Goal: Task Accomplishment & Management: Manage account settings

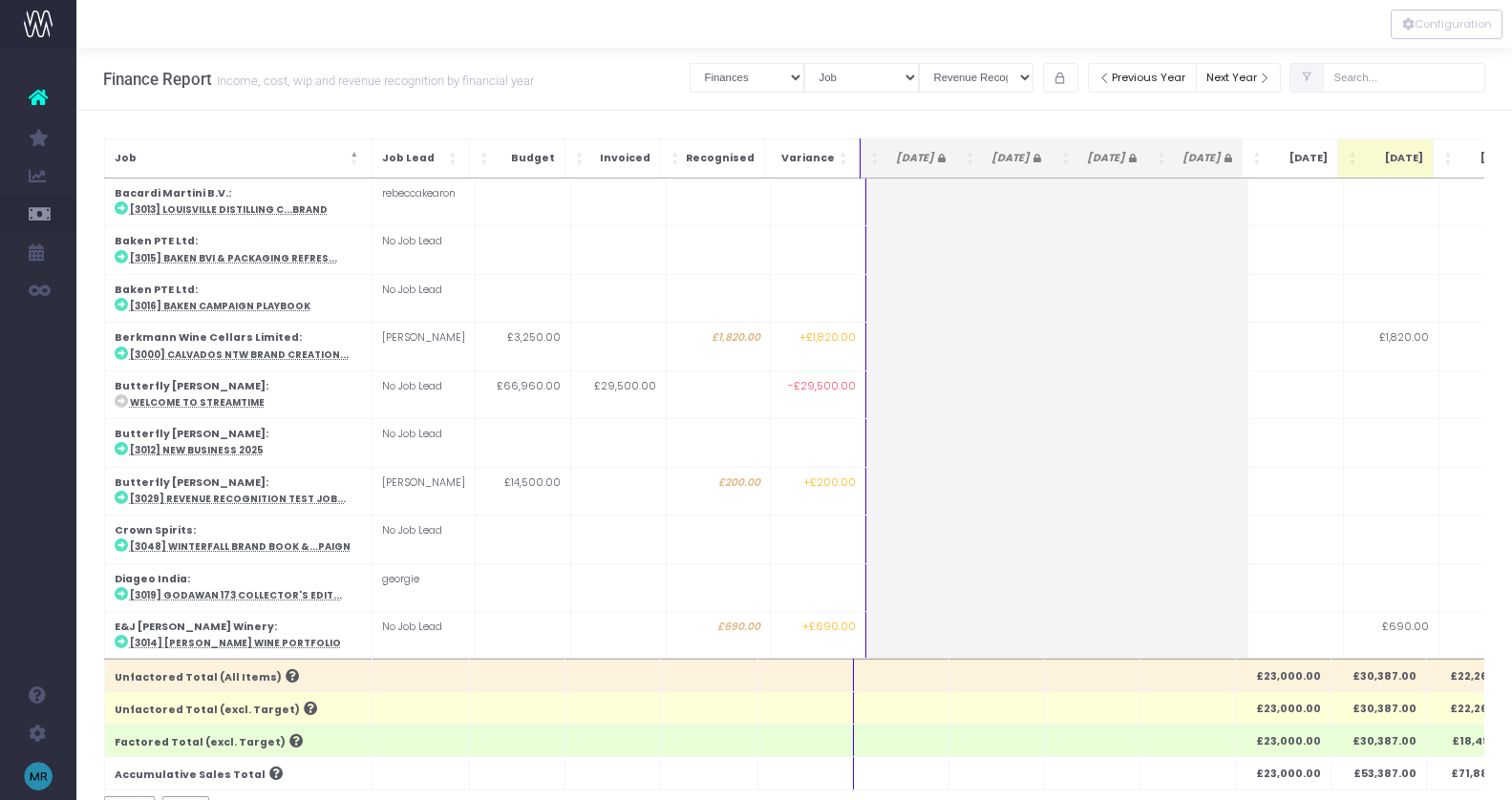
select select "finances"
select select "job"
select select "revrec"
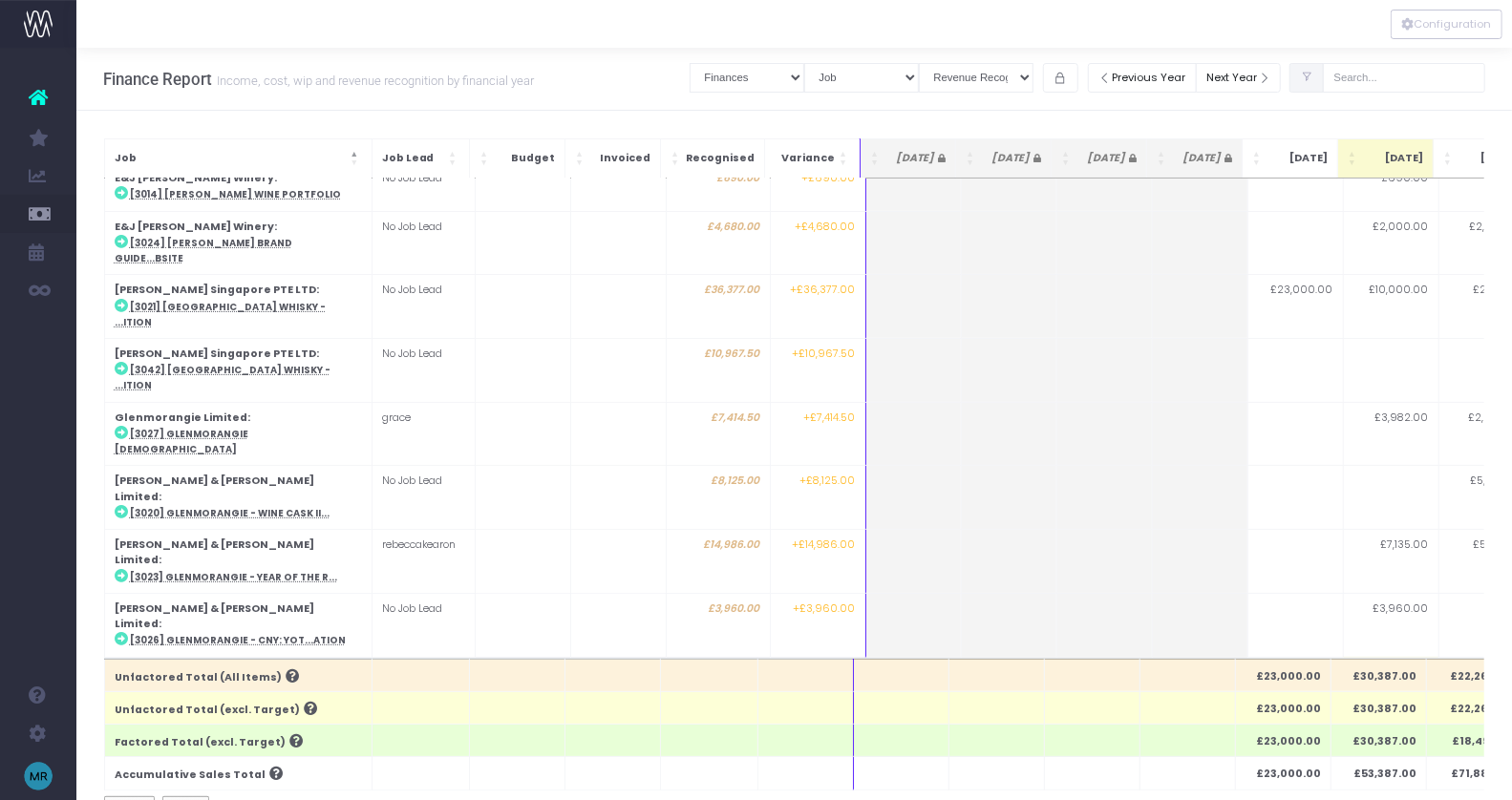
scroll to position [447, 0]
click at [1389, 74] on input "text" at bounding box center [1404, 77] width 162 height 29
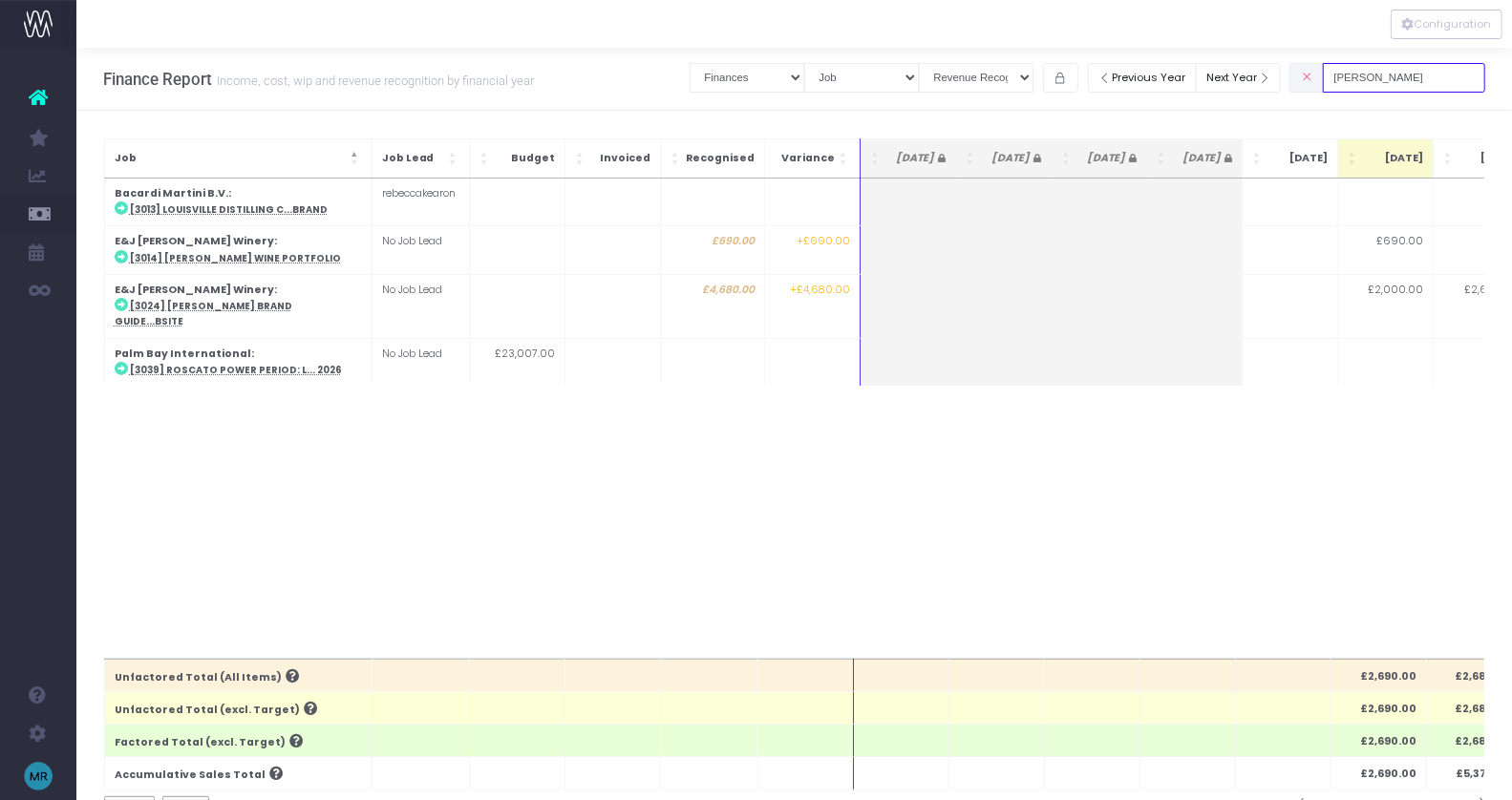
scroll to position [0, 0]
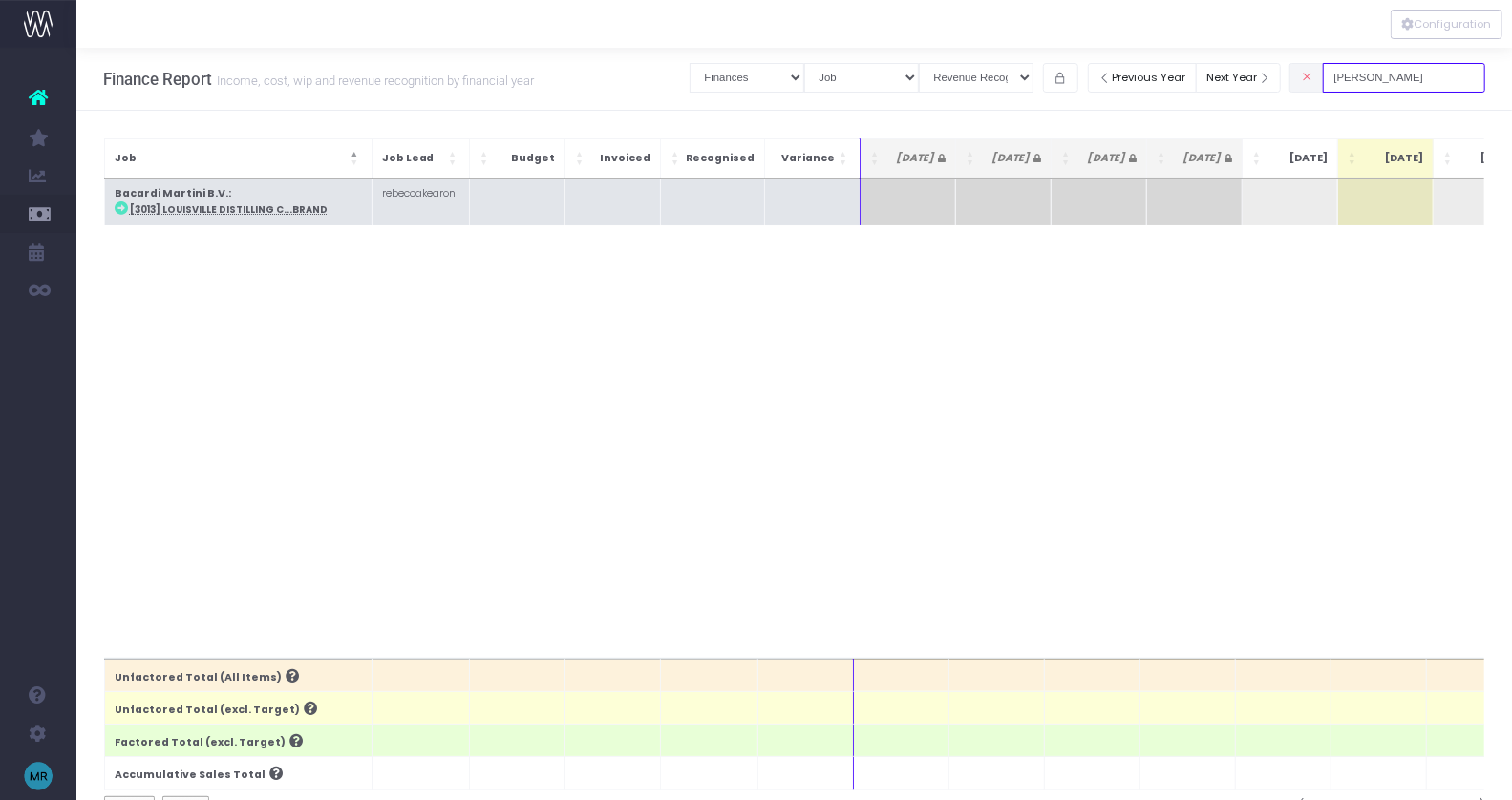
type input "lou"
click at [155, 213] on abbr "[3013] Louisville Distilling C...Brand" at bounding box center [229, 209] width 198 height 13
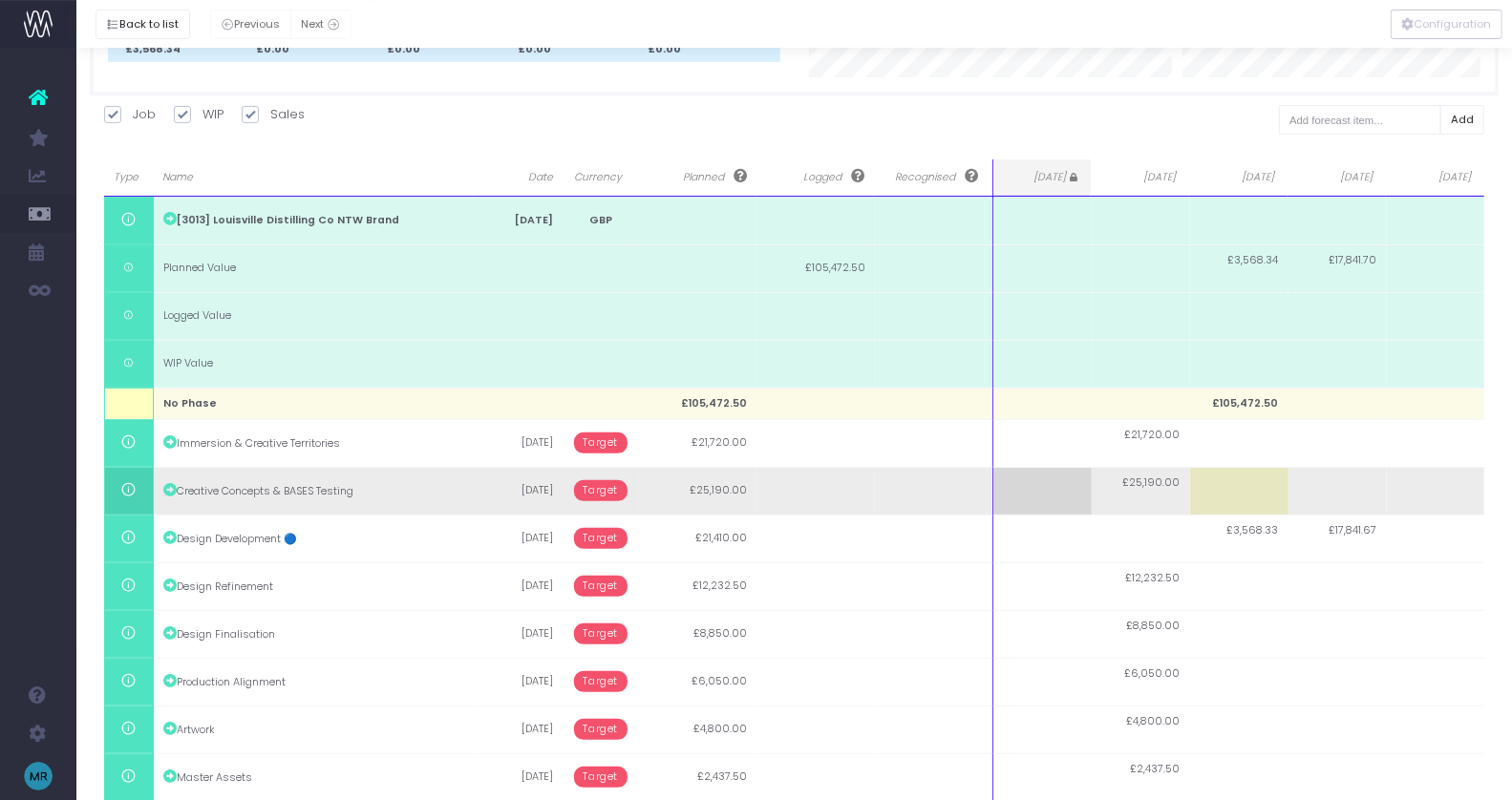
scroll to position [207, 0]
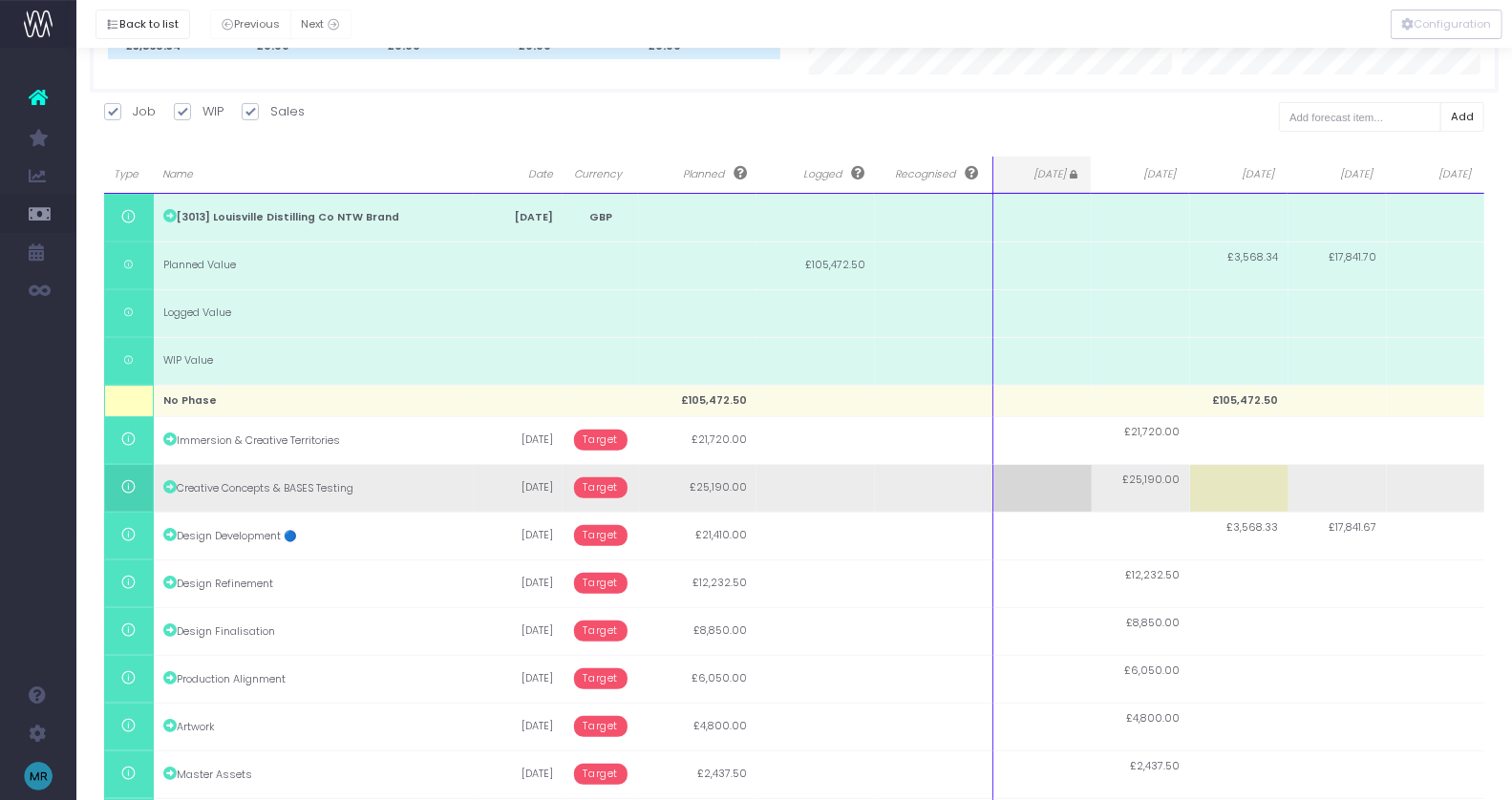
click at [1263, 487] on td at bounding box center [1239, 488] width 99 height 48
type input "5600"
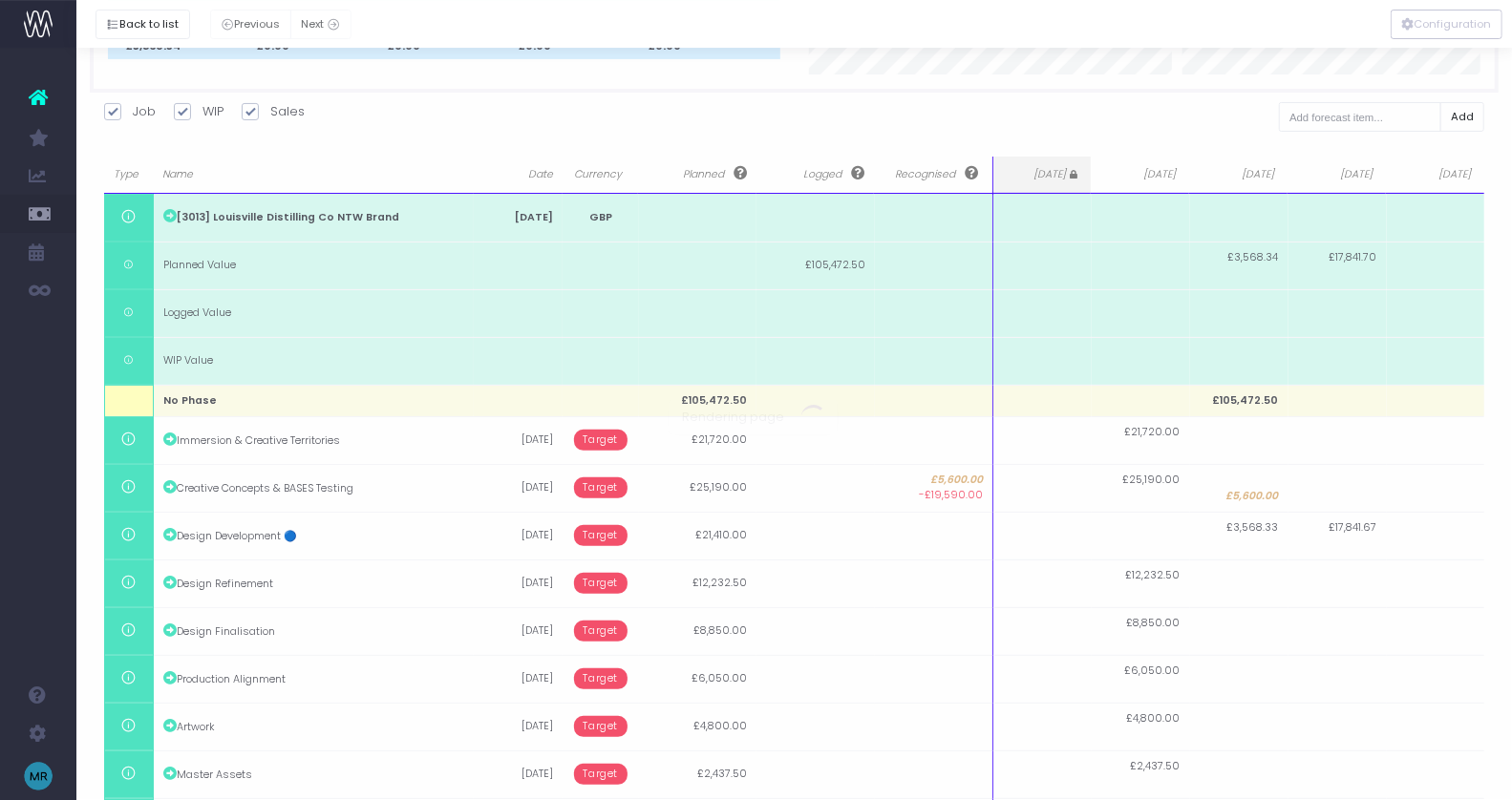
click at [1153, 472] on span "£25,190.00" at bounding box center [1151, 480] width 58 height 16
type input "19590"
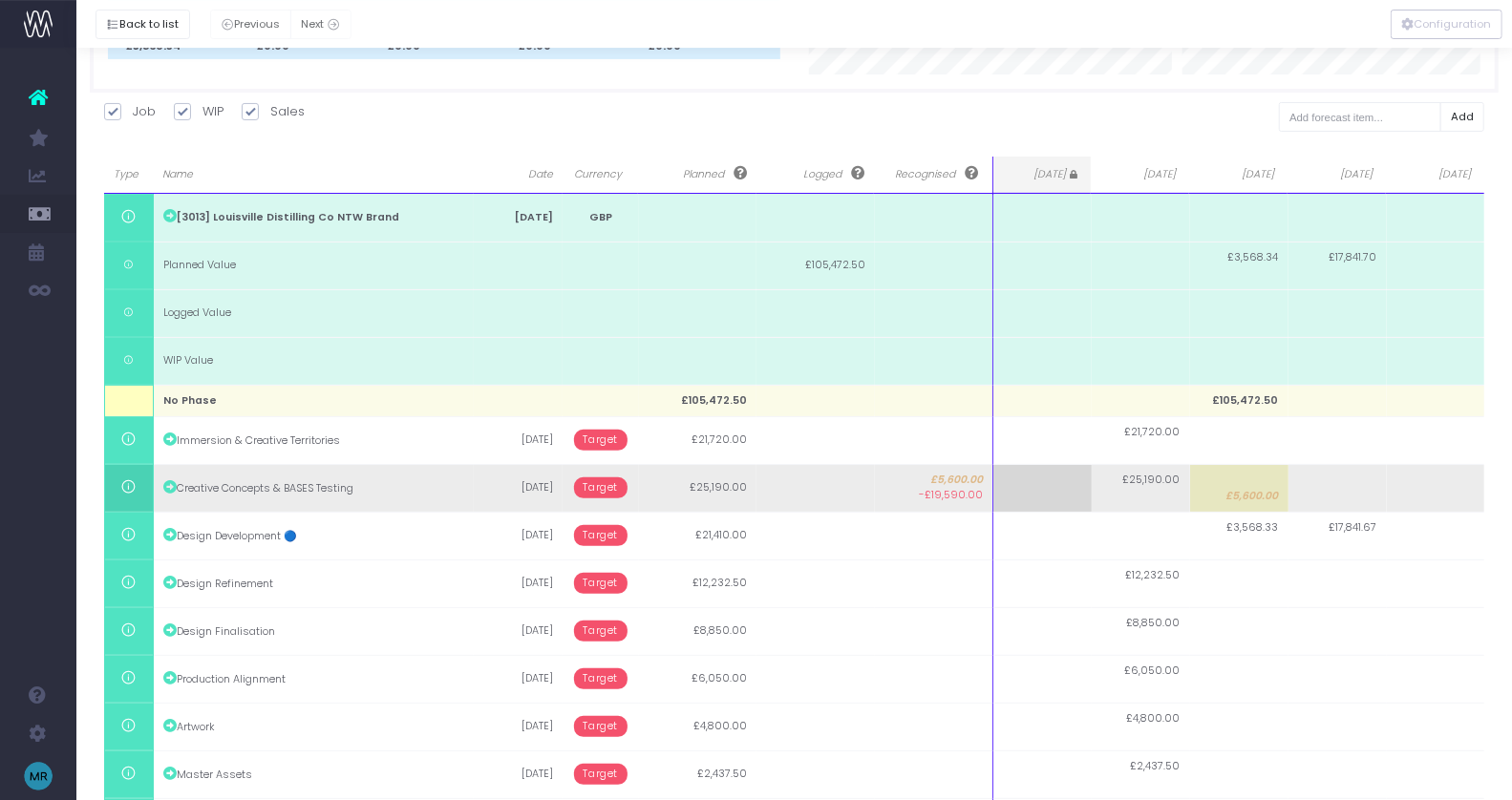
click at [1139, 494] on td "£25,190.00" at bounding box center [1140, 488] width 99 height 48
type input "19590"
click at [586, 484] on span "Target" at bounding box center [601, 487] width 55 height 21
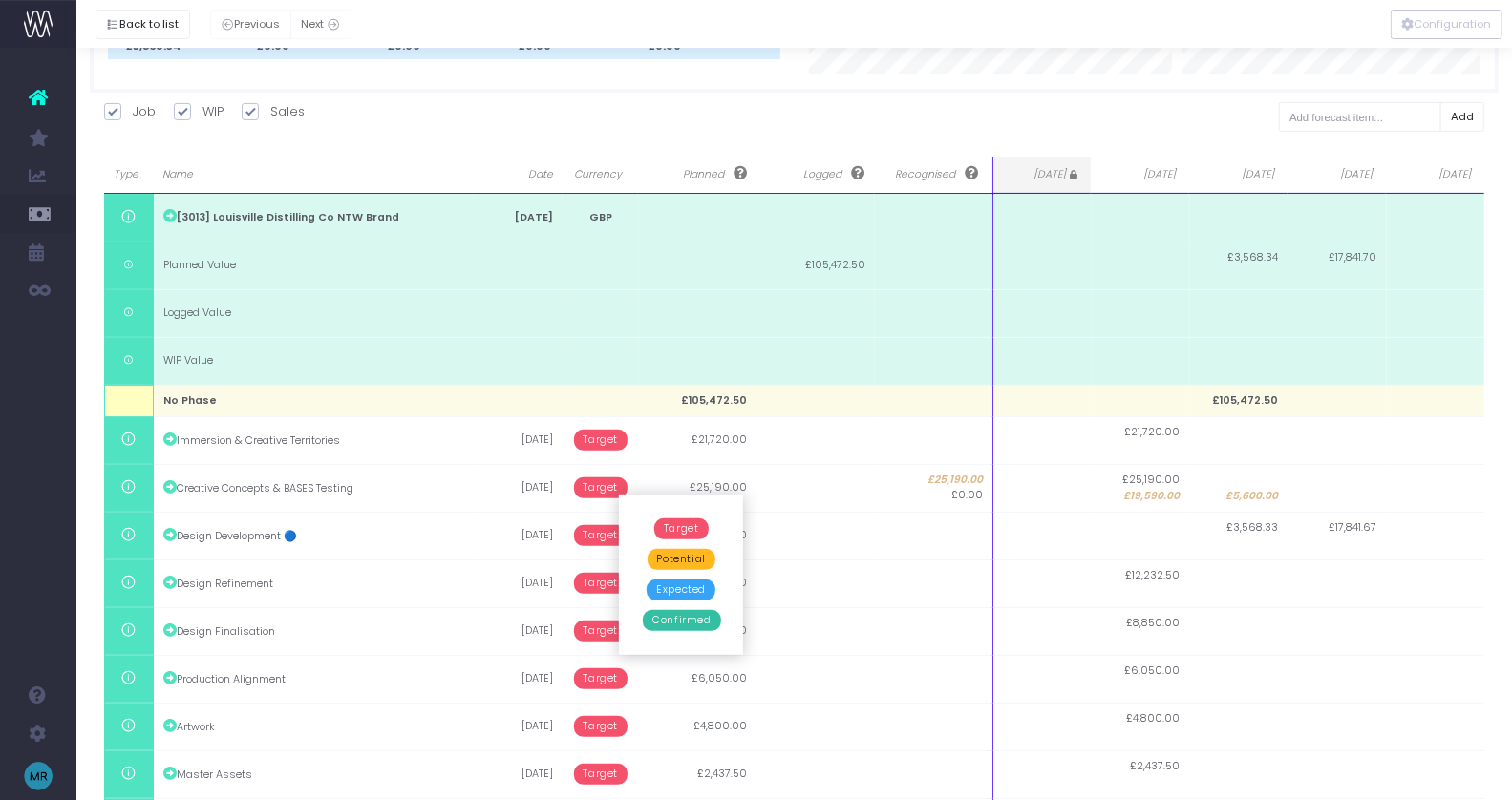
click at [669, 624] on span "Confirmed" at bounding box center [681, 620] width 77 height 21
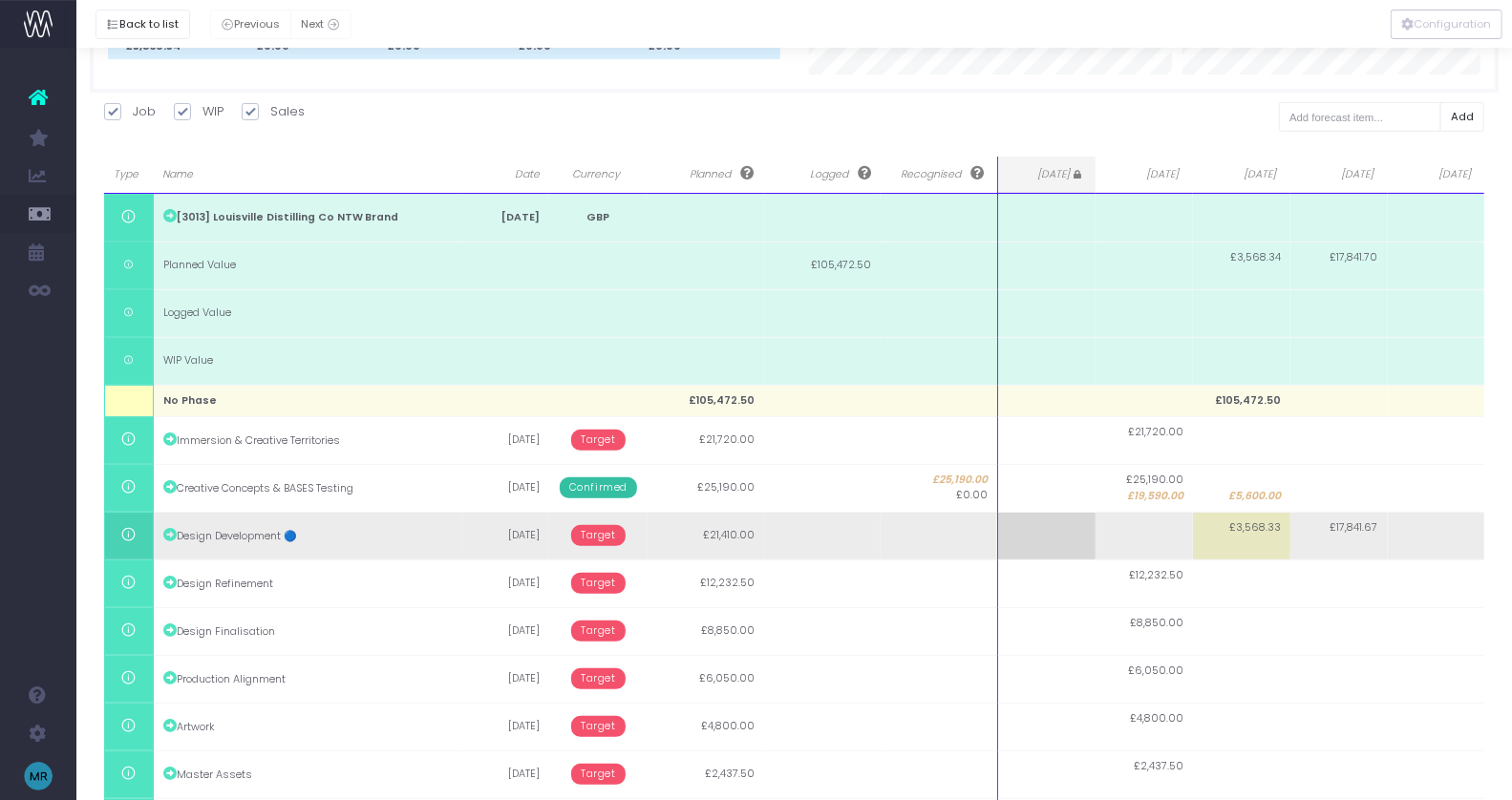
click at [596, 534] on span "Target" at bounding box center [599, 535] width 55 height 21
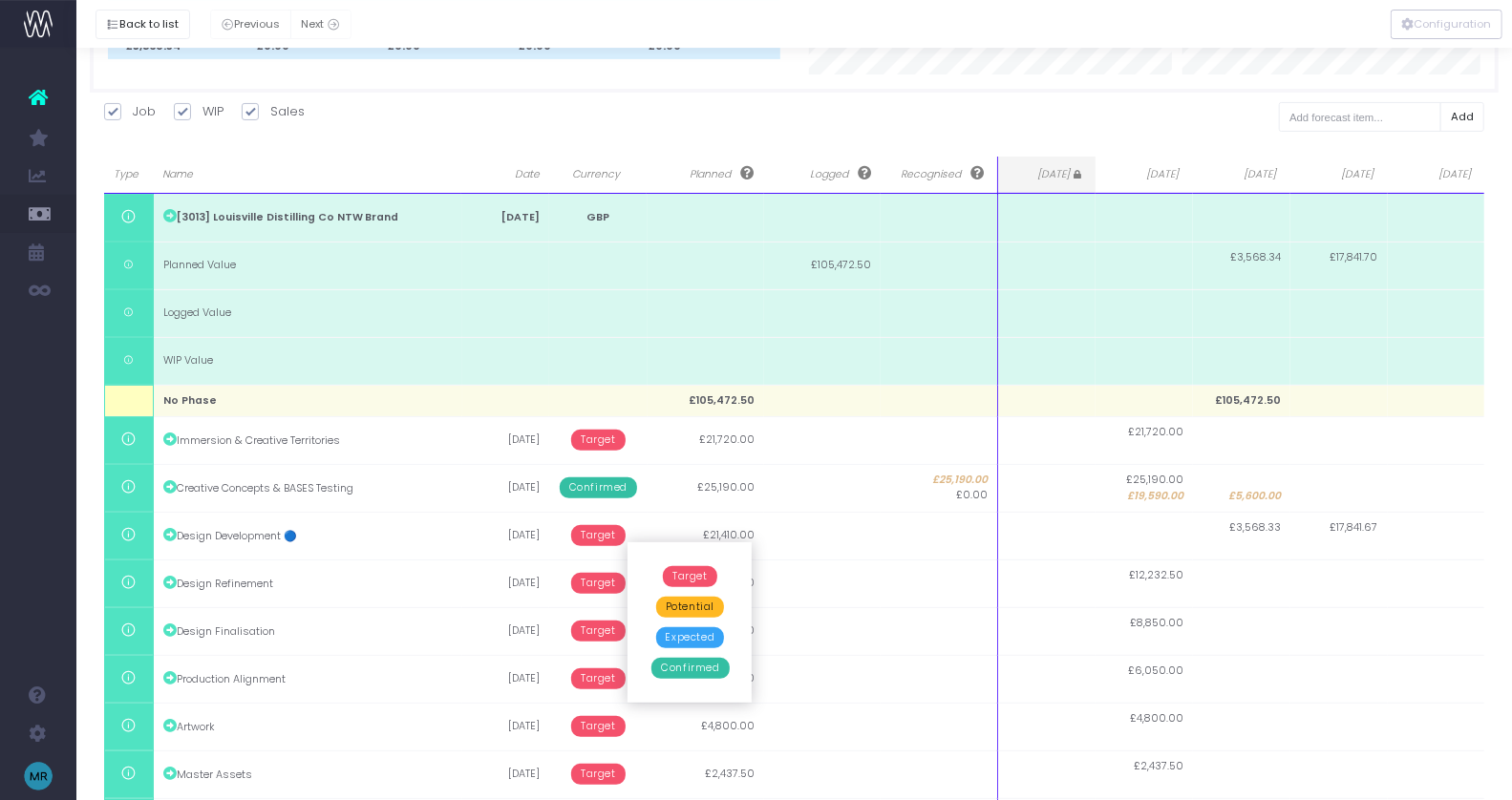
click at [696, 639] on span "Expected" at bounding box center [690, 638] width 68 height 21
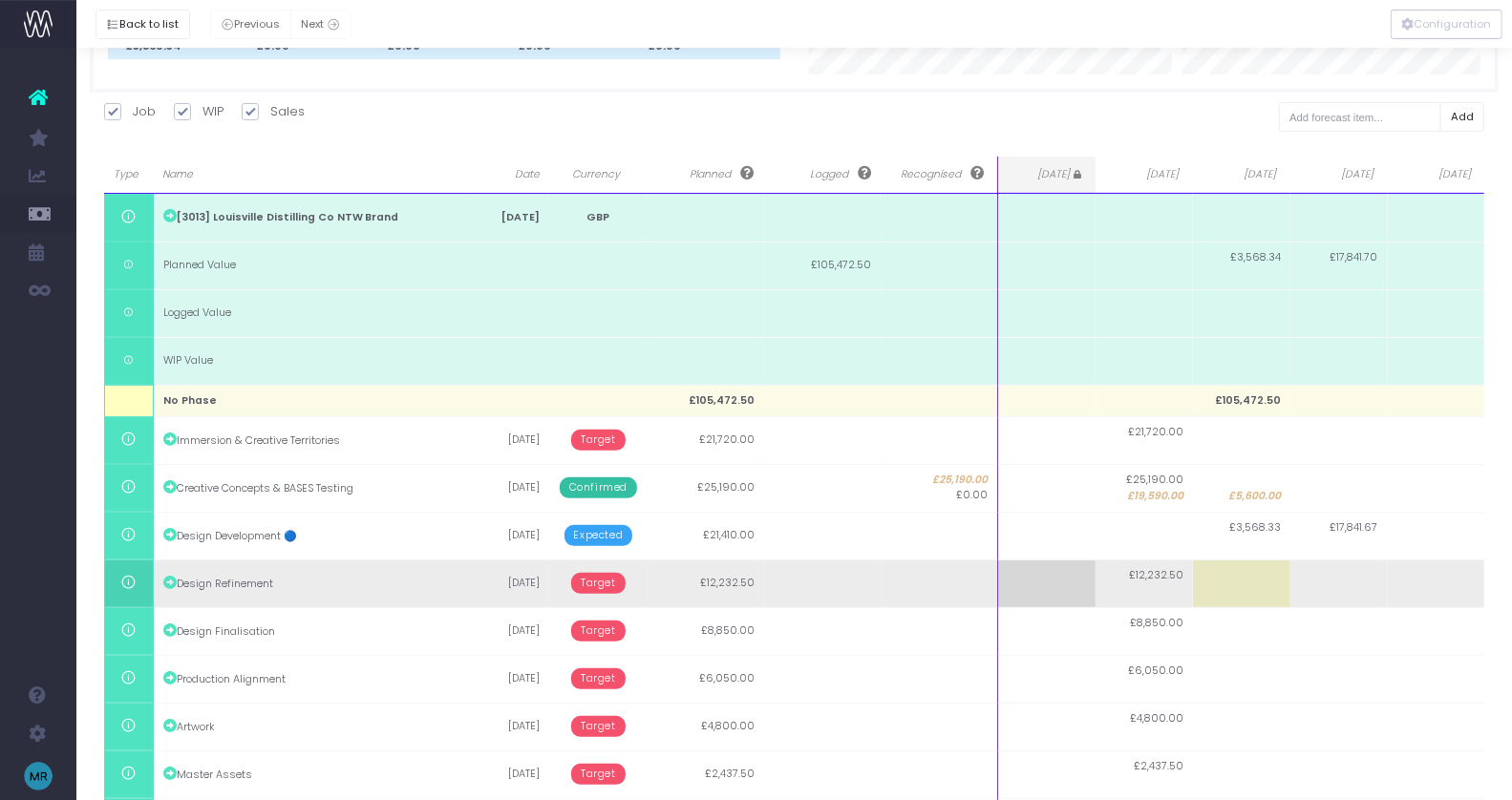
click at [600, 583] on span "Target" at bounding box center [599, 583] width 55 height 21
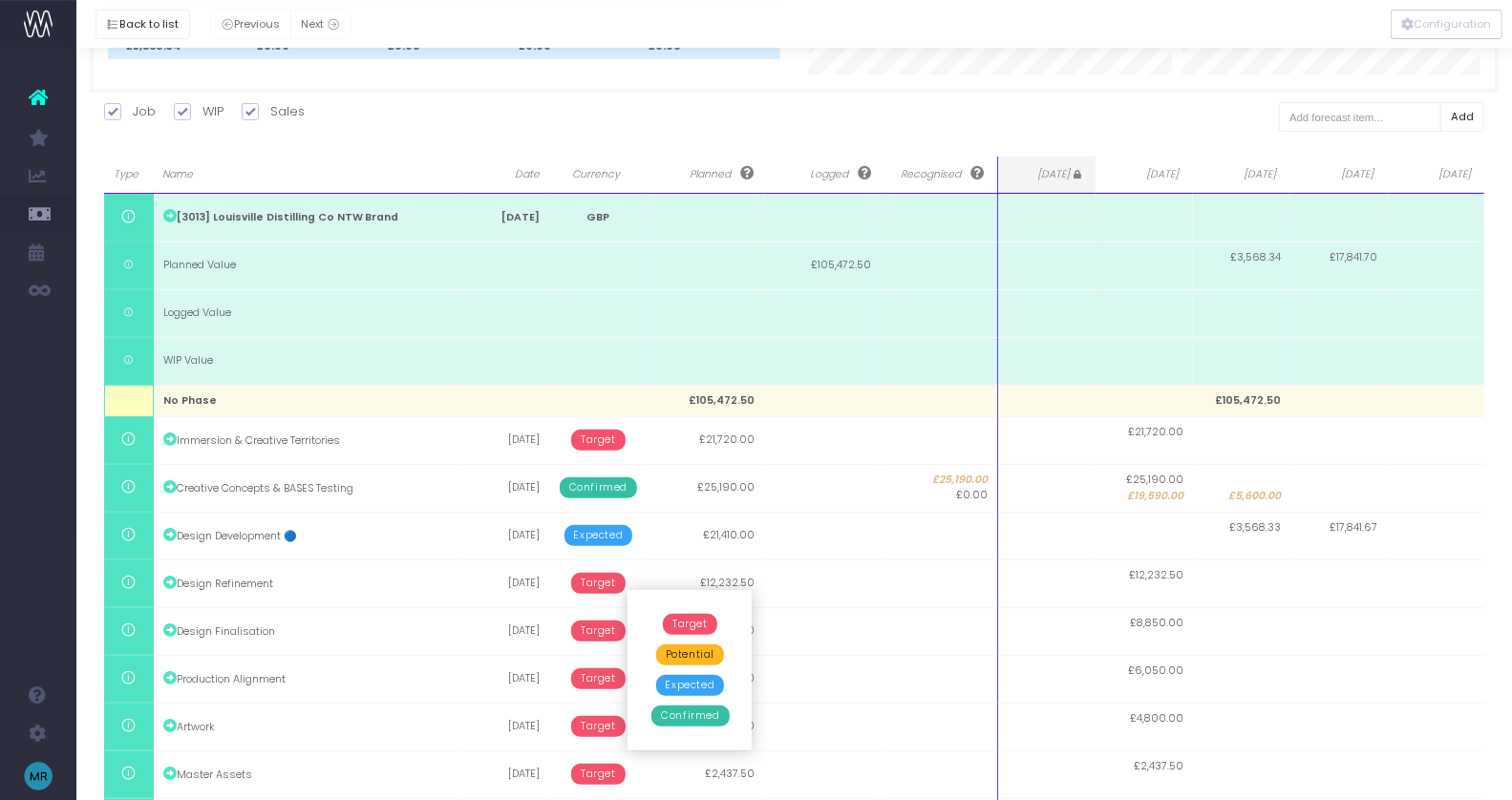
click at [681, 687] on span "Expected" at bounding box center [690, 685] width 68 height 21
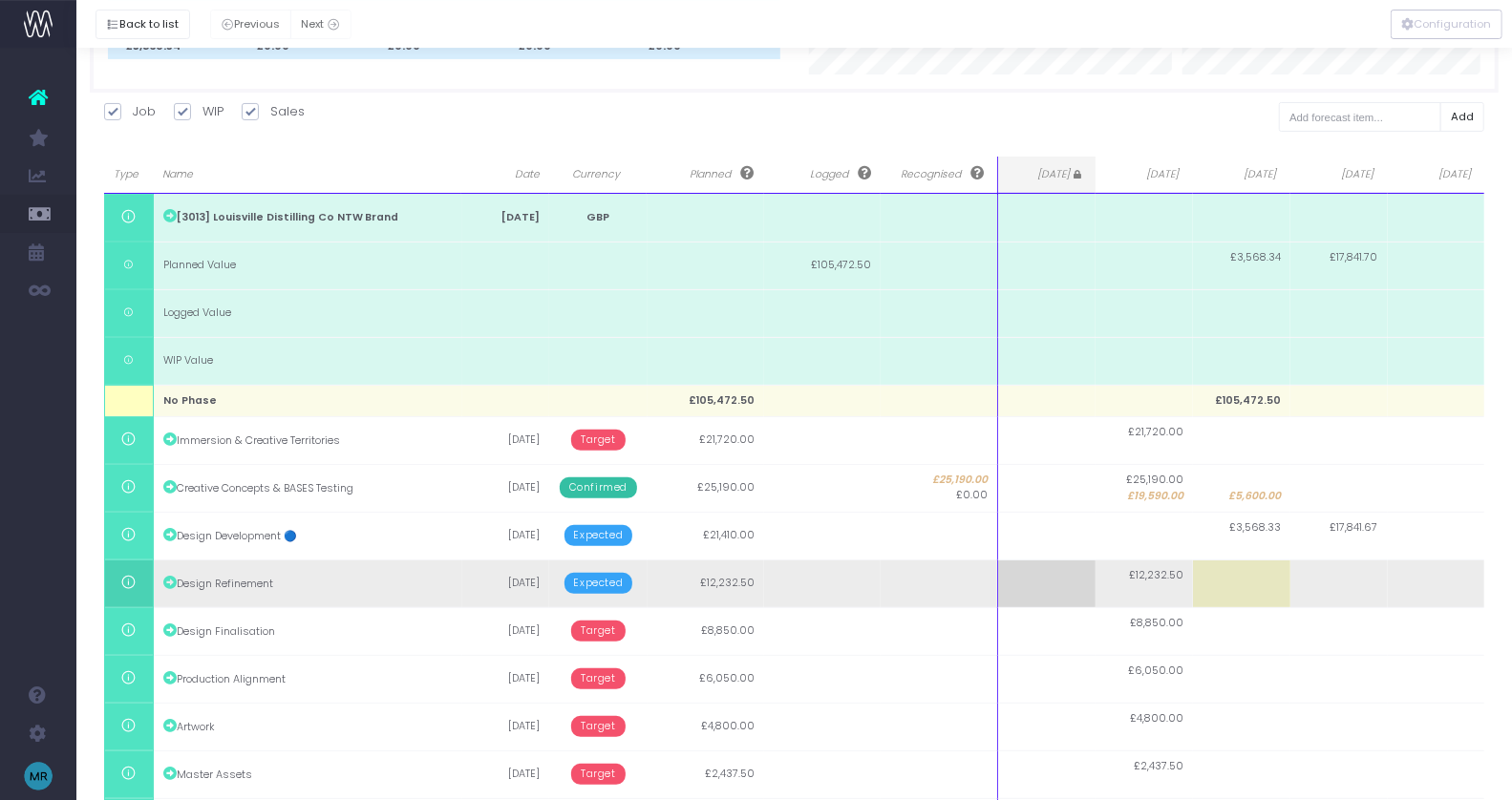
click at [1348, 578] on td at bounding box center [1339, 583] width 98 height 48
type input "12232.5"
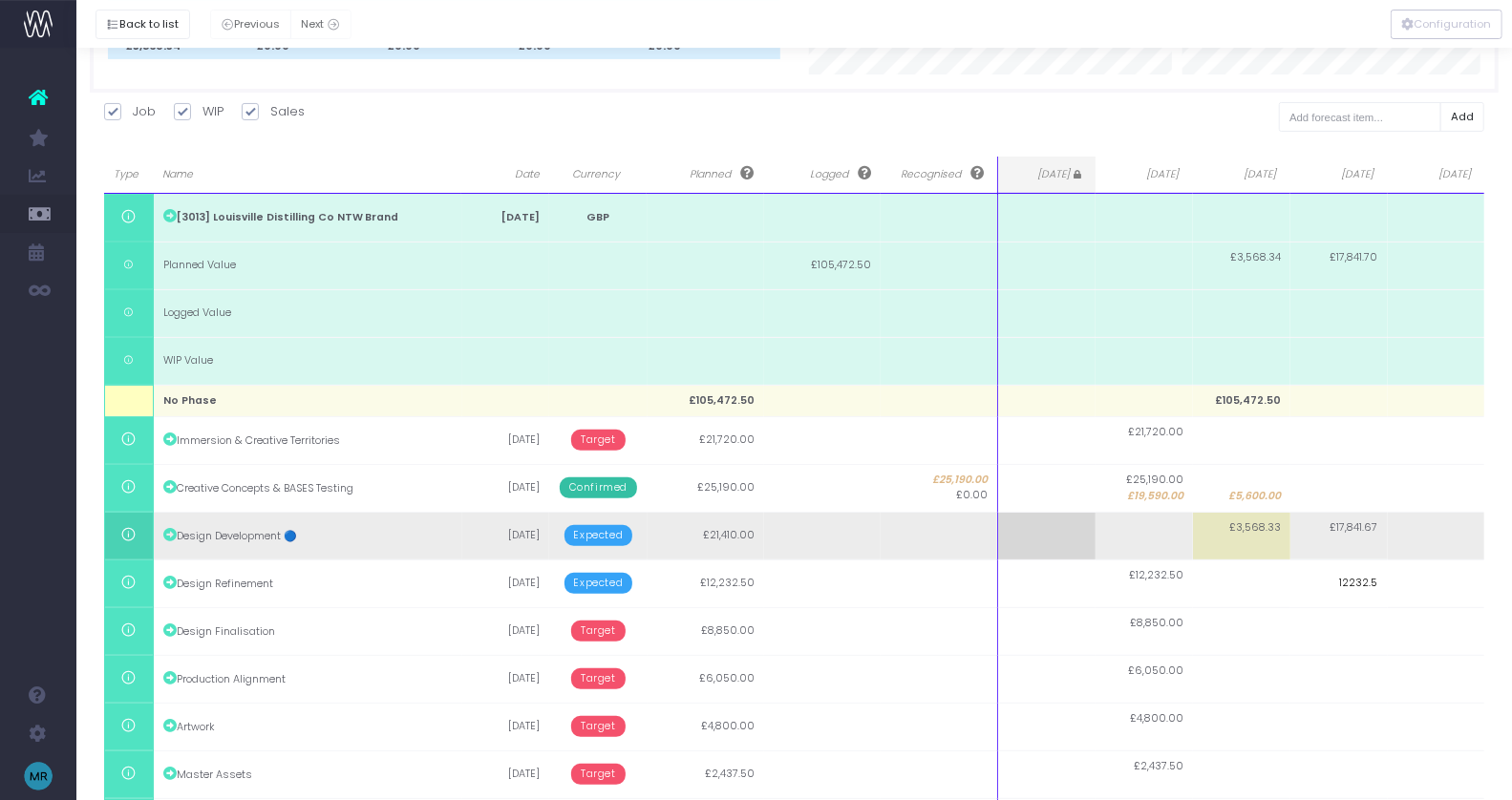
click at [1343, 527] on body "Oh my... this is bad. [PERSON_NAME] wasn't able to load this page. Please conta…" at bounding box center [756, 193] width 1512 height 800
click at [1356, 527] on span "£17,841.67" at bounding box center [1354, 528] width 48 height 16
type input "21410"
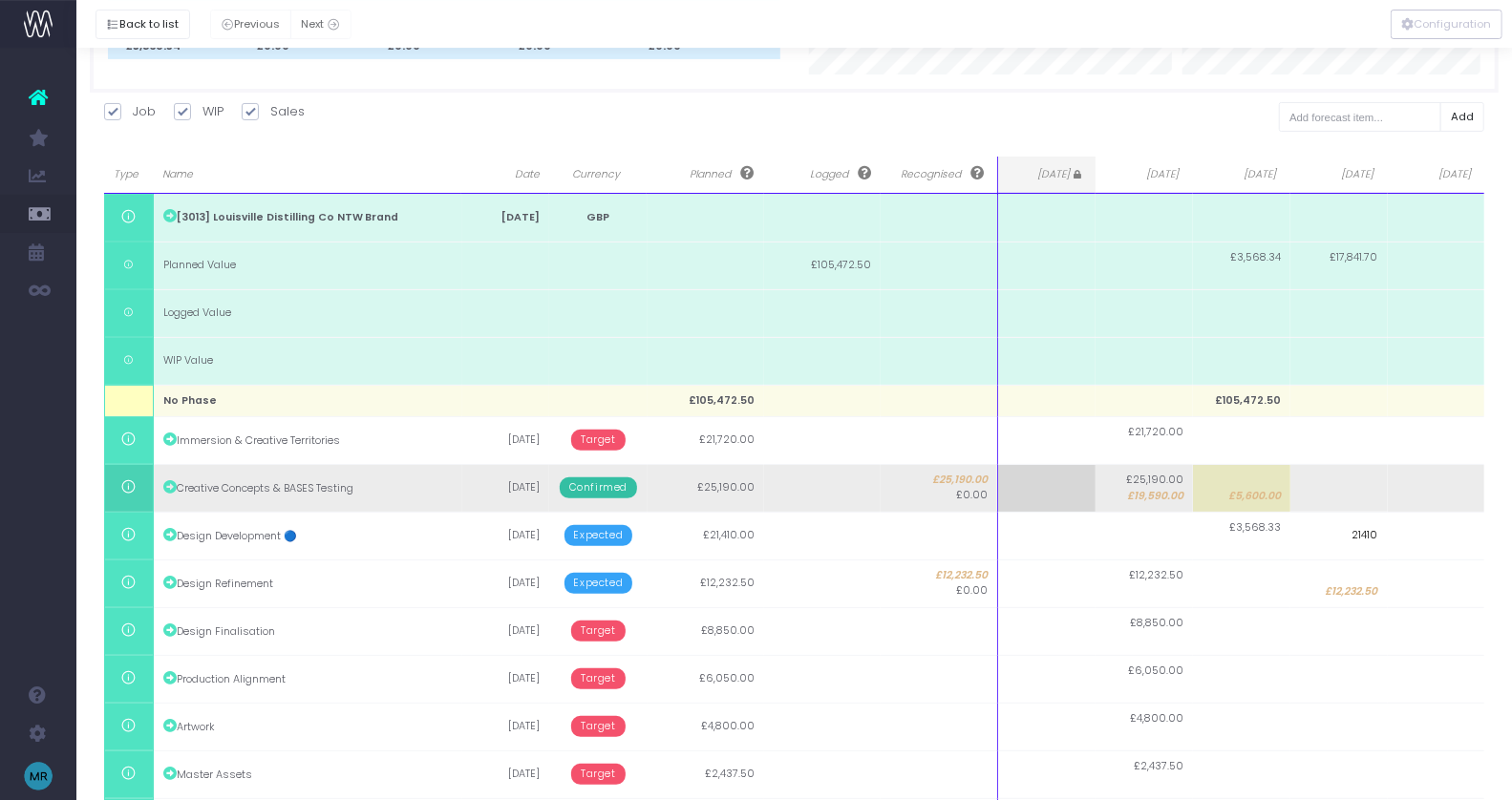
click at [1375, 465] on body "Oh my... this is bad. [PERSON_NAME] wasn't able to load this page. Please conta…" at bounding box center [756, 193] width 1512 height 800
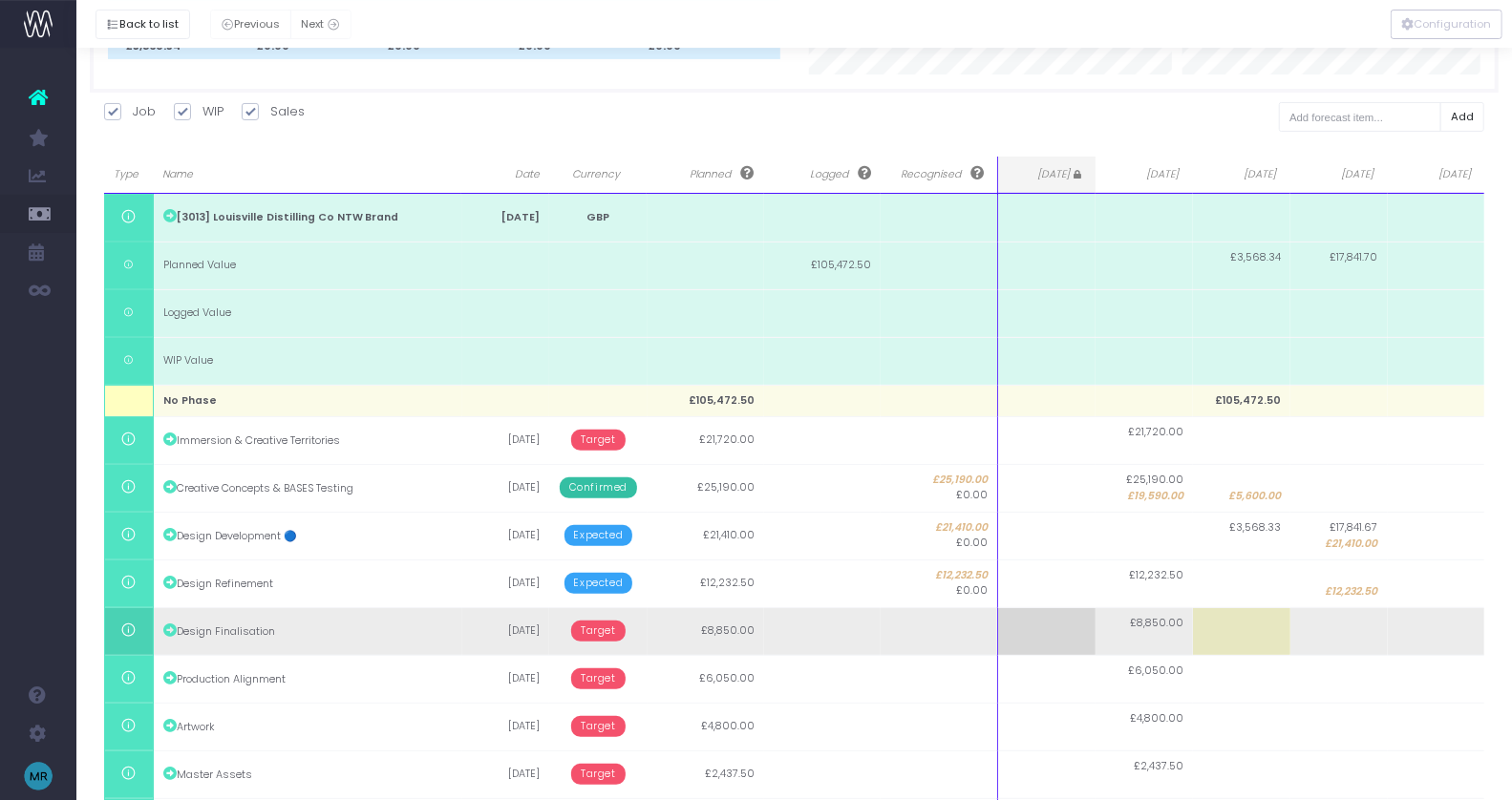
click at [599, 623] on span "Target" at bounding box center [599, 631] width 55 height 21
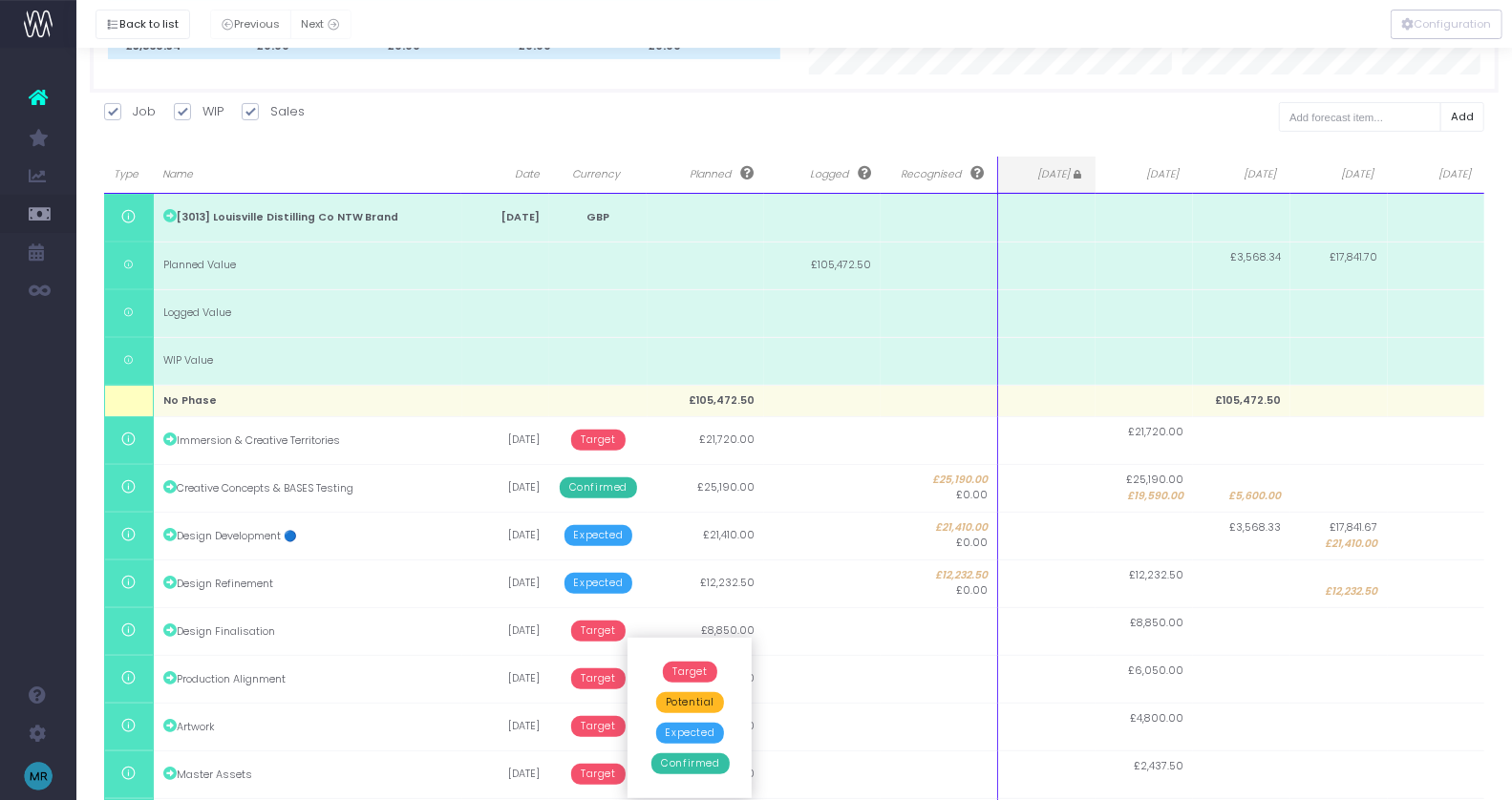
click at [689, 729] on span "Expected" at bounding box center [690, 733] width 68 height 21
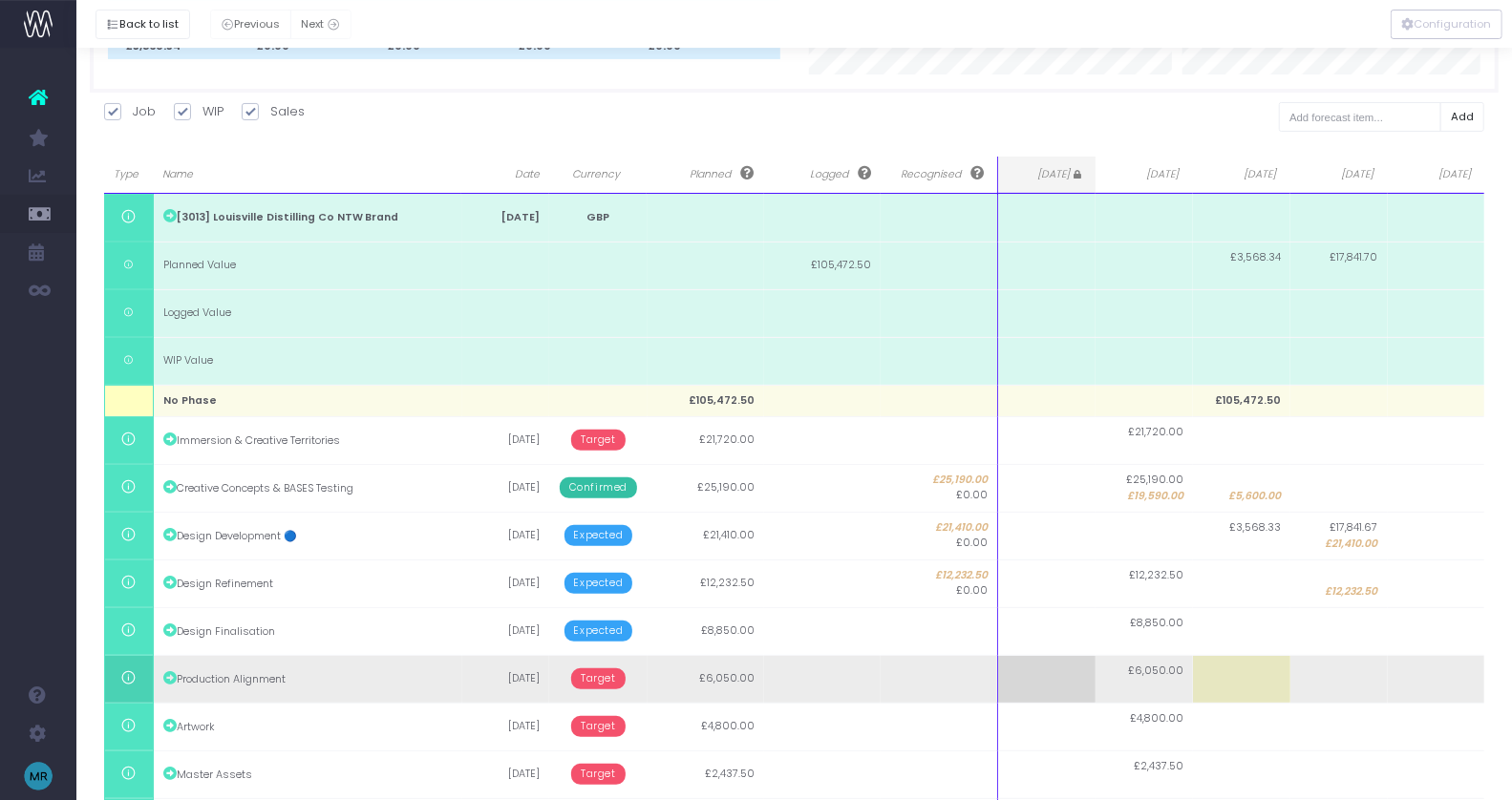
click at [597, 674] on span "Target" at bounding box center [599, 679] width 55 height 21
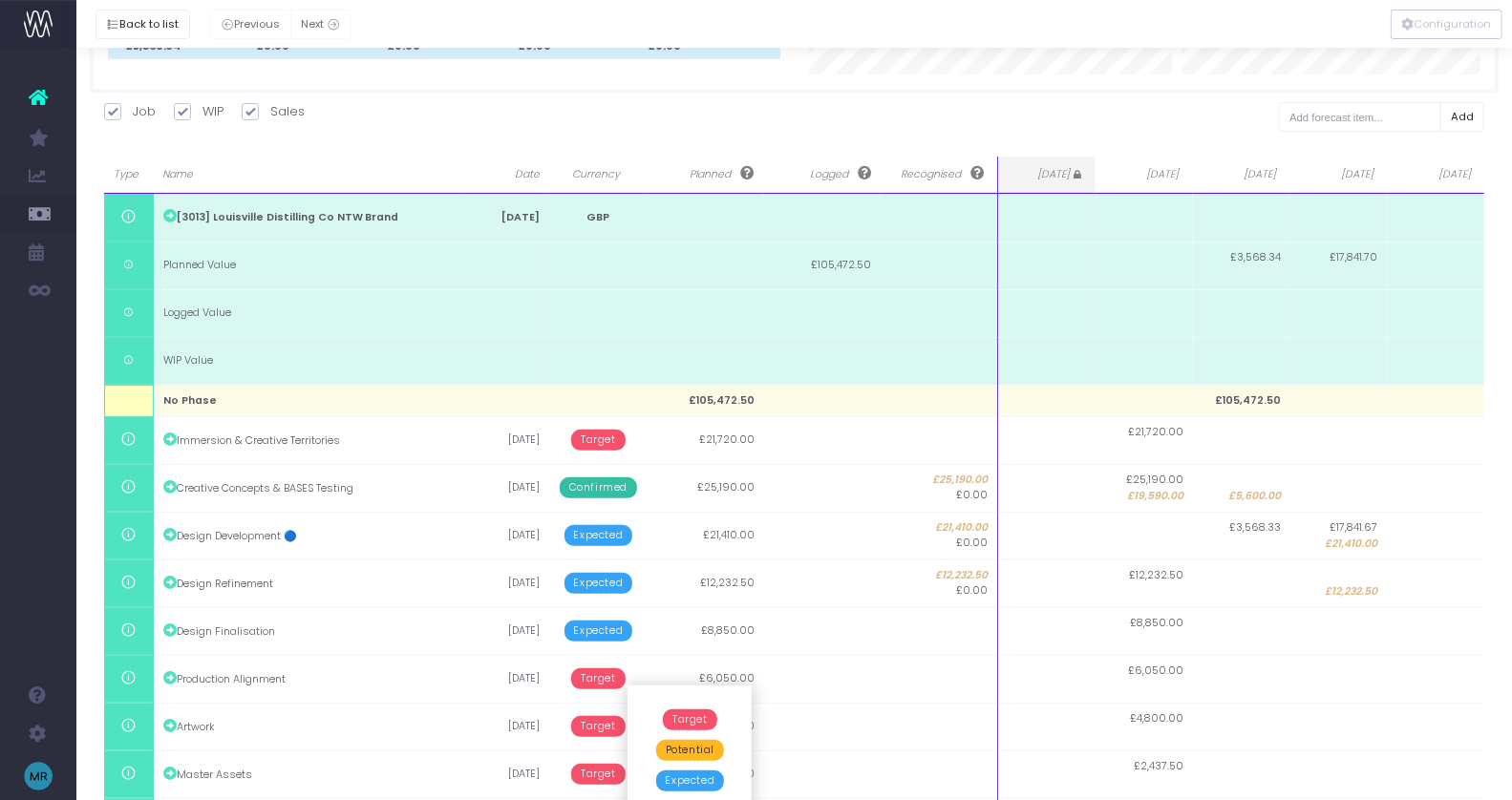
click at [672, 775] on span "Expected" at bounding box center [690, 780] width 68 height 21
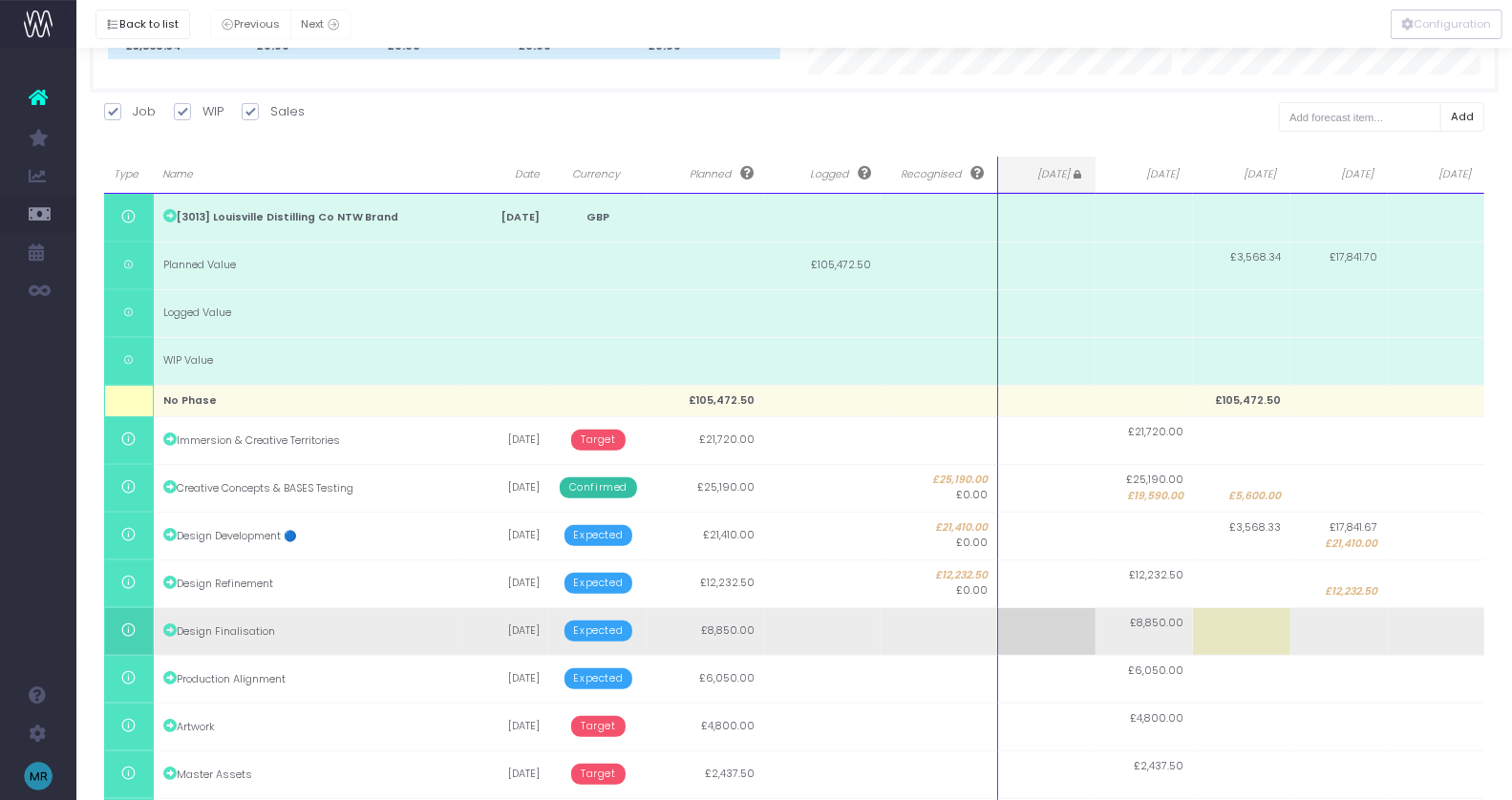
click at [1456, 631] on td at bounding box center [1437, 631] width 98 height 48
type input "8850"
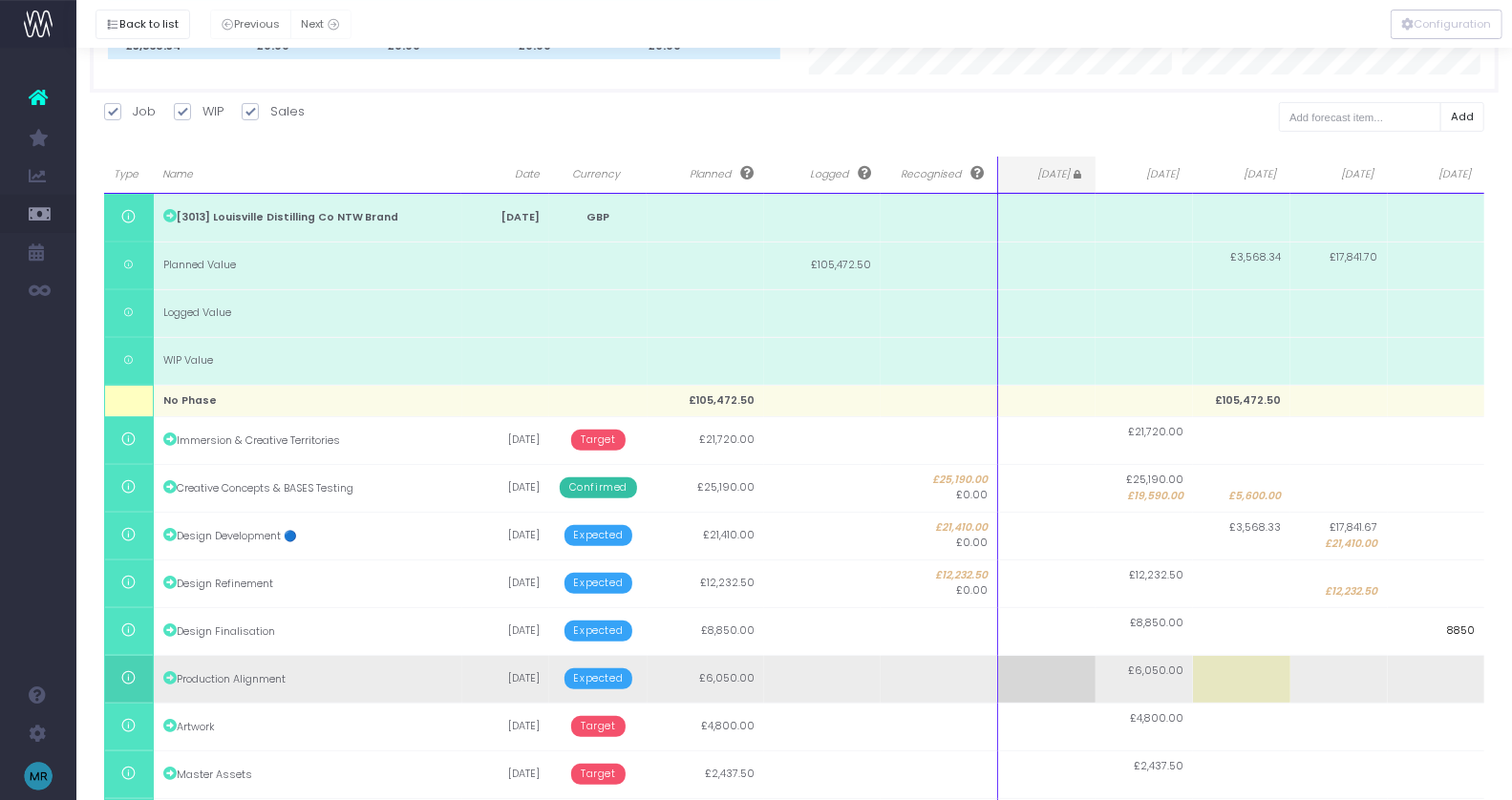
click at [1455, 593] on body "Oh my... this is bad. [PERSON_NAME] wasn't able to load this page. Please conta…" at bounding box center [756, 193] width 1512 height 800
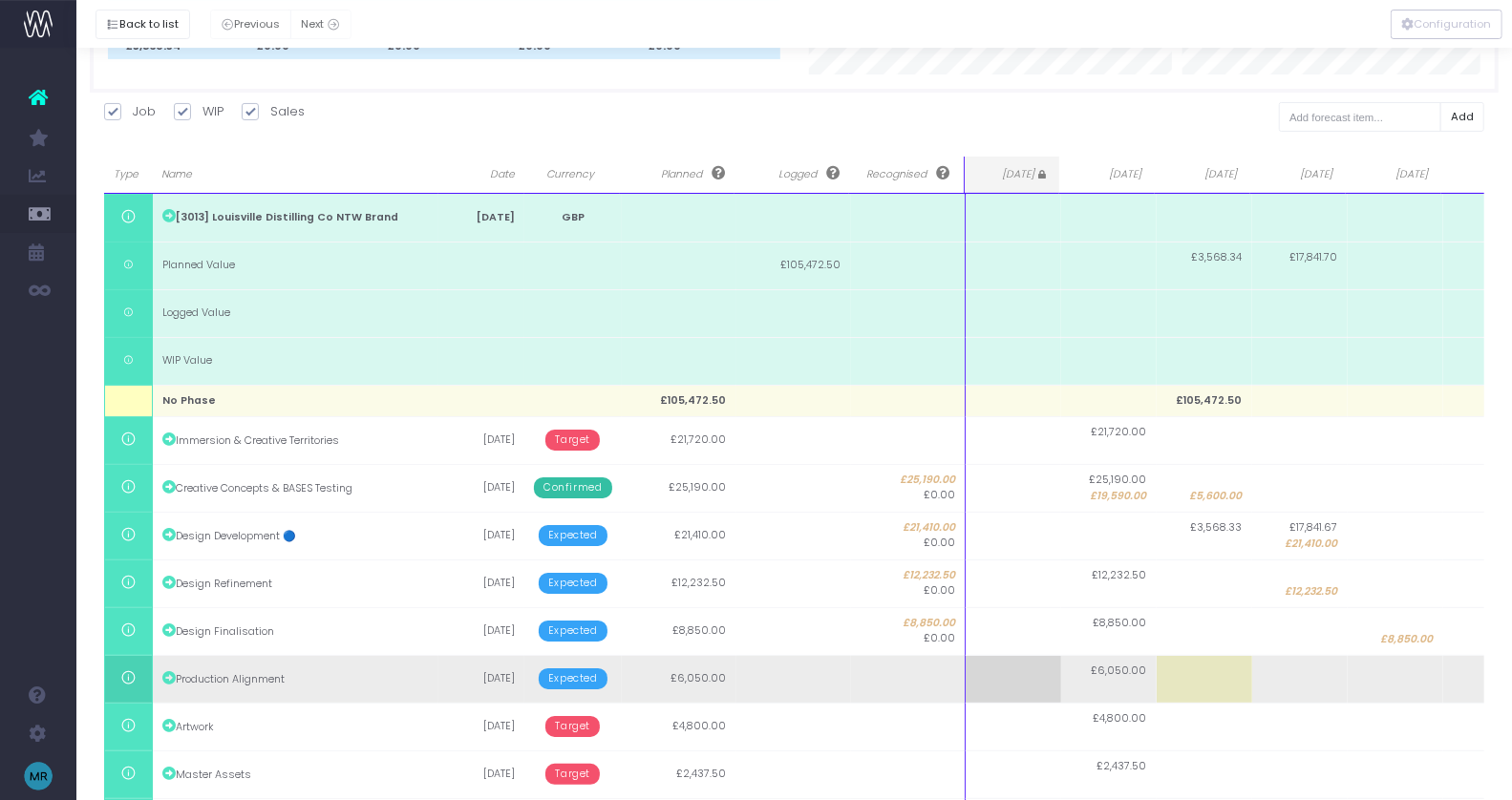
click at [1400, 675] on td at bounding box center [1396, 679] width 96 height 48
type input "6050"
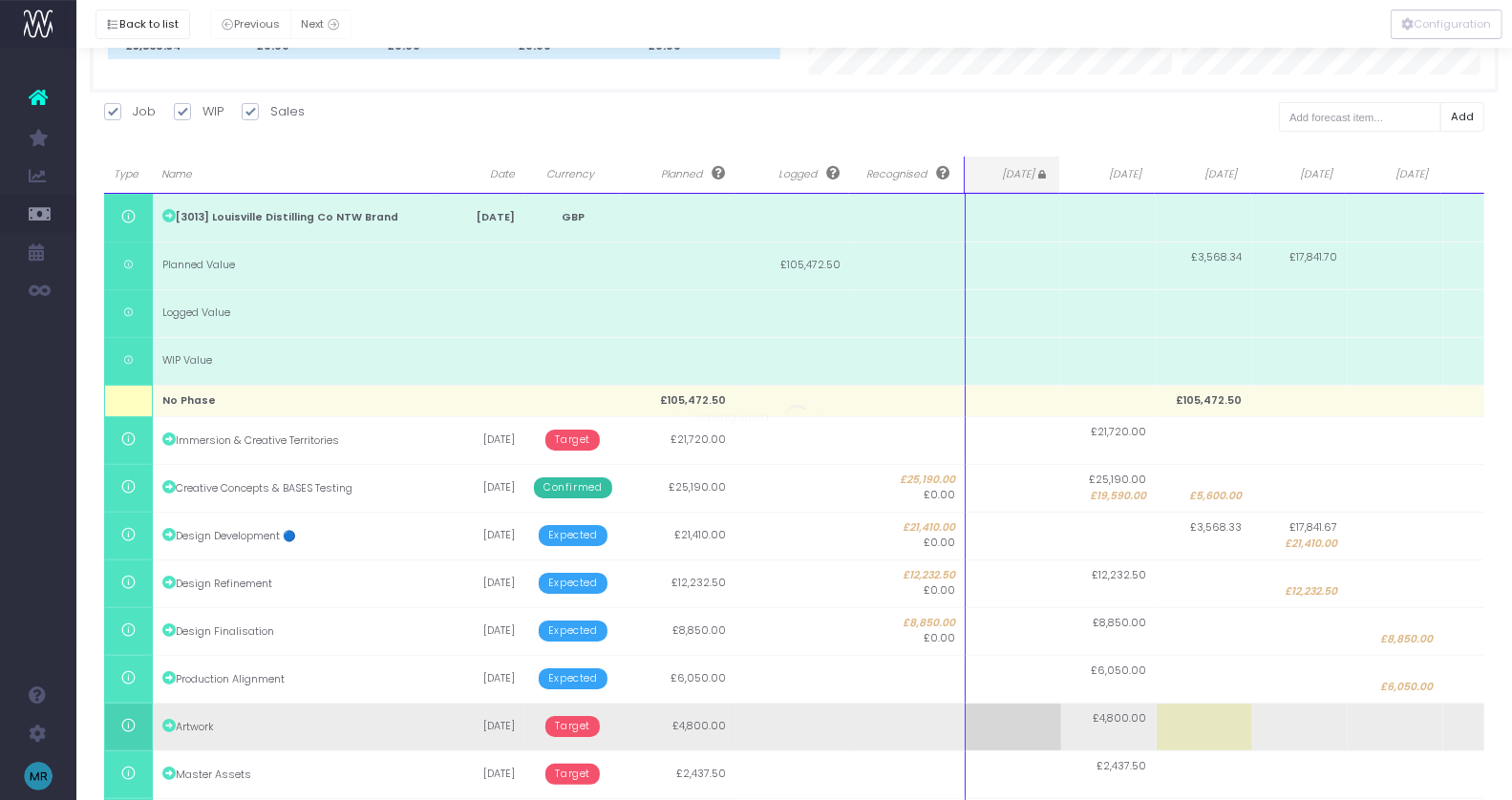
click at [1386, 593] on body "Oh my... this is bad. [PERSON_NAME] wasn't able to load this page. Please conta…" at bounding box center [756, 193] width 1512 height 800
click at [559, 716] on span "Target" at bounding box center [573, 726] width 55 height 21
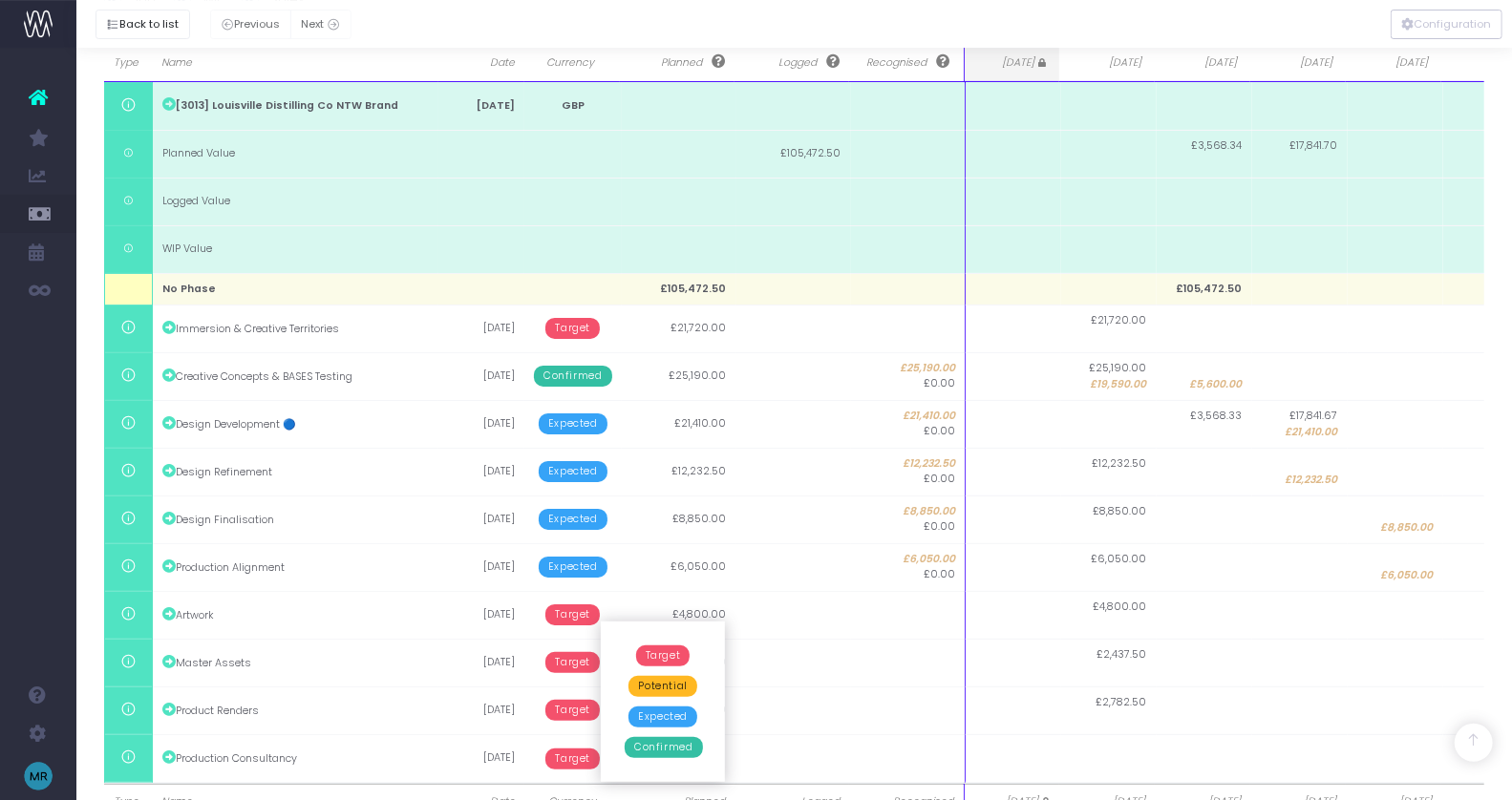
scroll to position [358, 0]
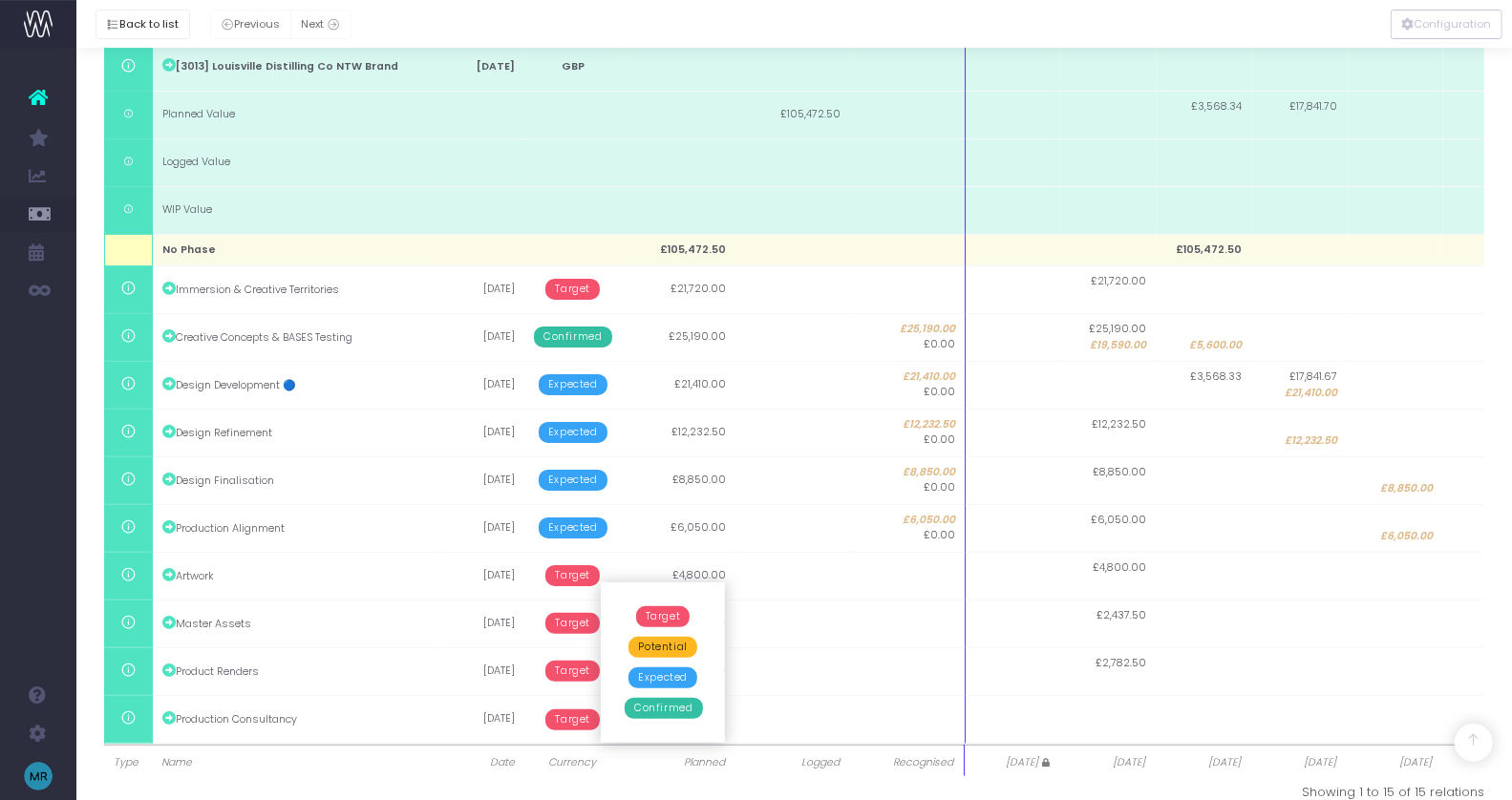
click at [672, 680] on span "Expected" at bounding box center [663, 678] width 68 height 21
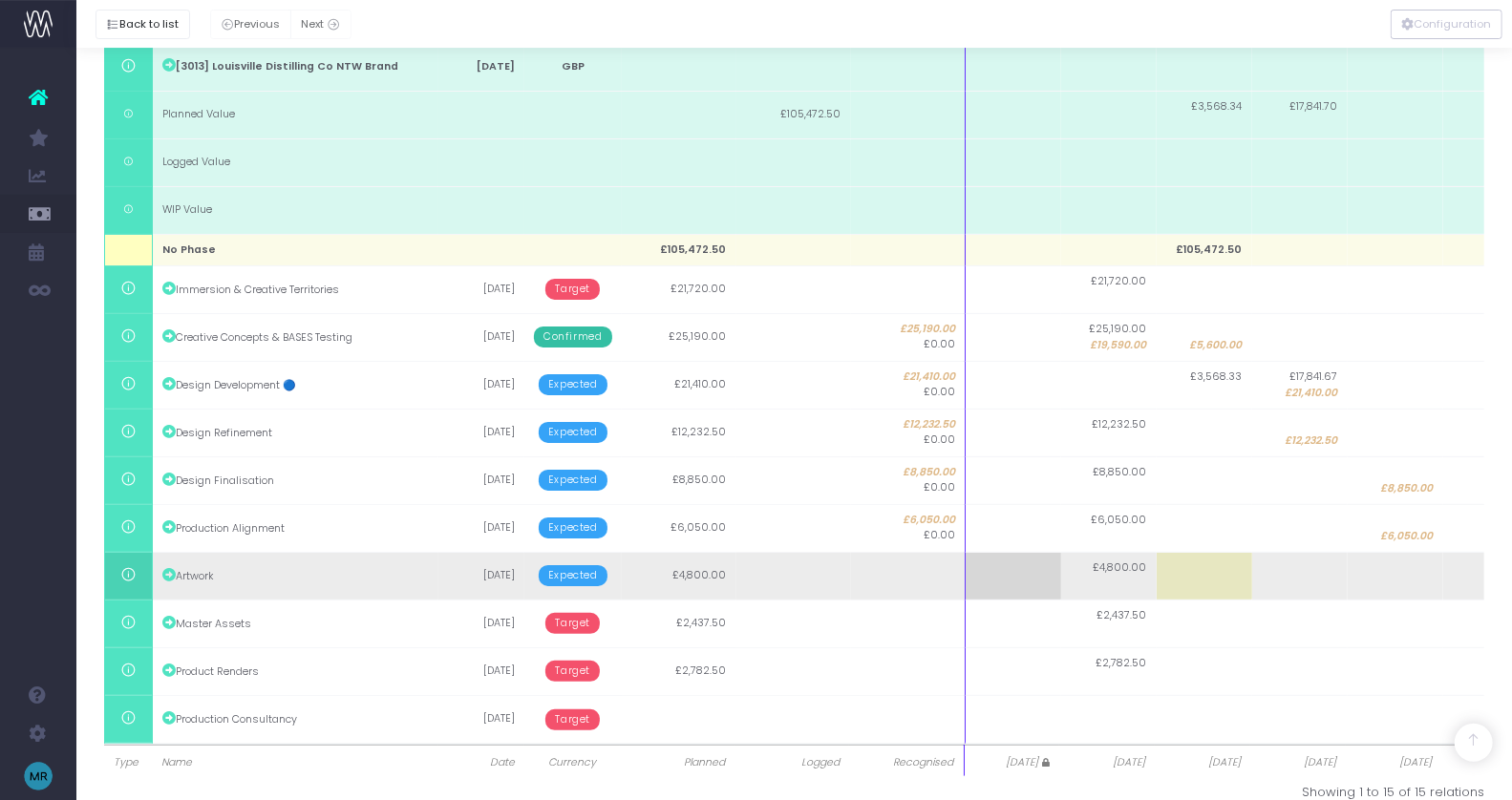
click at [1389, 570] on td at bounding box center [1396, 575] width 96 height 48
type input "4800"
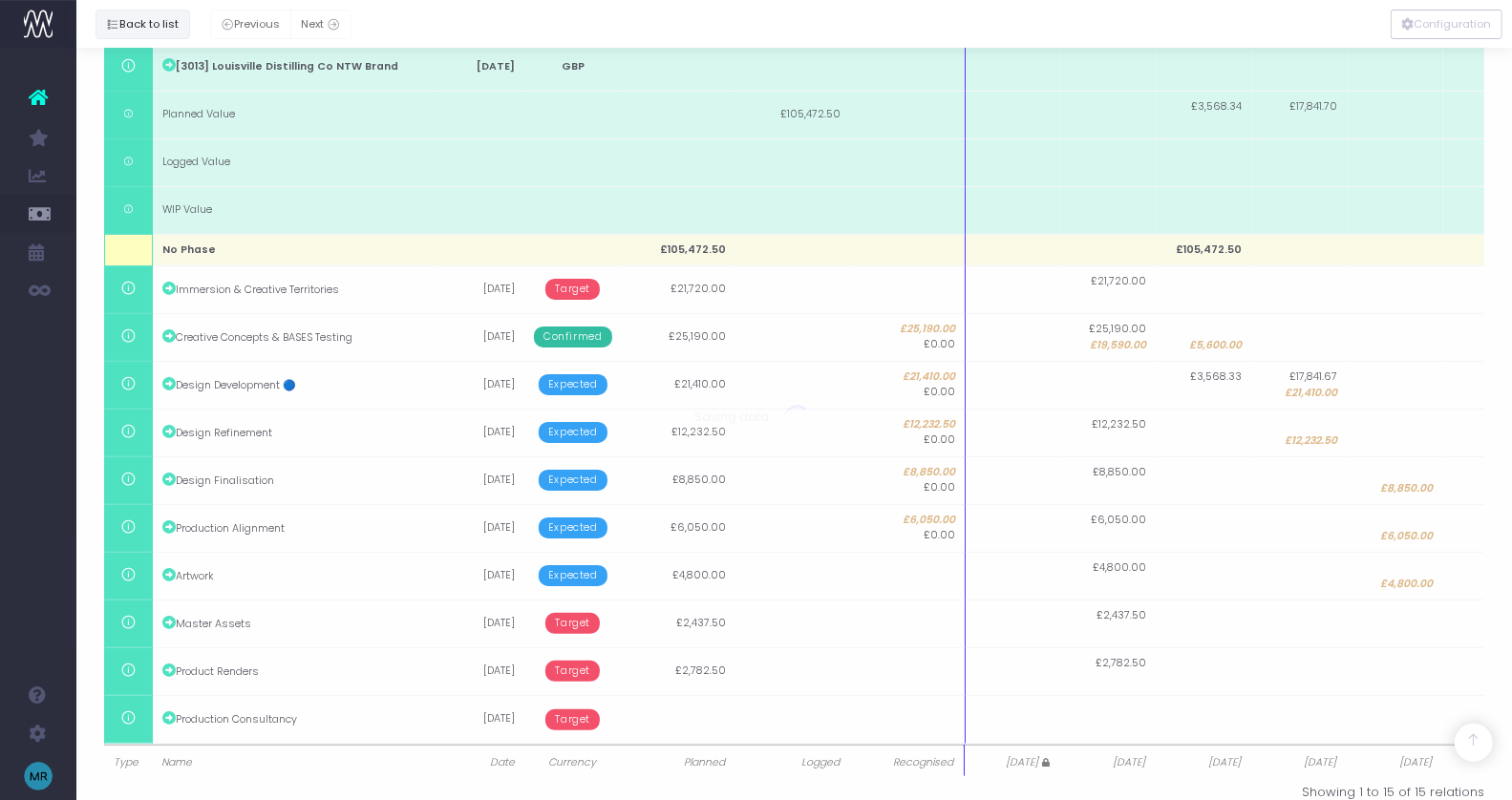
click at [130, 19] on button "Back to list" at bounding box center [143, 24] width 95 height 29
click at [147, 28] on button "Back to list" at bounding box center [143, 24] width 95 height 29
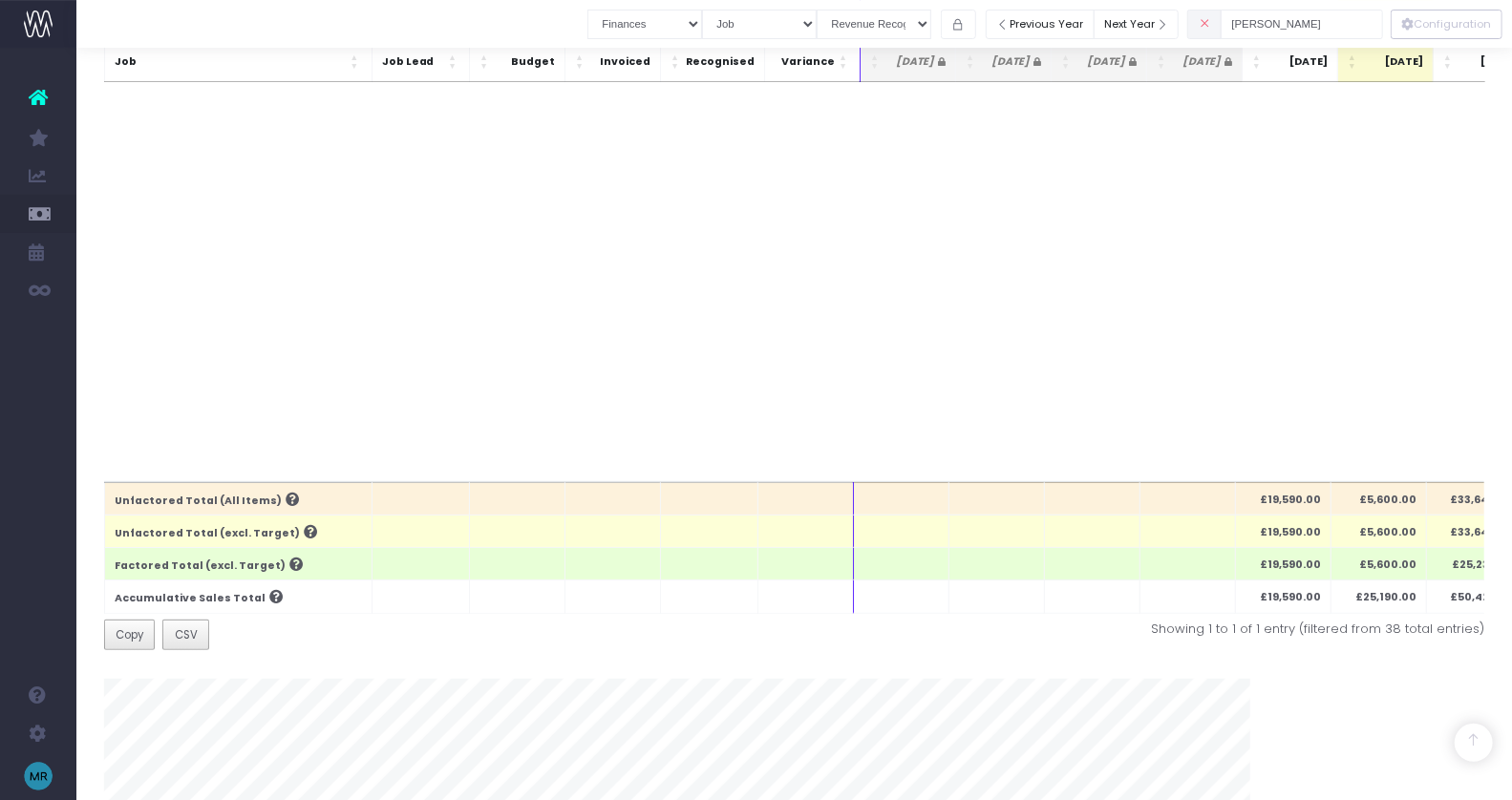
scroll to position [0, 0]
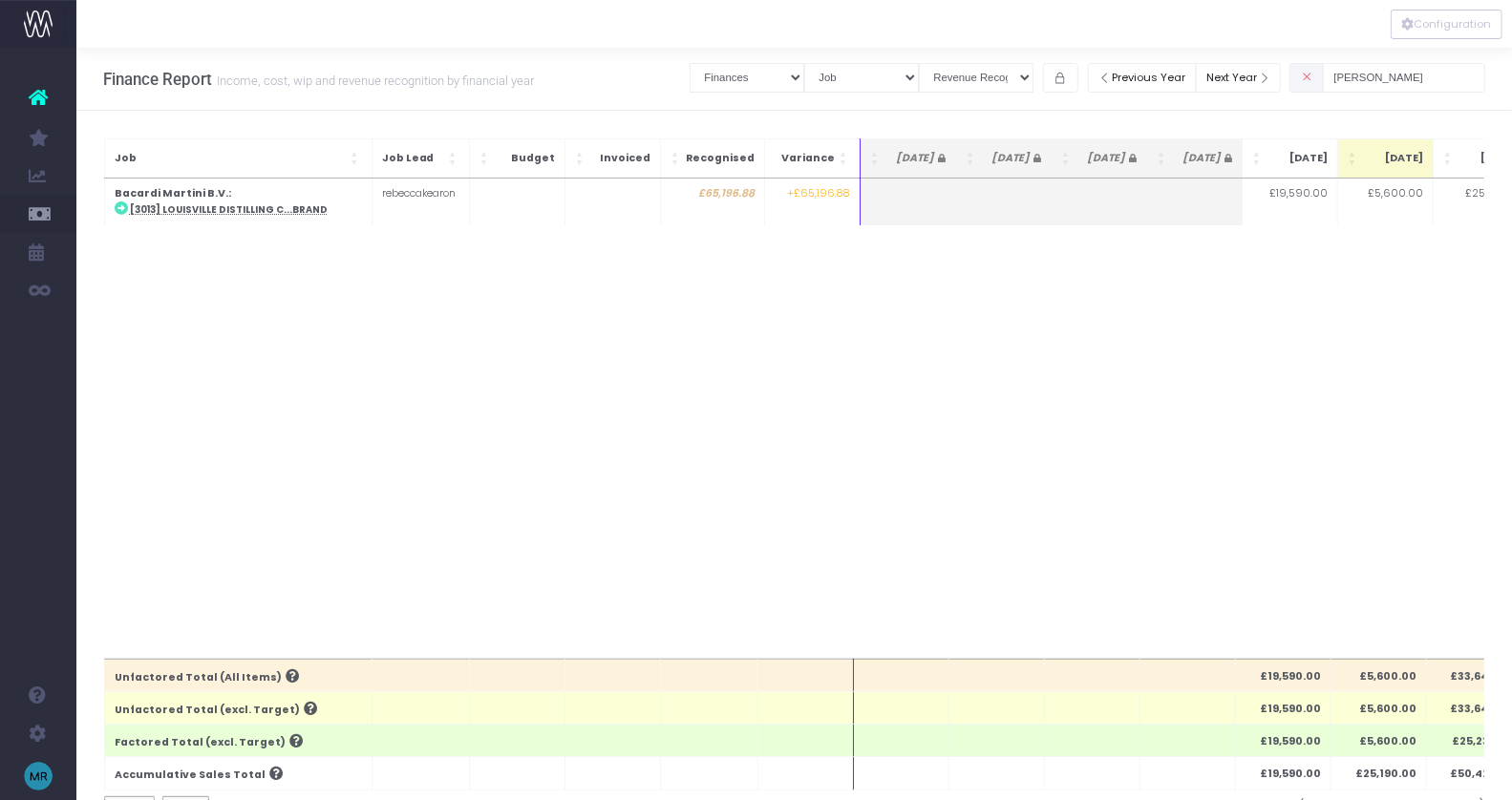
click at [1323, 80] on span at bounding box center [1306, 77] width 34 height 29
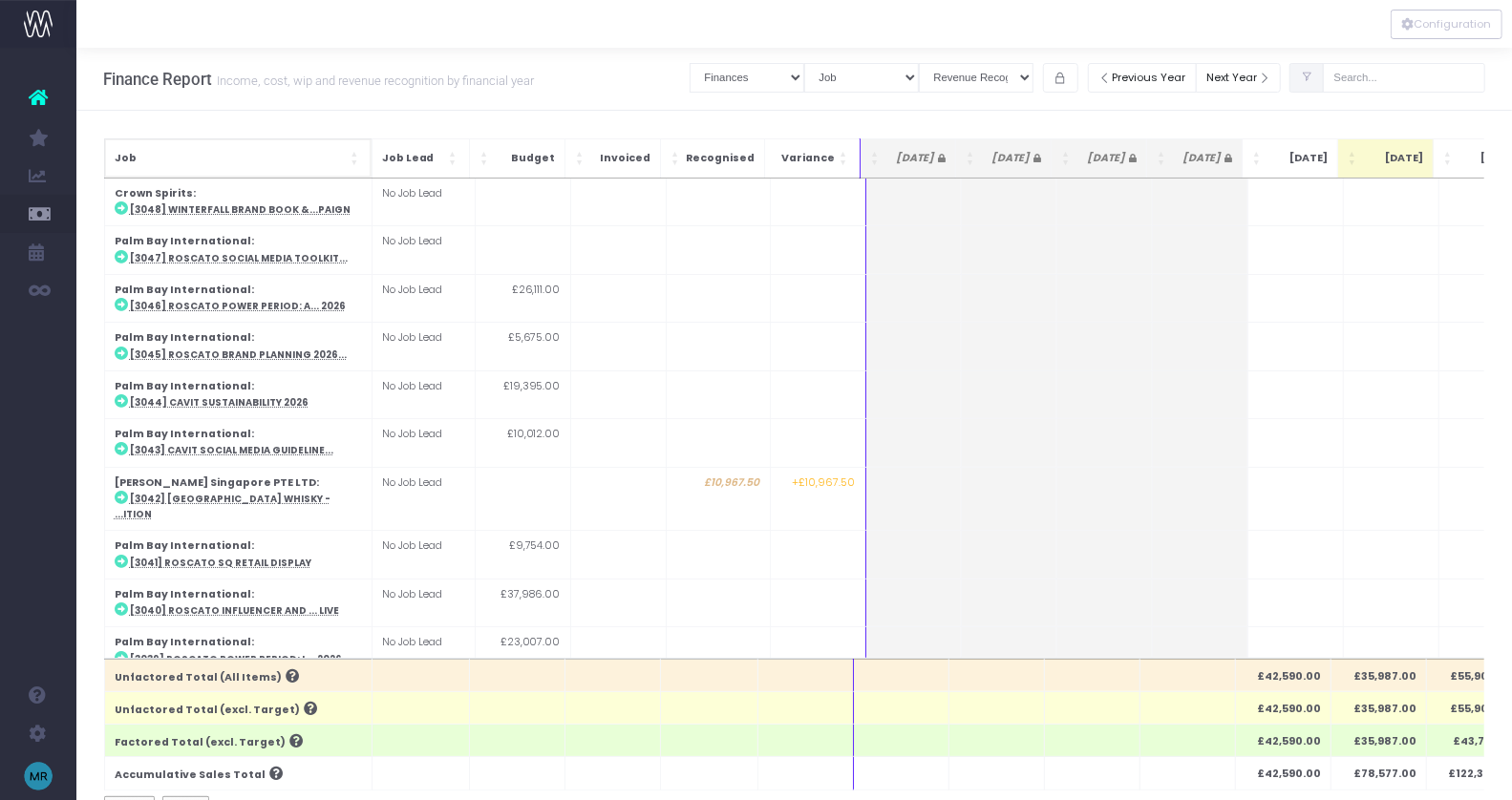
click at [356, 156] on span "Job: Activate to sort" at bounding box center [356, 158] width 12 height 20
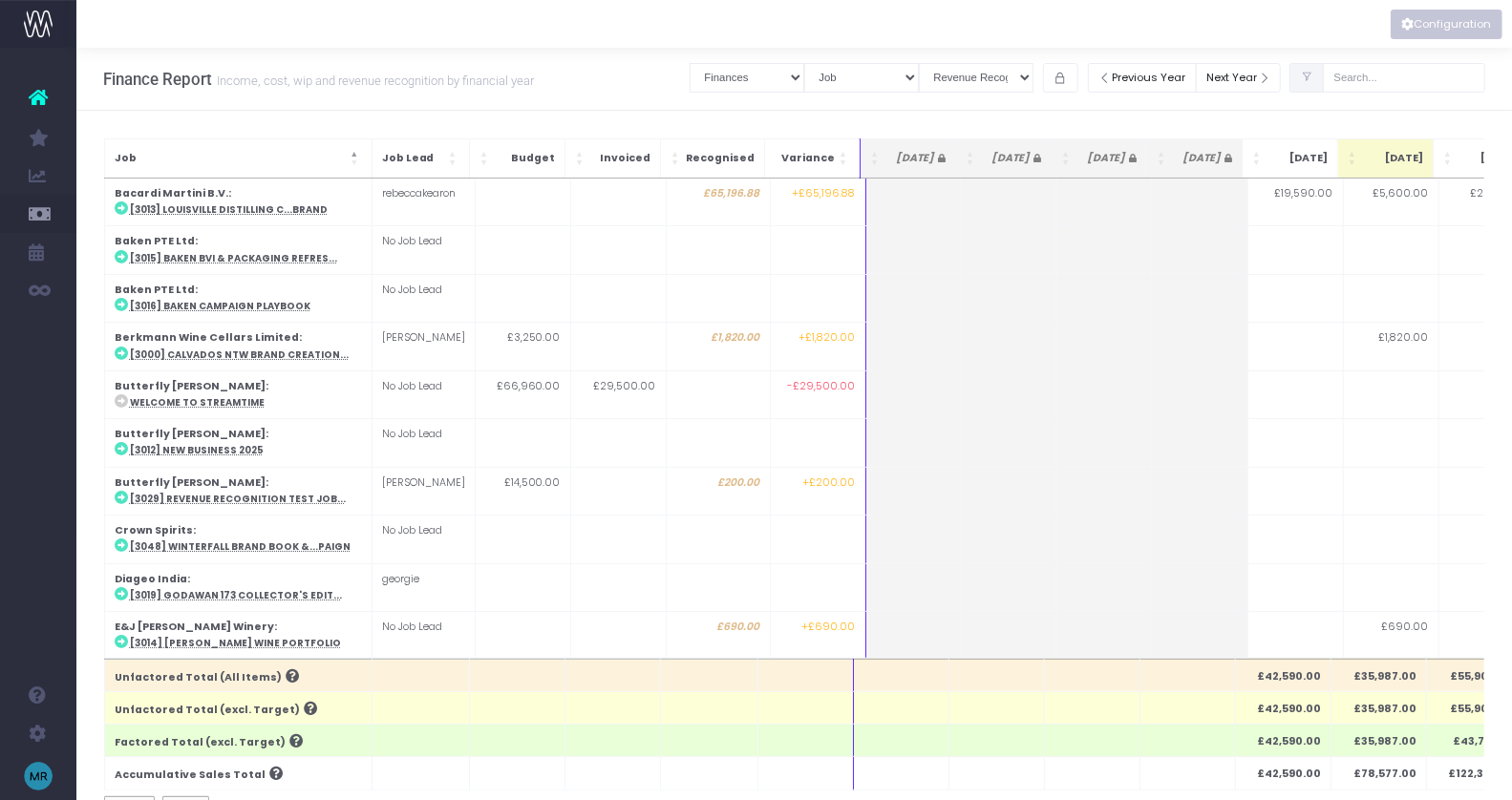
click at [1441, 25] on button "Configuration" at bounding box center [1446, 24] width 111 height 29
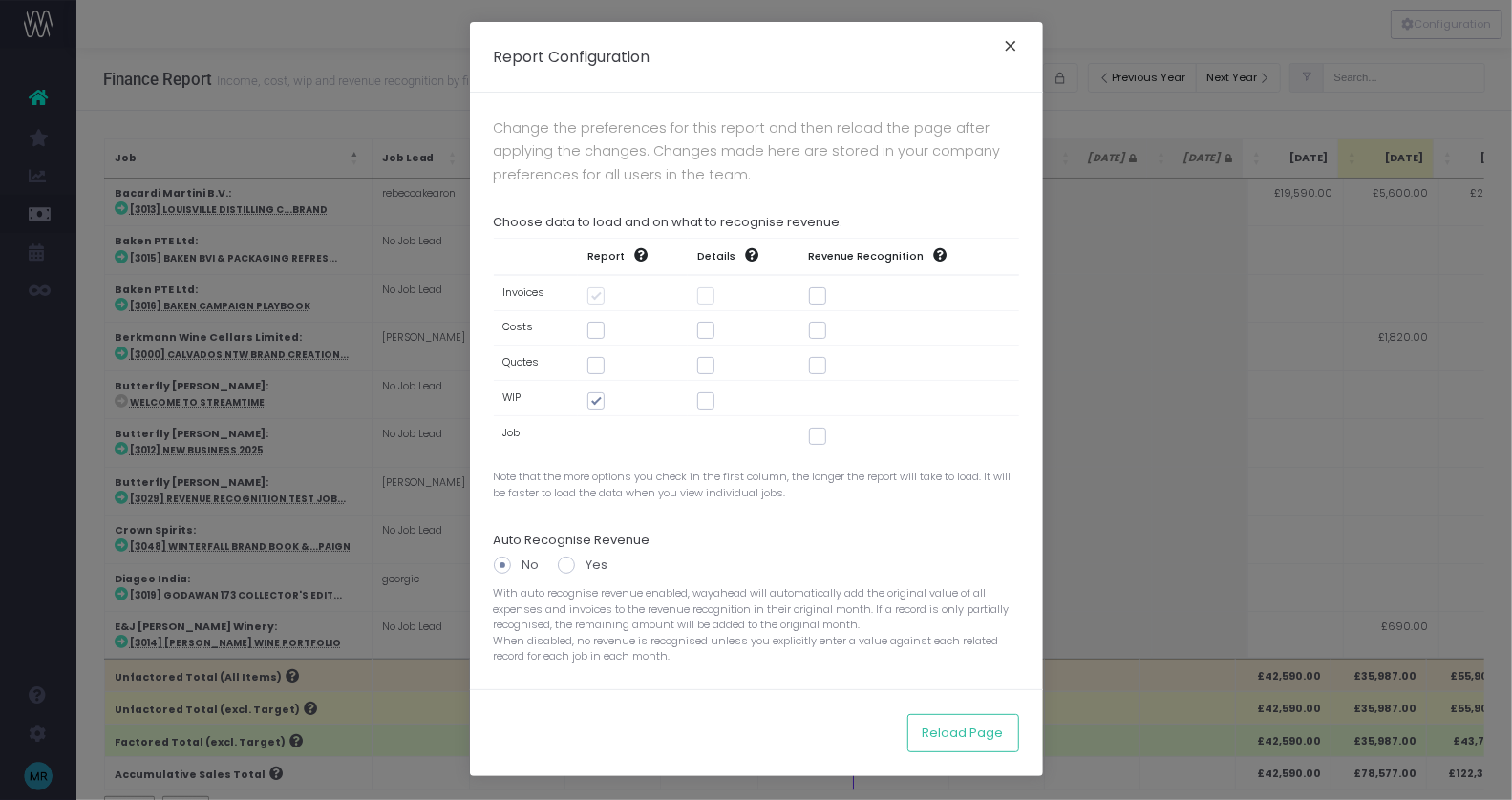
click at [1001, 56] on button "×" at bounding box center [1011, 48] width 40 height 30
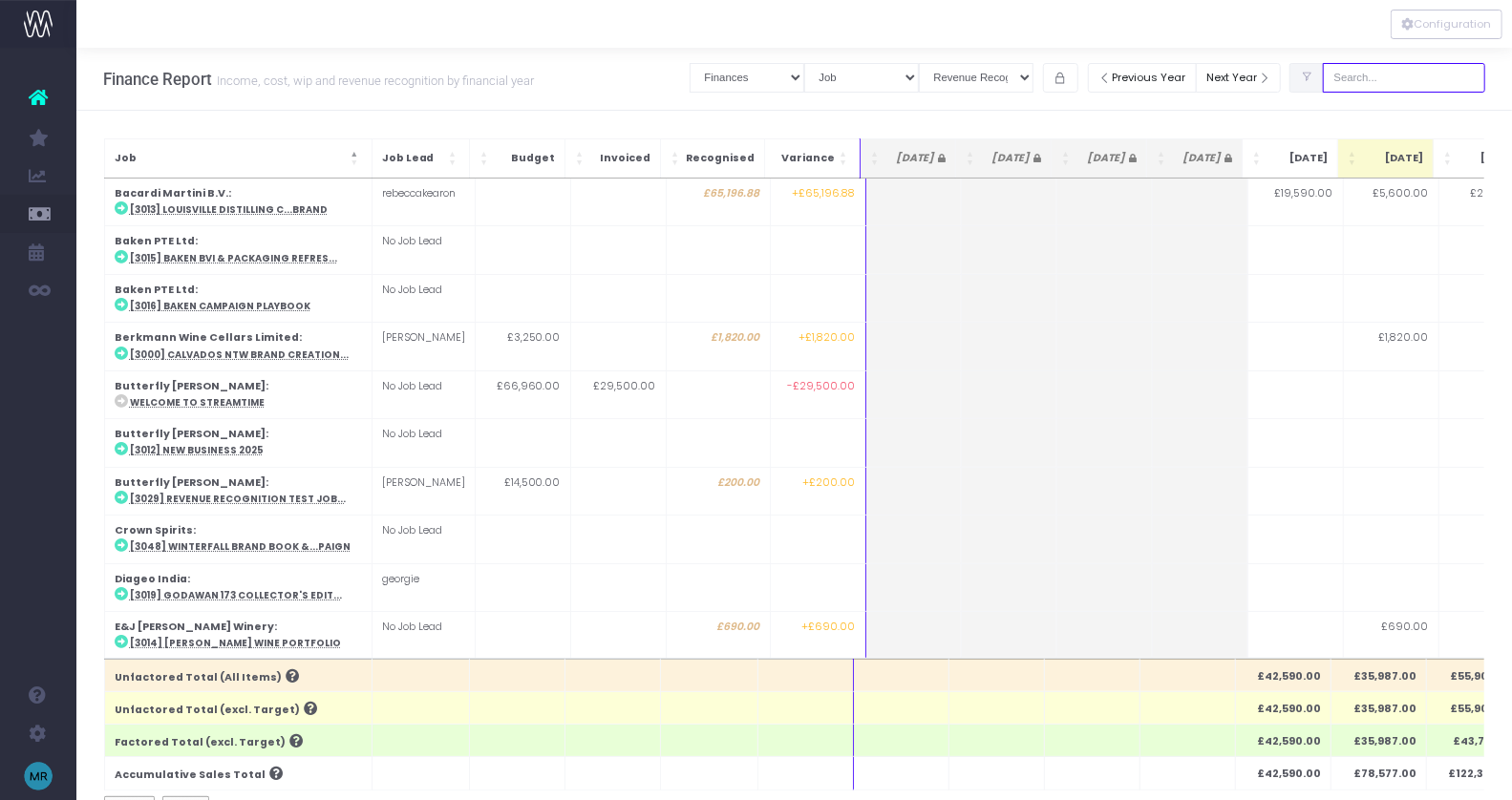
click at [1401, 85] on input "text" at bounding box center [1404, 77] width 162 height 29
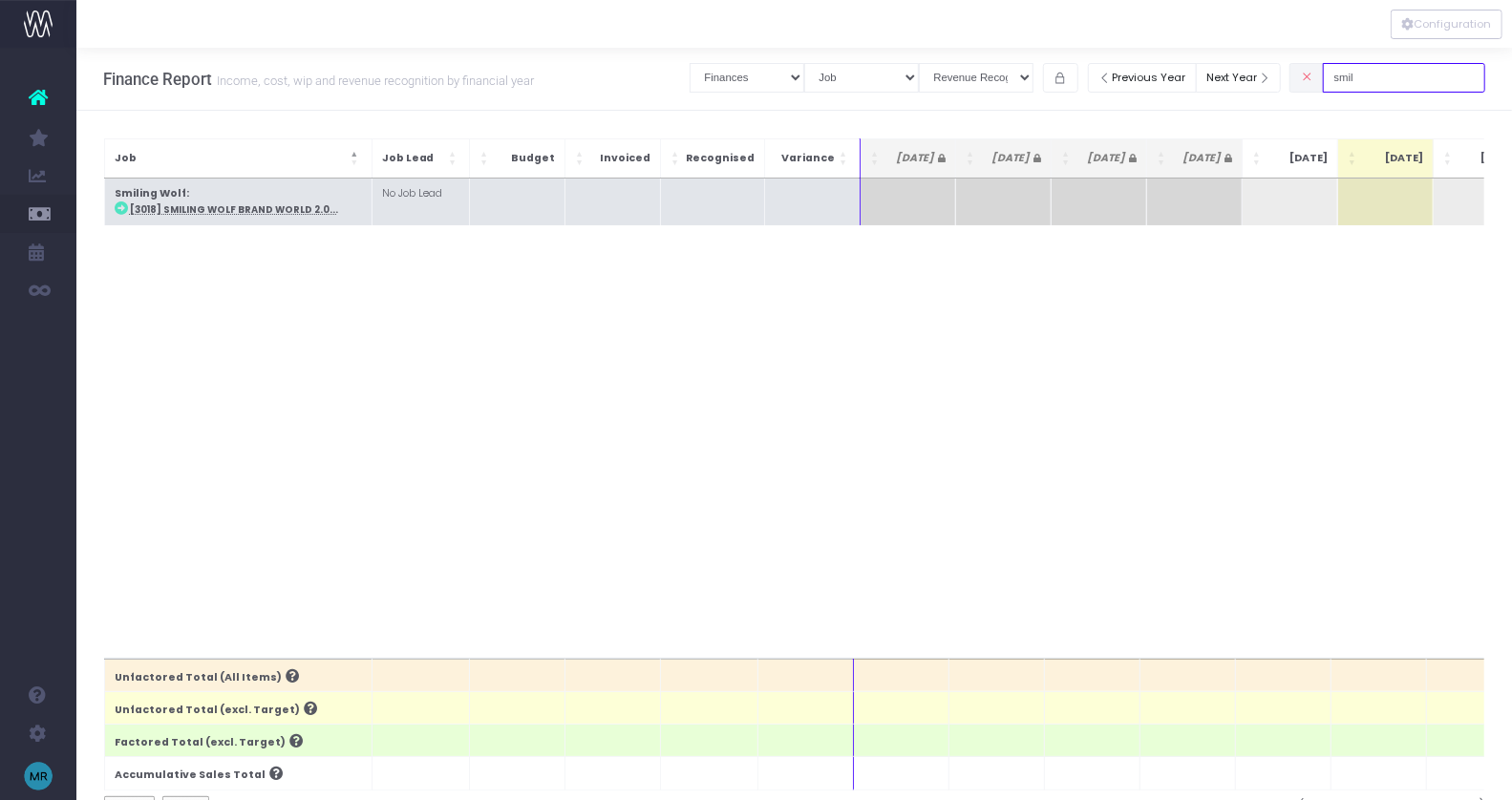
type input "smil"
click at [219, 207] on abbr "[3018] Smiling Wolf Brand World 2.0..." at bounding box center [234, 209] width 208 height 13
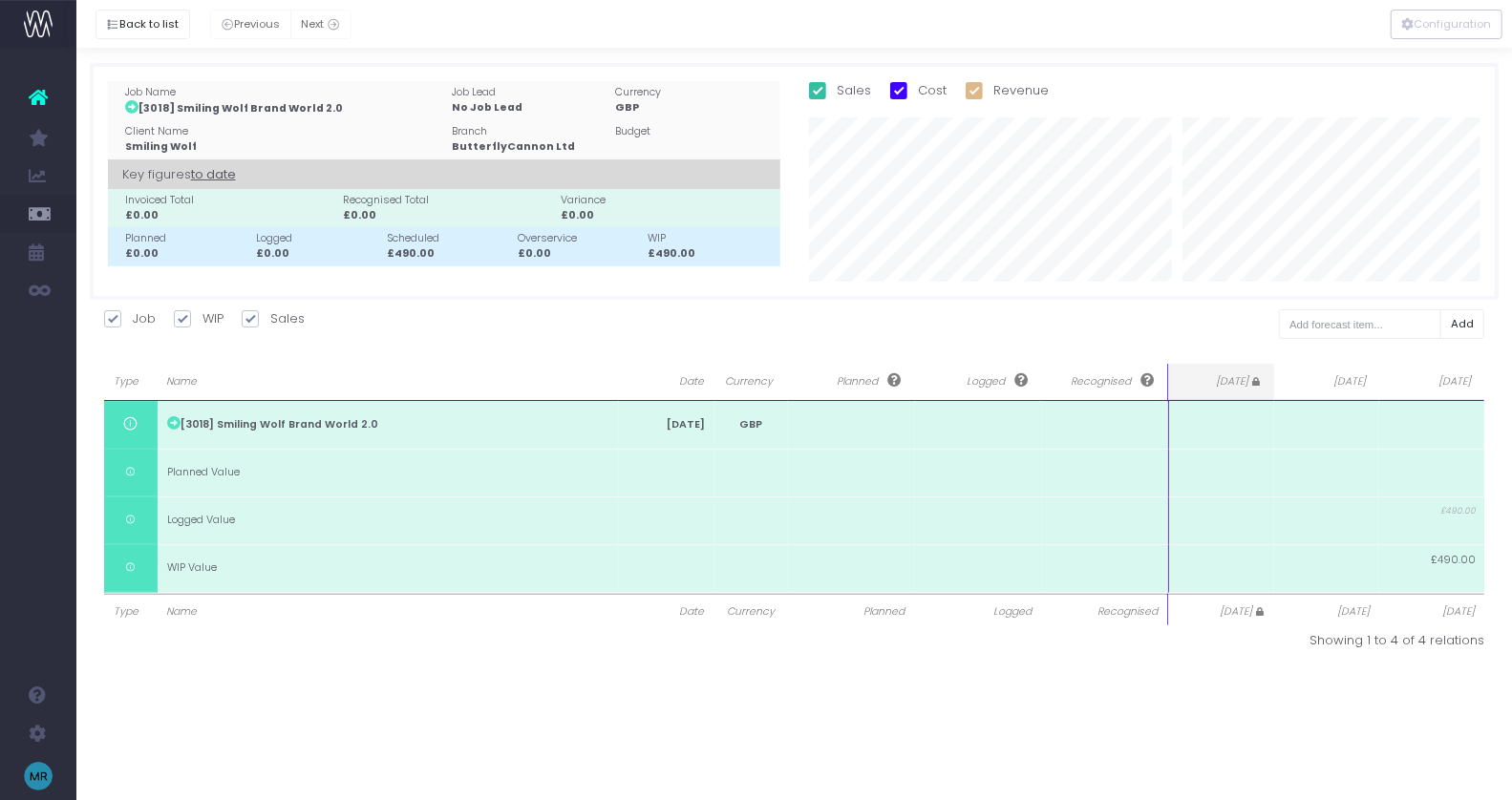
click at [279, 109] on div "[3018] Smiling Wolf Brand World 2.0" at bounding box center [285, 109] width 319 height 17
click at [160, 20] on button "Back to list" at bounding box center [143, 24] width 95 height 29
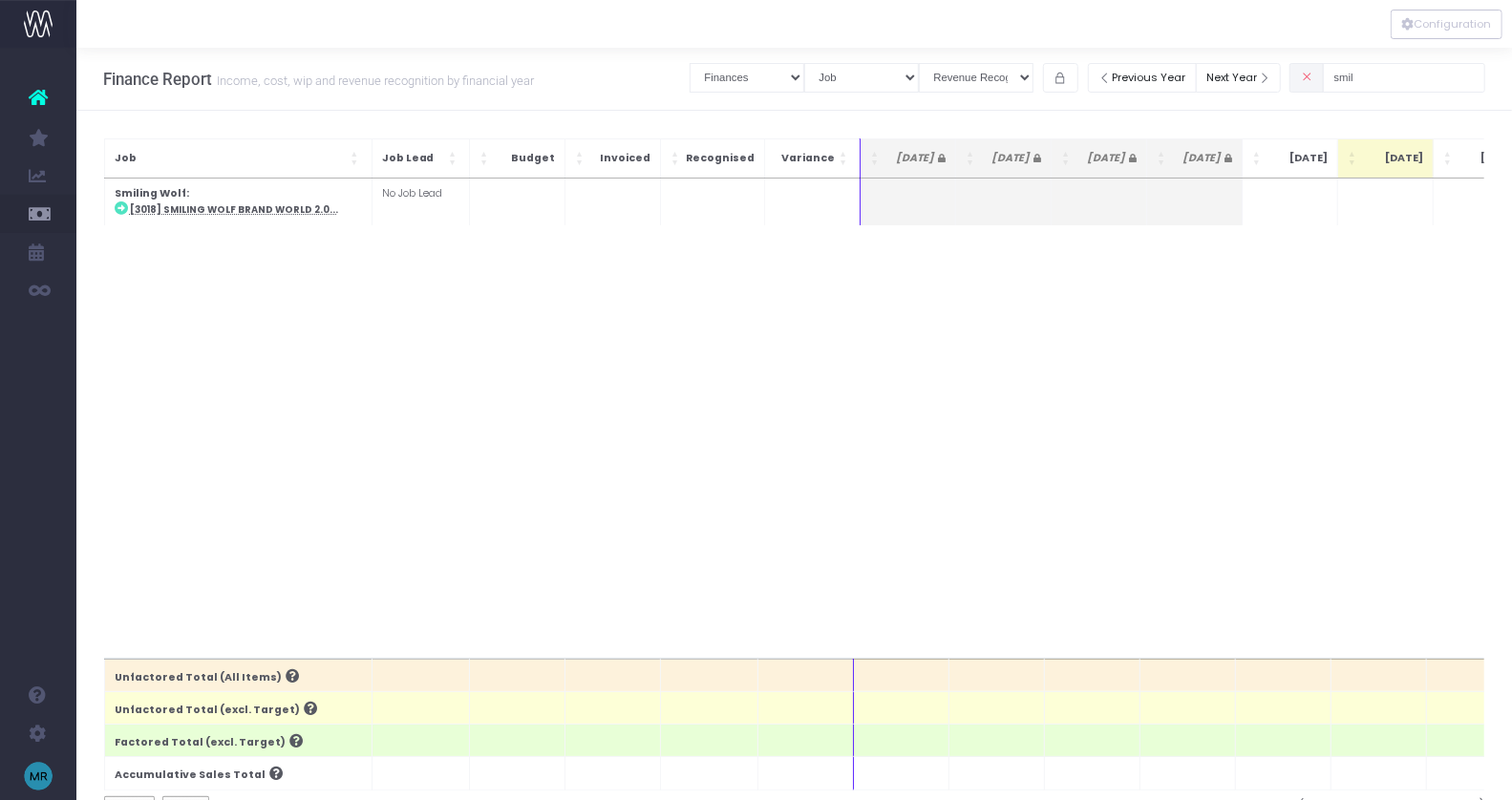
click at [1323, 87] on span at bounding box center [1306, 77] width 34 height 29
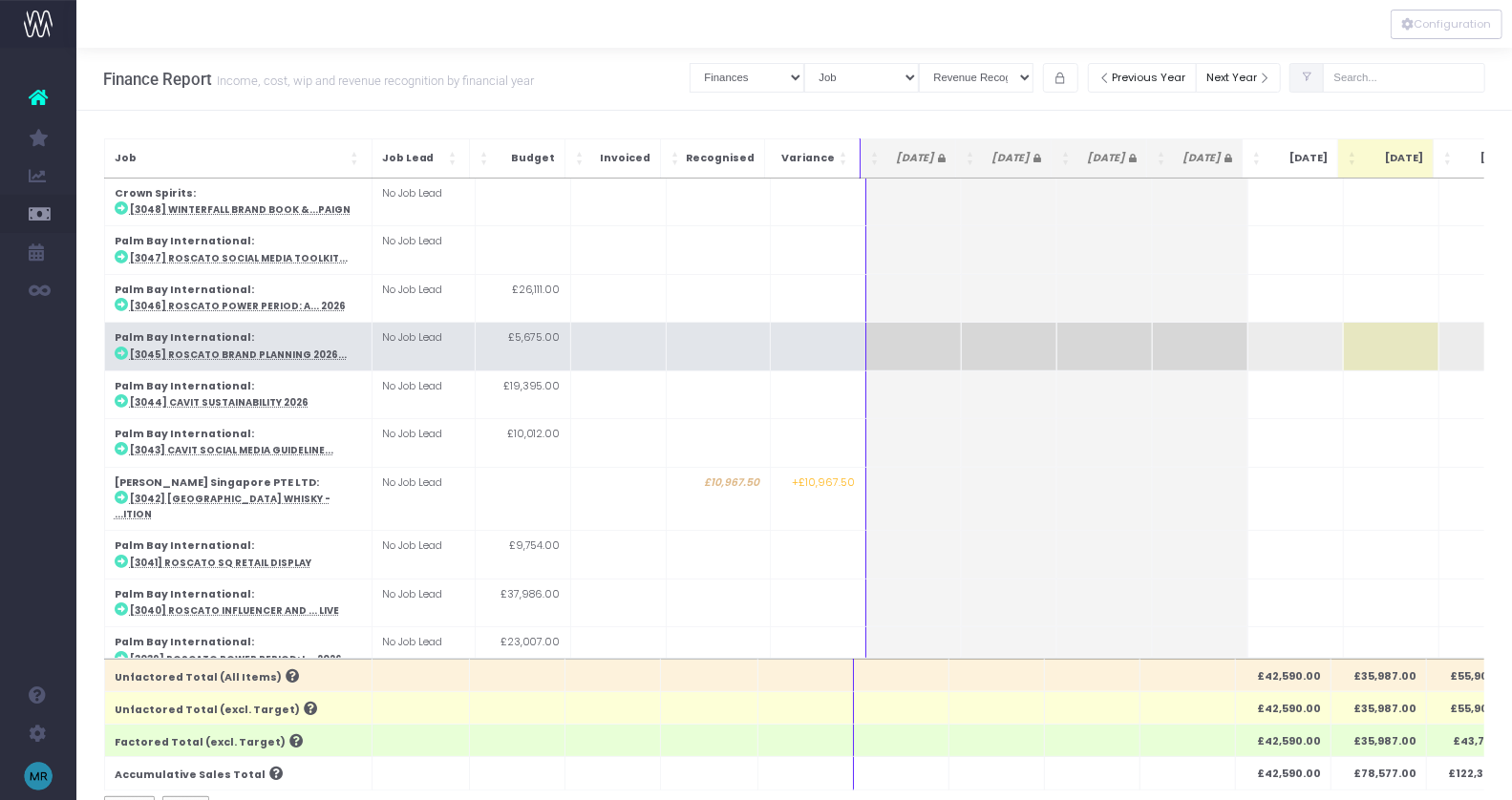
click at [244, 360] on td "Palm Bay International : [3045] Roscato Brand Planning 2026..." at bounding box center [237, 346] width 267 height 48
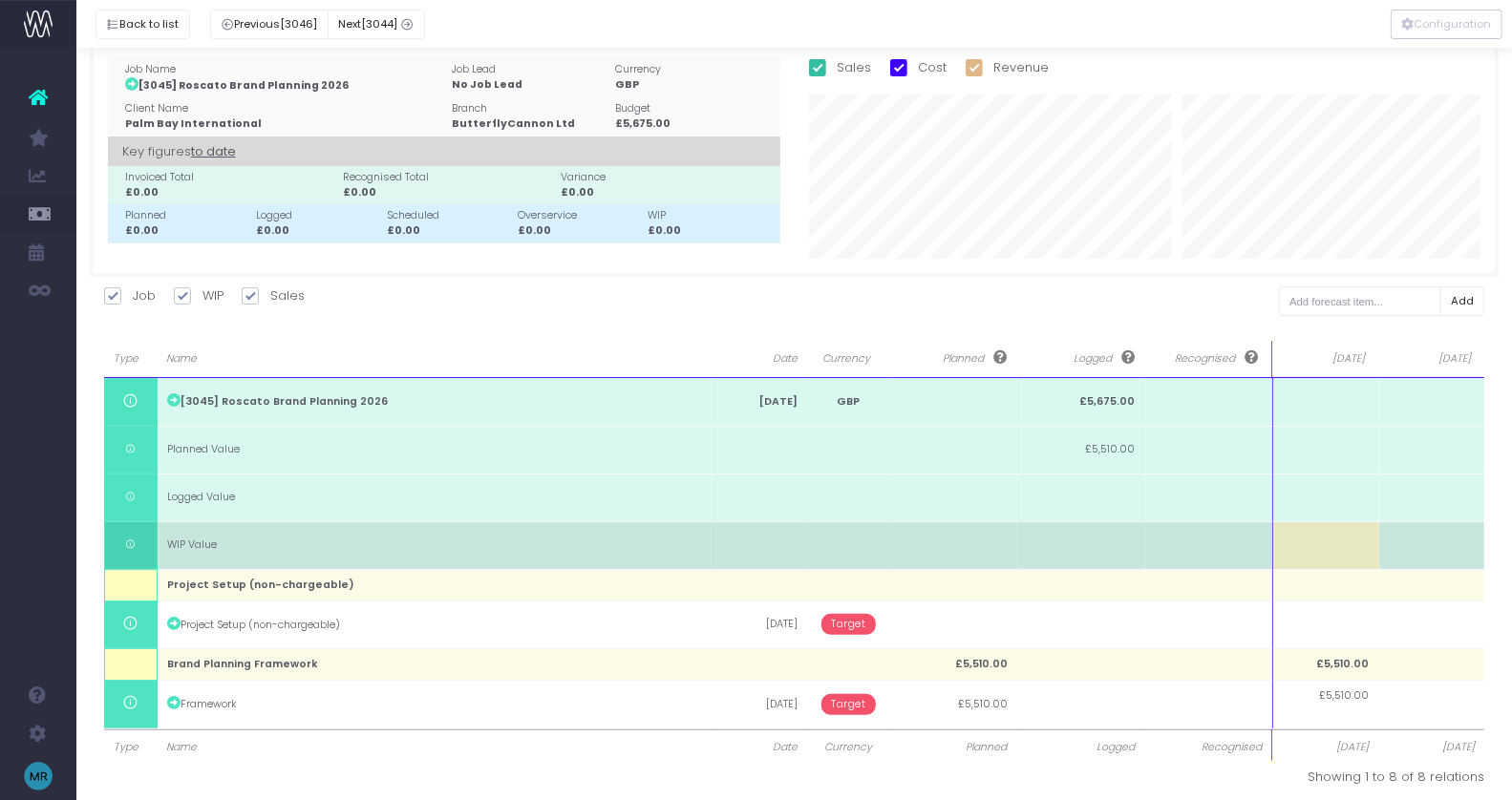
scroll to position [33, 0]
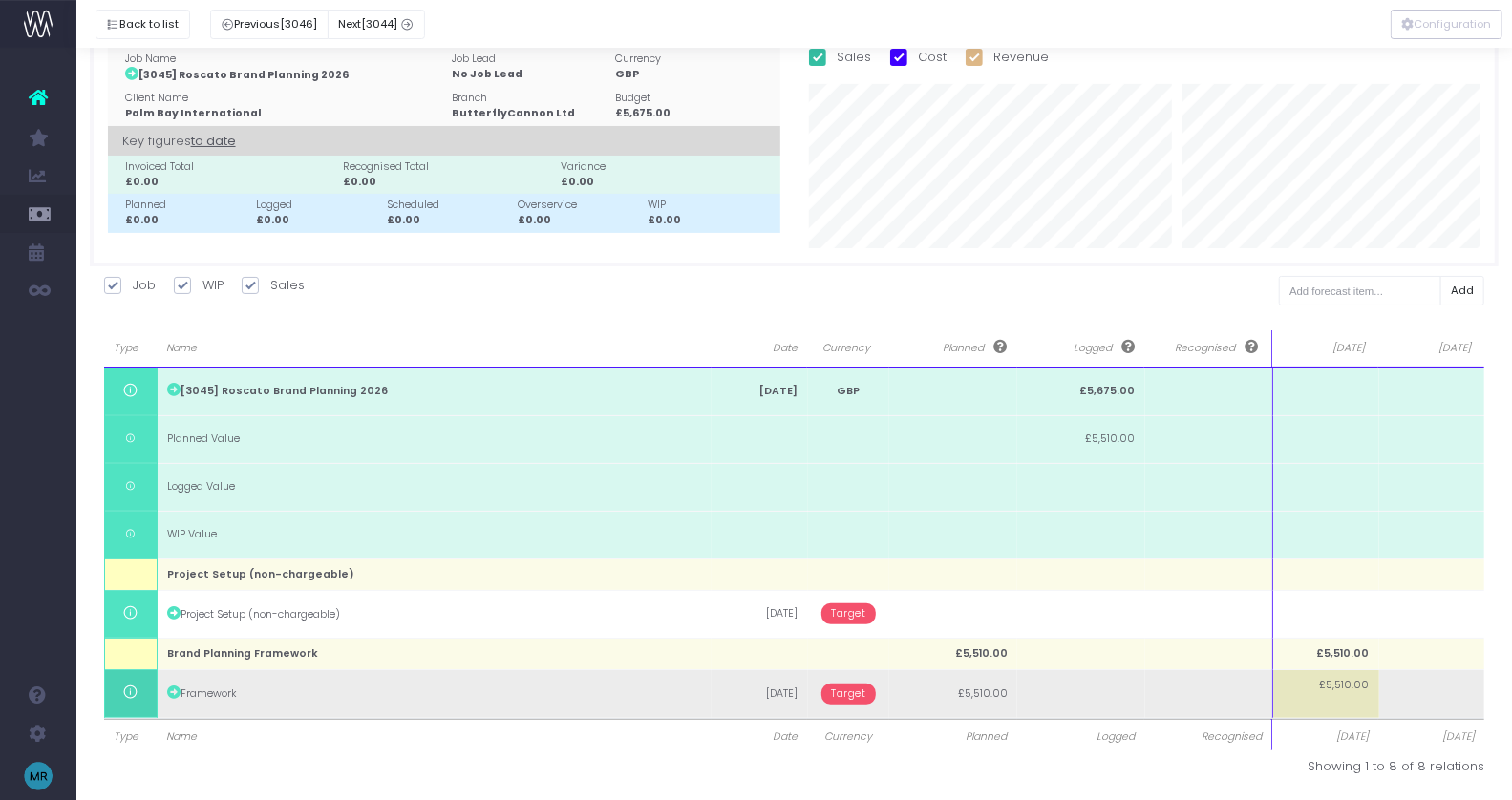
click at [849, 687] on span "Target" at bounding box center [849, 693] width 55 height 21
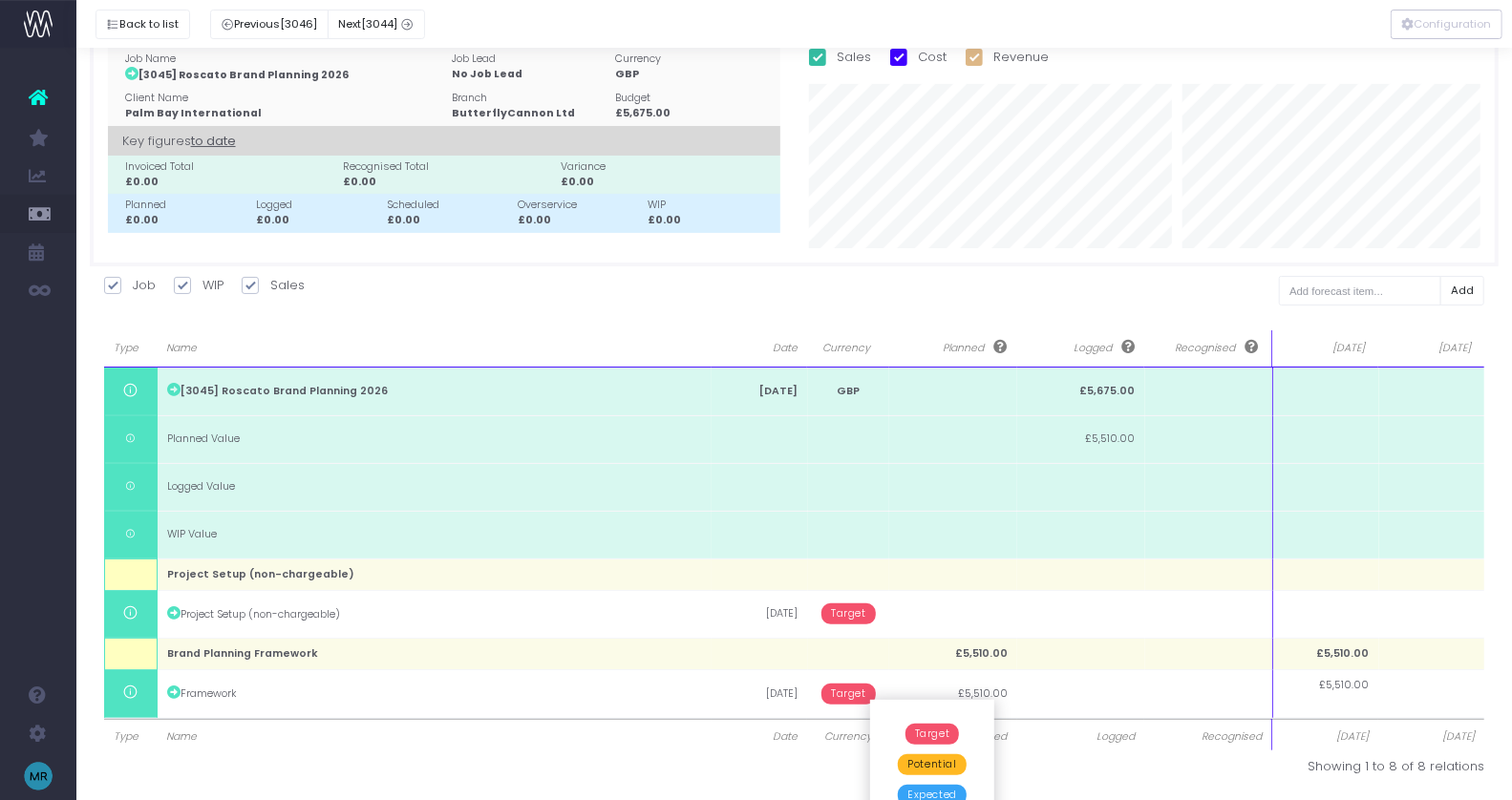
scroll to position [94, 0]
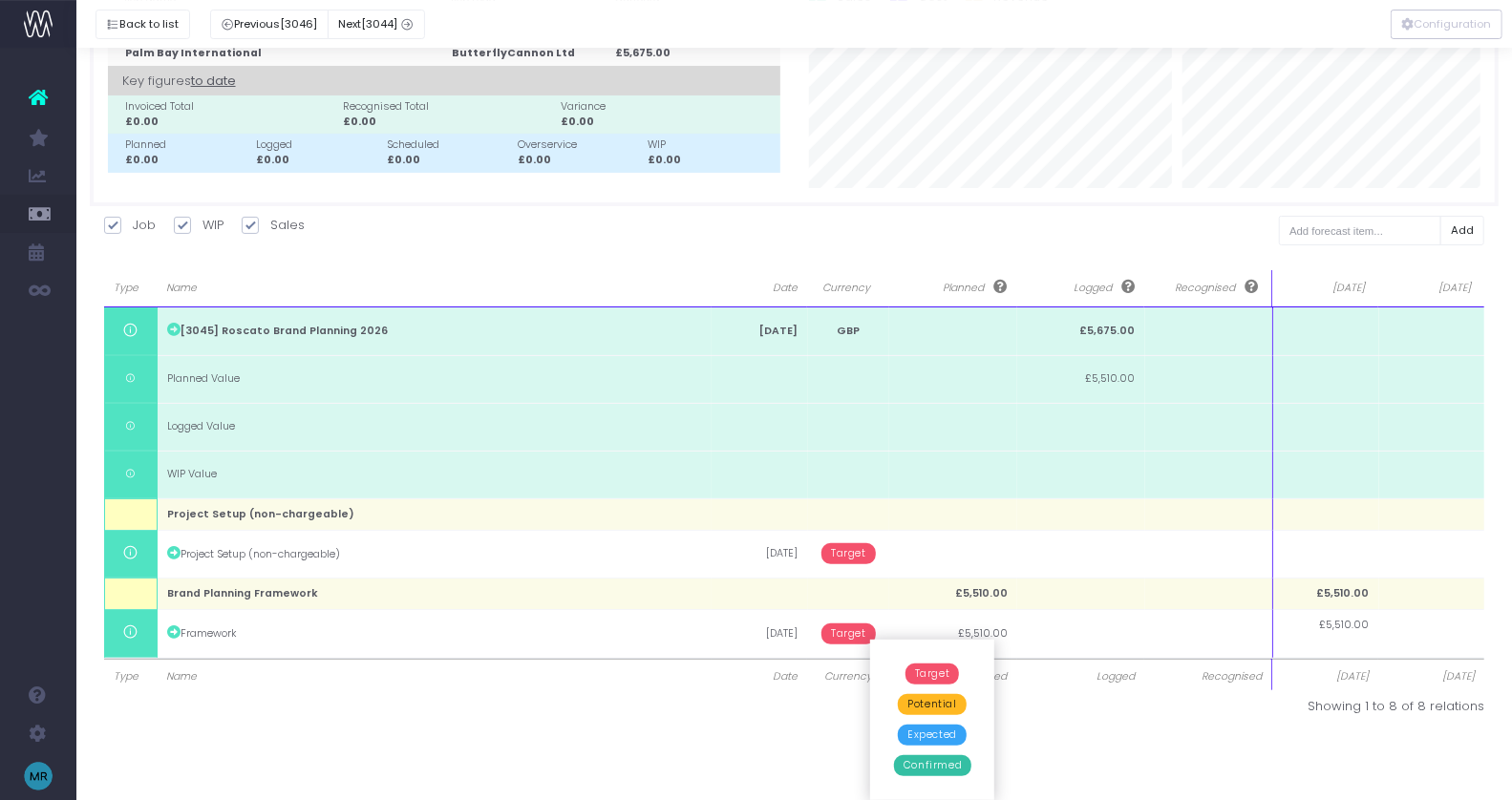
click at [936, 763] on span "Confirmed" at bounding box center [932, 765] width 77 height 21
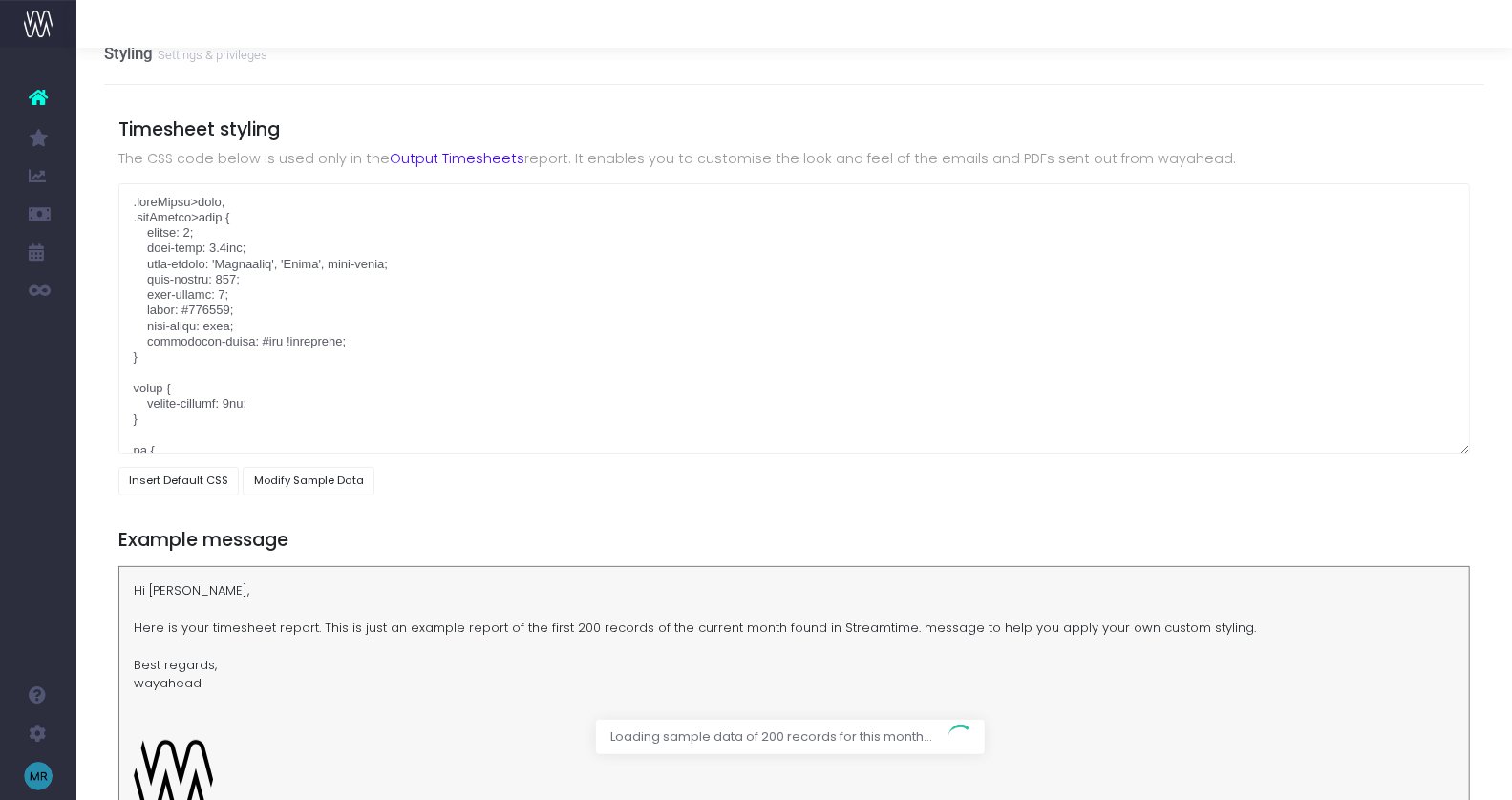
scroll to position [25, 15]
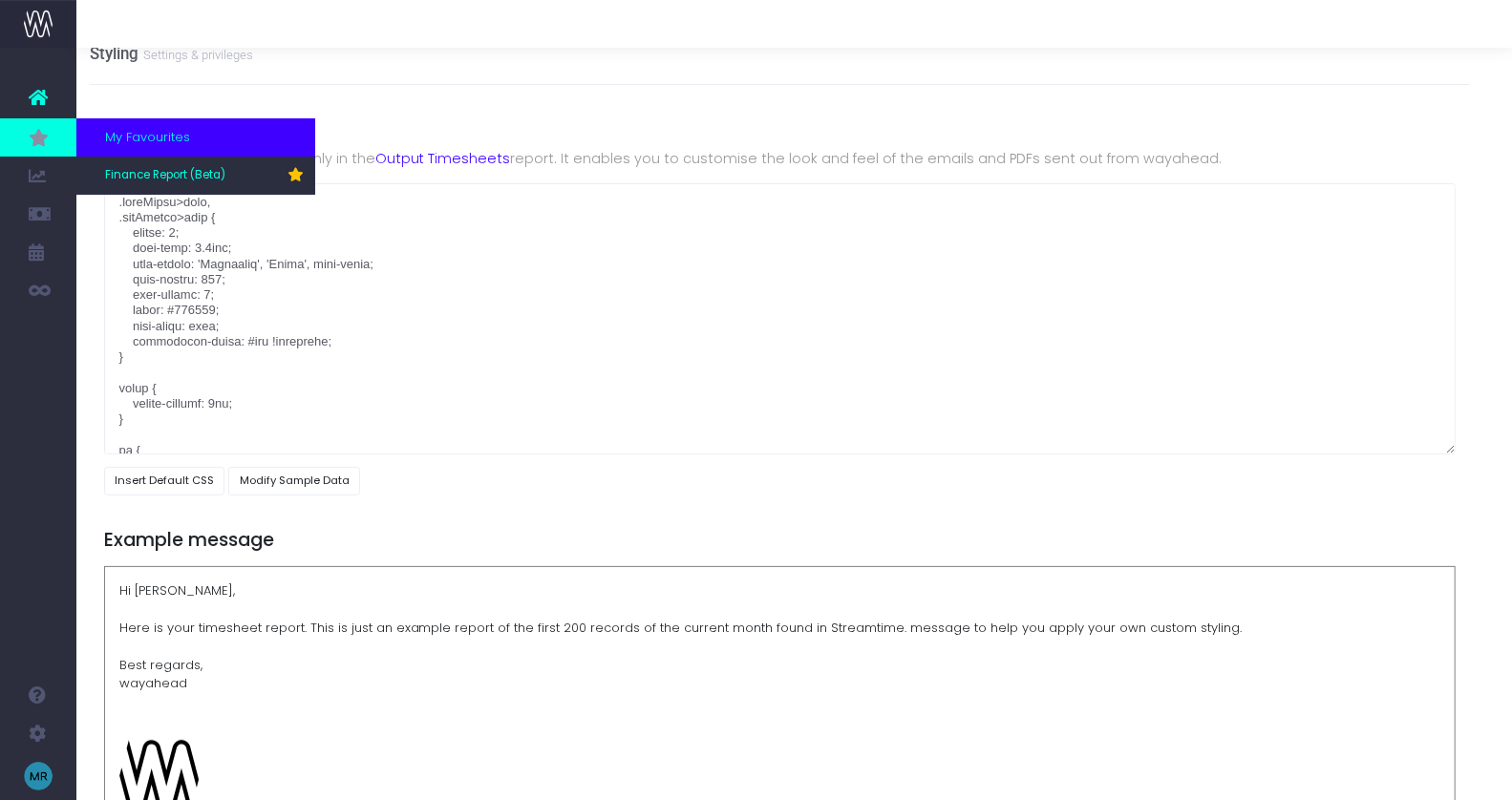
click at [151, 142] on span "My Favourites" at bounding box center [147, 138] width 85 height 20
click at [156, 165] on link "Finance Report (Beta)" at bounding box center [196, 175] width 239 height 38
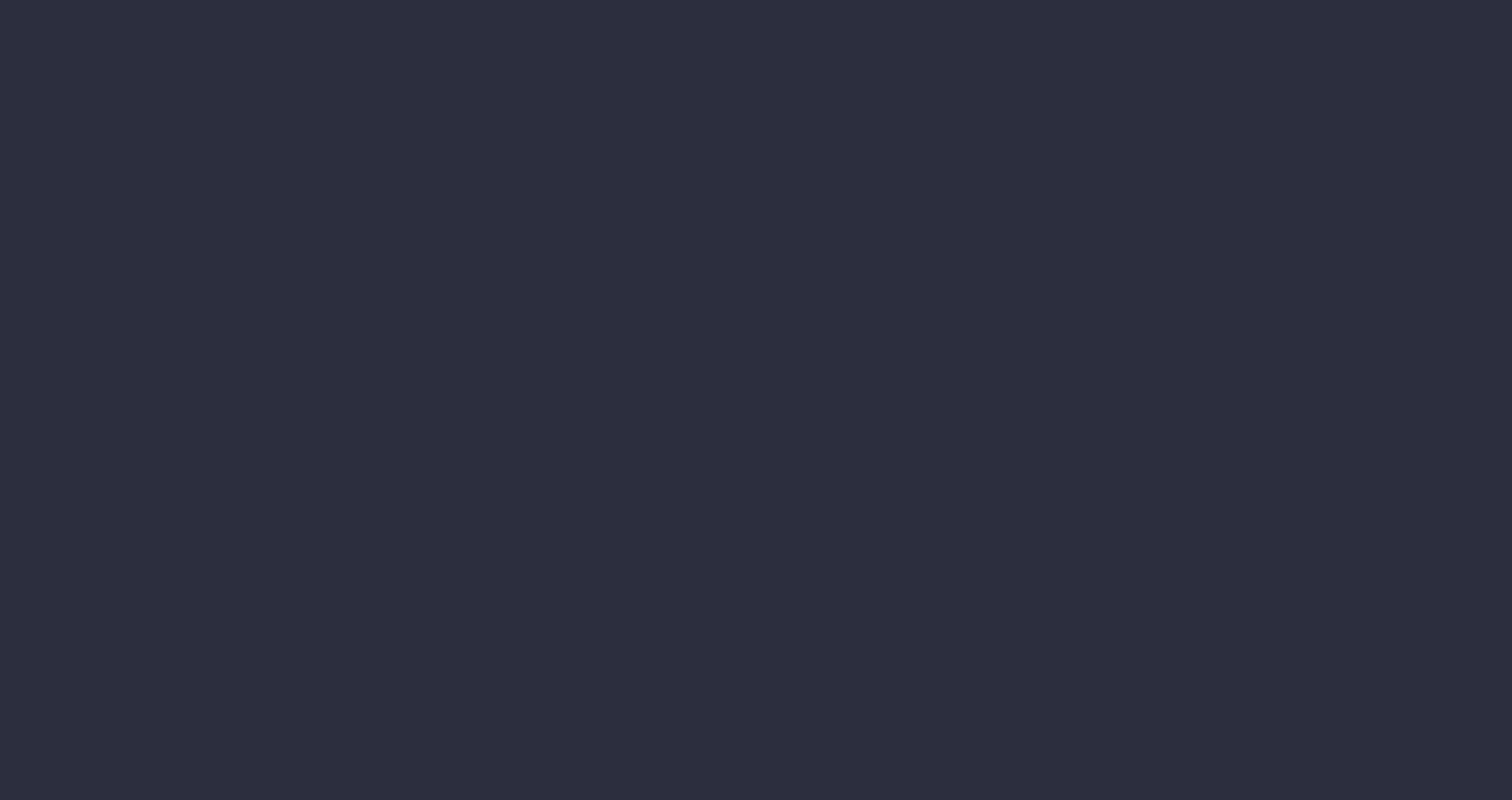
select select "finances"
select select "job"
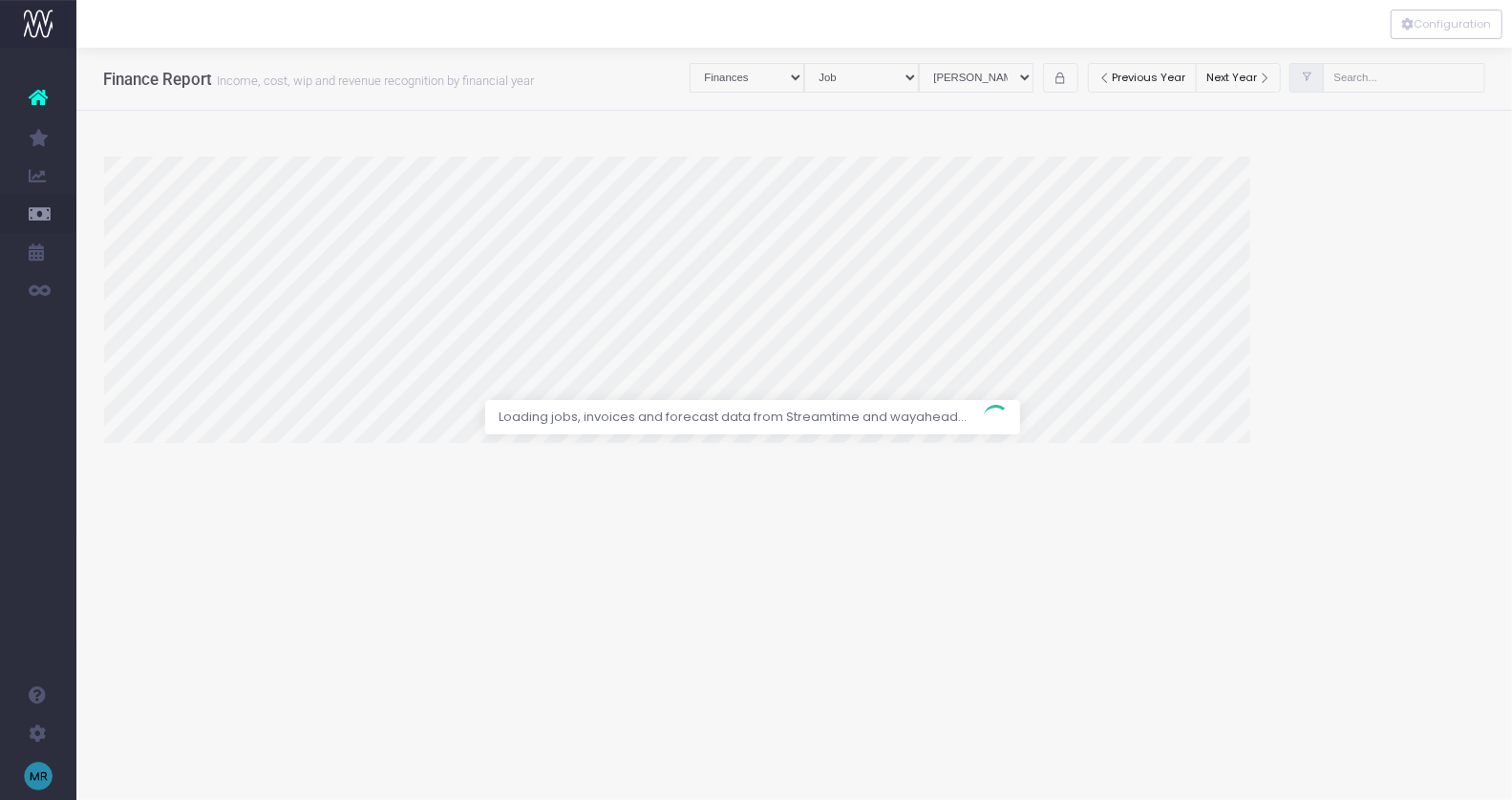
select select "revrec"
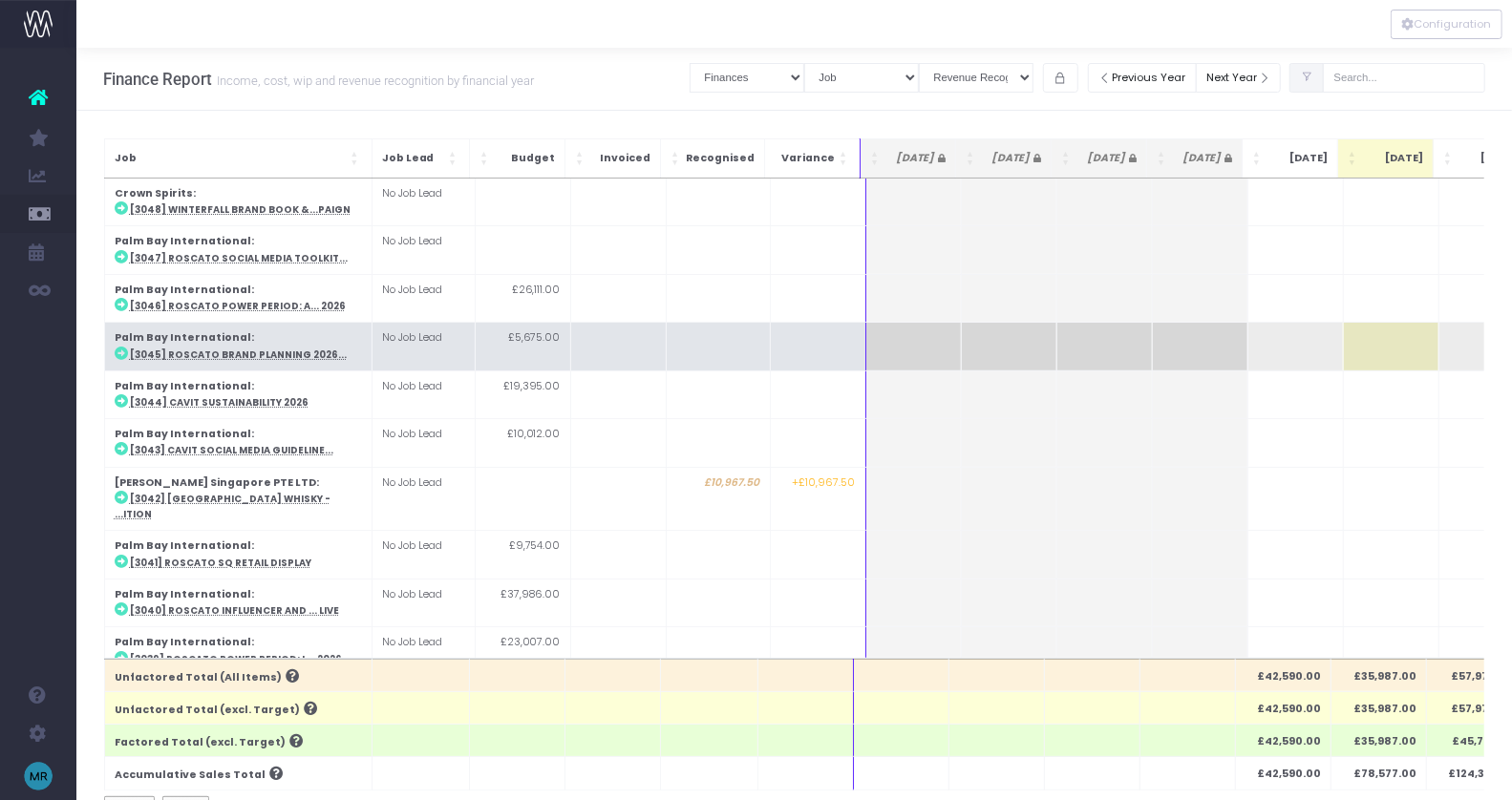
click at [1287, 337] on td at bounding box center [1295, 346] width 96 height 48
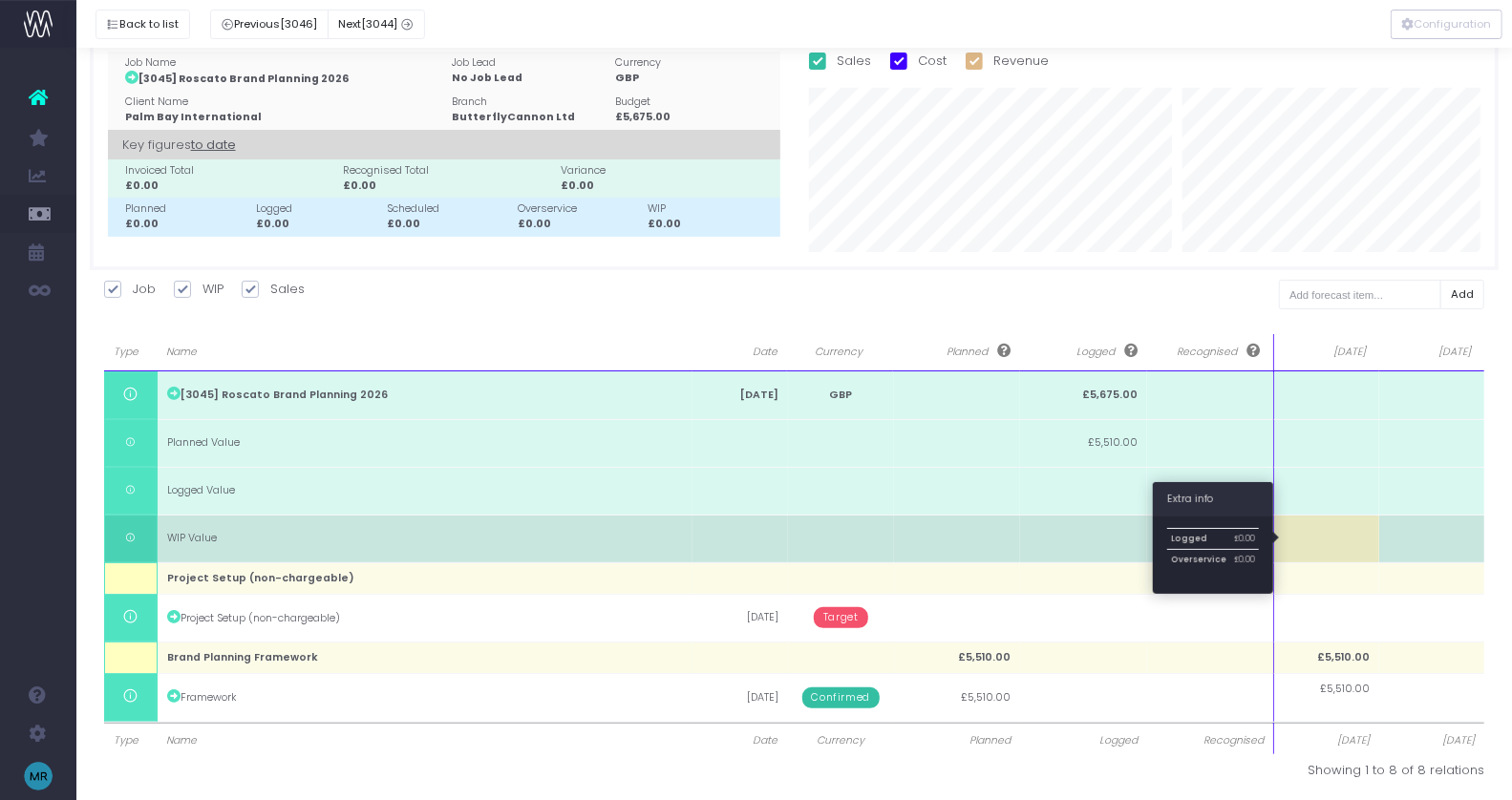
scroll to position [33, 0]
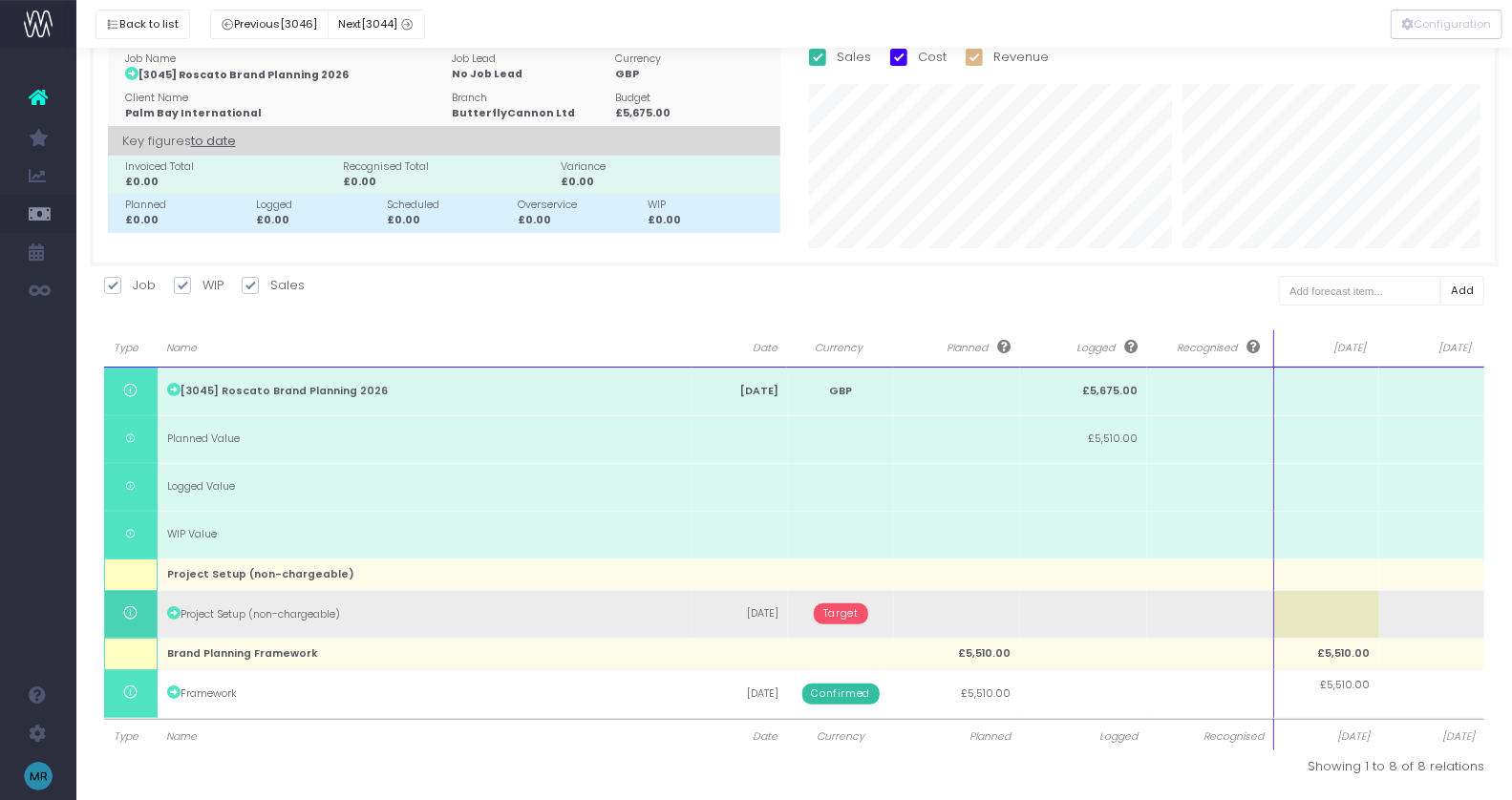
click at [1338, 606] on td at bounding box center [1327, 614] width 106 height 48
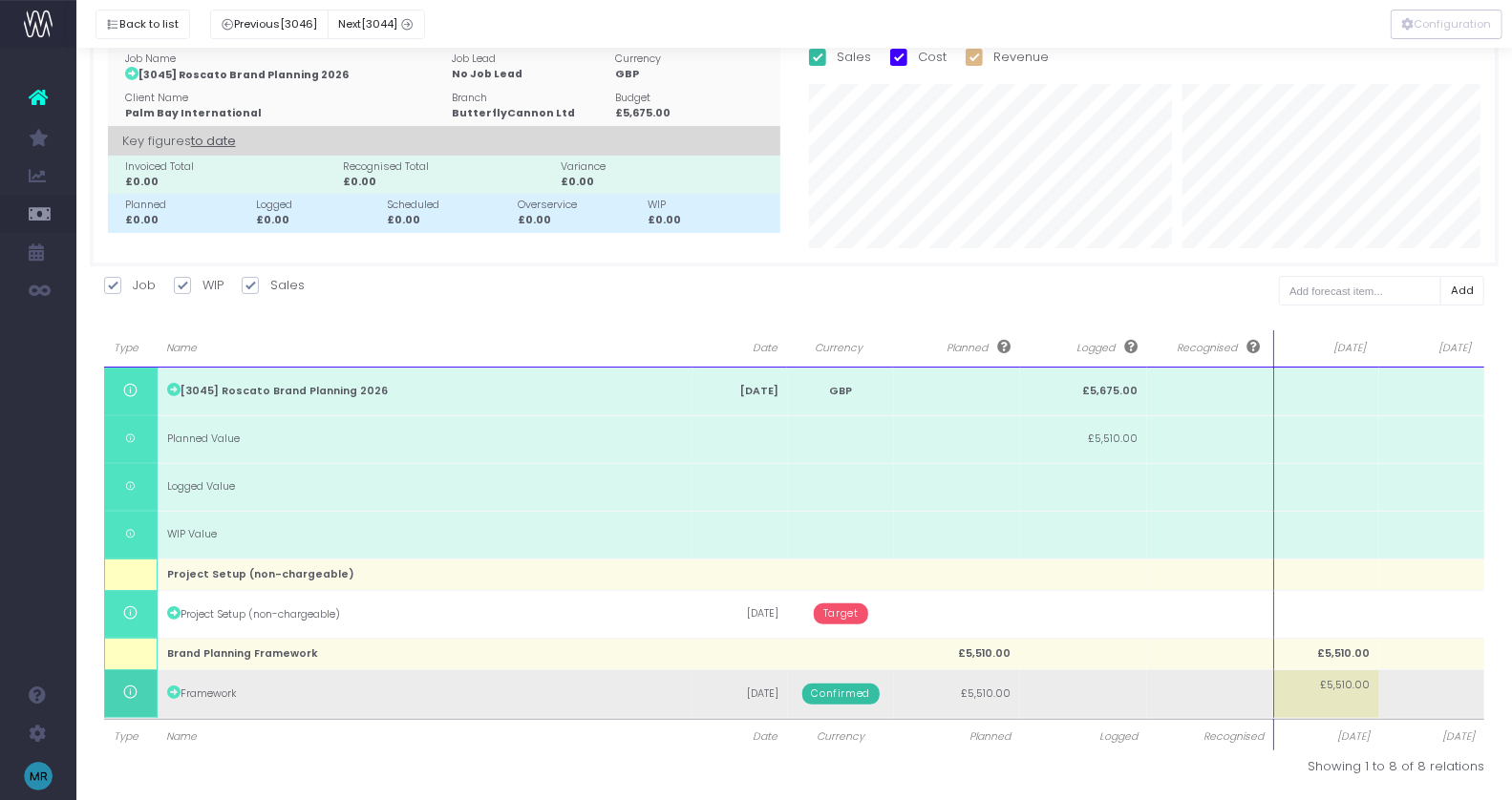
click at [1323, 680] on td "£5,510.00" at bounding box center [1327, 694] width 106 height 48
type input "1000"
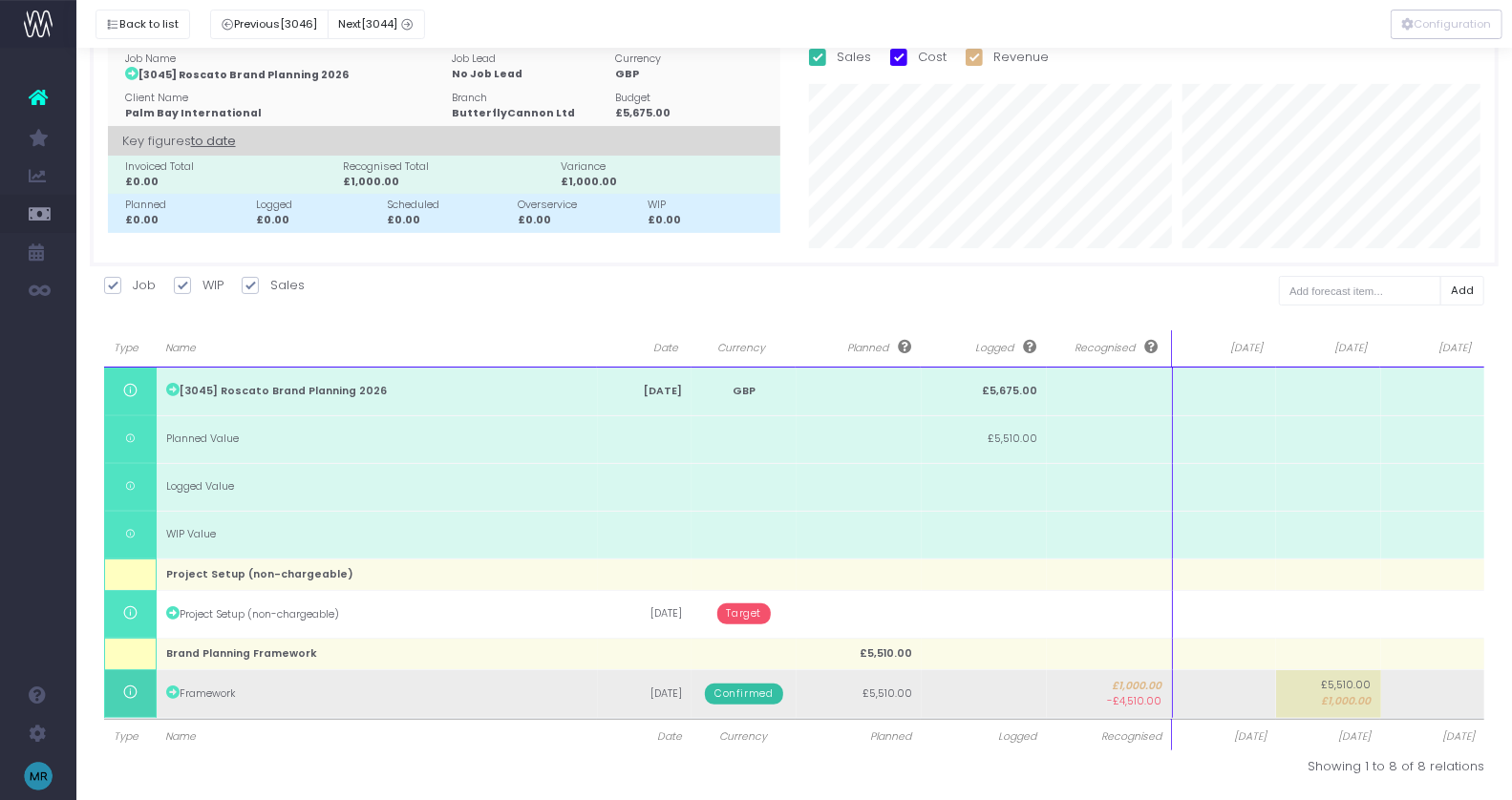
click at [1236, 692] on td at bounding box center [1223, 694] width 104 height 48
type input "4510"
click at [1347, 699] on body "Oh my... this is bad. [PERSON_NAME] wasn't able to load this page. Please conta…" at bounding box center [756, 367] width 1512 height 800
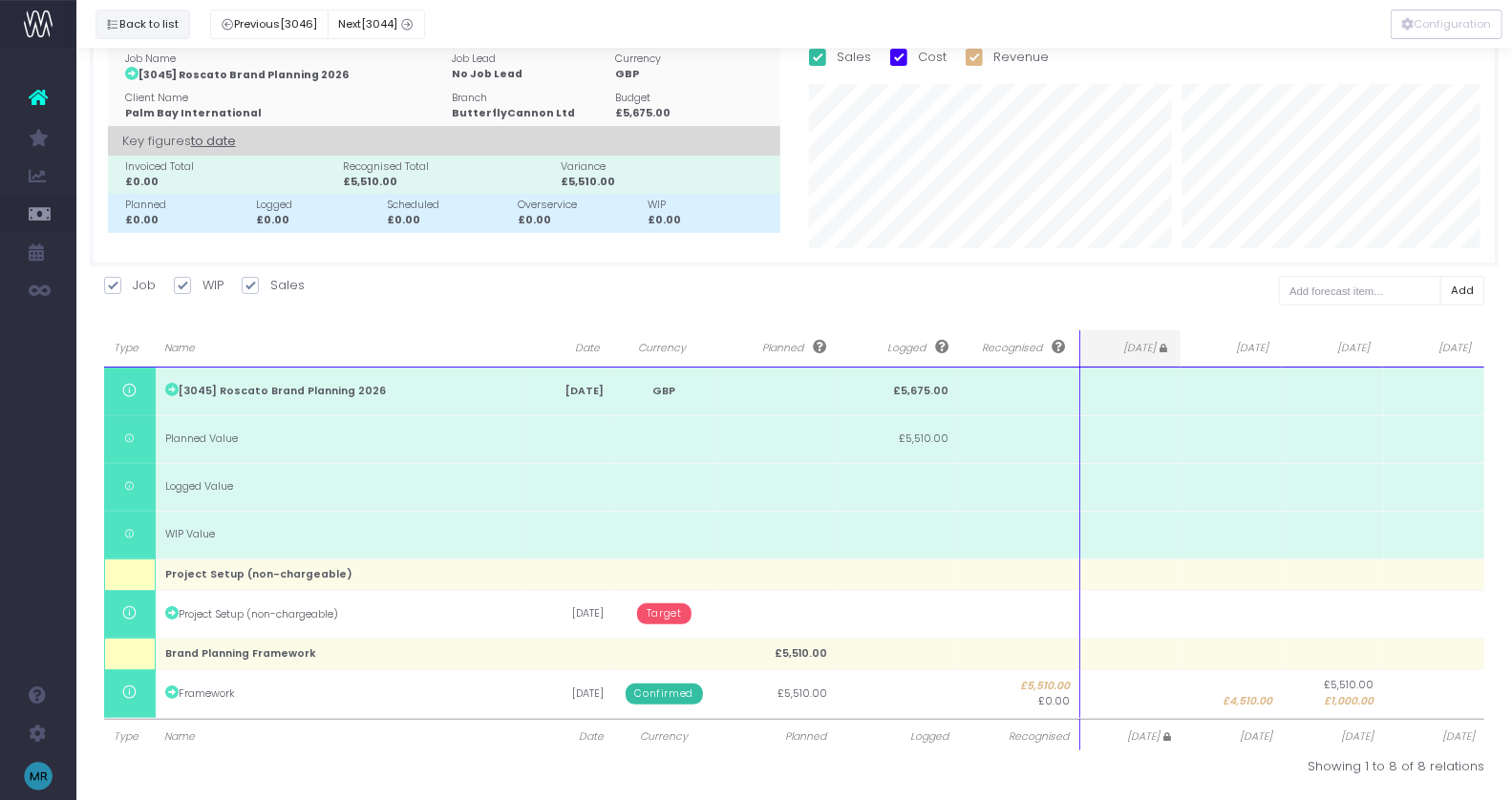
click at [136, 18] on button "Back to list" at bounding box center [143, 24] width 95 height 29
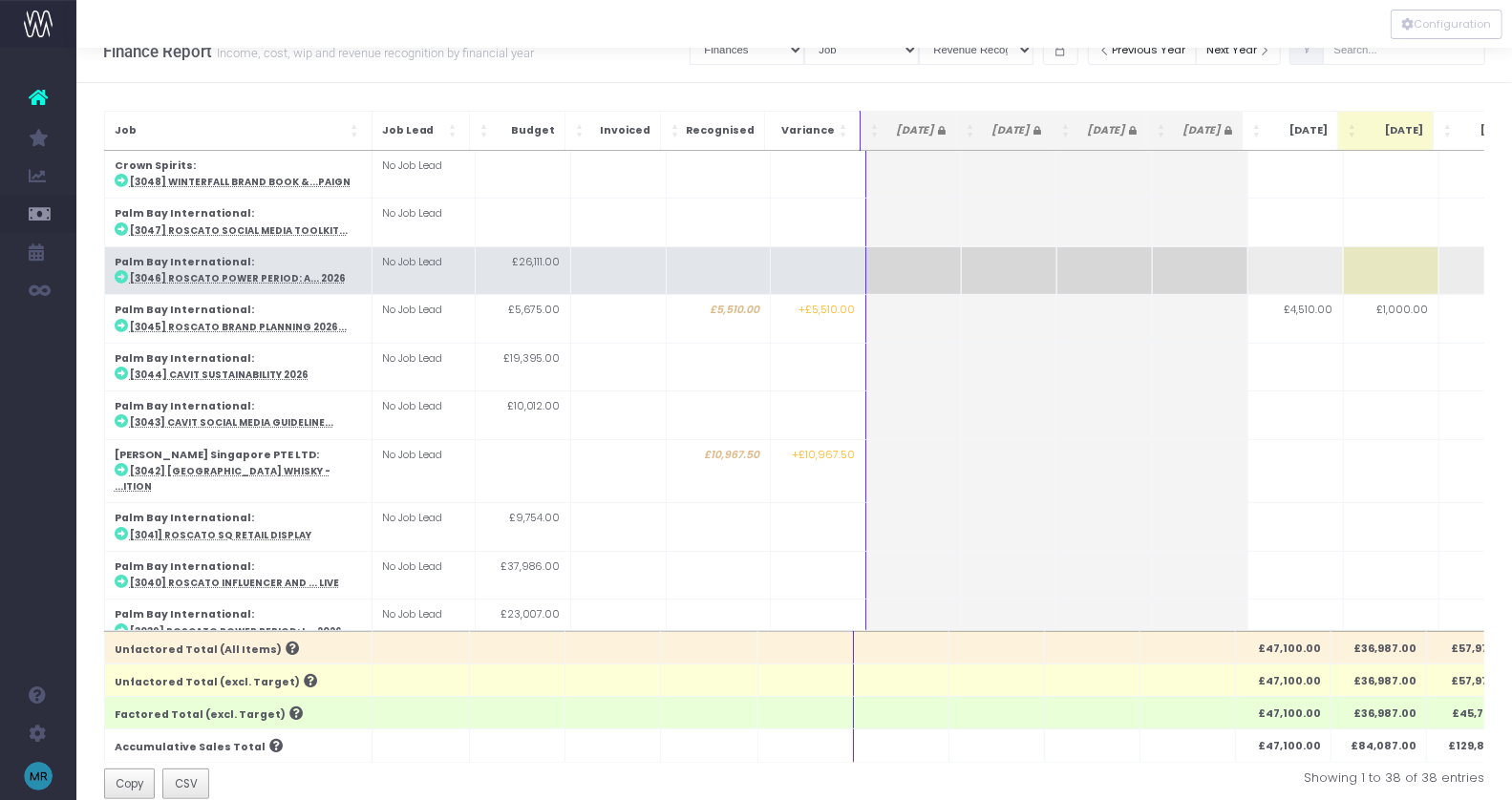
scroll to position [36, 0]
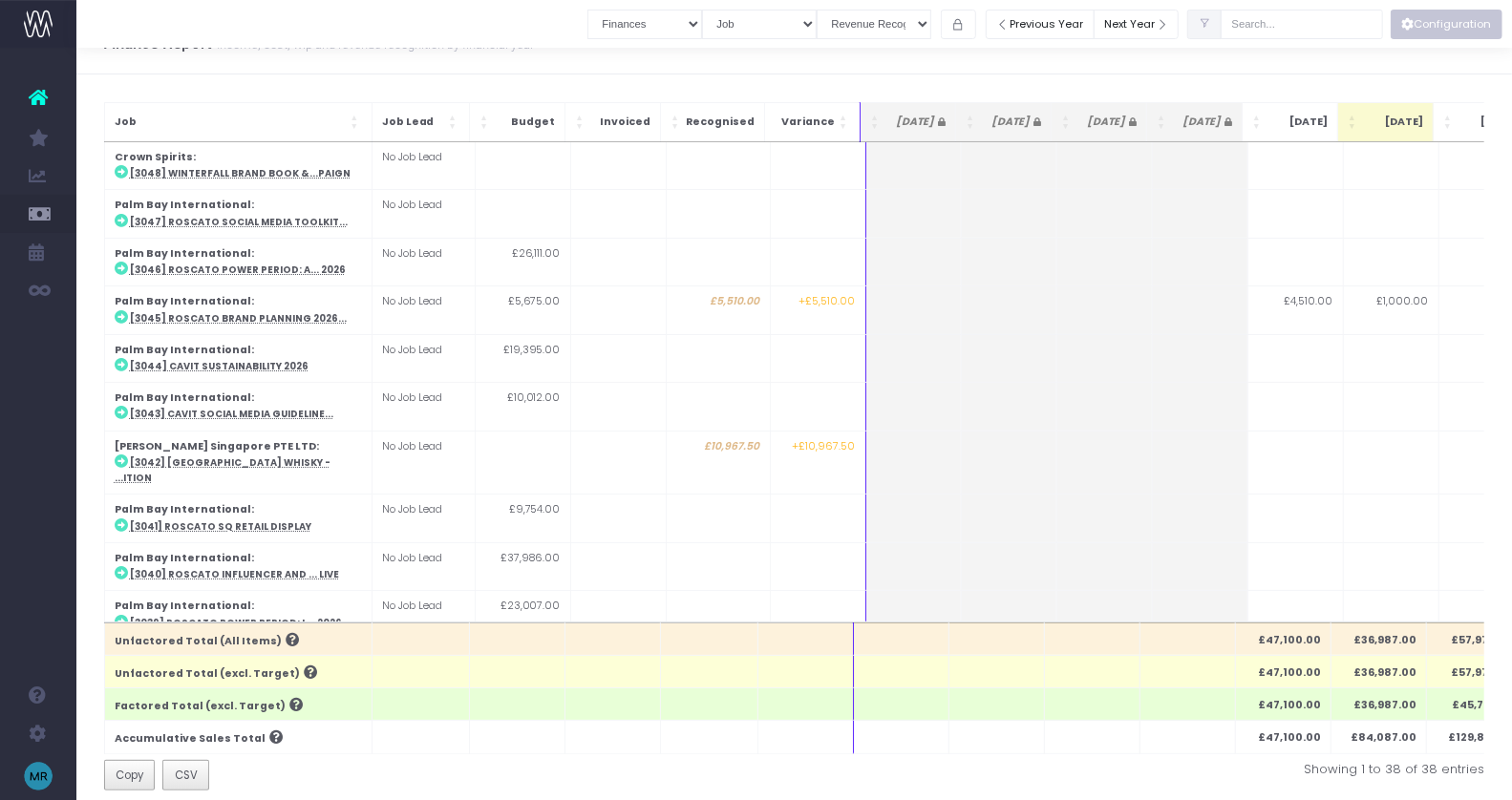
click at [1414, 18] on button "Configuration" at bounding box center [1446, 24] width 111 height 29
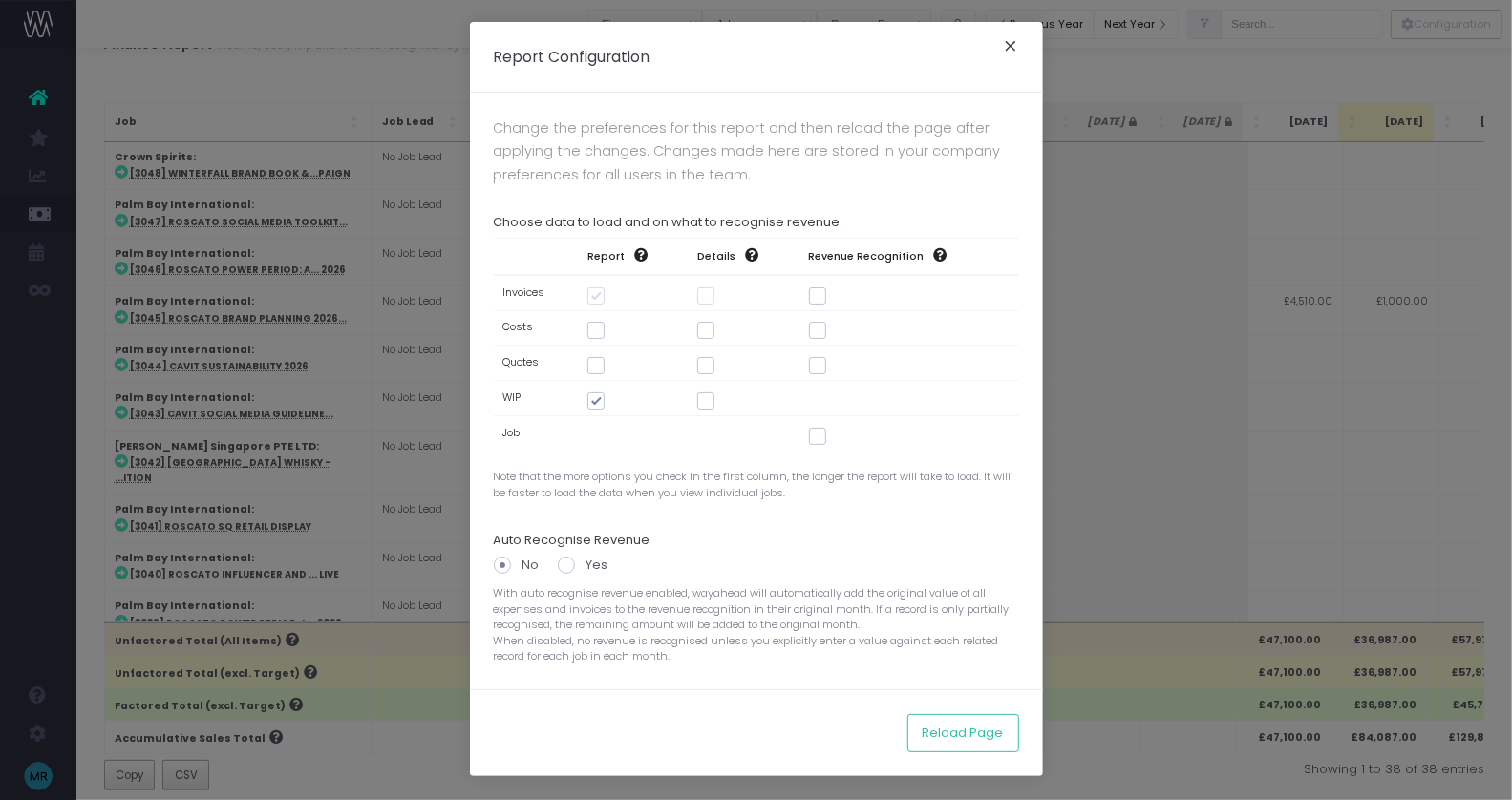
click at [1005, 50] on button "×" at bounding box center [1011, 48] width 40 height 30
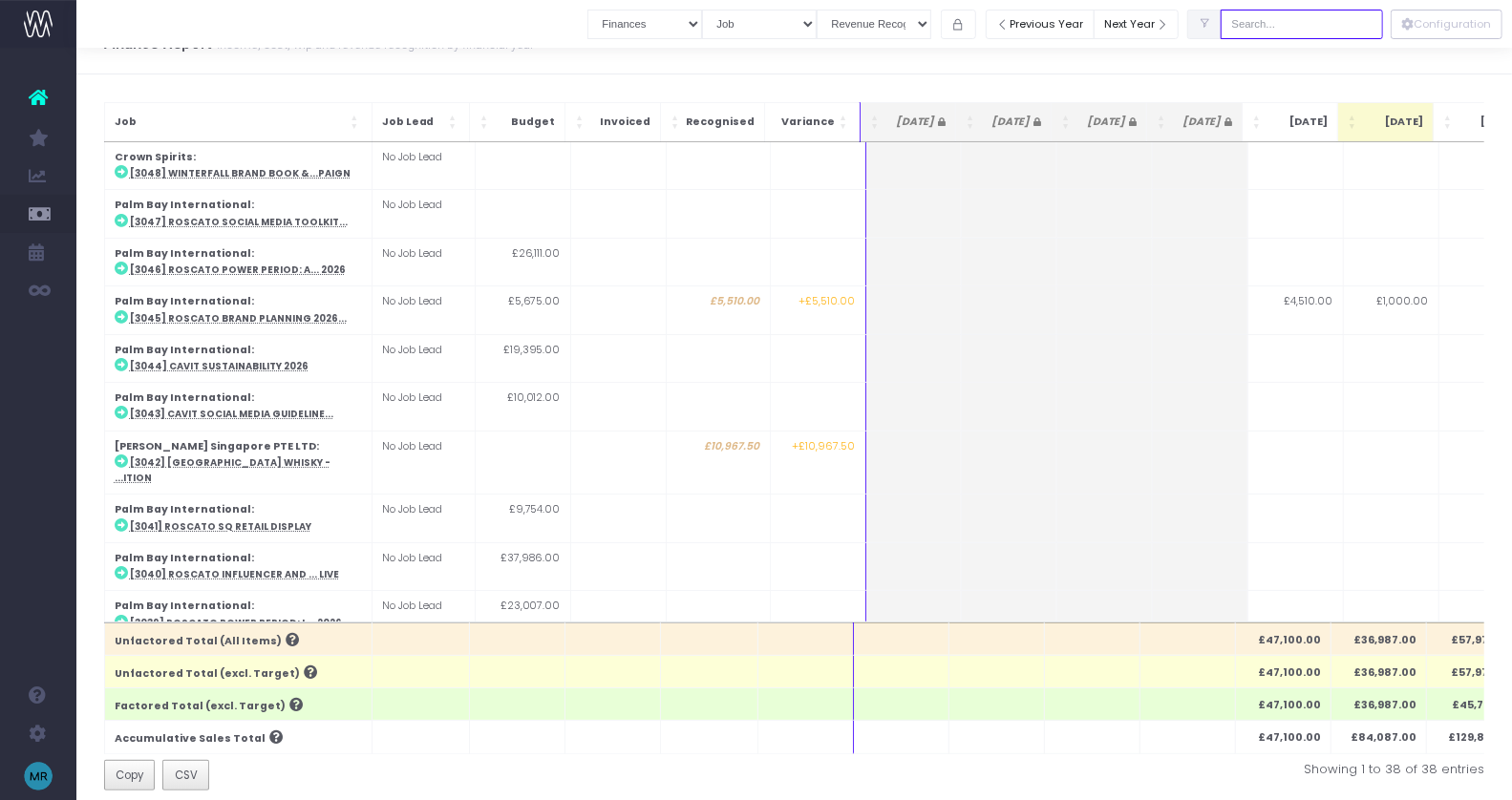
click at [1295, 16] on input "text" at bounding box center [1302, 24] width 162 height 29
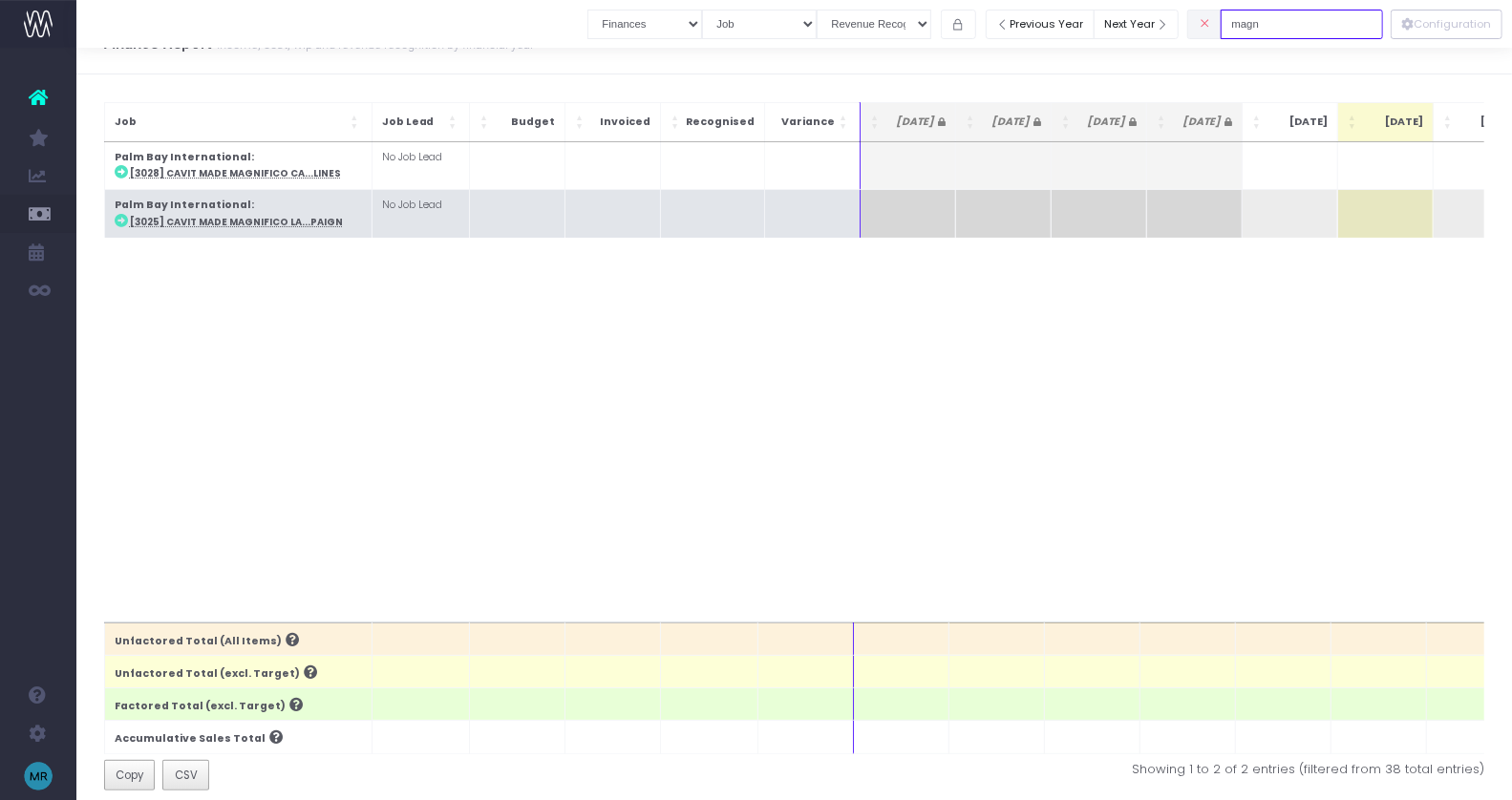
type input "magn"
click at [260, 216] on abbr "[3025] Cavit Made Magnifico La...paign" at bounding box center [237, 222] width 213 height 13
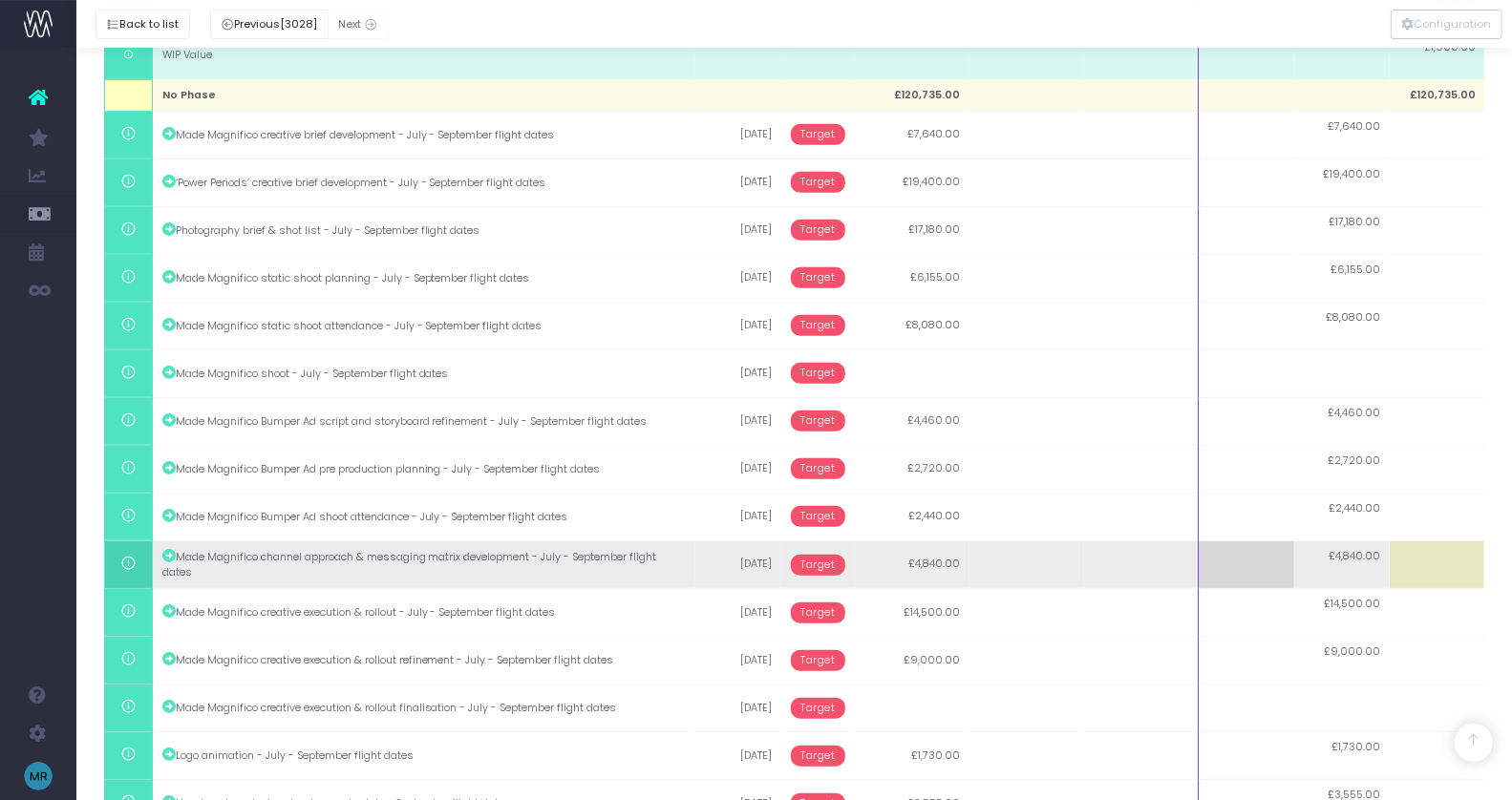
scroll to position [518, 0]
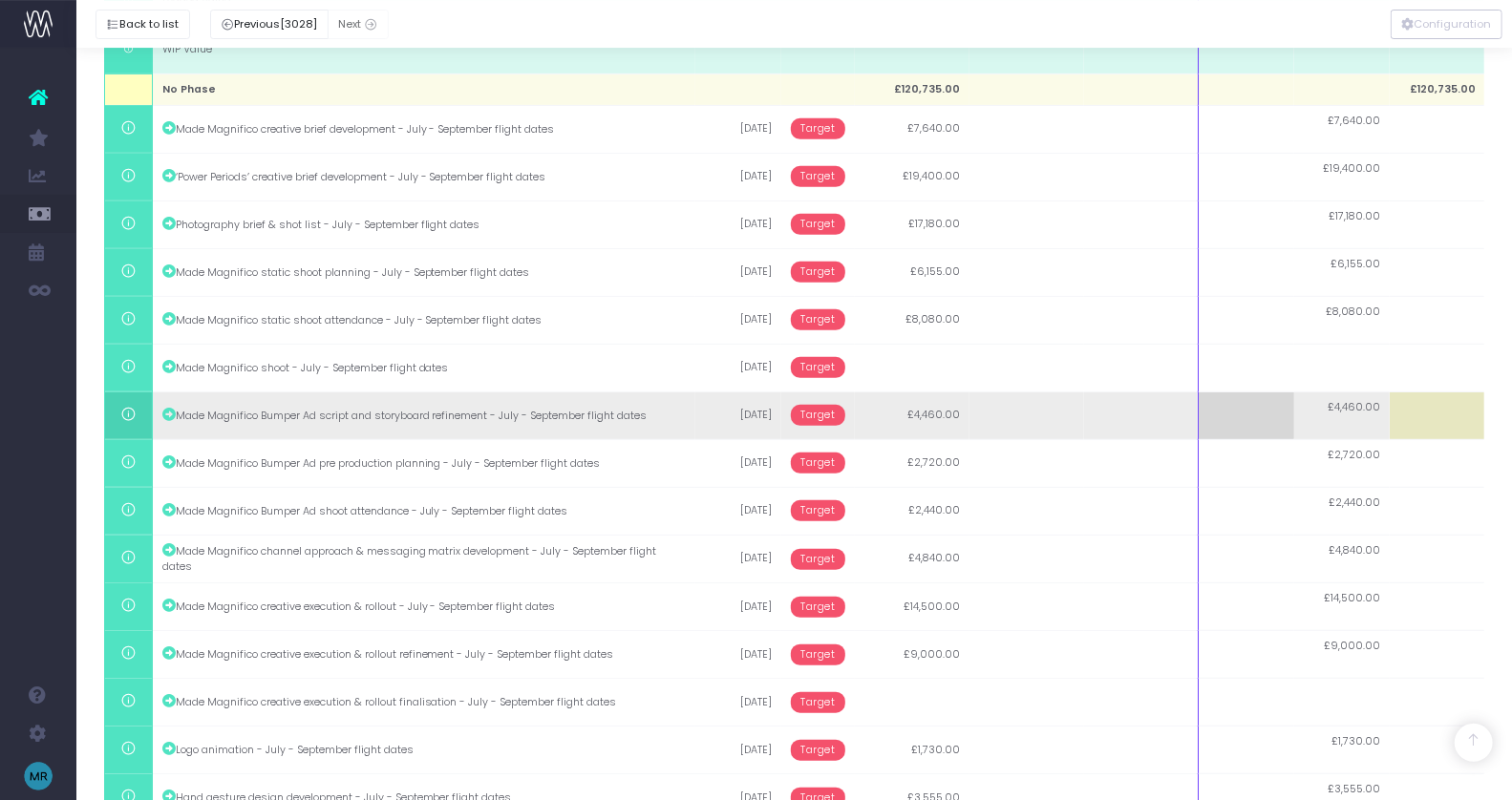
click at [819, 405] on span "Target" at bounding box center [819, 415] width 55 height 21
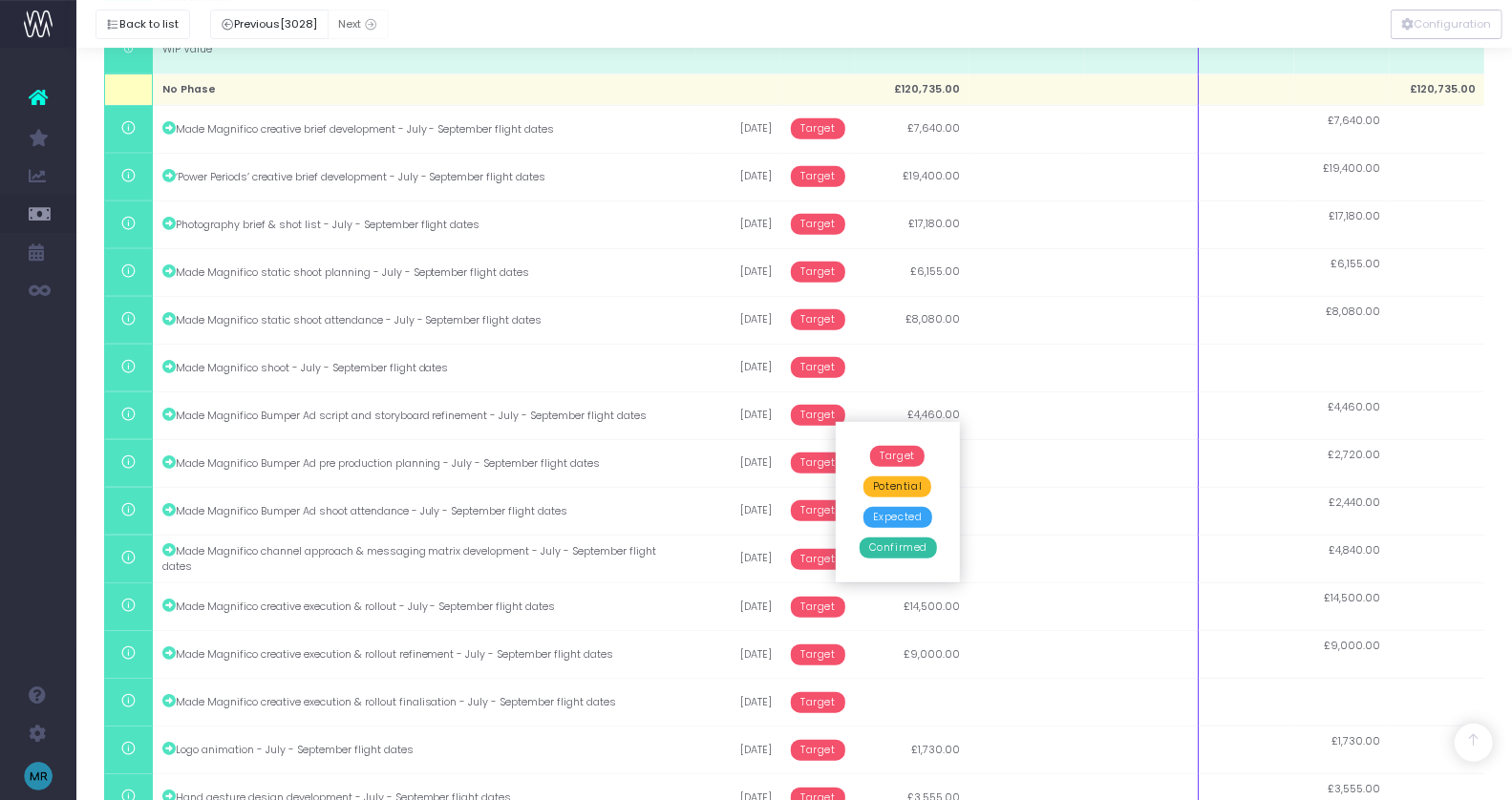
click at [879, 553] on span "Confirmed" at bounding box center [898, 548] width 77 height 21
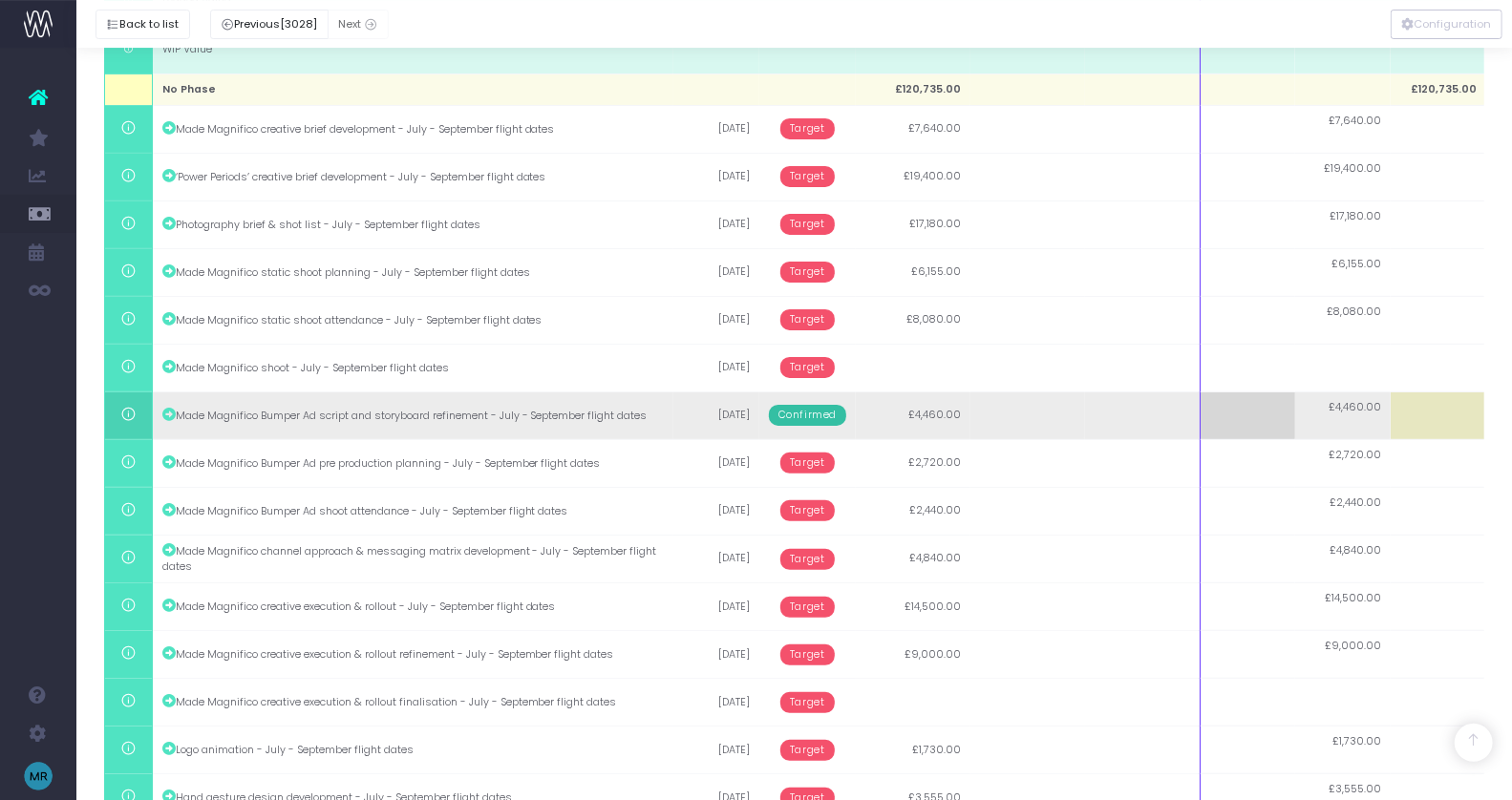
click at [1354, 415] on td "£4,460.00" at bounding box center [1343, 415] width 96 height 48
type input "4460"
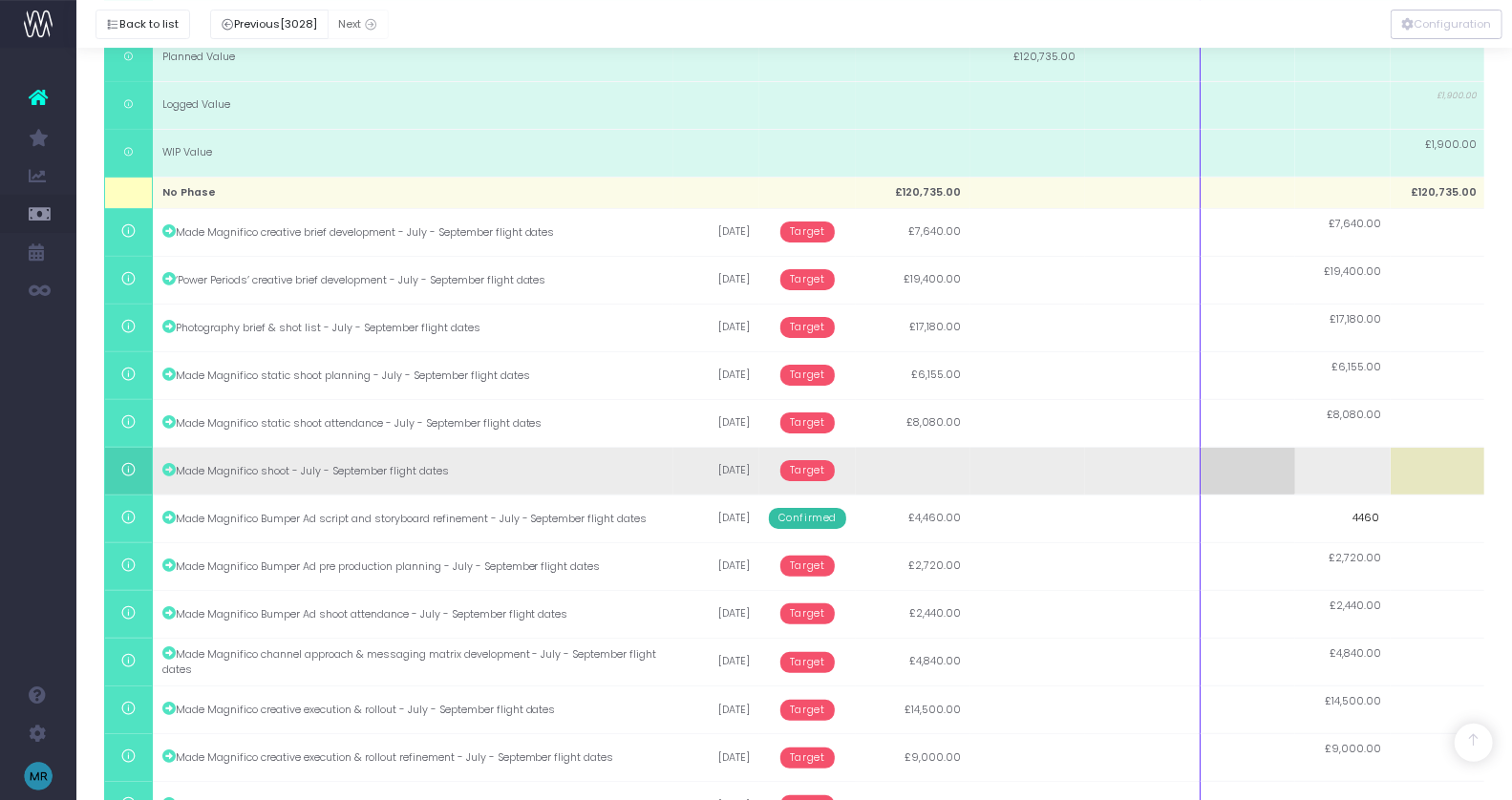
scroll to position [419, 0]
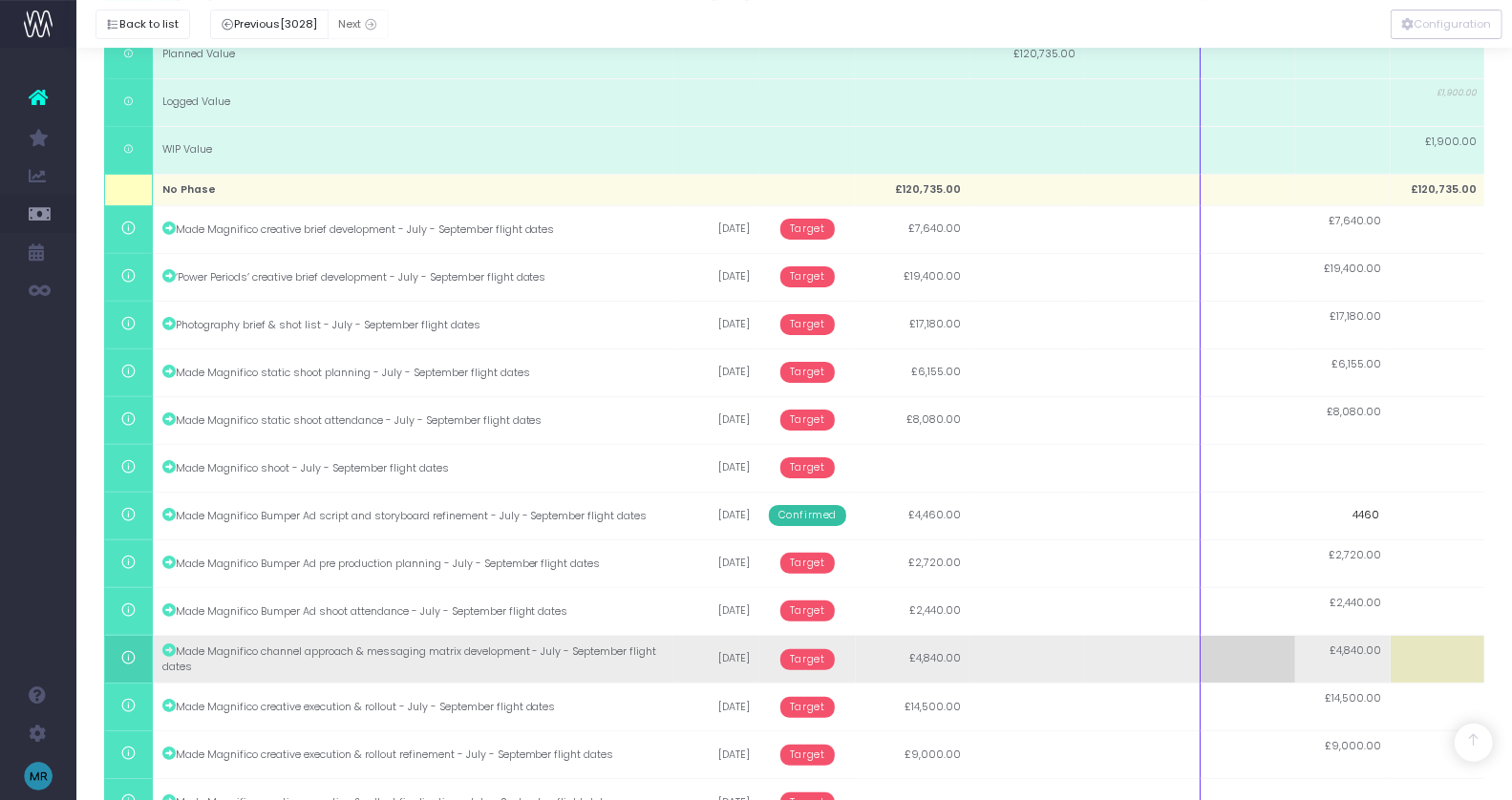
click at [1404, 662] on td at bounding box center [1439, 658] width 96 height 48
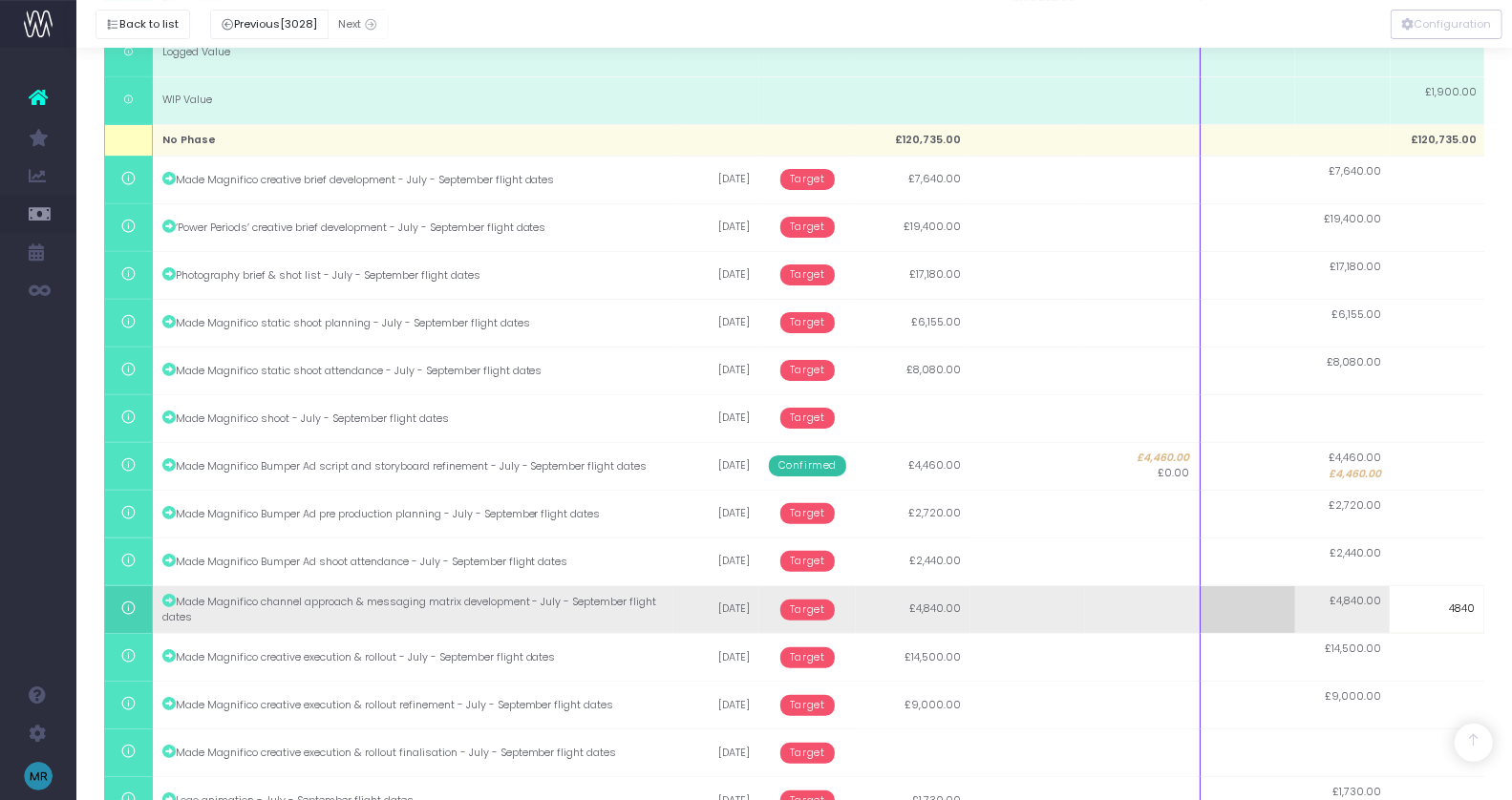
scroll to position [469, 0]
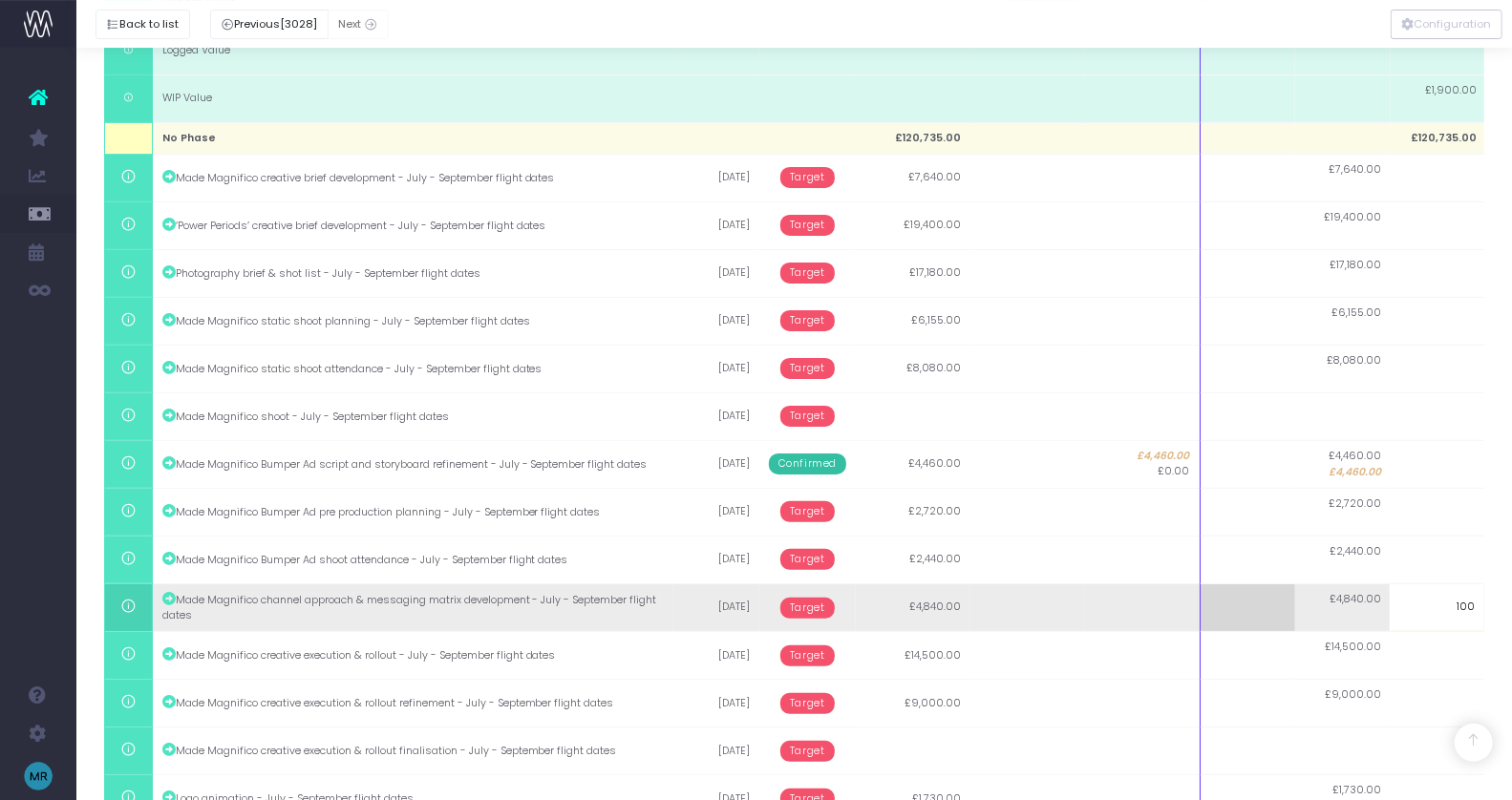
type input "1000"
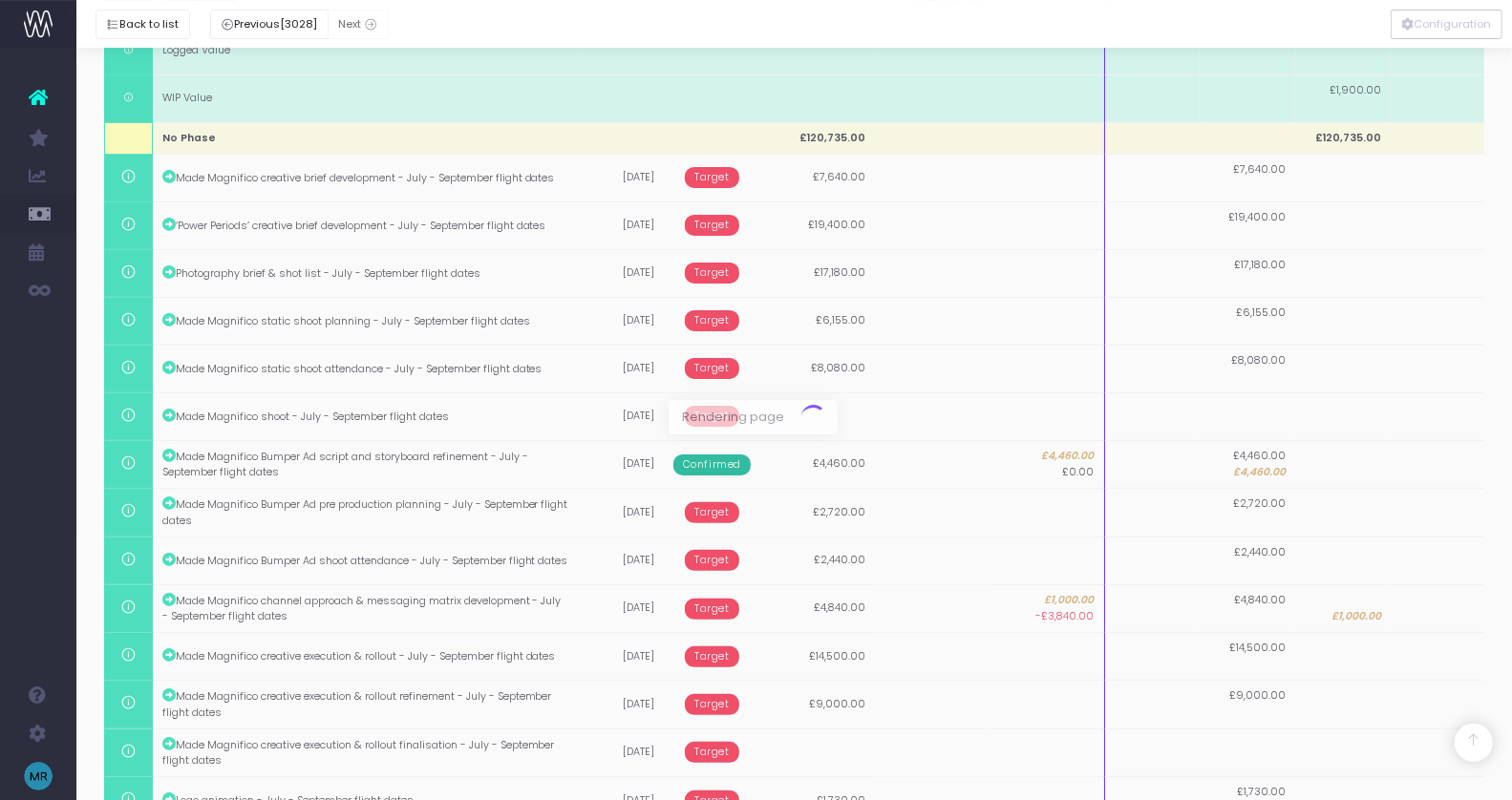
click at [1345, 602] on div at bounding box center [756, 400] width 1512 height 800
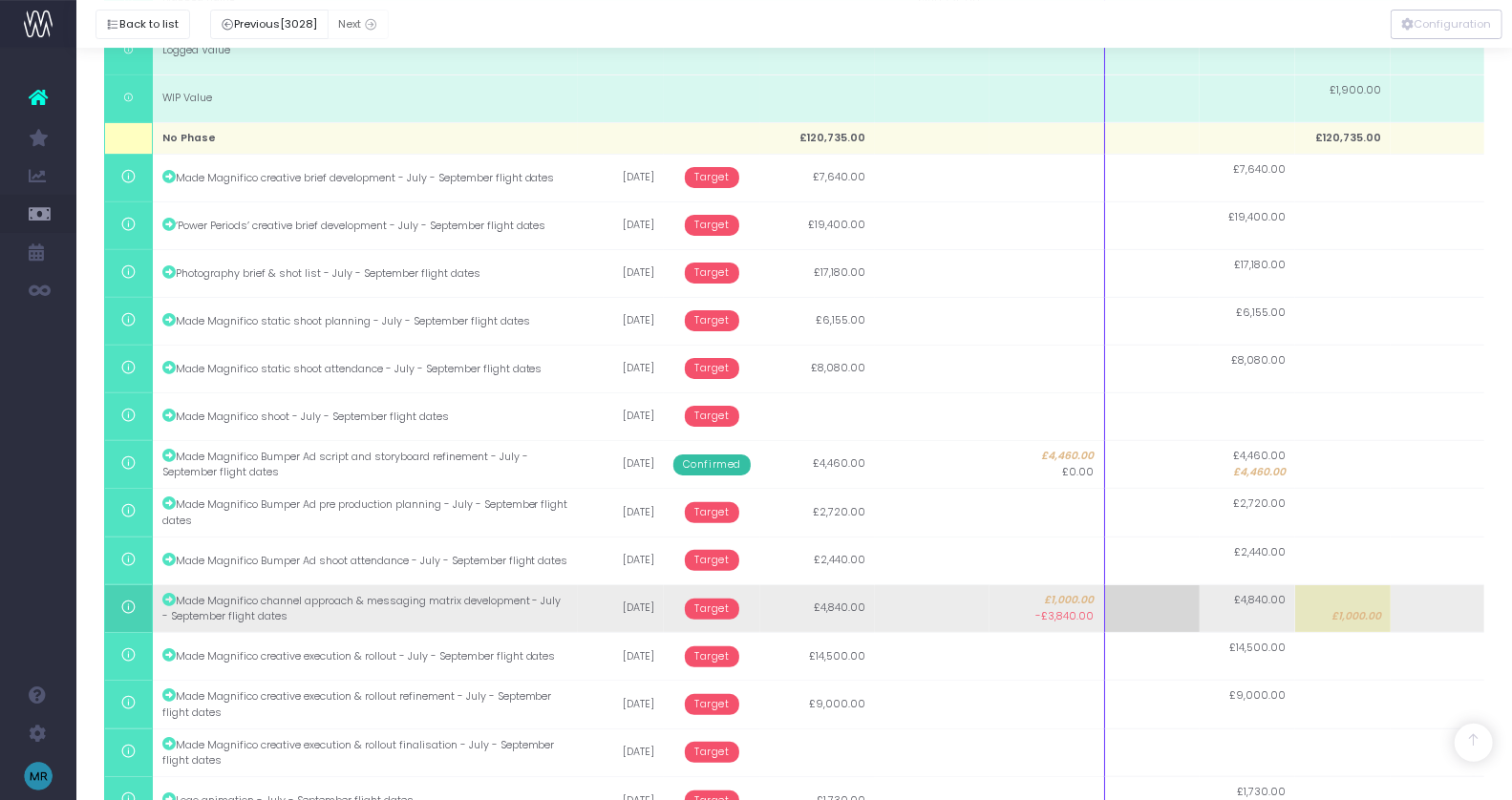
click at [1261, 600] on span "£4,840.00" at bounding box center [1260, 600] width 52 height 16
type input "3840"
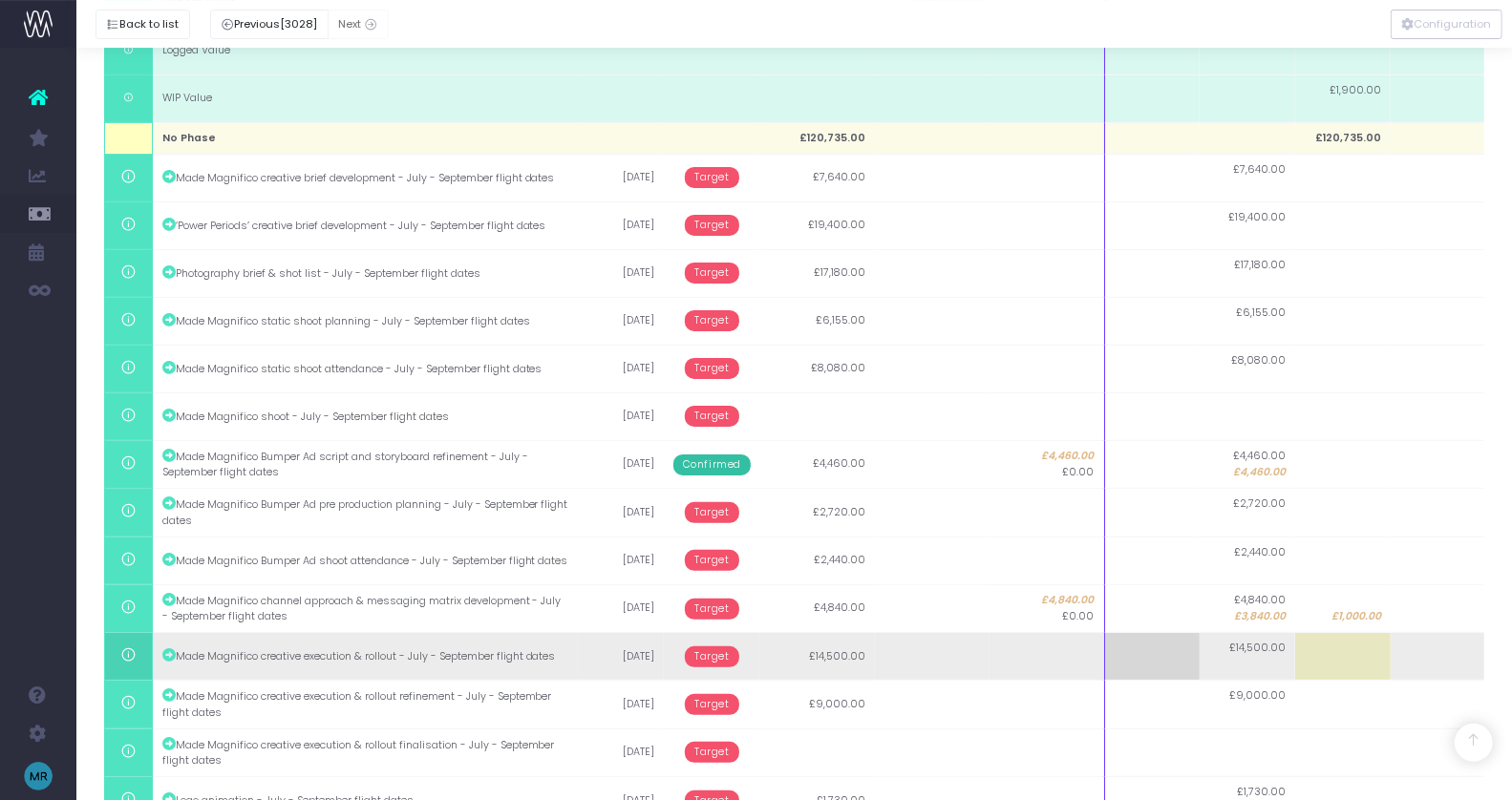
click at [1347, 649] on td at bounding box center [1343, 656] width 96 height 48
type input "2000"
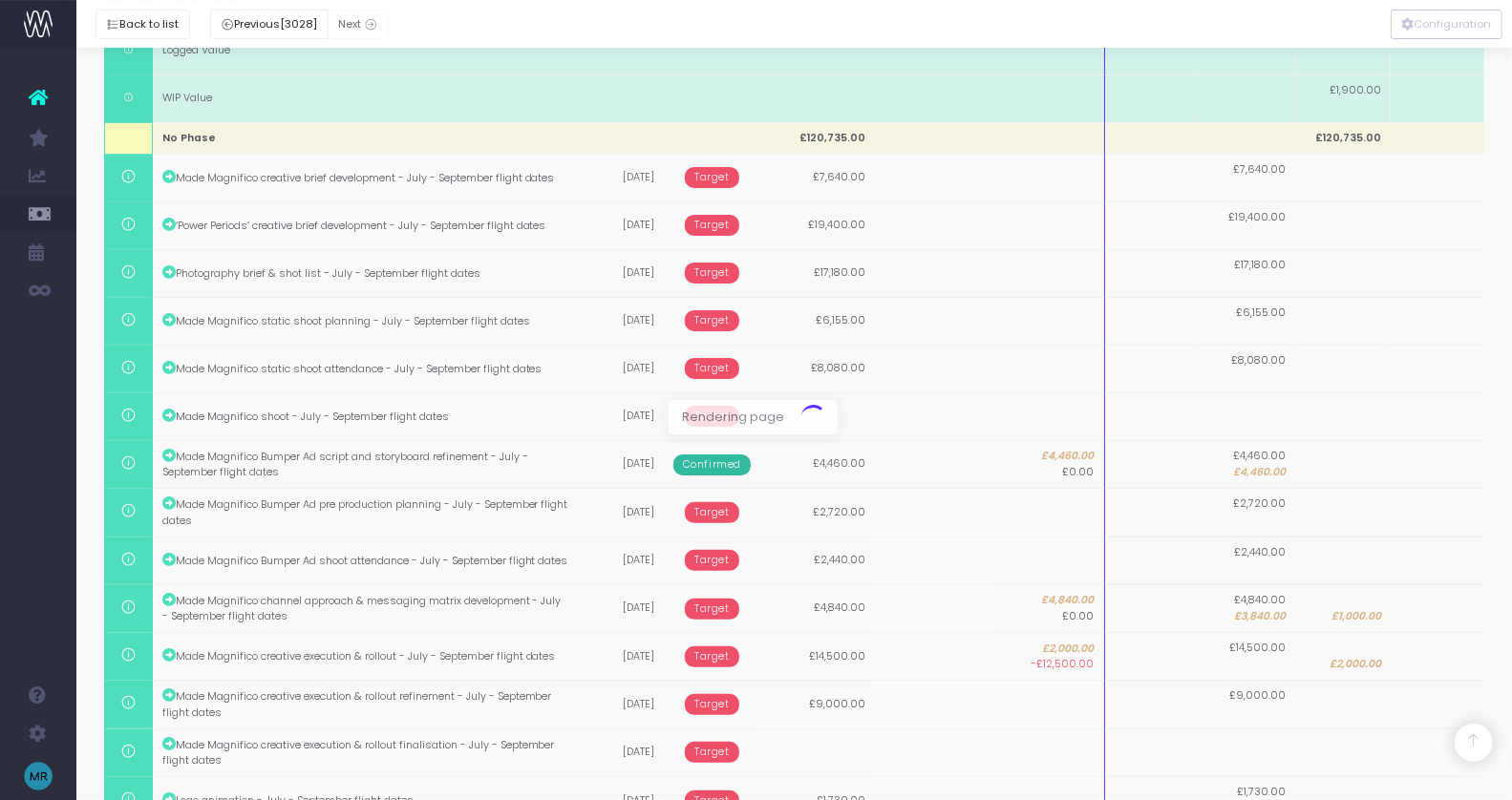
click at [1268, 646] on div at bounding box center [756, 400] width 1512 height 800
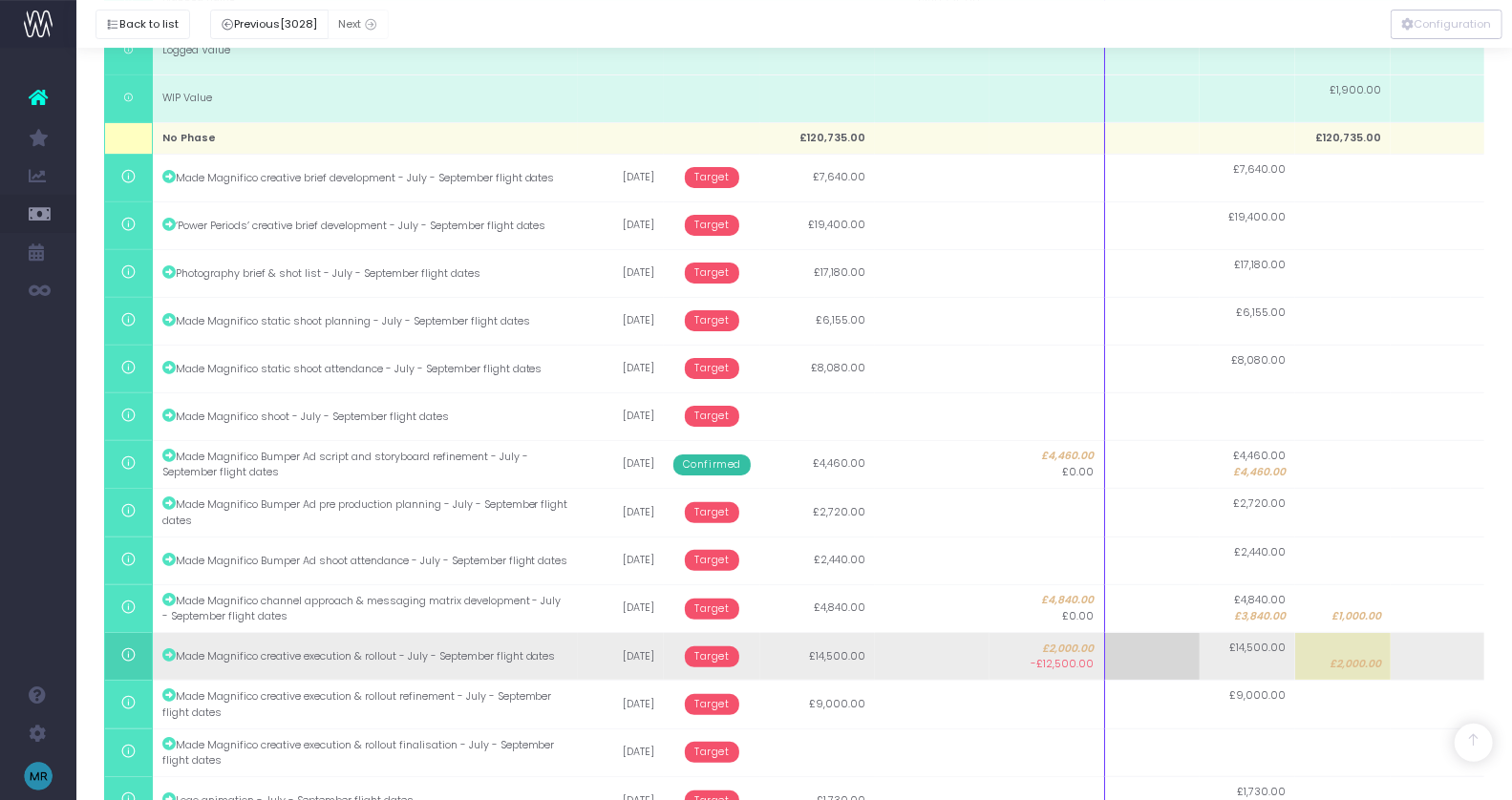
click at [1259, 661] on td "£14,500.00" at bounding box center [1248, 656] width 96 height 48
type input "12500"
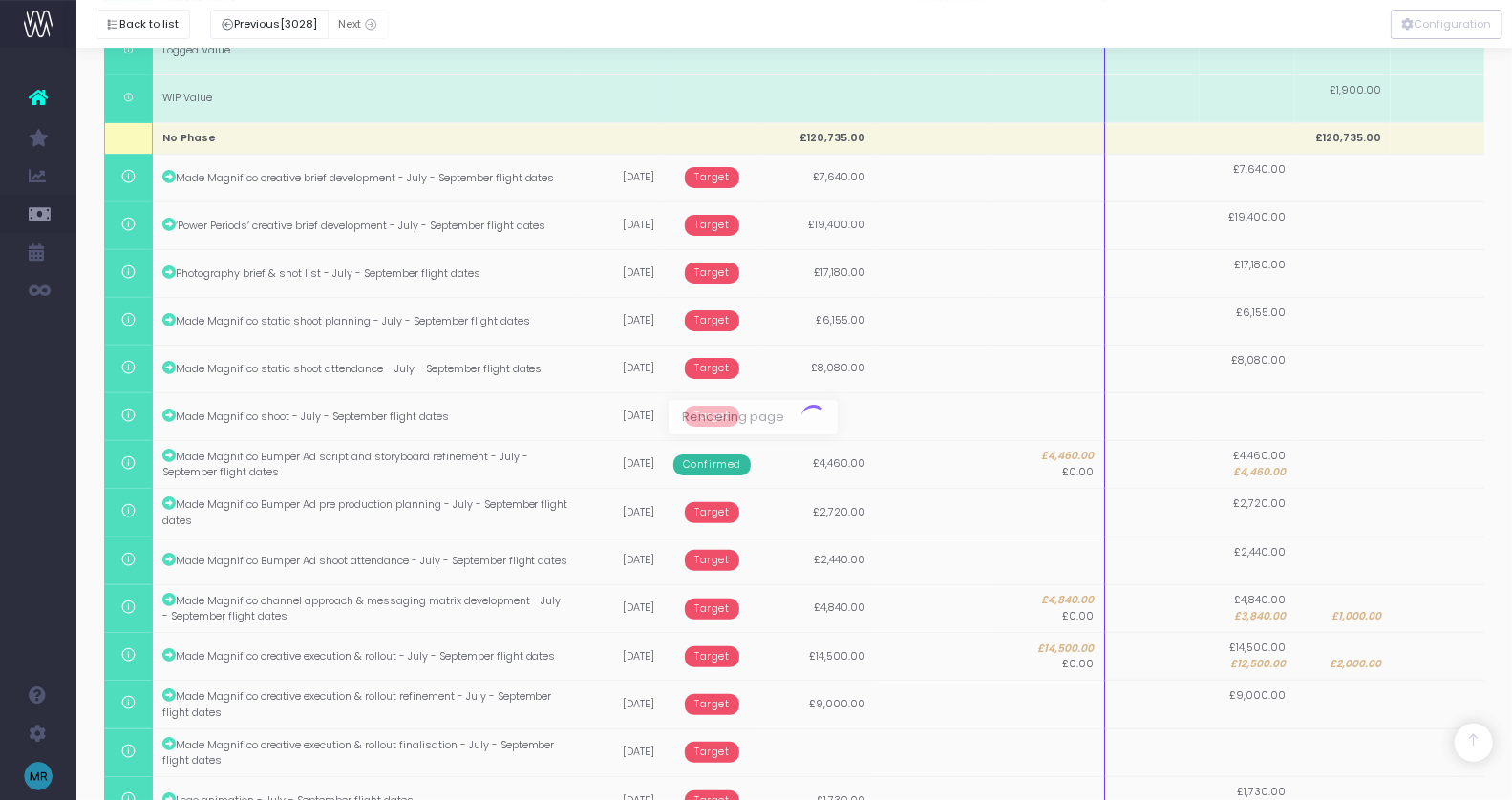
click at [1354, 704] on div at bounding box center [756, 400] width 1512 height 800
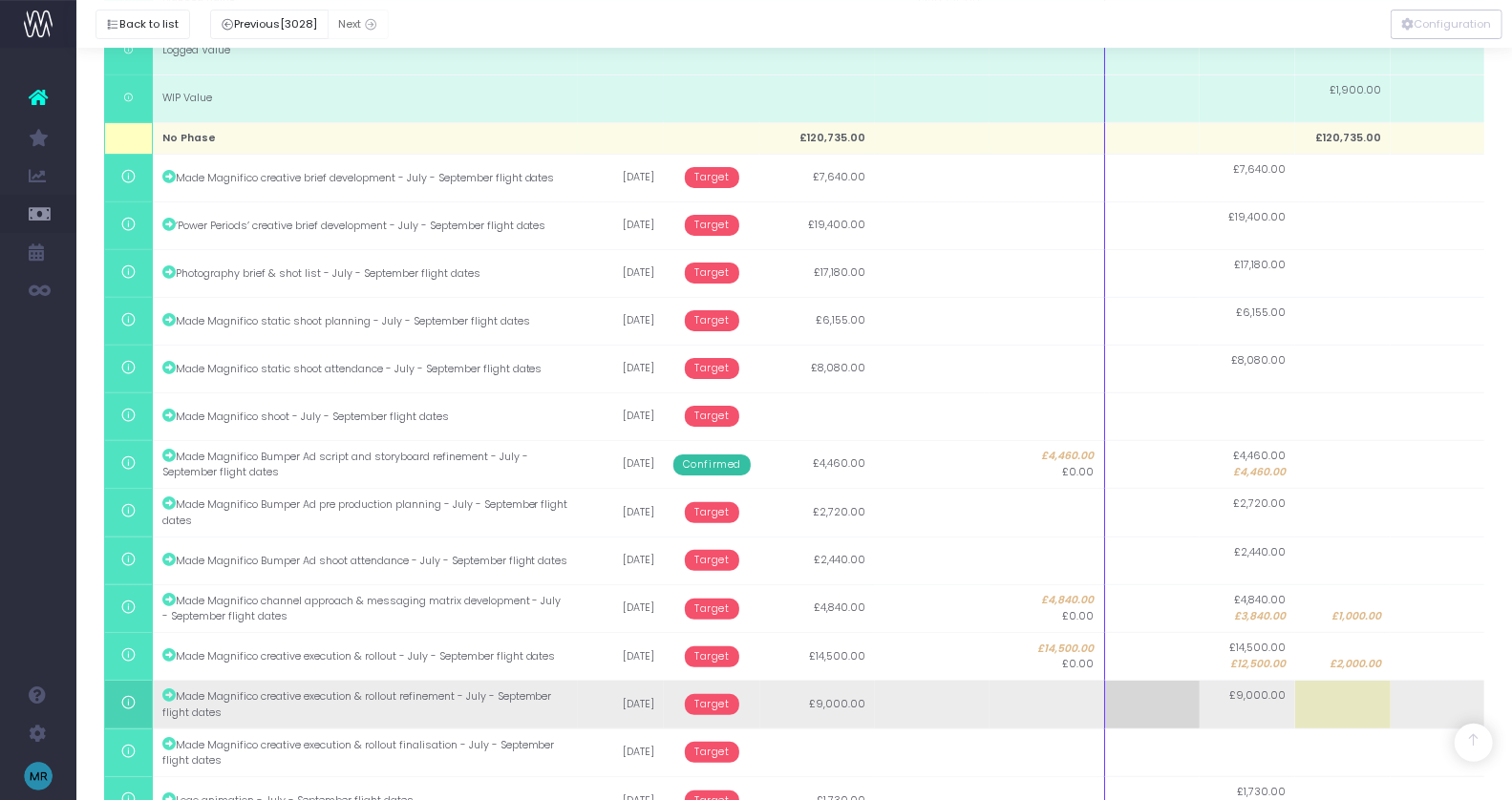
click at [1345, 711] on td at bounding box center [1343, 704] width 96 height 48
type input "4500"
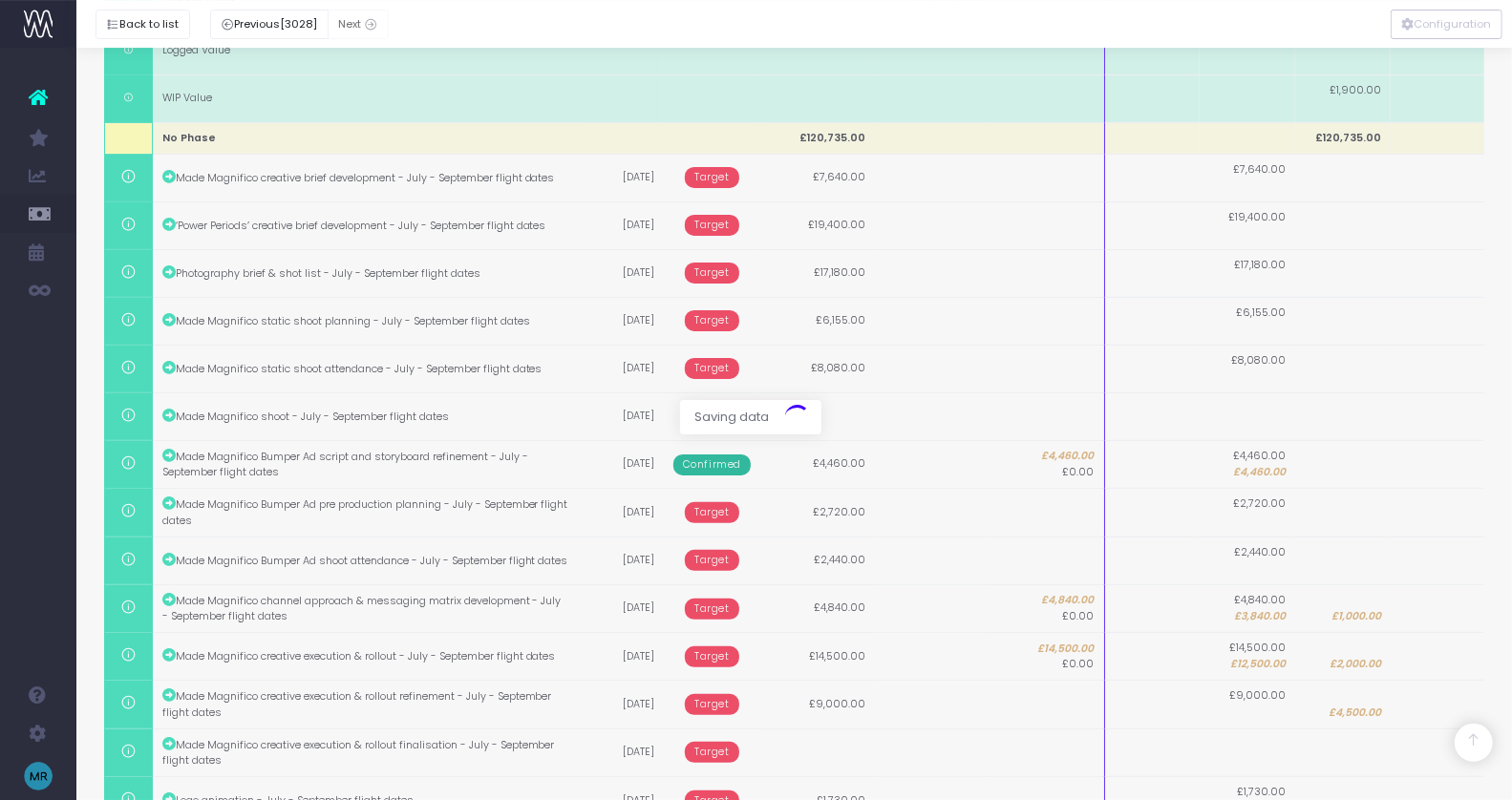
click at [1261, 701] on div at bounding box center [756, 400] width 1512 height 800
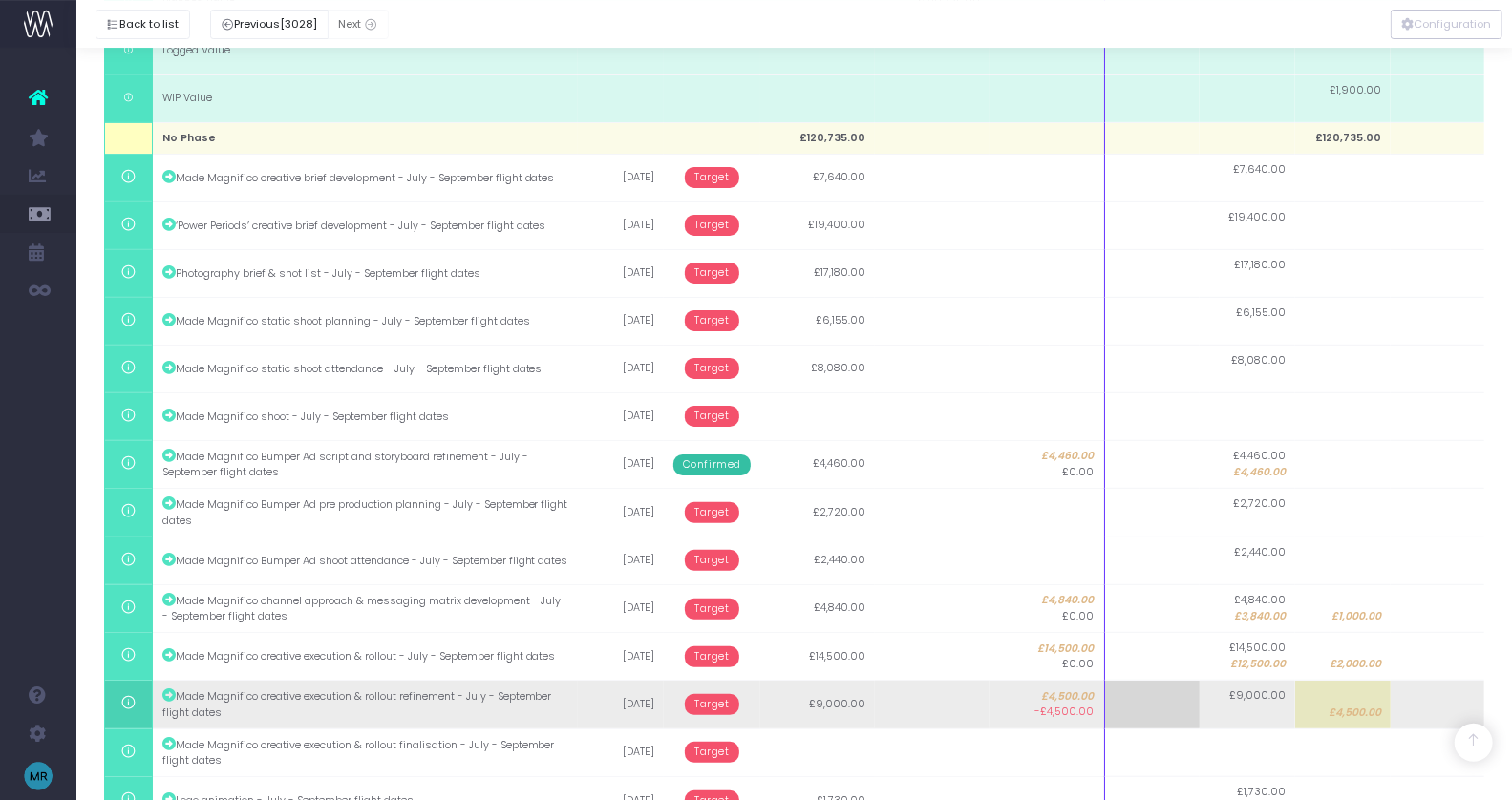
click at [1253, 712] on td "£9,000.00" at bounding box center [1248, 704] width 96 height 48
type input "4500"
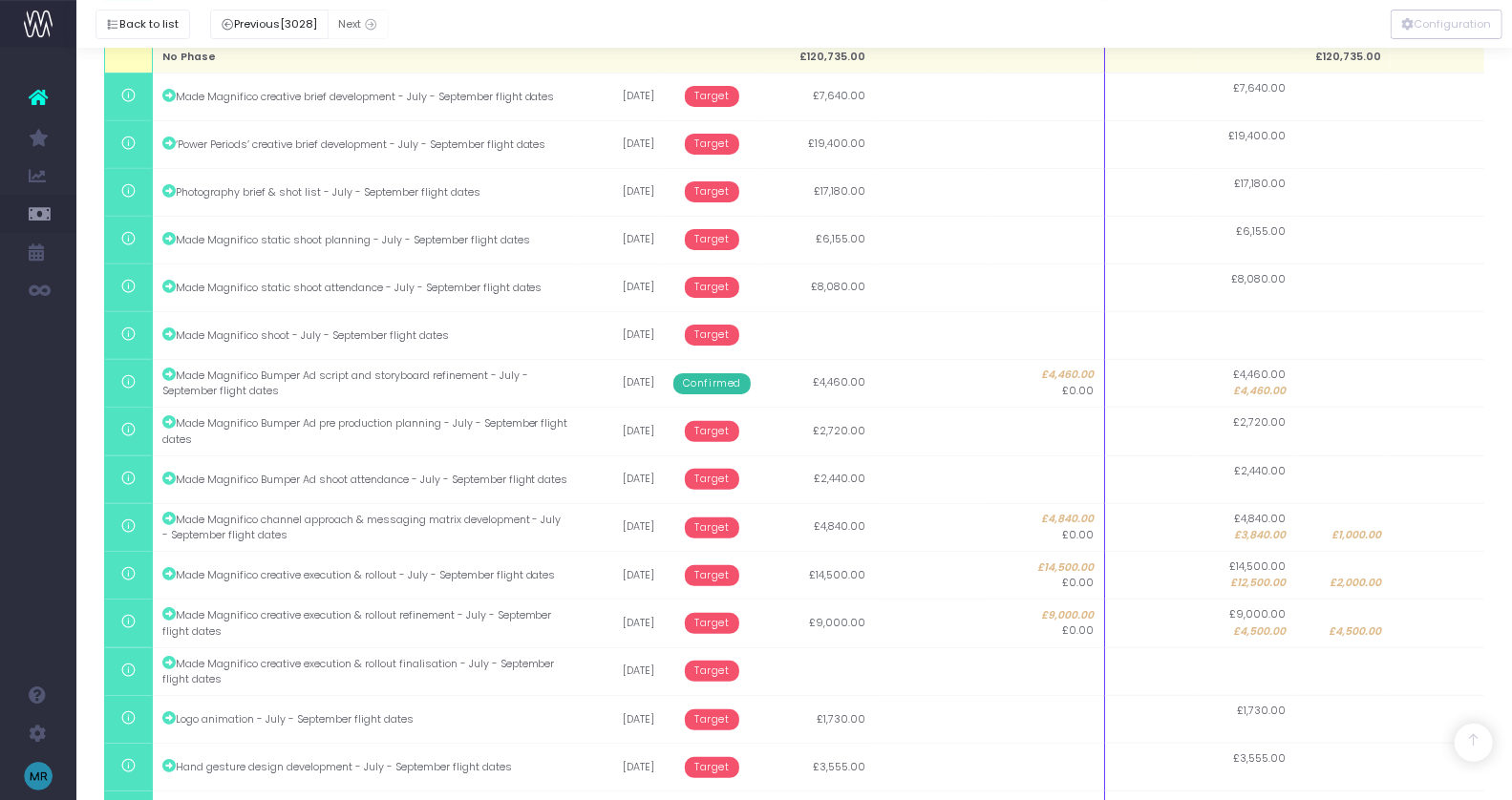
scroll to position [564, 0]
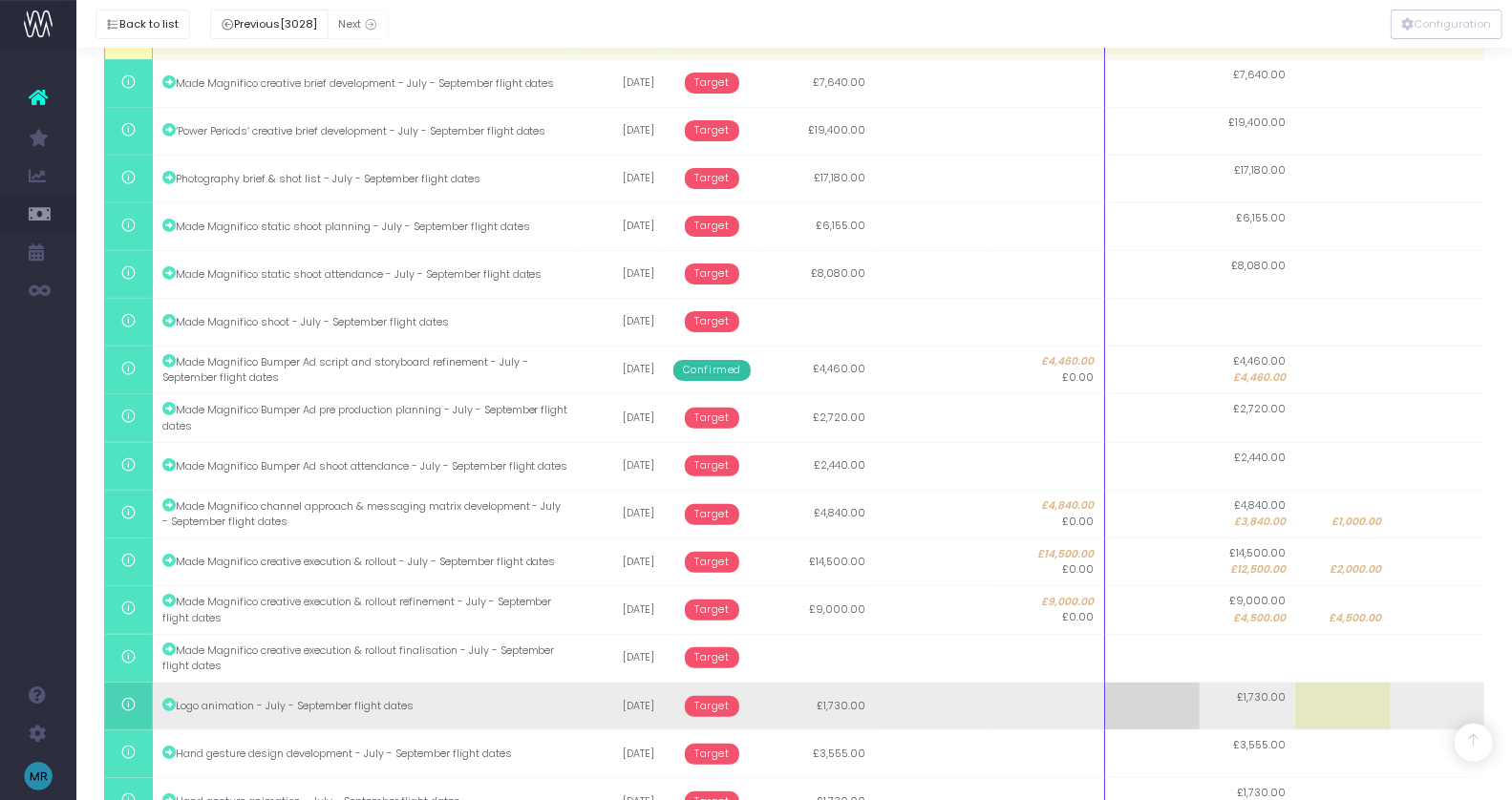
click at [1335, 697] on td at bounding box center [1343, 706] width 96 height 48
type input "1000"
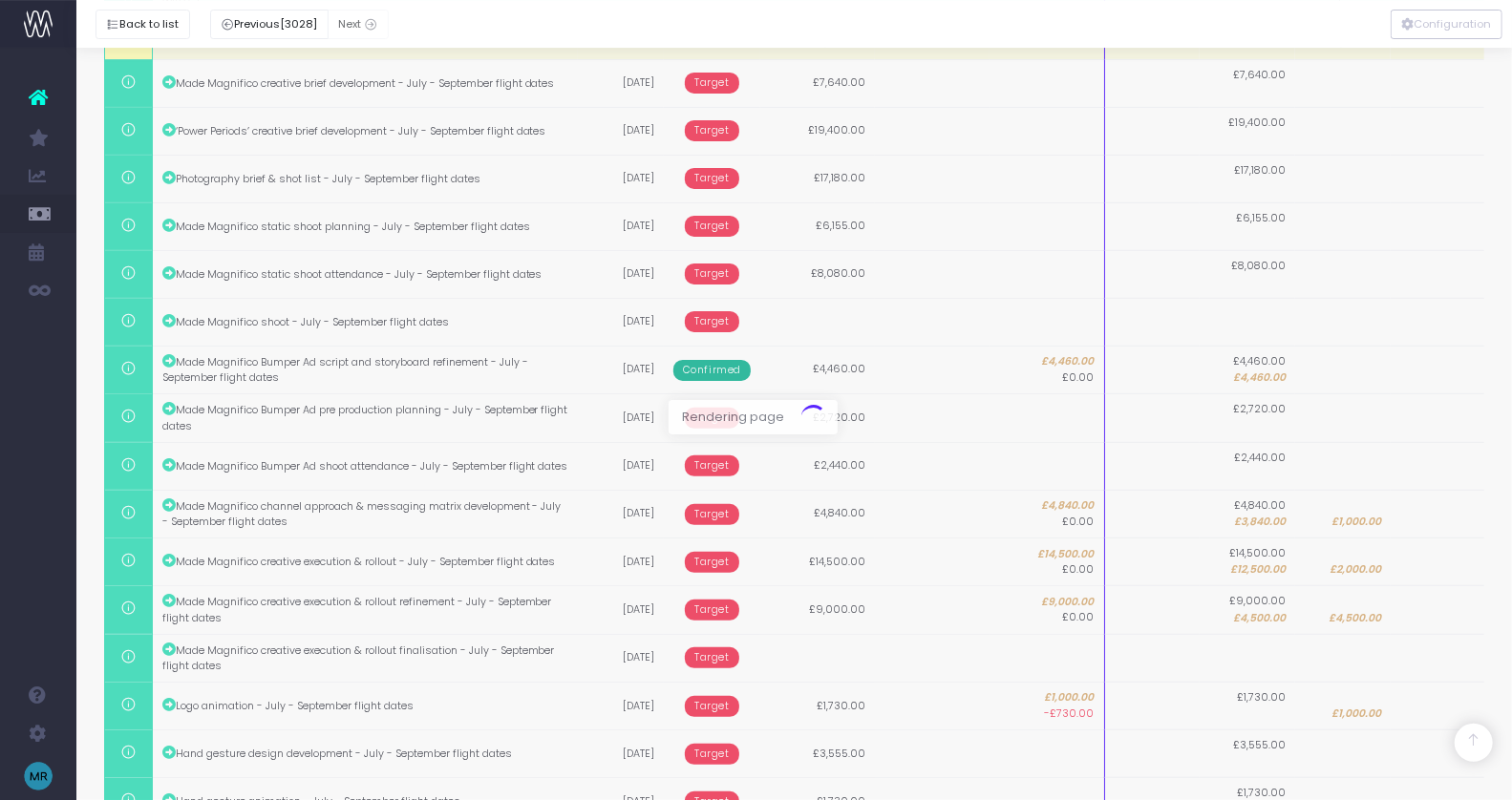
click at [1260, 700] on div at bounding box center [756, 400] width 1512 height 800
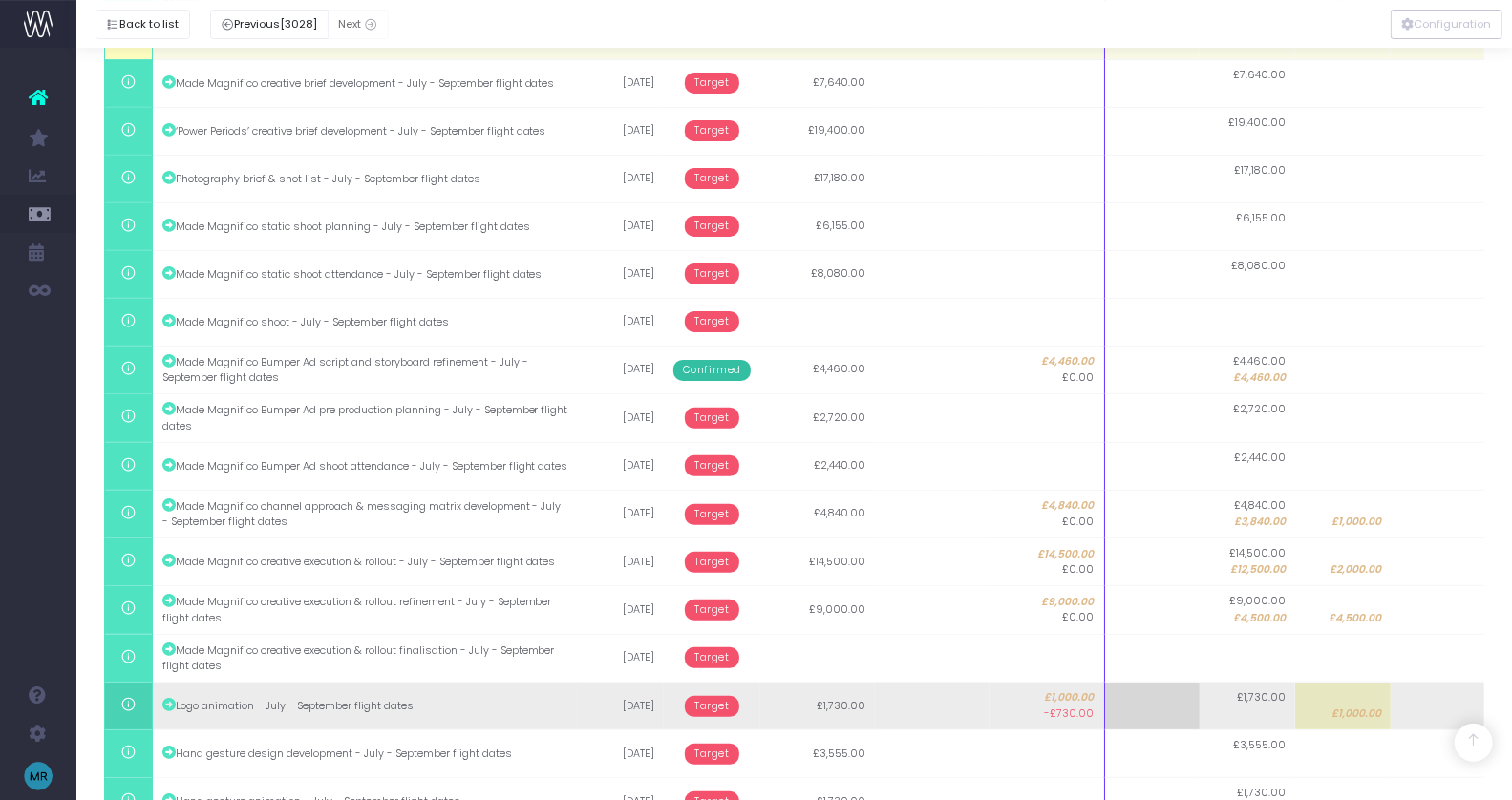
click at [1257, 713] on td "£1,730.00" at bounding box center [1248, 706] width 96 height 48
type input "730"
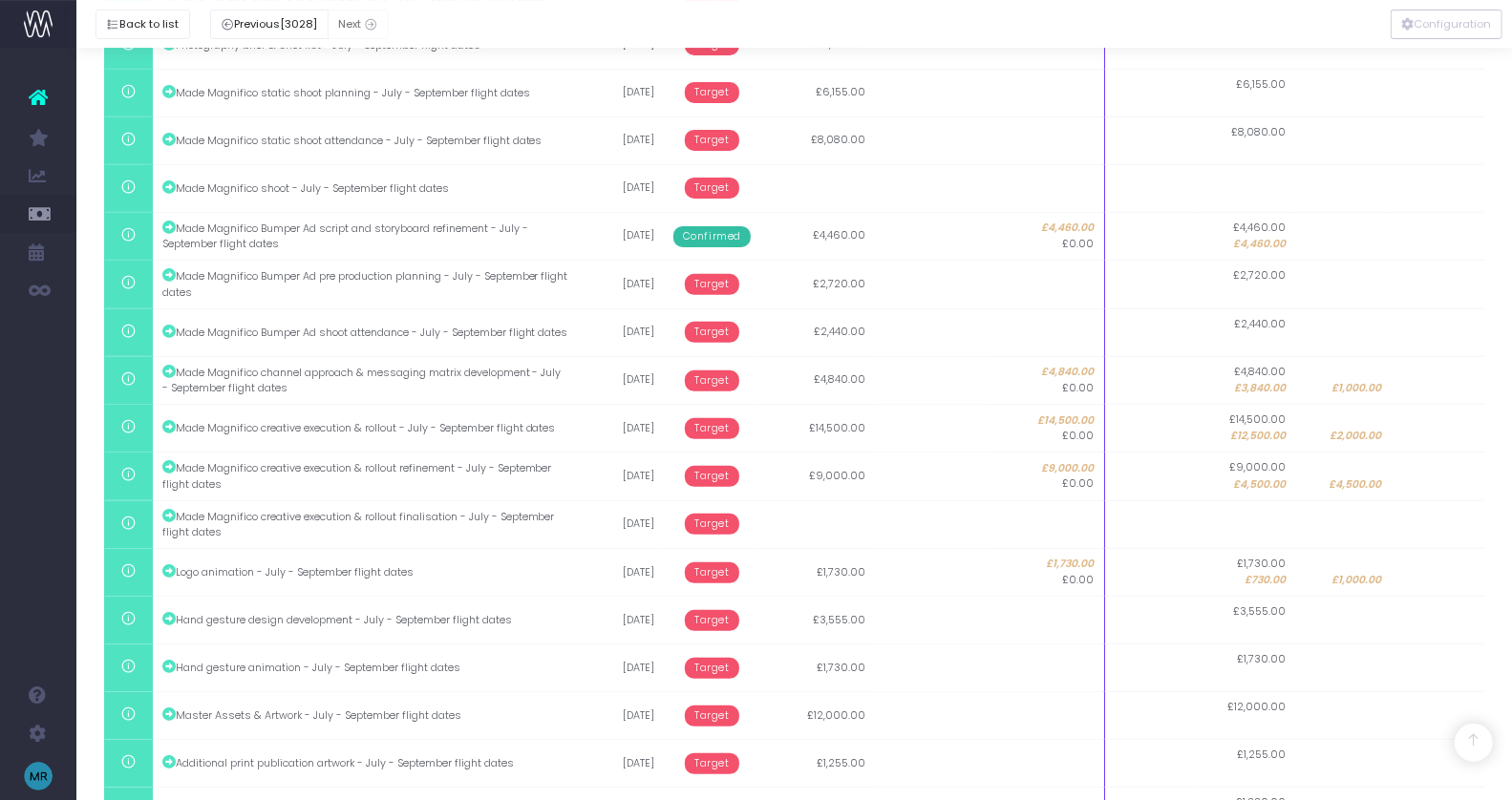
scroll to position [699, 0]
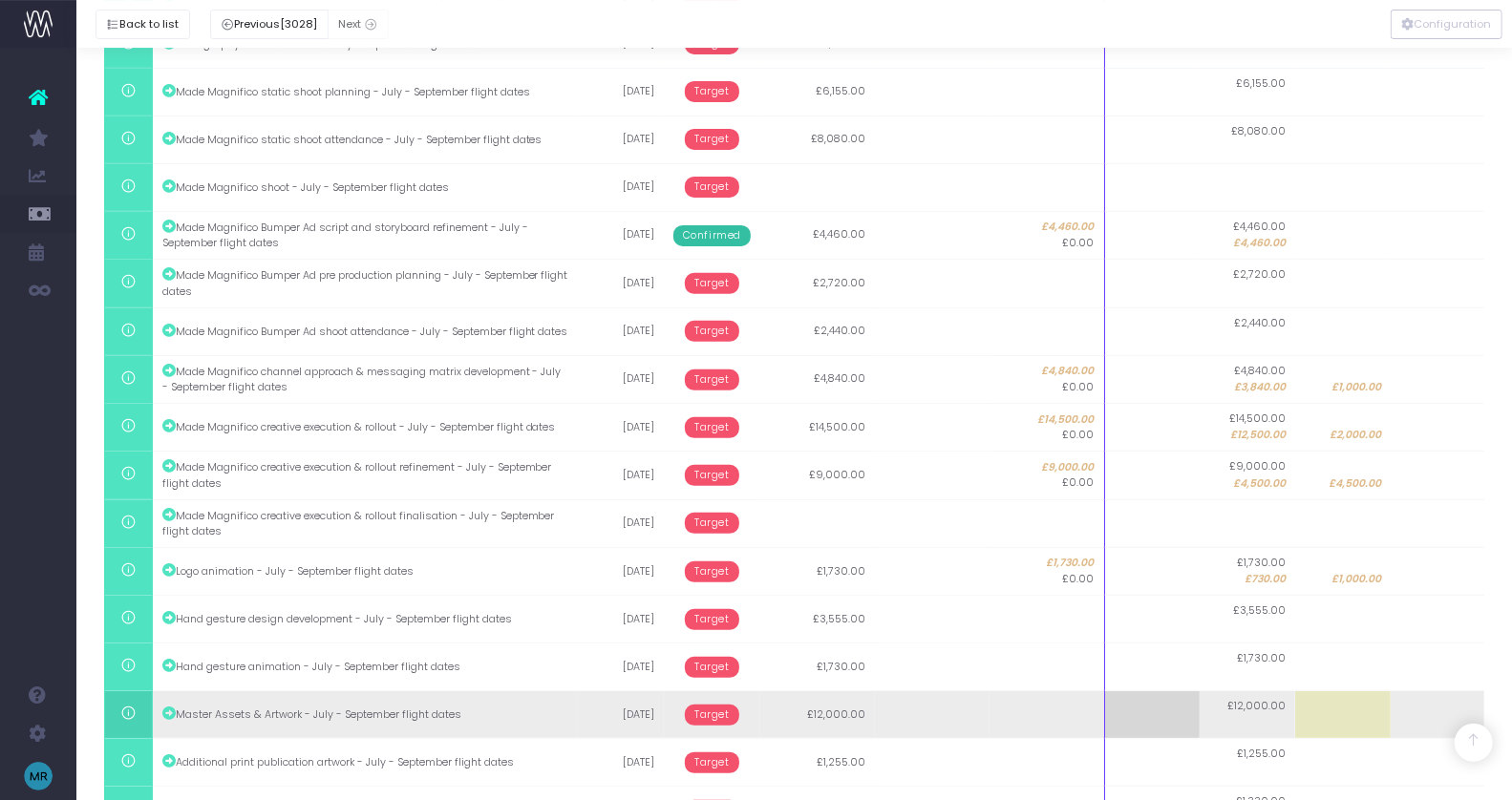
click at [1323, 706] on td at bounding box center [1343, 715] width 96 height 48
type input "4000"
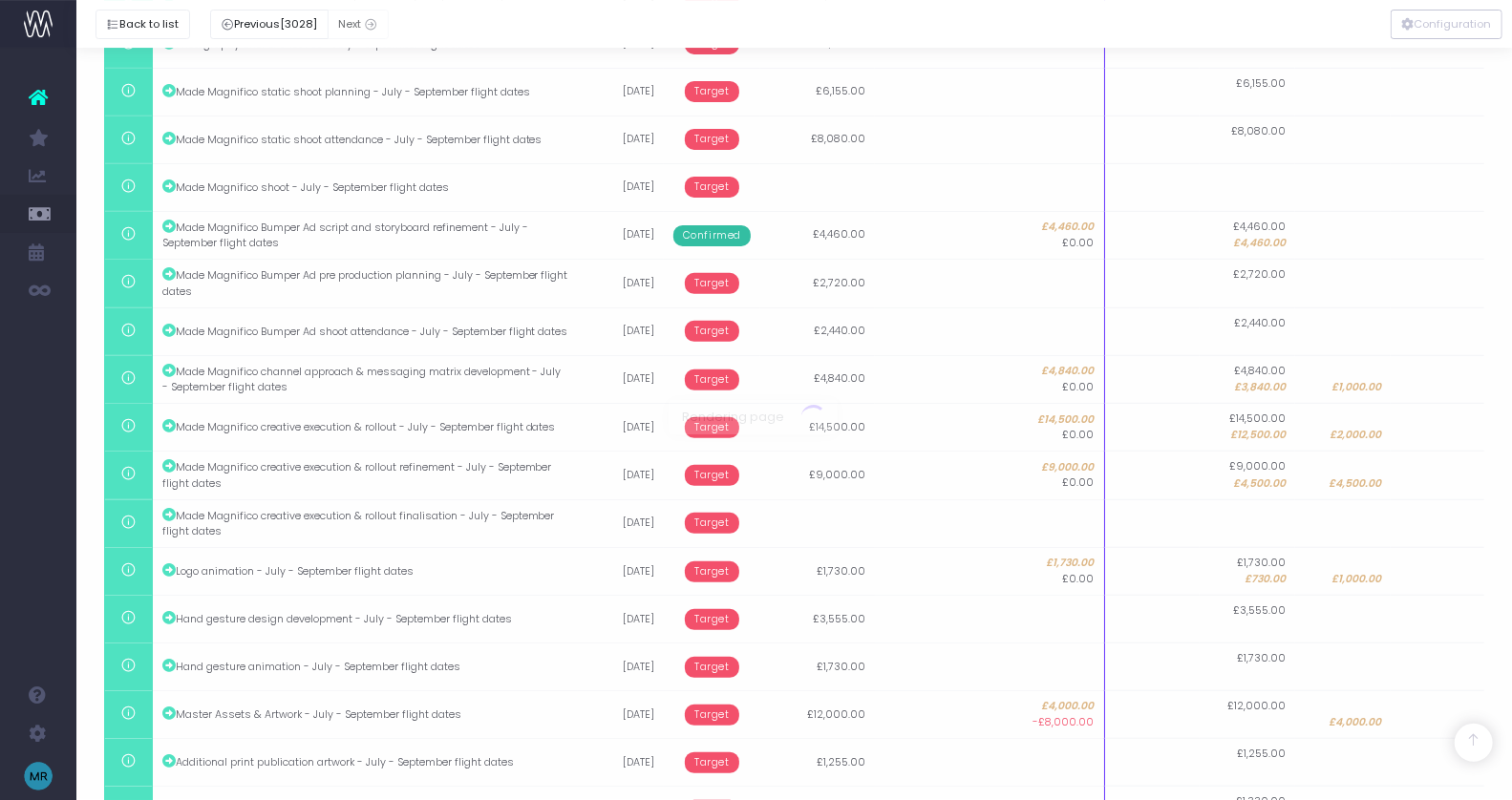
click at [1255, 714] on div at bounding box center [756, 400] width 1512 height 800
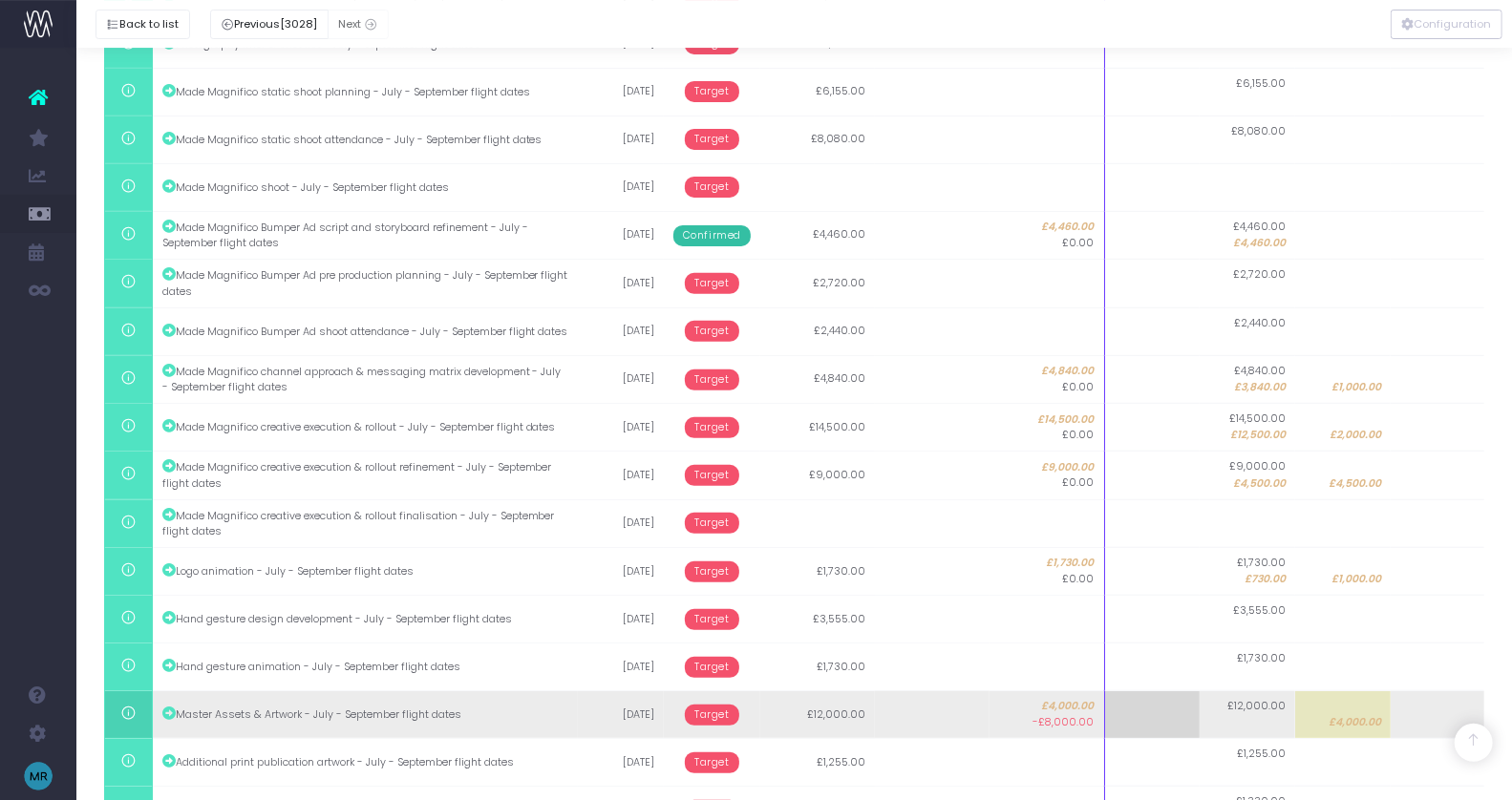
click at [1263, 719] on td "£12,000.00" at bounding box center [1248, 715] width 96 height 48
type input "8000"
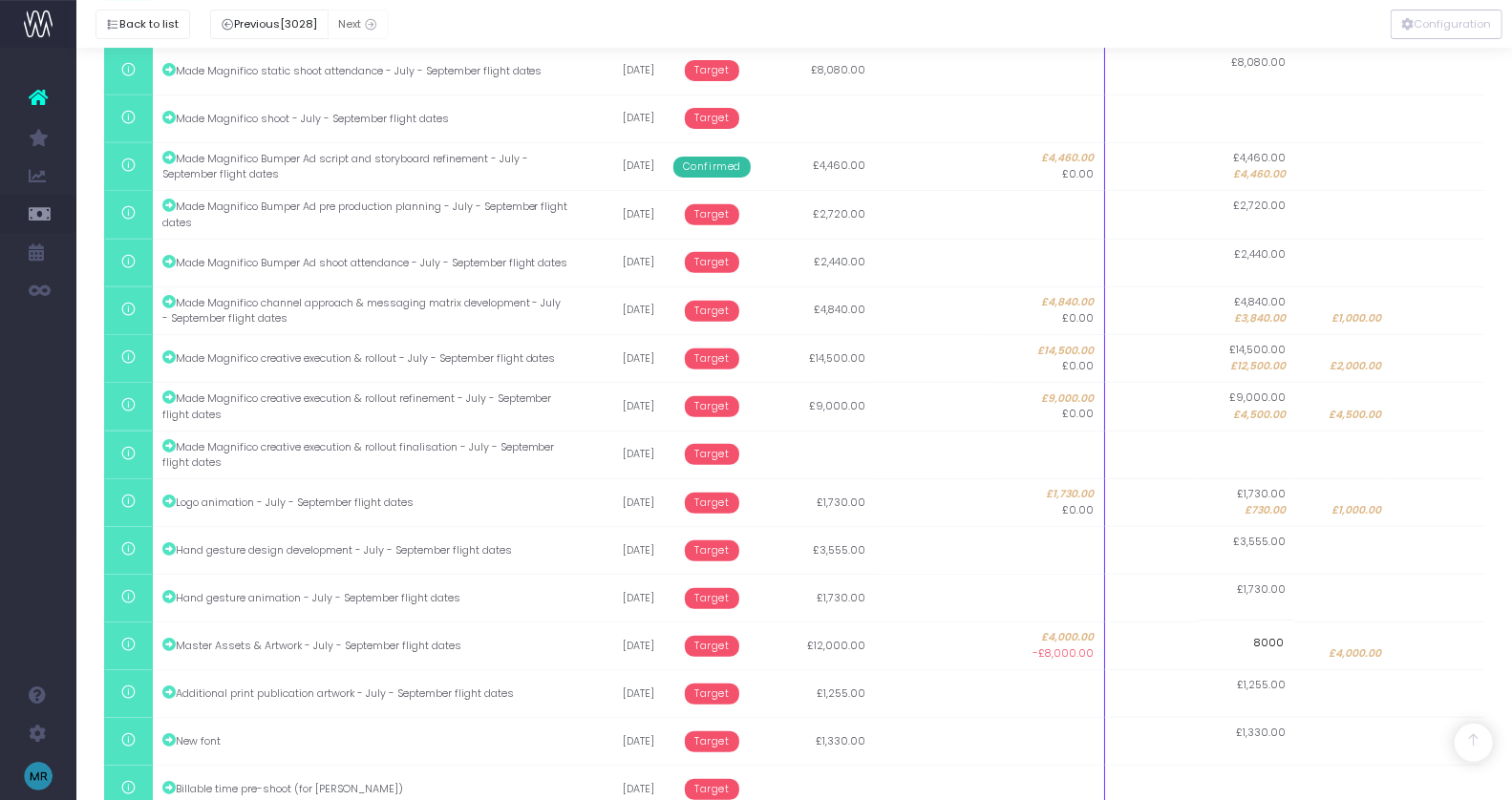
scroll to position [771, 0]
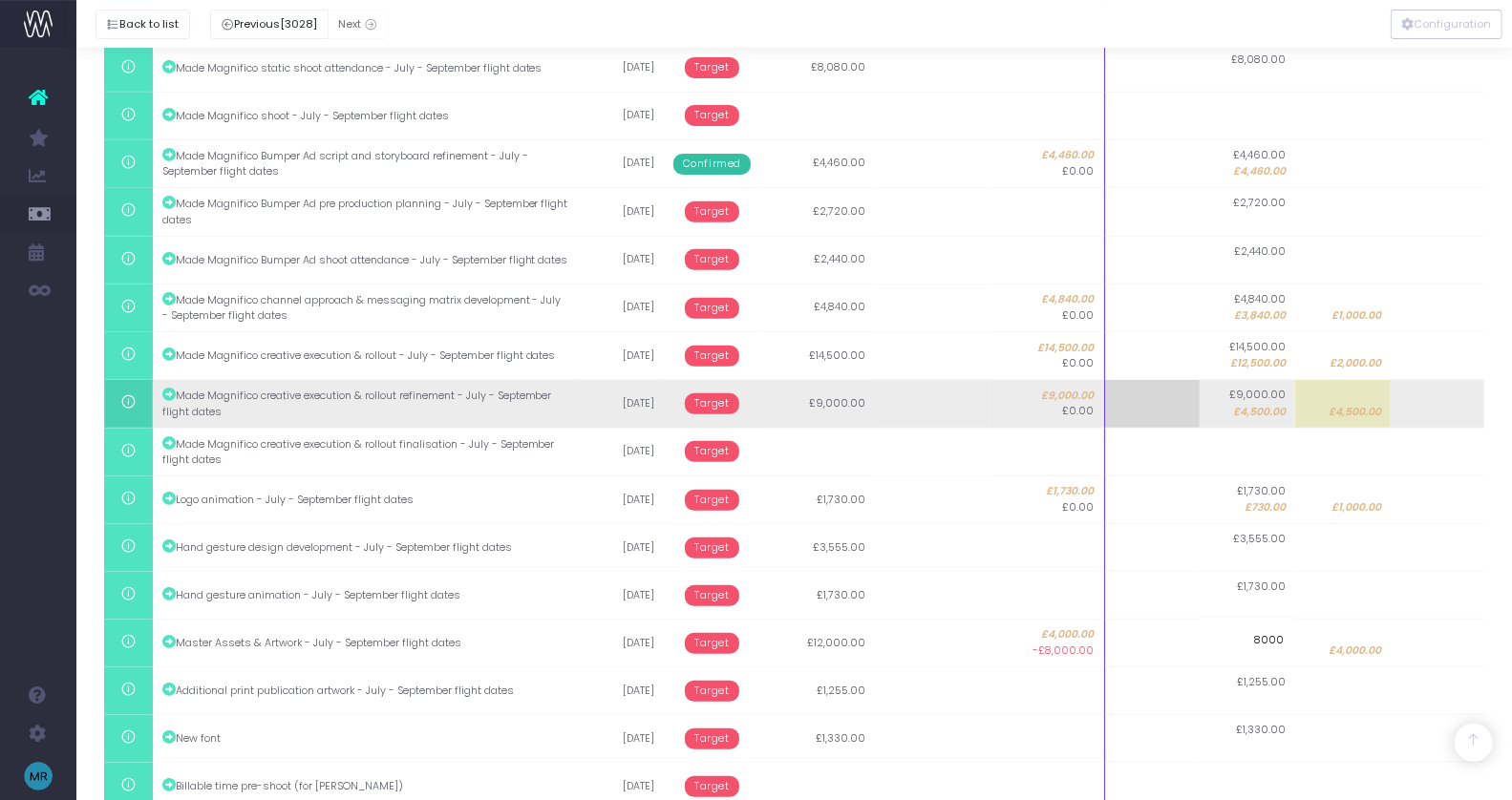
click at [1242, 407] on span "£4,500.00" at bounding box center [1260, 413] width 53 height 16
type input "4500"
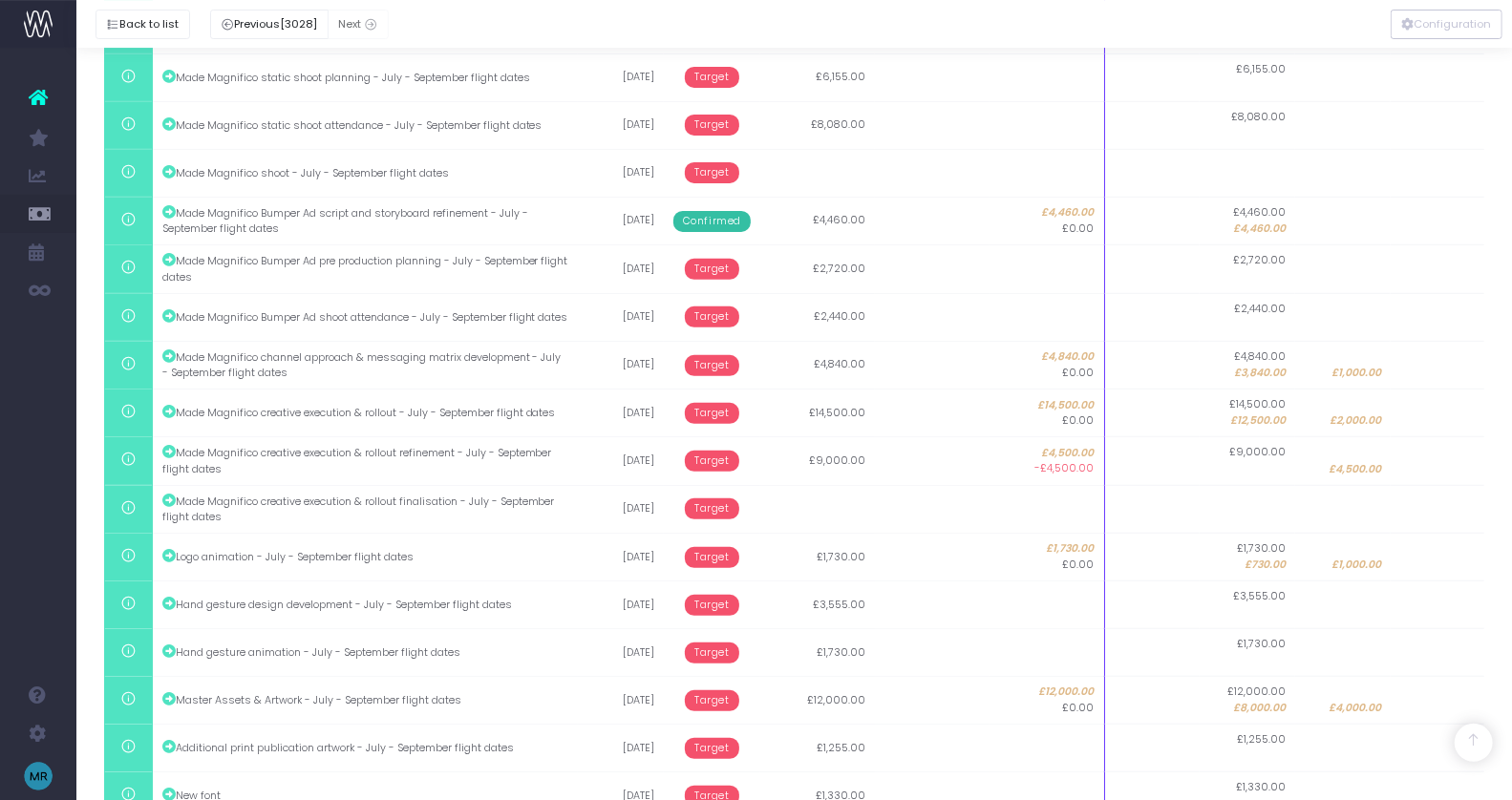
scroll to position [742, 0]
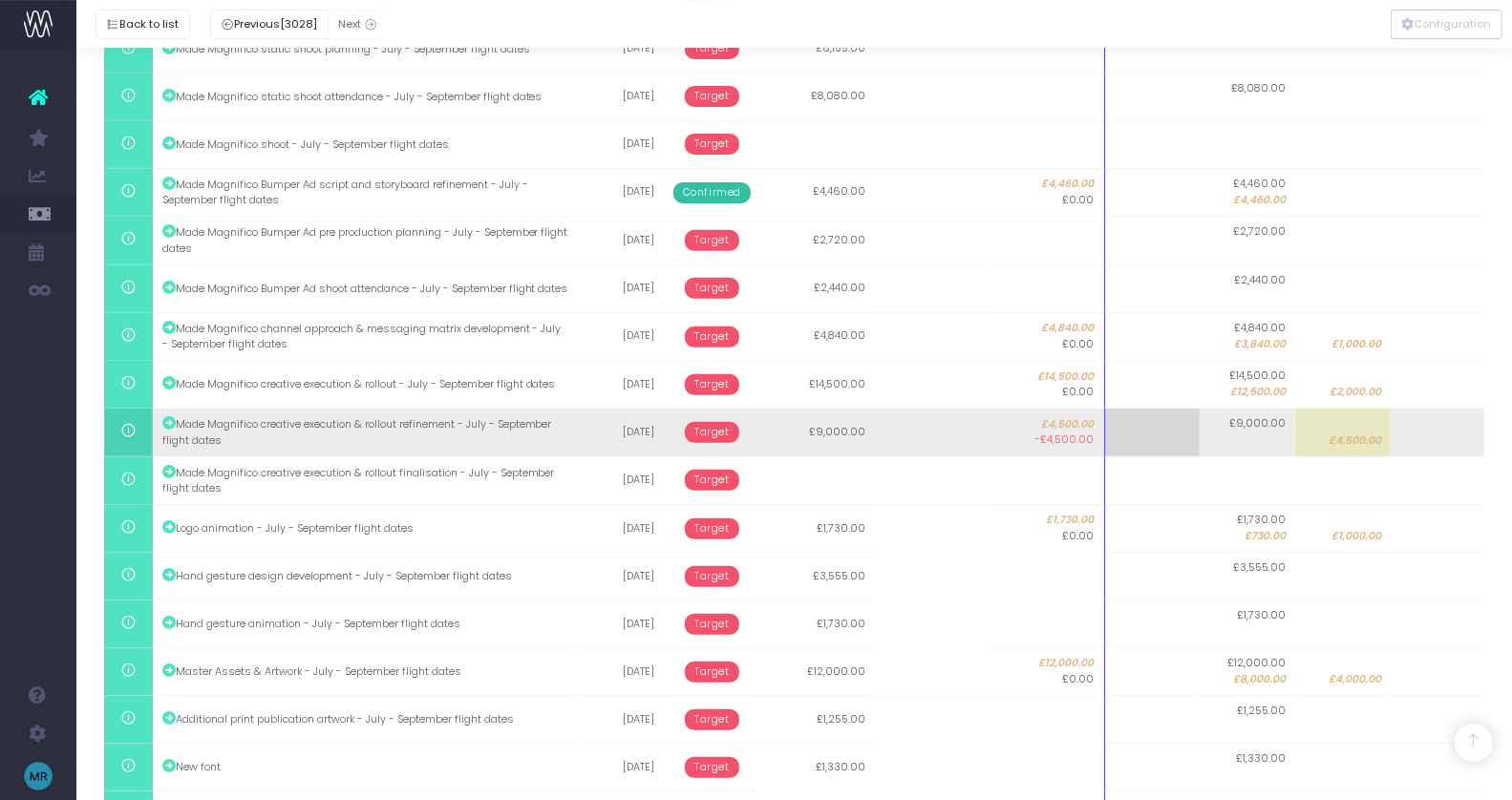
click at [1440, 433] on td at bounding box center [1439, 432] width 96 height 48
type input "4500"
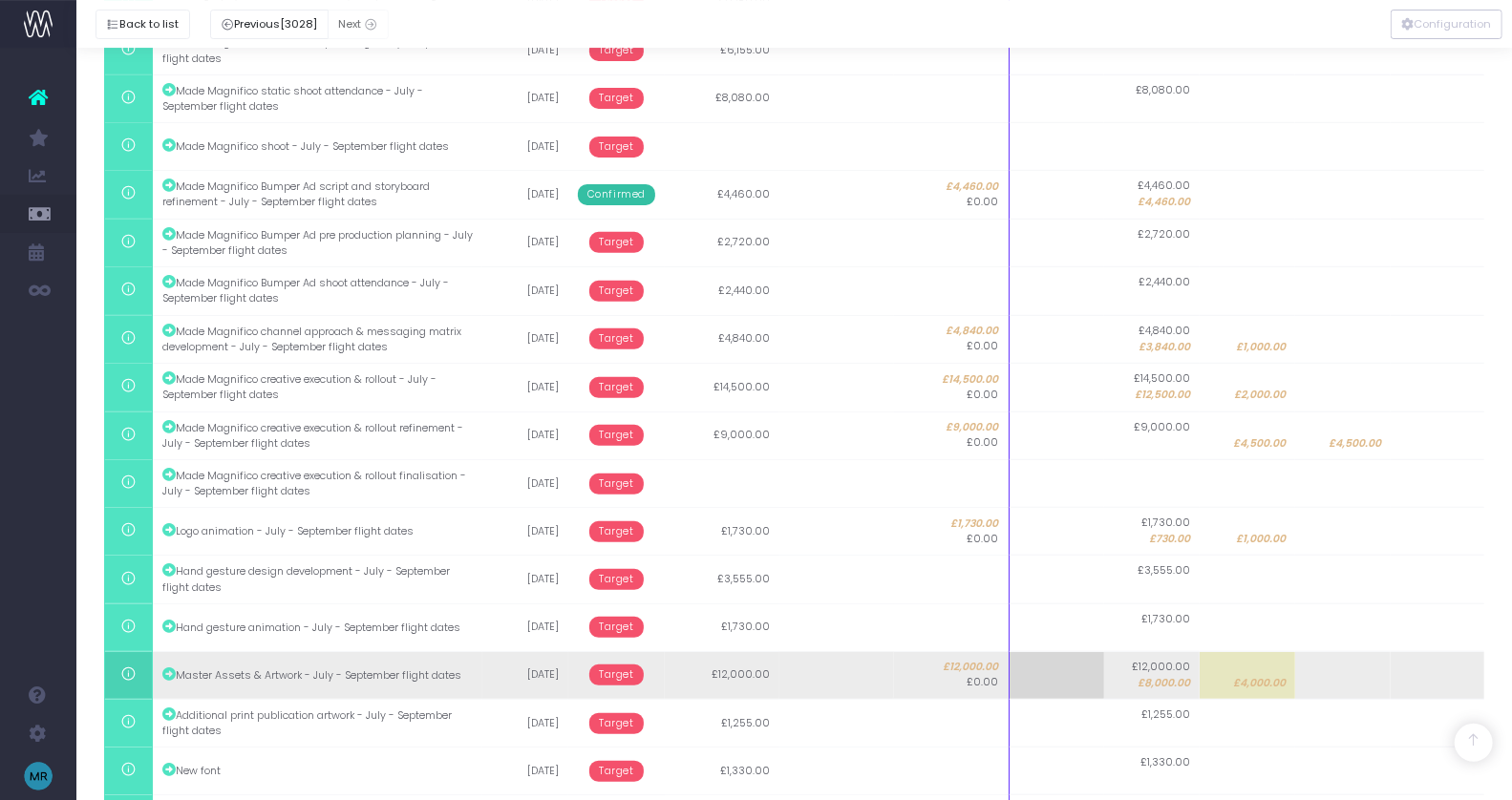
click at [1367, 679] on td at bounding box center [1343, 675] width 96 height 48
type input "6000"
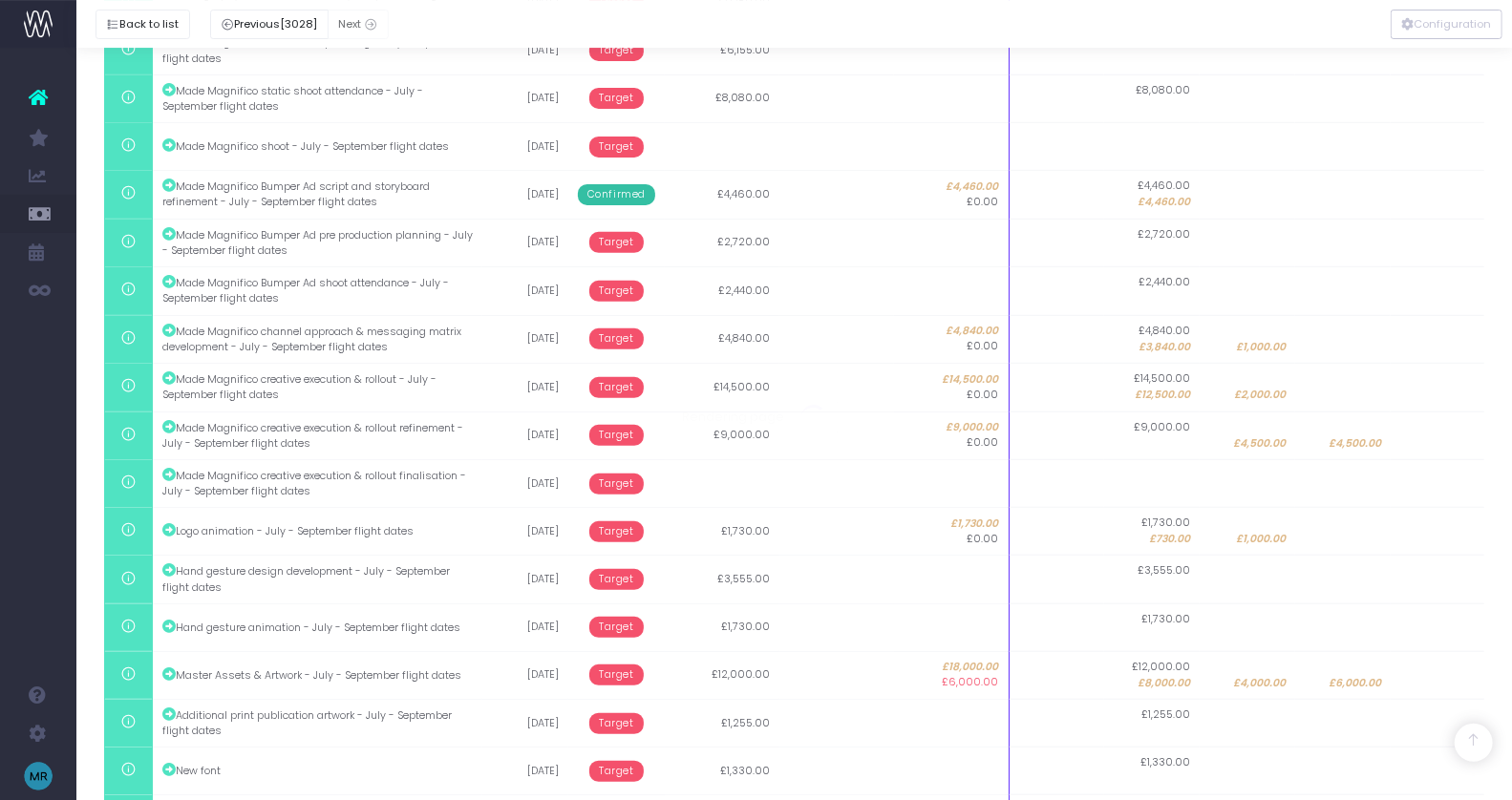
click at [1167, 675] on div at bounding box center [756, 400] width 1512 height 800
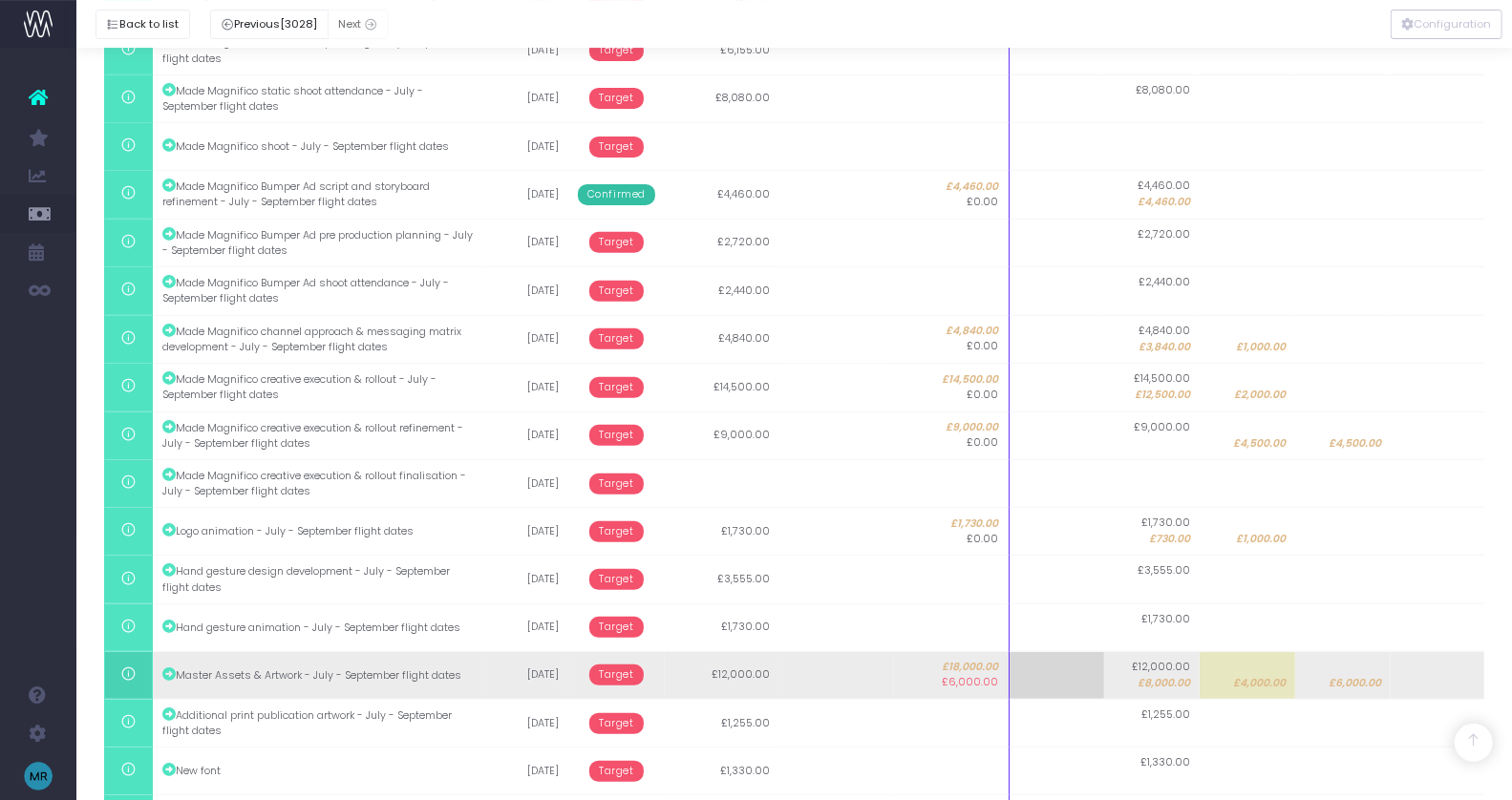
click at [1161, 676] on span "£8,000.00" at bounding box center [1164, 684] width 53 height 16
type input "8000"
click at [1234, 676] on span "£4,000.00" at bounding box center [1260, 684] width 53 height 16
click at [1154, 676] on td "£12,000.00" at bounding box center [1152, 675] width 96 height 48
type input "2000"
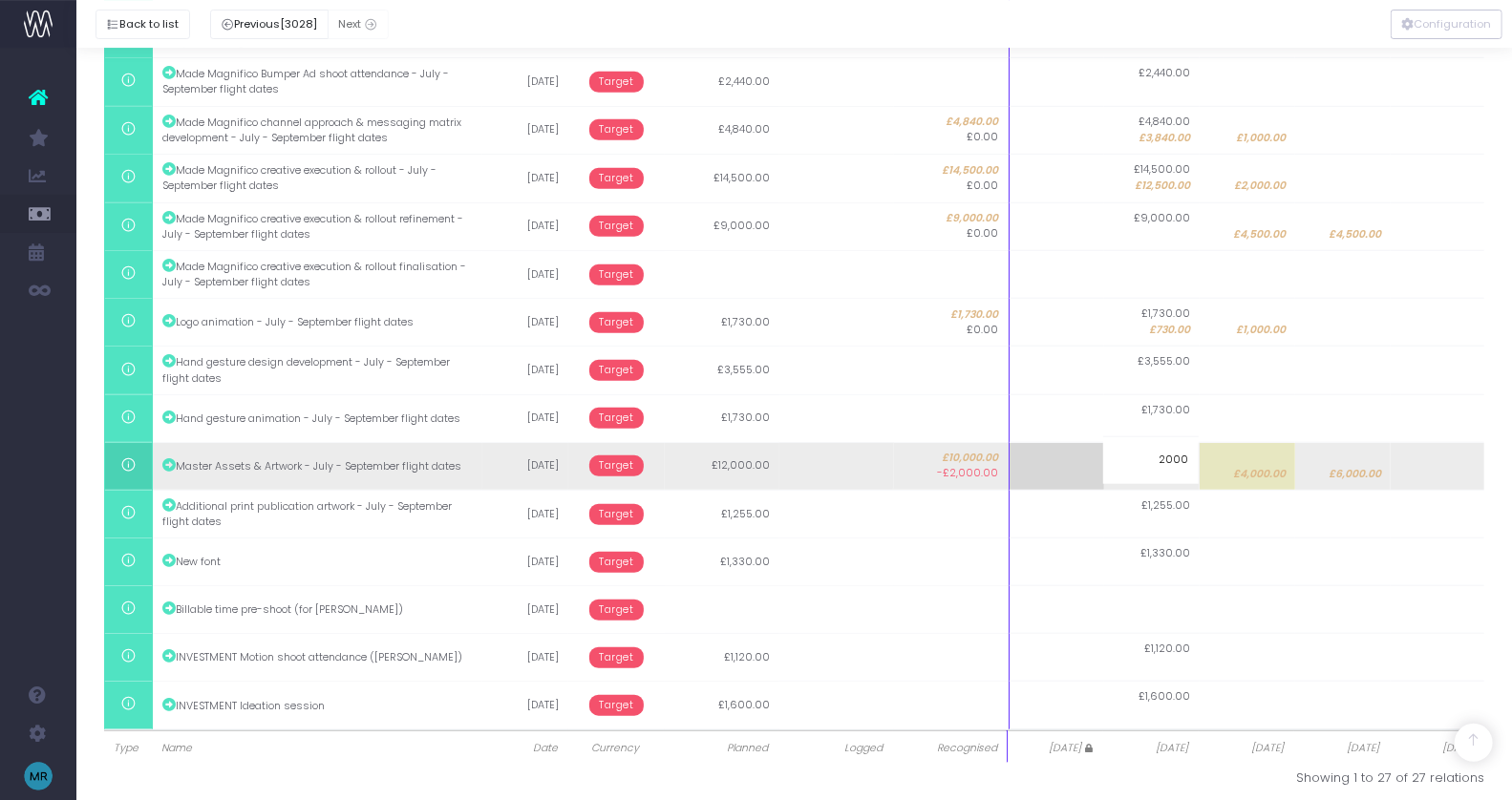
scroll to position [956, 0]
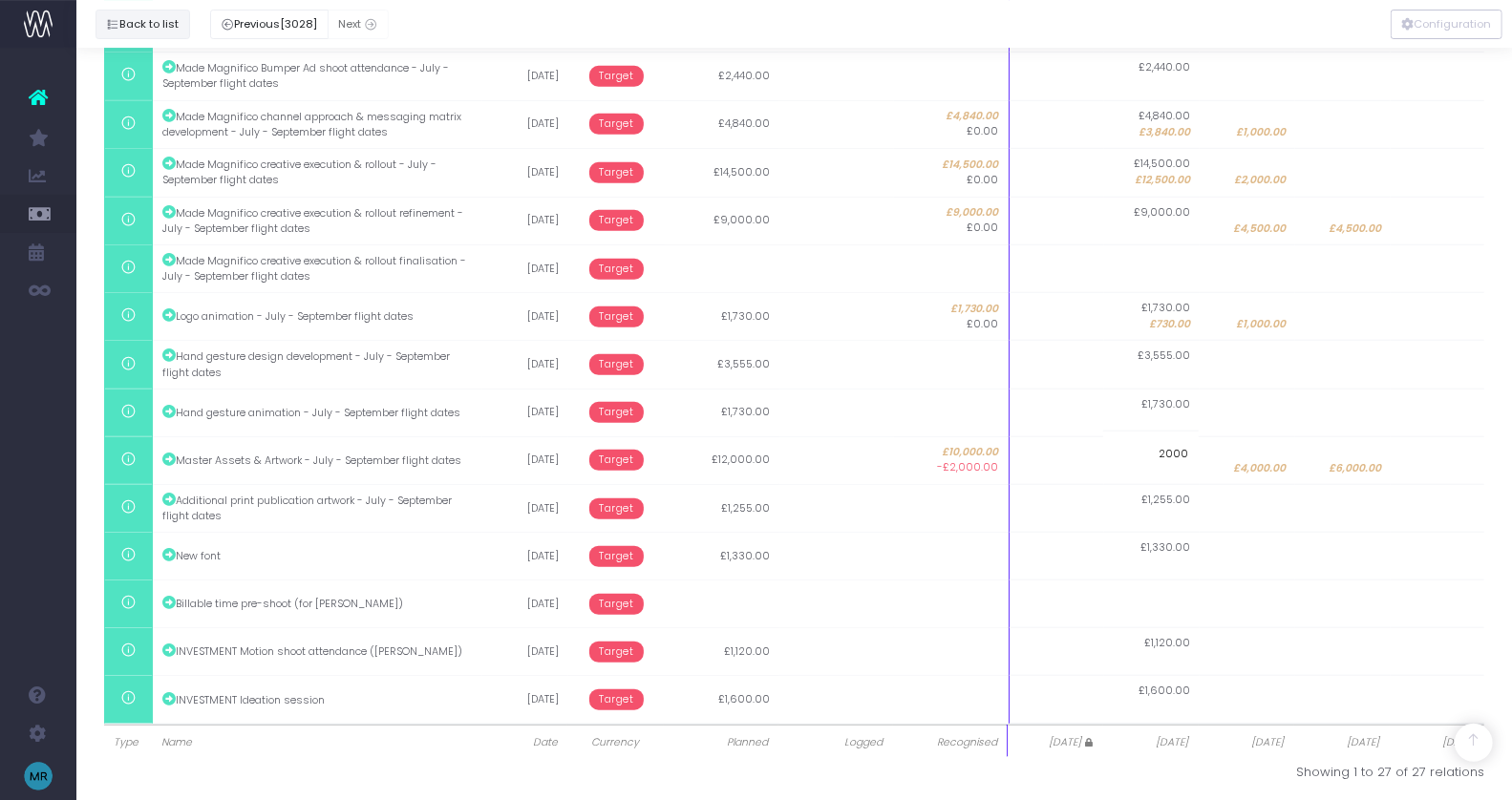
click at [125, 19] on button "Back to list" at bounding box center [143, 24] width 95 height 29
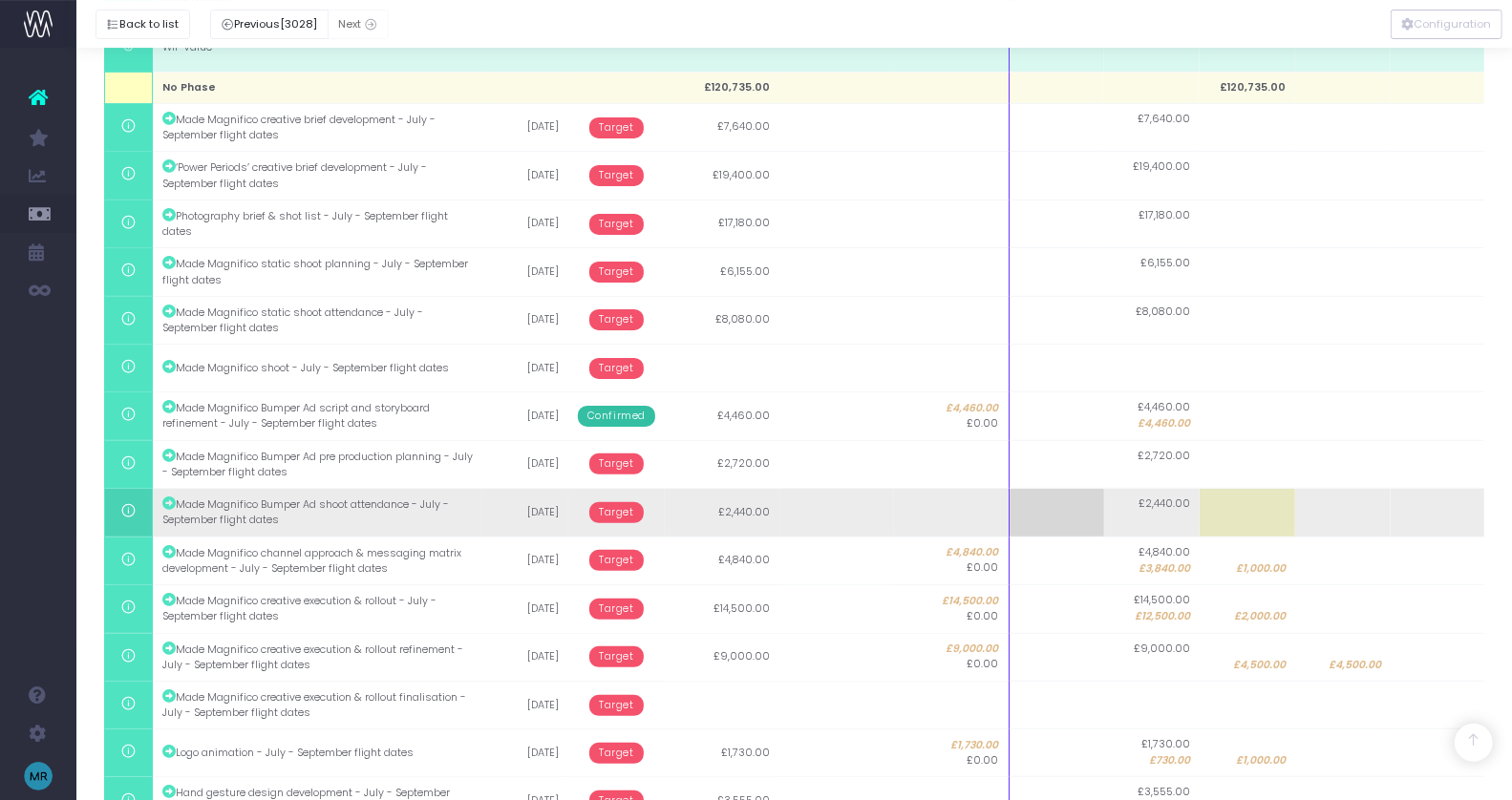
scroll to position [540, 0]
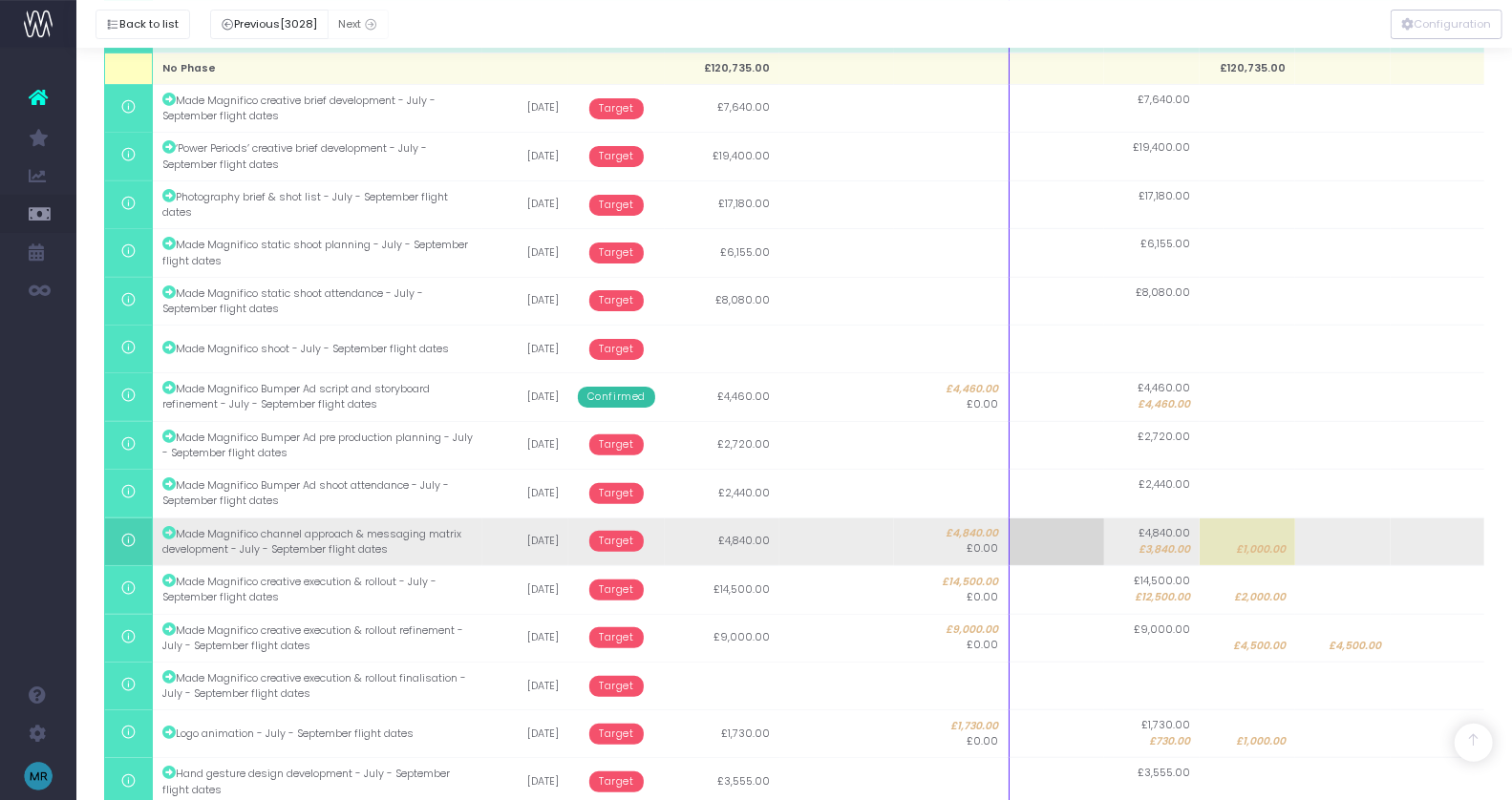
click at [631, 543] on span "Target" at bounding box center [617, 541] width 55 height 21
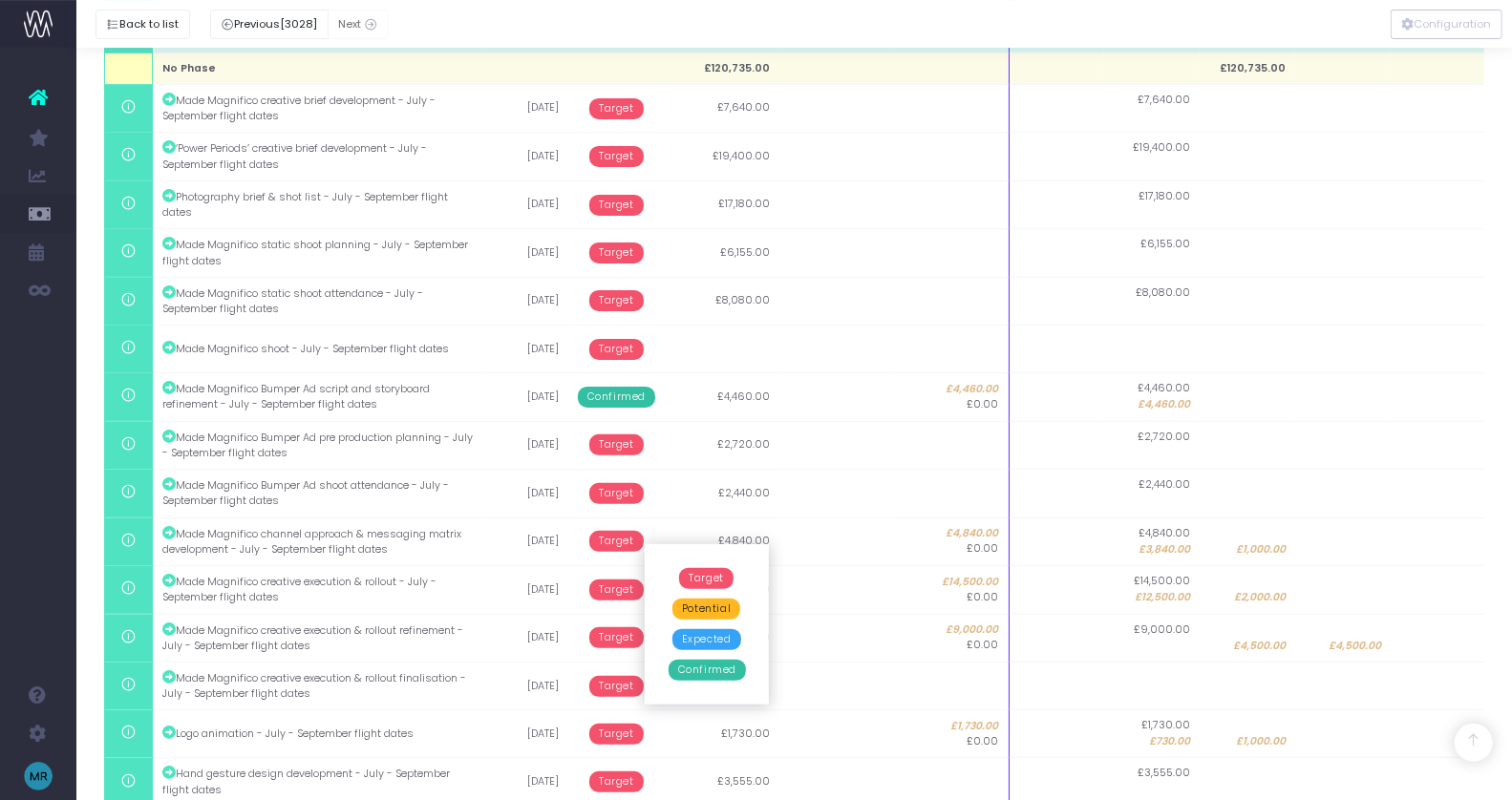
click at [717, 665] on span "Confirmed" at bounding box center [707, 670] width 77 height 21
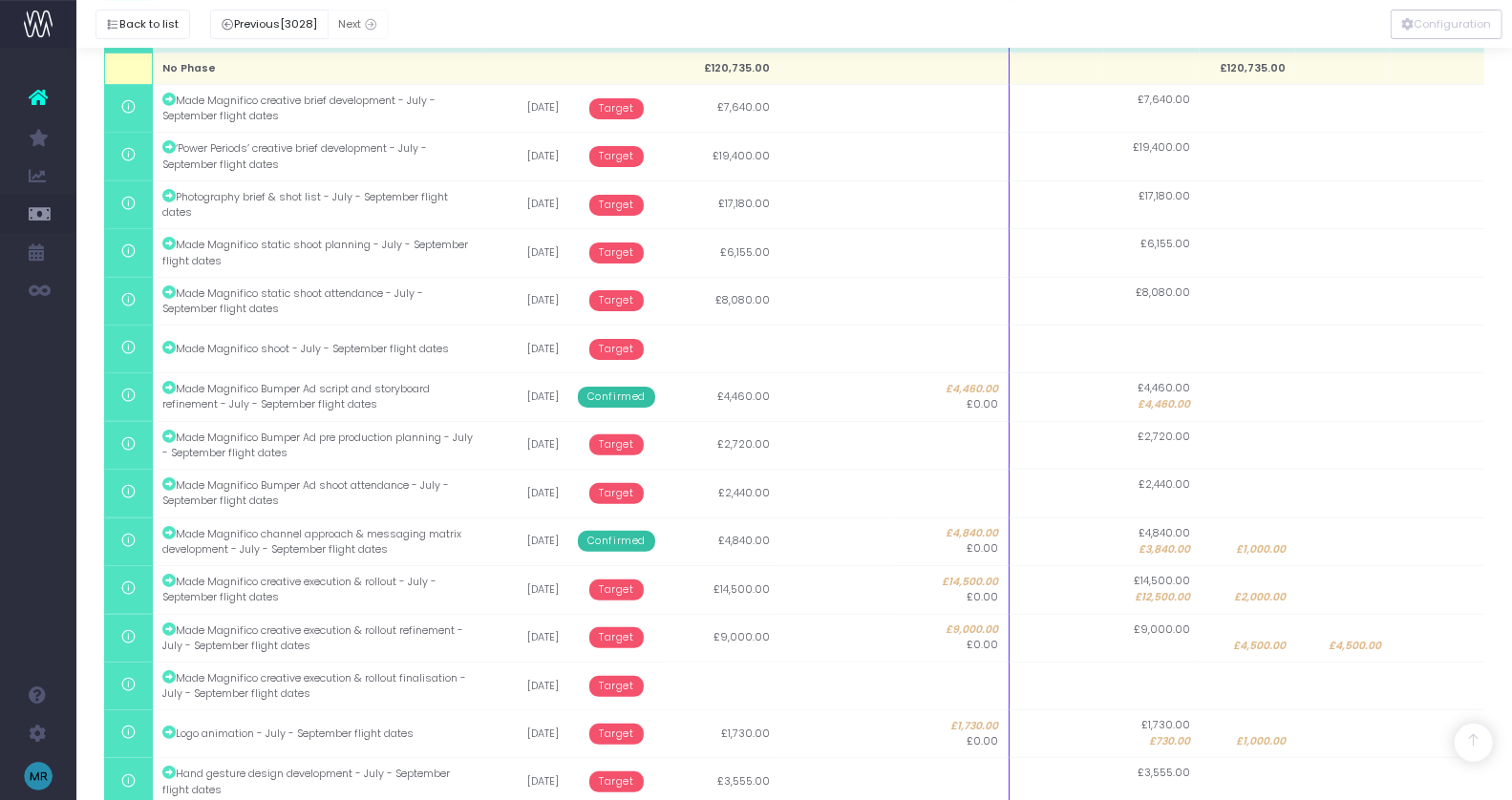
click at [606, 580] on span "Target" at bounding box center [617, 590] width 55 height 21
click at [692, 713] on span "Confirmed" at bounding box center [707, 718] width 77 height 21
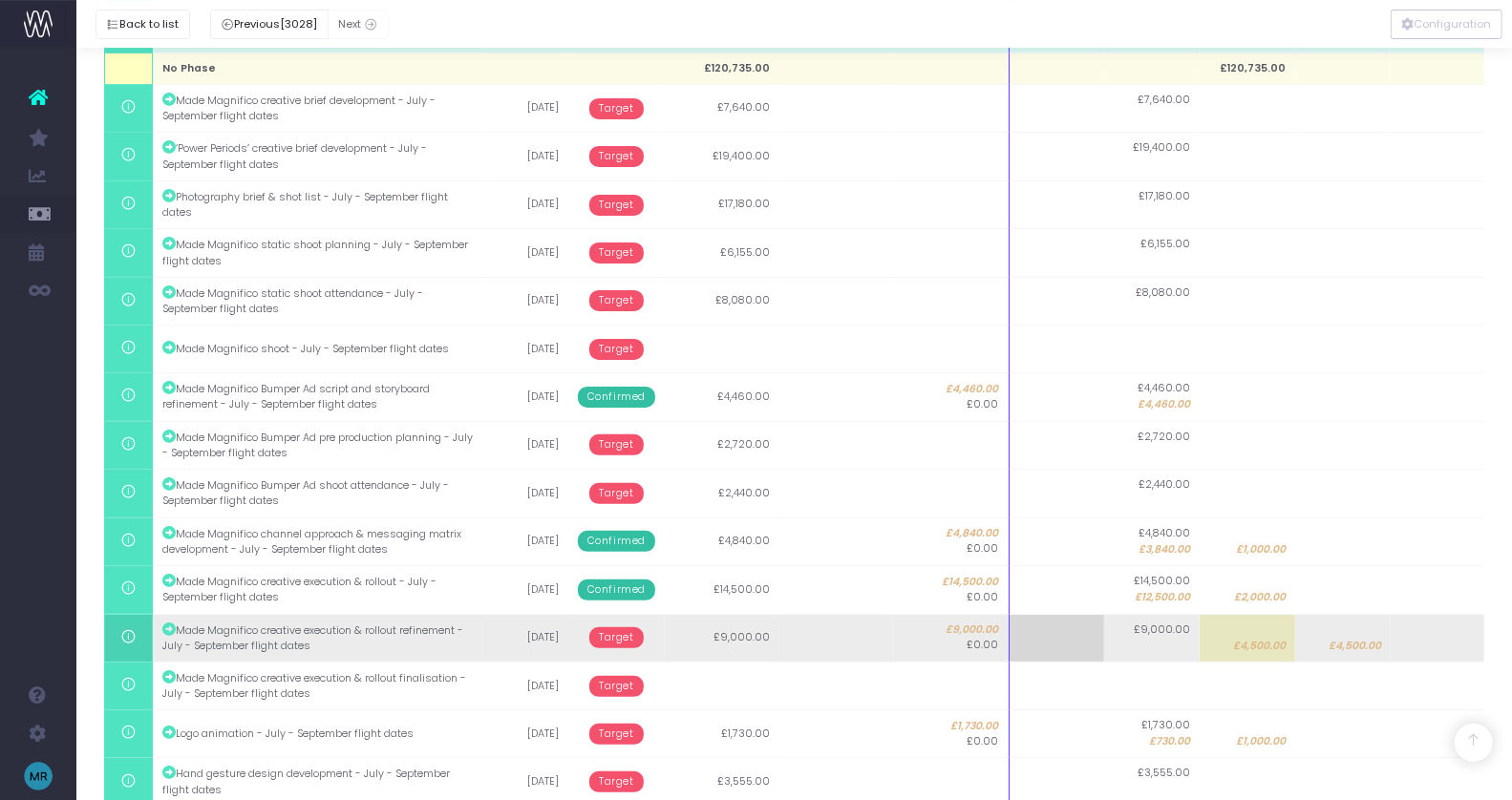
click at [606, 631] on span "Target" at bounding box center [617, 638] width 55 height 21
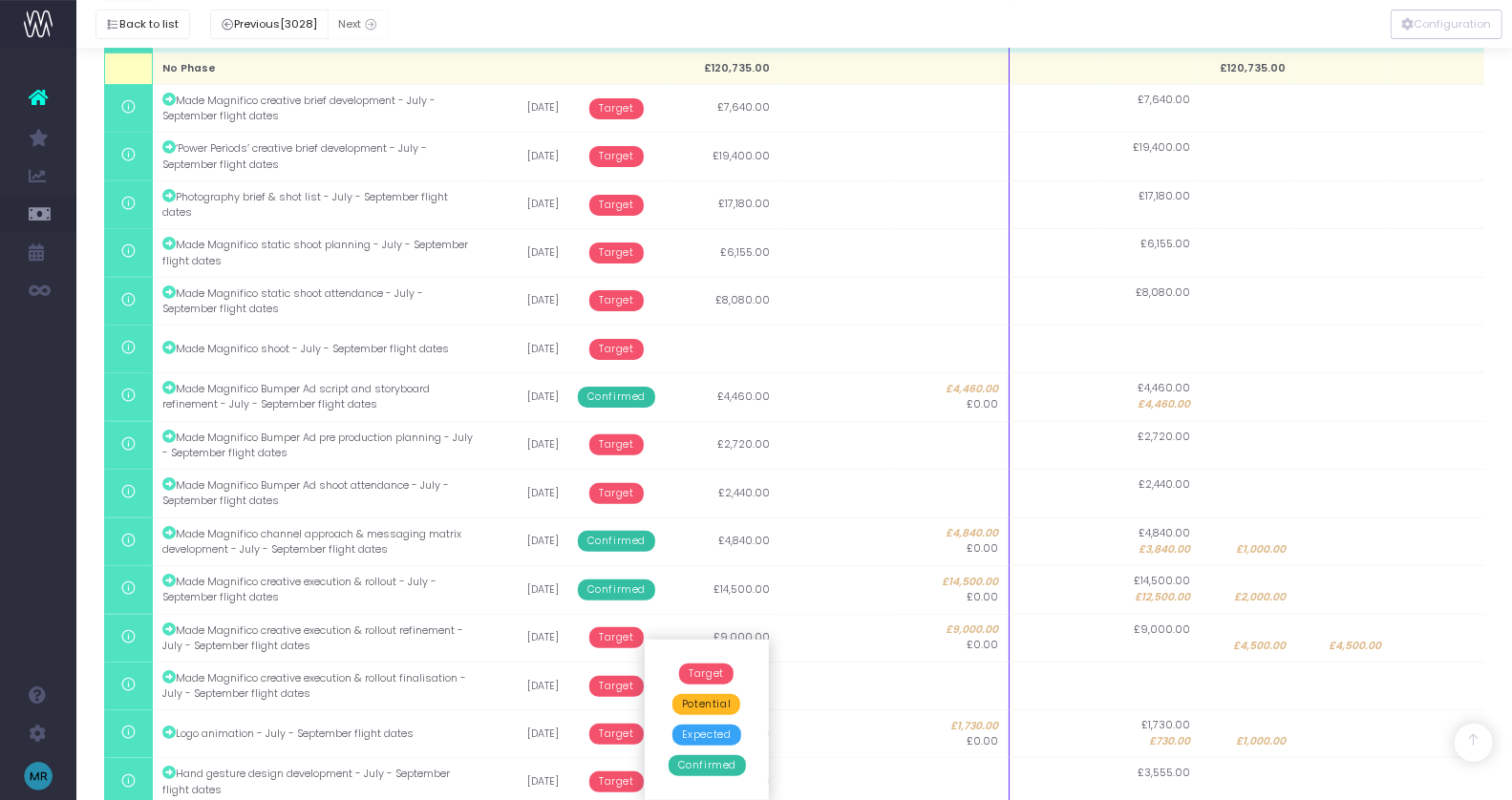
click at [699, 770] on span "Confirmed" at bounding box center [707, 765] width 77 height 21
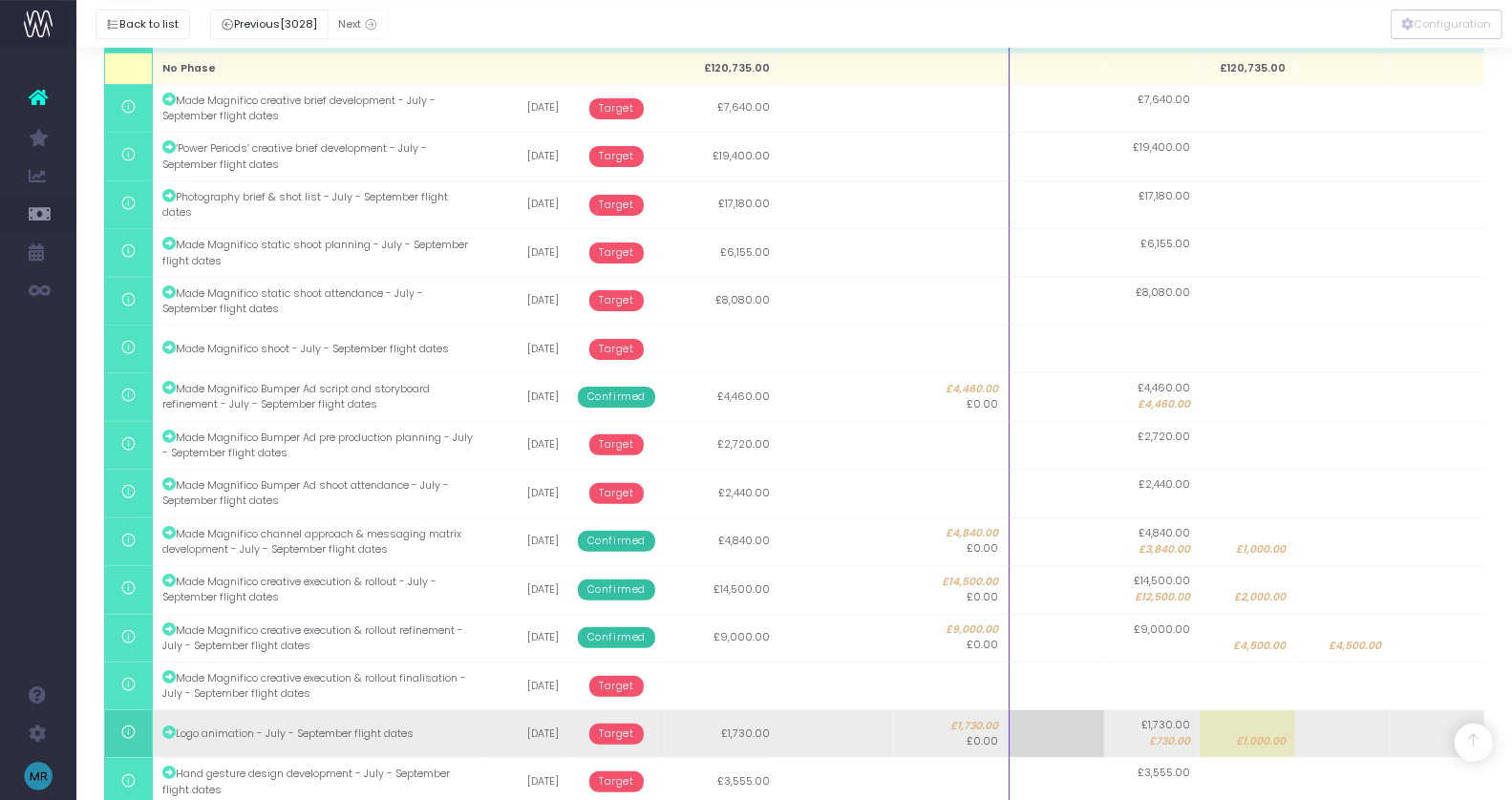
click at [626, 730] on span "Target" at bounding box center [617, 733] width 55 height 21
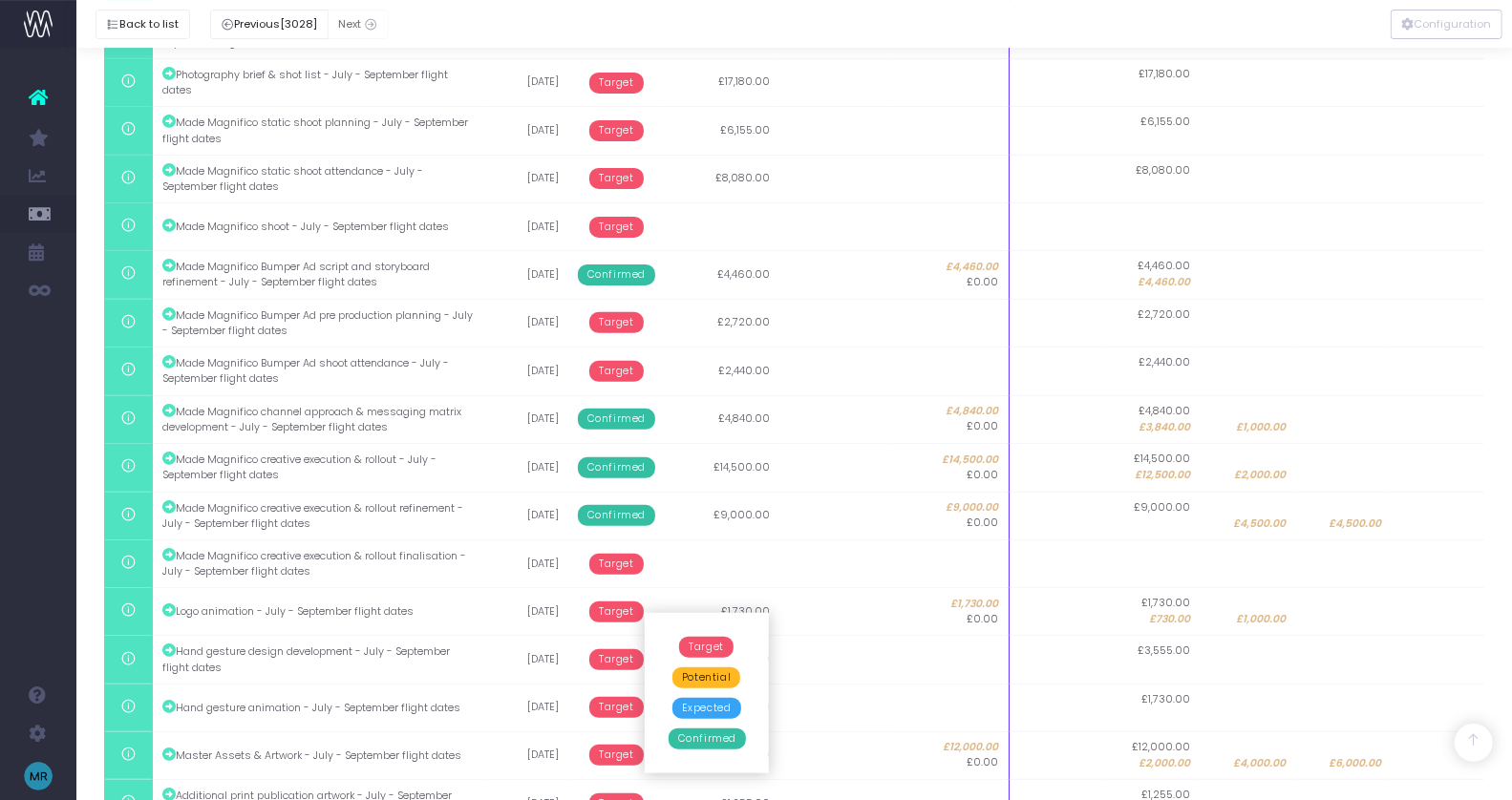
scroll to position [667, 0]
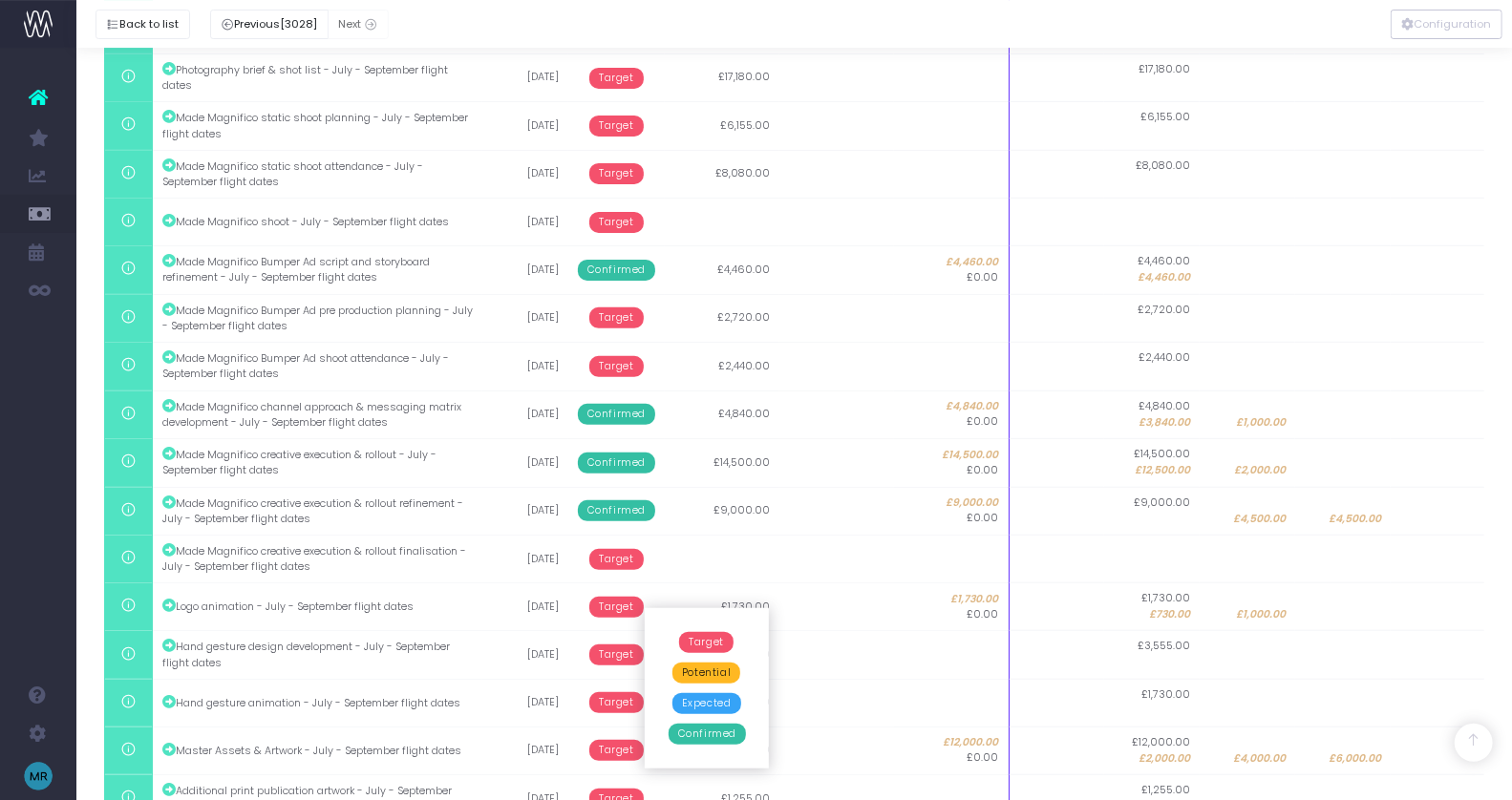
click at [717, 734] on span "Confirmed" at bounding box center [707, 733] width 77 height 21
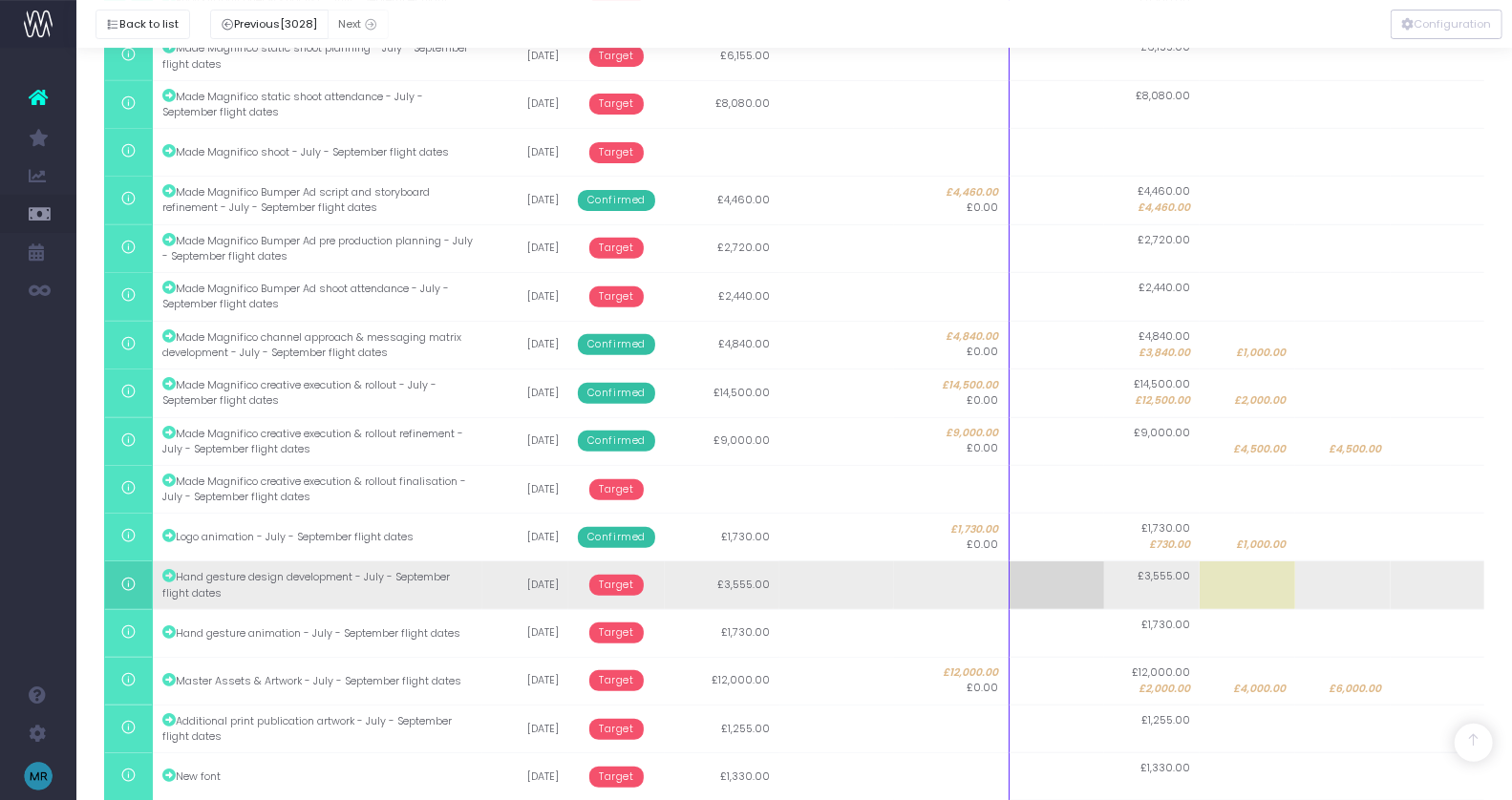
scroll to position [764, 0]
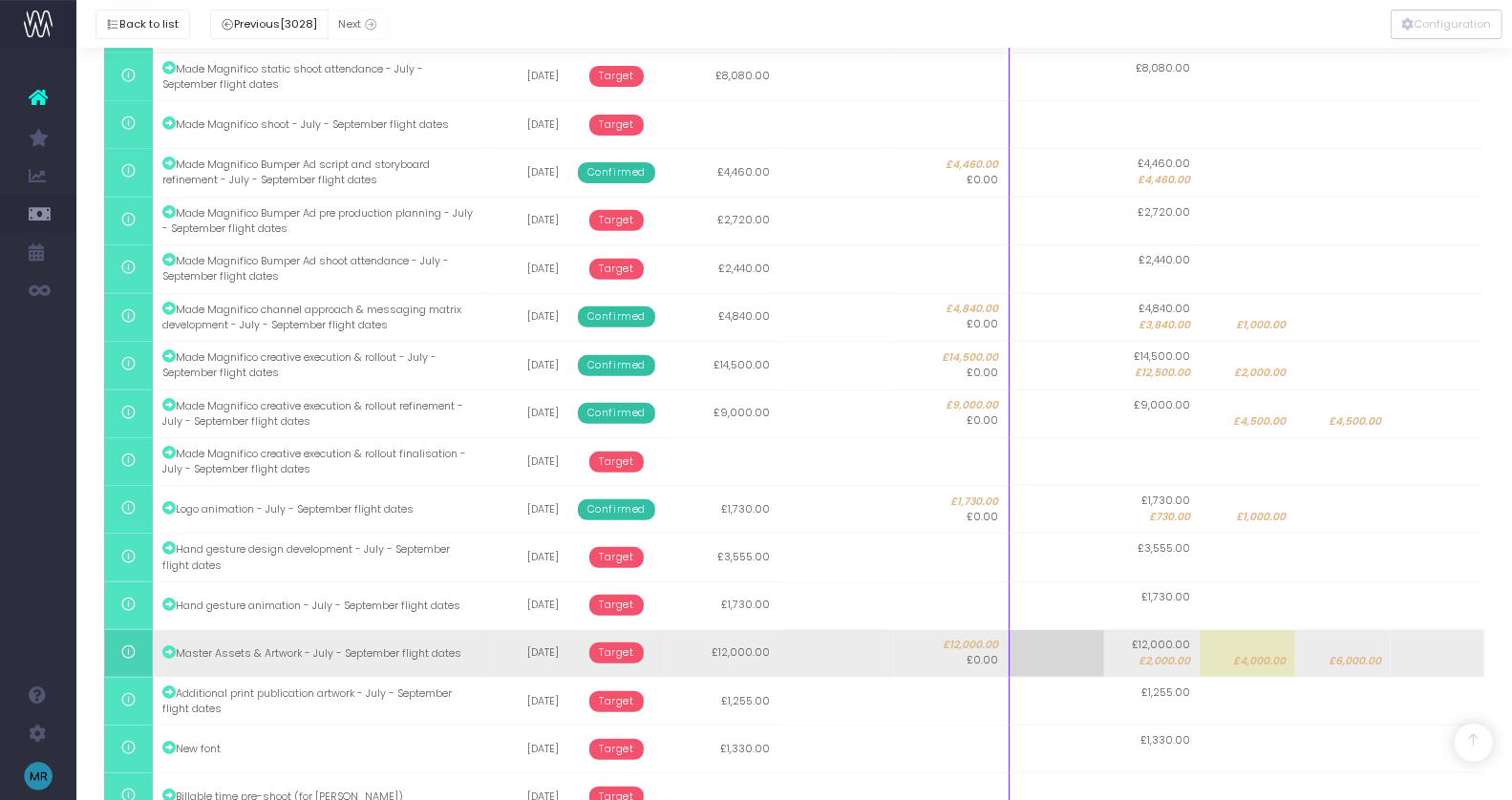
click at [613, 643] on span "Target" at bounding box center [617, 652] width 55 height 21
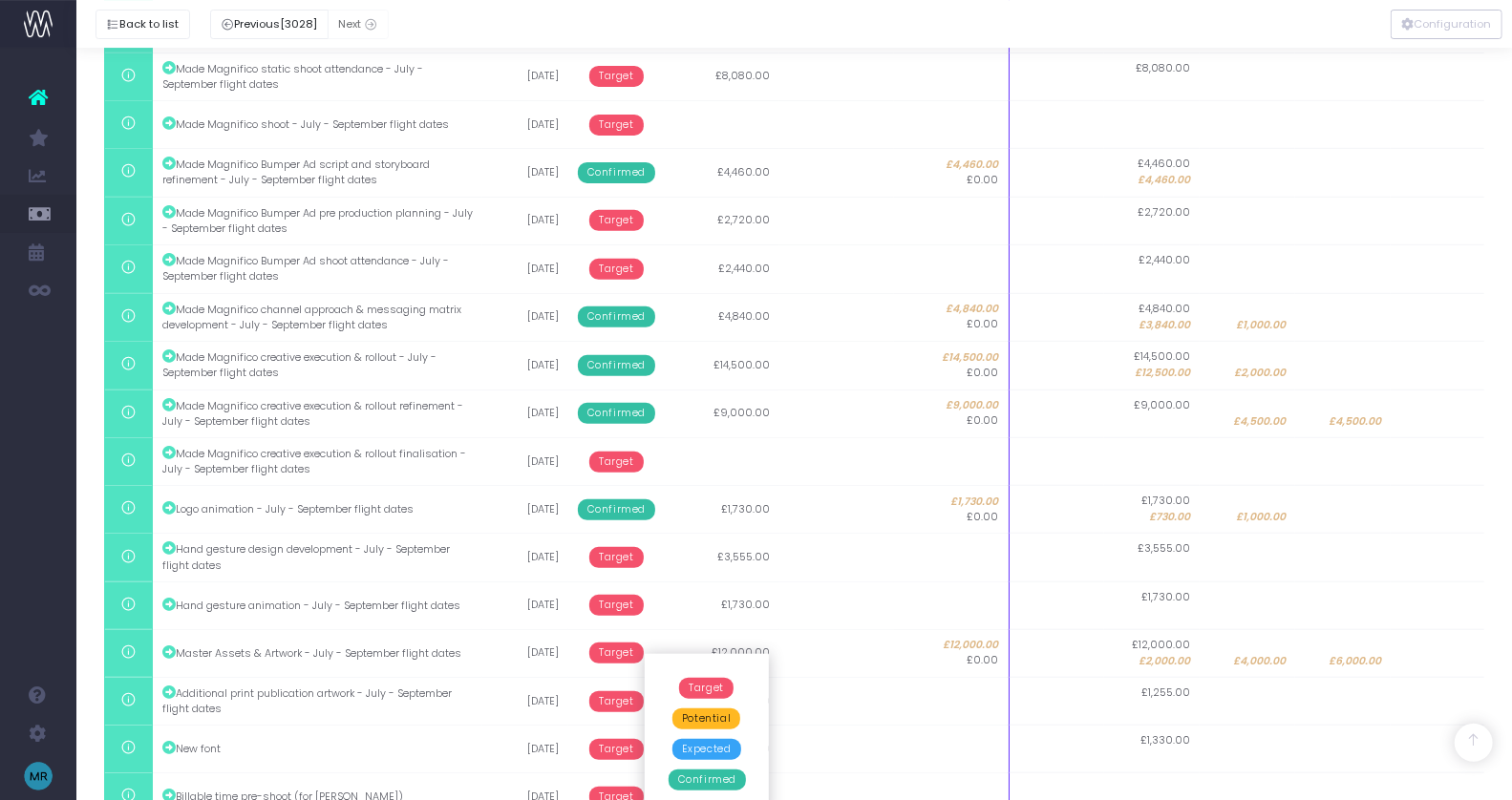
click at [707, 778] on span "Confirmed" at bounding box center [707, 779] width 77 height 21
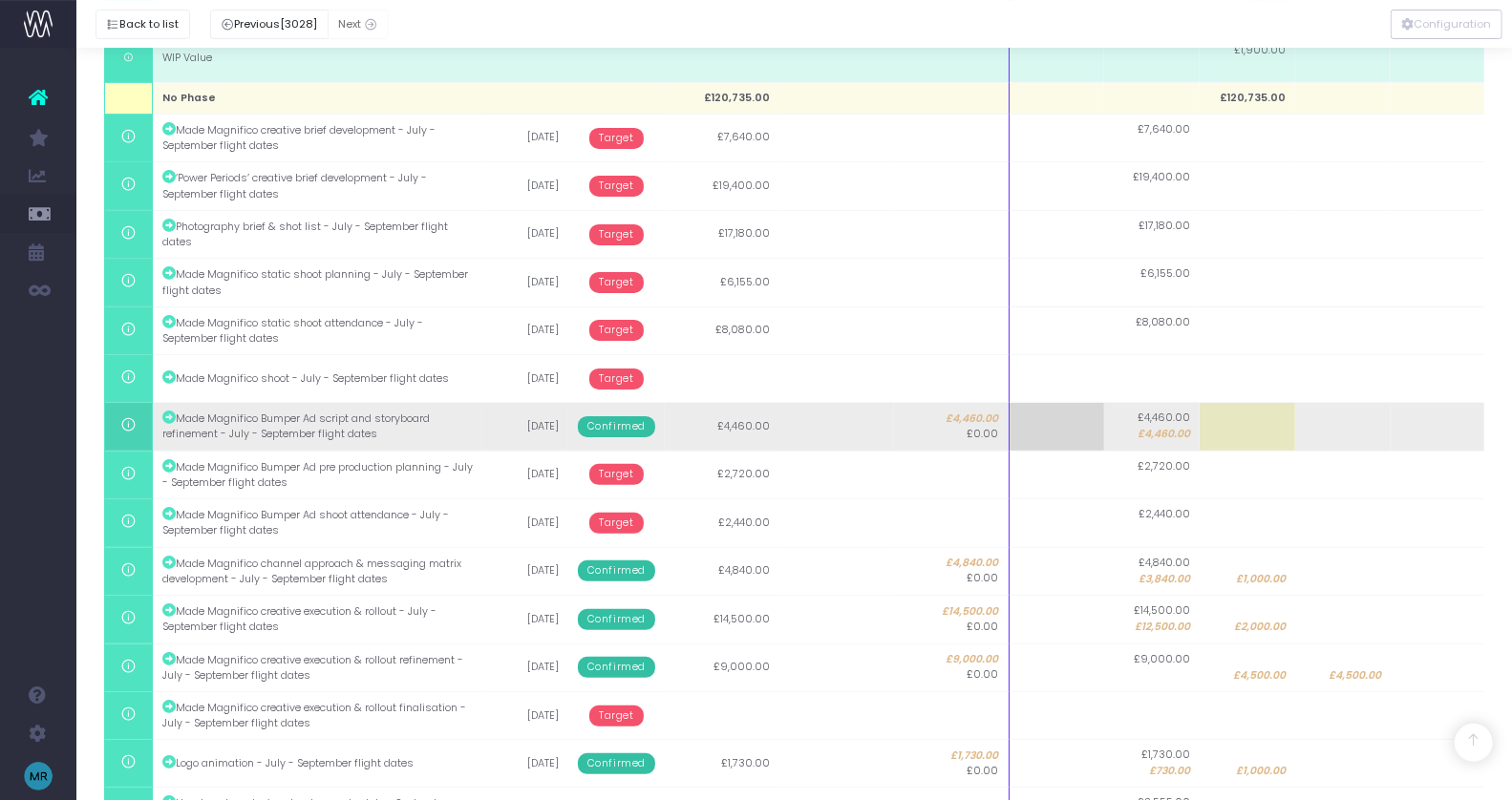
scroll to position [504, 0]
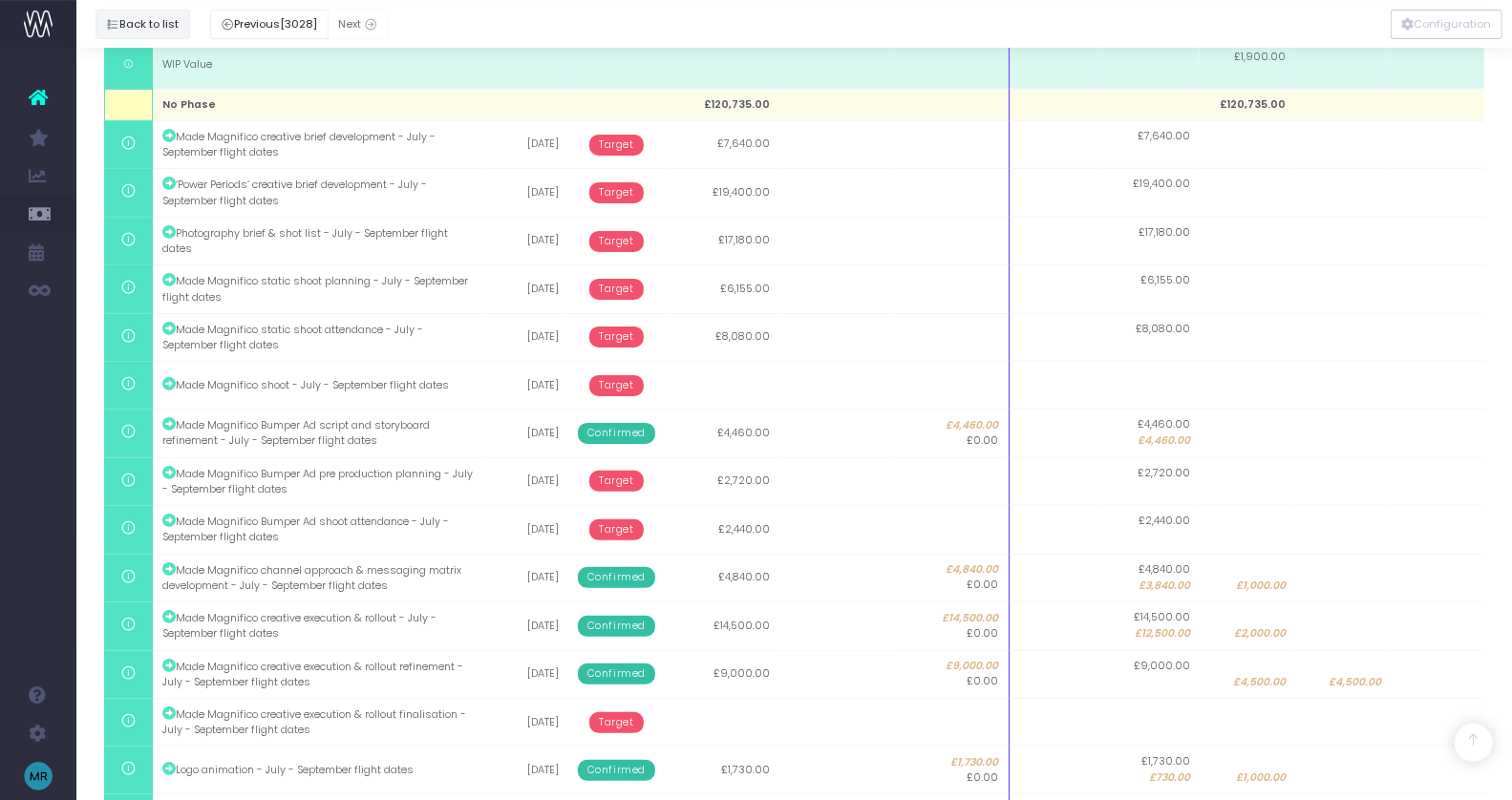
click at [138, 30] on button "Back to list" at bounding box center [143, 24] width 95 height 29
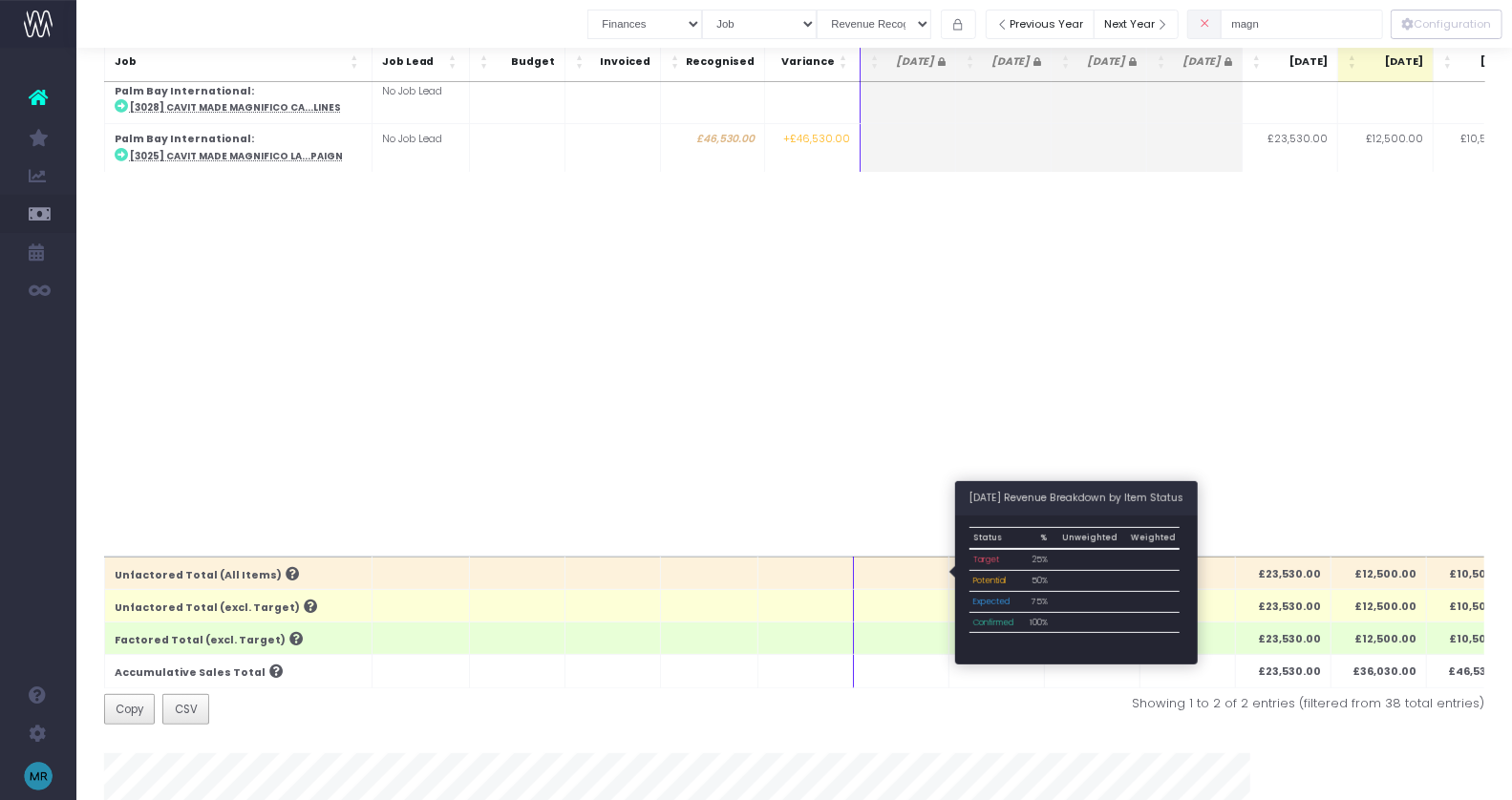
scroll to position [0, 0]
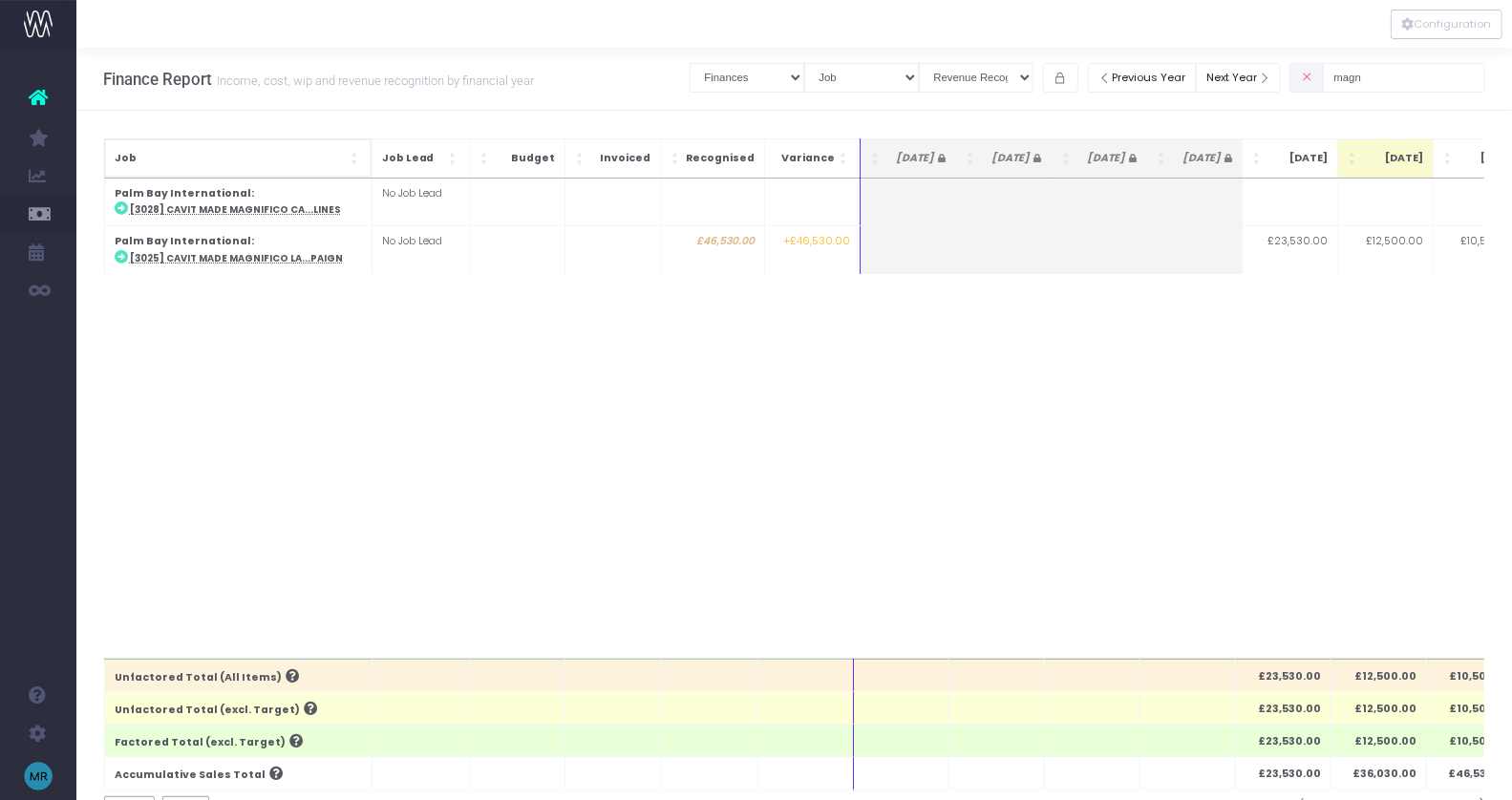
click at [356, 162] on span "Job: Activate to sort" at bounding box center [356, 158] width 12 height 20
click at [1401, 84] on input "magn" at bounding box center [1404, 77] width 162 height 29
drag, startPoint x: 1401, startPoint y: 84, endPoint x: 1334, endPoint y: 84, distance: 67.0
click at [1334, 84] on div "magn" at bounding box center [1387, 78] width 196 height 39
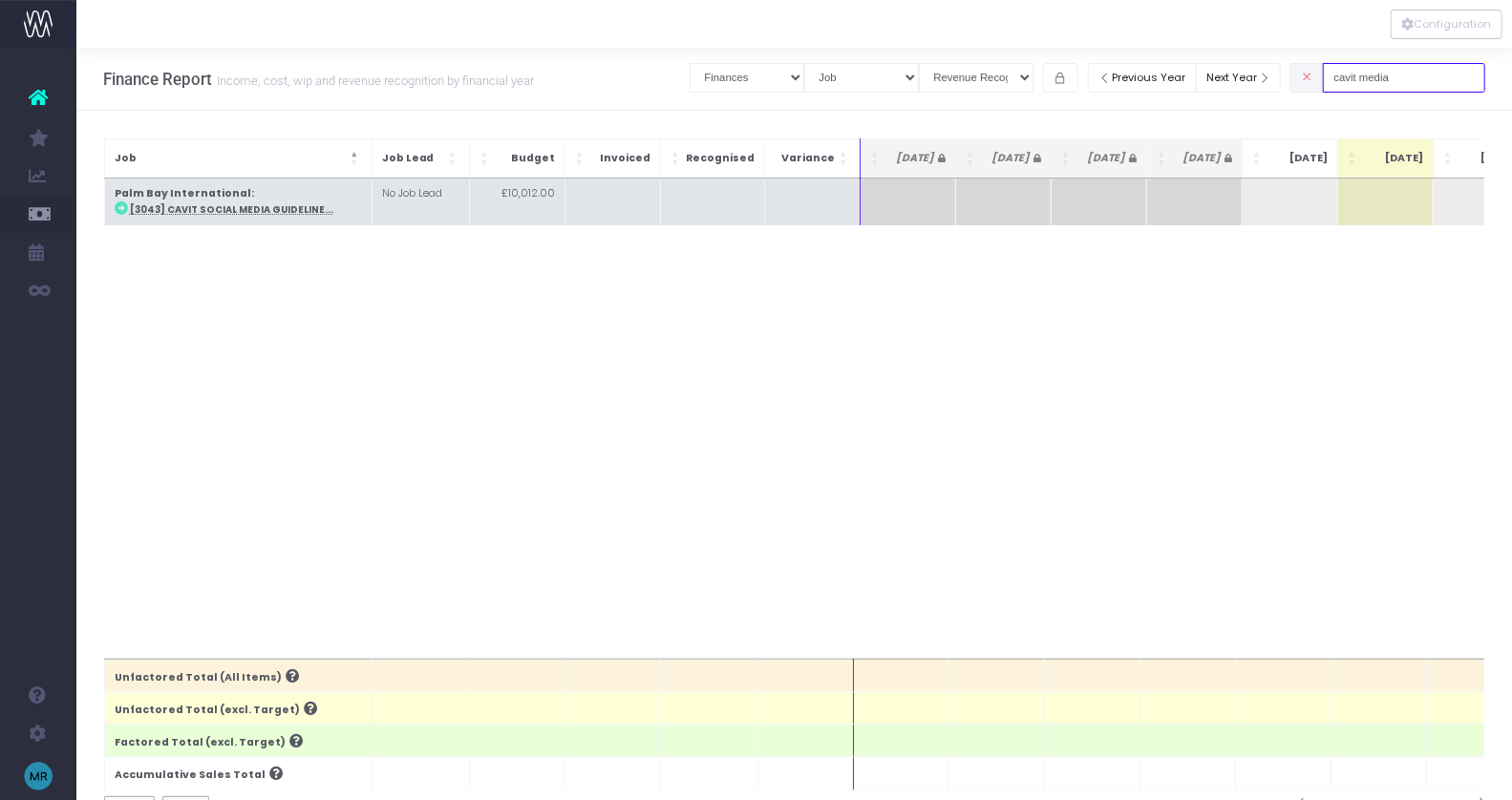
type input "cavit media"
click at [251, 207] on abbr "[3043] Cavit Social Media Guideline..." at bounding box center [232, 209] width 203 height 13
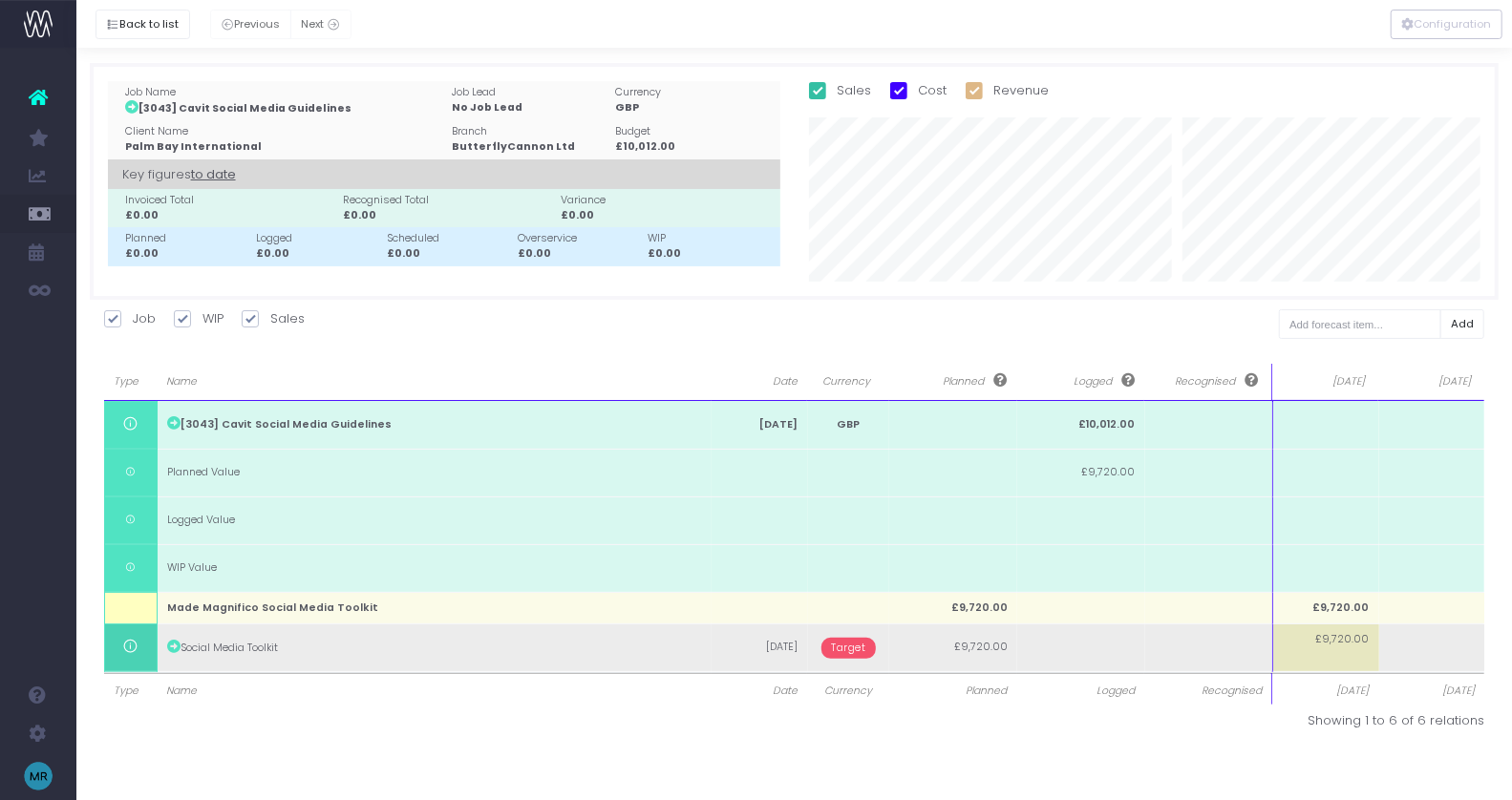
click at [1331, 642] on span "£9,720.00" at bounding box center [1343, 640] width 54 height 16
type input "4720"
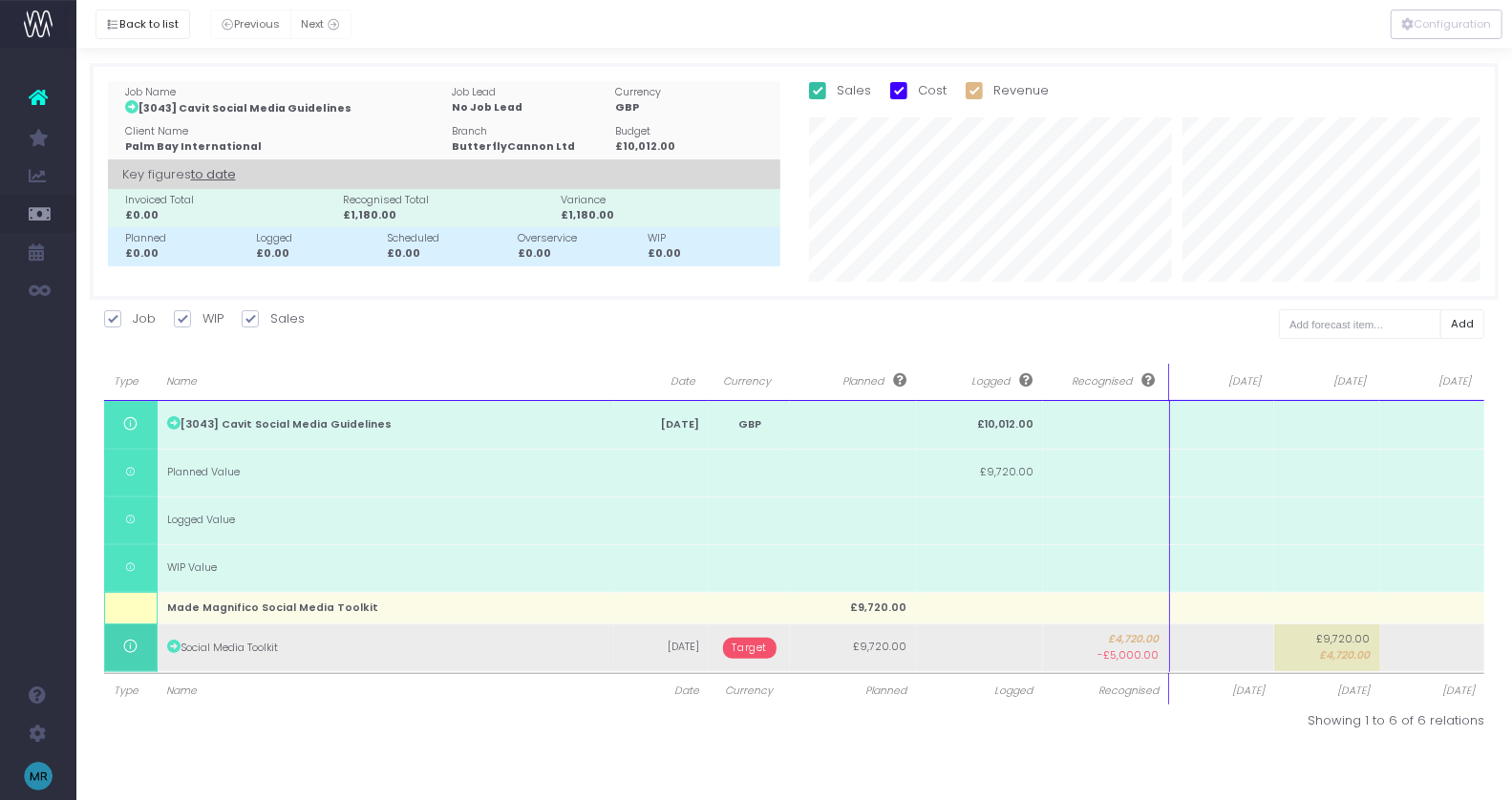
click at [1230, 653] on td at bounding box center [1221, 647] width 105 height 48
type input "5000"
click at [742, 652] on body "Oh my... this is bad. [PERSON_NAME] wasn't able to load this page. Please conta…" at bounding box center [756, 400] width 1512 height 800
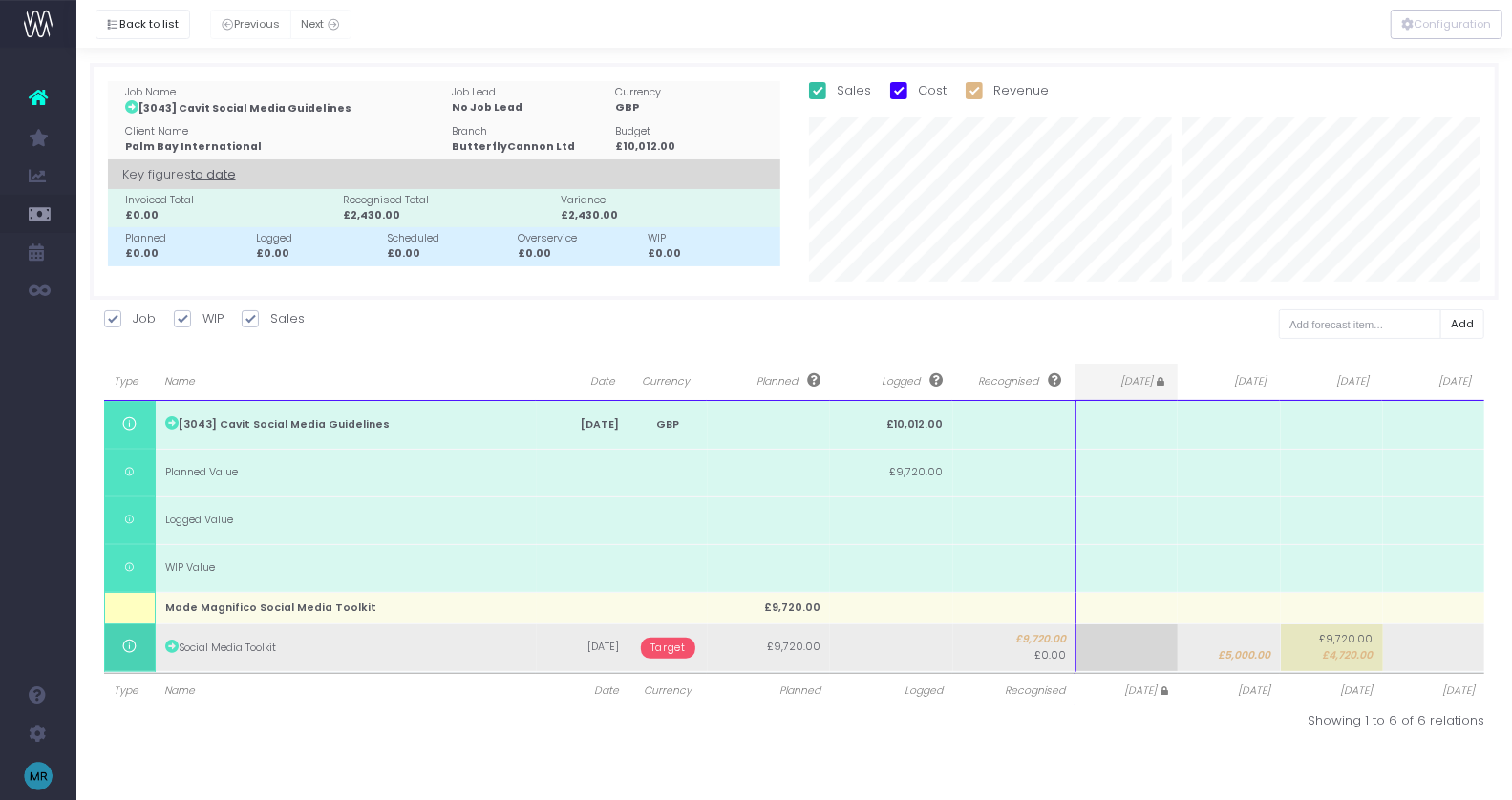
click at [655, 651] on span "Target" at bounding box center [668, 647] width 55 height 21
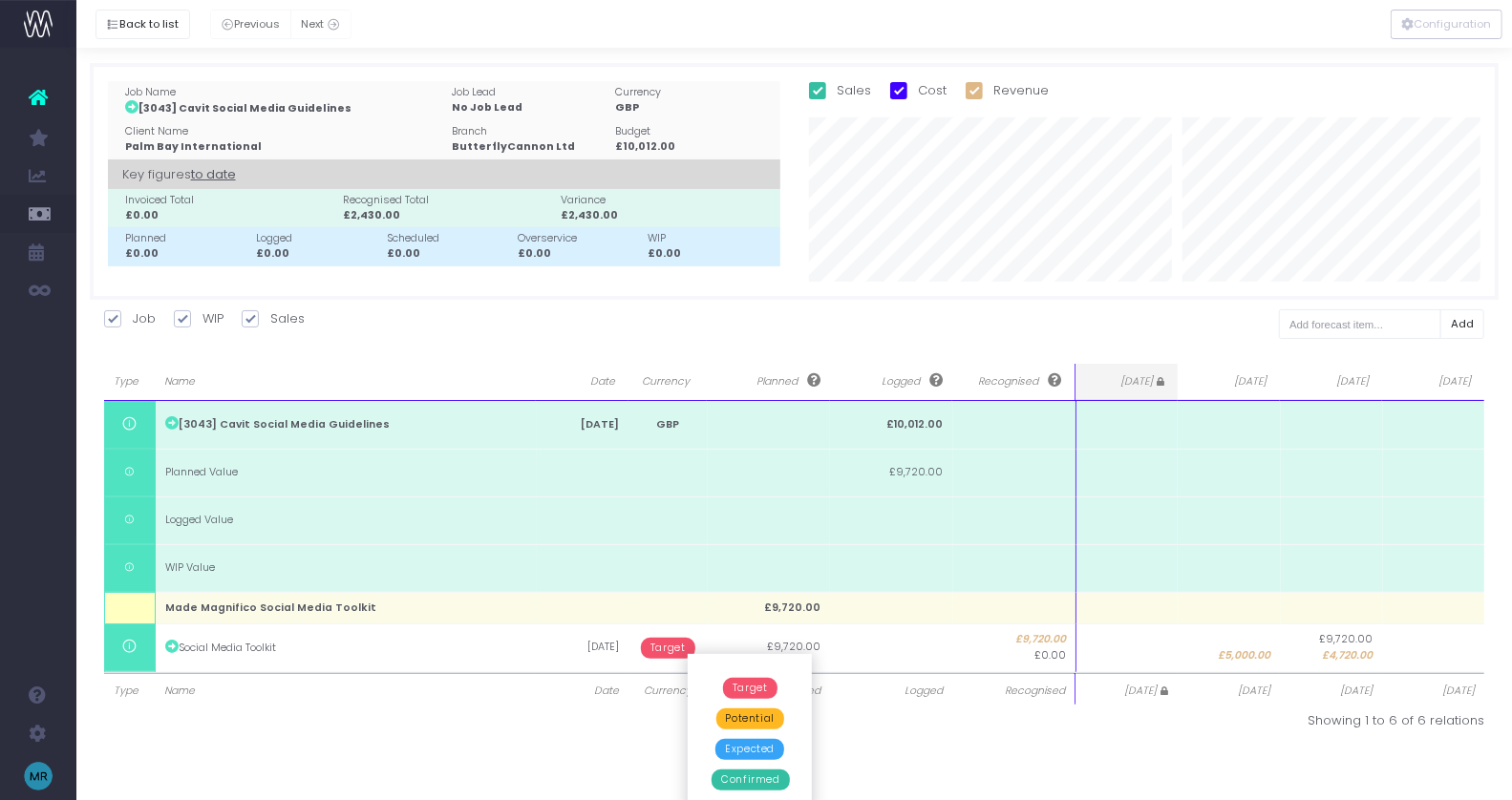
click at [750, 776] on span "Confirmed" at bounding box center [750, 779] width 77 height 21
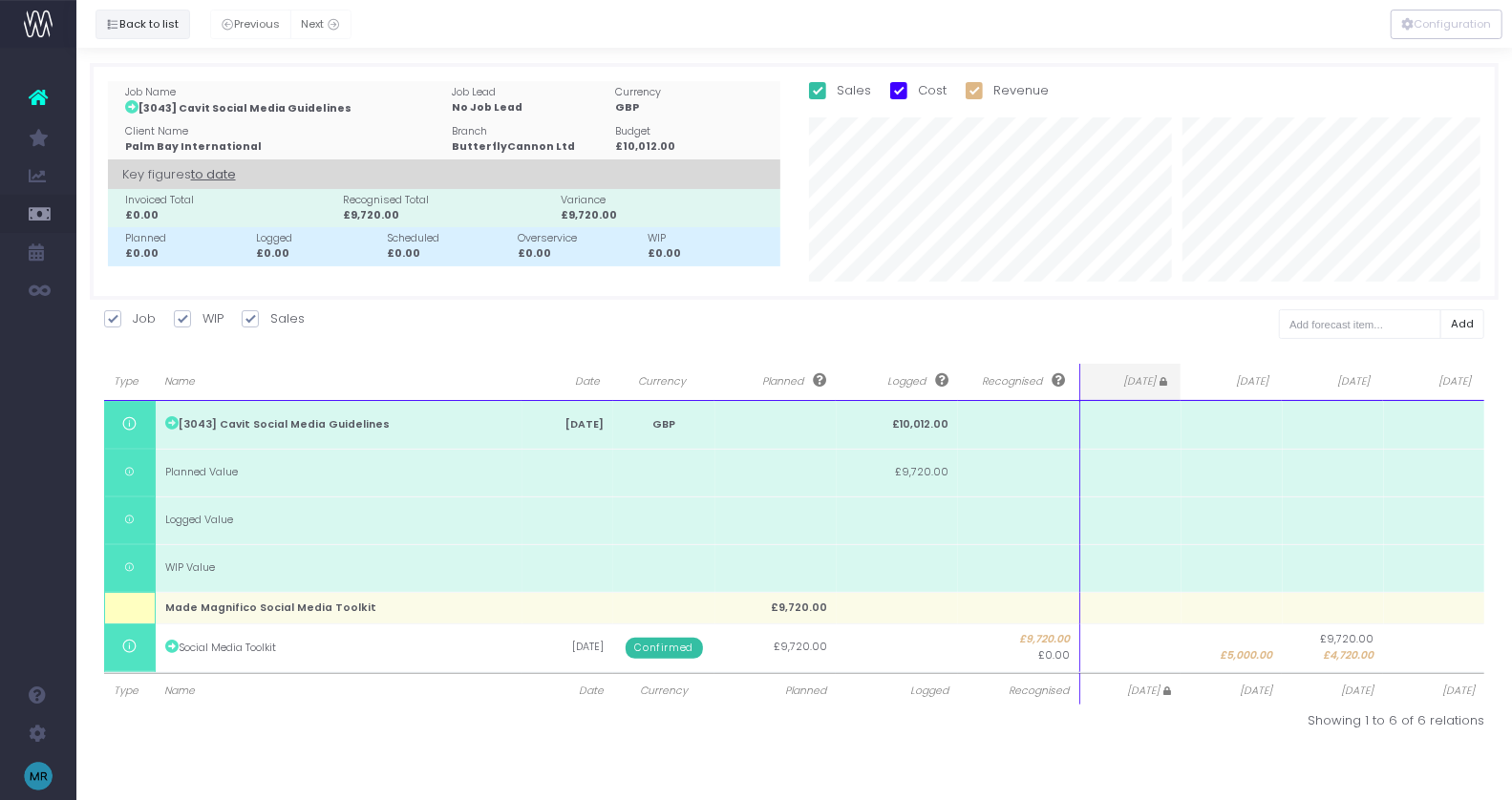
click at [146, 22] on button "Back to list" at bounding box center [143, 24] width 95 height 29
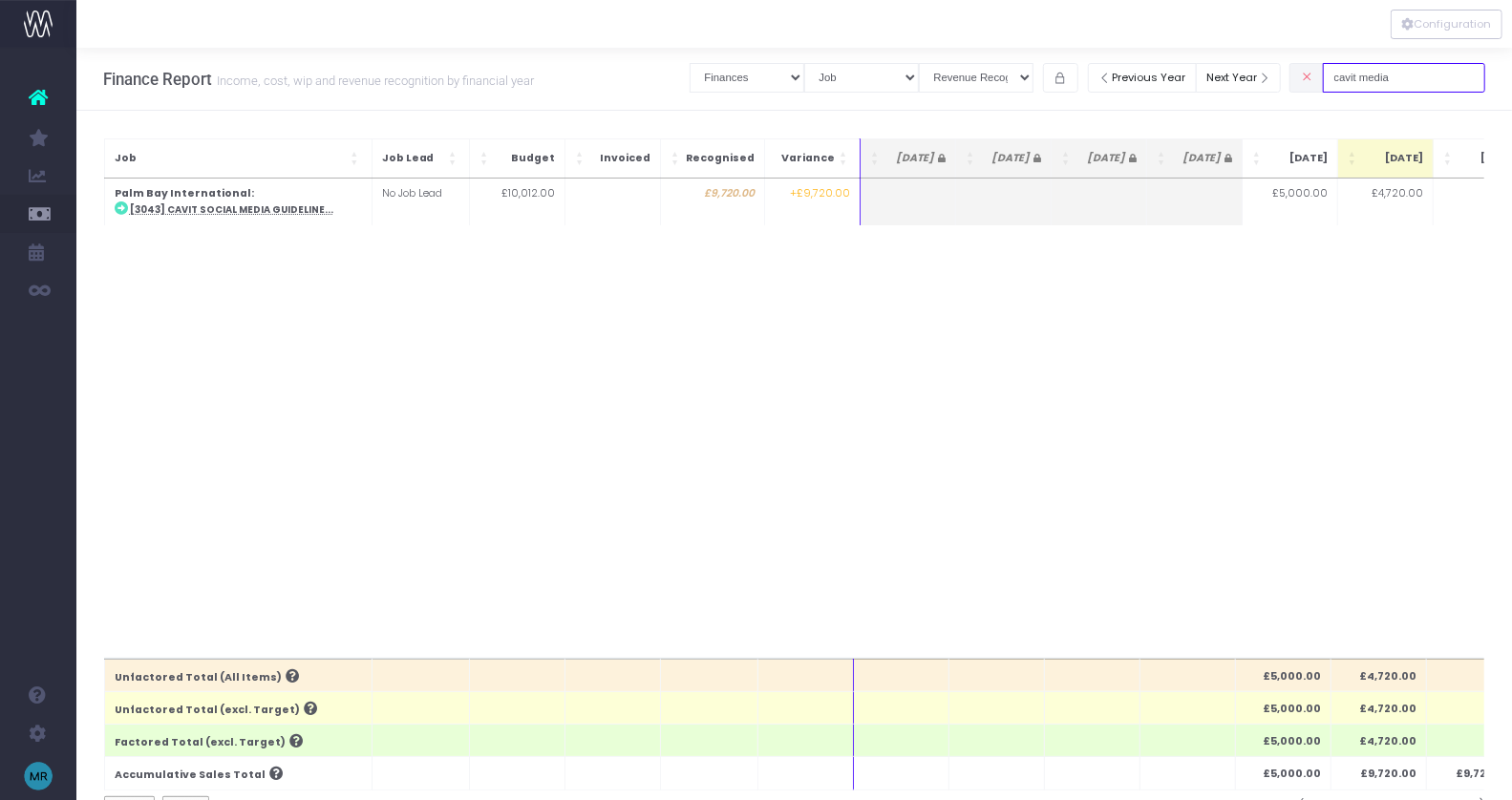
click at [1426, 68] on input "cavit media" at bounding box center [1404, 77] width 162 height 29
click at [1427, 72] on input "cavit media" at bounding box center [1404, 77] width 162 height 29
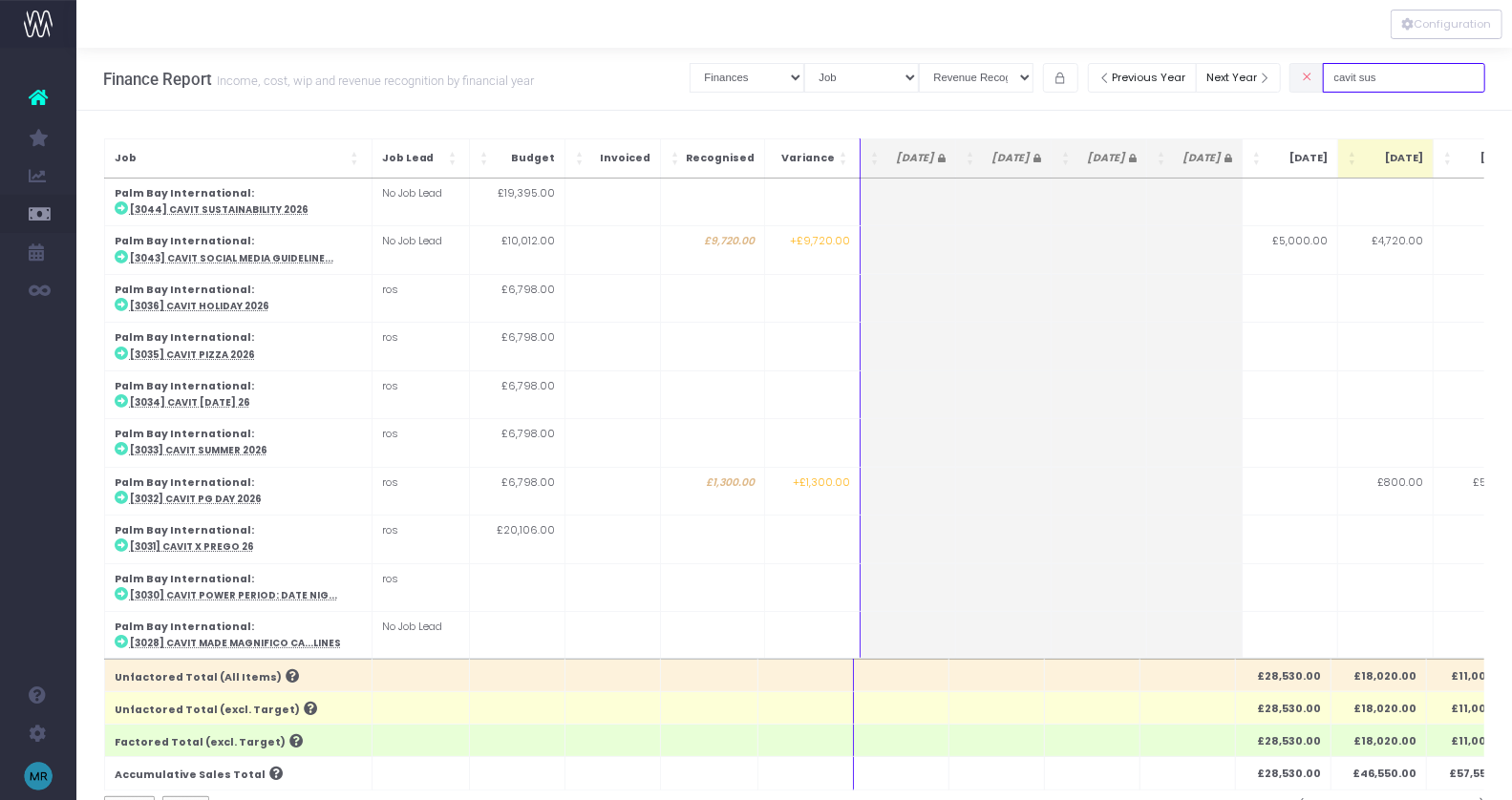
type input "cavit sus"
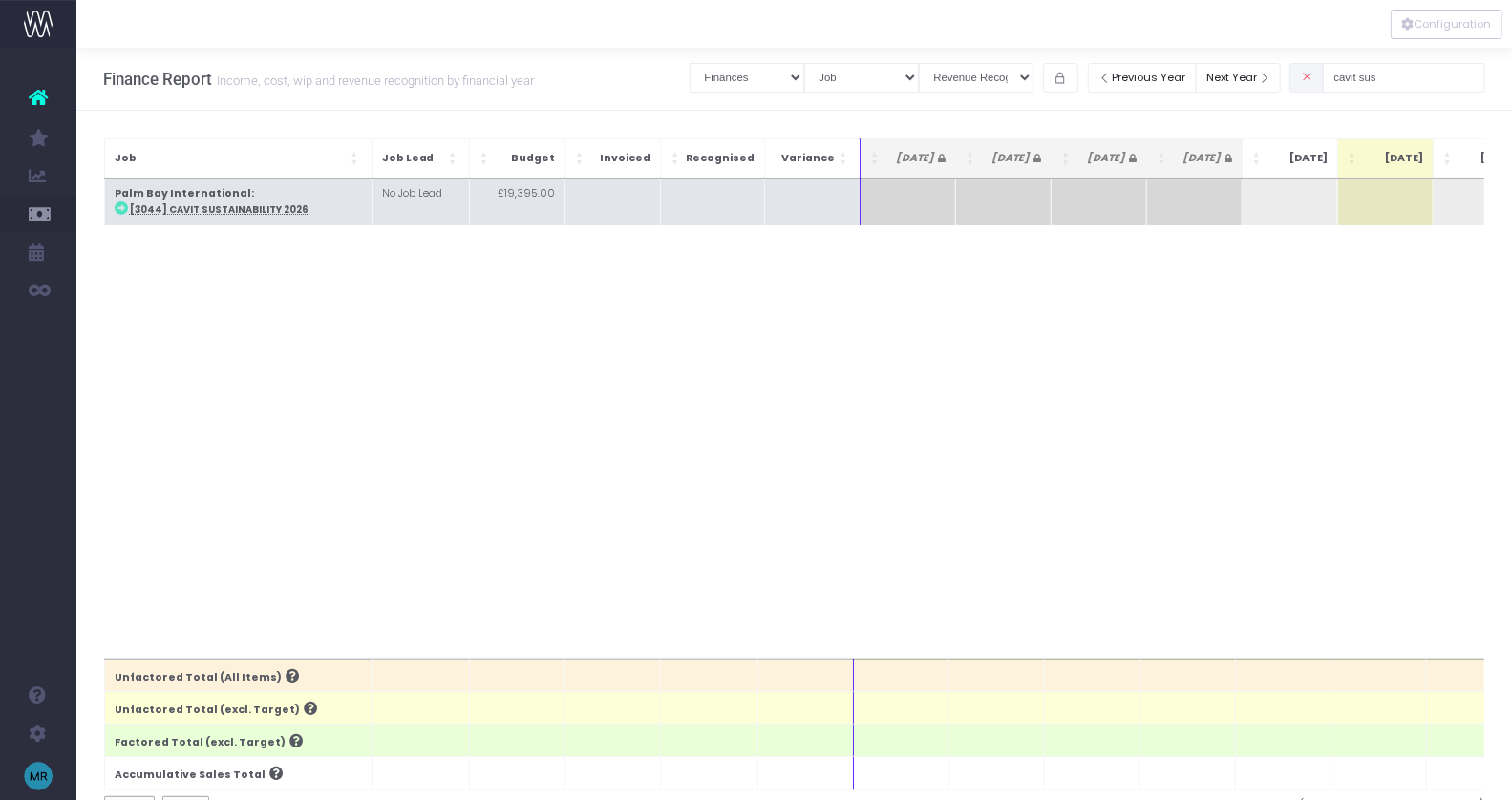
click at [265, 212] on abbr "[3044] Cavit Sustainability 2026" at bounding box center [219, 209] width 179 height 13
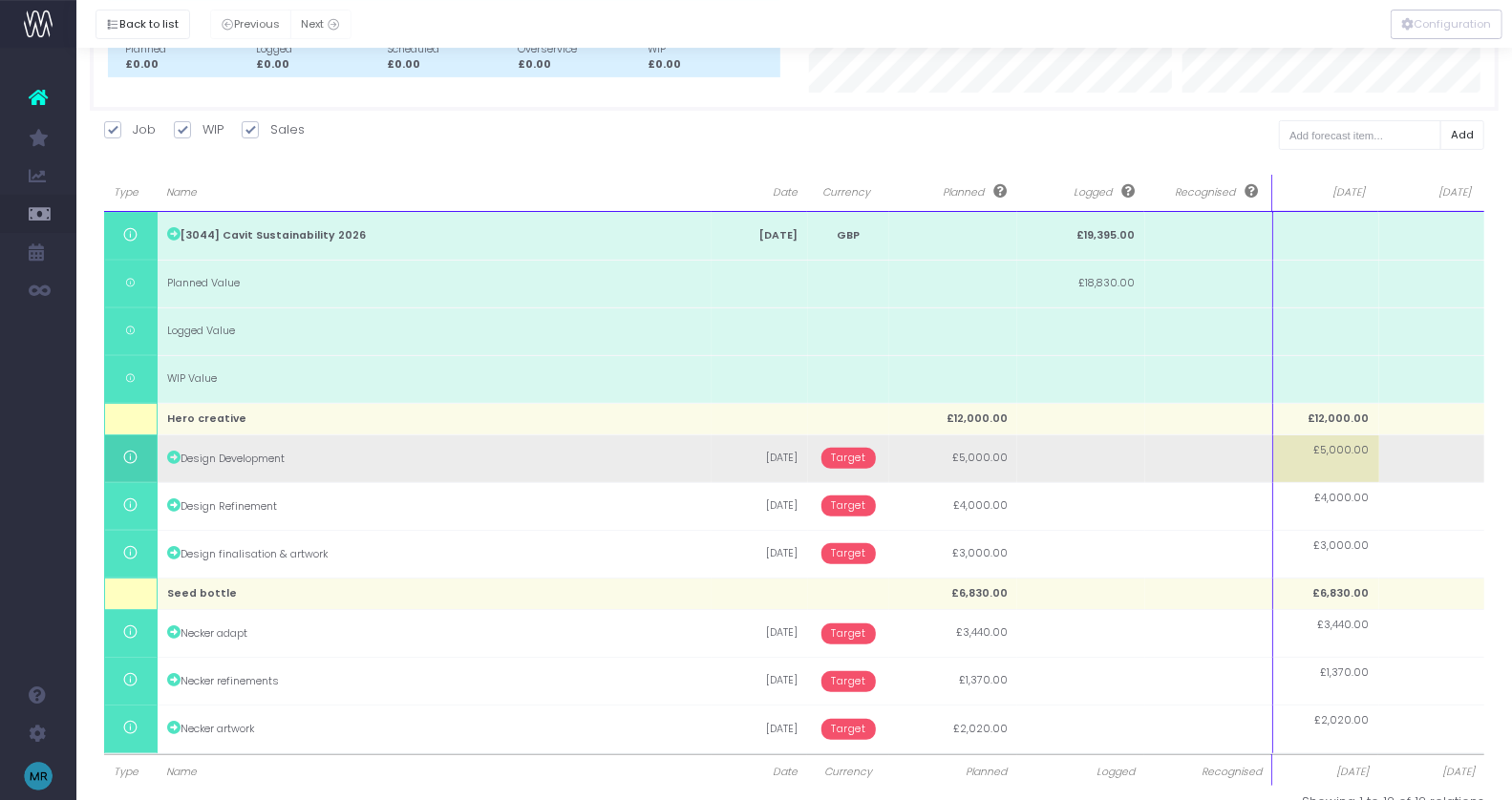
scroll to position [224, 0]
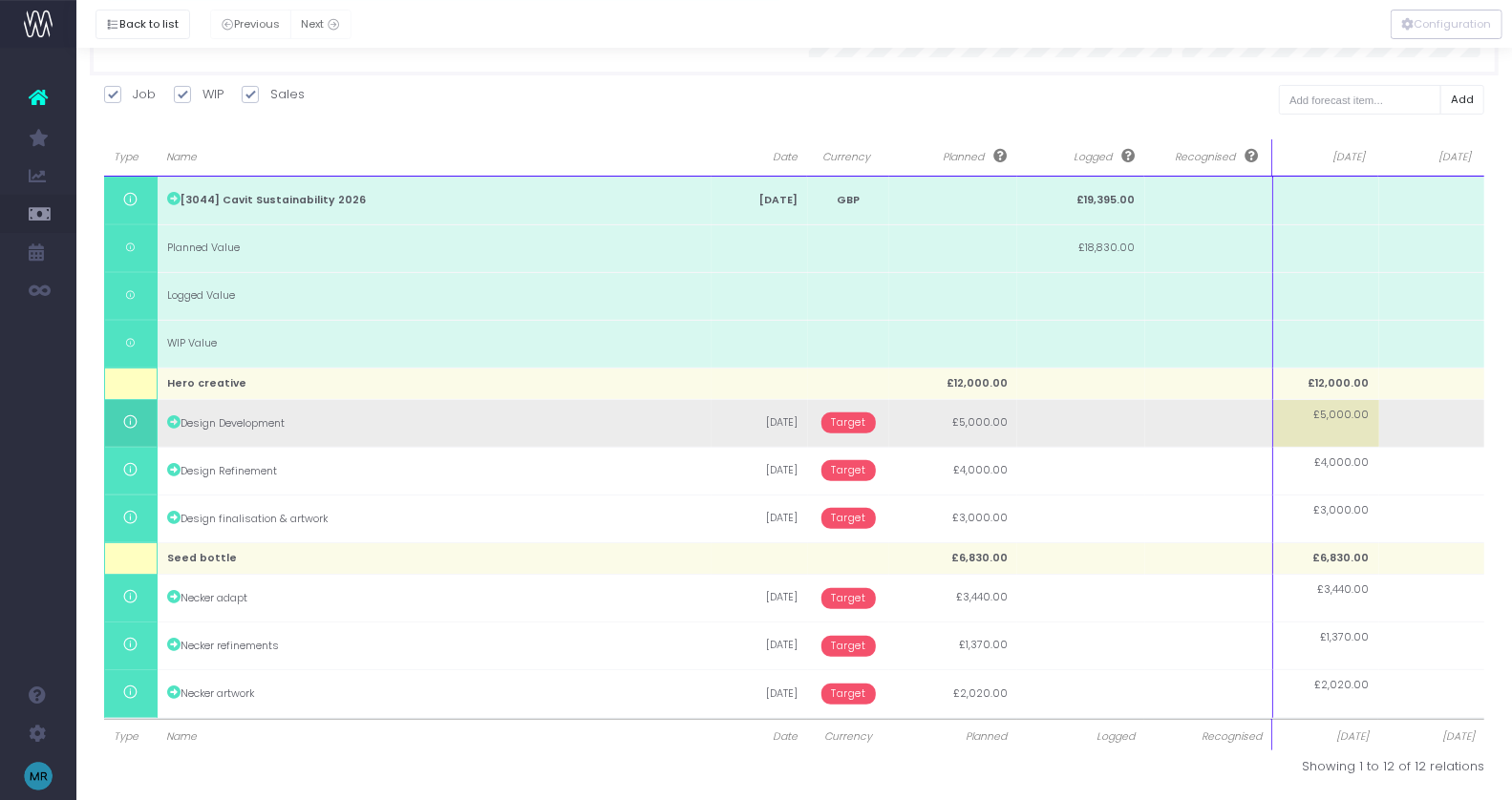
click at [1351, 418] on span "£5,000.00" at bounding box center [1342, 416] width 56 height 16
type input "1000"
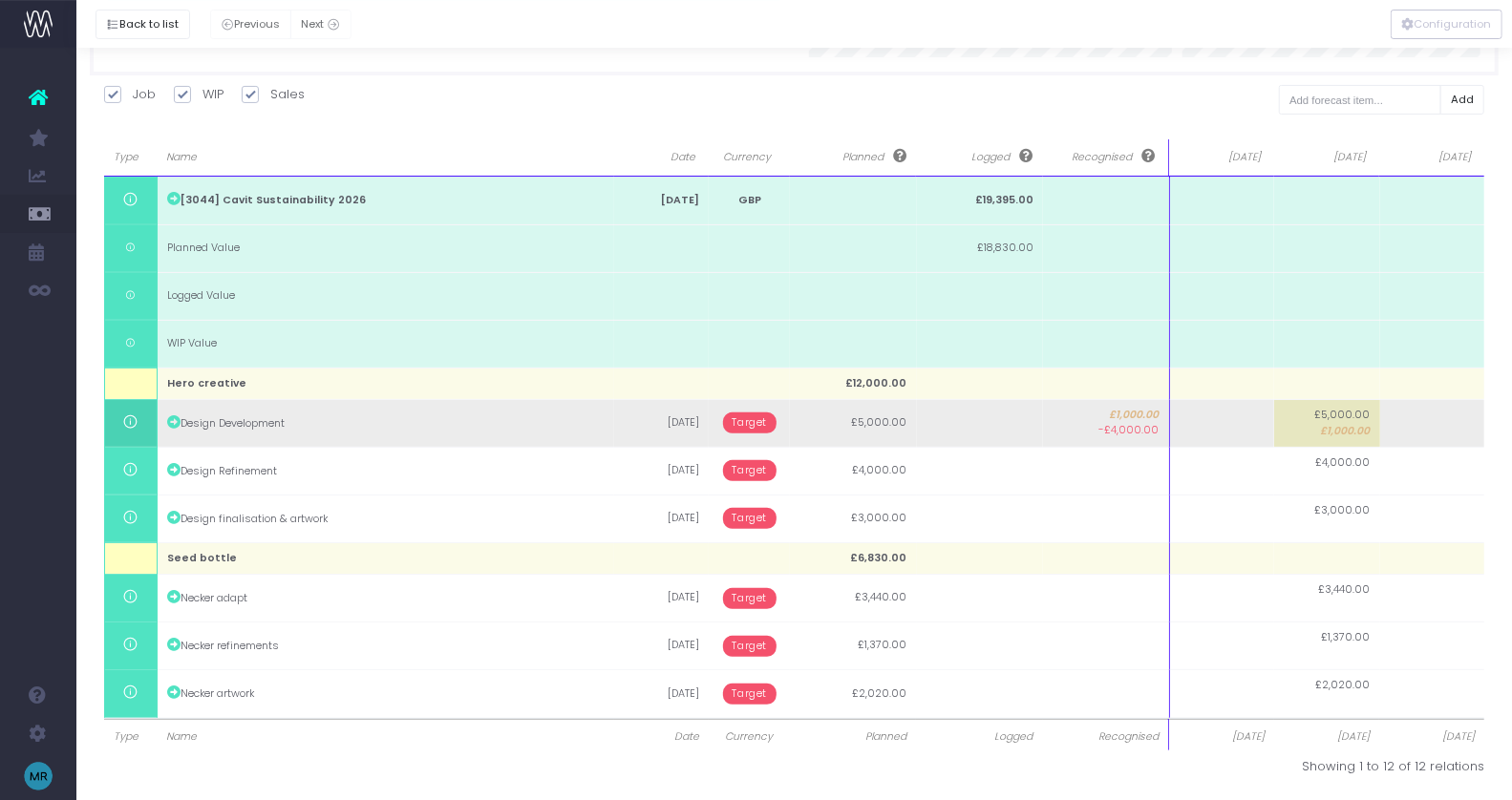
click at [1201, 417] on td at bounding box center [1221, 422] width 105 height 48
type input "4000"
click at [770, 417] on body "Oh my... this is bad. [PERSON_NAME] wasn't able to load this page. Please conta…" at bounding box center [756, 176] width 1512 height 800
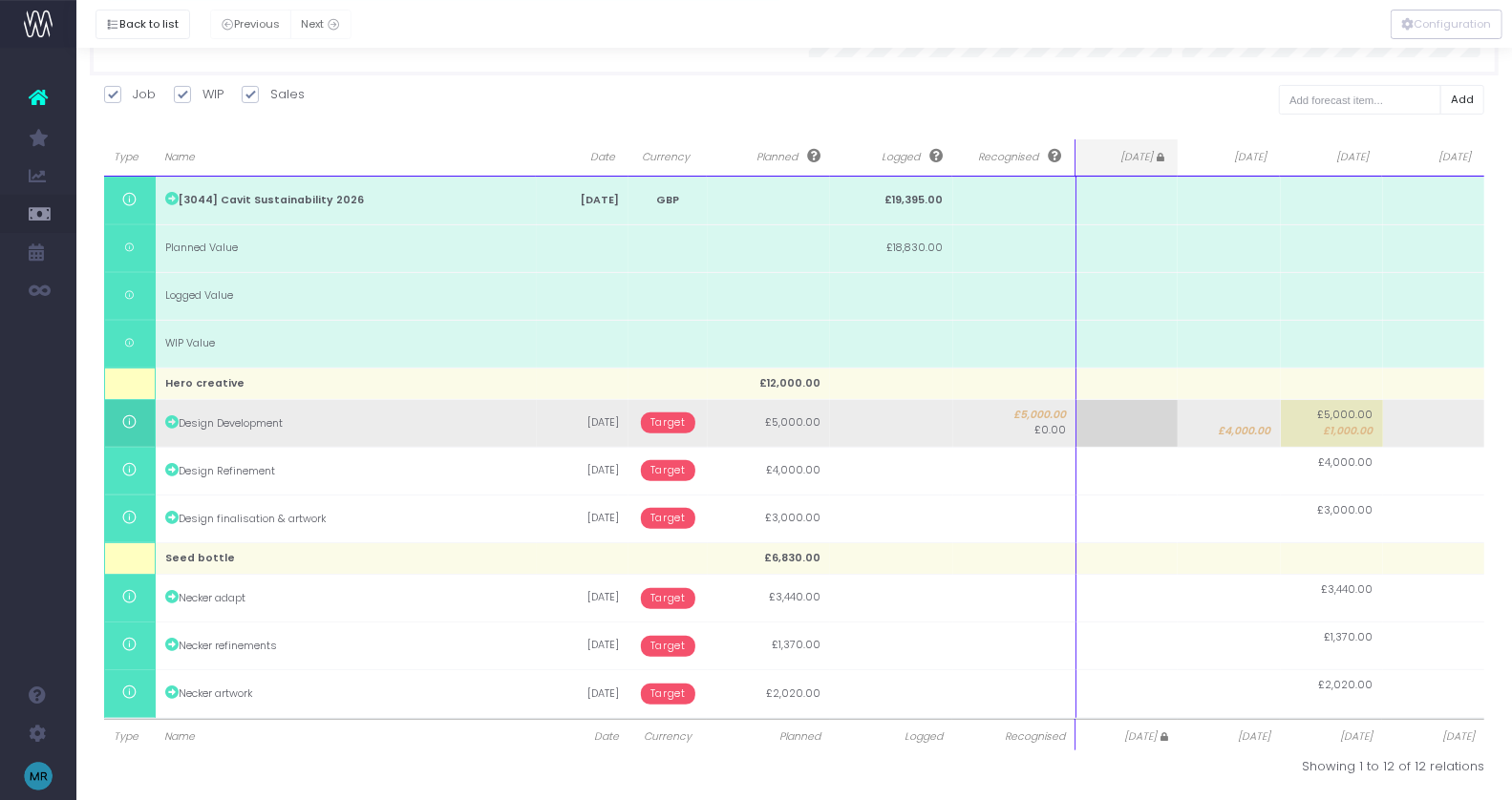
click at [677, 420] on span "Target" at bounding box center [668, 422] width 55 height 21
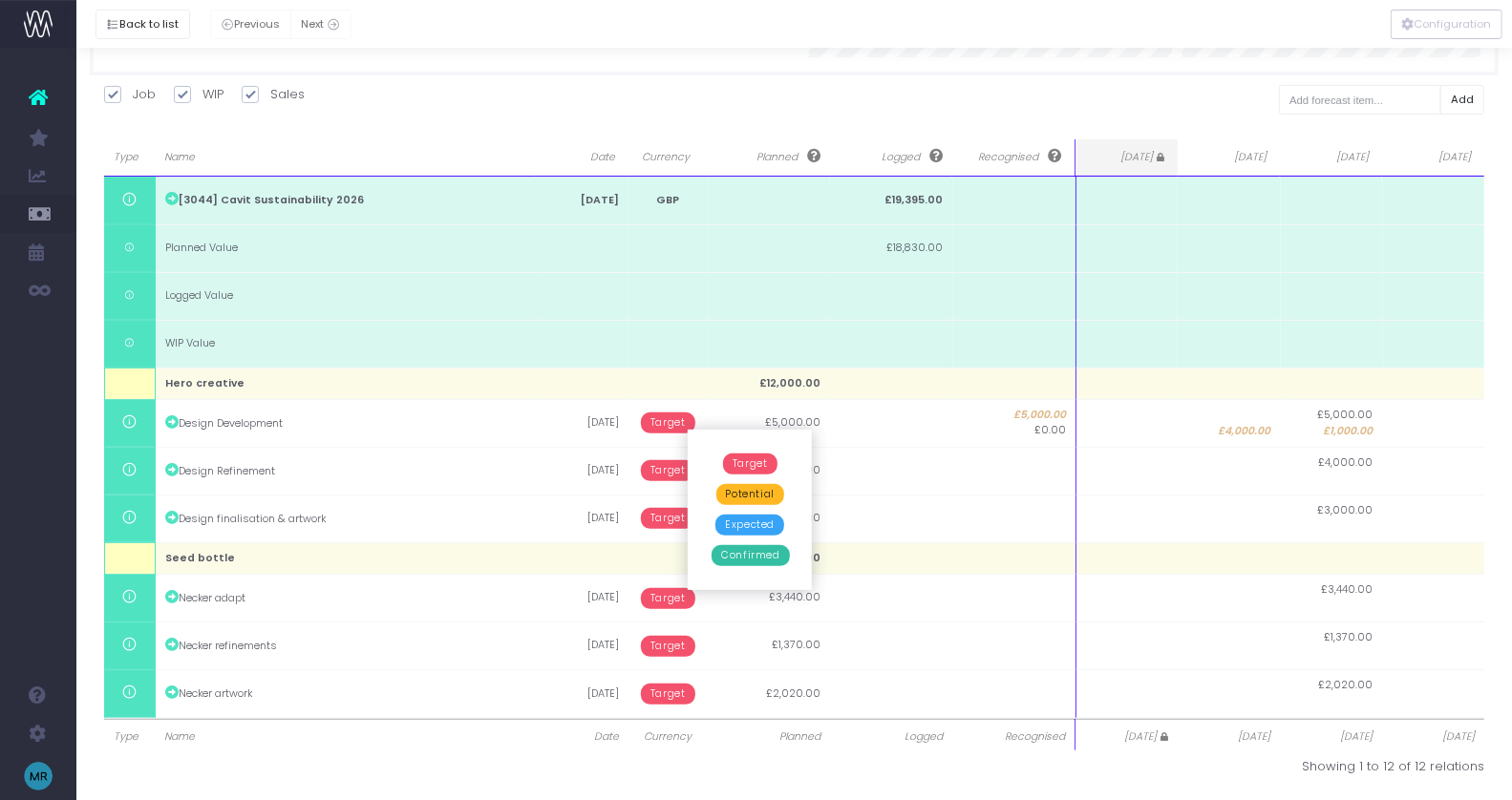
click at [729, 554] on span "Confirmed" at bounding box center [750, 556] width 77 height 21
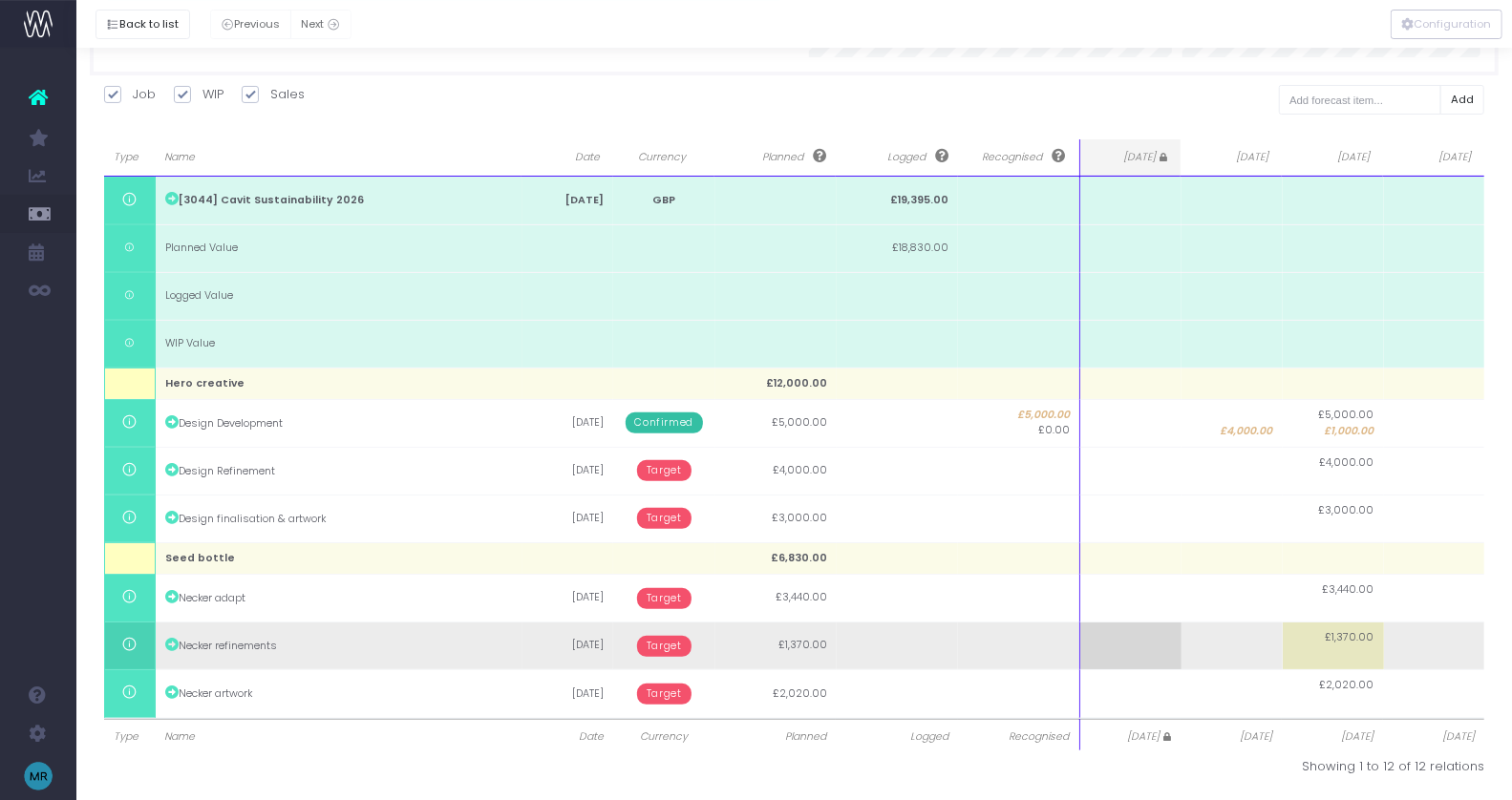
click at [1324, 646] on td "£1,370.00" at bounding box center [1334, 646] width 102 height 48
type input "870"
click at [1230, 576] on body "Oh my... this is bad. [PERSON_NAME] wasn't able to load this page. Please conta…" at bounding box center [756, 176] width 1512 height 800
click at [1244, 647] on td at bounding box center [1232, 646] width 102 height 48
type input "500"
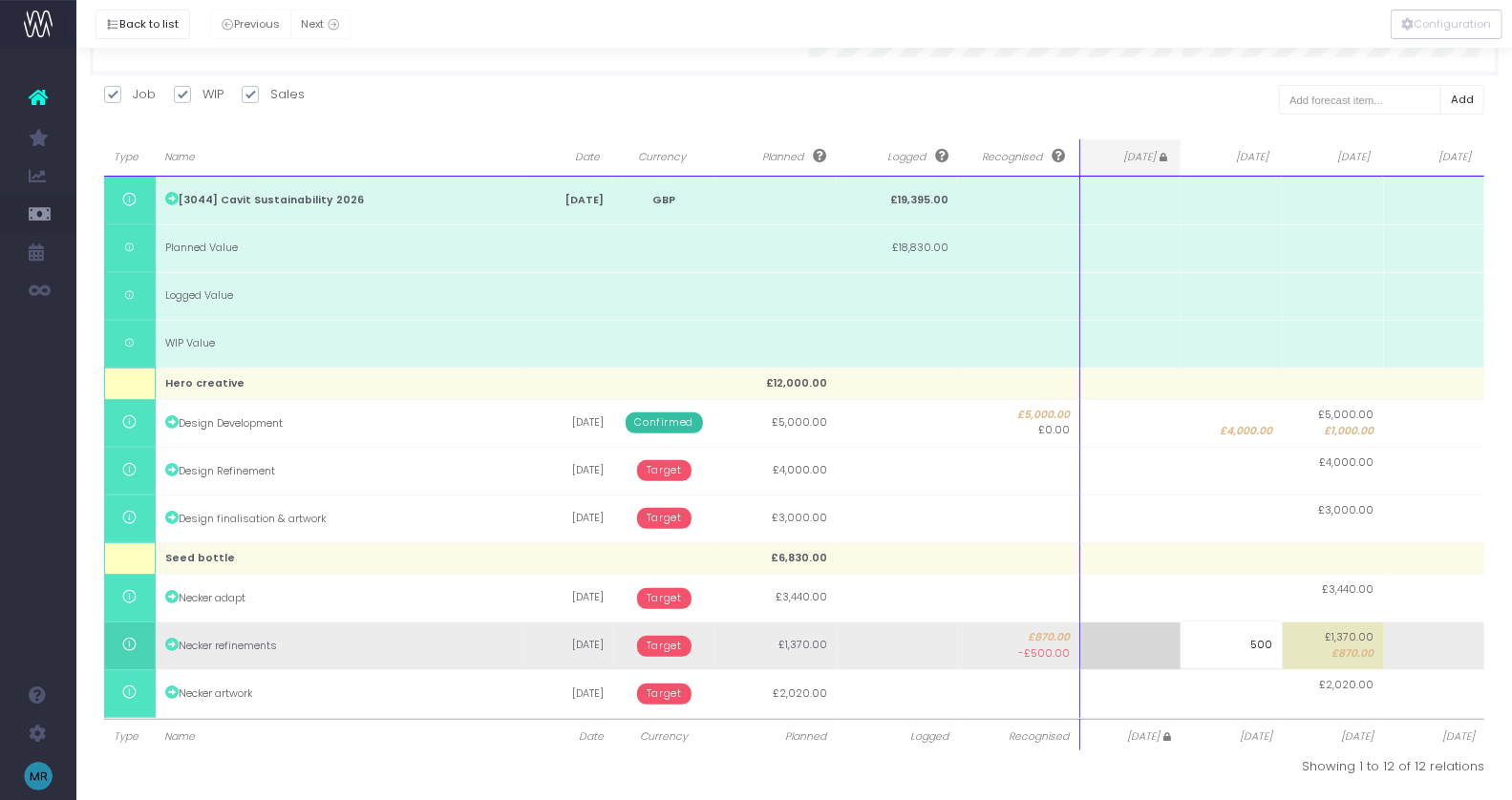
click at [662, 576] on body "Oh my... this is bad. [PERSON_NAME] wasn't able to load this page. Please conta…" at bounding box center [756, 176] width 1512 height 800
click at [660, 646] on span "Target" at bounding box center [664, 645] width 55 height 21
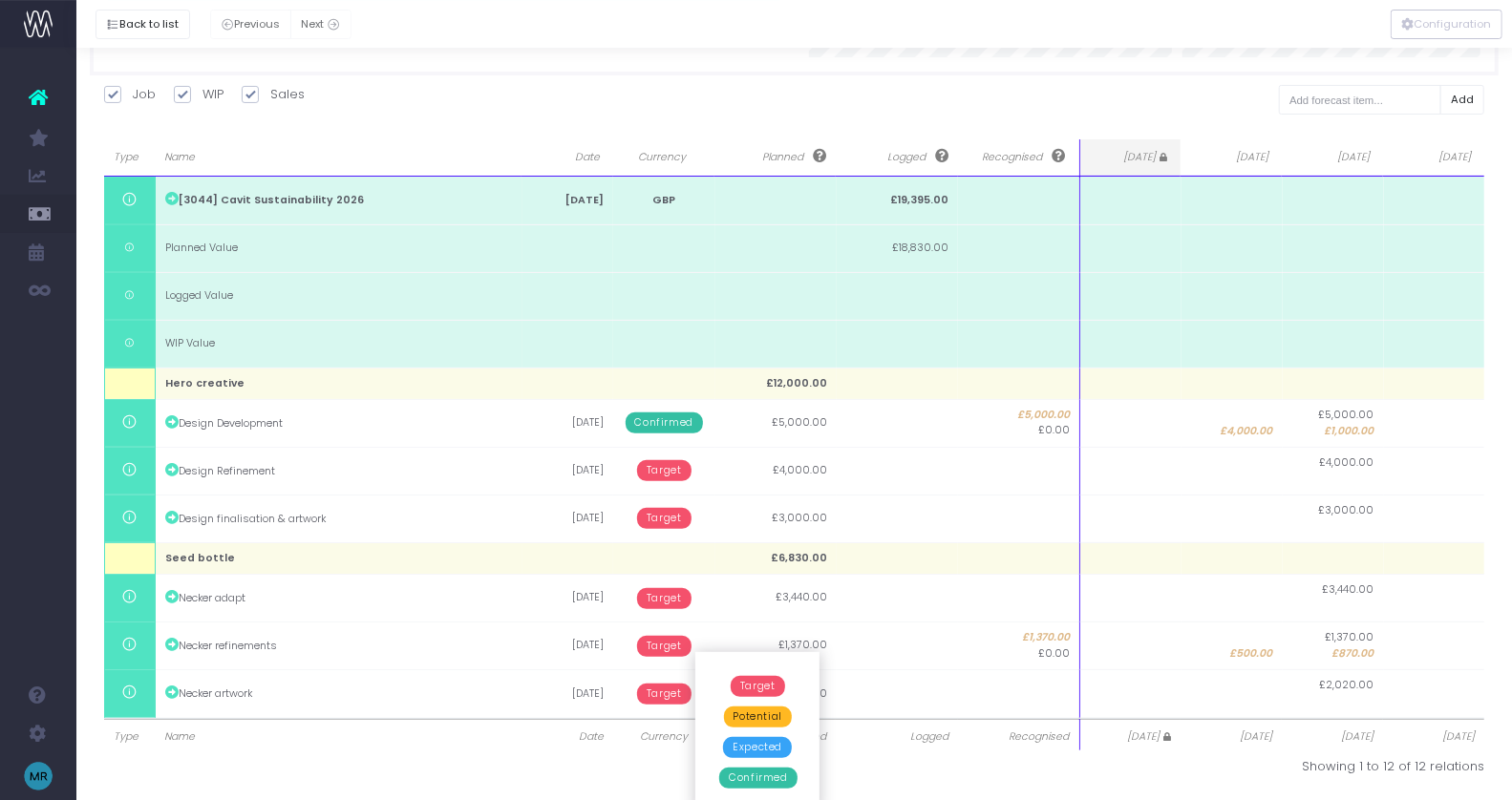
click at [753, 778] on span "Confirmed" at bounding box center [757, 778] width 77 height 21
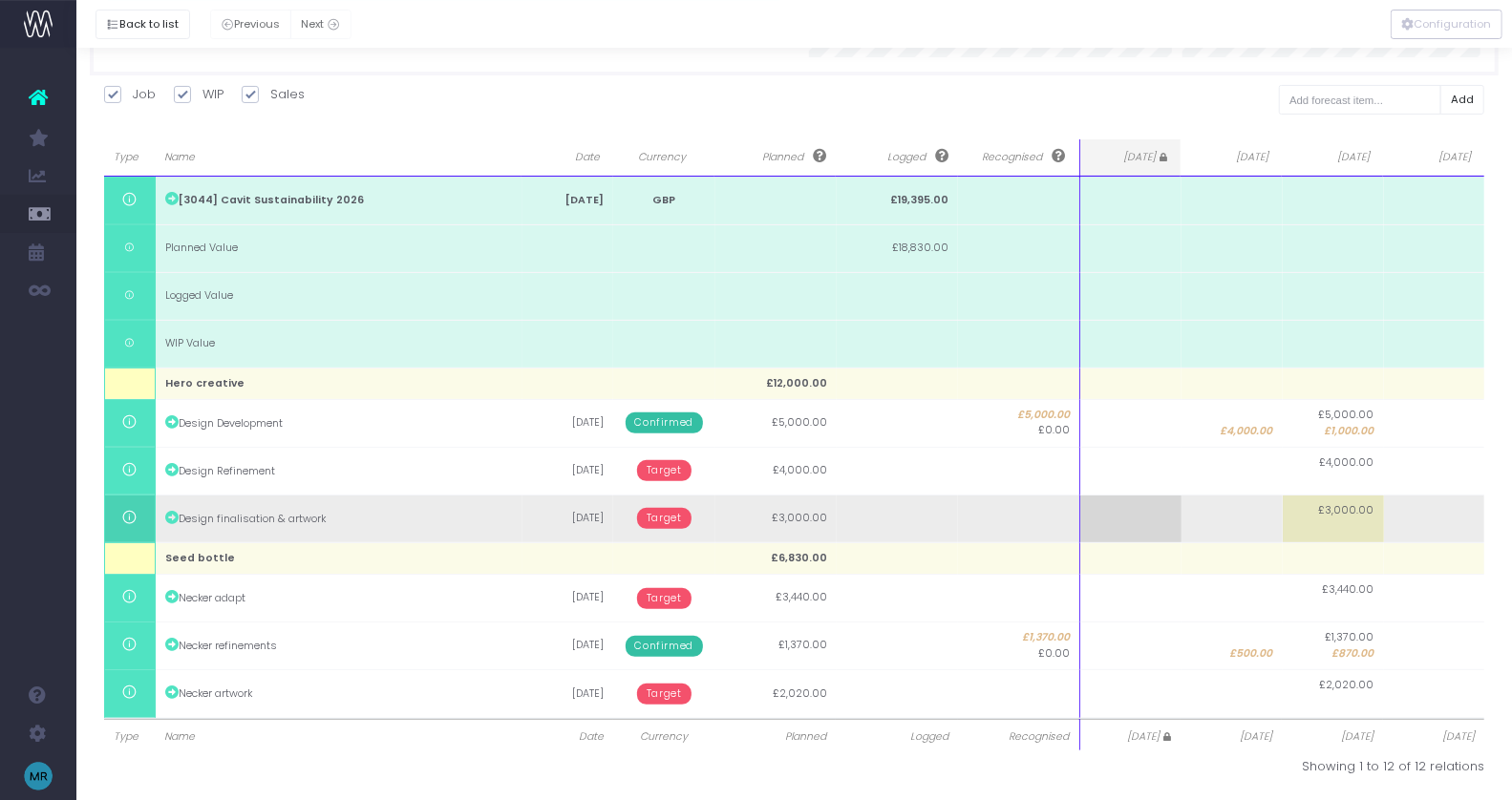
click at [671, 512] on span "Target" at bounding box center [664, 518] width 55 height 21
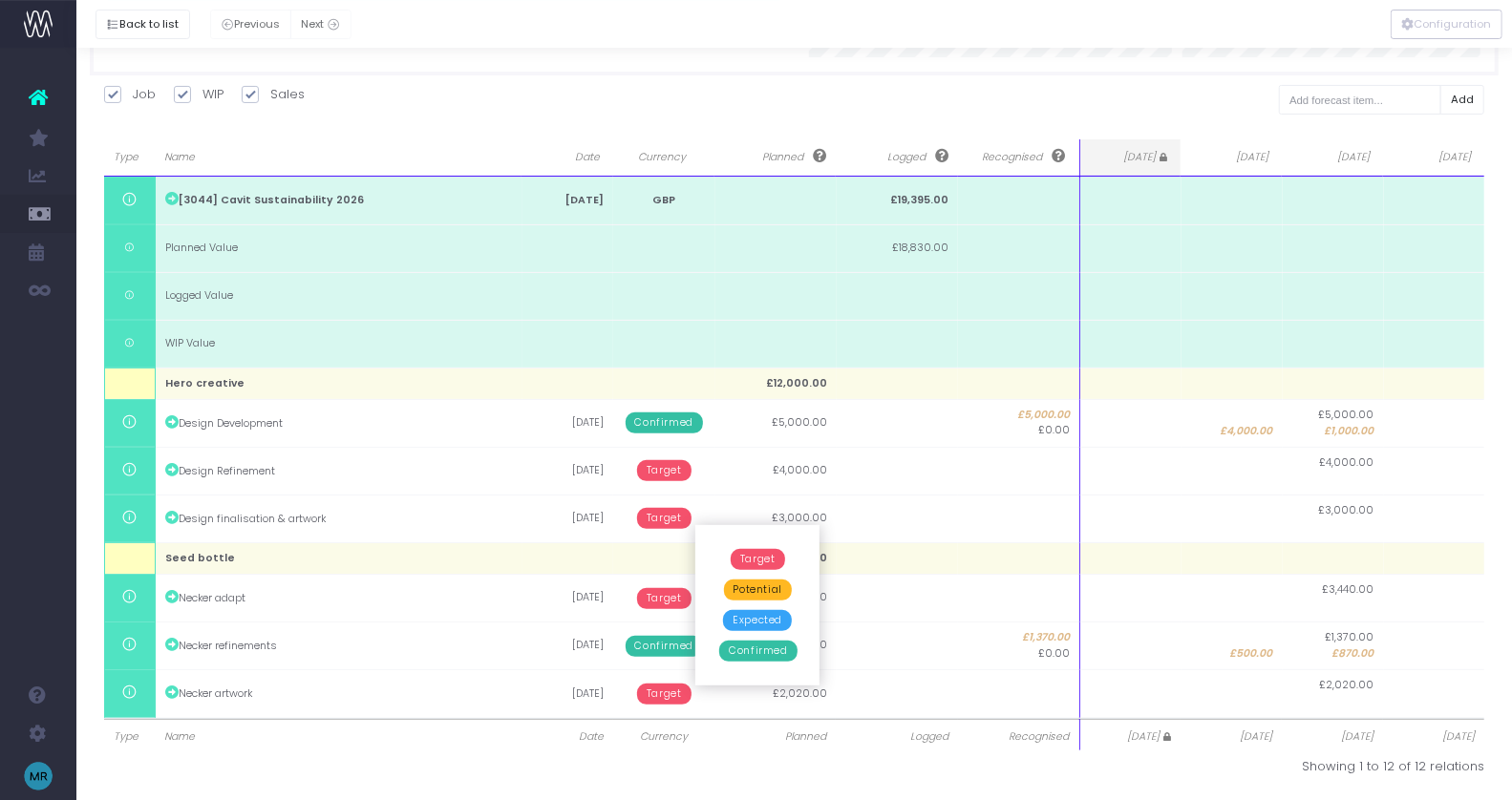
click at [765, 653] on span "Confirmed" at bounding box center [757, 650] width 77 height 21
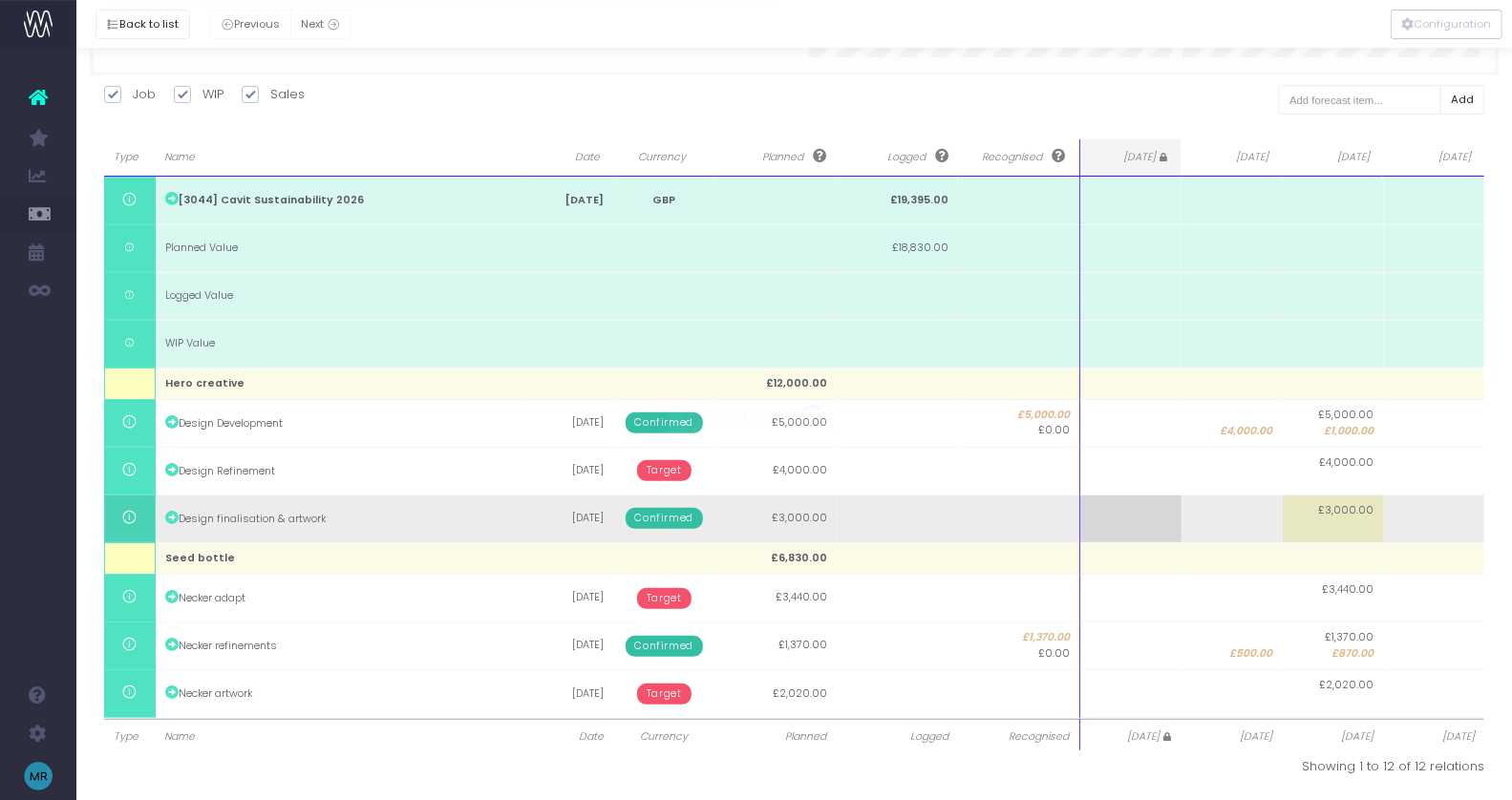
click at [1346, 510] on span "£3,000.00" at bounding box center [1347, 511] width 56 height 16
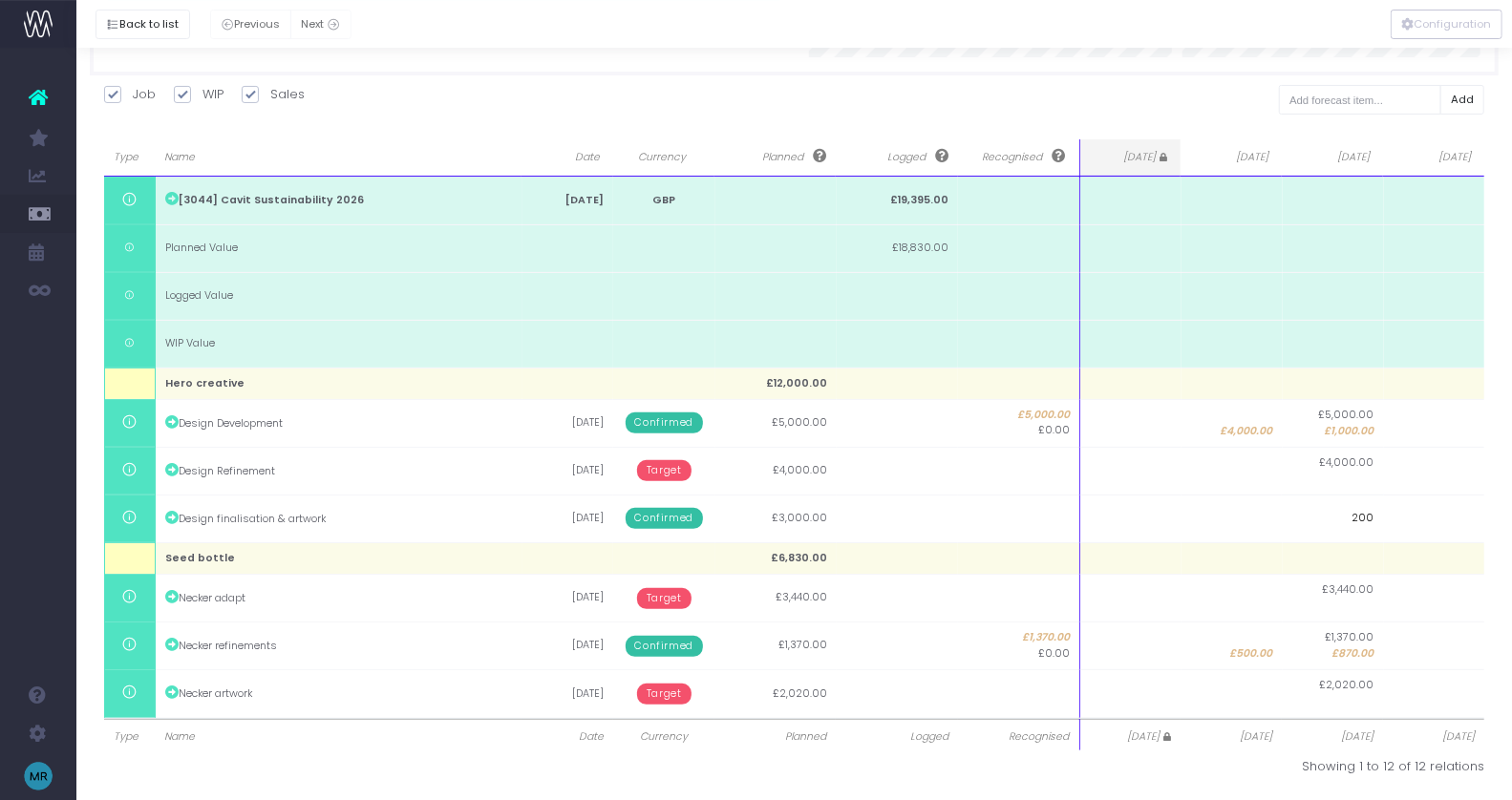
type input "2000"
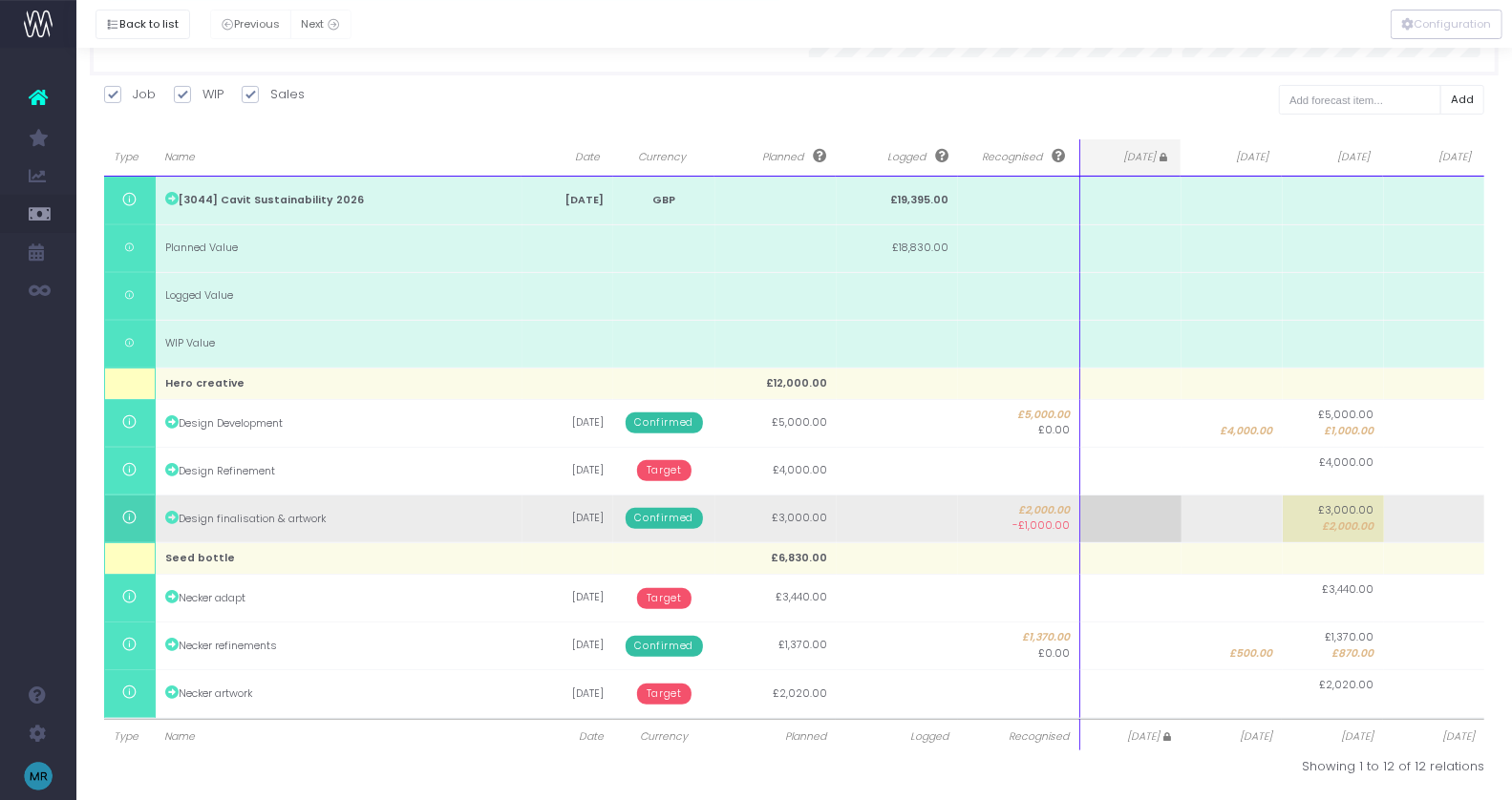
click at [1328, 521] on span "£2,000.00" at bounding box center [1349, 527] width 52 height 16
type input "3000"
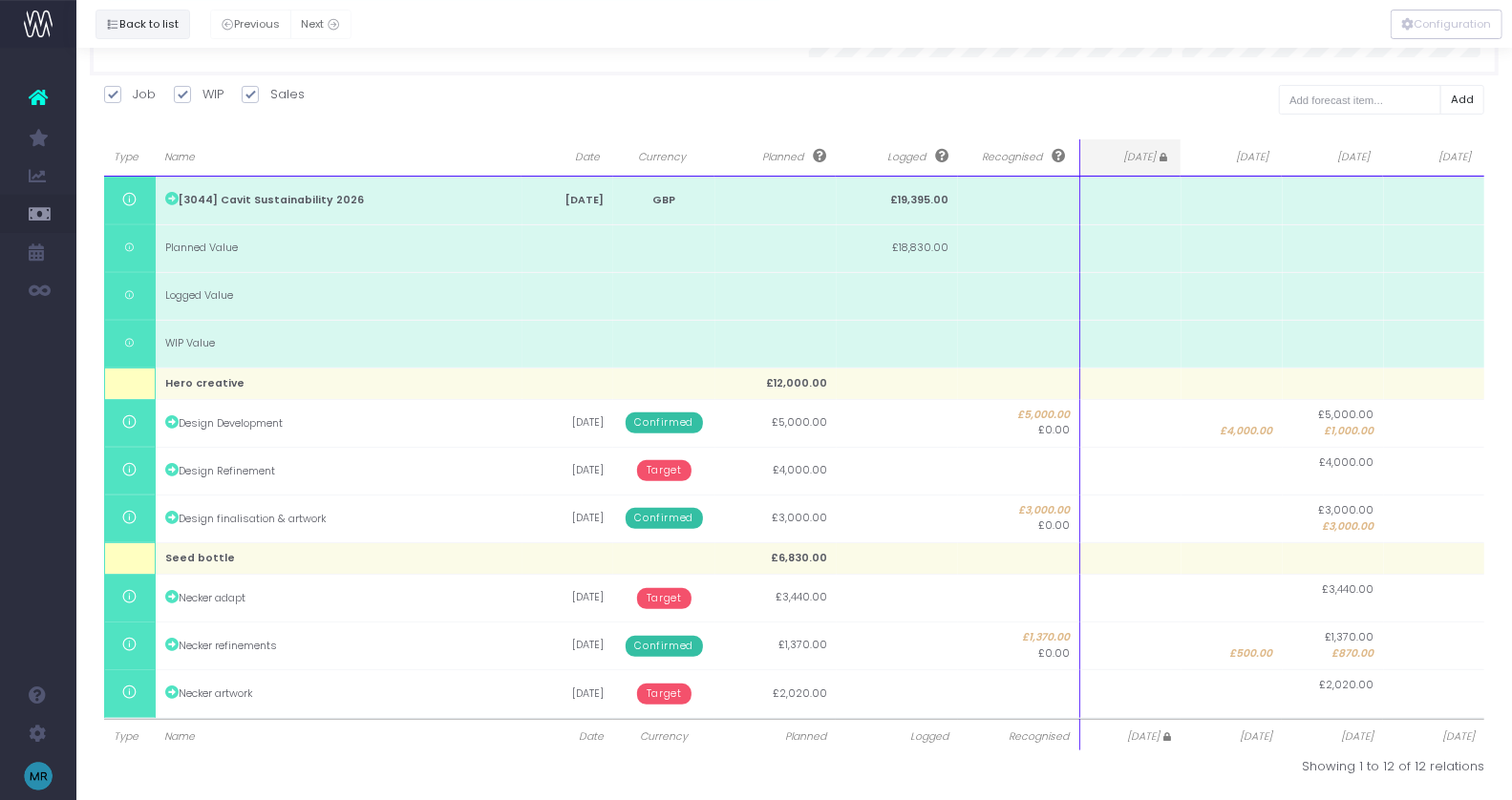
click at [128, 26] on button "Back to list" at bounding box center [143, 24] width 95 height 29
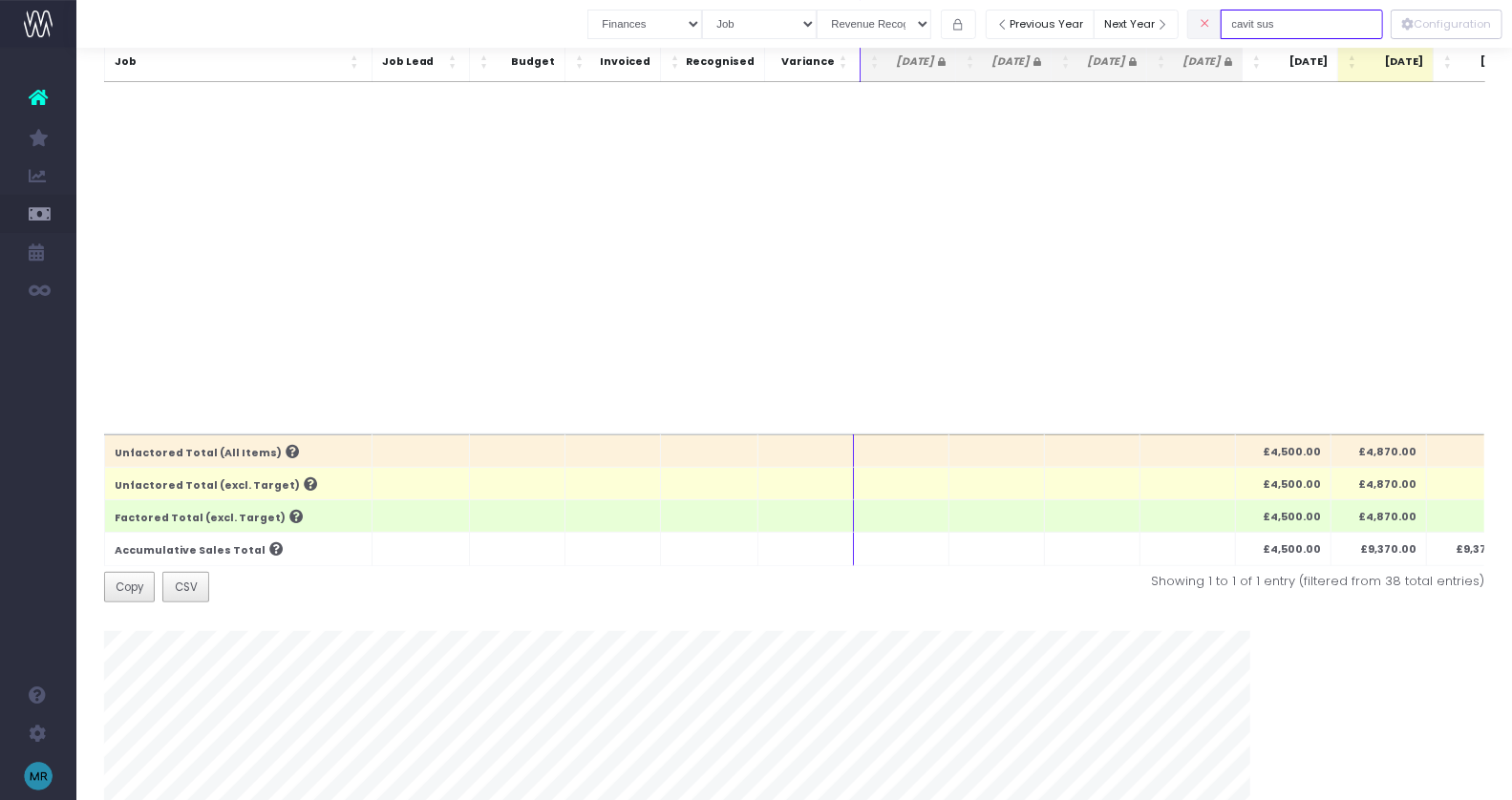
drag, startPoint x: 1314, startPoint y: 22, endPoint x: 1243, endPoint y: 22, distance: 71.0
click at [1243, 22] on div "cavit sus" at bounding box center [1285, 24] width 196 height 39
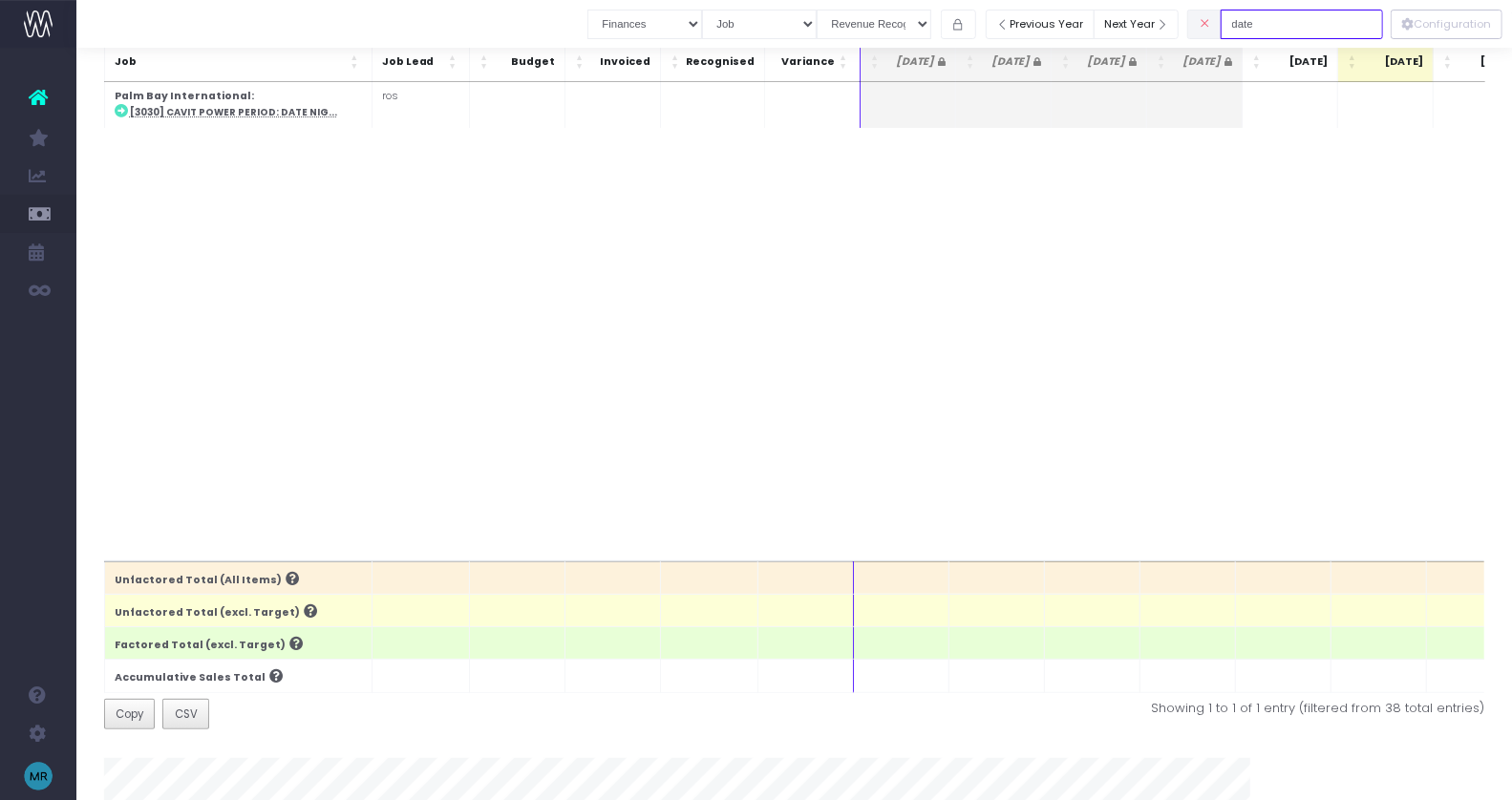
scroll to position [0, 0]
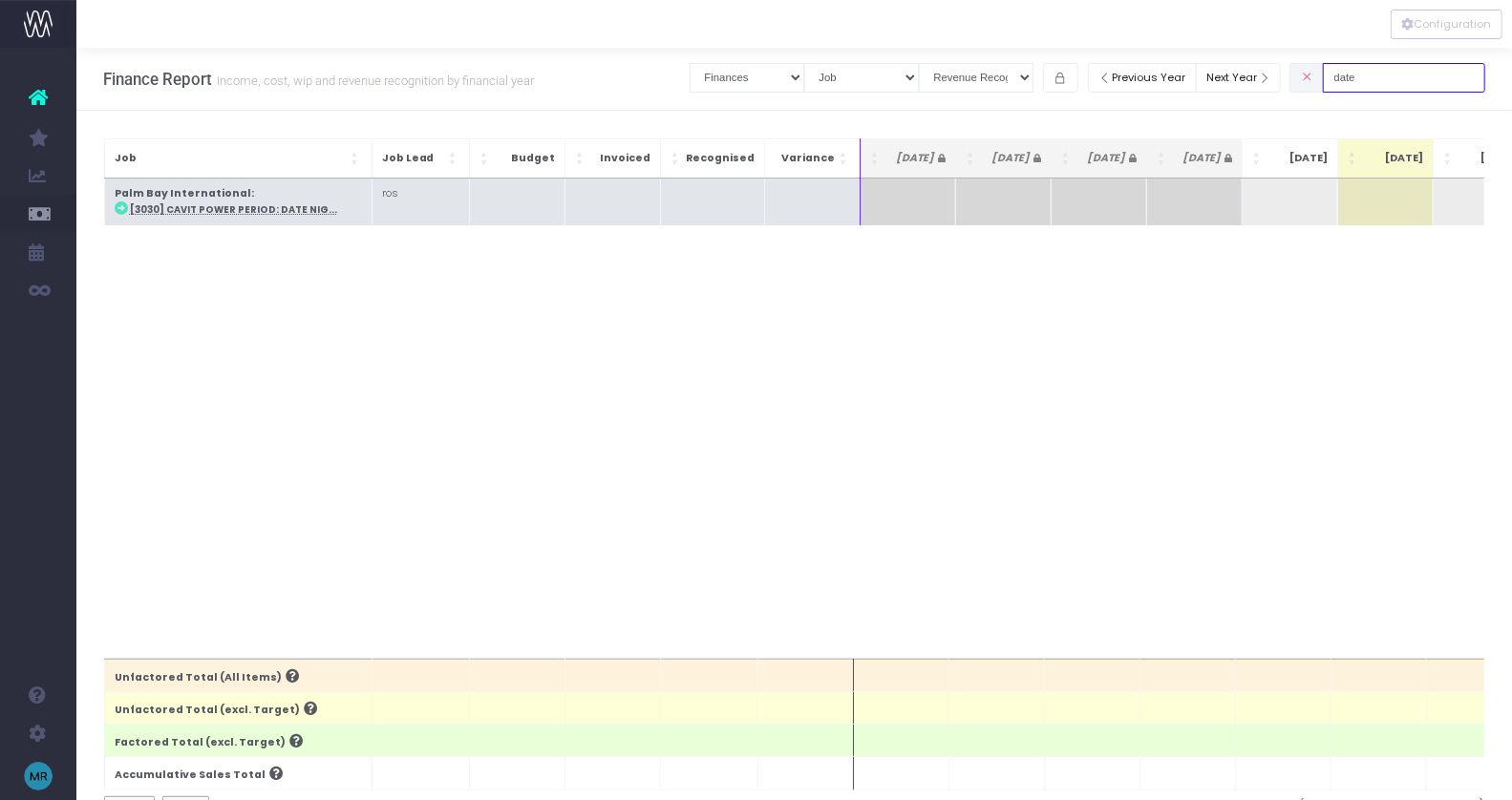
type input "date"
click at [203, 208] on abbr "[3030] Cavit Power Period: Date Nig..." at bounding box center [234, 209] width 207 height 13
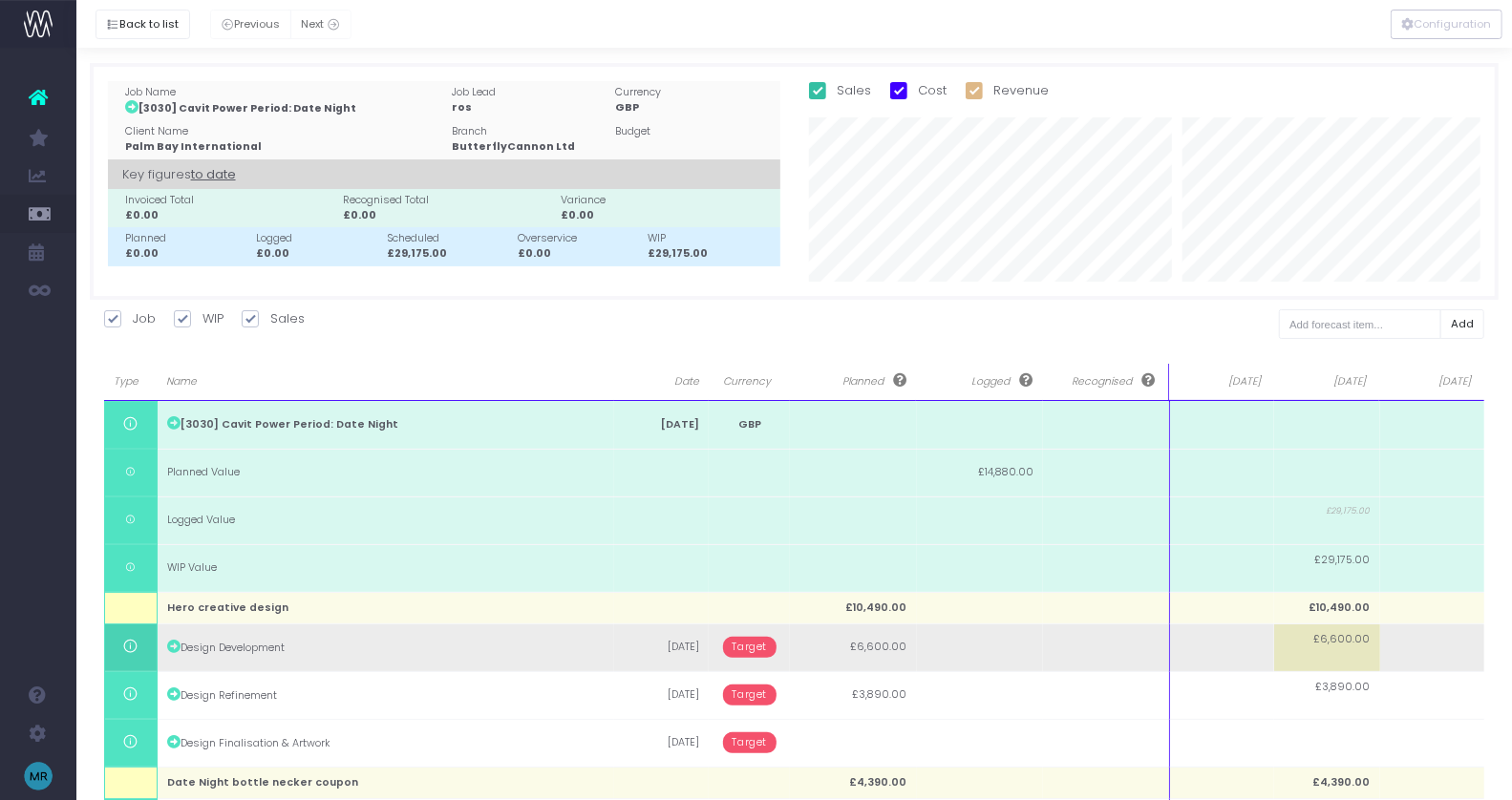
click at [735, 644] on span "Target" at bounding box center [750, 646] width 55 height 21
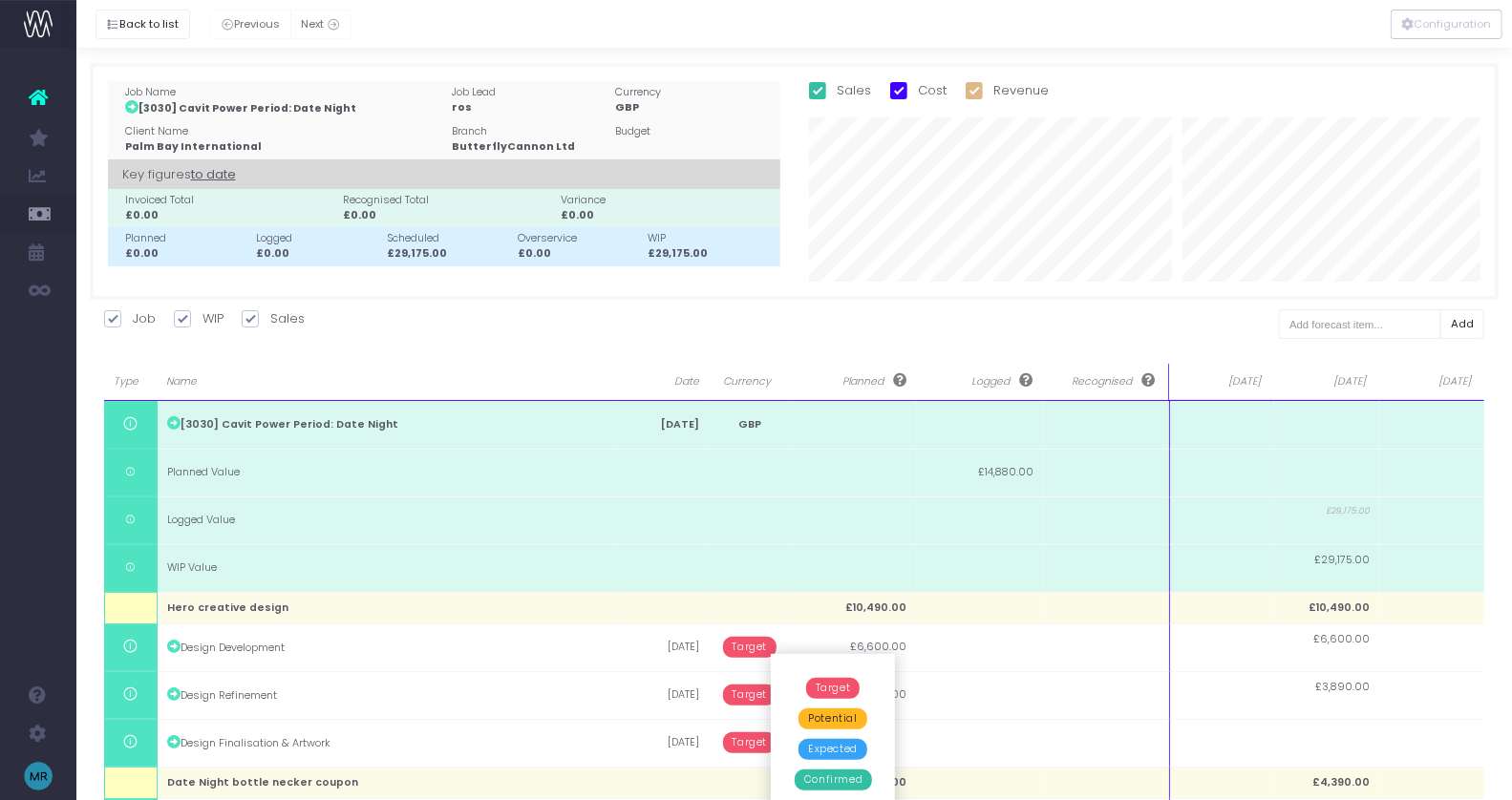
click at [850, 781] on span "Confirmed" at bounding box center [832, 779] width 77 height 21
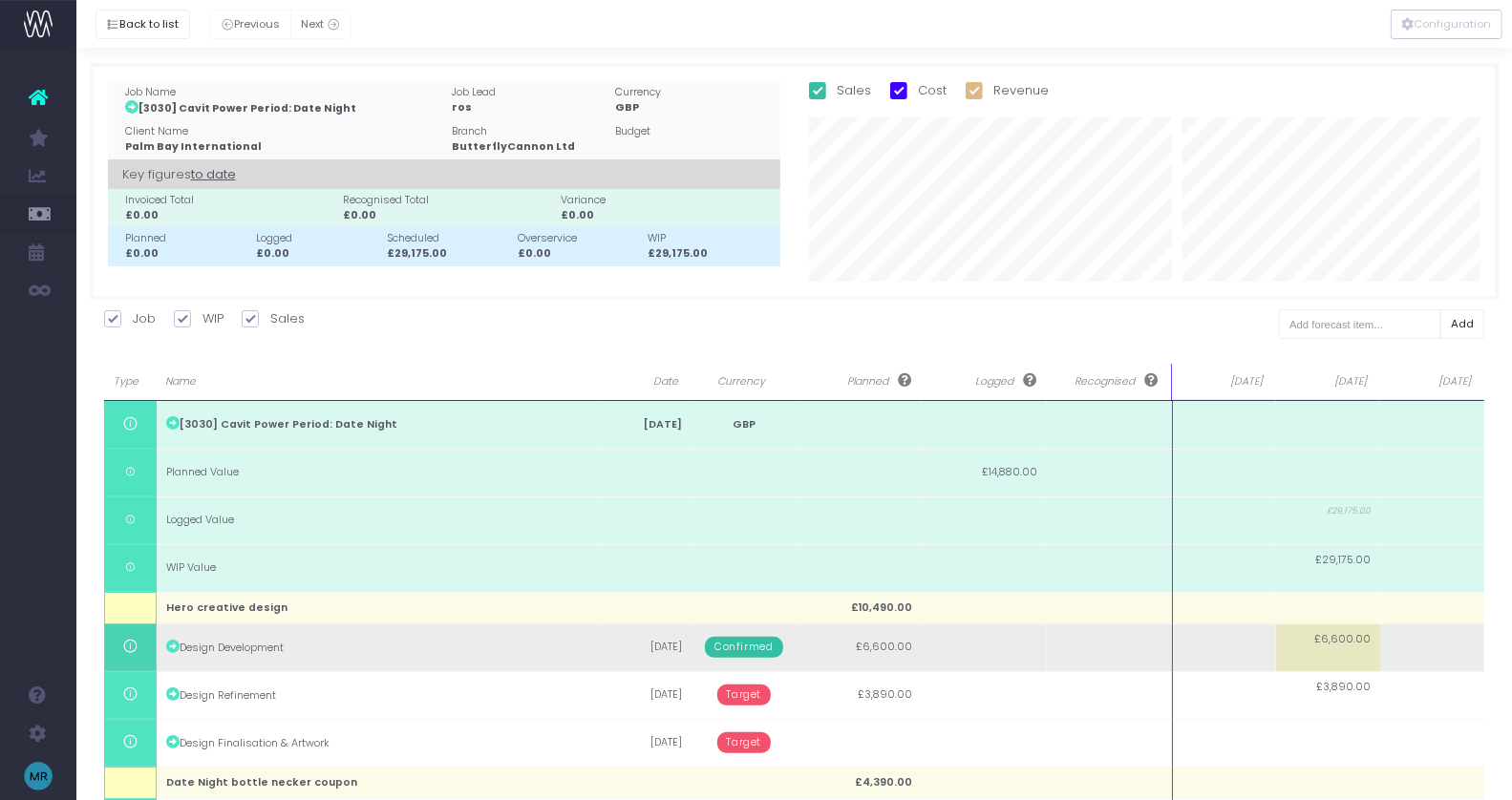
click at [1337, 652] on td "£6,600.00" at bounding box center [1328, 647] width 104 height 48
type input "3000"
click at [1425, 649] on td at bounding box center [1433, 647] width 104 height 48
type input "3600"
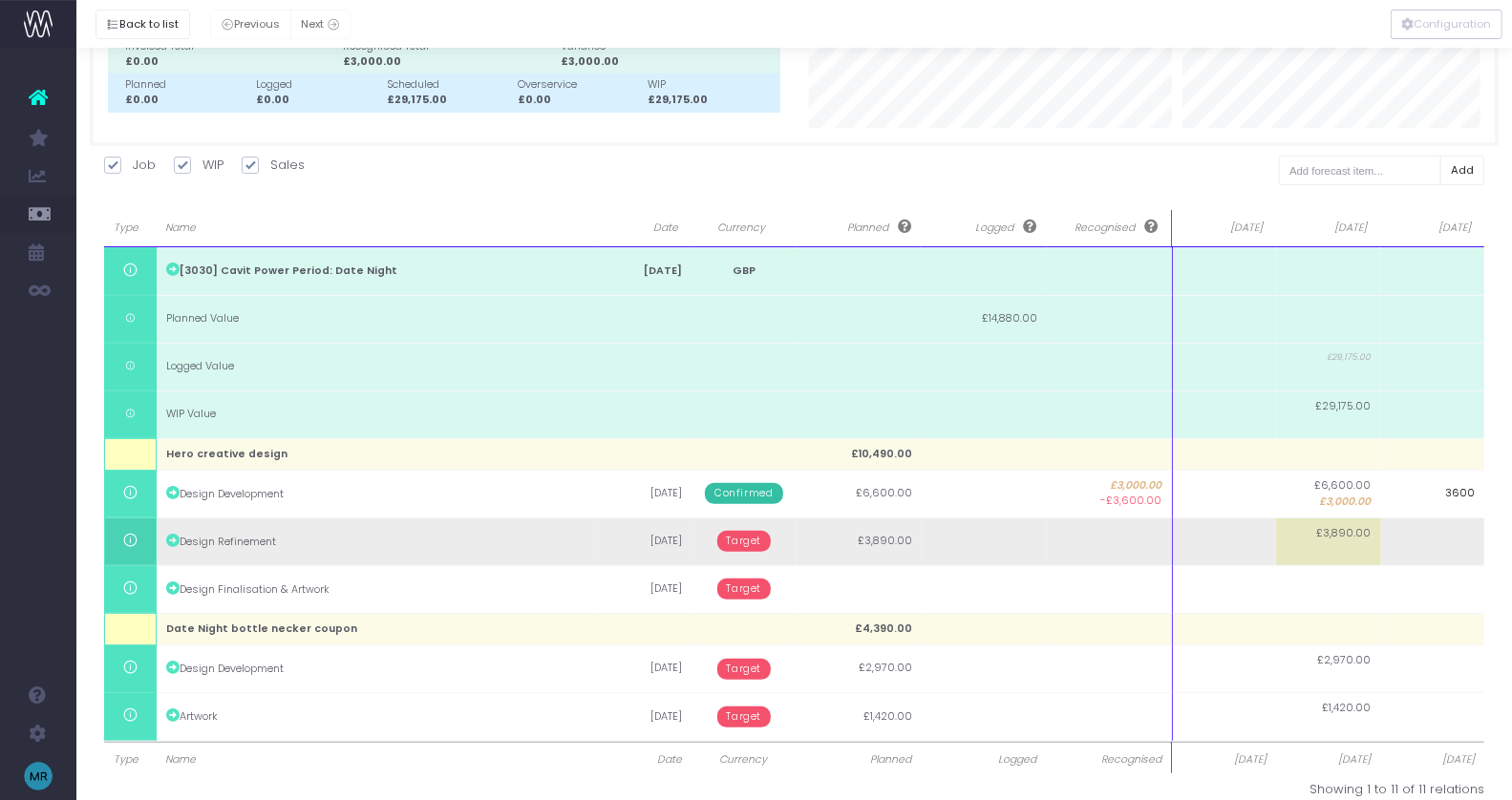
scroll to position [177, 0]
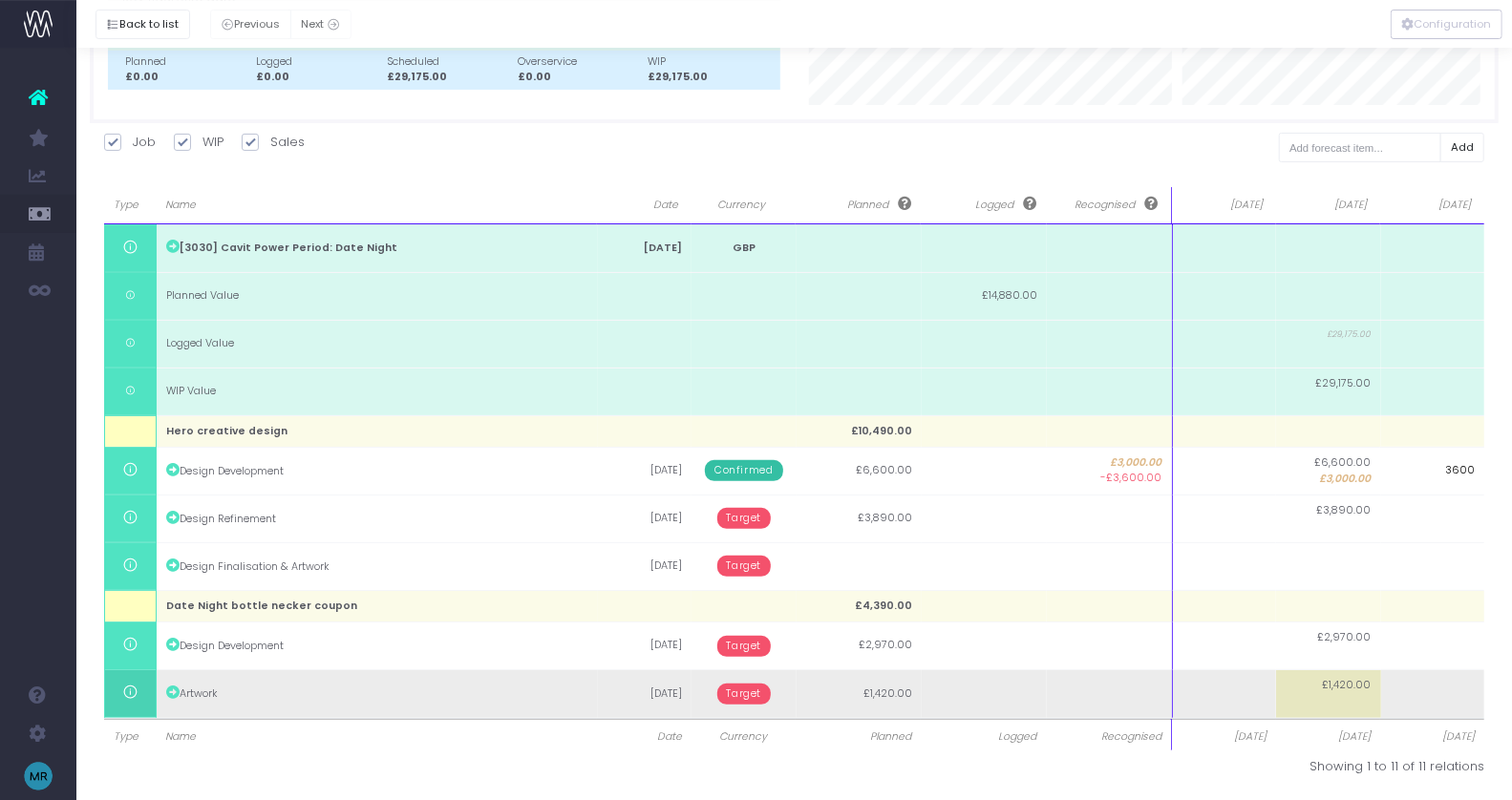
click at [1349, 624] on body "Oh my... this is bad. [PERSON_NAME] wasn't able to load this page. Please conta…" at bounding box center [756, 223] width 1512 height 800
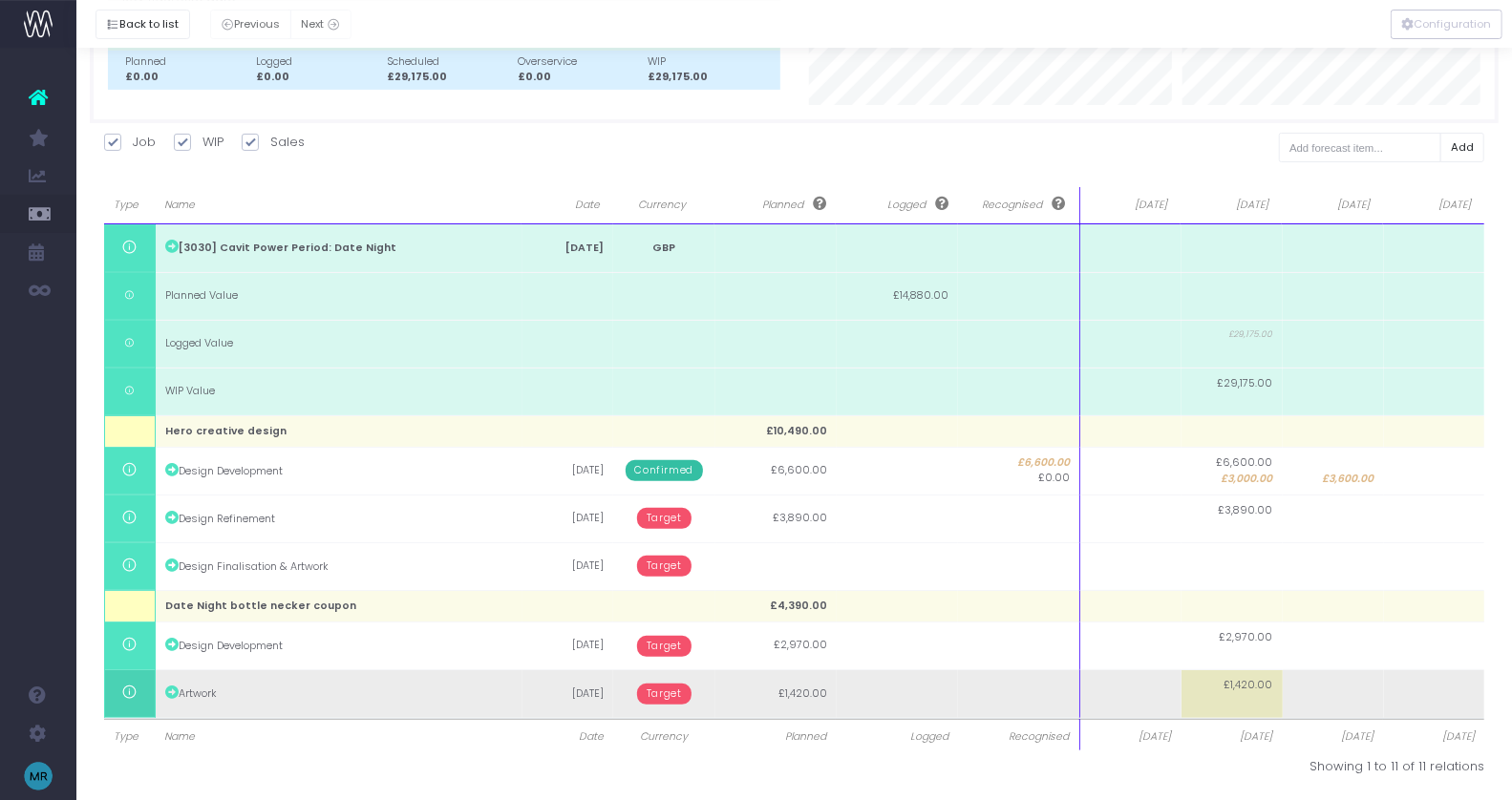
click at [1230, 696] on td "£1,420.00" at bounding box center [1232, 694] width 102 height 48
type input "1420"
click at [667, 624] on body "Oh my... this is bad. [PERSON_NAME] wasn't able to load this page. Please conta…" at bounding box center [756, 223] width 1512 height 800
click at [654, 695] on span "Target" at bounding box center [664, 693] width 55 height 21
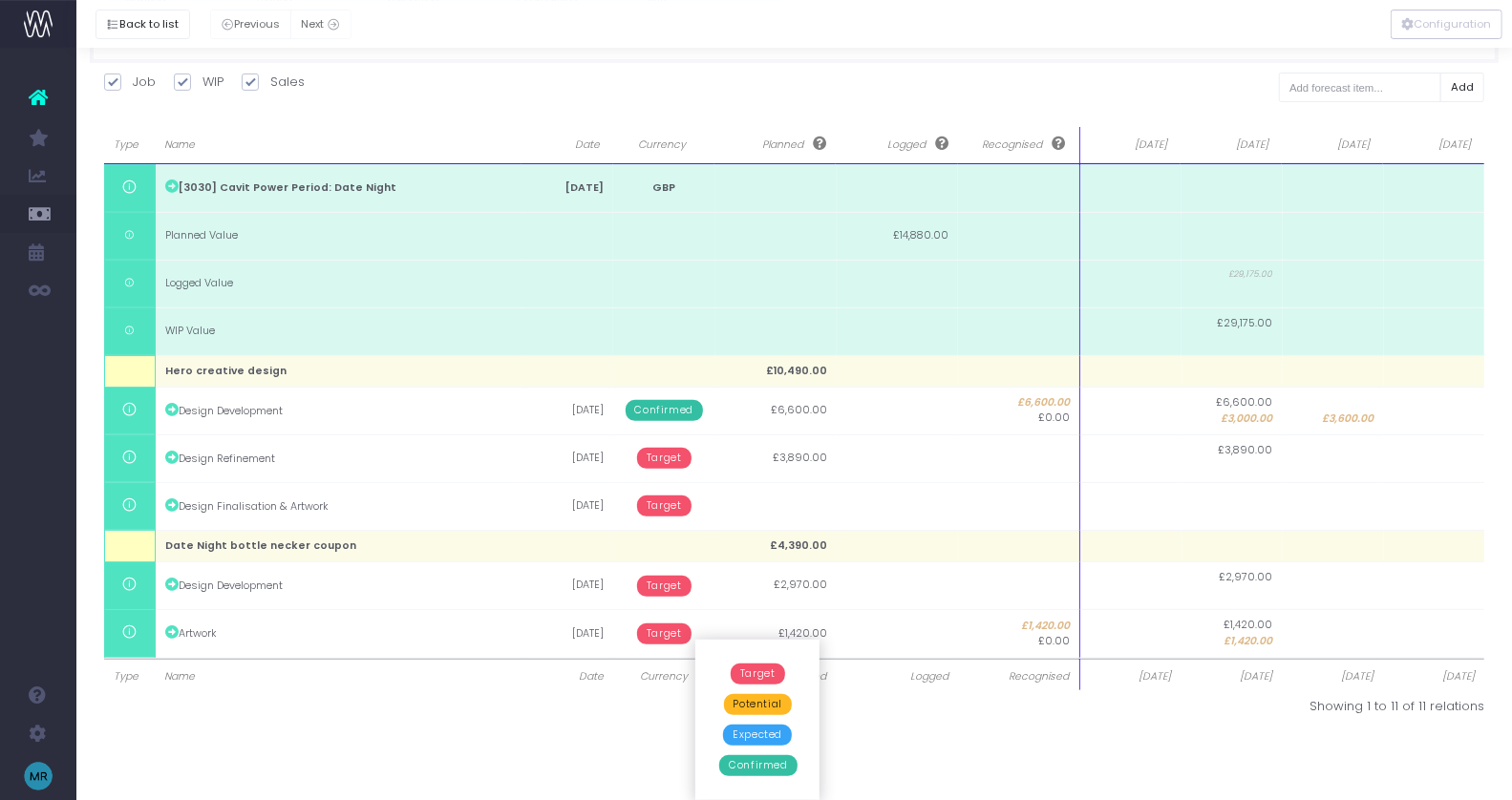
click at [739, 764] on span "Confirmed" at bounding box center [757, 765] width 77 height 21
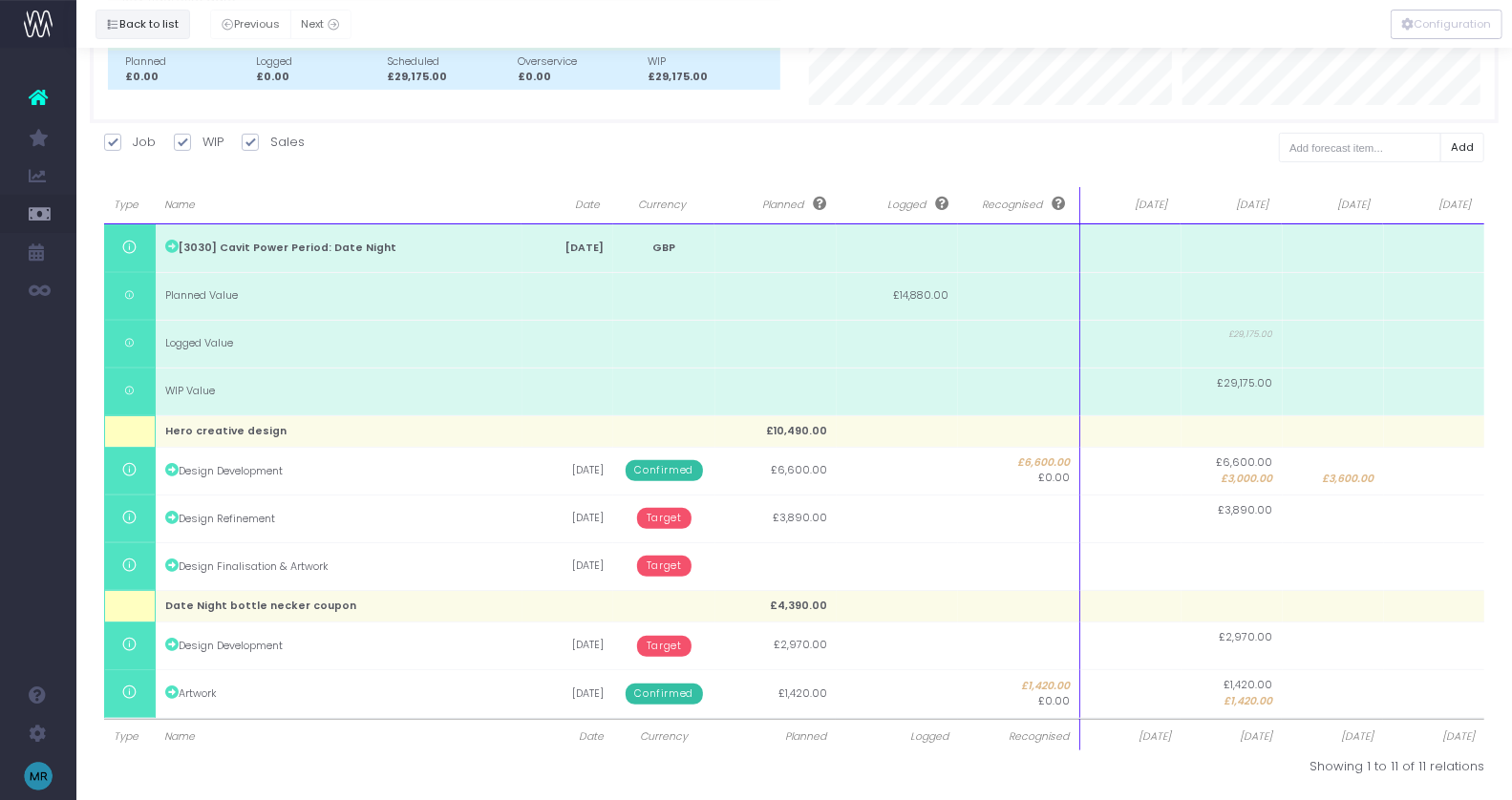
click at [156, 22] on button "Back to list" at bounding box center [143, 24] width 95 height 29
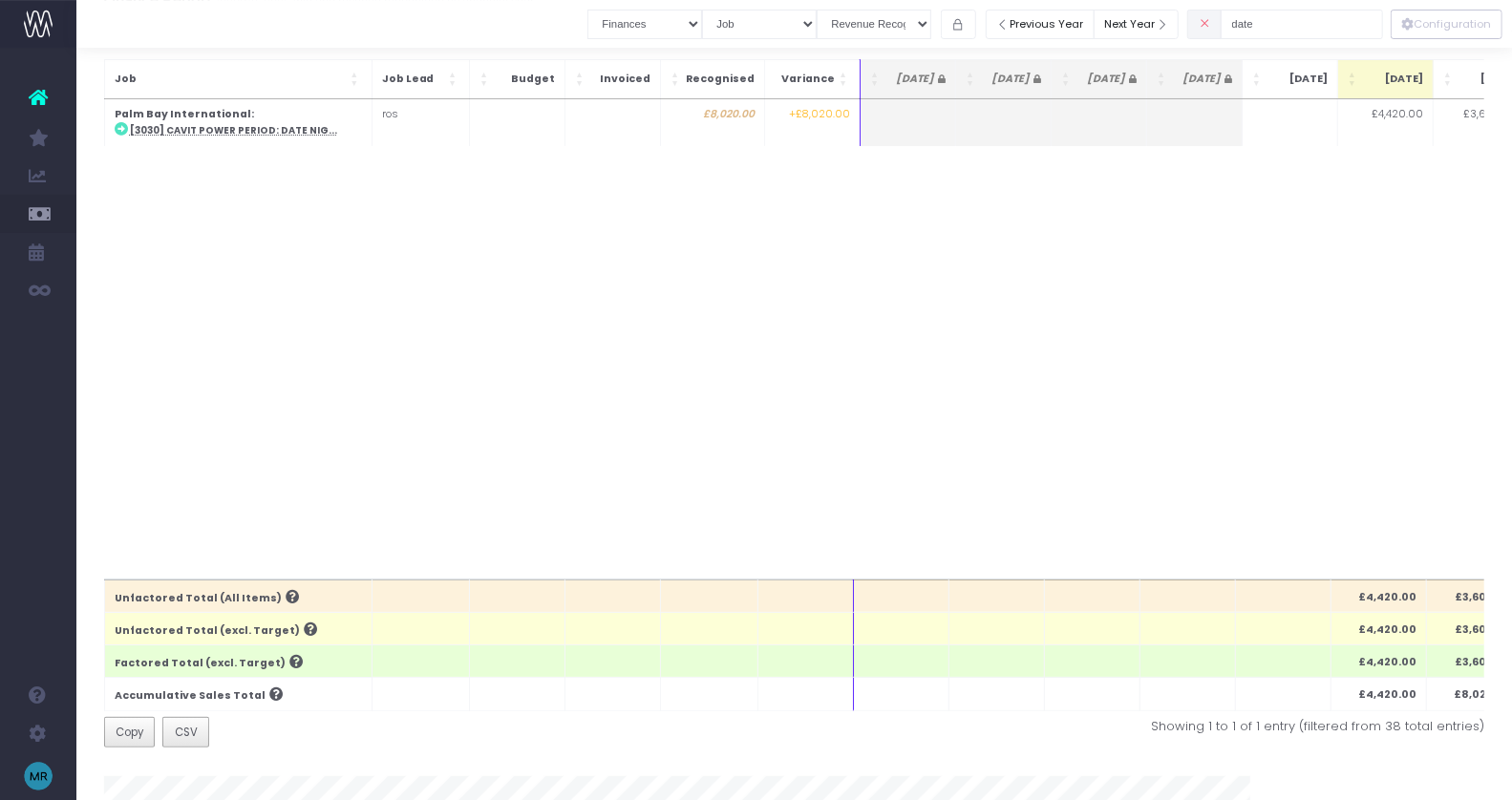
scroll to position [0, 0]
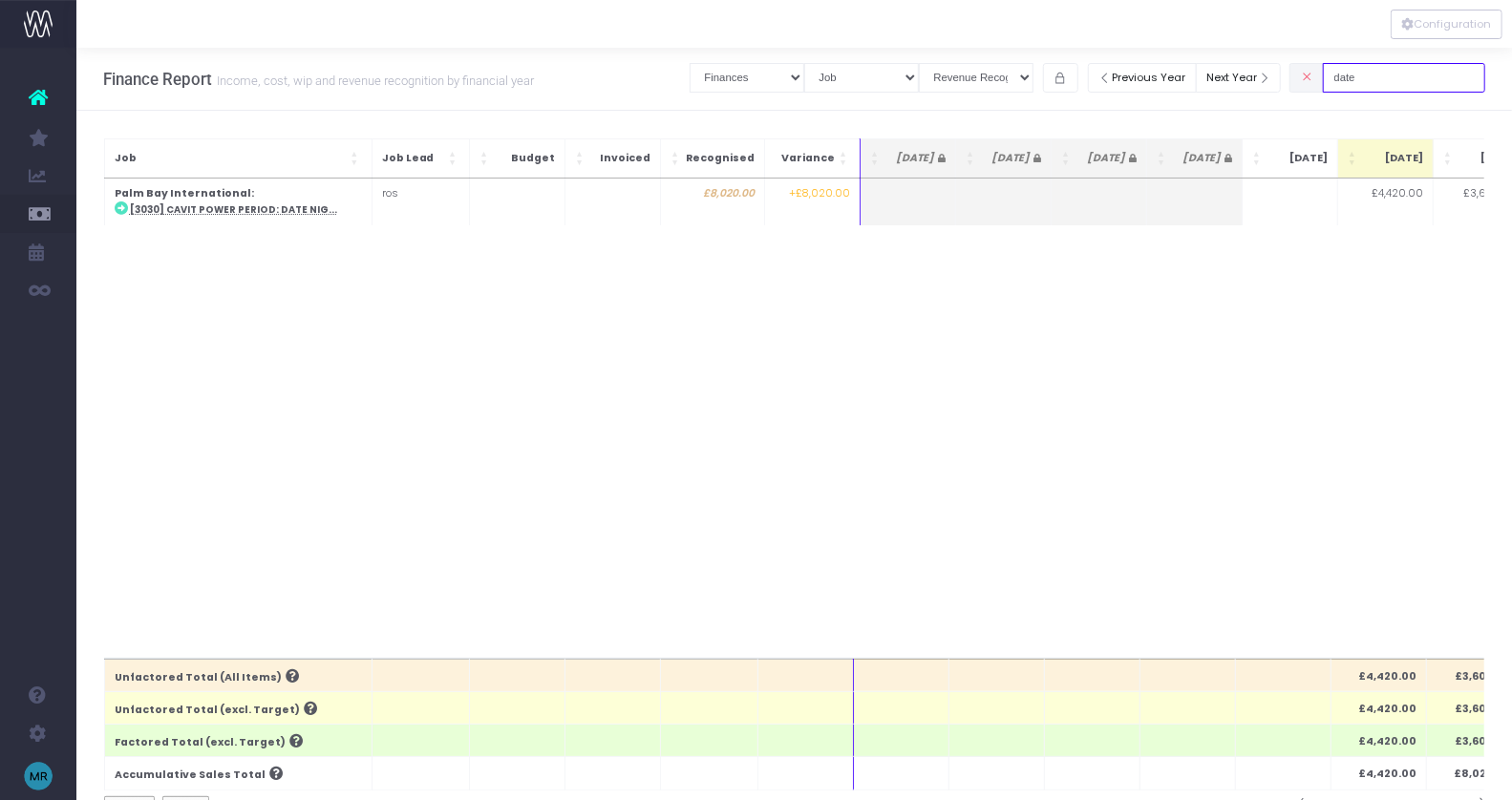
click at [1390, 75] on input "date" at bounding box center [1404, 77] width 162 height 29
drag, startPoint x: 1390, startPoint y: 75, endPoint x: 1355, endPoint y: 75, distance: 35.0
click at [1356, 75] on input "date" at bounding box center [1404, 77] width 162 height 29
type input "preg"
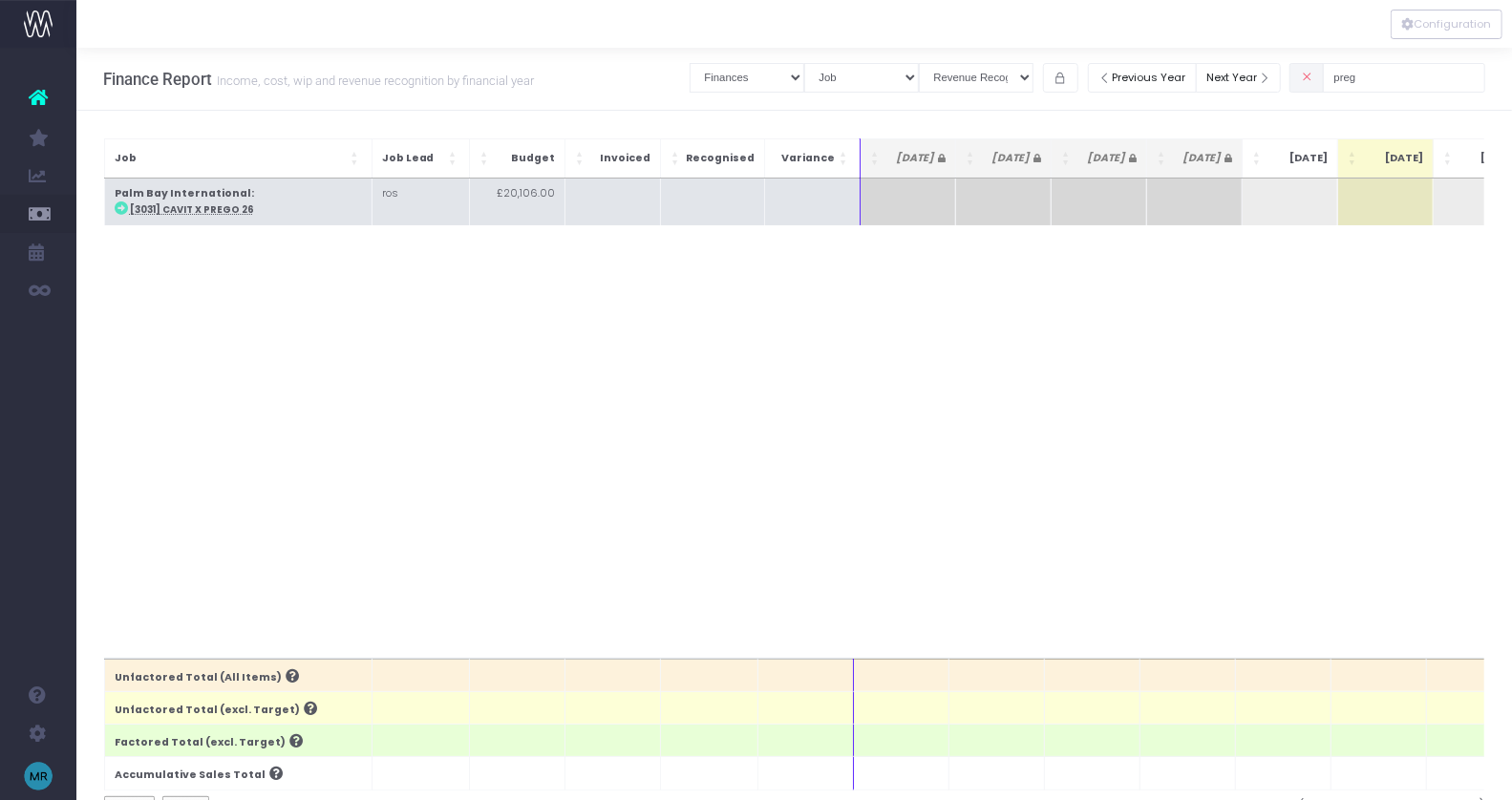
click at [187, 200] on td "Palm Bay International : [3031] Cavit x Prego 26" at bounding box center [237, 202] width 267 height 47
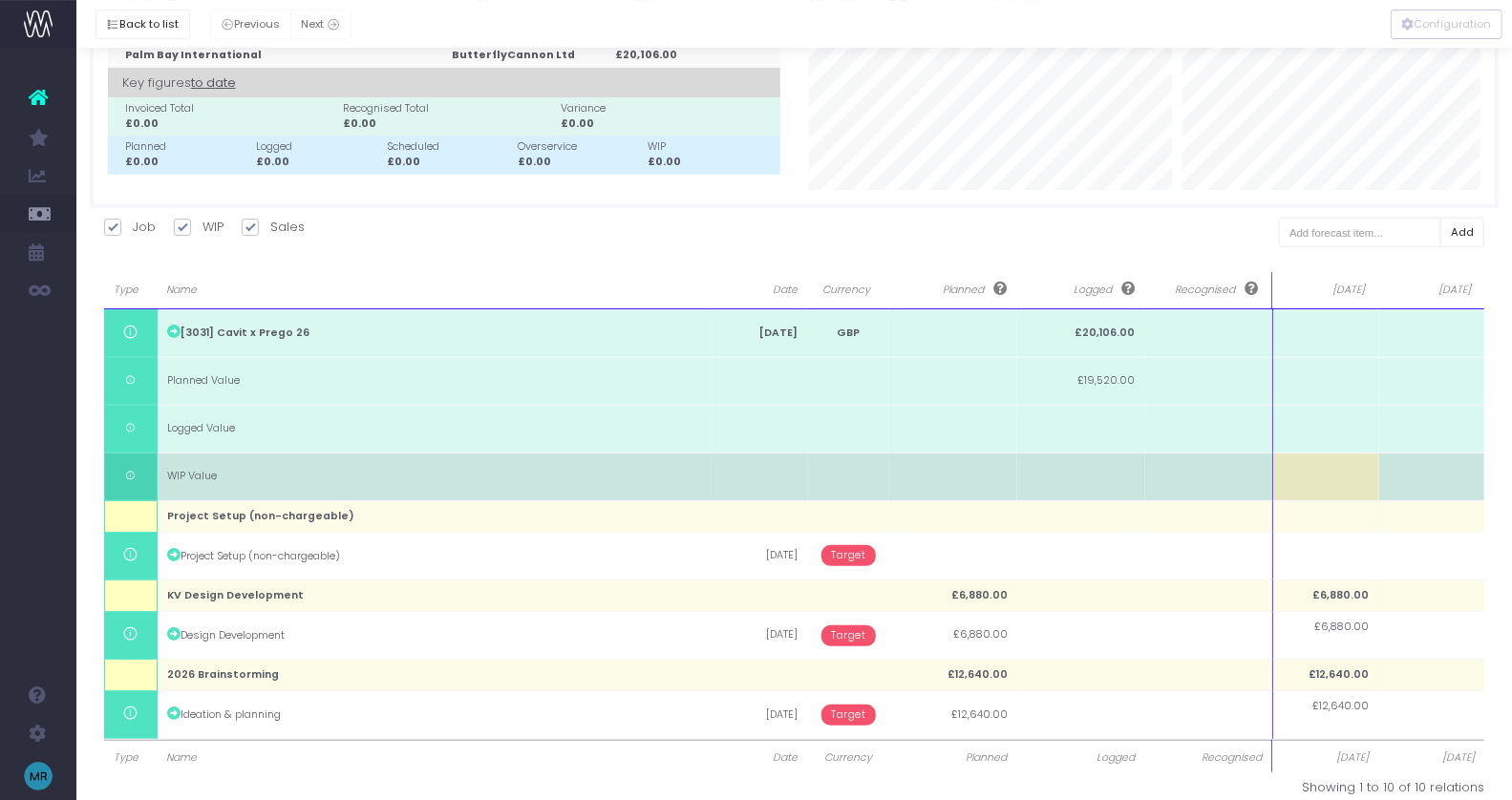
scroll to position [111, 0]
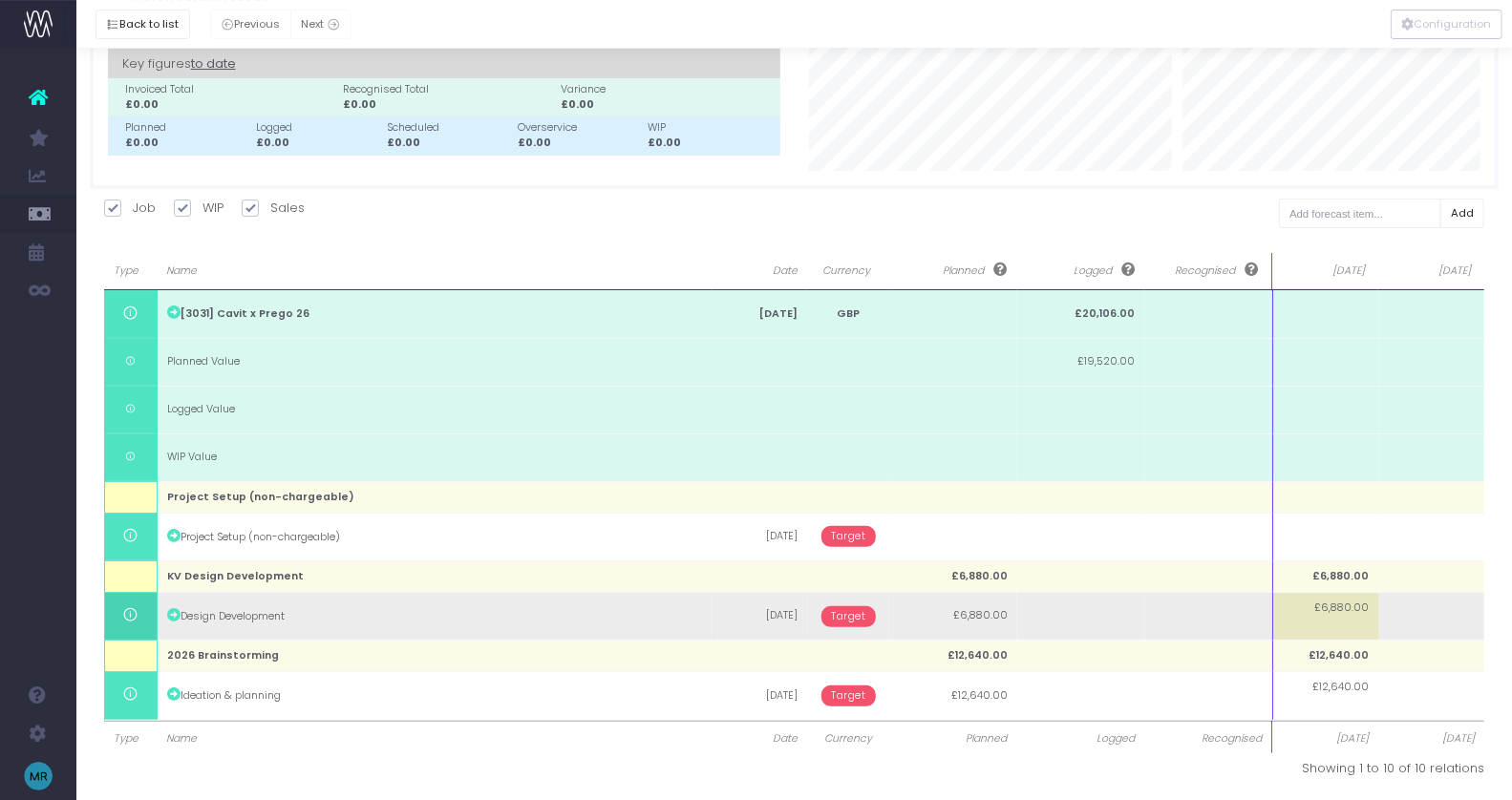
click at [1315, 613] on td "£6,880.00" at bounding box center [1325, 616] width 106 height 48
type input "3880"
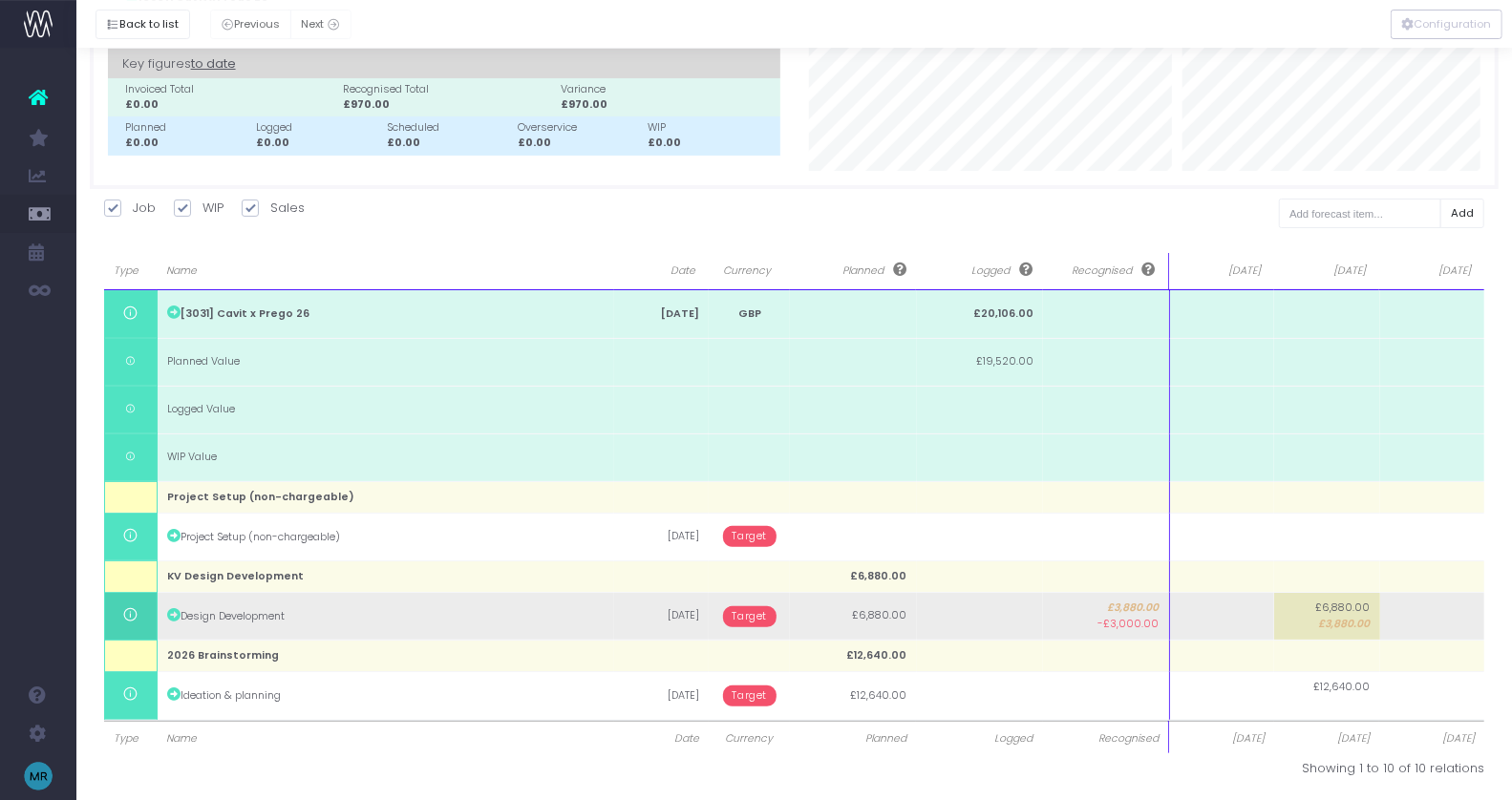
click at [1423, 607] on td at bounding box center [1432, 616] width 105 height 48
type input "3000"
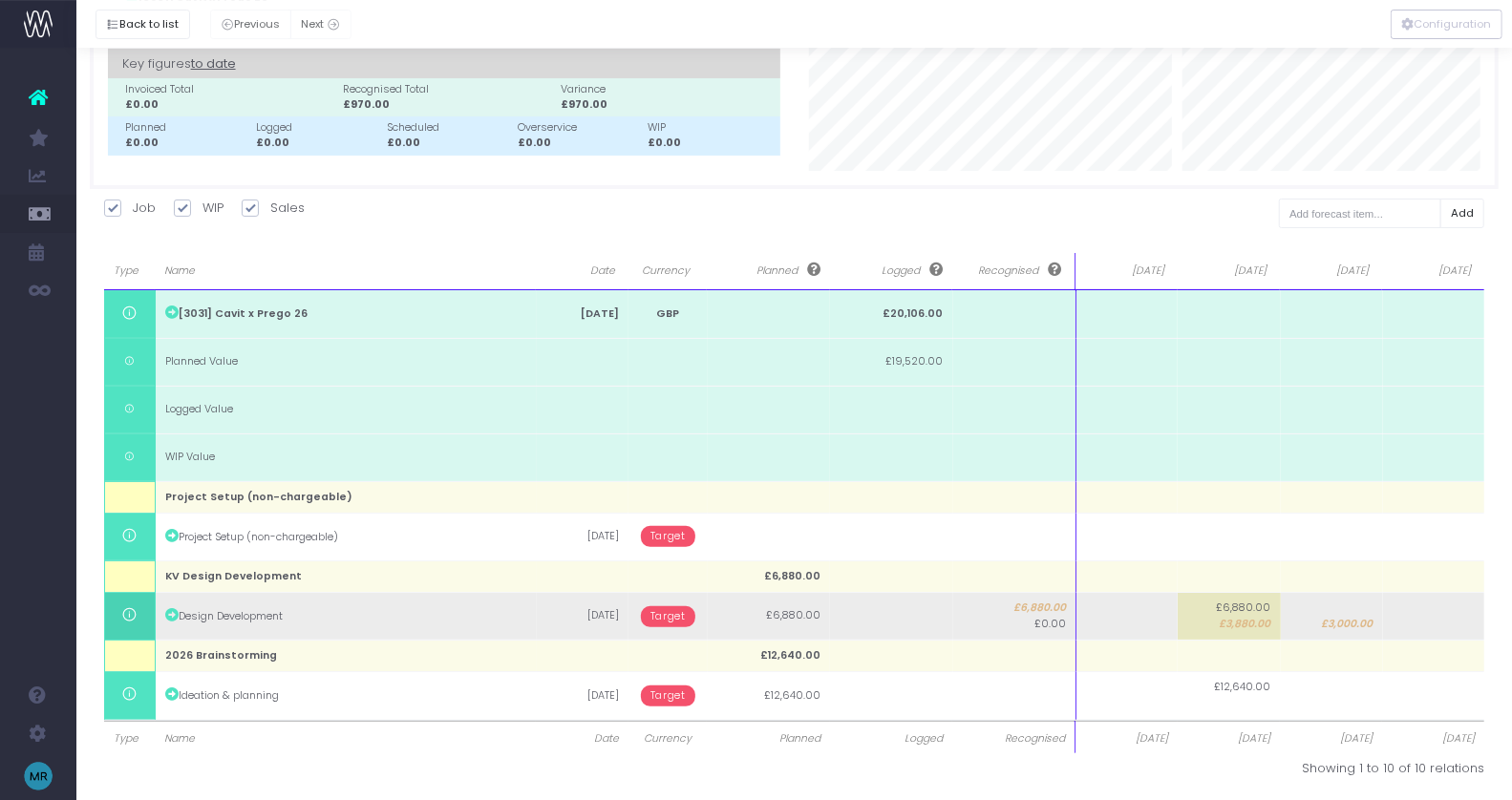
click at [657, 622] on span "Target" at bounding box center [668, 616] width 55 height 21
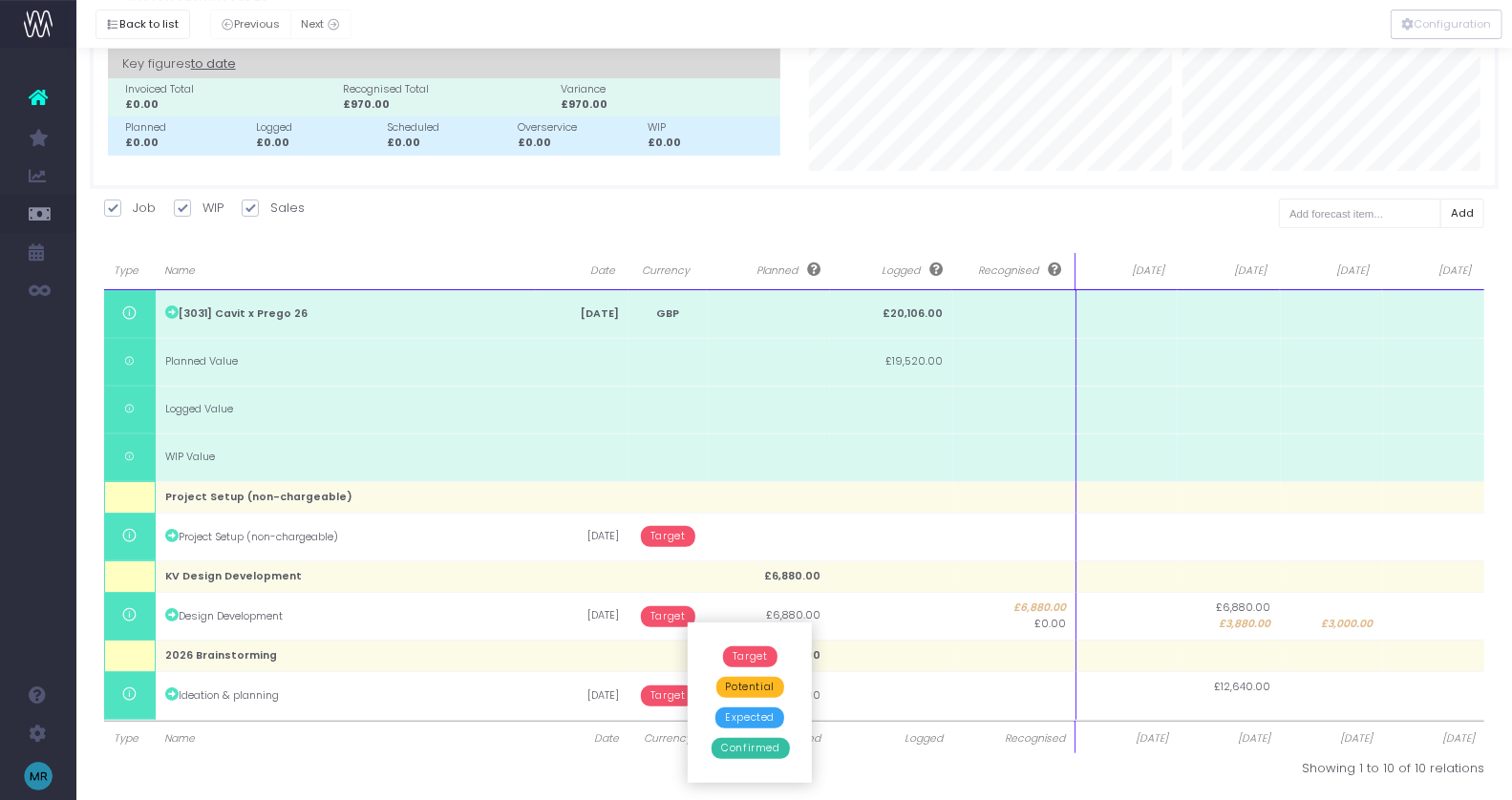
click at [740, 754] on span "Confirmed" at bounding box center [750, 748] width 77 height 21
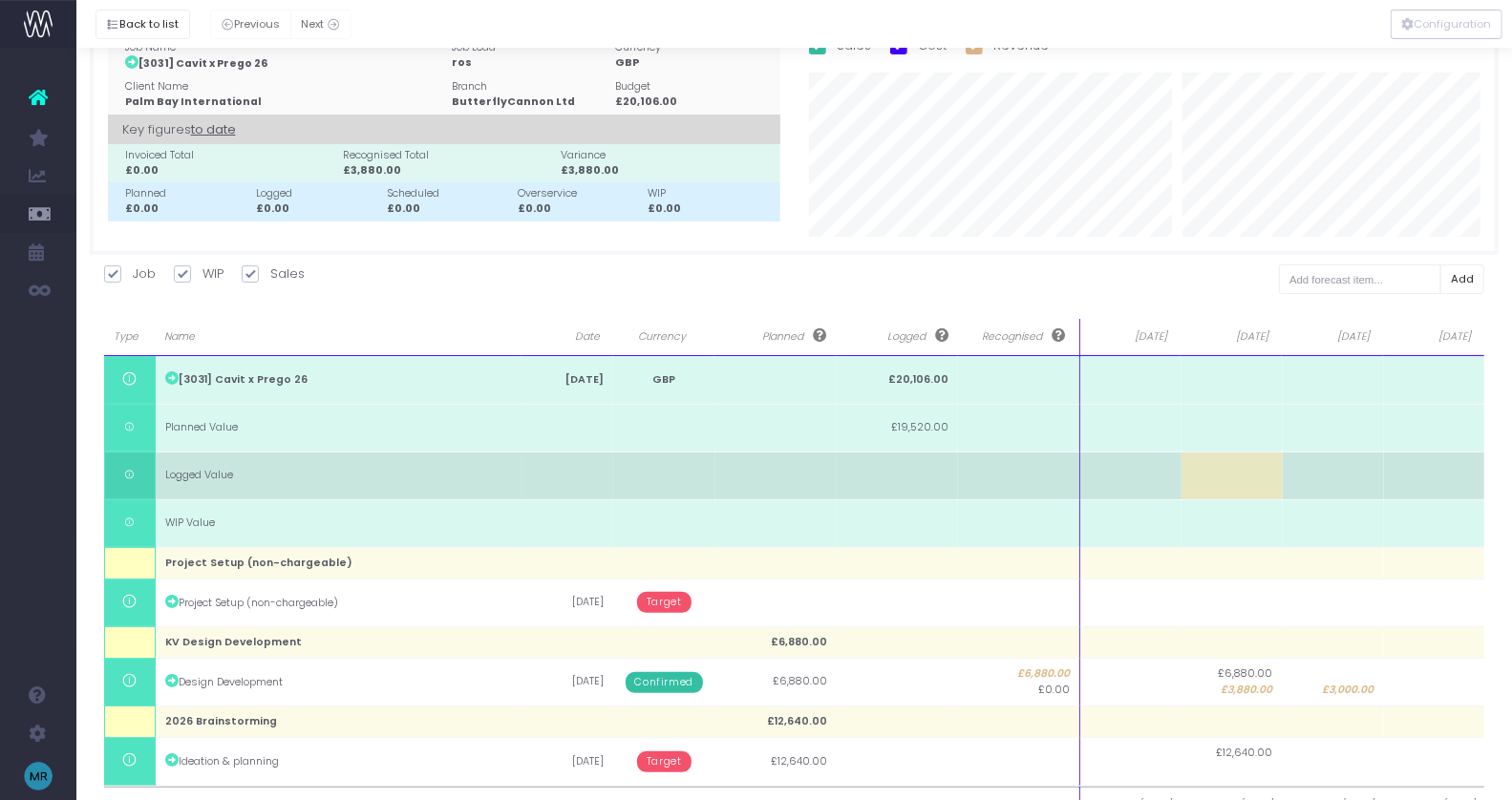
scroll to position [24, 0]
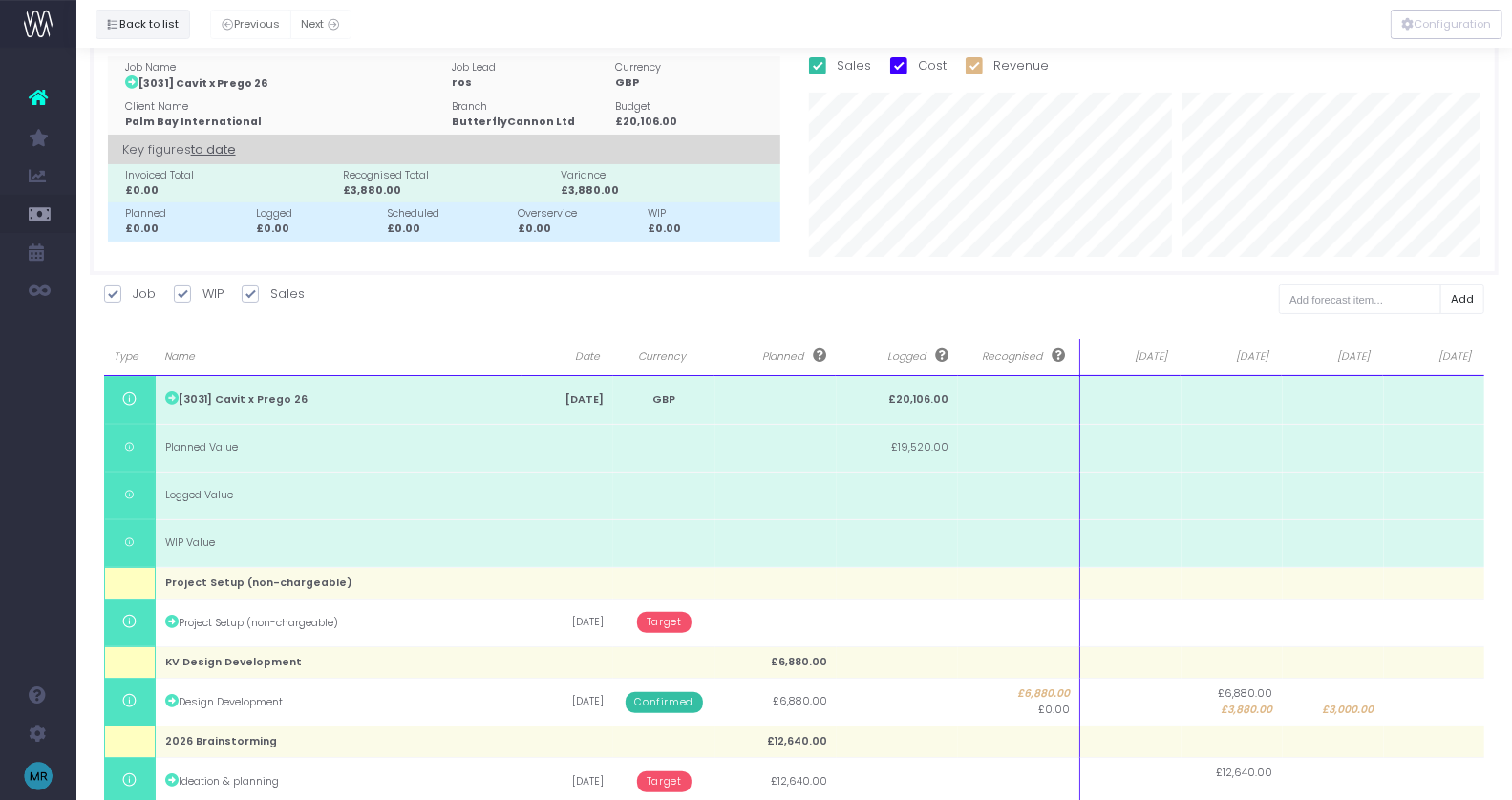
click at [121, 22] on button "Back to list" at bounding box center [143, 24] width 95 height 29
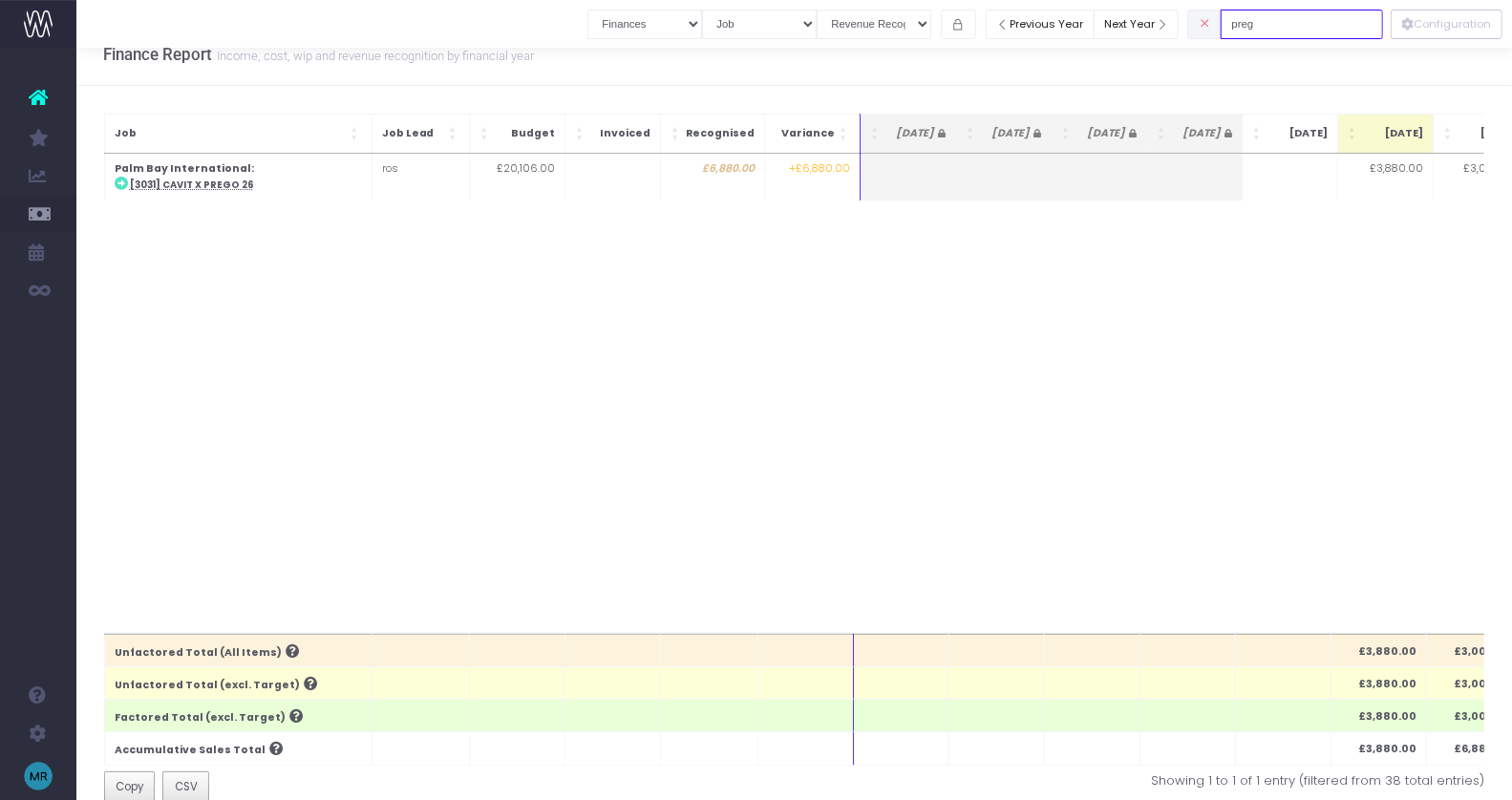
click at [1323, 28] on input "preg" at bounding box center [1302, 24] width 162 height 29
drag, startPoint x: 1323, startPoint y: 28, endPoint x: 1201, endPoint y: 27, distance: 122.0
click at [1202, 28] on div "Clear Filters Job summary column shows... Finances Chart Summary by Job Client …" at bounding box center [985, 24] width 795 height 39
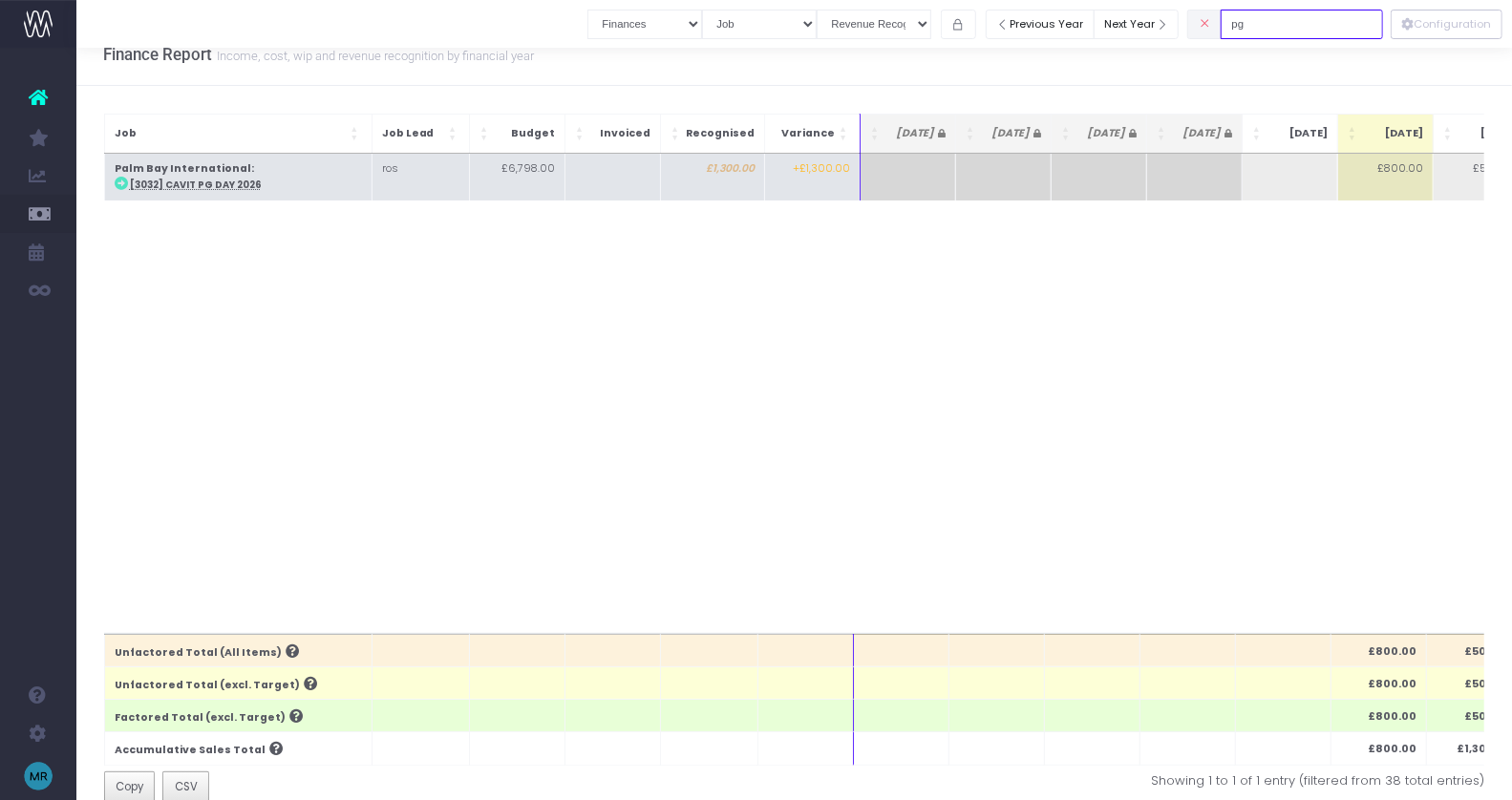
type input "pg"
click at [232, 179] on abbr "[3032] Cavit PG Day 2026" at bounding box center [196, 185] width 132 height 13
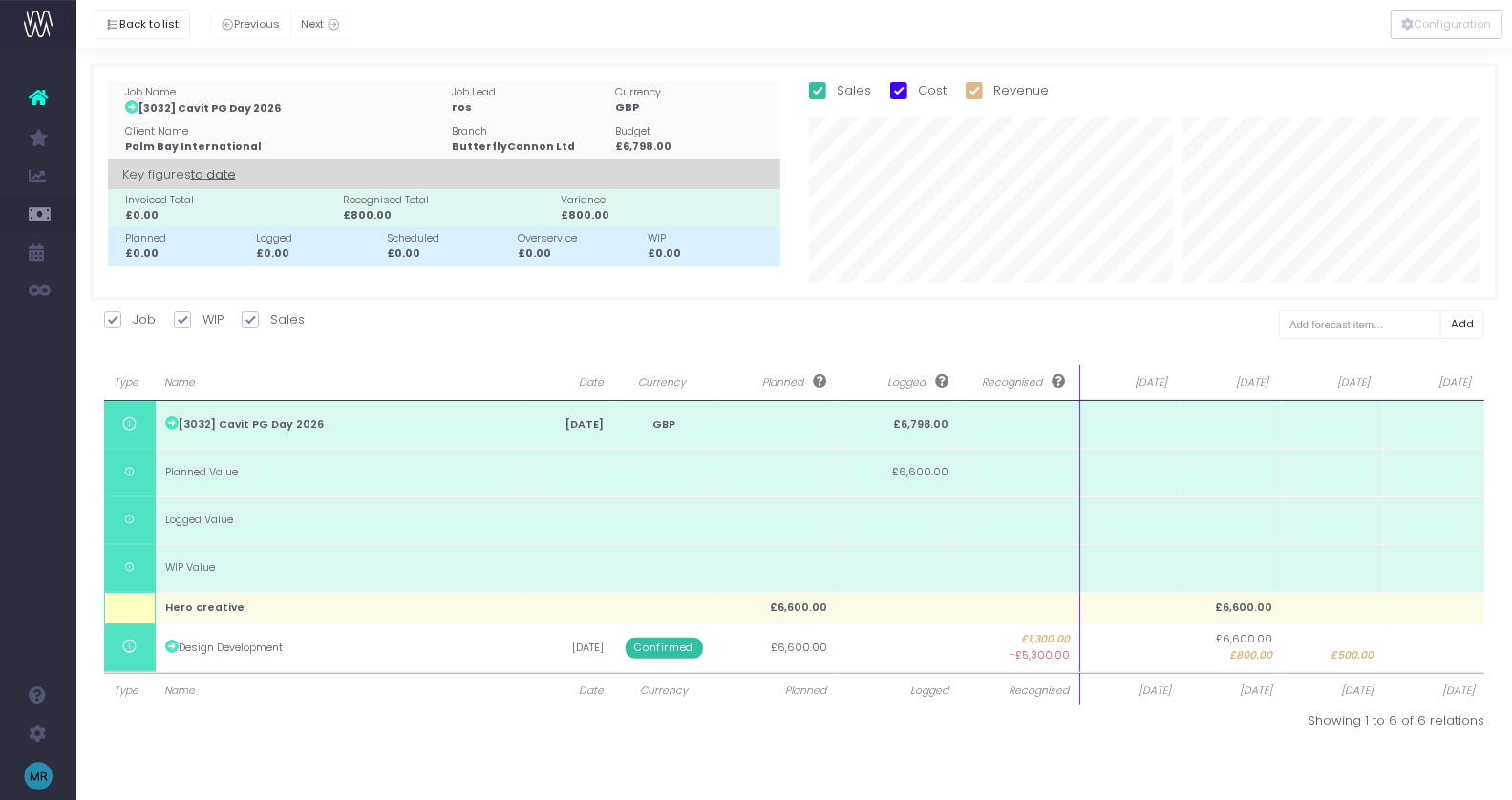
scroll to position [0, 0]
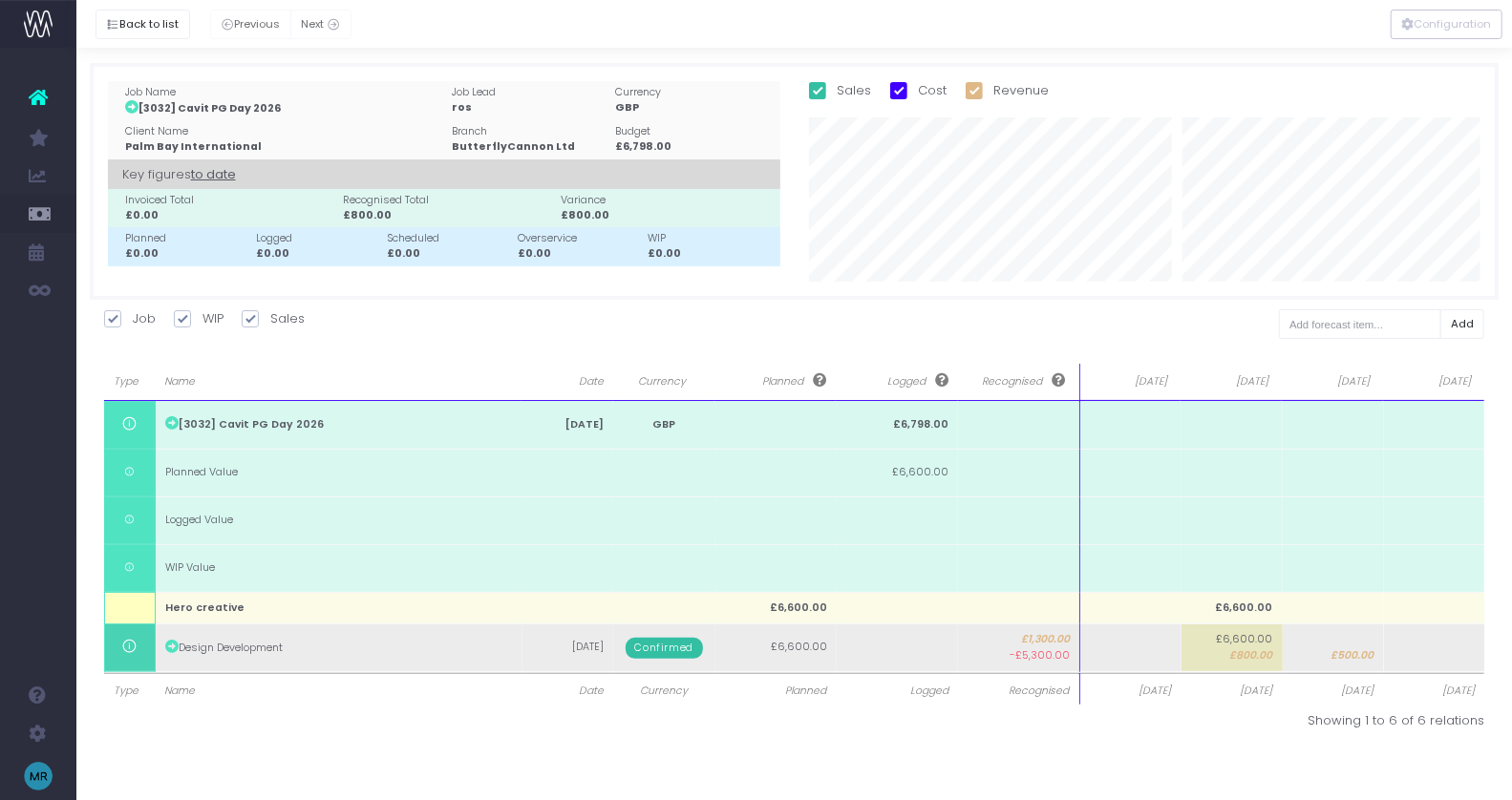
click at [1230, 658] on span "£800.00" at bounding box center [1252, 656] width 43 height 16
type input "300"
click at [1256, 659] on span "£300.00" at bounding box center [1252, 656] width 42 height 16
type input "3000"
click at [1349, 653] on span "£500.00" at bounding box center [1353, 656] width 43 height 16
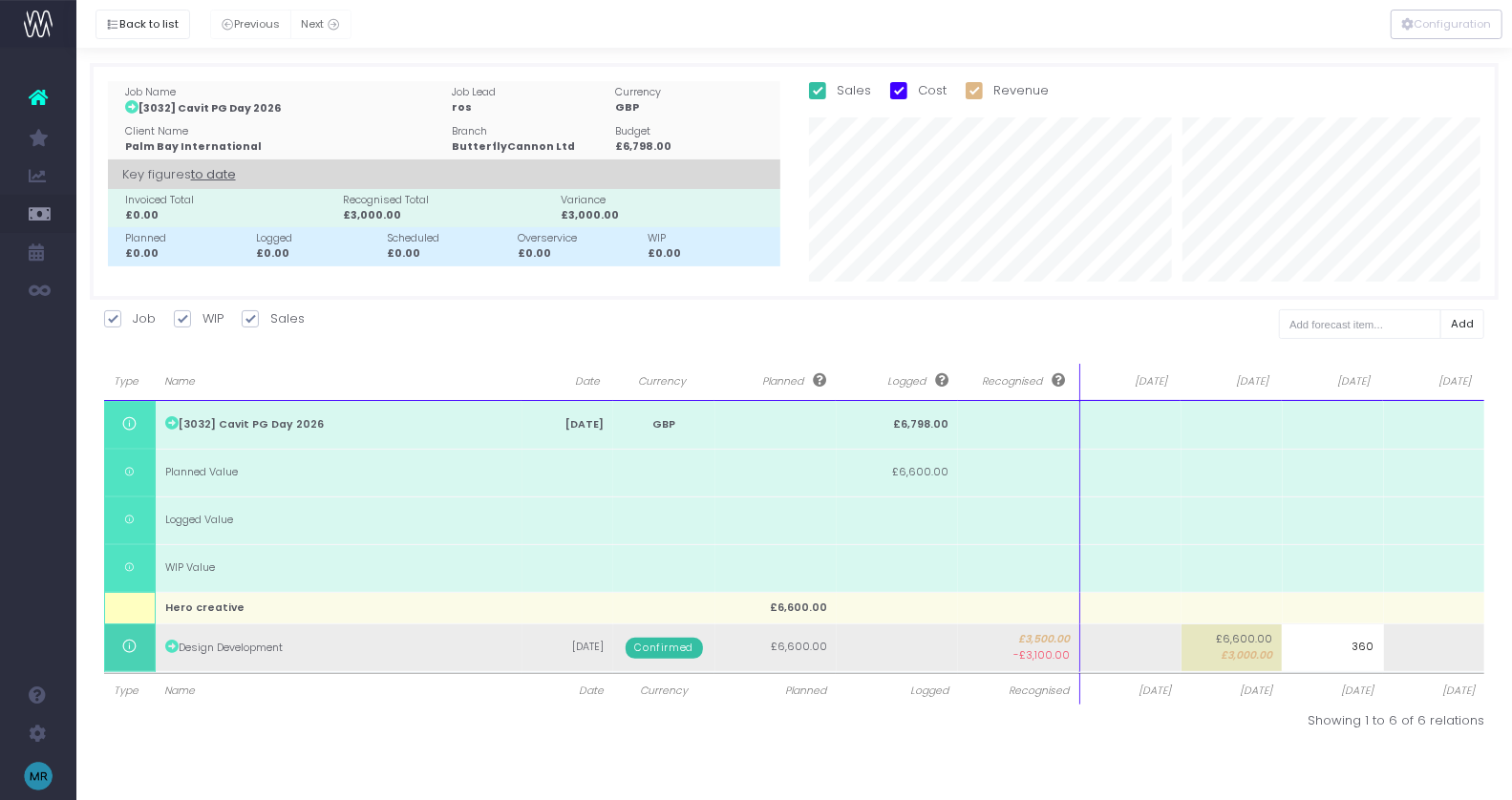
type input "3600"
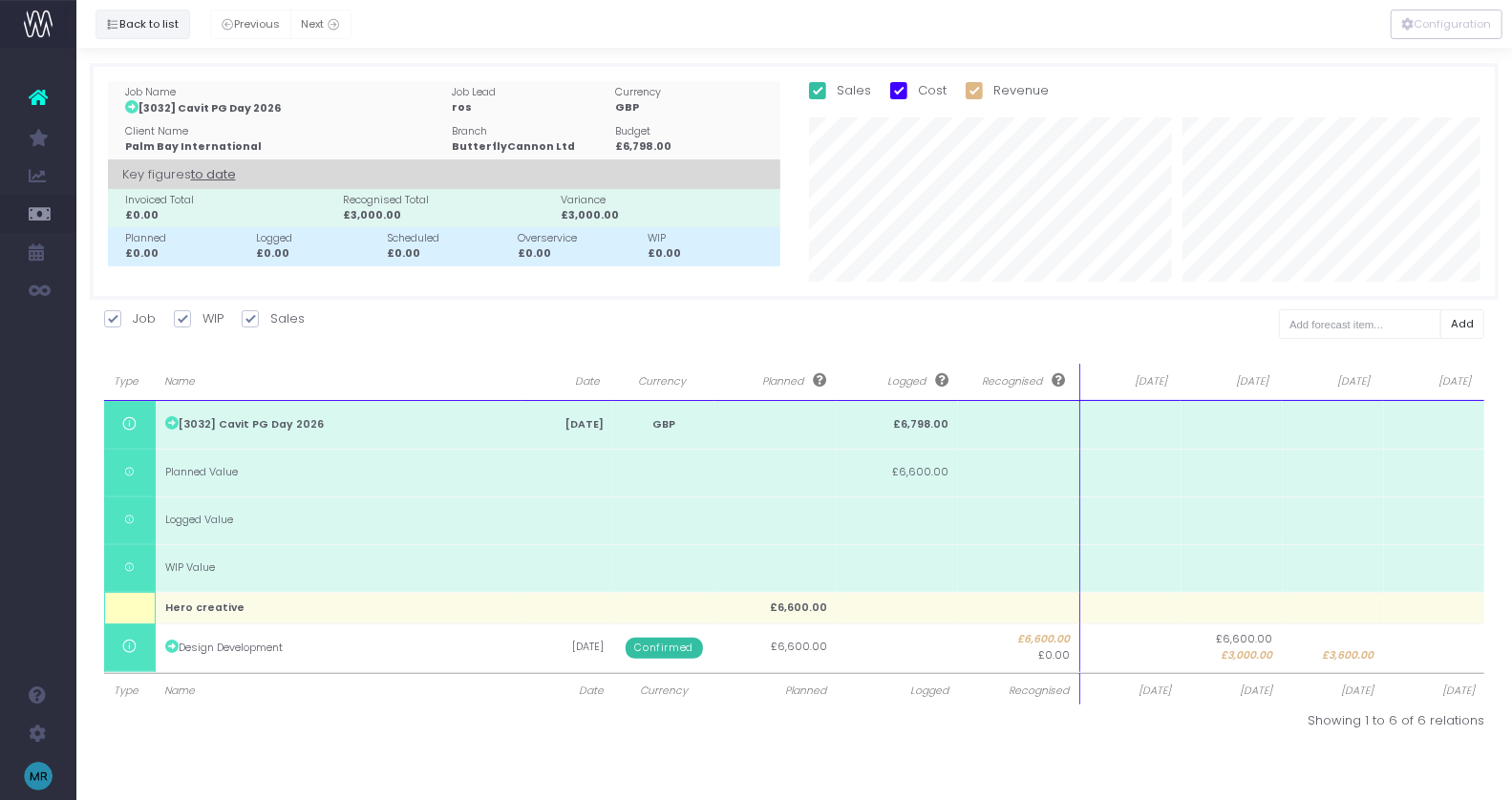
click at [125, 19] on button "Back to list" at bounding box center [143, 24] width 95 height 29
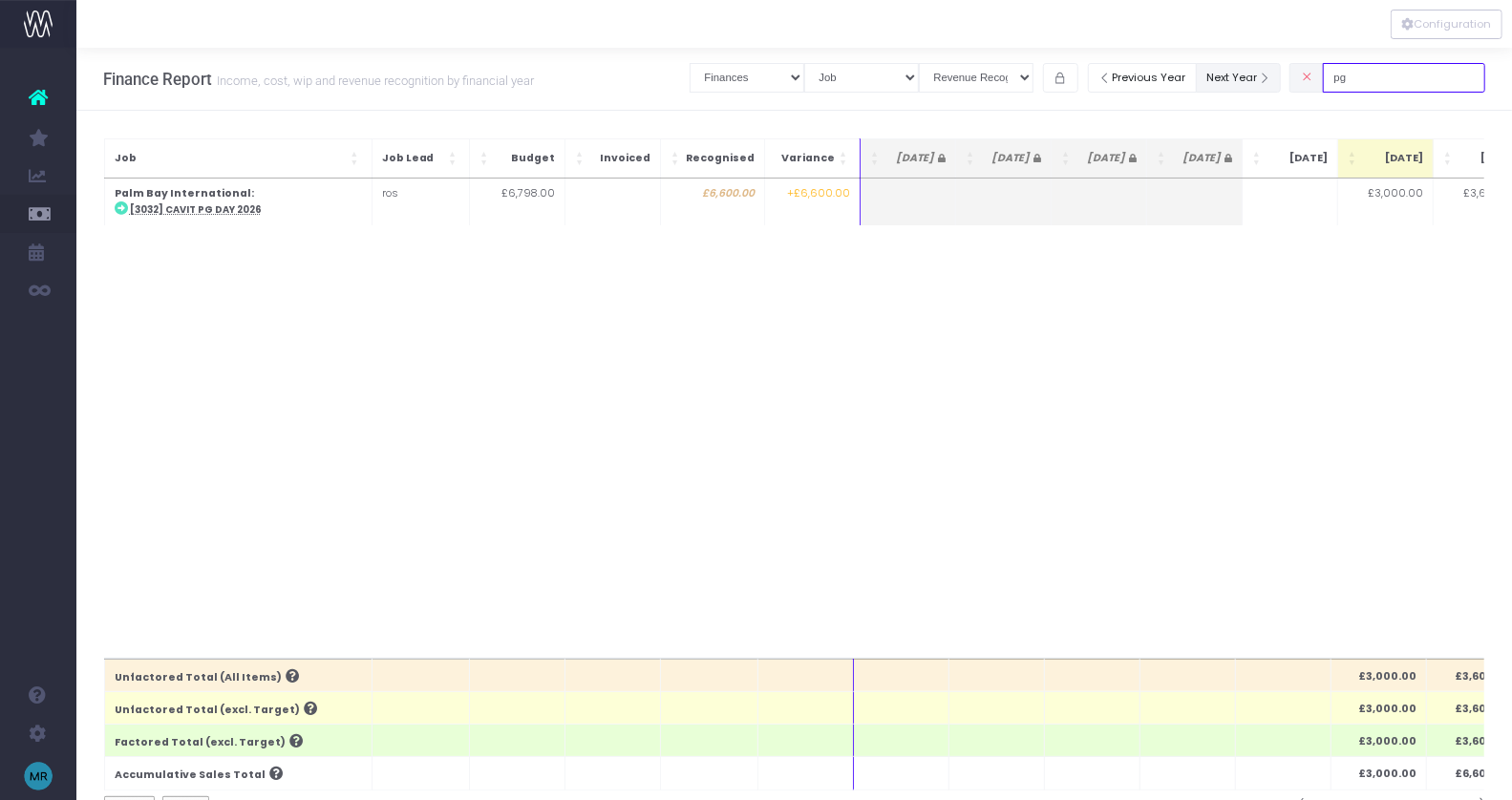
drag, startPoint x: 1396, startPoint y: 76, endPoint x: 1269, endPoint y: 76, distance: 127.0
click at [1269, 76] on div "Clear Filters Job summary column shows... Finances Chart Summary by Job Client …" at bounding box center [1087, 78] width 795 height 39
type input "summer"
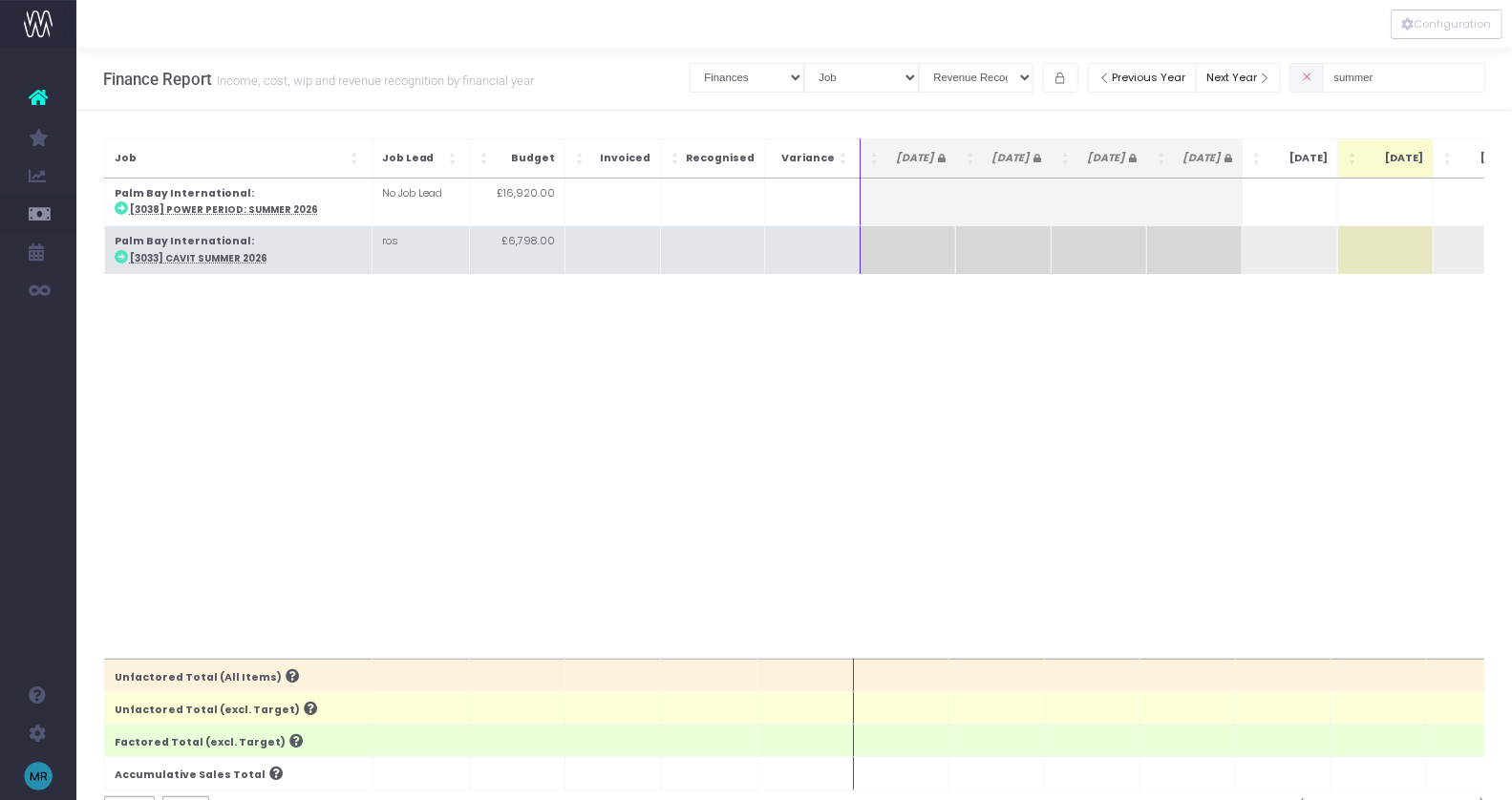
click at [215, 248] on td "Palm Bay International : [3033] Cavit Summer 2026" at bounding box center [237, 249] width 267 height 48
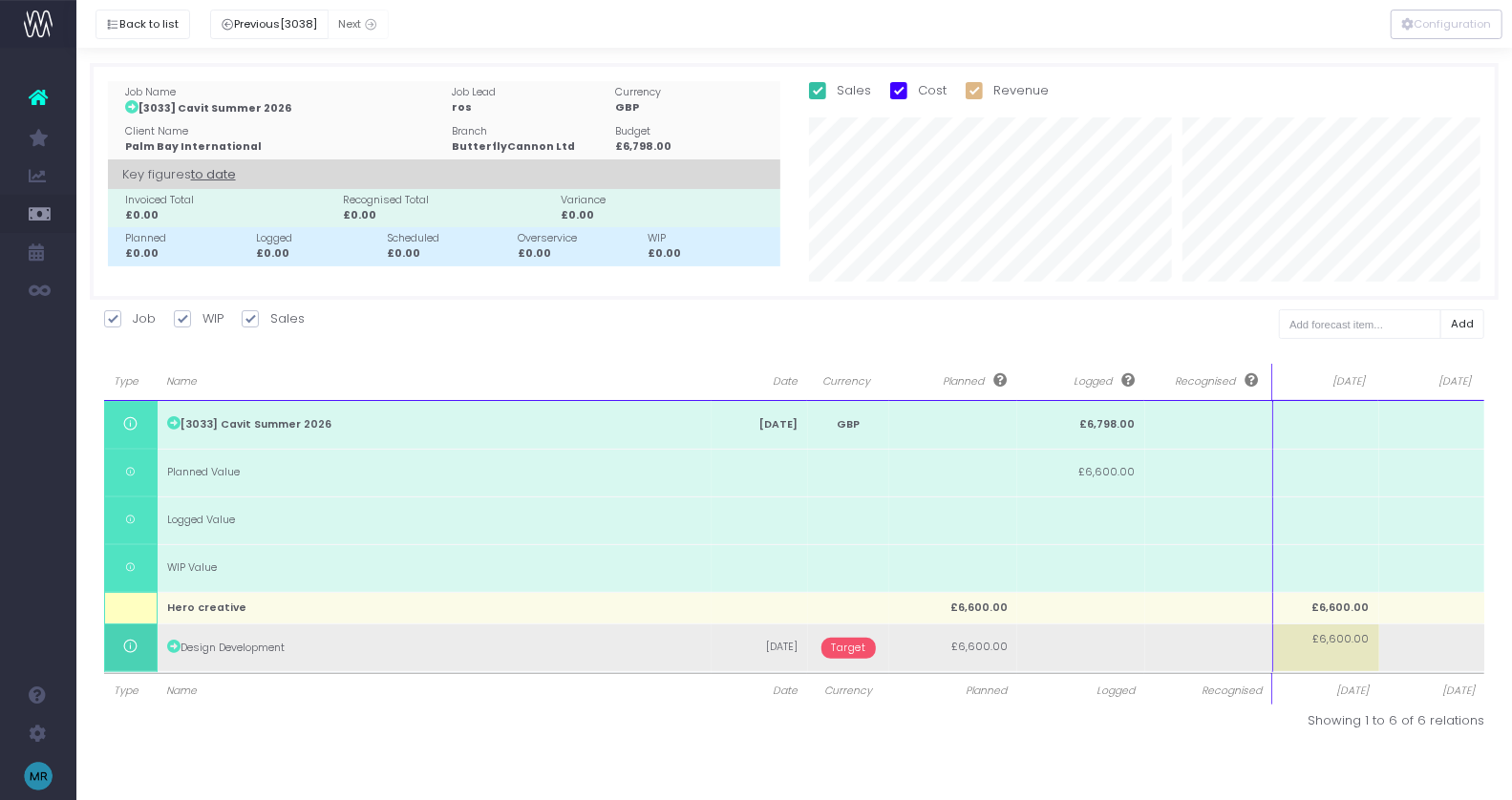
click at [1333, 650] on td "£6,600.00" at bounding box center [1325, 647] width 106 height 48
type input "3000"
click at [1414, 658] on body "Oh my... this is bad. [PERSON_NAME] wasn't able to load this page. Please conta…" at bounding box center [756, 400] width 1512 height 800
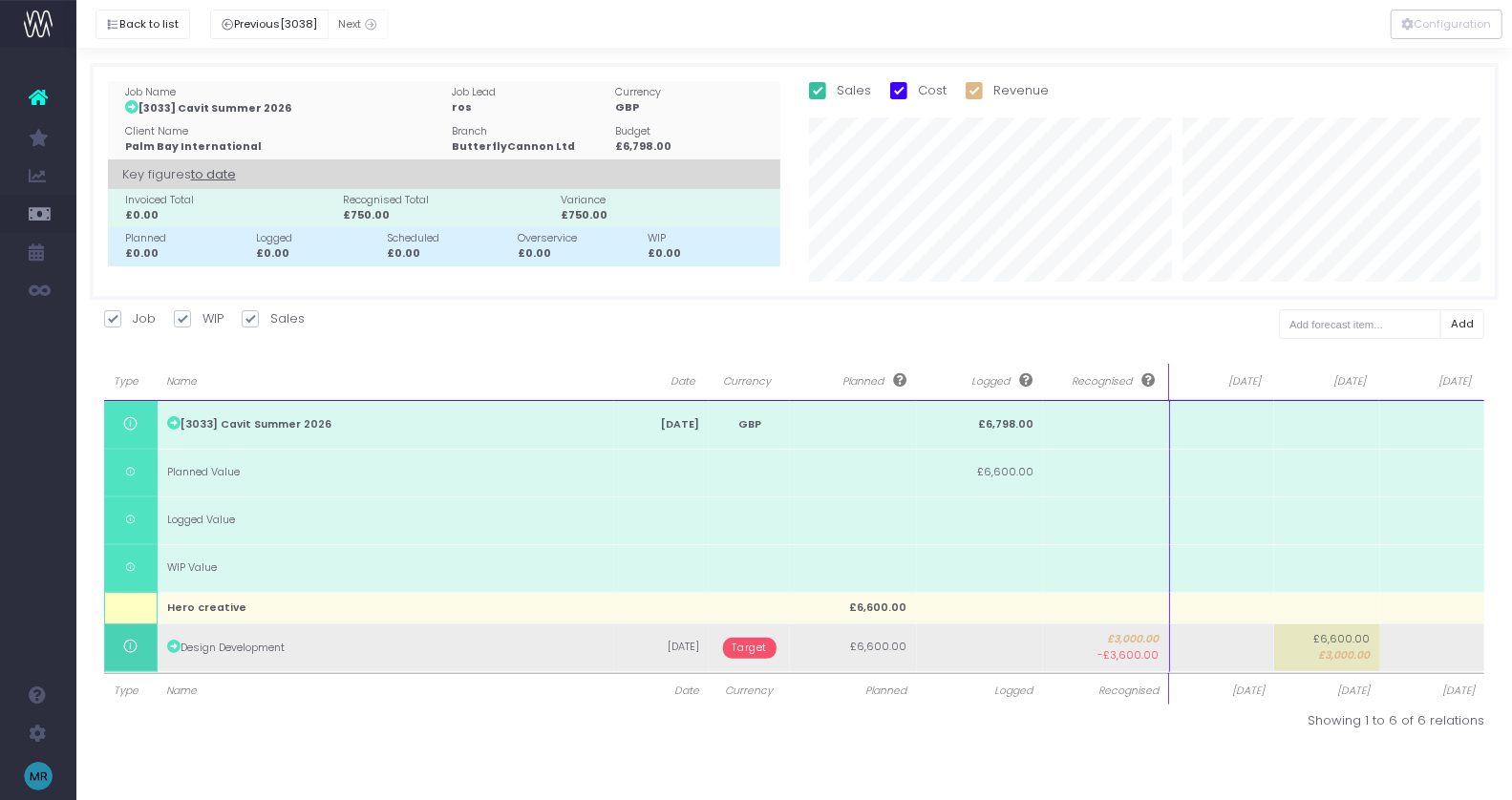
click at [1418, 650] on td at bounding box center [1432, 647] width 105 height 48
type input "3600"
click at [739, 650] on body "Oh my... this is bad. [PERSON_NAME] wasn't able to load this page. Please conta…" at bounding box center [756, 400] width 1512 height 800
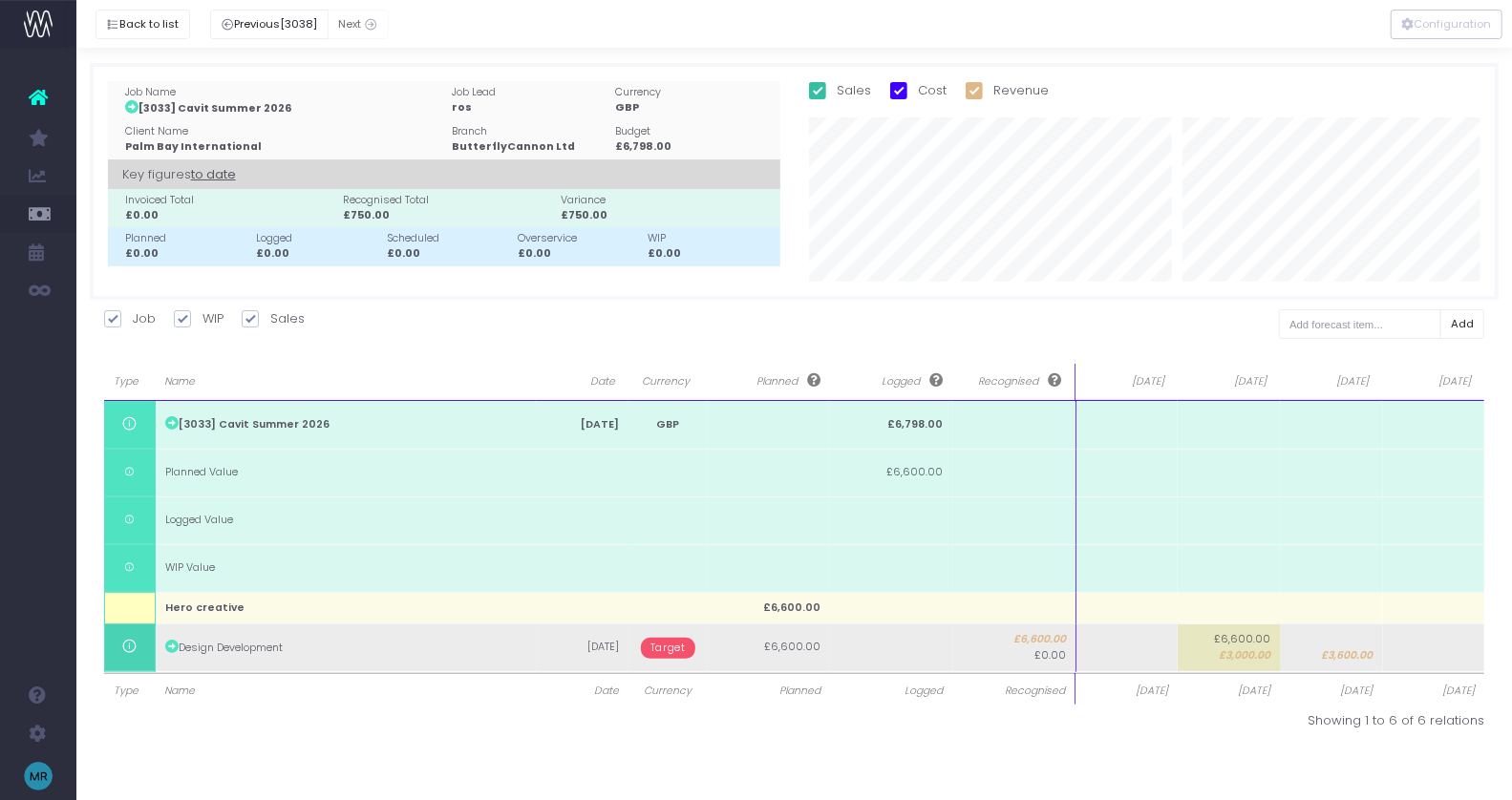
click at [672, 643] on span "Target" at bounding box center [668, 647] width 55 height 21
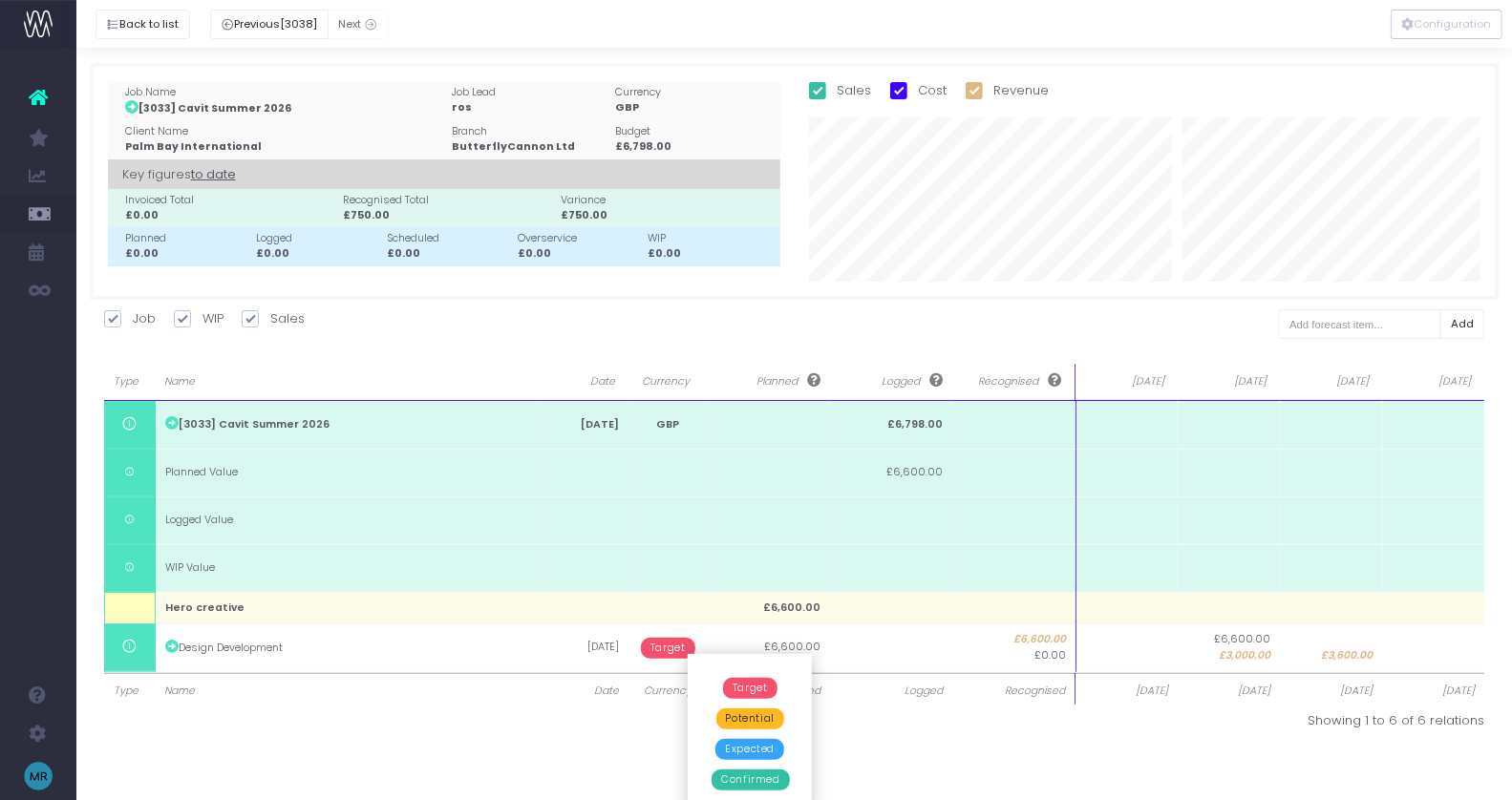
click at [767, 776] on span "Confirmed" at bounding box center [750, 779] width 77 height 21
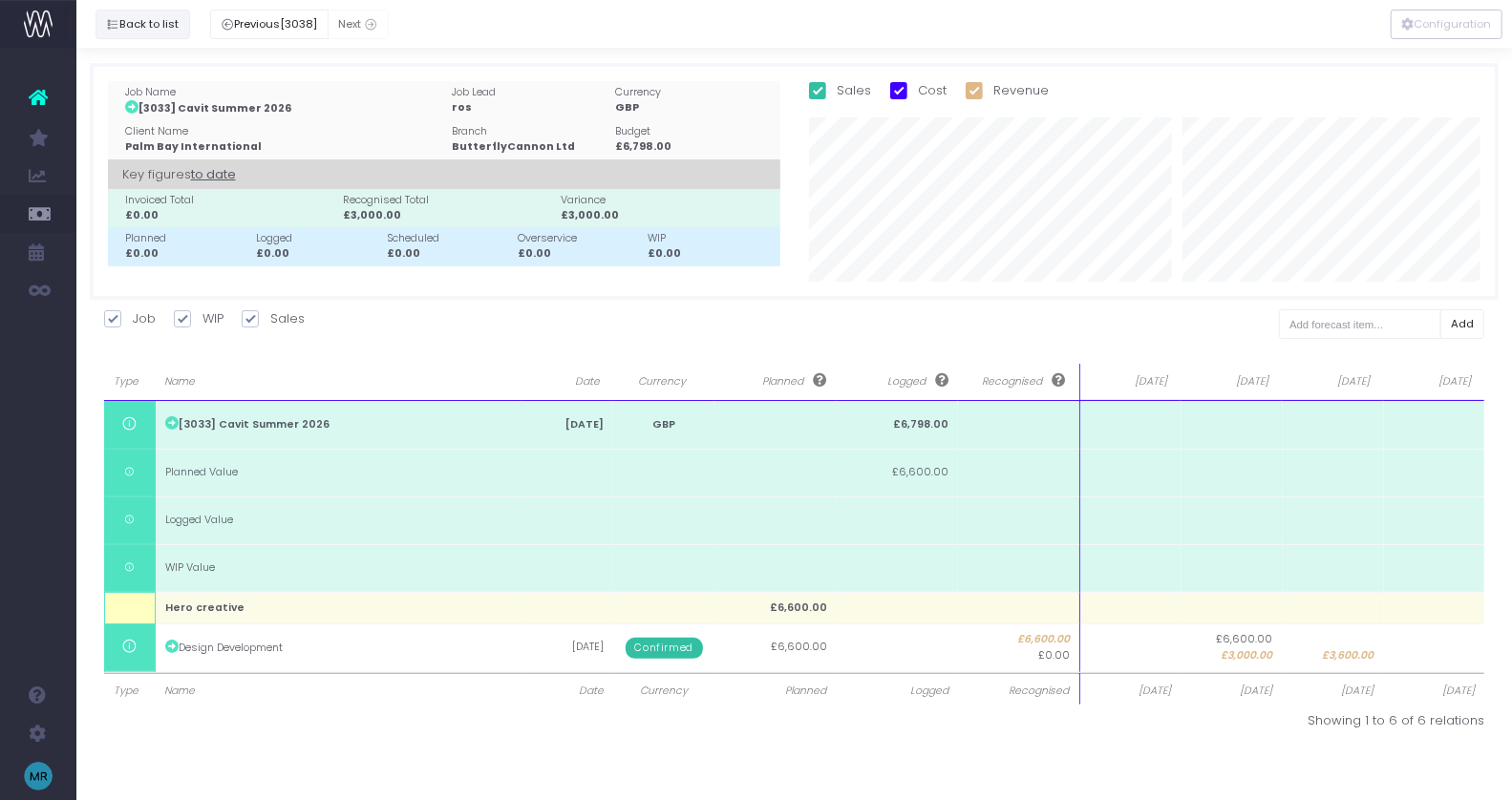
click at [150, 21] on button "Back to list" at bounding box center [143, 24] width 95 height 29
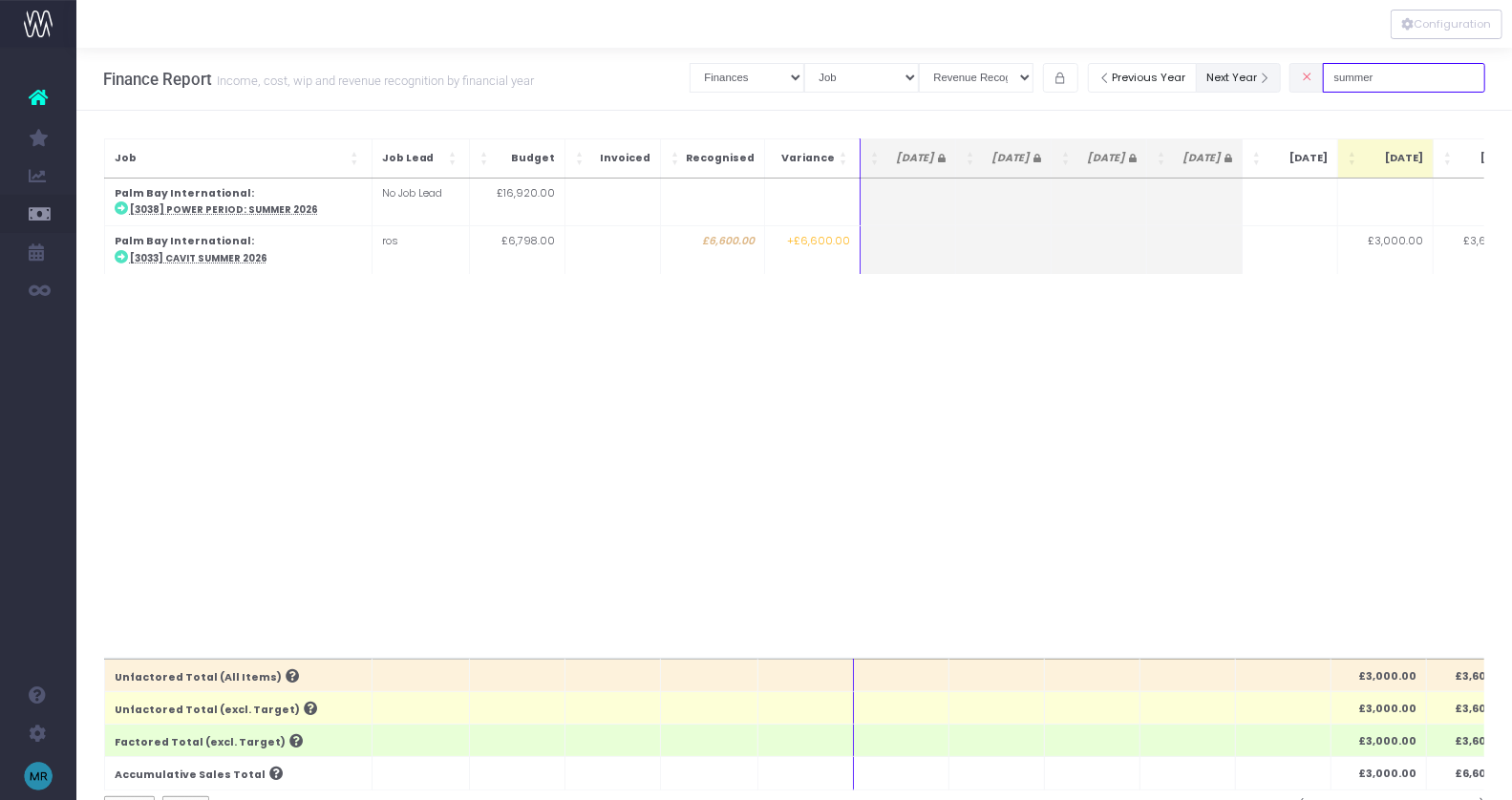
drag, startPoint x: 1417, startPoint y: 77, endPoint x: 1270, endPoint y: 75, distance: 147.0
click at [1270, 75] on div "Clear Filters Job summary column shows... Finances Chart Summary by Job Client …" at bounding box center [1087, 78] width 795 height 39
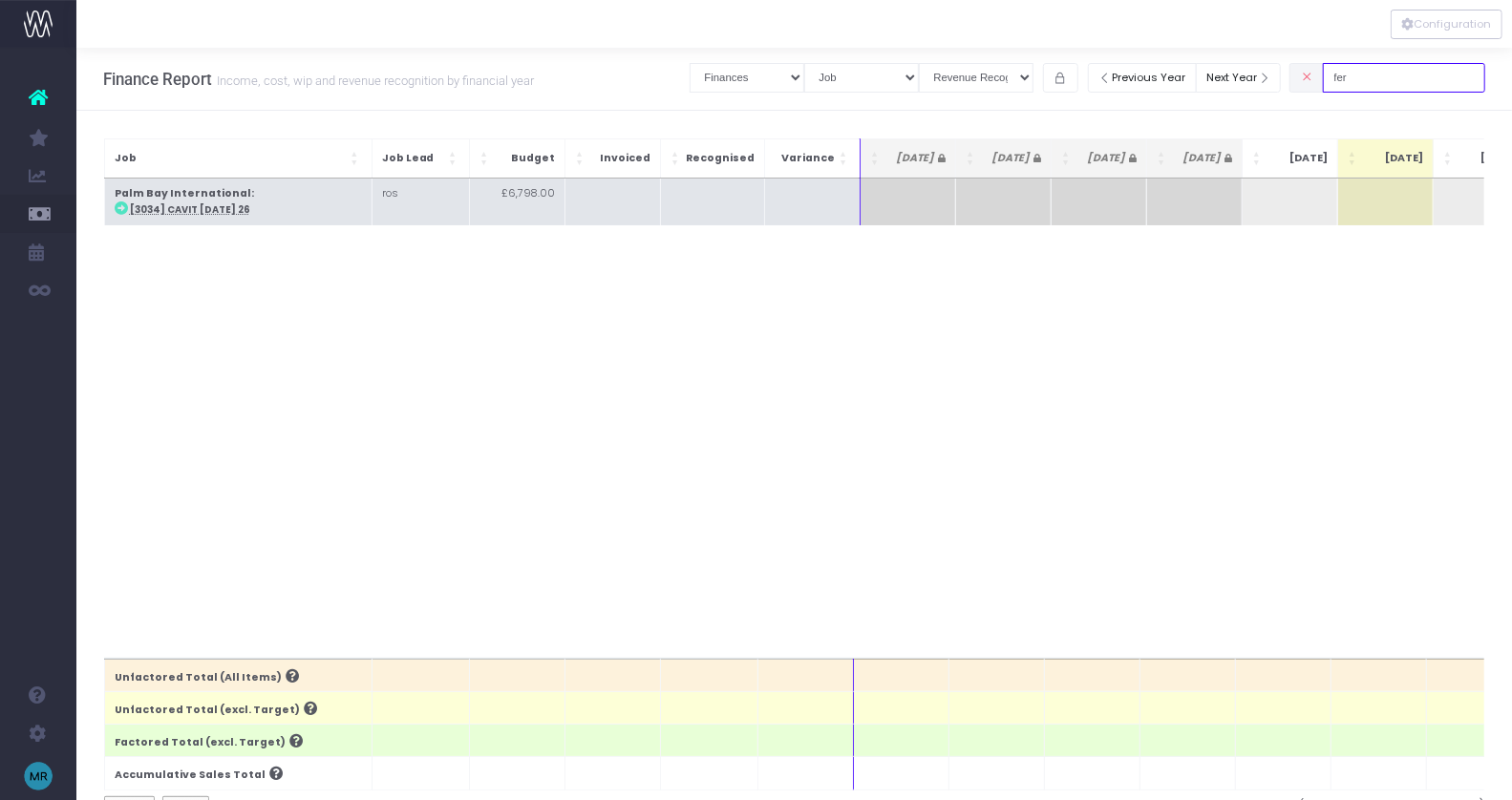
type input "fer"
click at [249, 206] on abbr "[3034] Cavit [DATE] 26" at bounding box center [190, 209] width 120 height 13
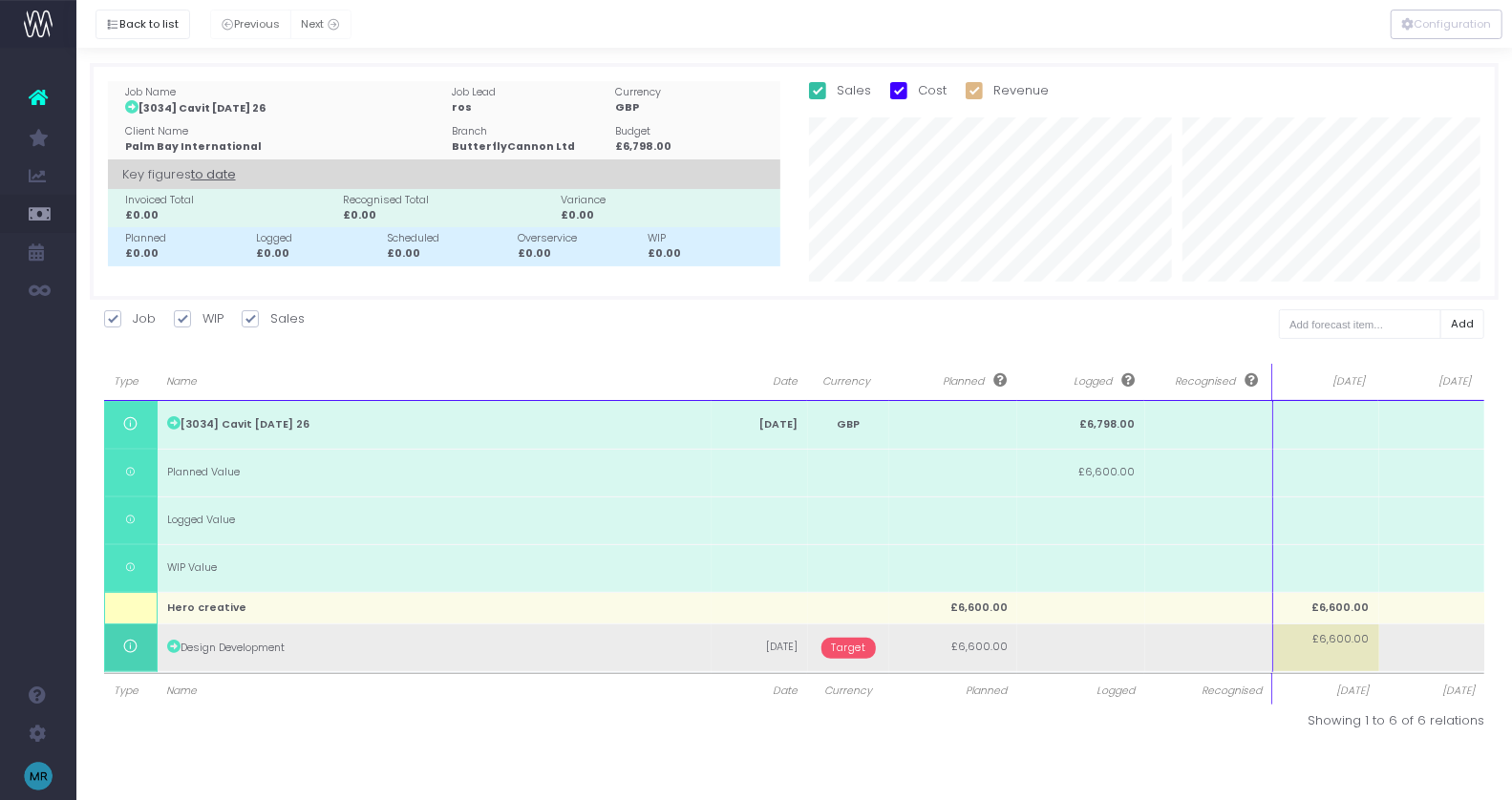
click at [856, 648] on span "Target" at bounding box center [849, 647] width 55 height 21
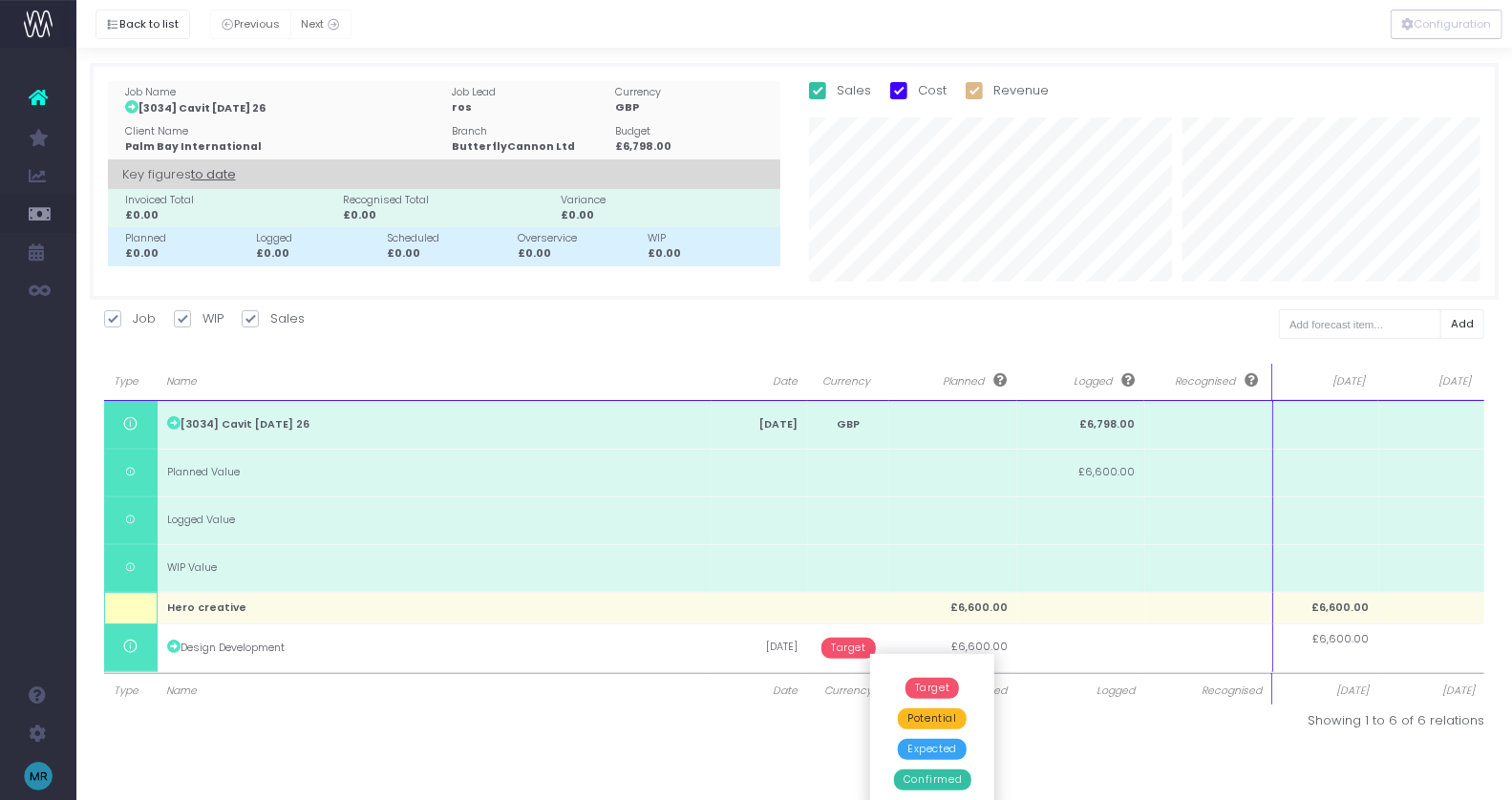
click at [949, 779] on span "Confirmed" at bounding box center [932, 779] width 77 height 21
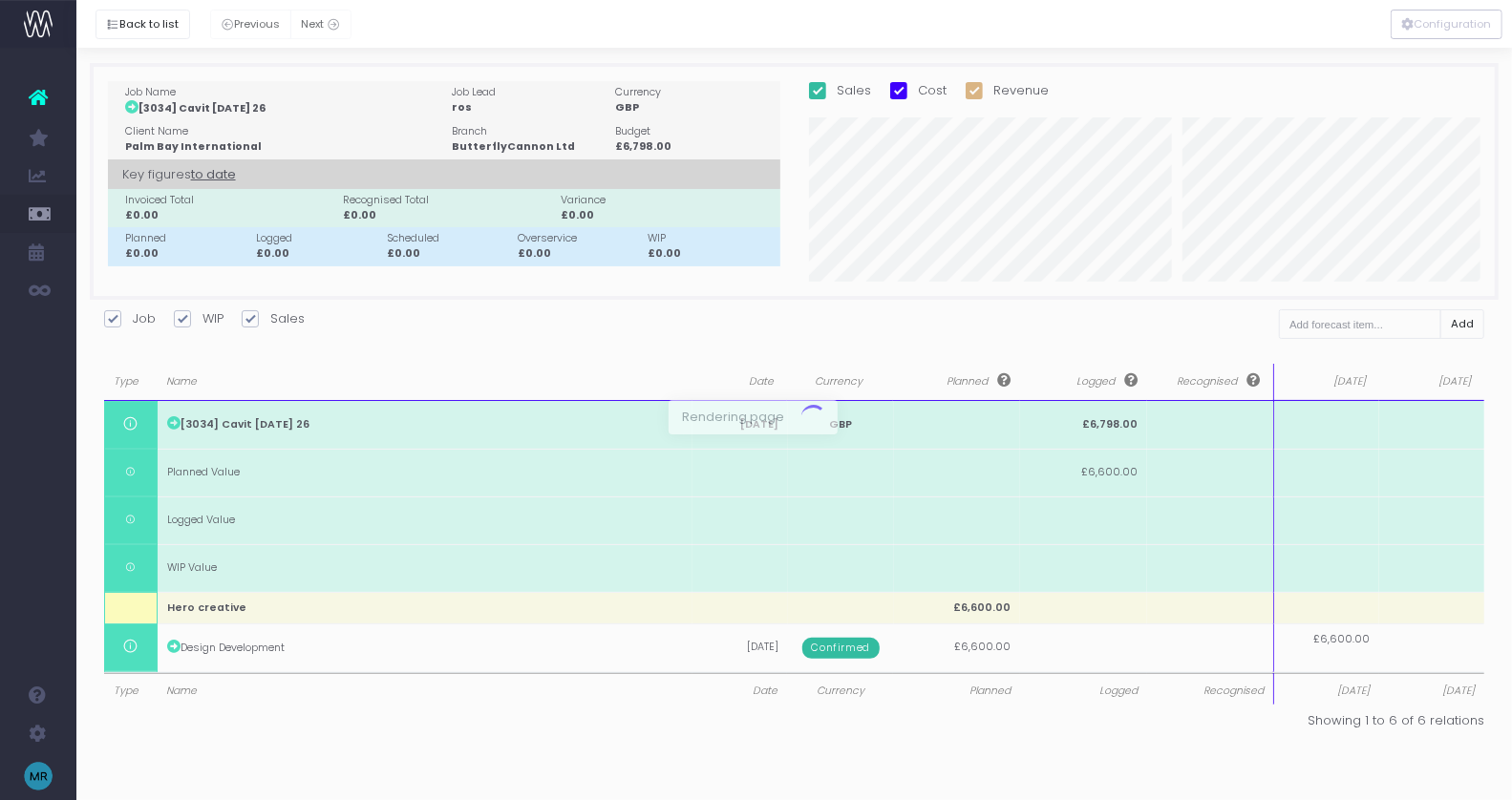
click at [1343, 668] on div at bounding box center [756, 400] width 1512 height 800
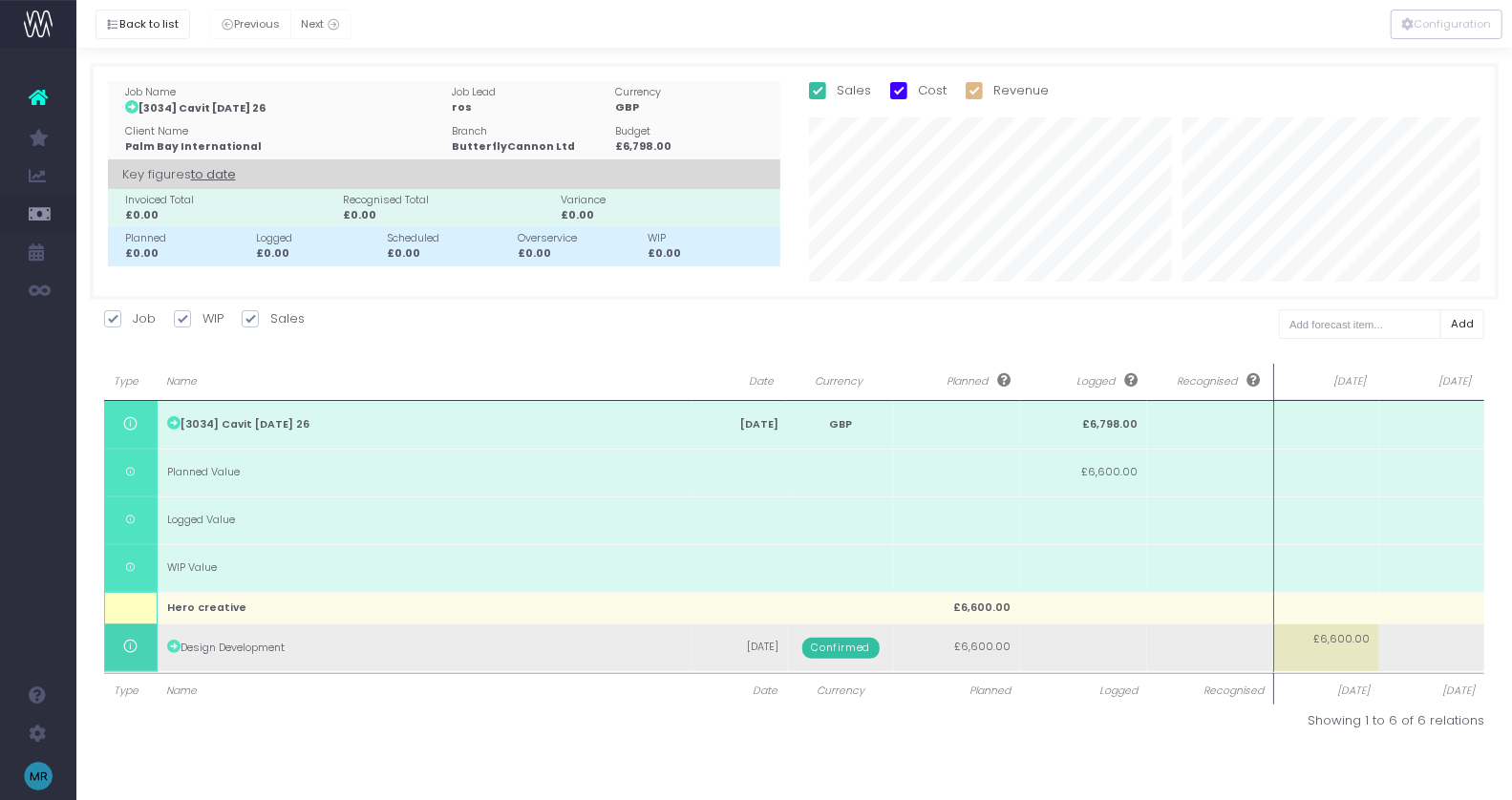
click at [1341, 654] on td "£6,600.00" at bounding box center [1327, 647] width 106 height 48
type input "300"
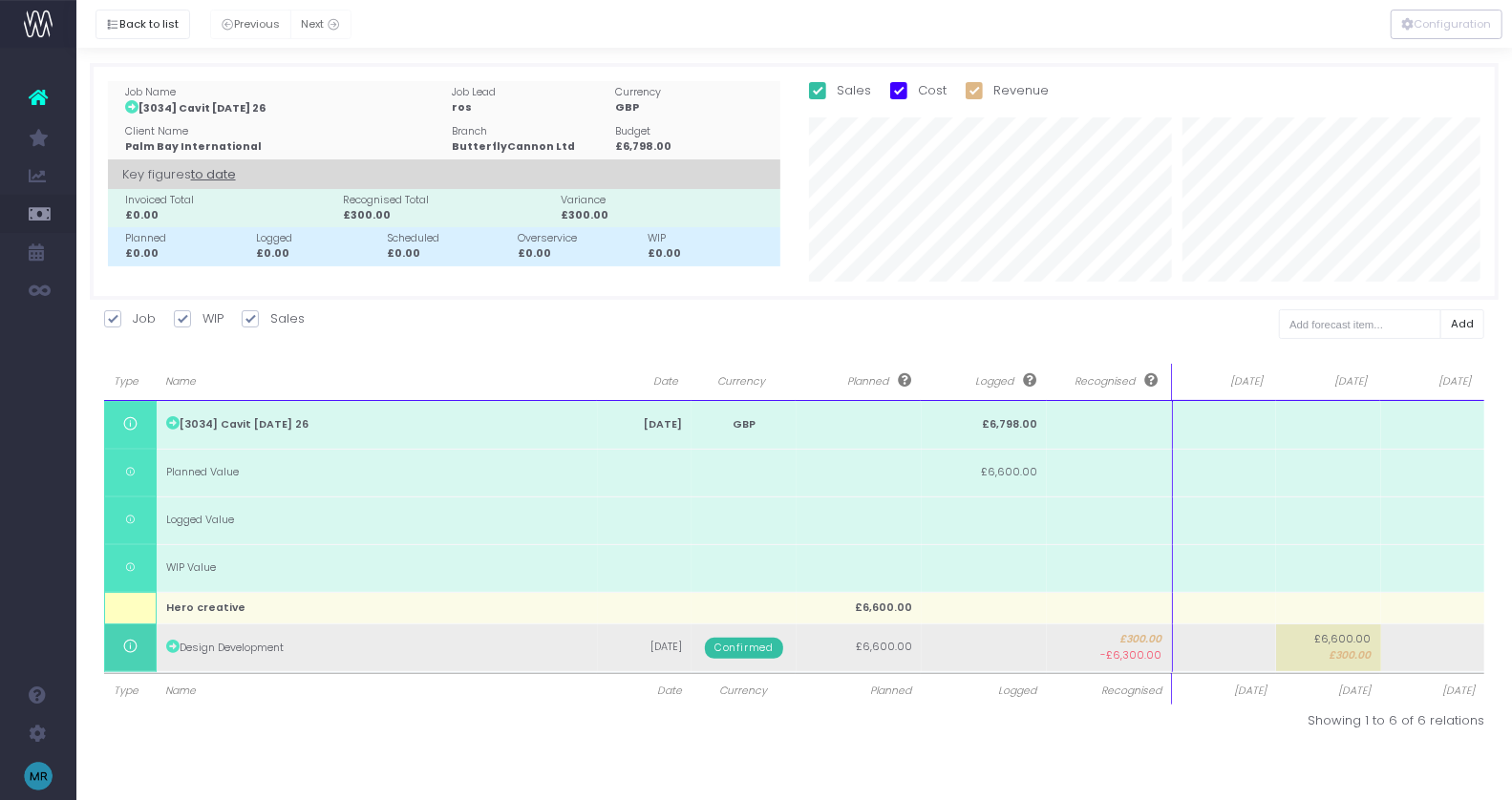
click at [1333, 649] on span "£300.00" at bounding box center [1350, 656] width 42 height 16
type input "3000"
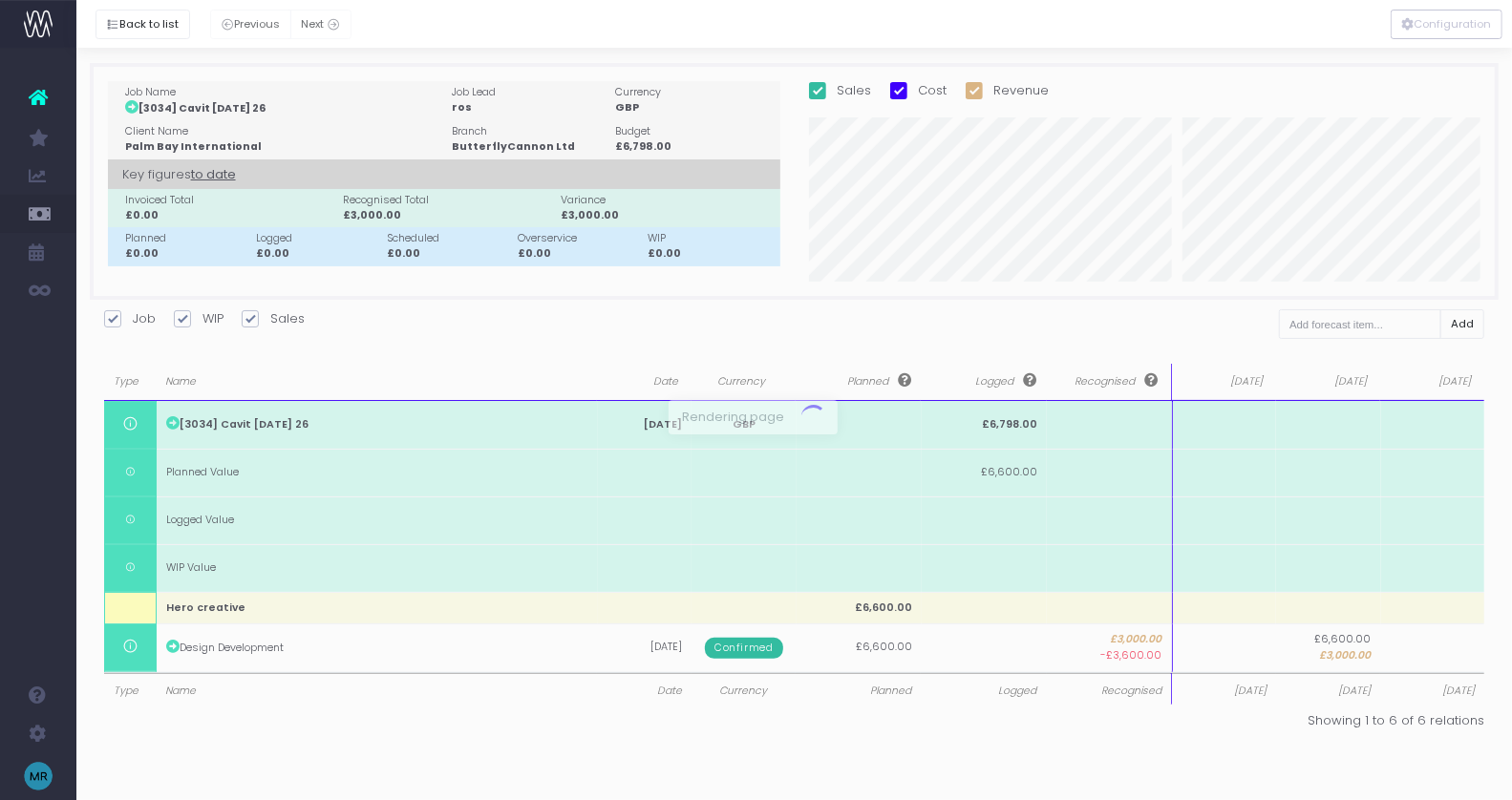
click at [1401, 645] on div at bounding box center [756, 400] width 1512 height 800
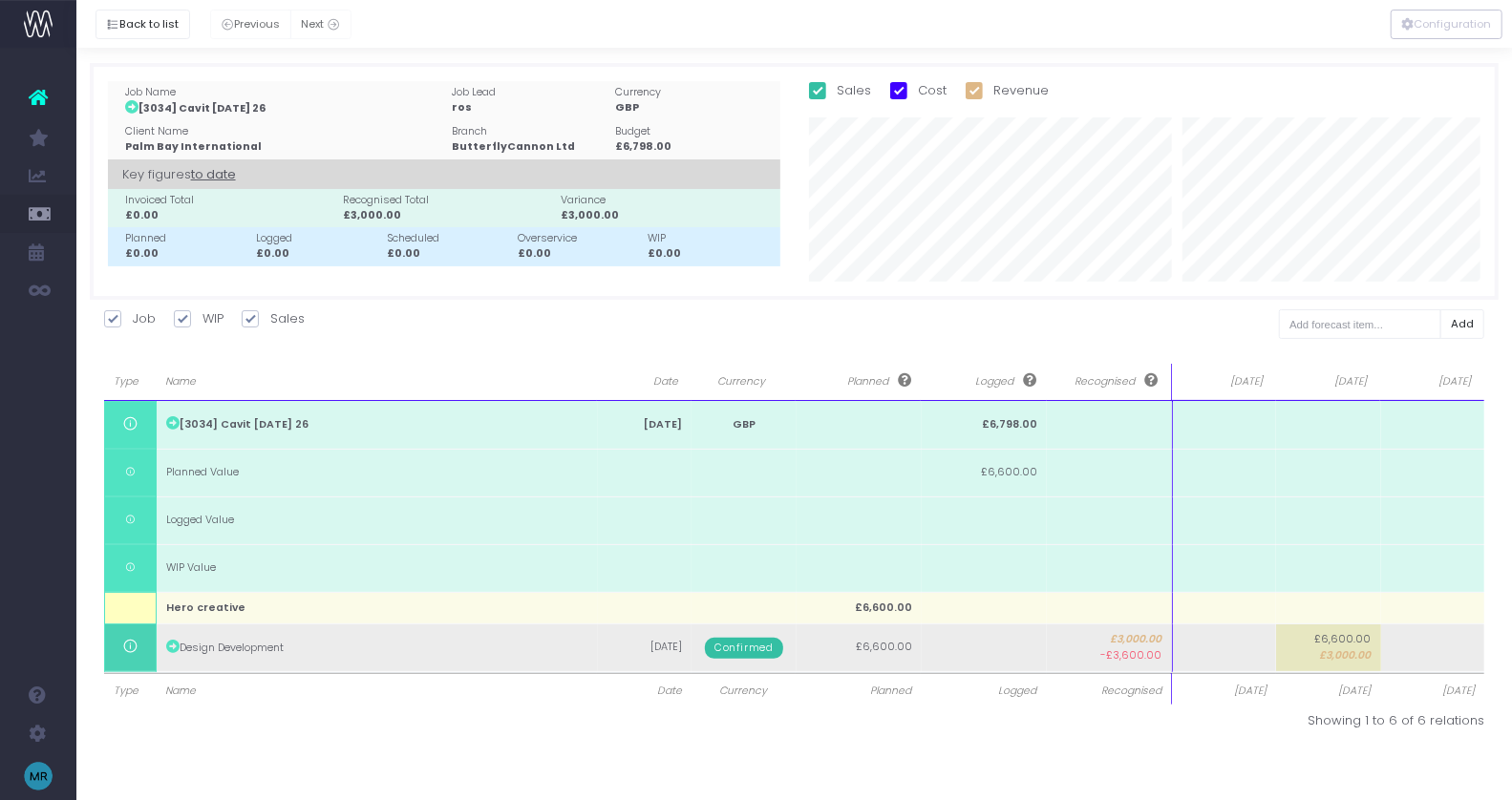
click at [1417, 651] on td at bounding box center [1433, 647] width 104 height 48
type input "3600"
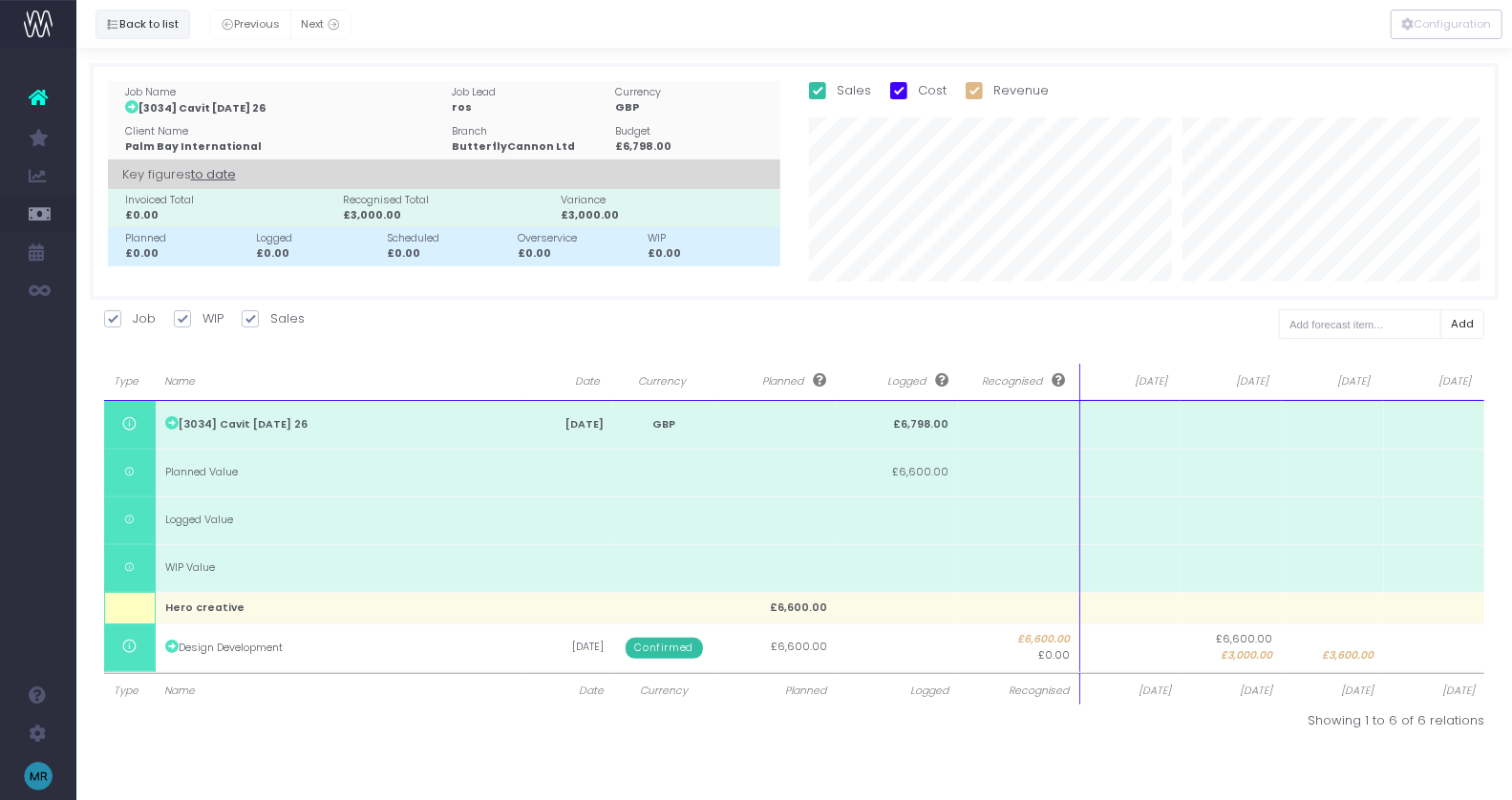
click at [147, 17] on button "Back to list" at bounding box center [143, 24] width 95 height 29
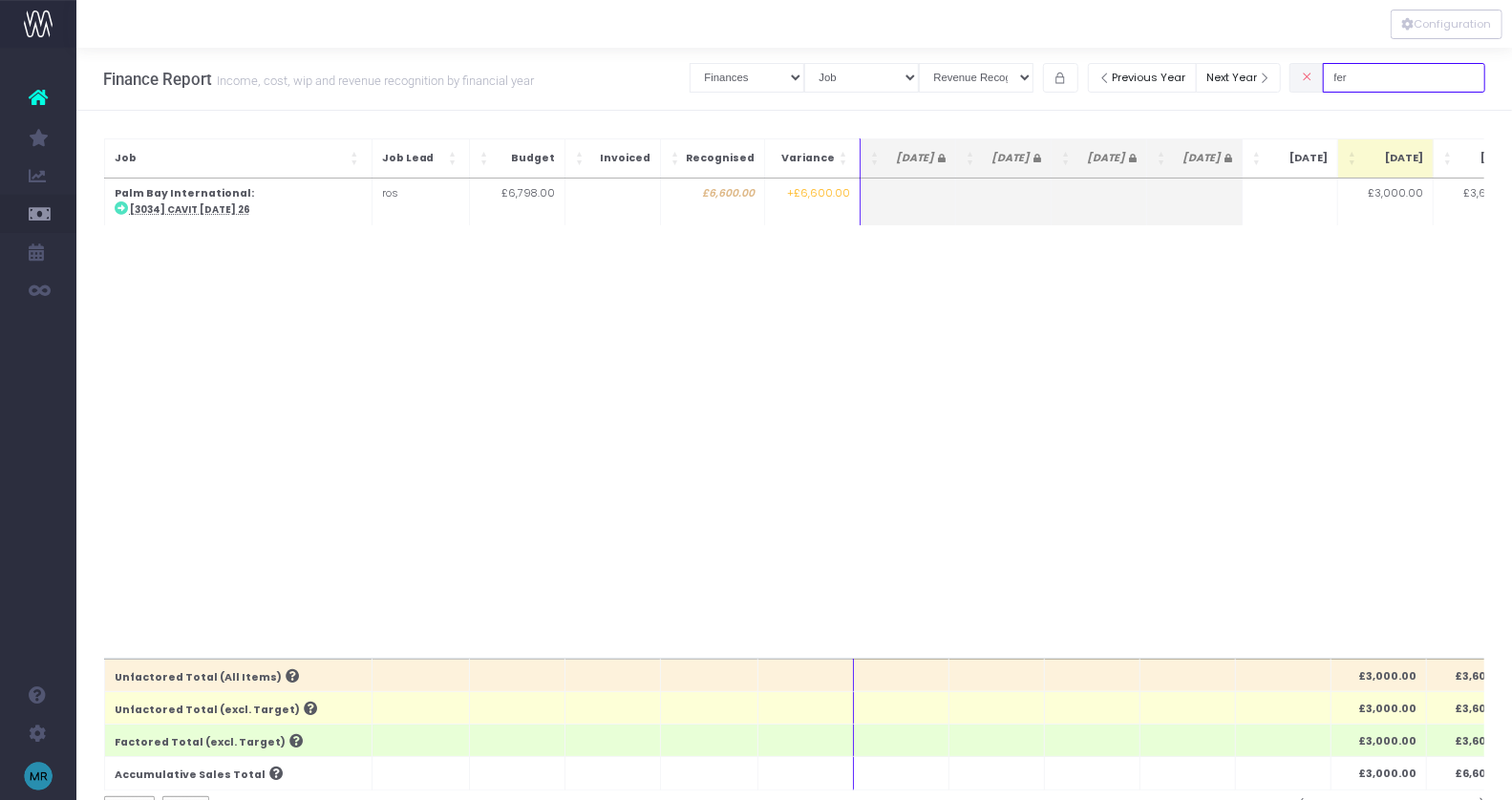
drag, startPoint x: 1401, startPoint y: 79, endPoint x: 1362, endPoint y: 79, distance: 39.0
click at [1364, 79] on input "fer" at bounding box center [1404, 77] width 162 height 29
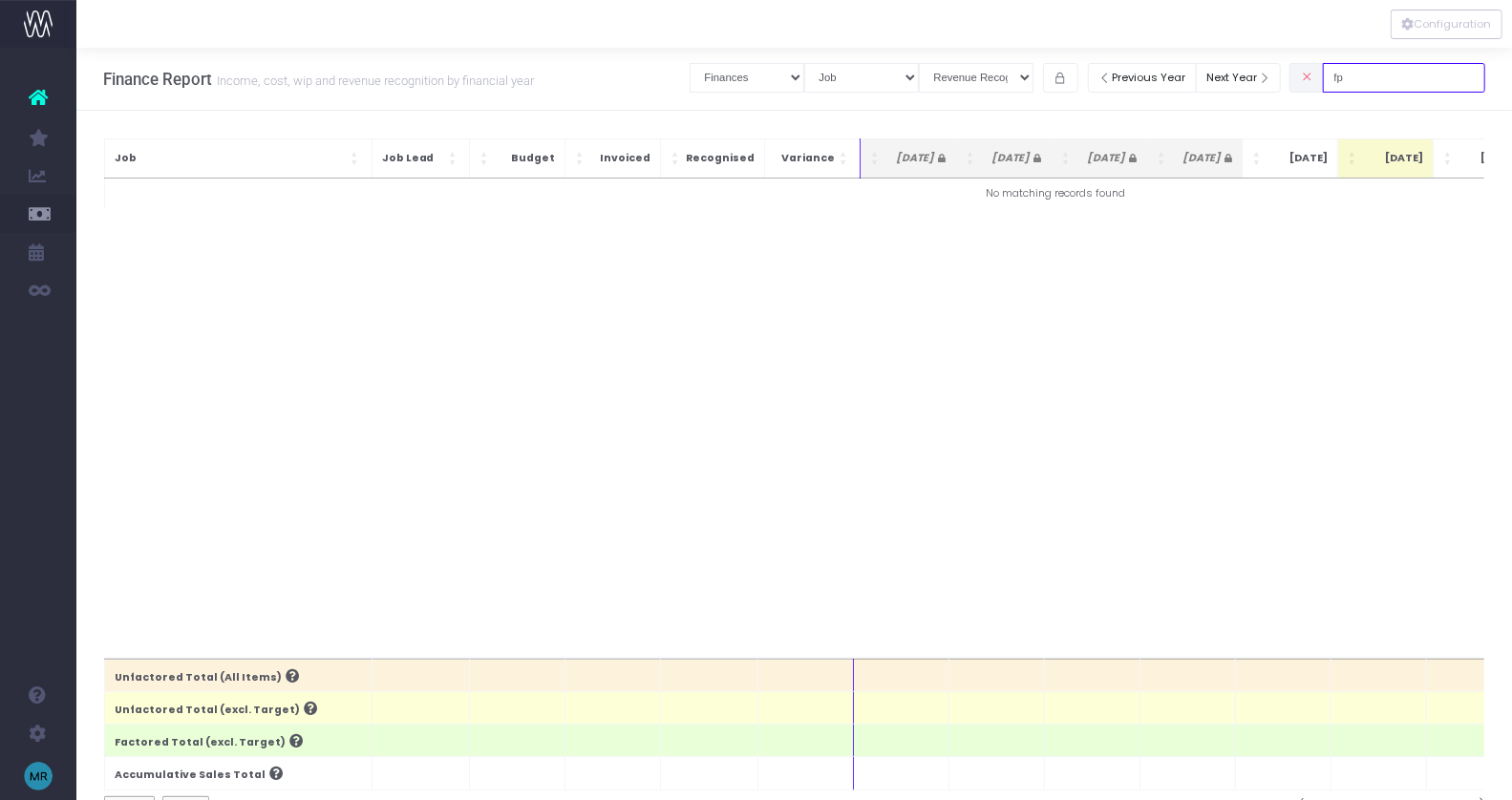
type input "f"
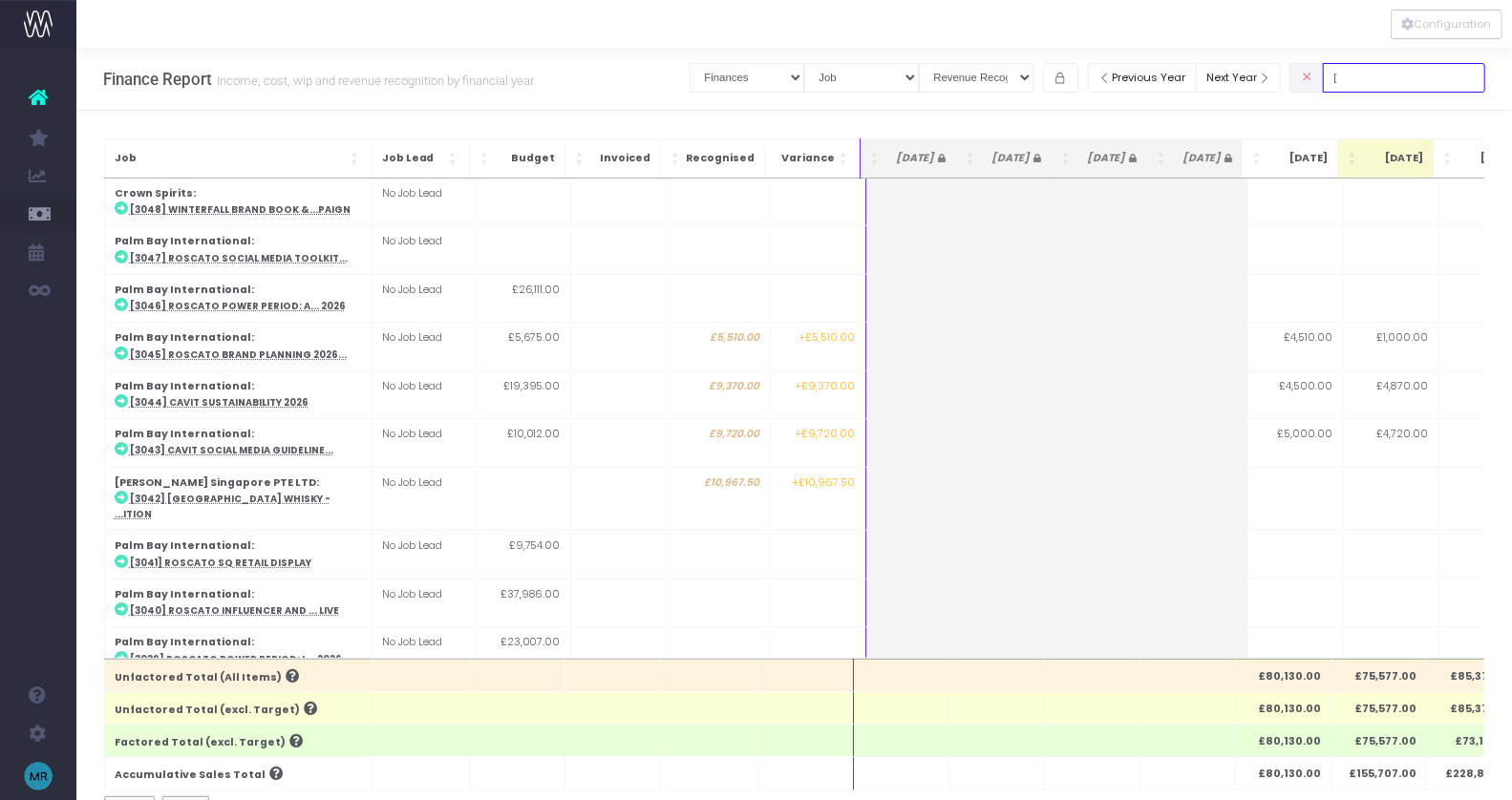
type input "["
type input "pizza"
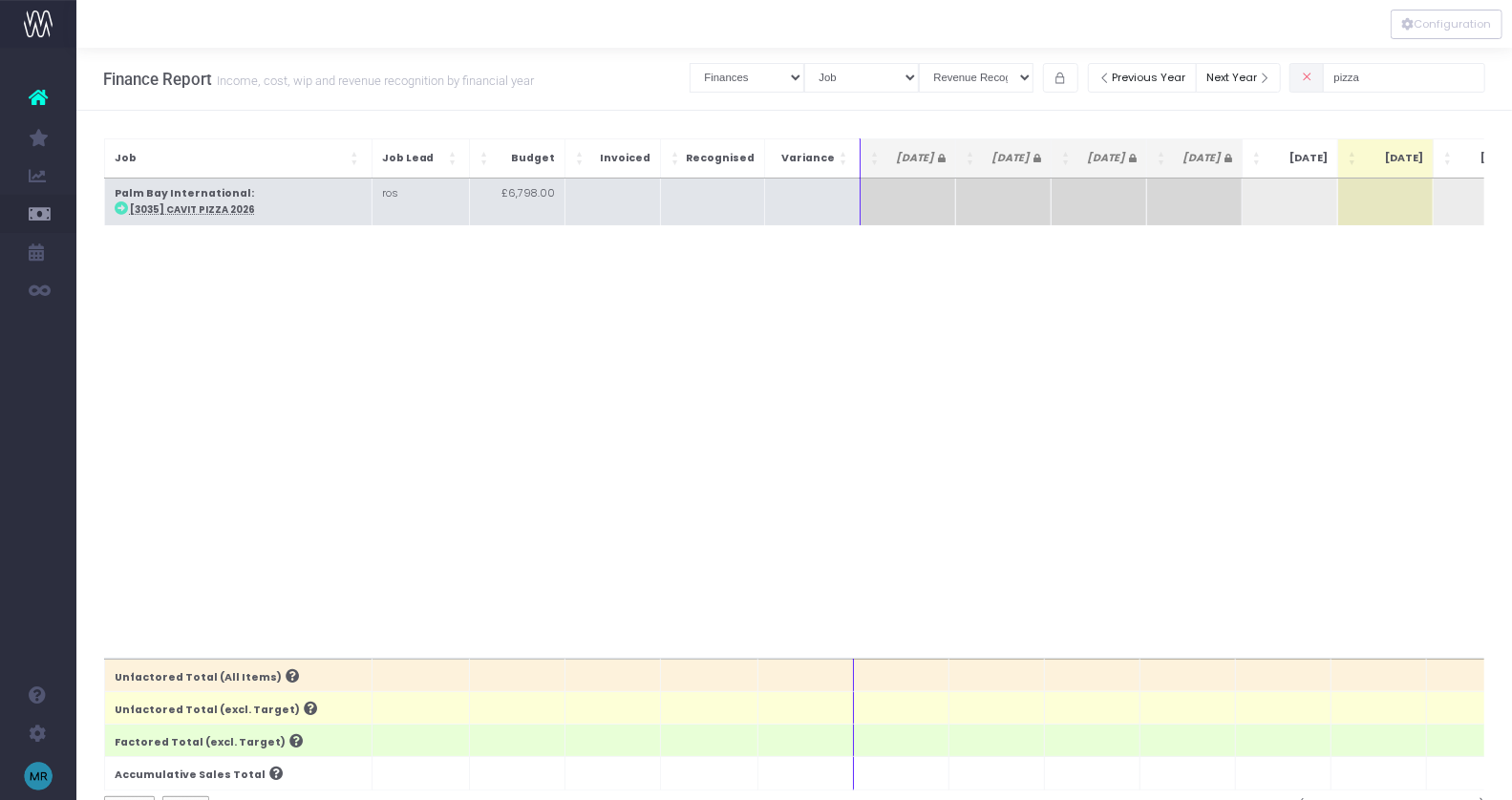
click at [236, 213] on abbr "[3035] Cavit Pizza 2026" at bounding box center [193, 209] width 125 height 13
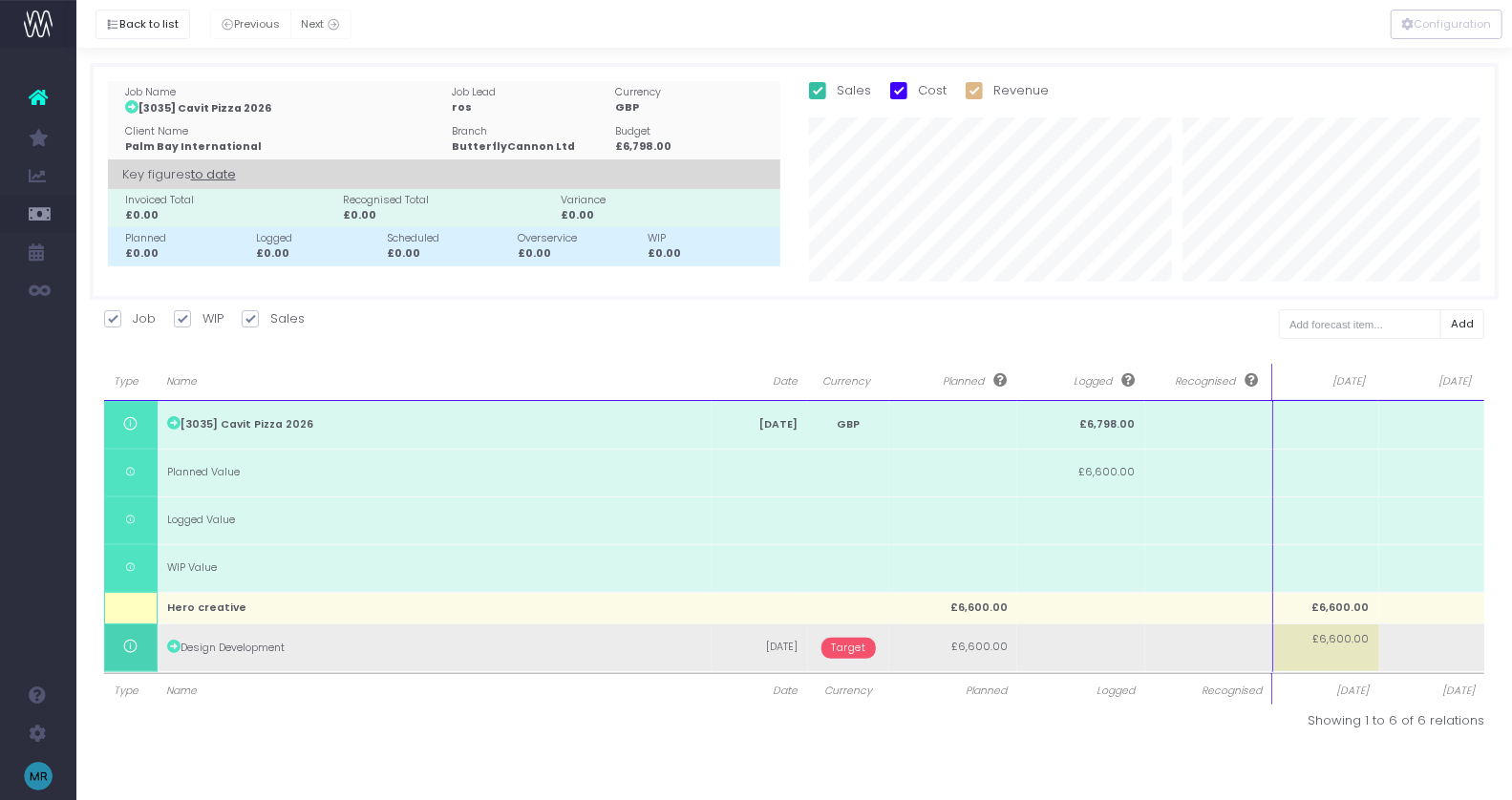
click at [1359, 658] on td "£6,600.00" at bounding box center [1325, 647] width 106 height 48
type input "3000"
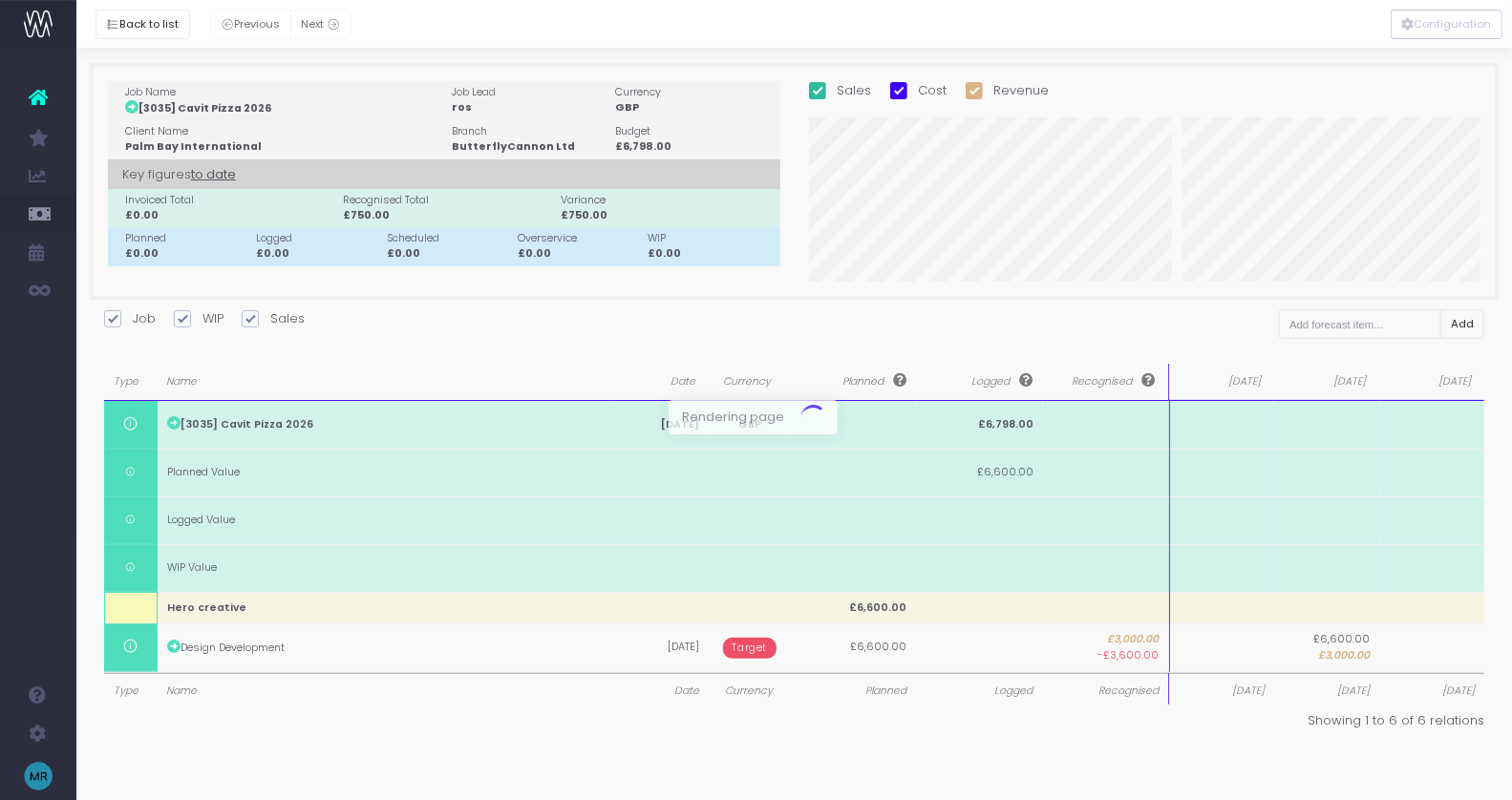
click at [1423, 643] on div at bounding box center [756, 400] width 1512 height 800
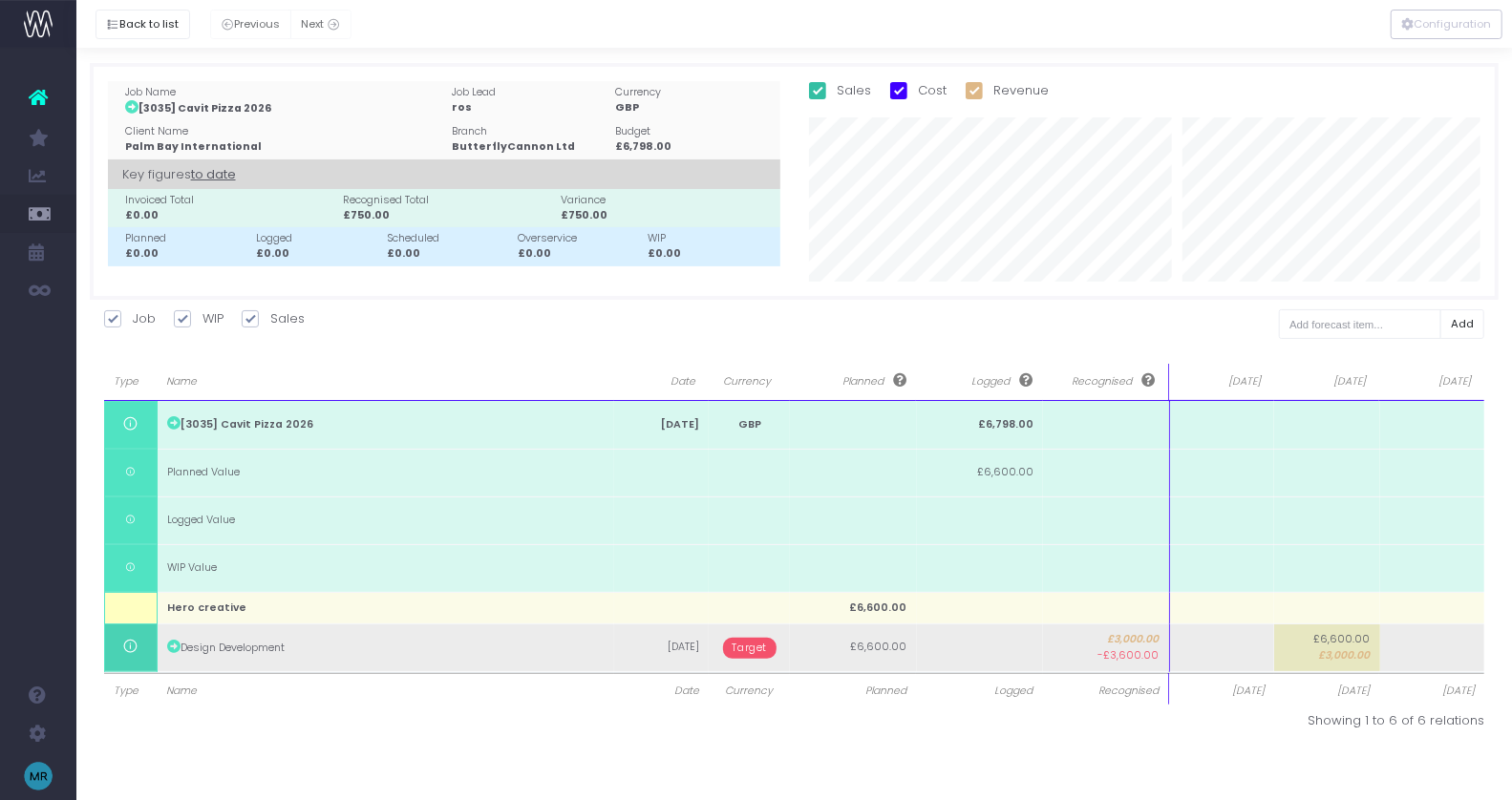
click at [1423, 660] on td at bounding box center [1432, 647] width 105 height 48
type input "3600"
click at [756, 647] on body "Oh my... this is bad. [PERSON_NAME] wasn't able to load this page. Please conta…" at bounding box center [756, 400] width 1512 height 800
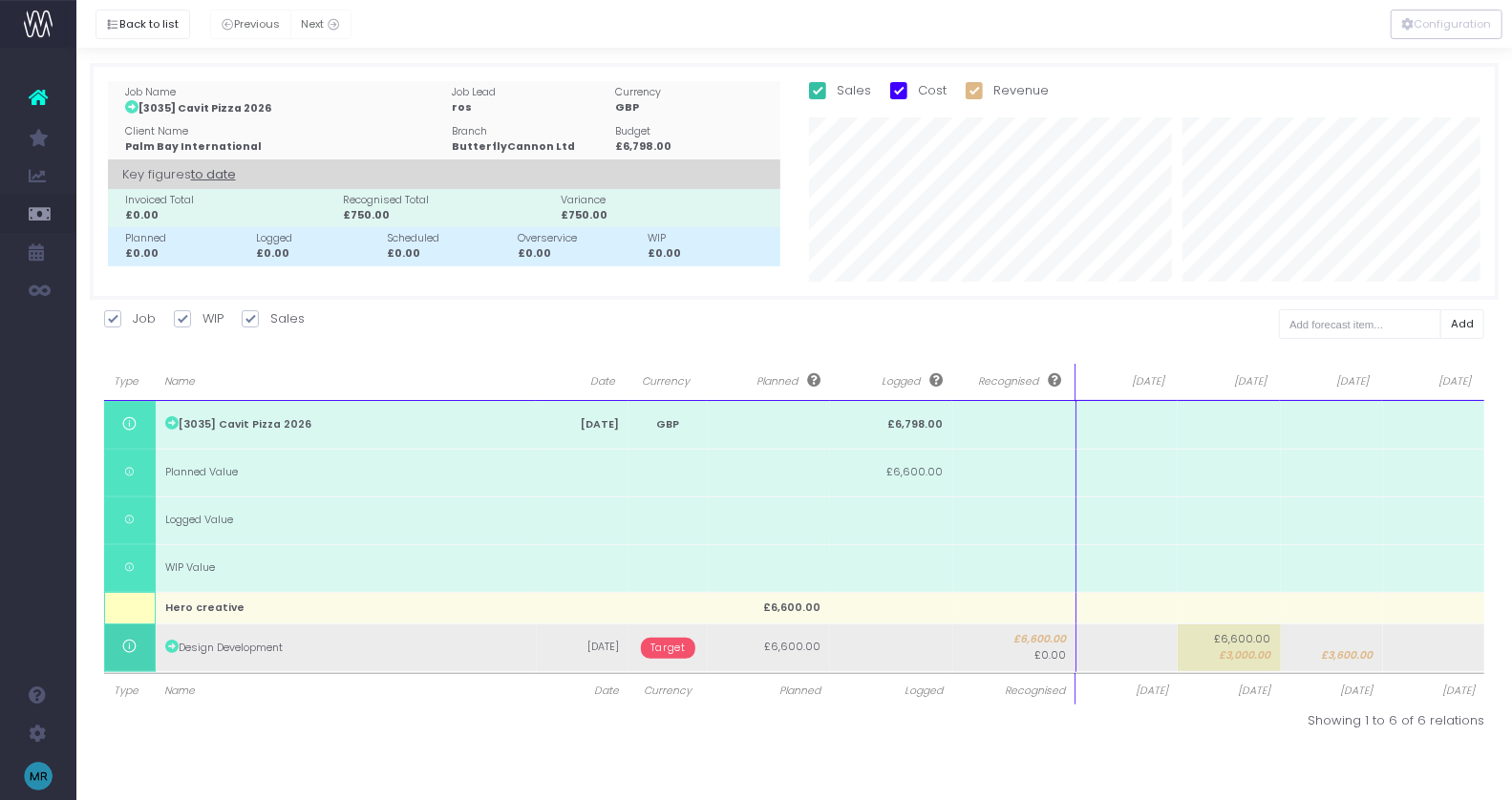
click at [666, 643] on span "Target" at bounding box center [668, 647] width 55 height 21
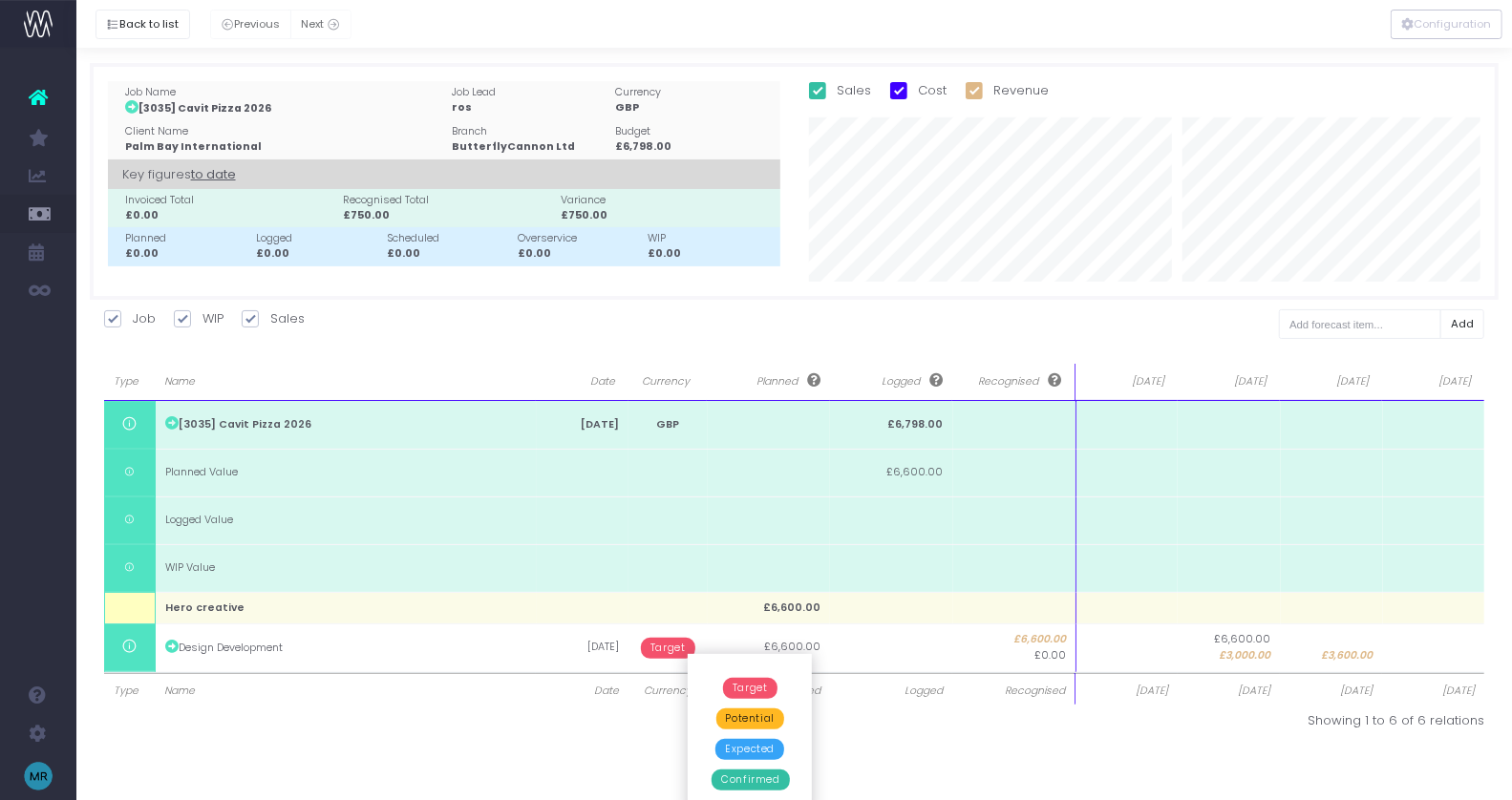
click at [752, 776] on span "Confirmed" at bounding box center [750, 779] width 77 height 21
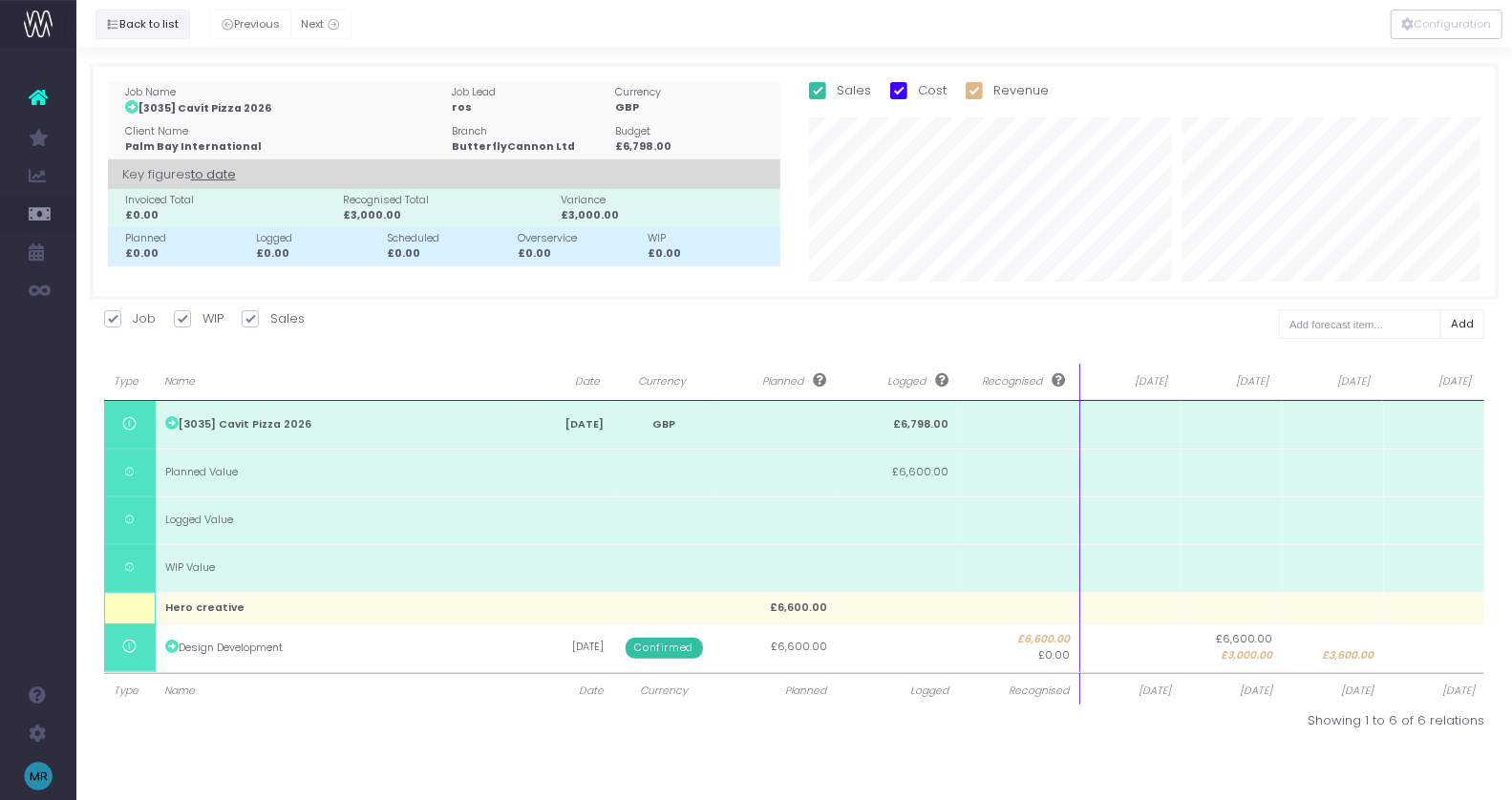
click at [154, 21] on button "Back to list" at bounding box center [143, 24] width 95 height 29
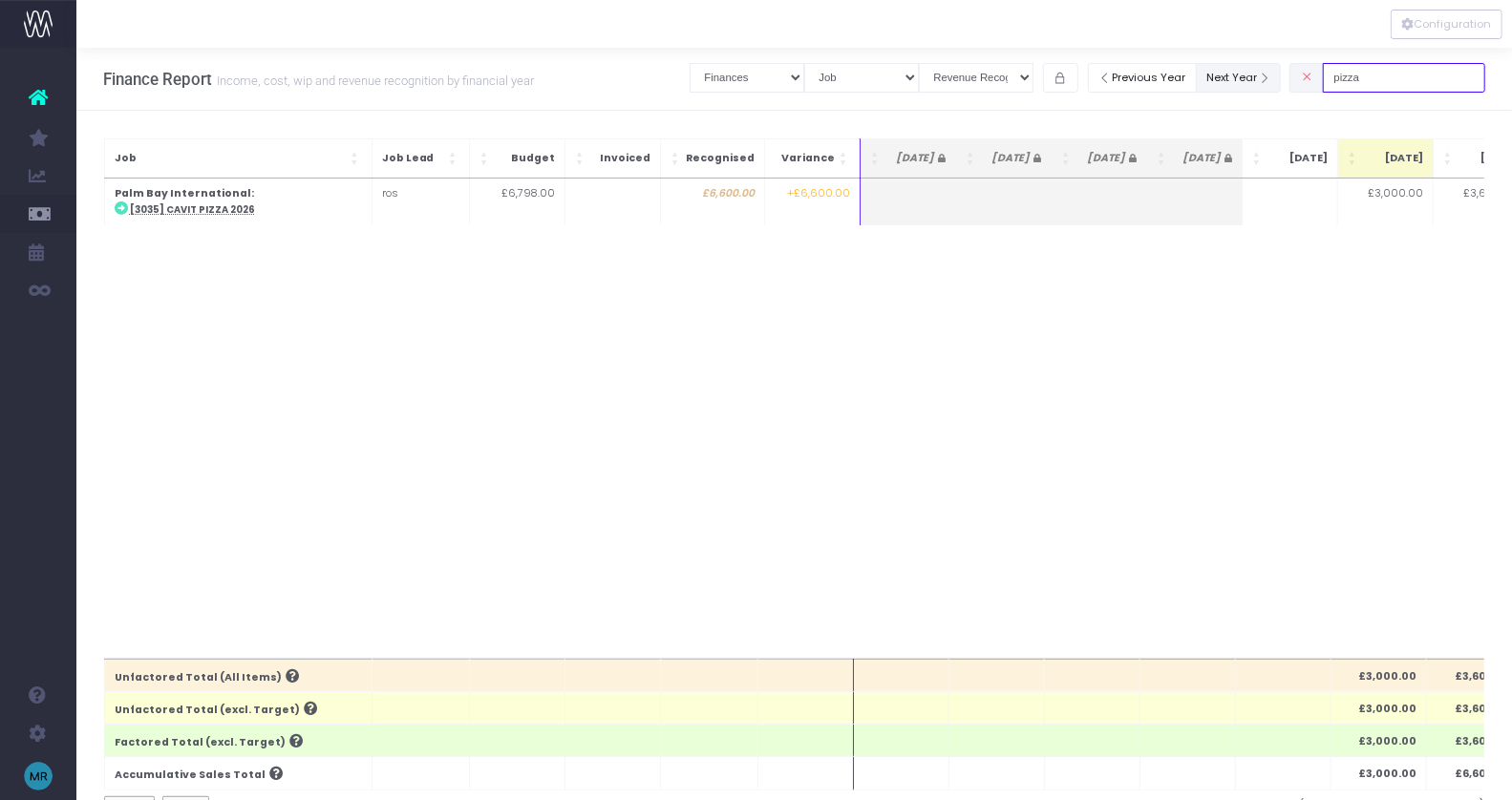
drag, startPoint x: 1394, startPoint y: 79, endPoint x: 1290, endPoint y: 76, distance: 104.0
click at [1290, 77] on div "Clear Filters Job summary column shows... Finances Chart Summary by Job Client …" at bounding box center [1087, 78] width 795 height 39
type input "holiday"
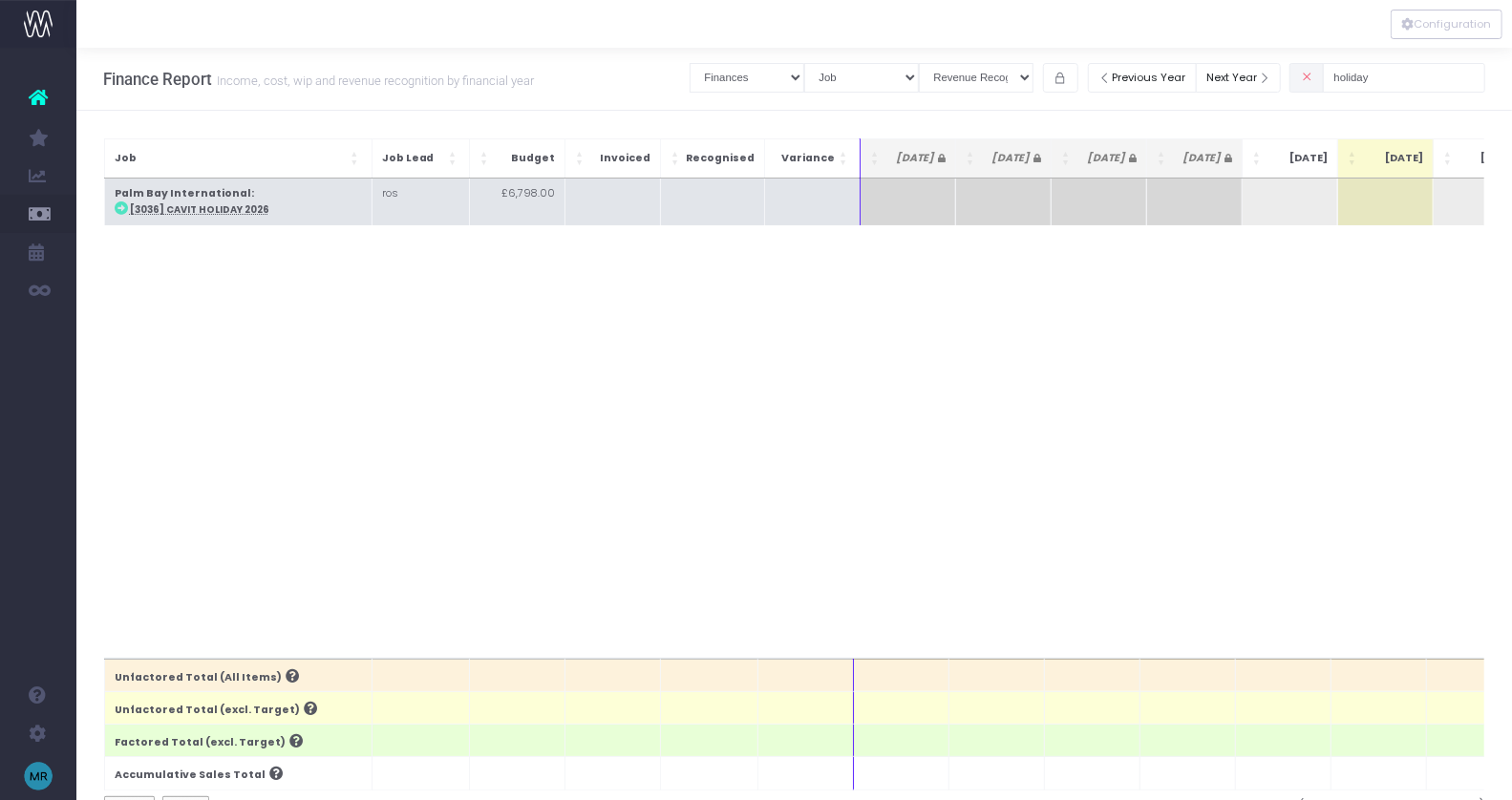
click at [201, 208] on abbr "[3036] Cavit Holiday 2026" at bounding box center [200, 209] width 140 height 13
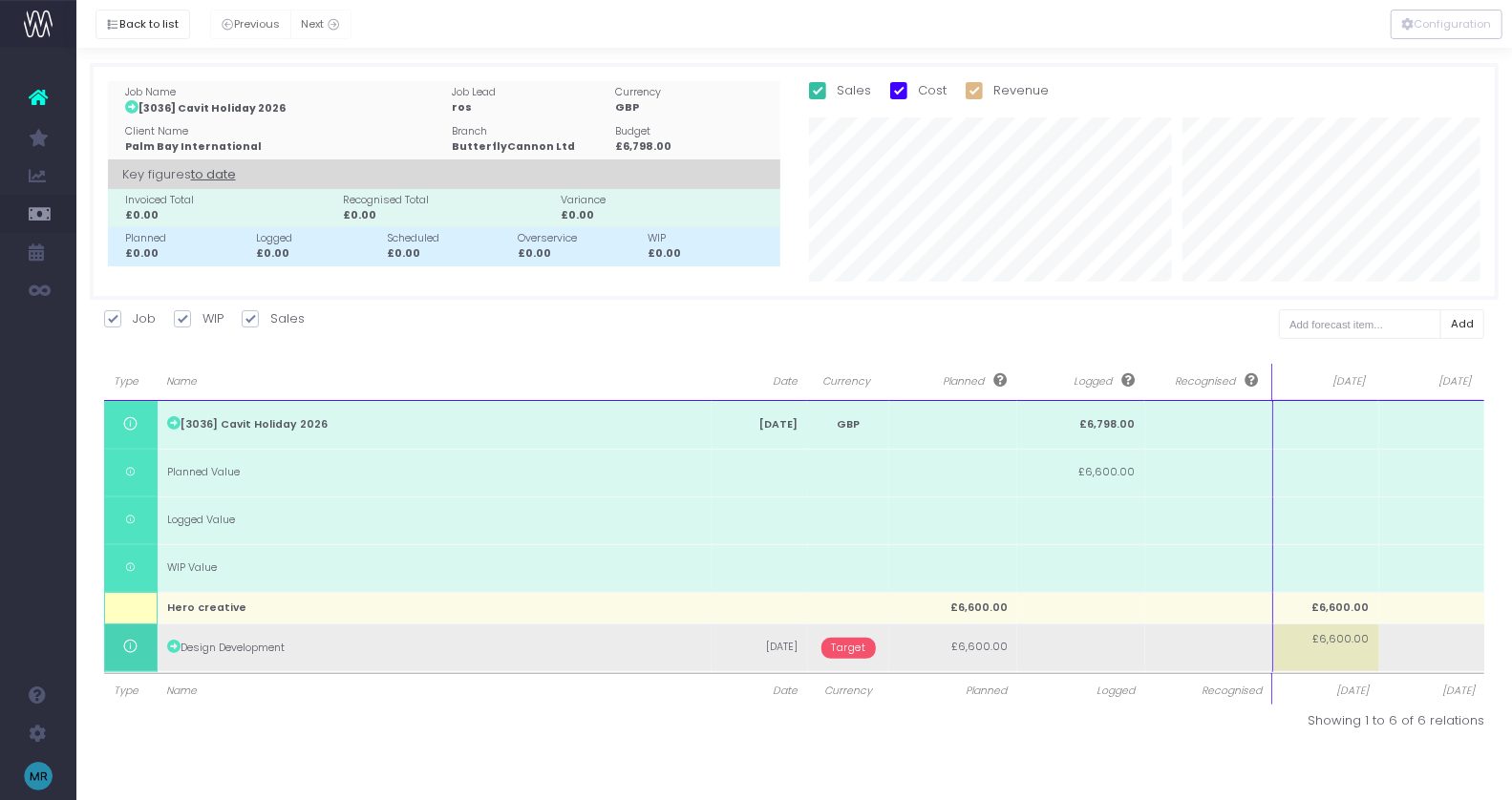
click at [847, 648] on span "Target" at bounding box center [849, 647] width 55 height 21
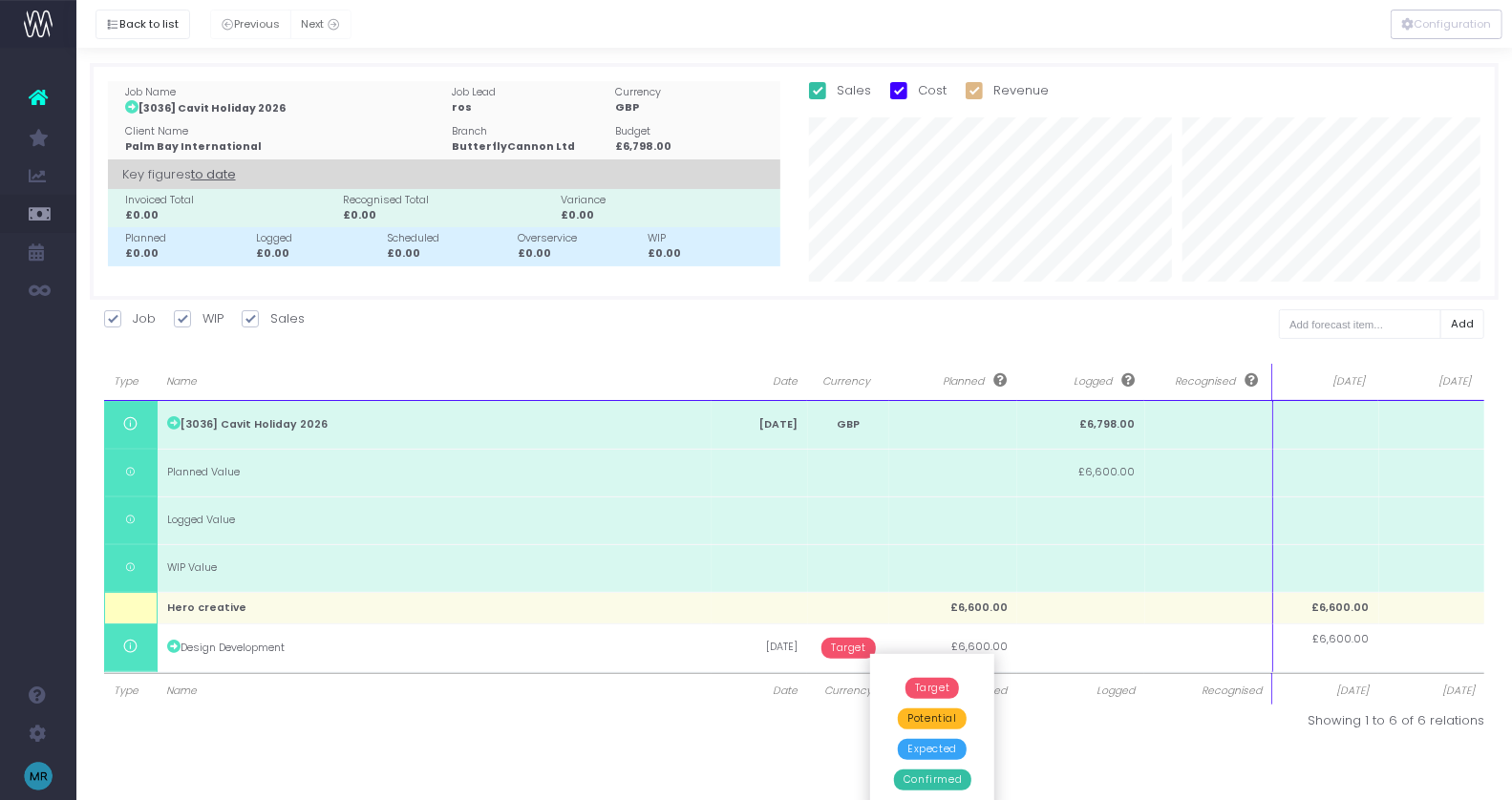
click at [956, 773] on span "Confirmed" at bounding box center [932, 779] width 77 height 21
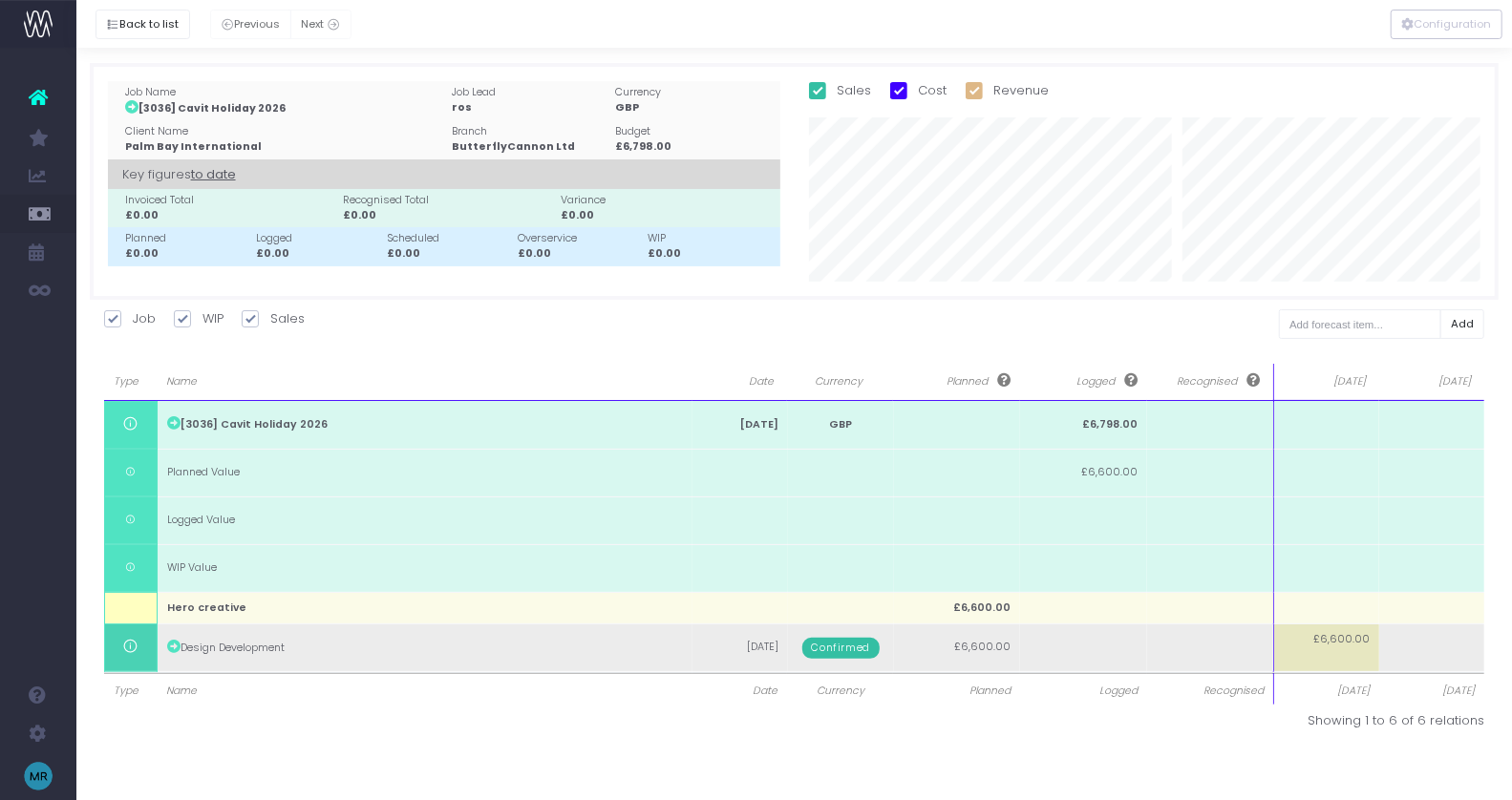
click at [1339, 668] on td "£6,600.00" at bounding box center [1327, 647] width 106 height 48
type input "3000"
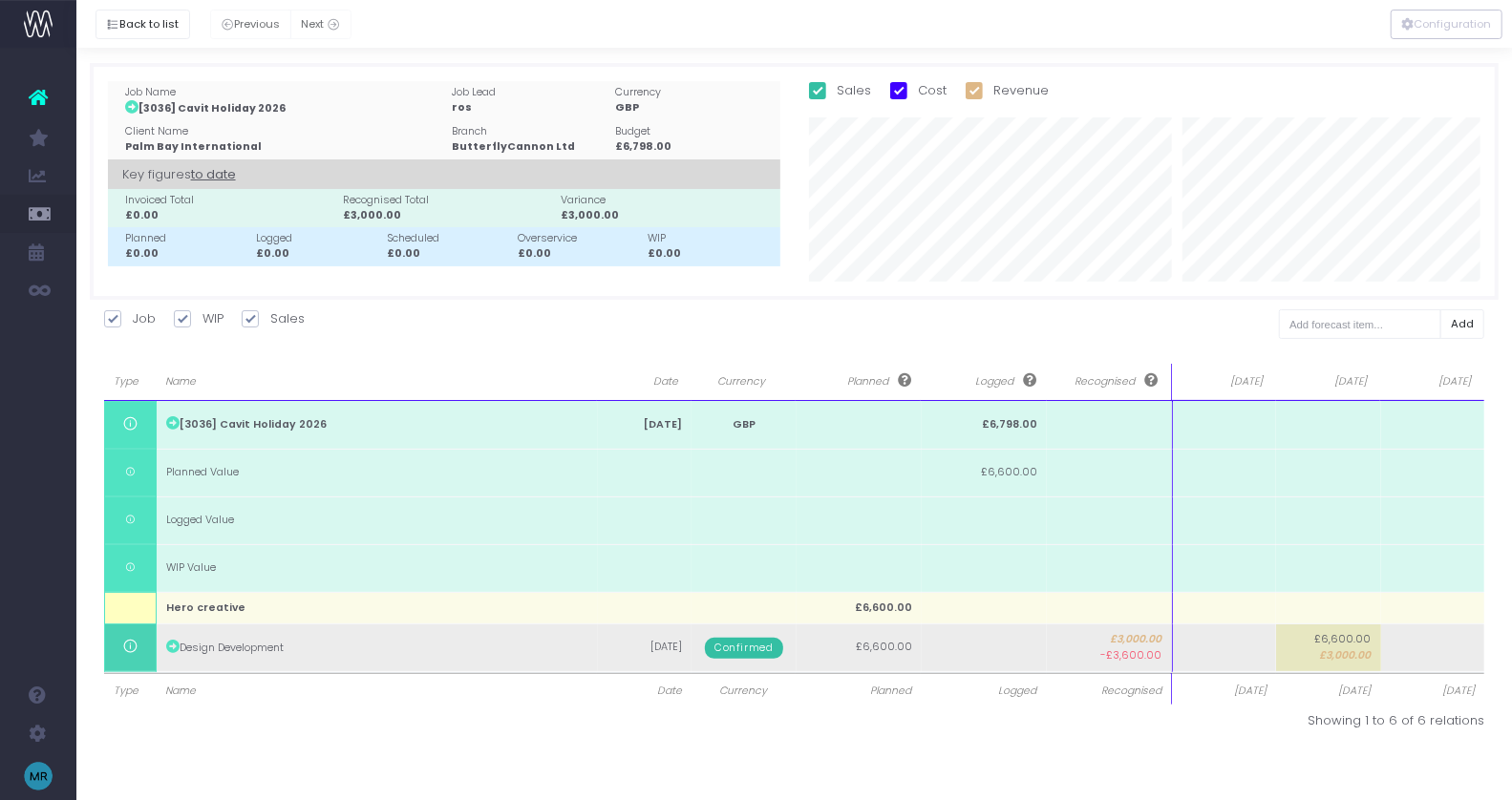
click at [1446, 654] on td at bounding box center [1433, 647] width 104 height 48
type input "3600"
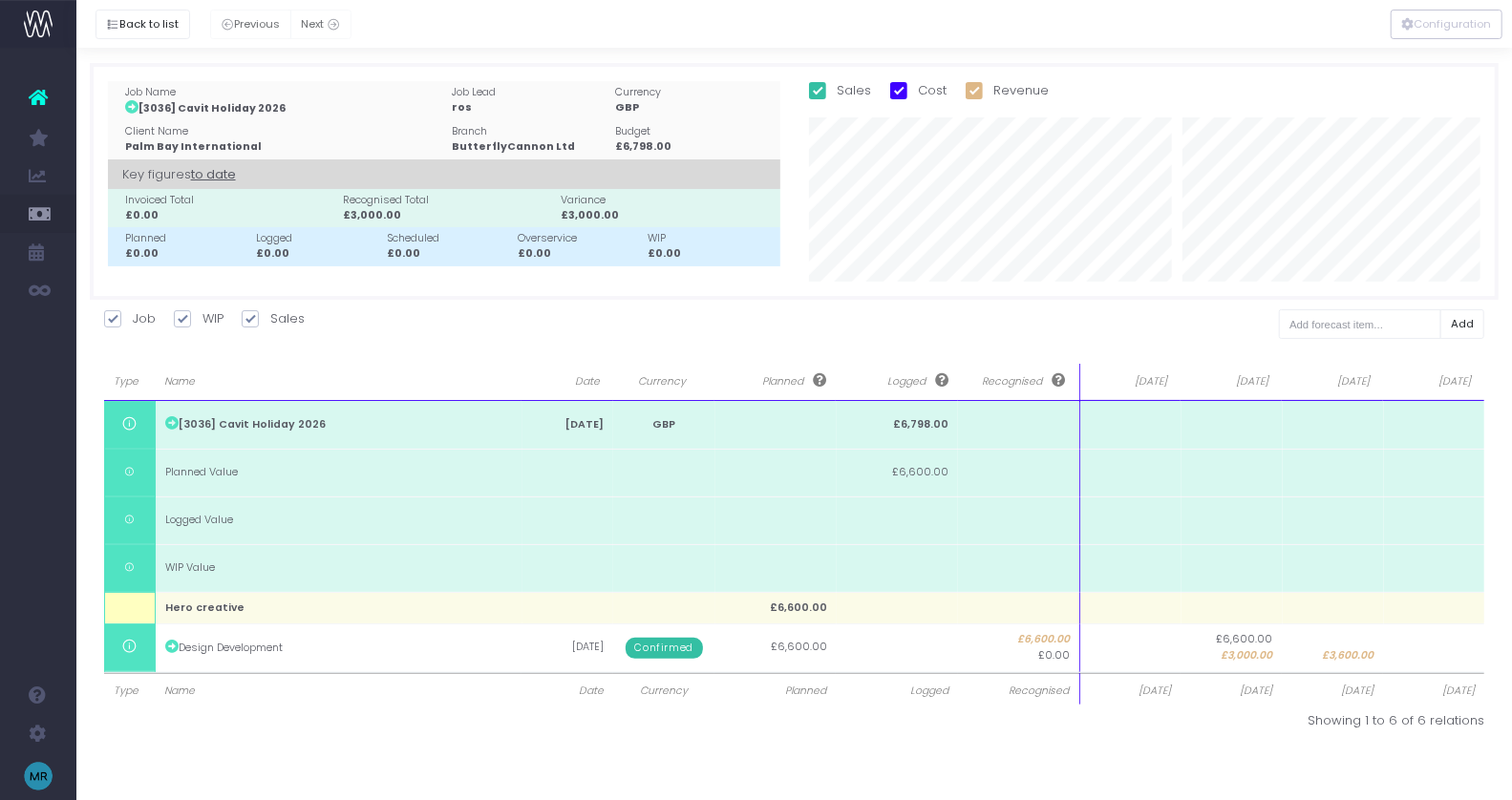
click at [143, 37] on div at bounding box center [794, 23] width 1436 height 48
click at [143, 35] on button "Back to list" at bounding box center [143, 24] width 95 height 29
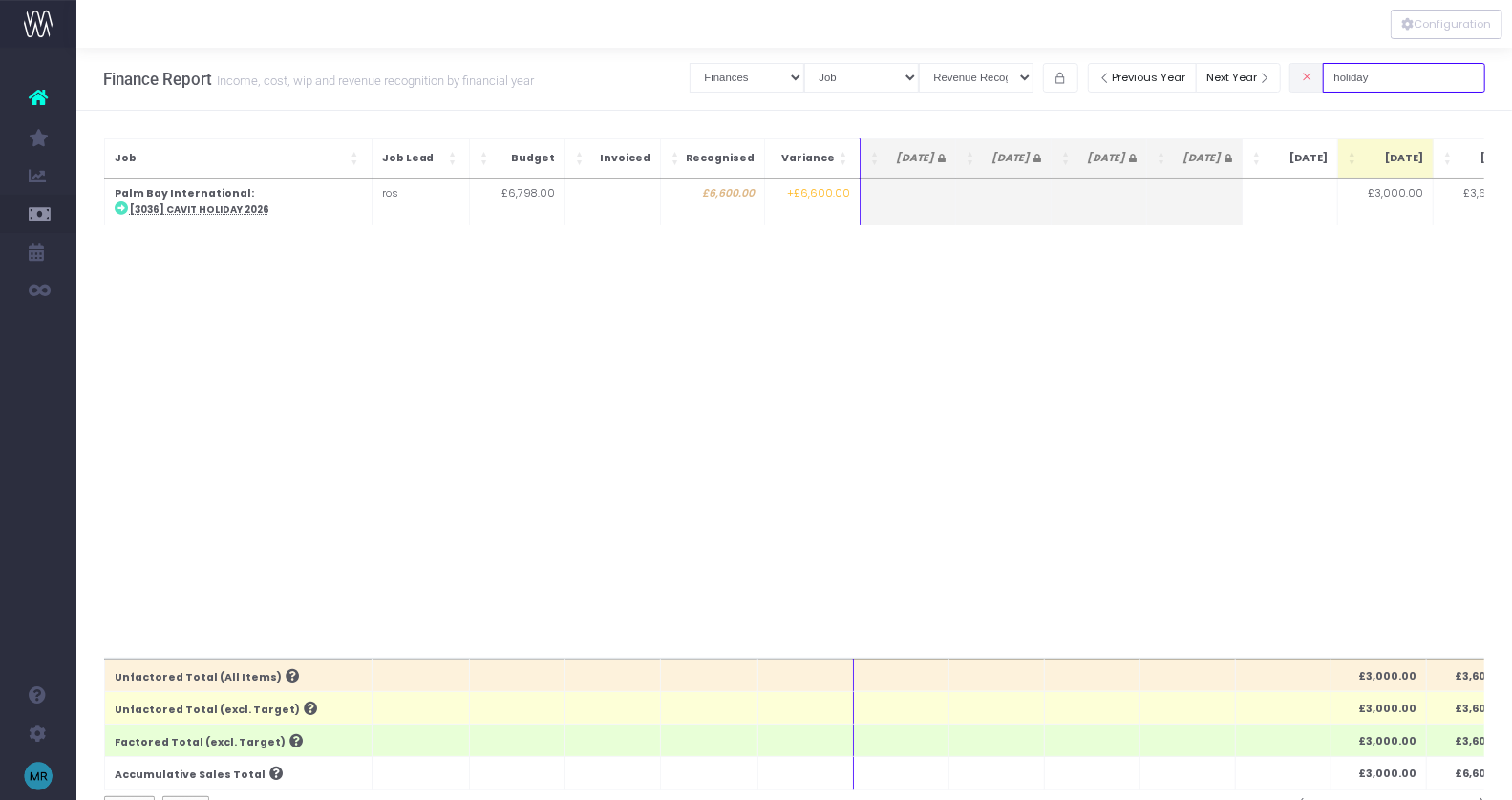
drag, startPoint x: 1414, startPoint y: 80, endPoint x: 1314, endPoint y: 80, distance: 100.0
click at [1314, 80] on div "Clear Filters Job summary column shows... Finances Chart Summary by Job Client …" at bounding box center [1087, 78] width 795 height 39
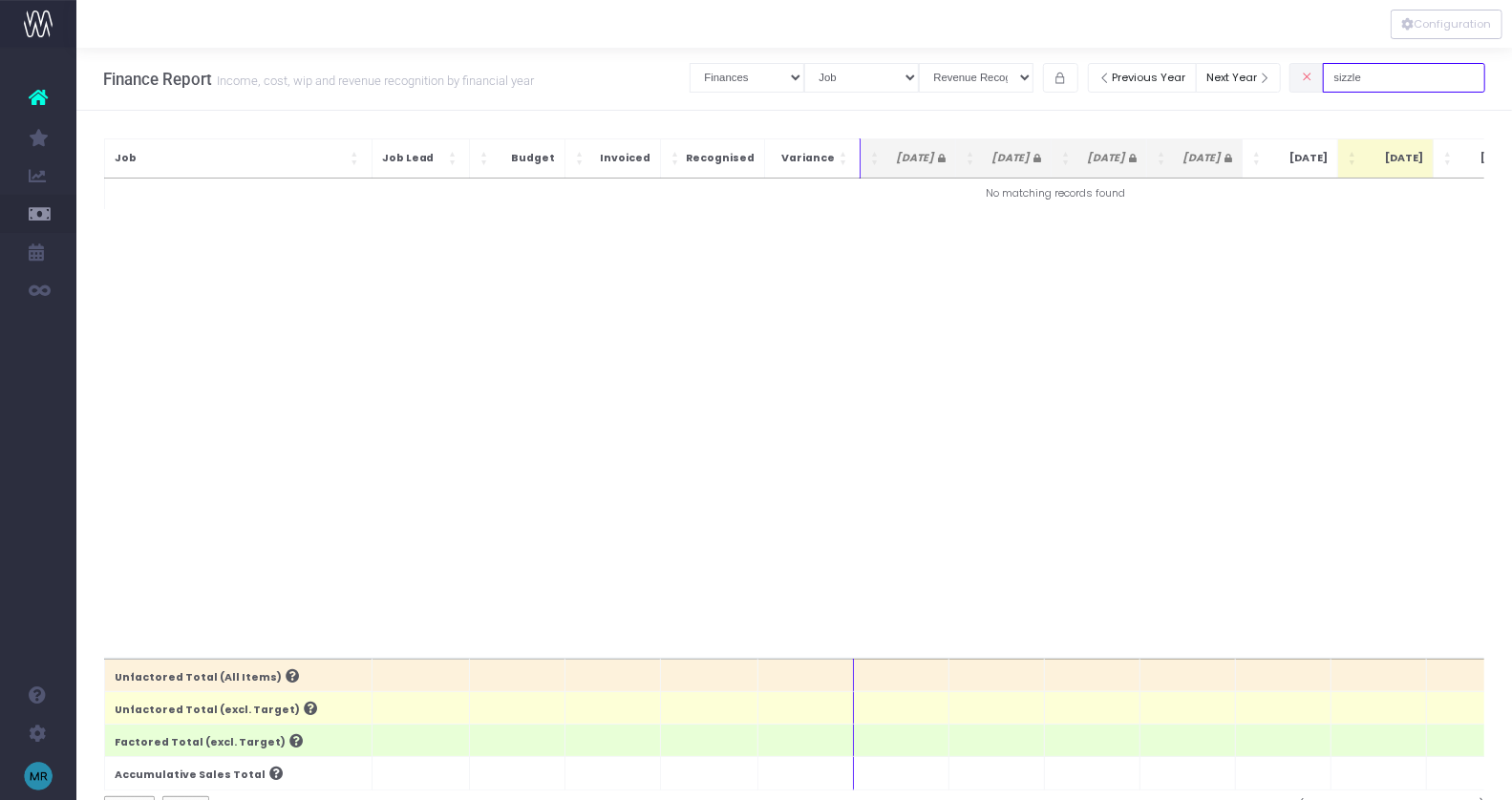
drag, startPoint x: 1402, startPoint y: 79, endPoint x: 1197, endPoint y: 61, distance: 205.8
click at [1197, 61] on div "Clear Filters Job summary column shows... Finances Chart Summary by Job Client …" at bounding box center [1087, 78] width 795 height 39
drag, startPoint x: 1363, startPoint y: 78, endPoint x: 1317, endPoint y: 78, distance: 46.0
click at [1317, 78] on div "Clear Filters Job summary column shows... Finances Chart Summary by Job Client …" at bounding box center [1087, 78] width 795 height 39
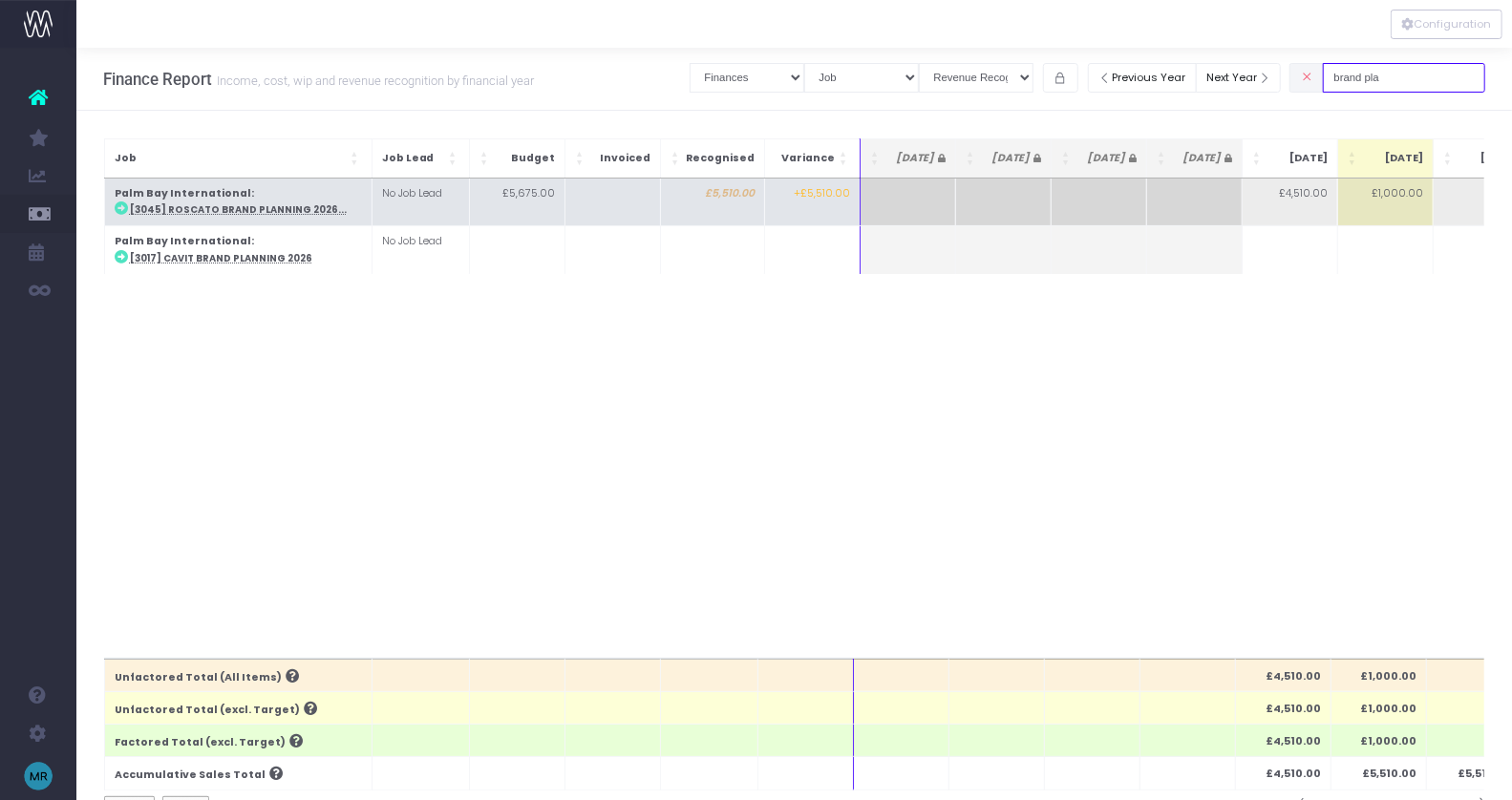
type input "brand pla"
click at [232, 208] on abbr "[3045] Roscato Brand Planning 2026..." at bounding box center [239, 209] width 217 height 13
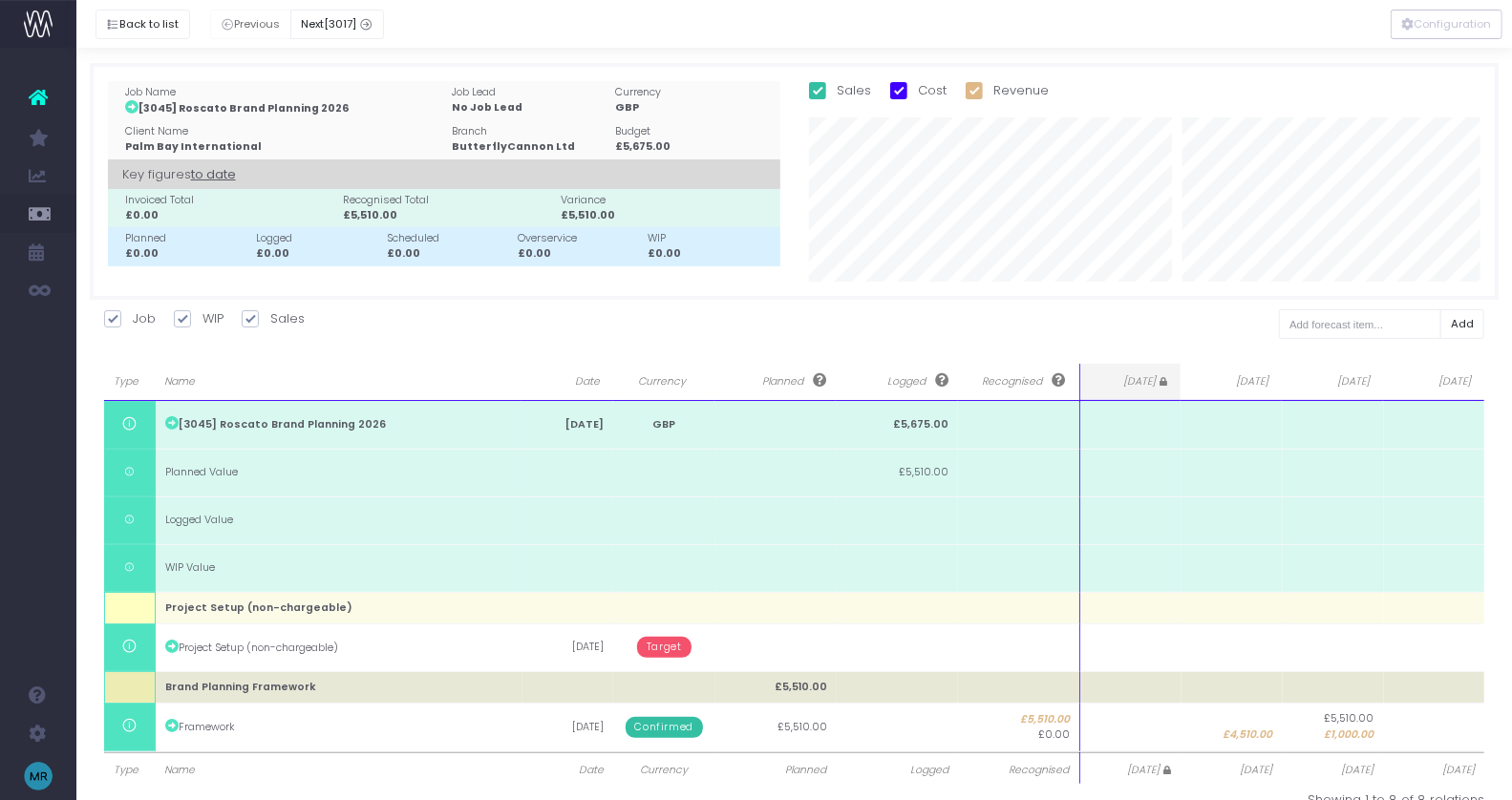
scroll to position [33, 0]
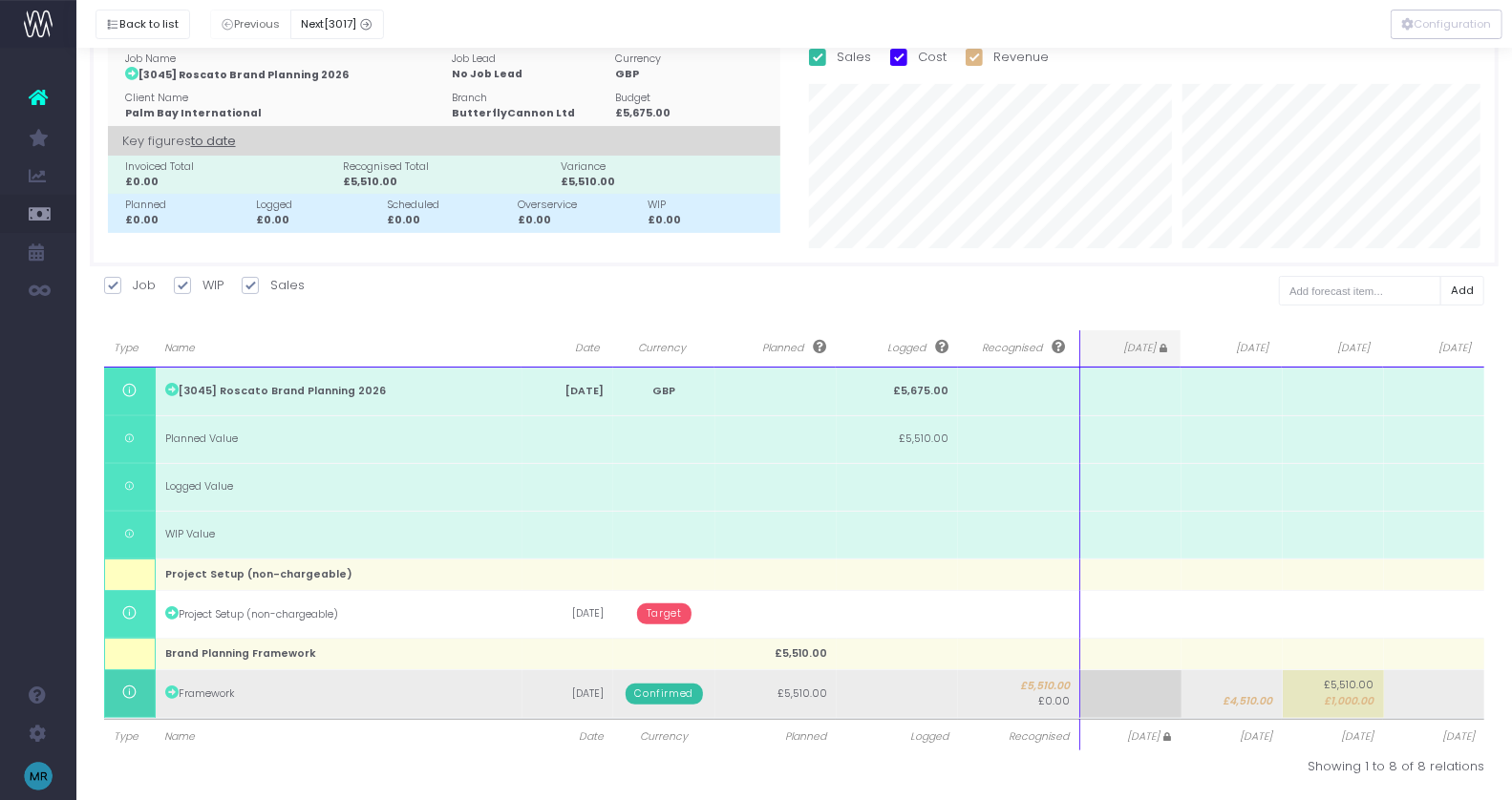
click at [1346, 701] on span "£1,000.00" at bounding box center [1349, 702] width 50 height 16
type input "2000"
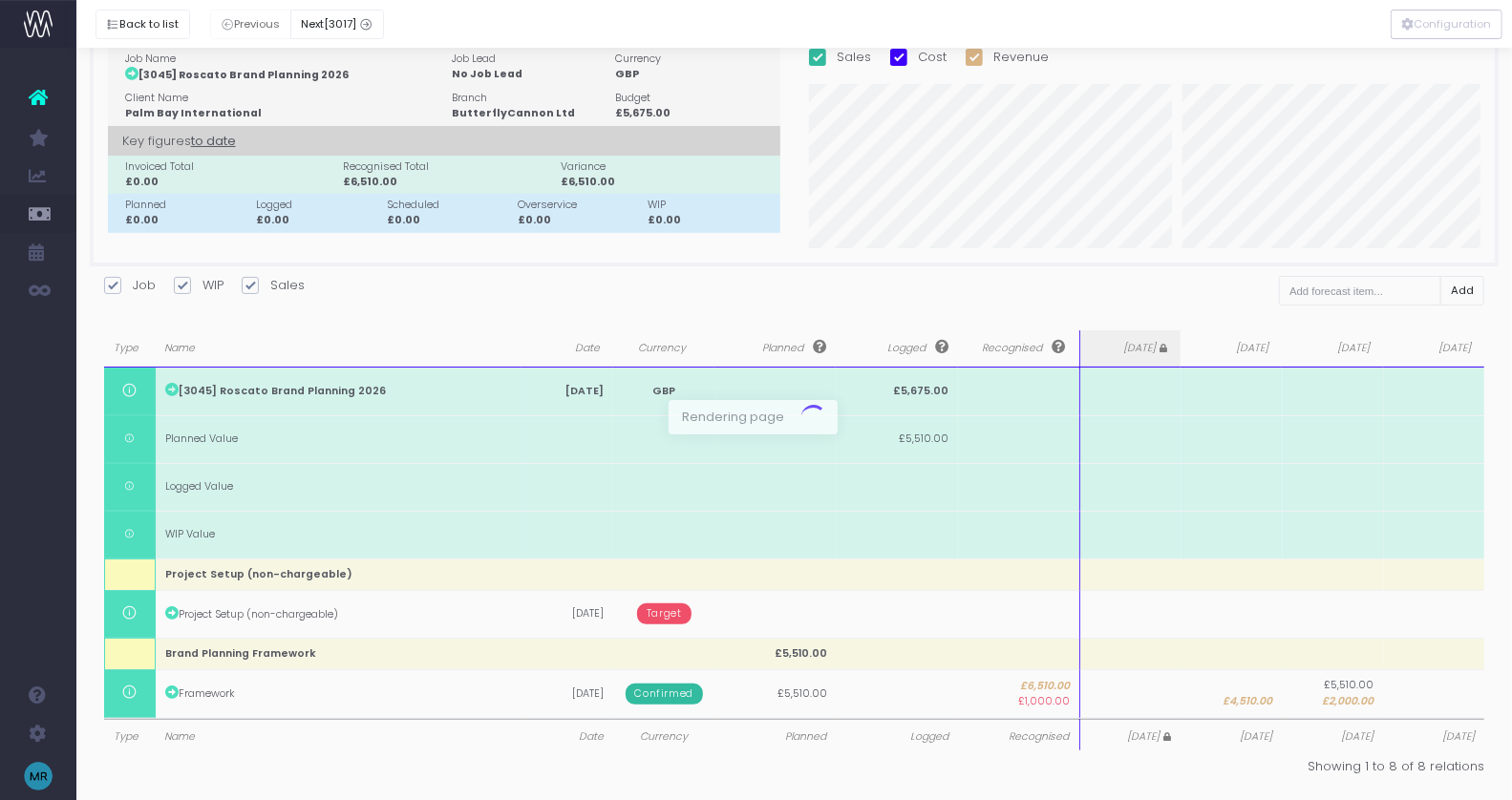
click at [1445, 704] on div at bounding box center [756, 400] width 1512 height 800
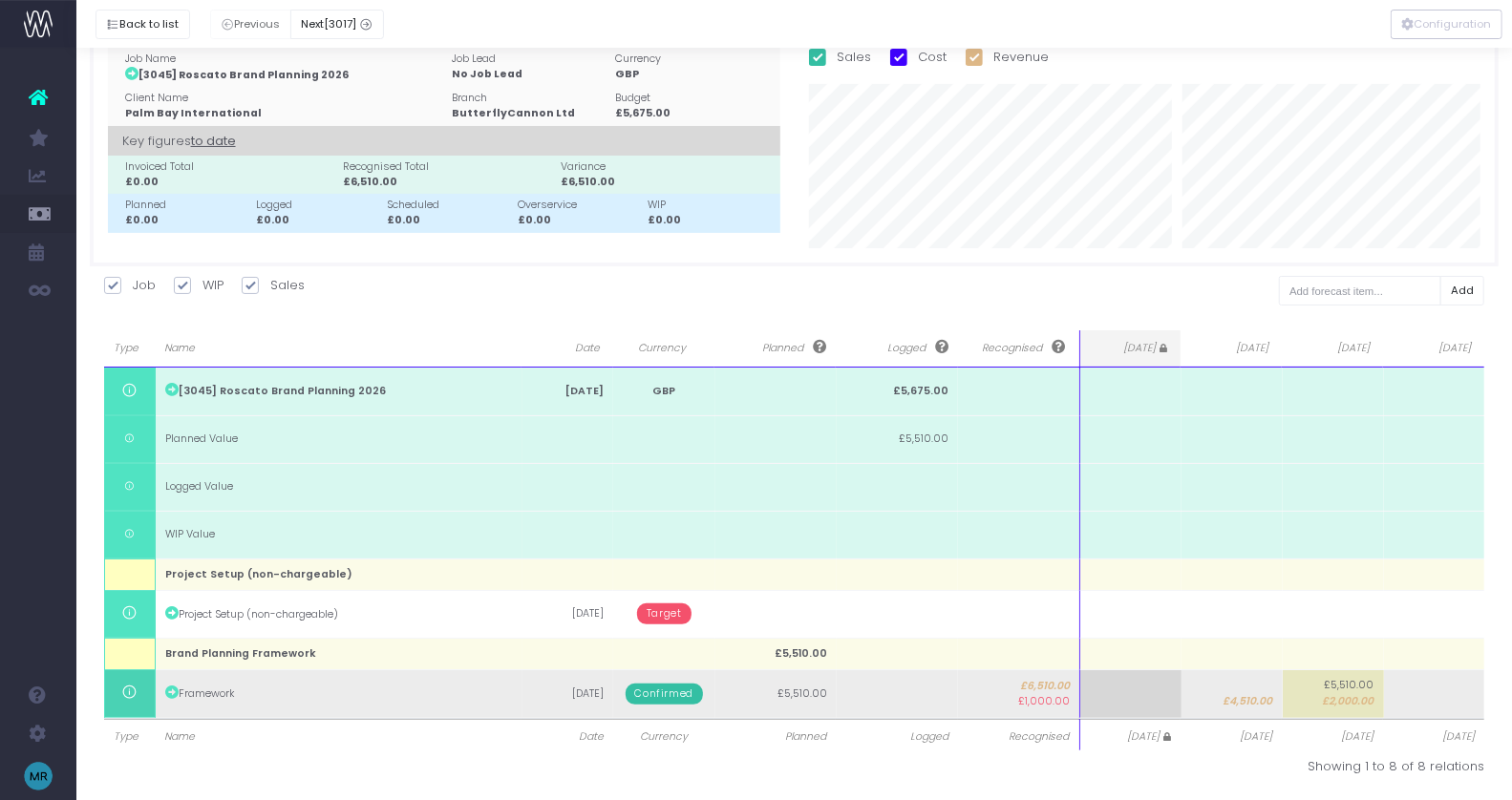
click at [1412, 692] on td at bounding box center [1435, 694] width 102 height 48
type input "3510"
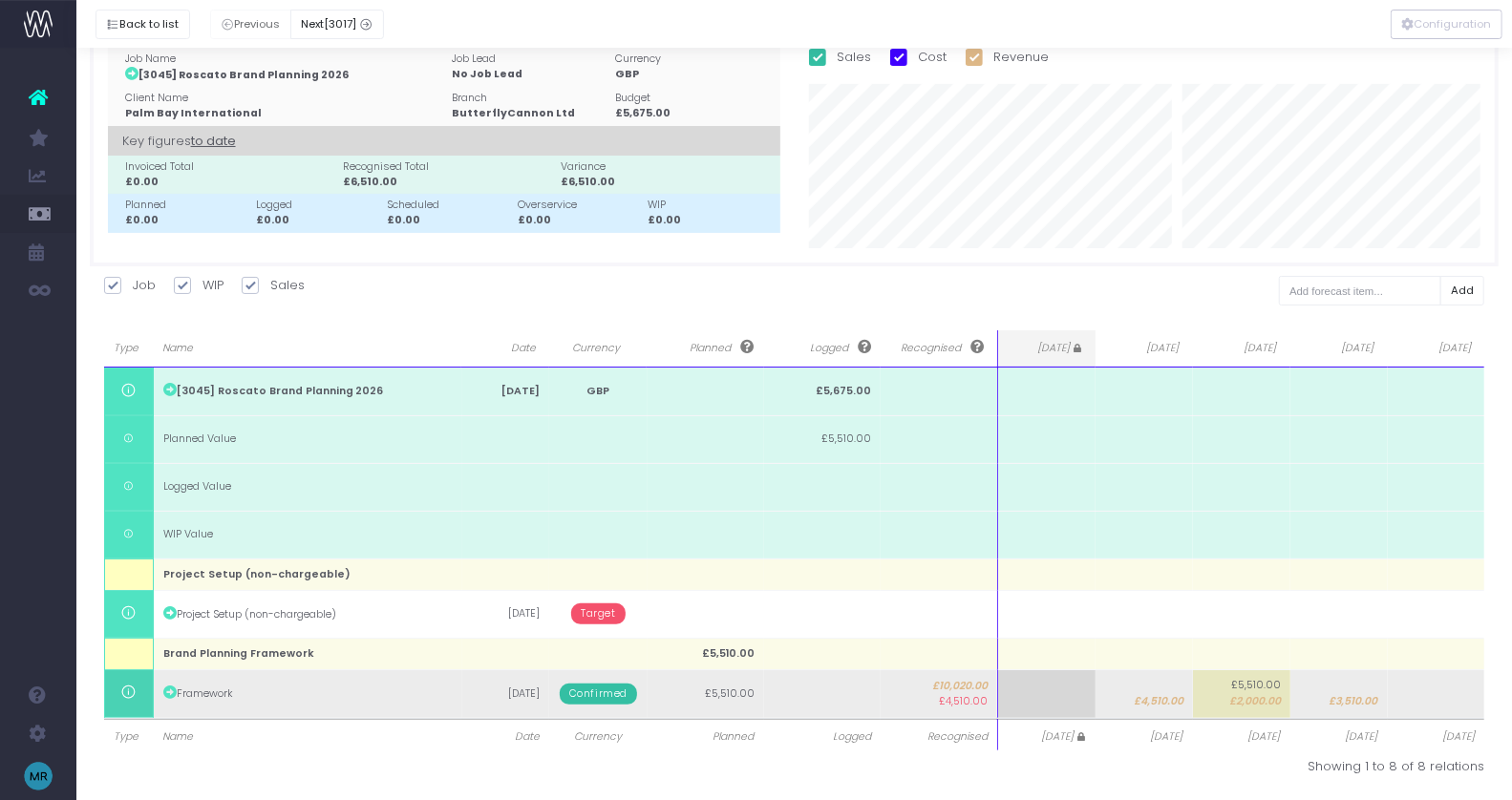
click at [1152, 702] on span "£4,510.00" at bounding box center [1158, 702] width 50 height 16
type input "4510"
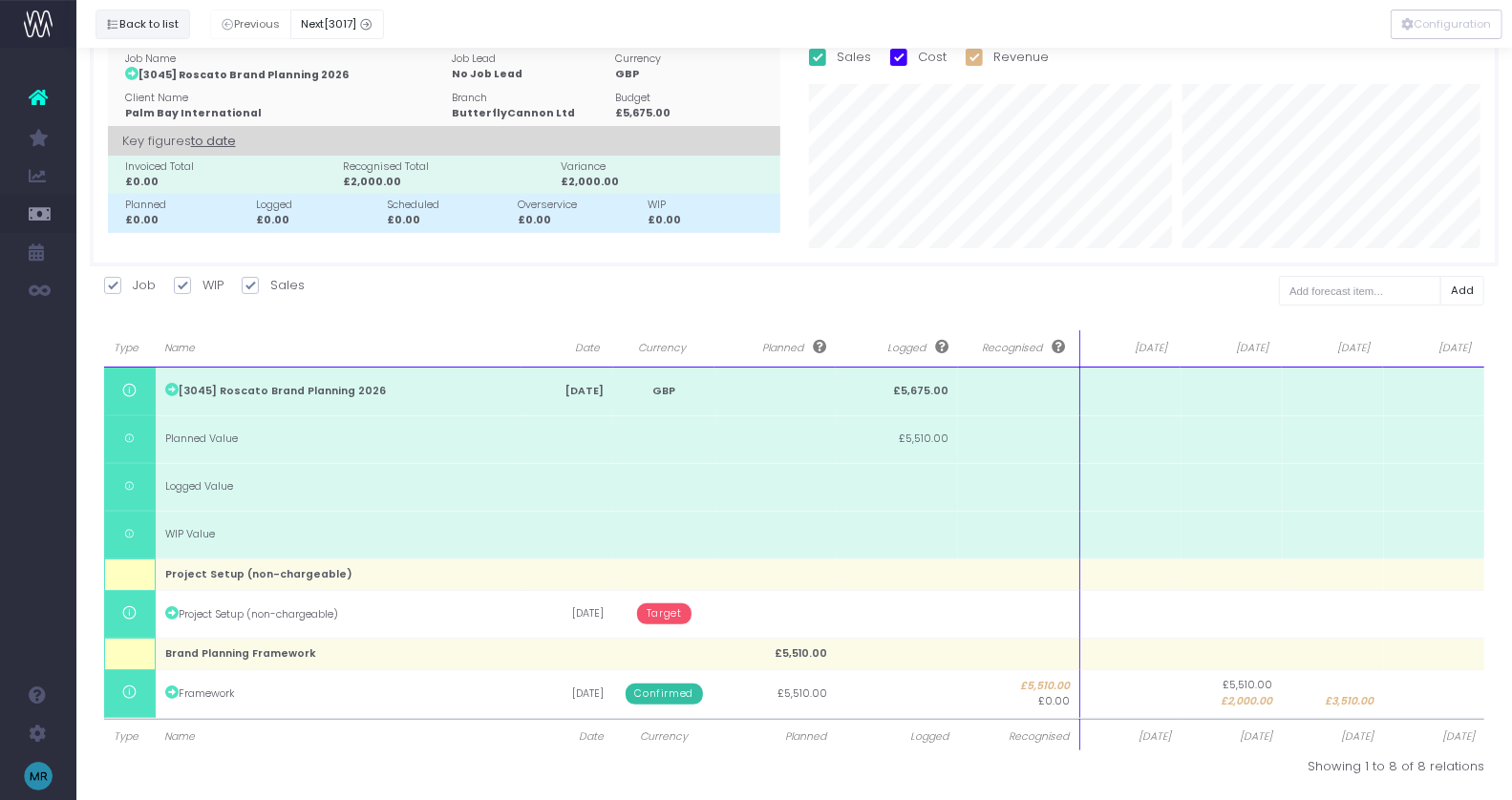
click at [152, 28] on button "Back to list" at bounding box center [143, 24] width 95 height 29
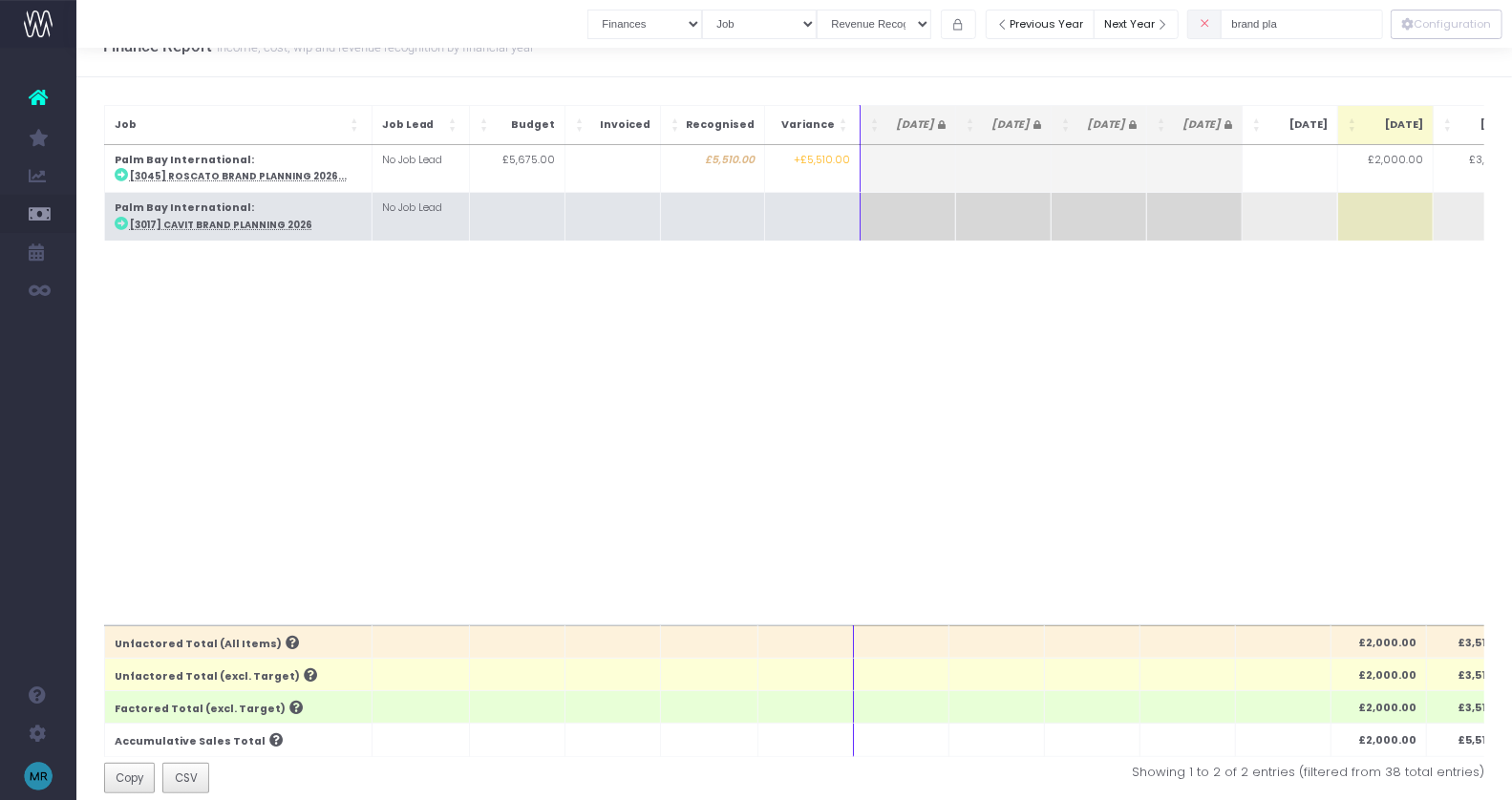
click at [229, 223] on abbr "[3017] Cavit Brand Planning 2026" at bounding box center [221, 225] width 183 height 13
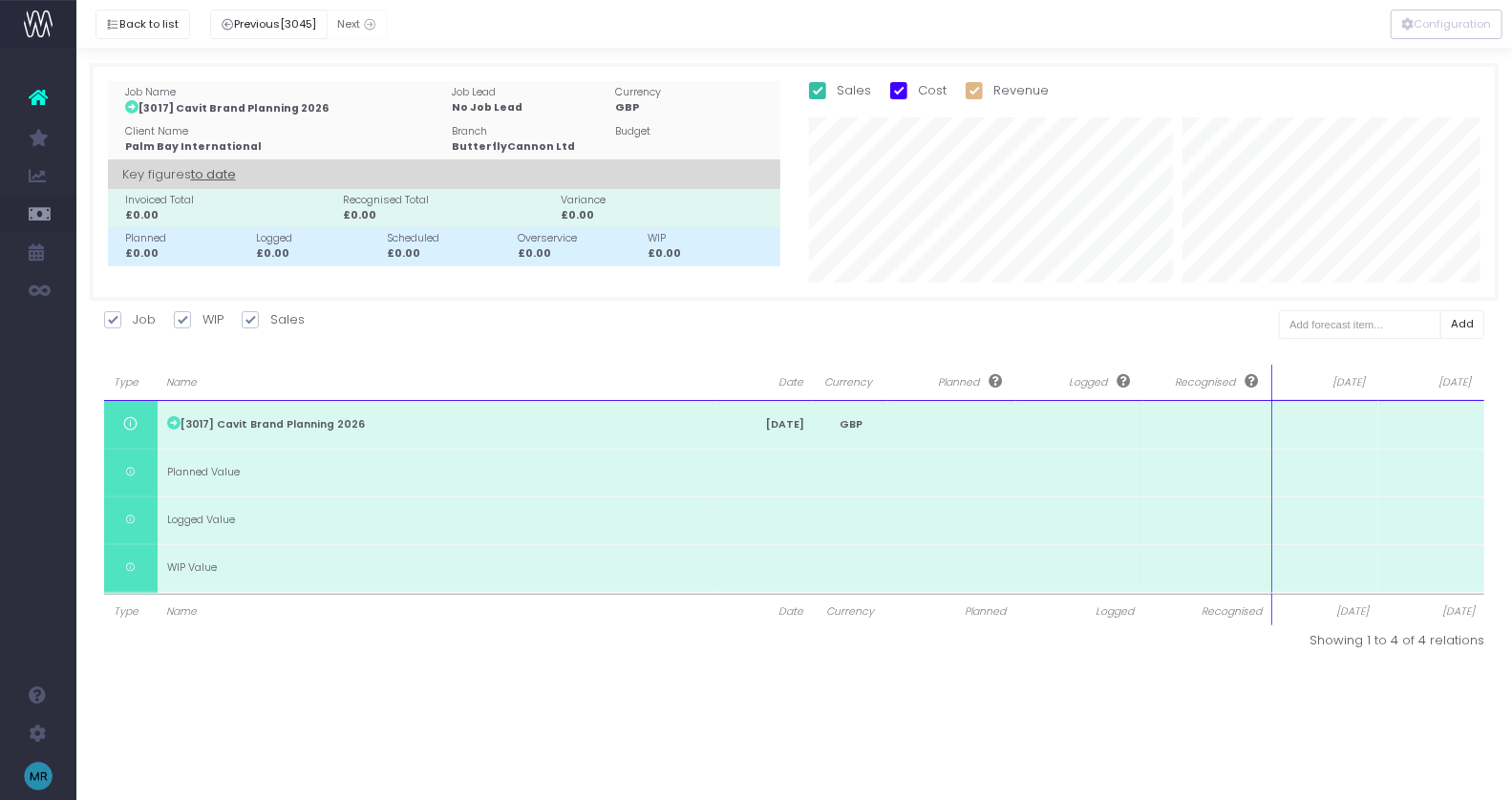
scroll to position [0, 0]
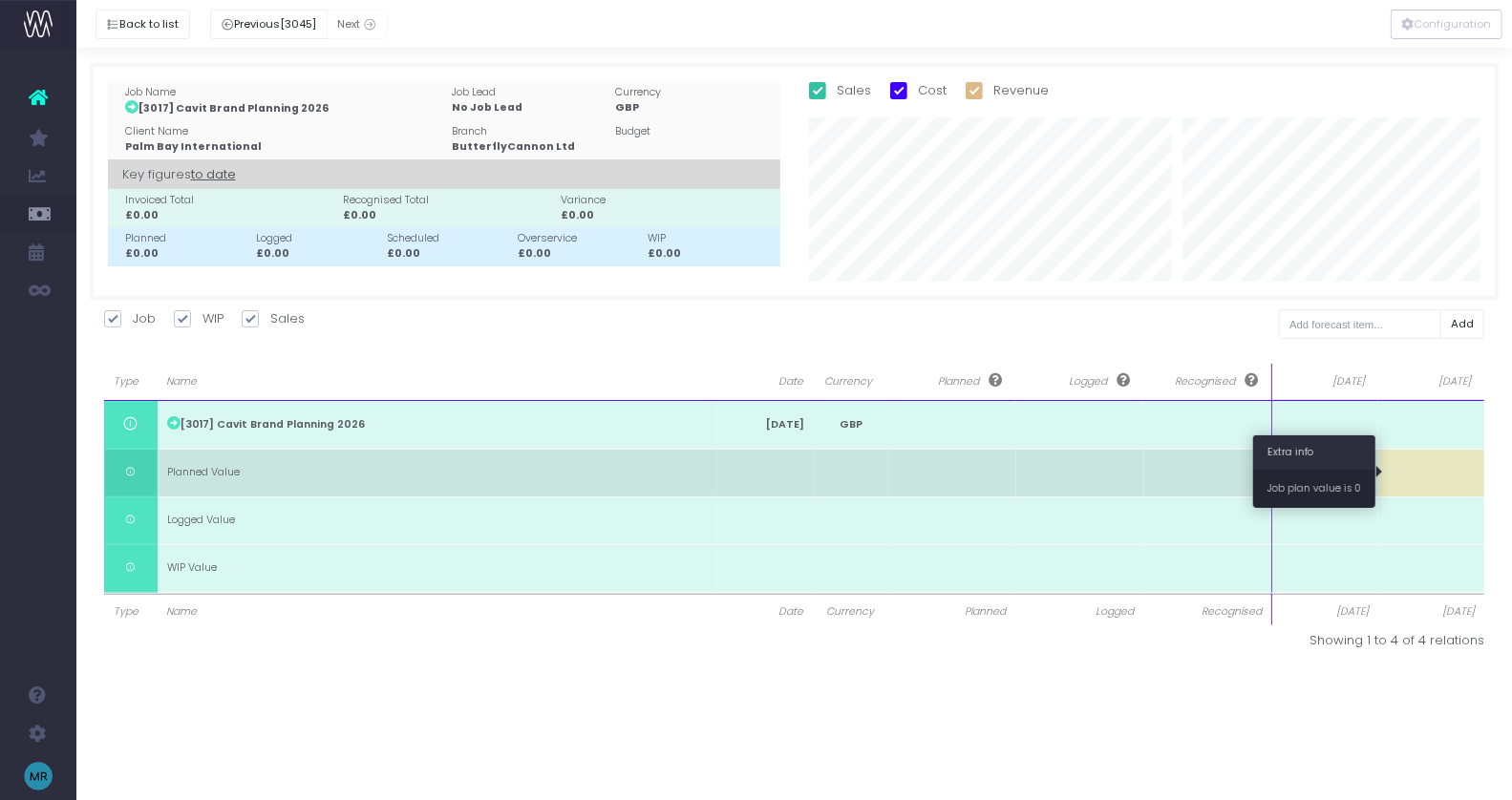
click at [1429, 468] on td at bounding box center [1431, 472] width 107 height 48
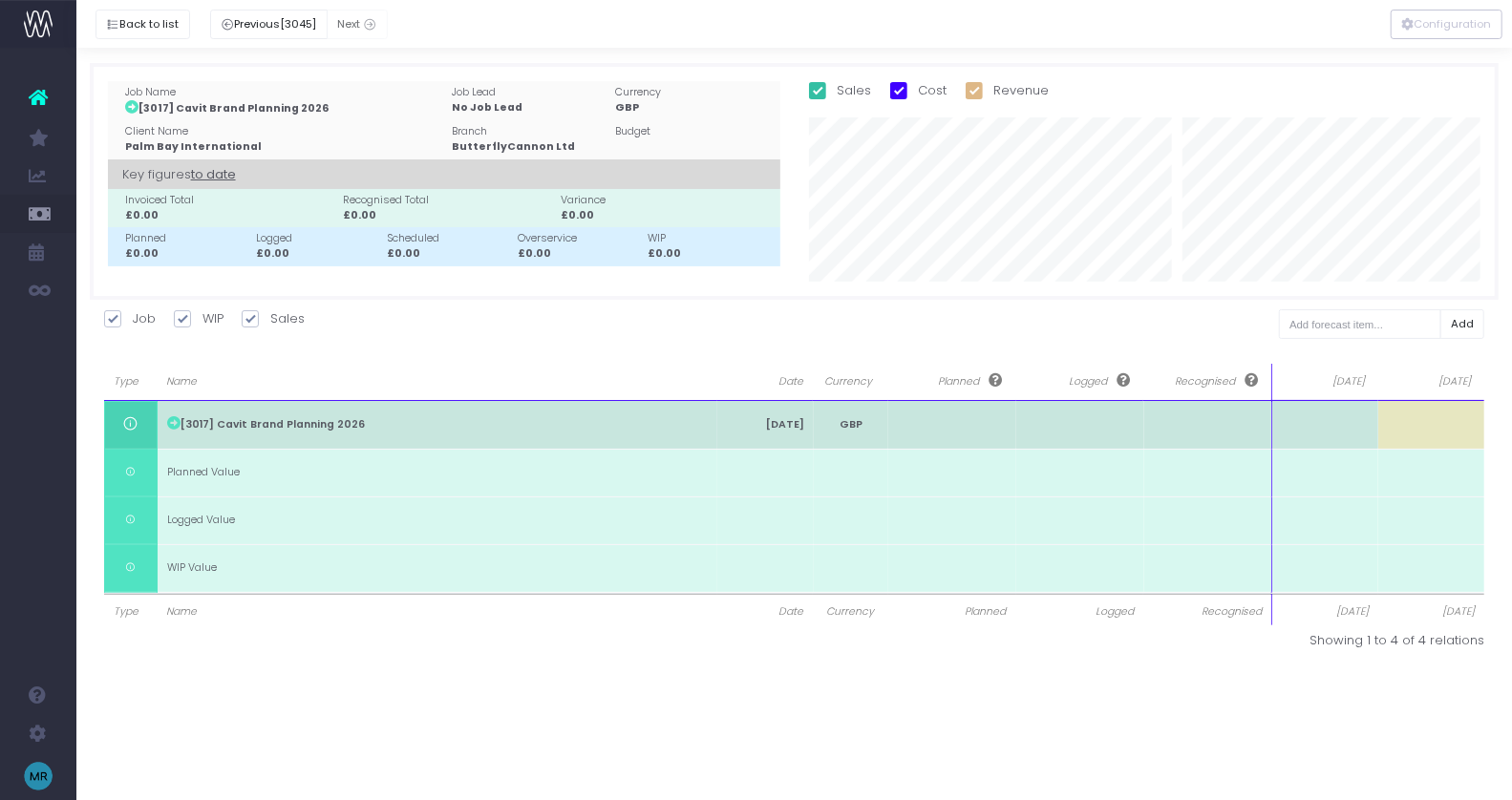
click at [1429, 428] on td at bounding box center [1431, 424] width 107 height 48
click at [1453, 423] on td at bounding box center [1431, 424] width 107 height 48
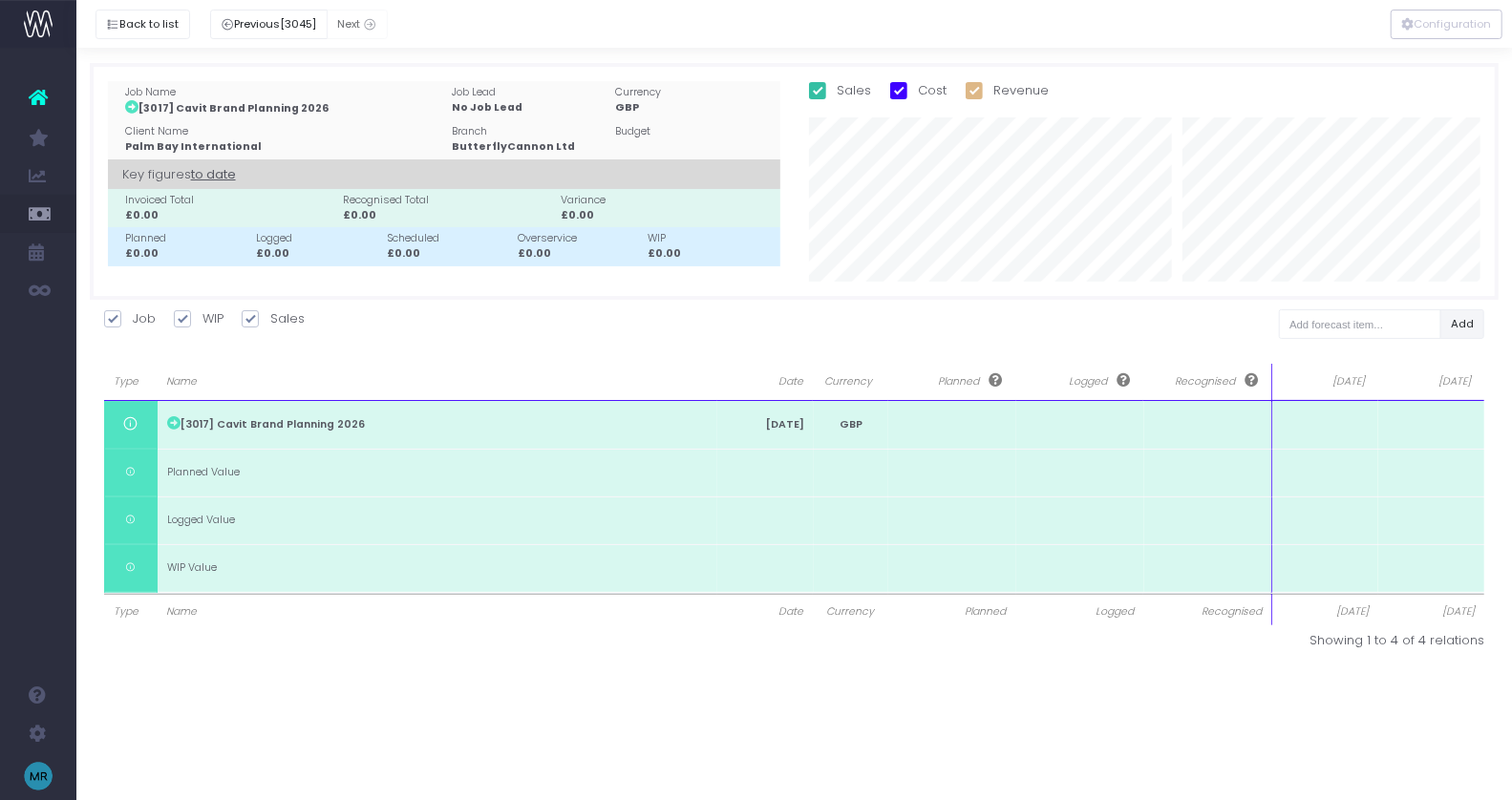
click at [1467, 323] on button "Add" at bounding box center [1463, 324] width 45 height 29
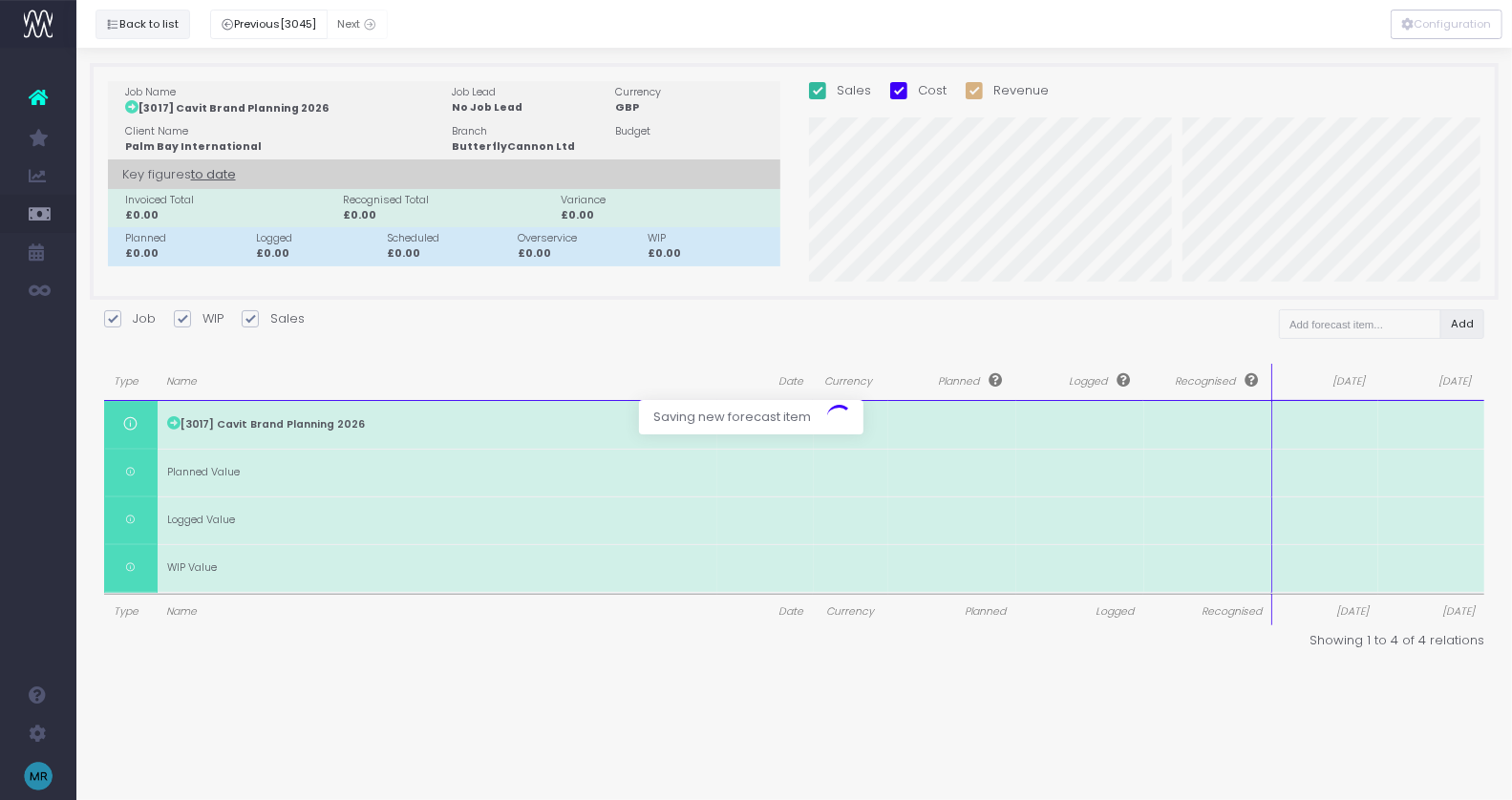
click at [131, 18] on button "Back to list" at bounding box center [143, 24] width 95 height 29
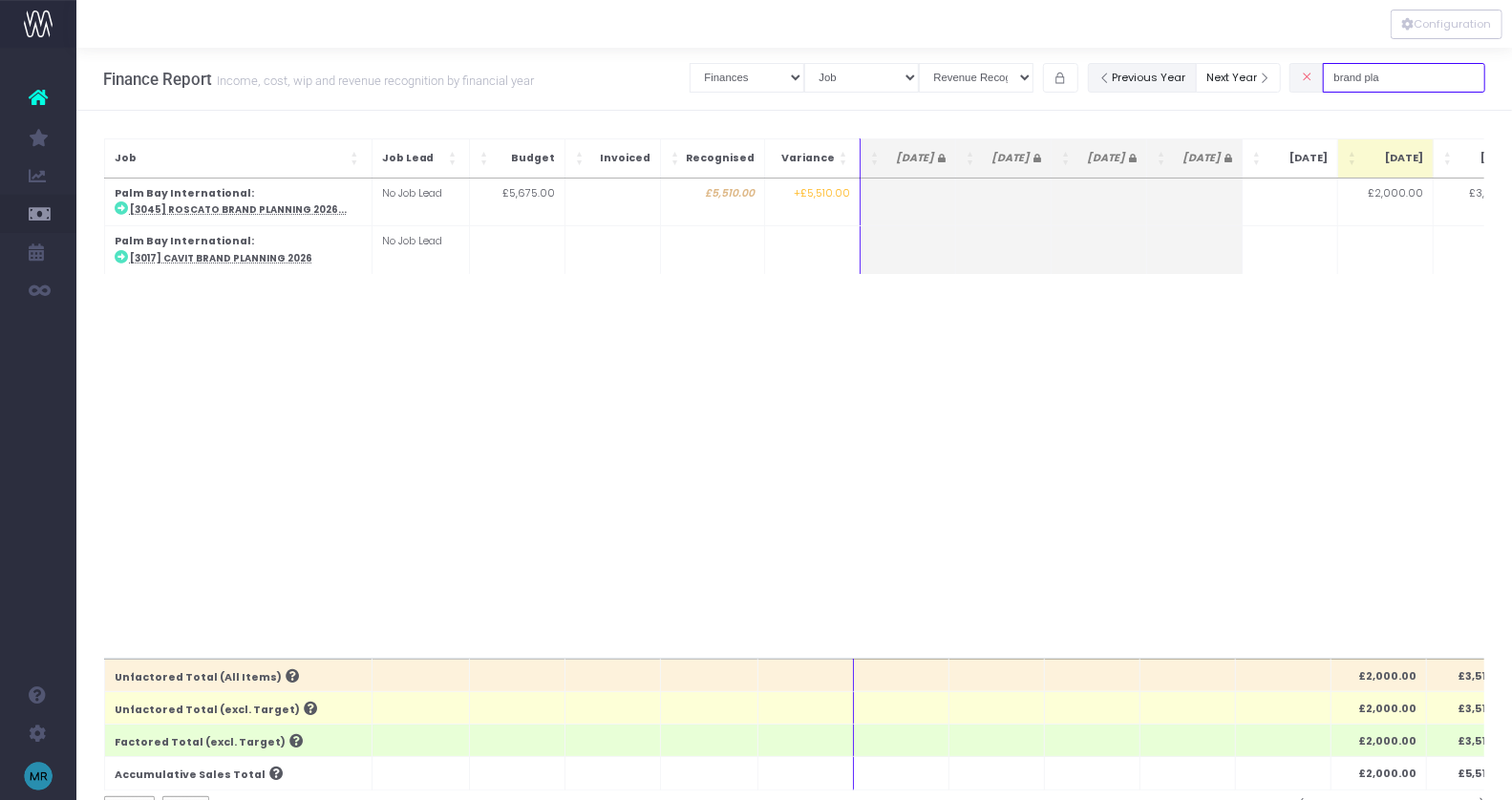
drag, startPoint x: 1426, startPoint y: 76, endPoint x: 1189, endPoint y: 76, distance: 237.0
click at [1189, 76] on div "Clear Filters Job summary column shows... Finances Chart Summary by Job Client …" at bounding box center [1087, 78] width 795 height 39
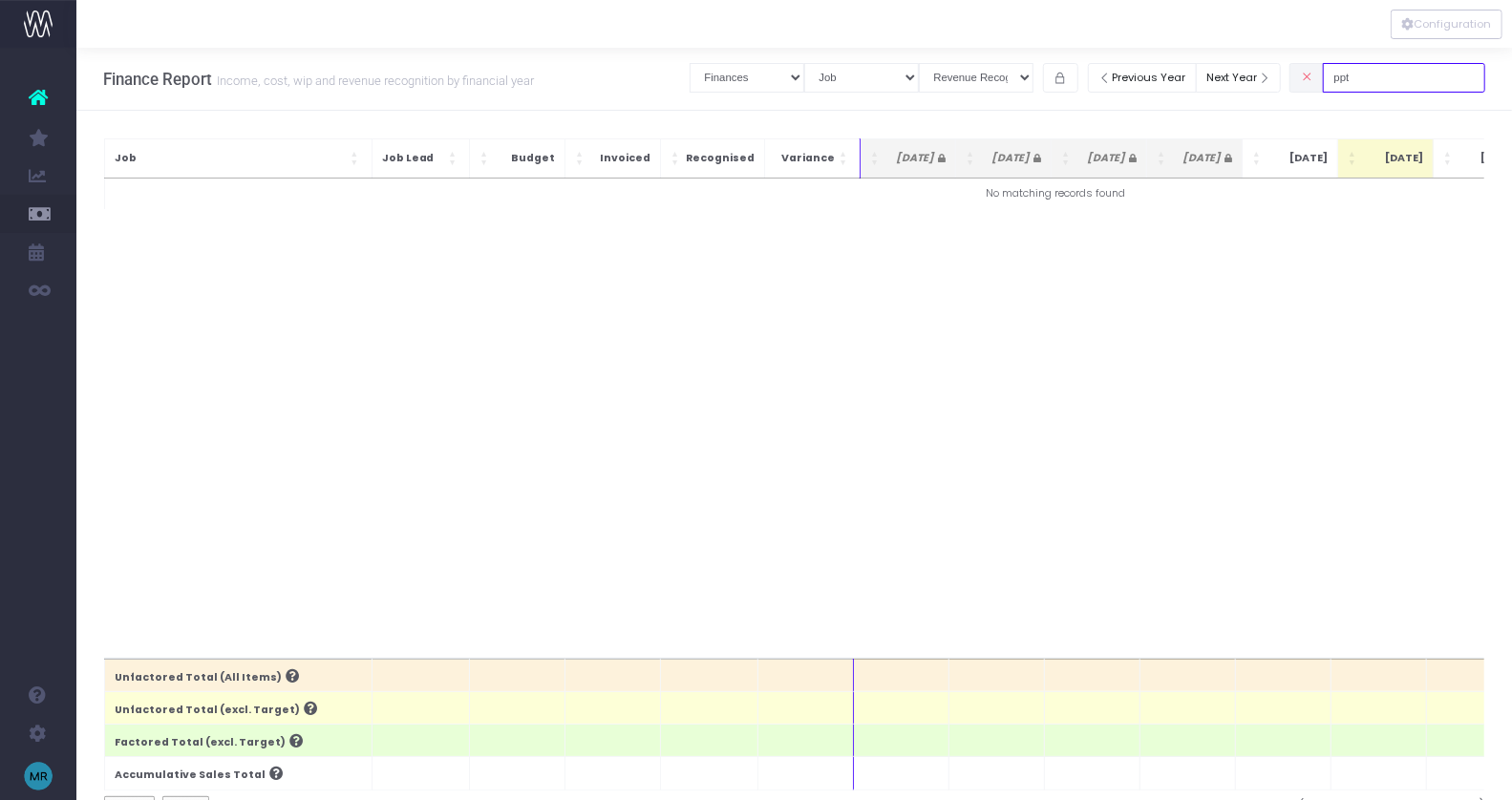
drag, startPoint x: 1387, startPoint y: 83, endPoint x: 1323, endPoint y: 83, distance: 64.0
click at [1324, 83] on div "ppt" at bounding box center [1387, 78] width 196 height 39
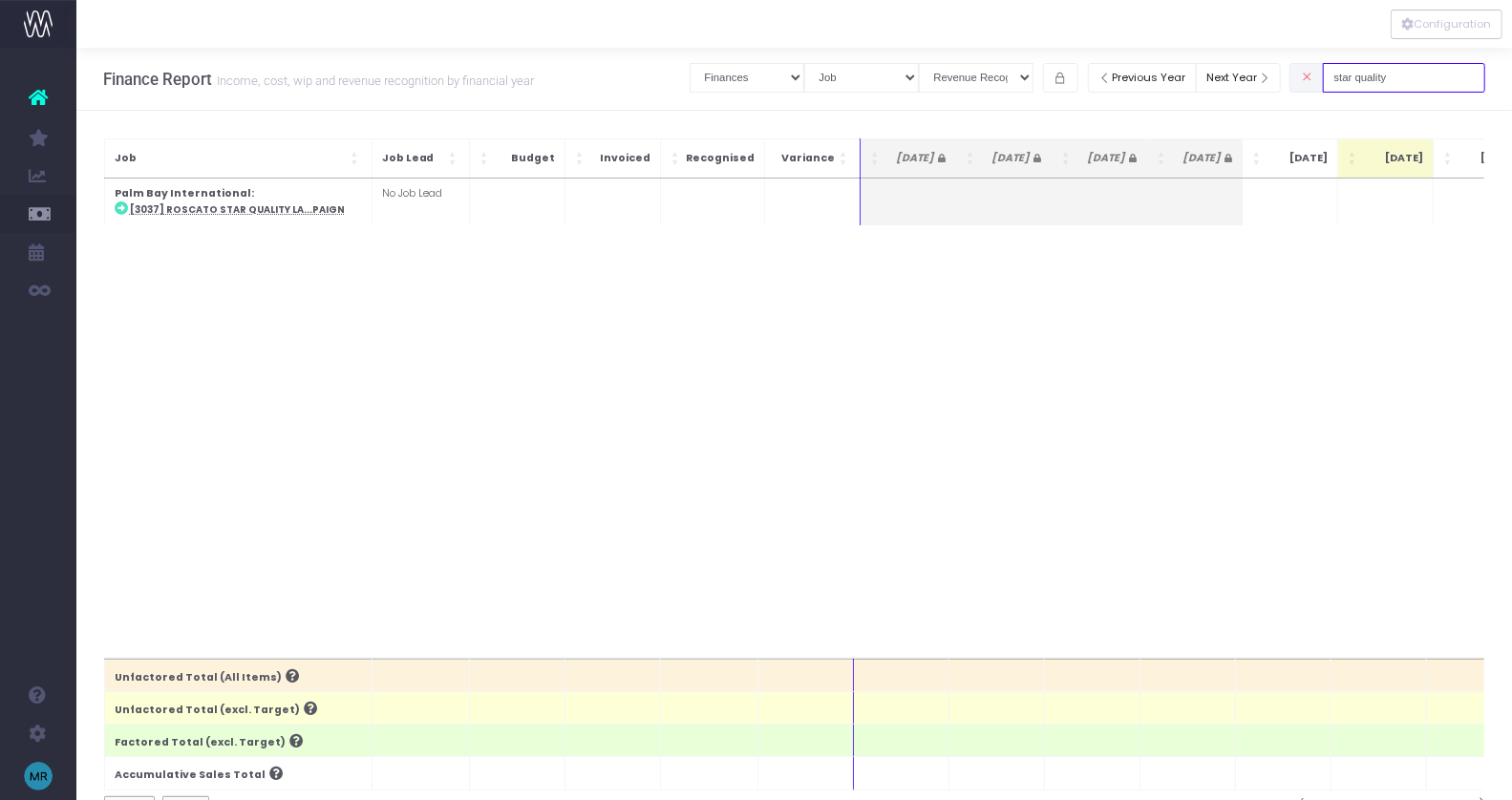
type input "star quality"
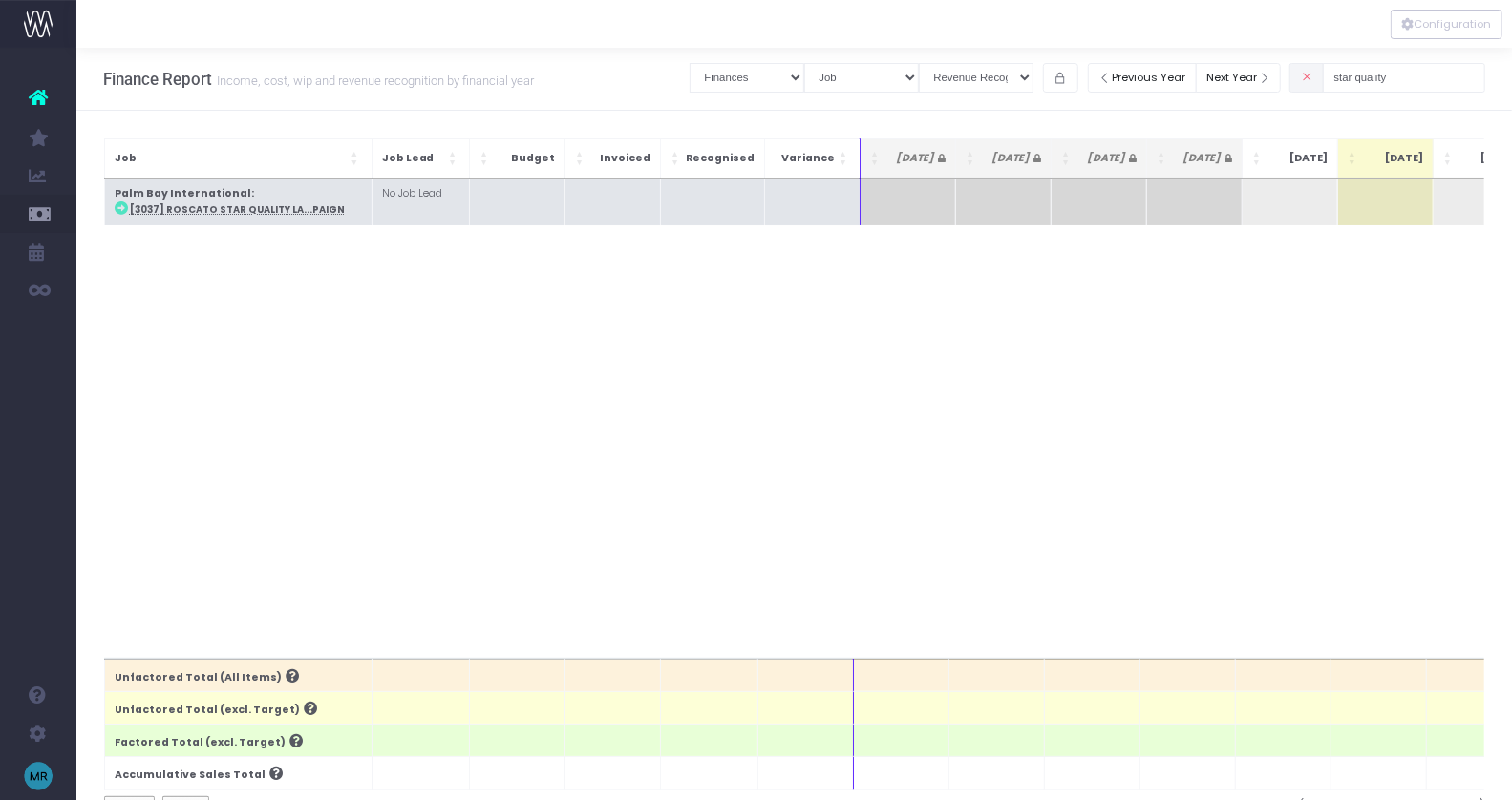
click at [259, 199] on td "Palm Bay International : [3037] Roscato Star Quality La...paign" at bounding box center [237, 202] width 267 height 47
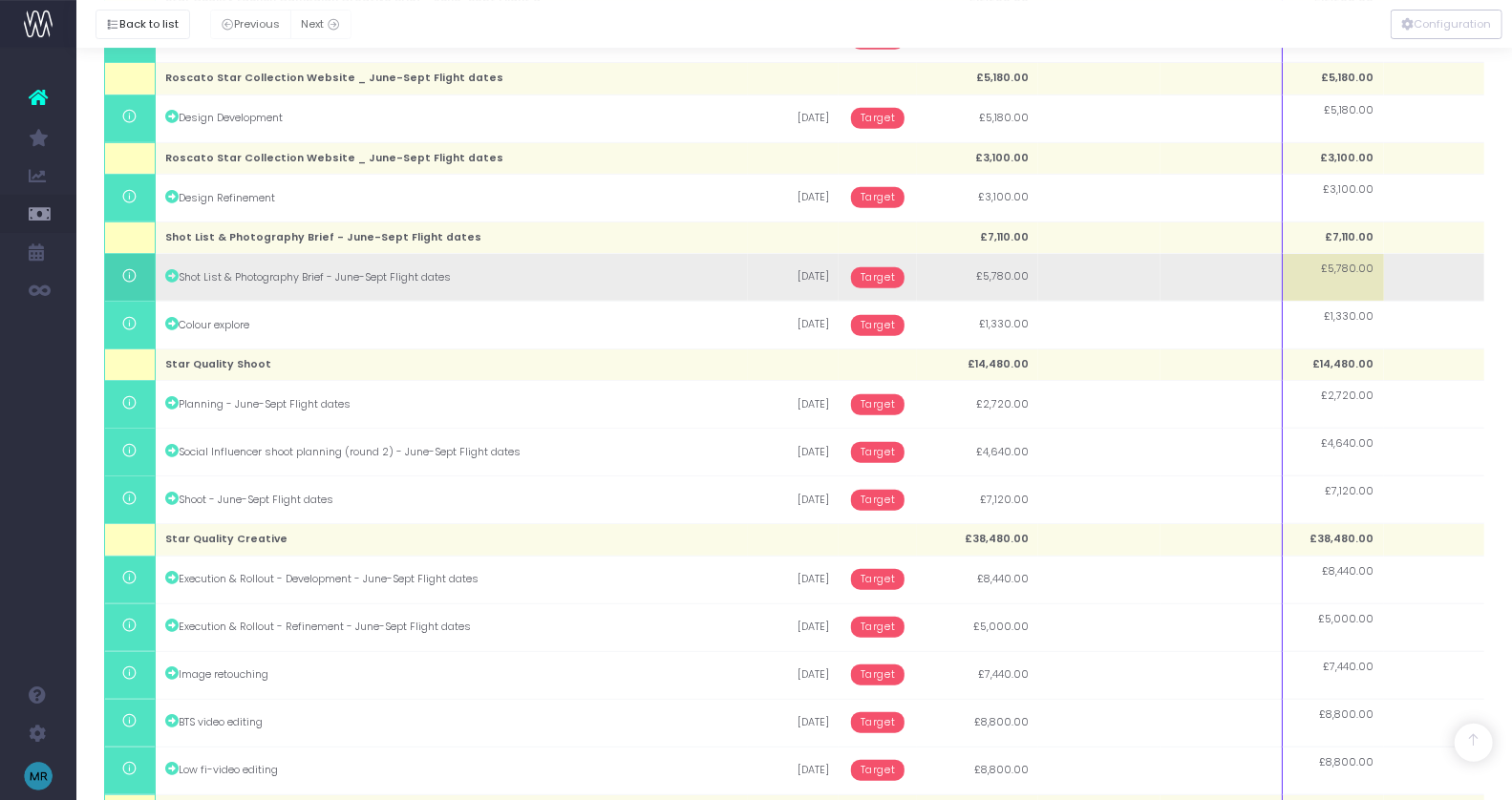
scroll to position [770, 0]
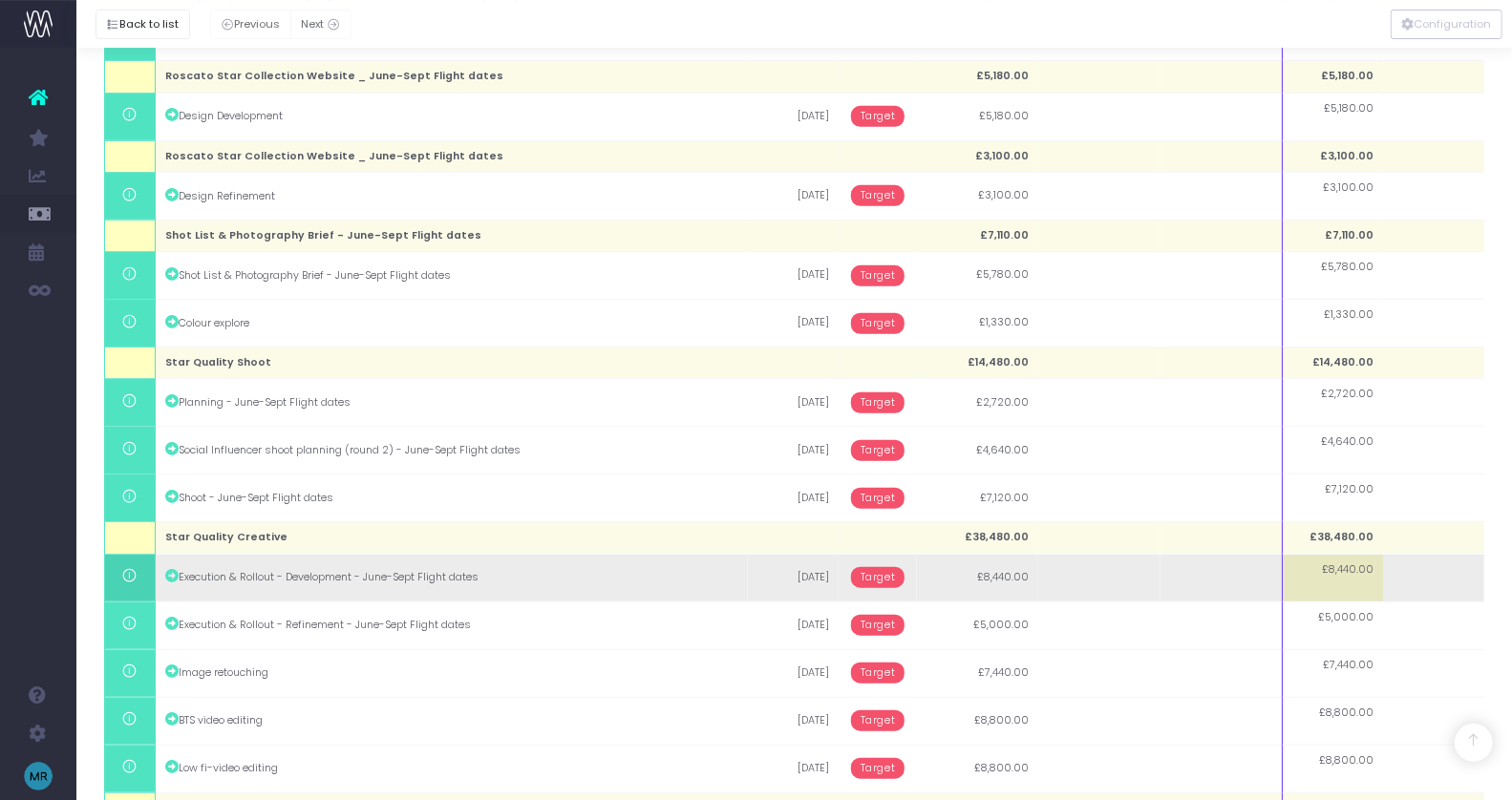
click at [1335, 569] on span "£8,440.00" at bounding box center [1349, 570] width 52 height 16
type input "2000"
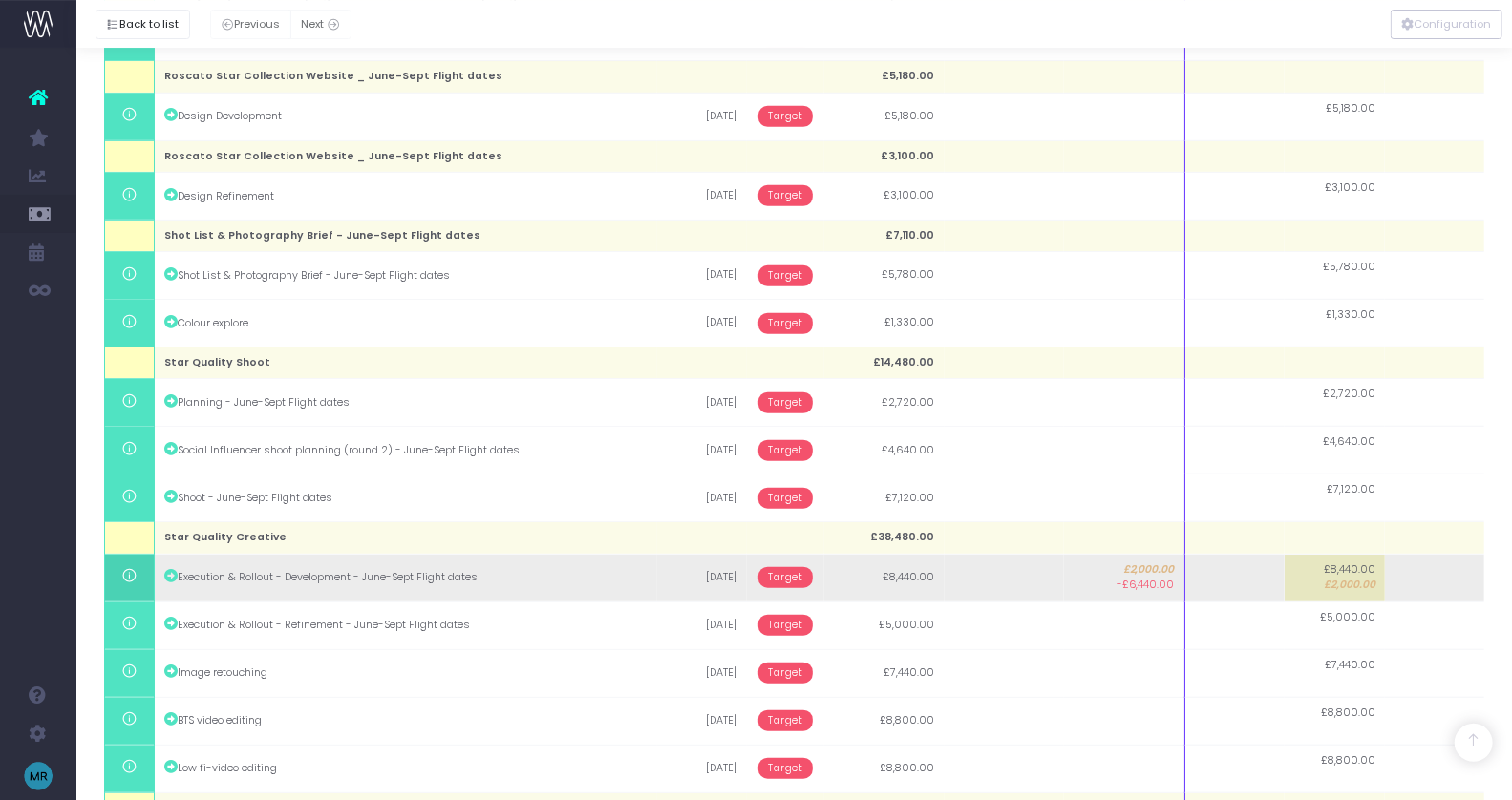
click at [1268, 568] on td at bounding box center [1234, 577] width 101 height 48
type input "6440"
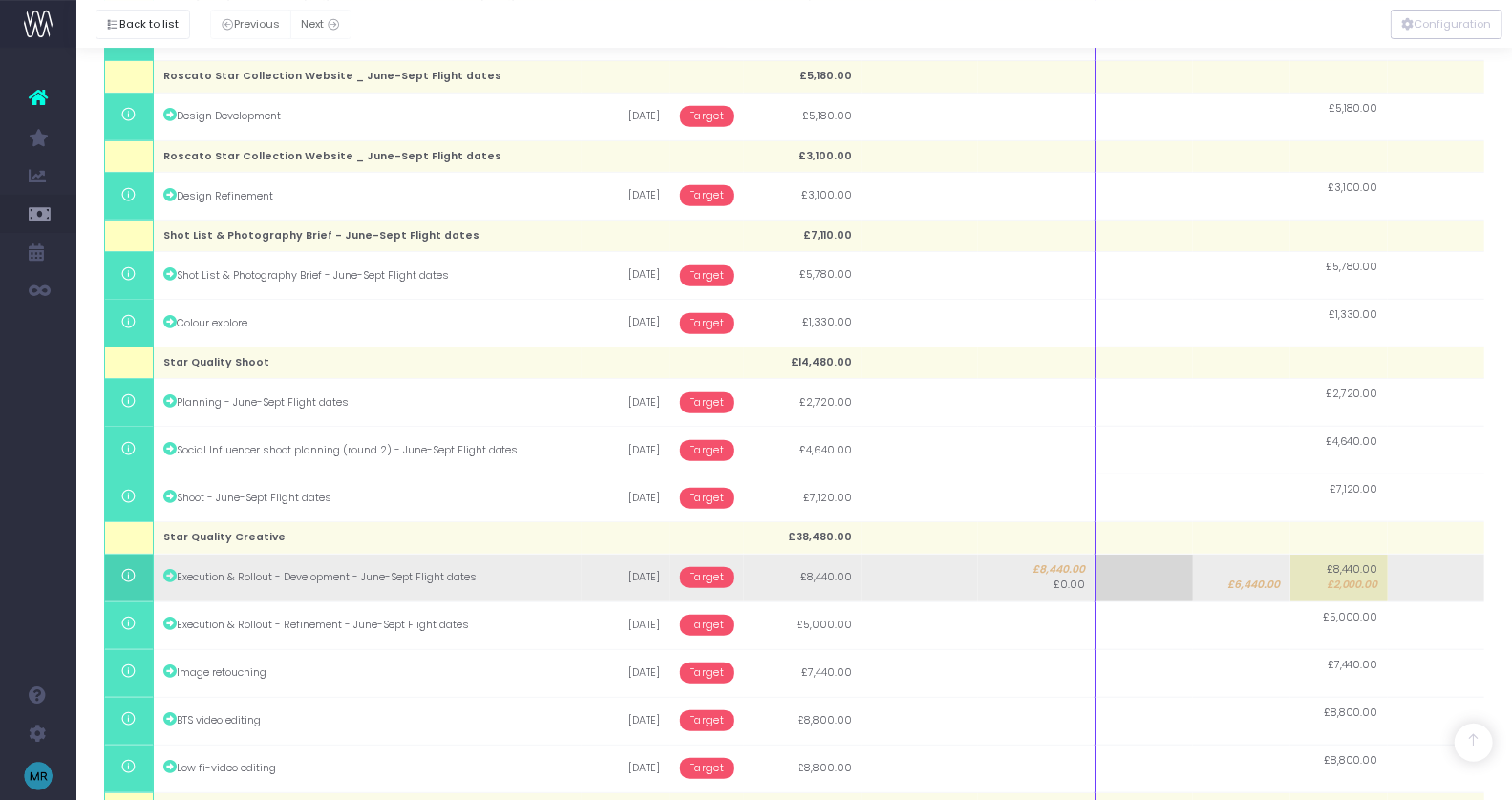
click at [715, 575] on span "Target" at bounding box center [707, 577] width 55 height 21
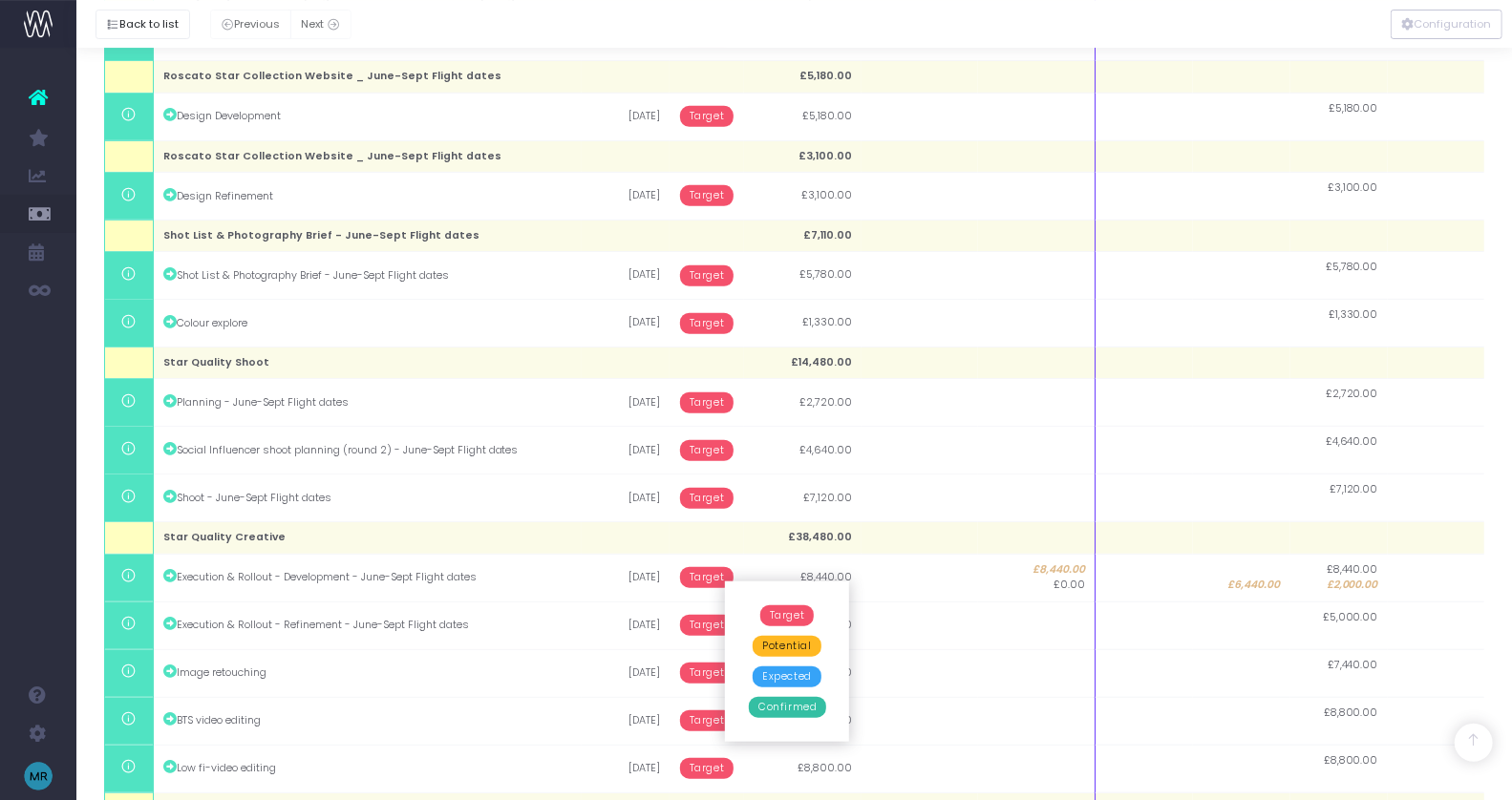
click at [794, 700] on span "Confirmed" at bounding box center [787, 707] width 77 height 21
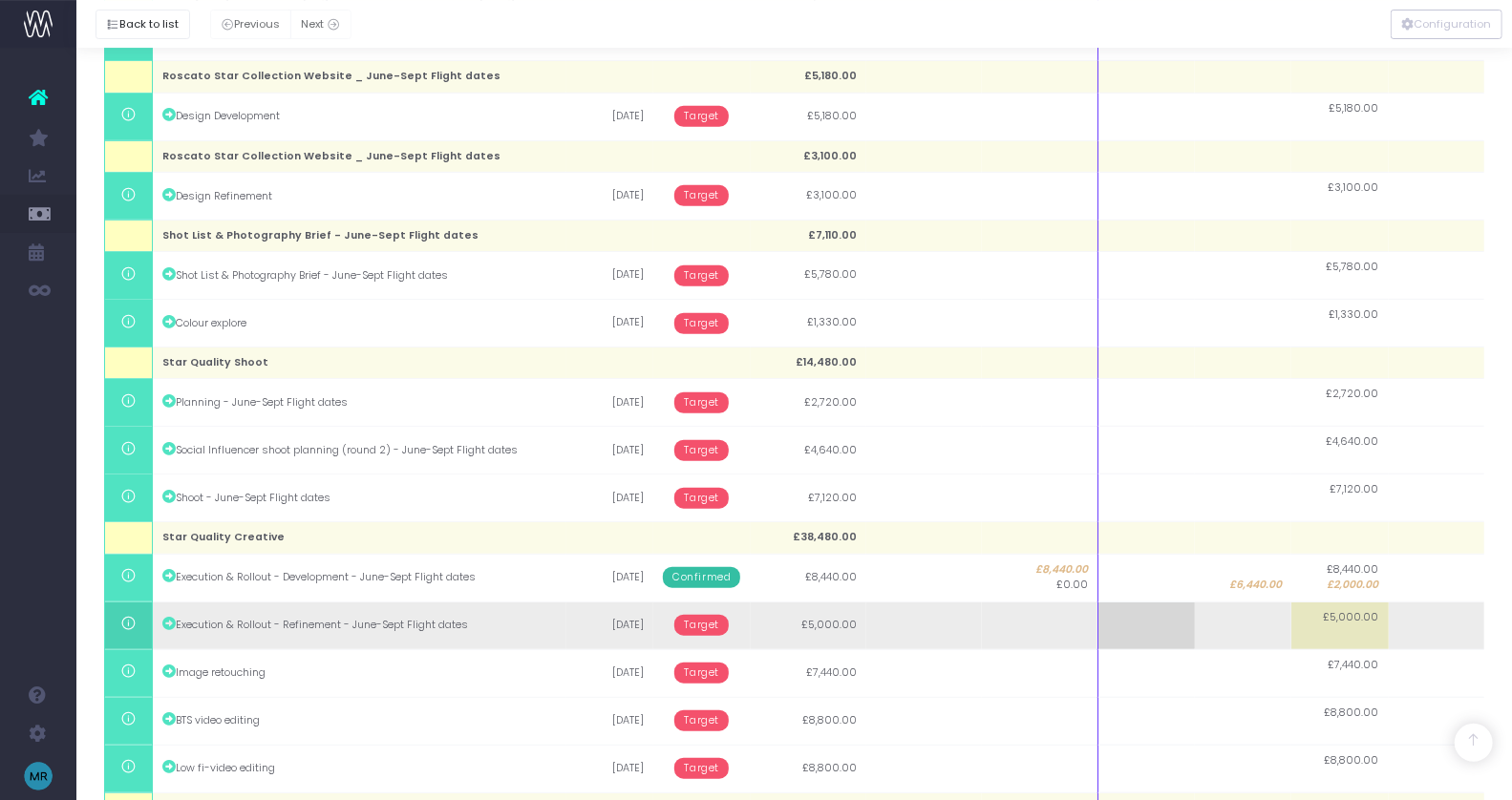
click at [712, 626] on span "Target" at bounding box center [701, 625] width 55 height 21
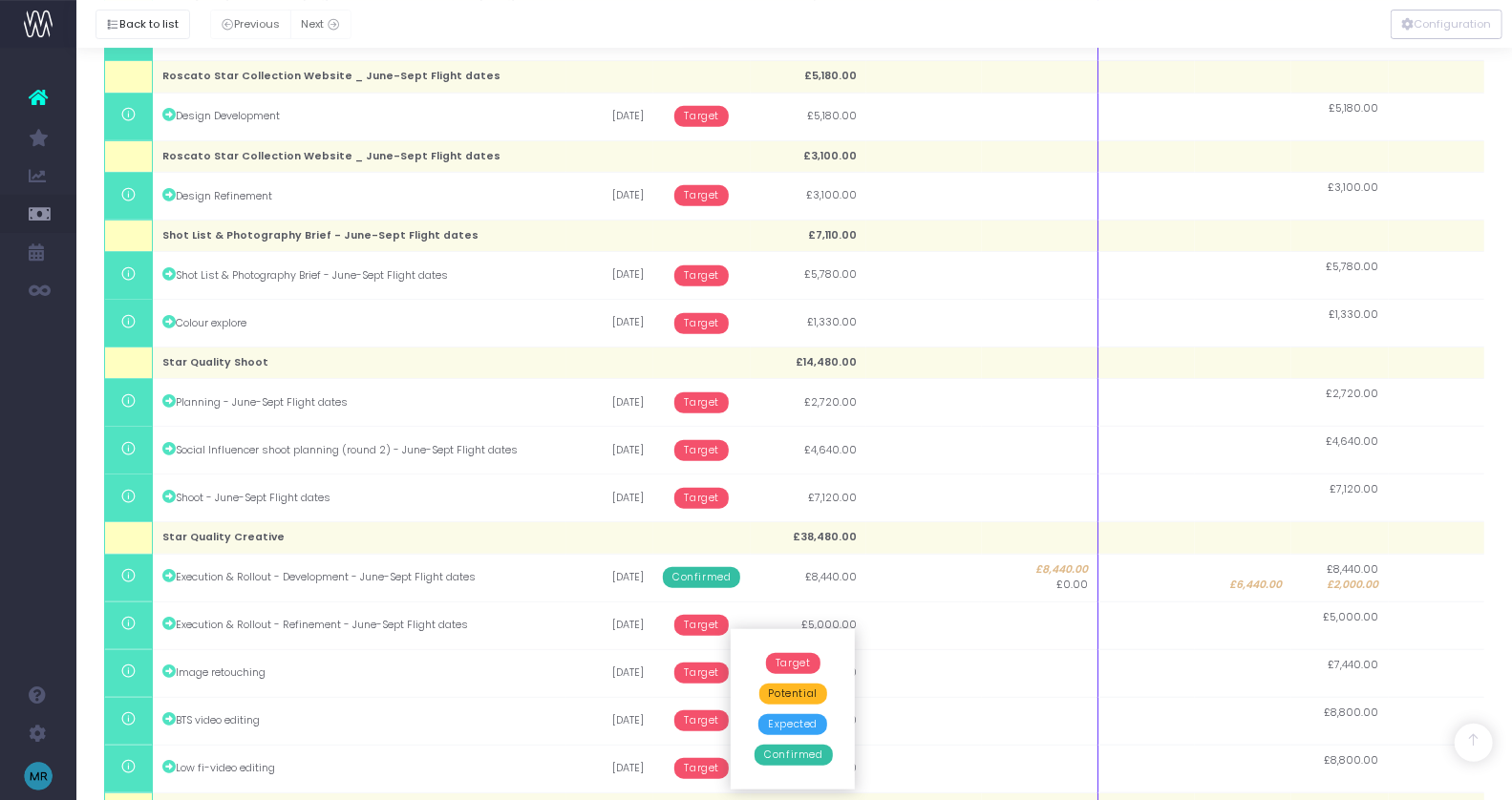
click at [805, 753] on span "Confirmed" at bounding box center [792, 755] width 77 height 21
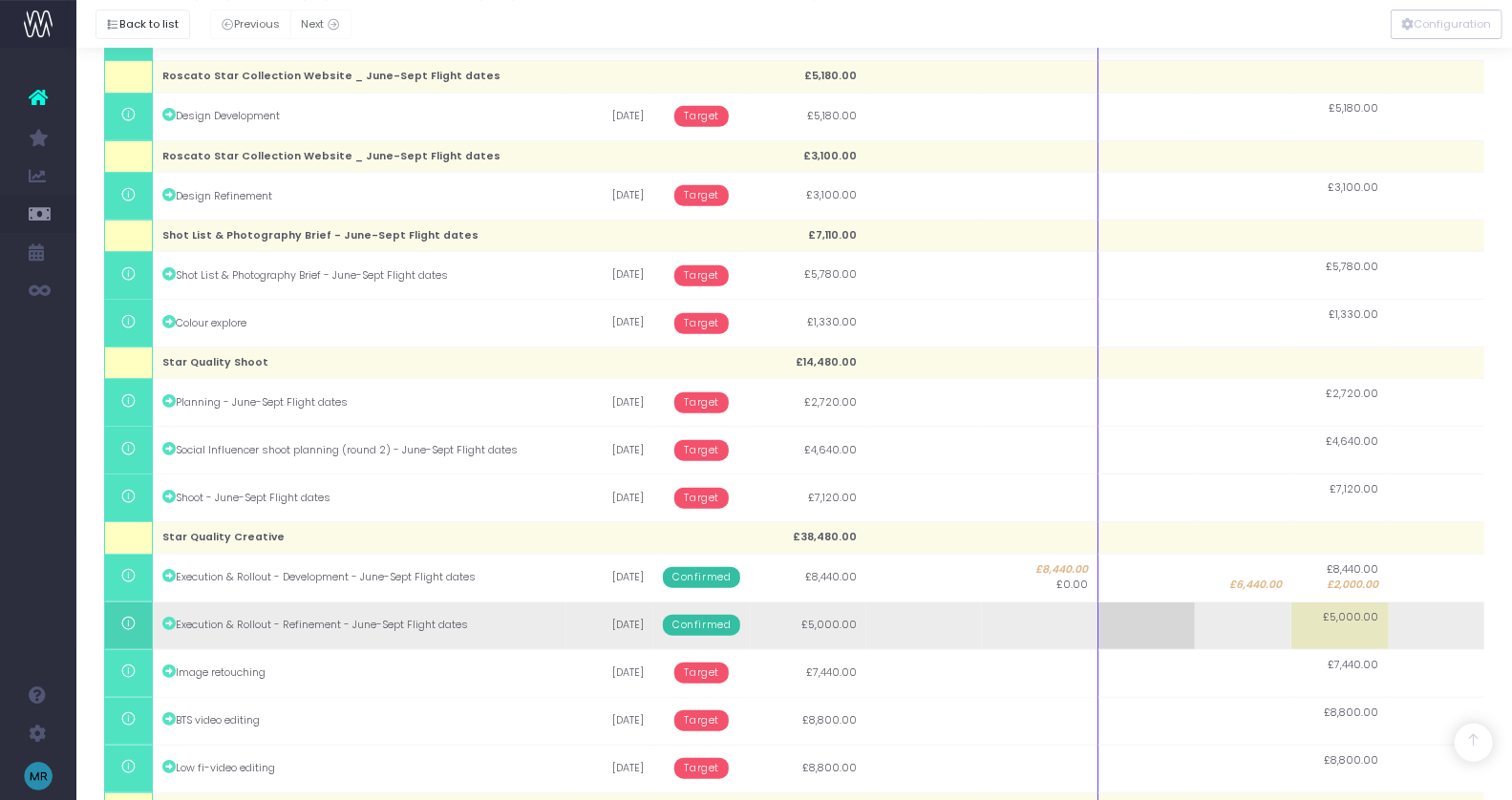
click at [1446, 622] on td at bounding box center [1437, 625] width 97 height 48
type input "5000"
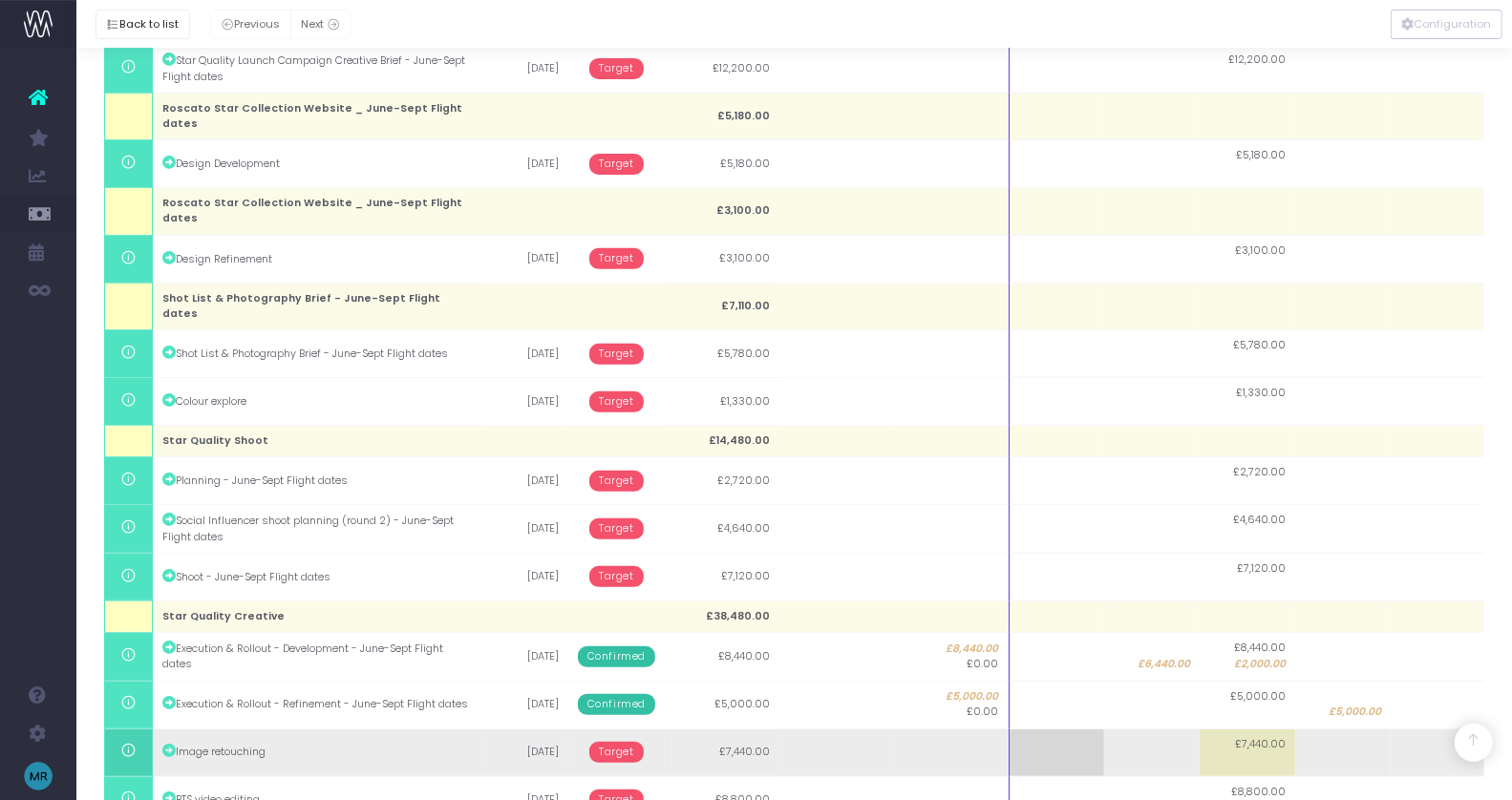
click at [629, 742] on span "Target" at bounding box center [617, 752] width 55 height 21
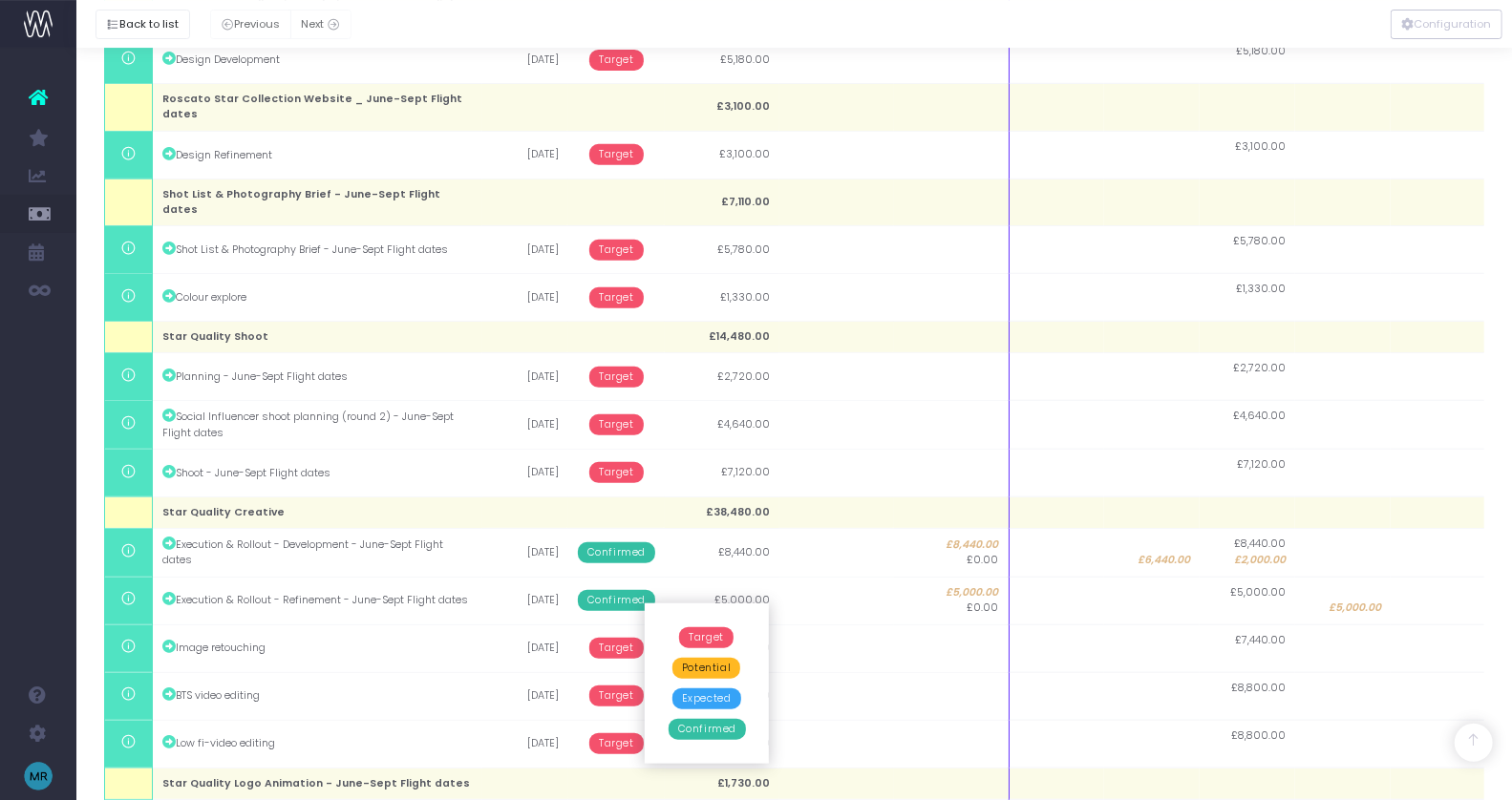
scroll to position [891, 0]
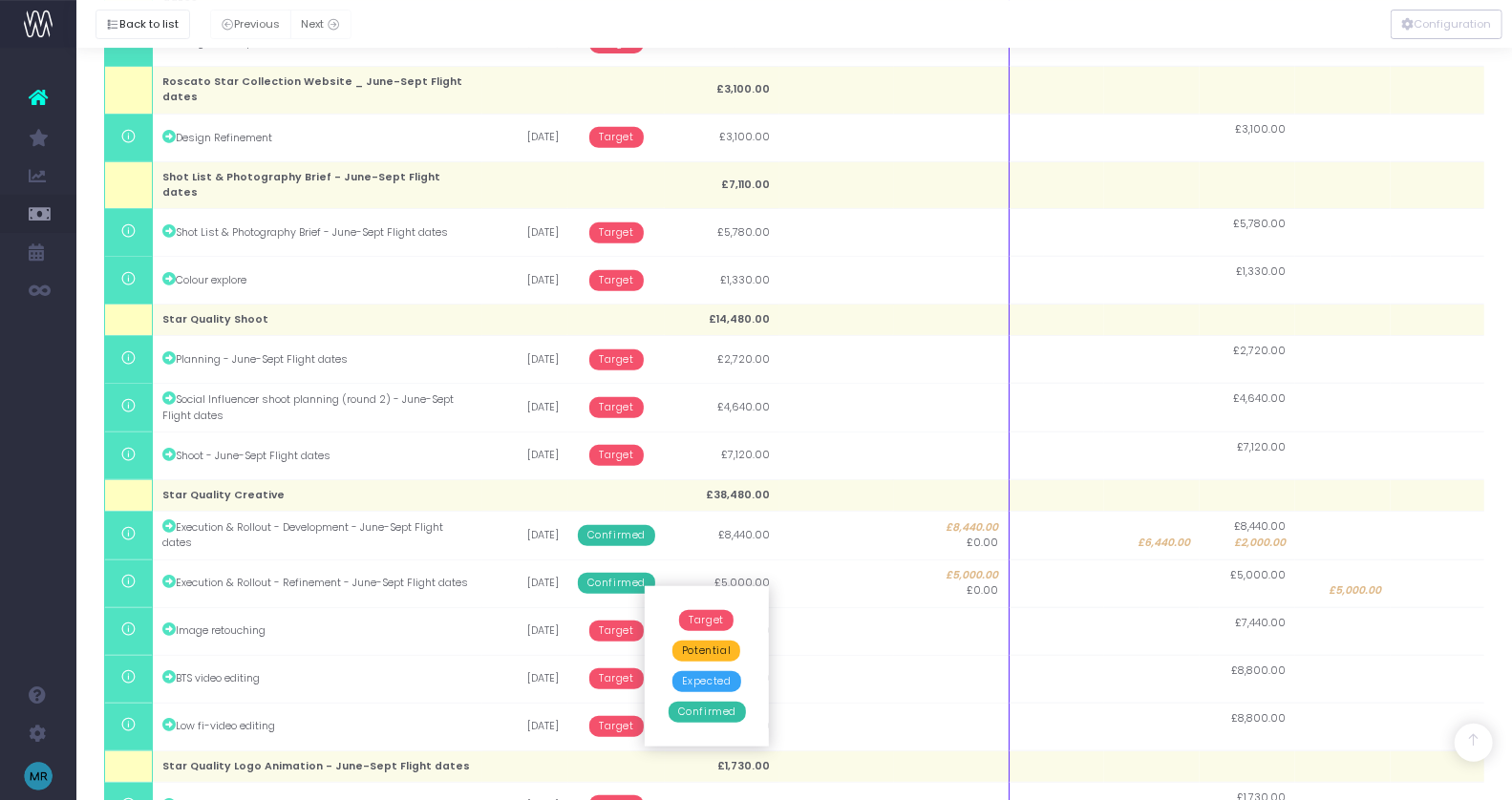
click at [713, 714] on span "Confirmed" at bounding box center [707, 712] width 77 height 21
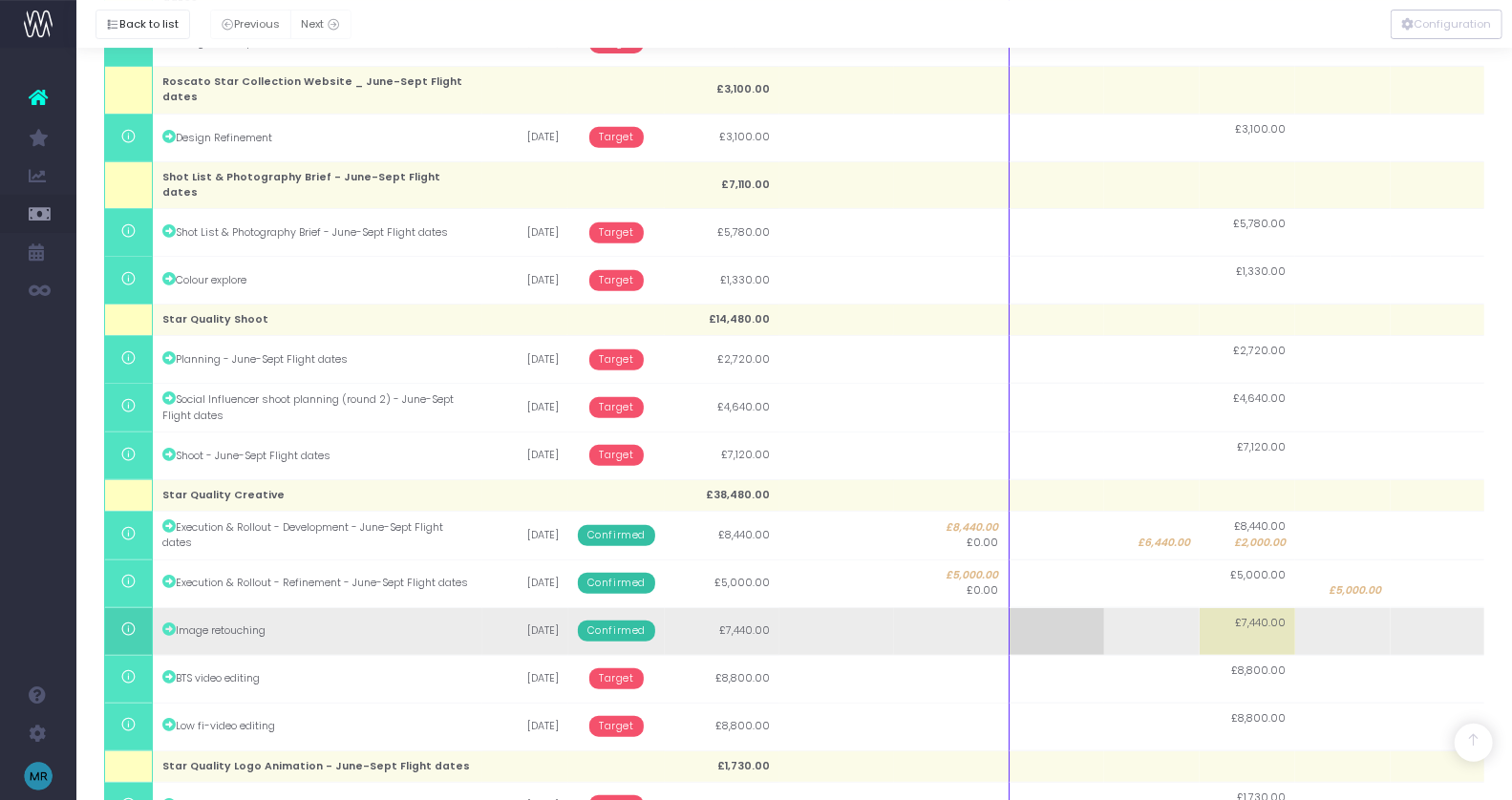
click at [1245, 607] on td "£7,440.00" at bounding box center [1248, 631] width 96 height 48
type input "1440"
click at [1151, 607] on td at bounding box center [1152, 631] width 96 height 48
type input "6000"
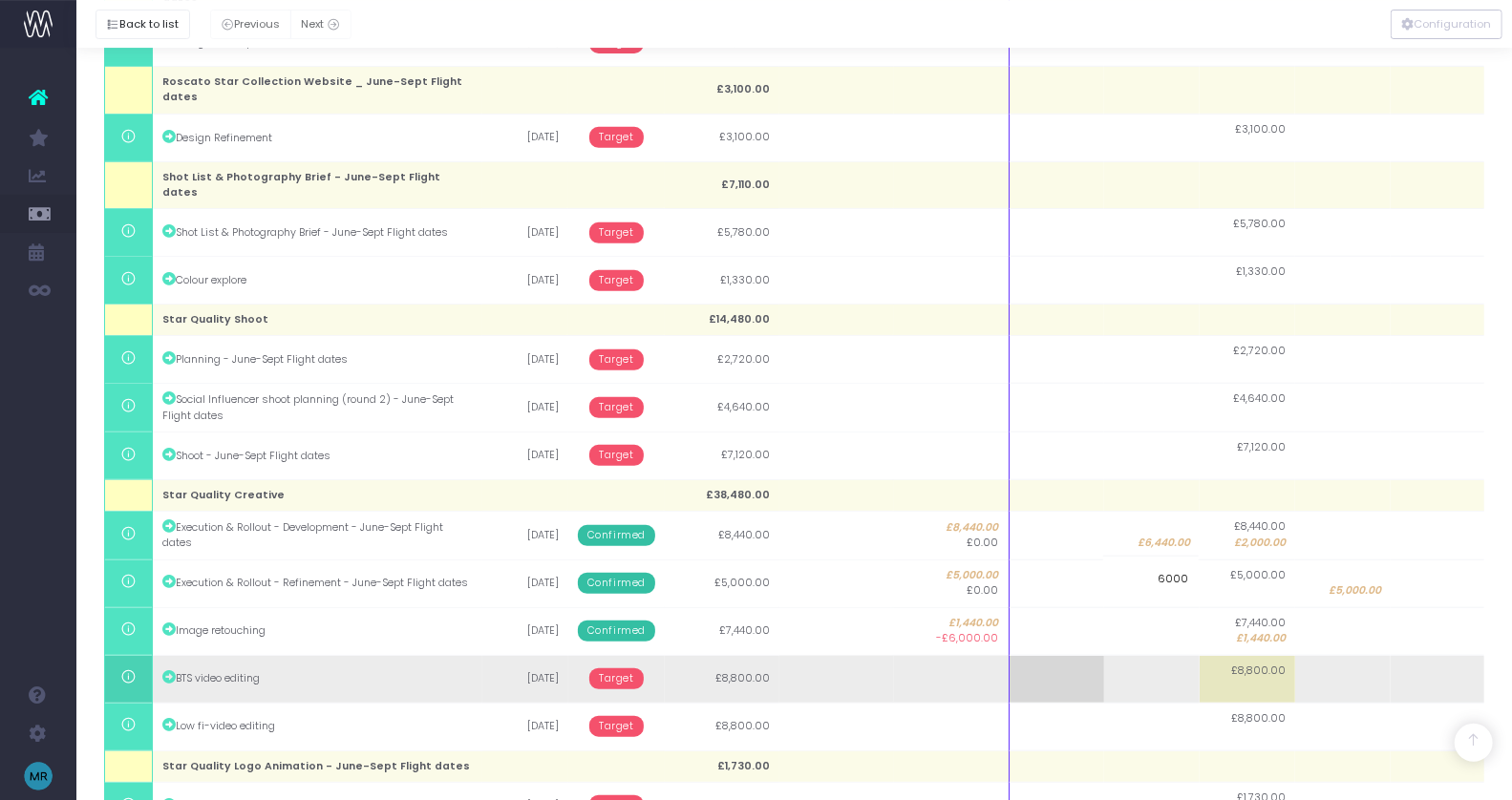
click at [1245, 655] on td "£8,800.00" at bounding box center [1248, 679] width 96 height 48
type input "8800"
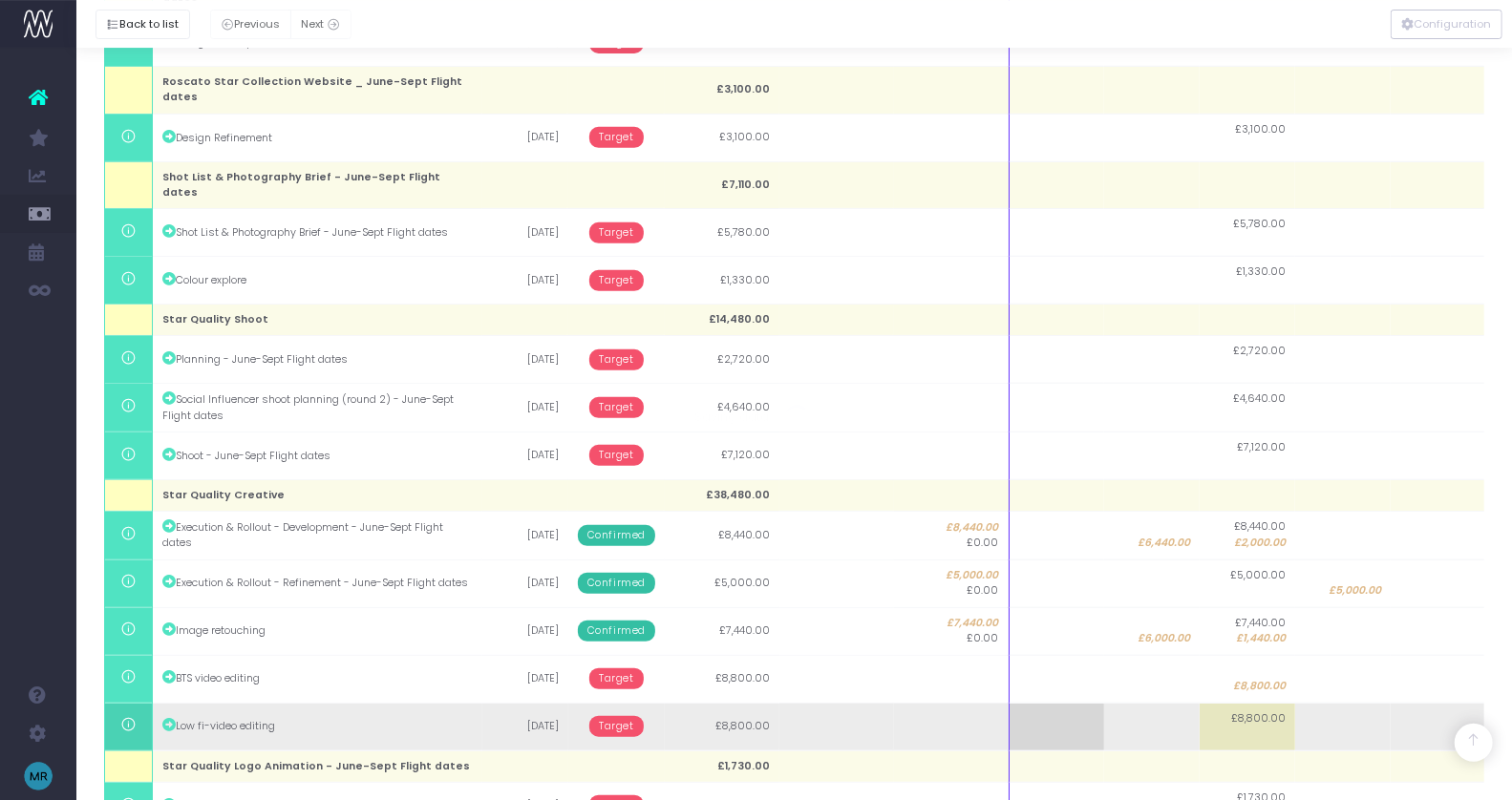
click at [1252, 703] on td "£8,800.00" at bounding box center [1248, 727] width 96 height 48
type input "4000"
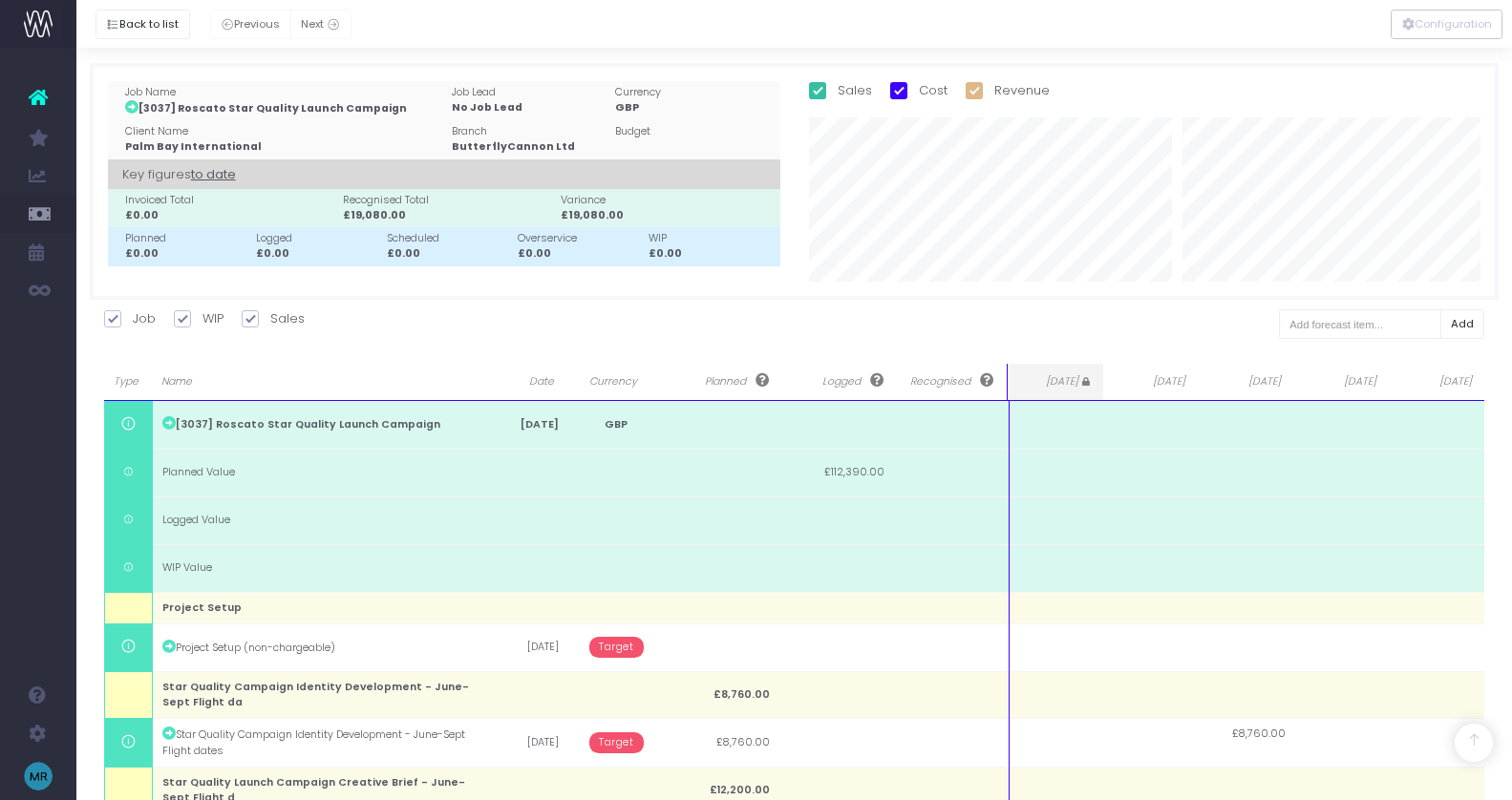
scroll to position [891, 0]
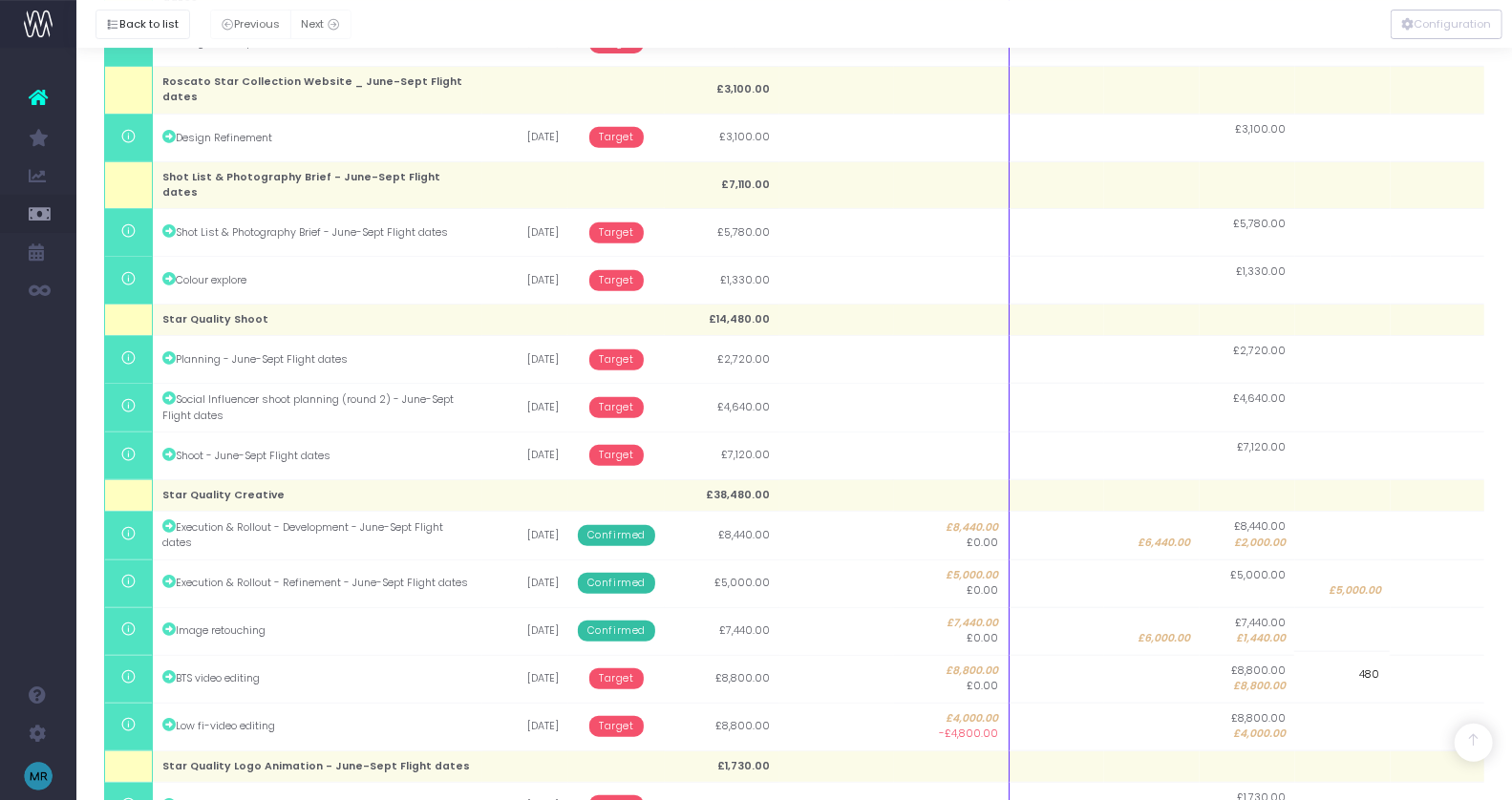
type input "4800"
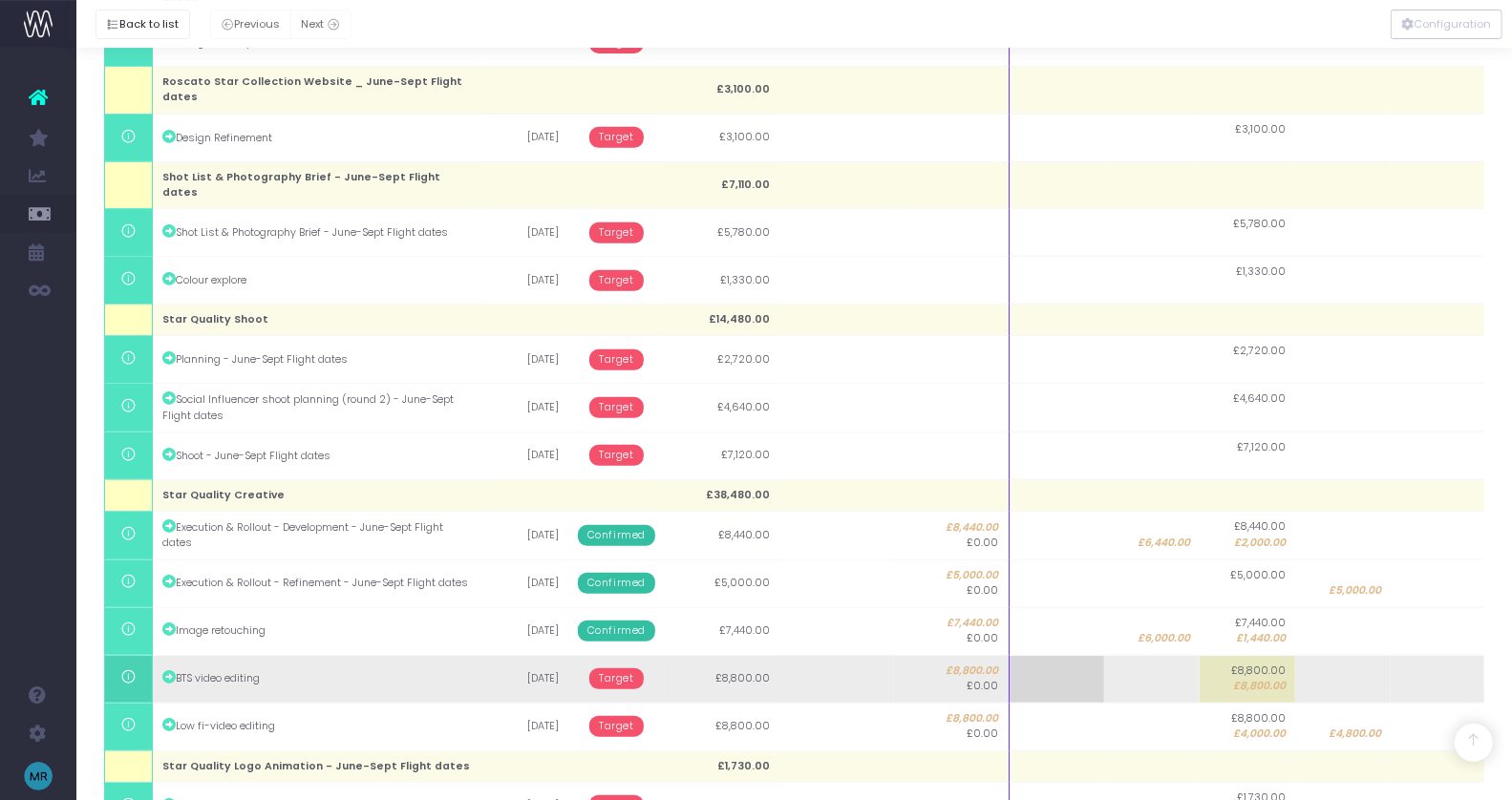
click at [625, 669] on span "Target" at bounding box center [617, 679] width 55 height 21
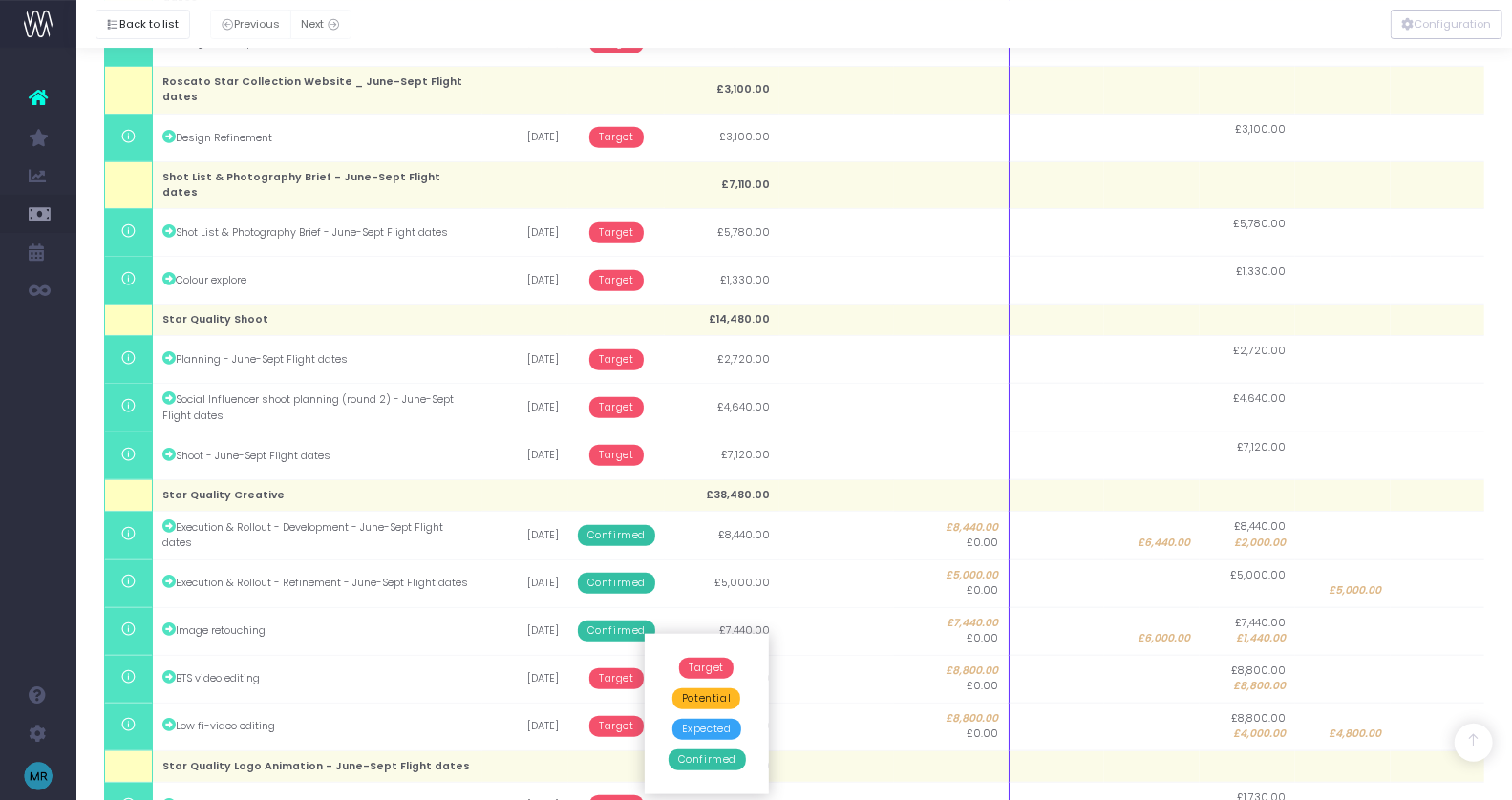
click at [697, 758] on span "Confirmed" at bounding box center [707, 760] width 77 height 21
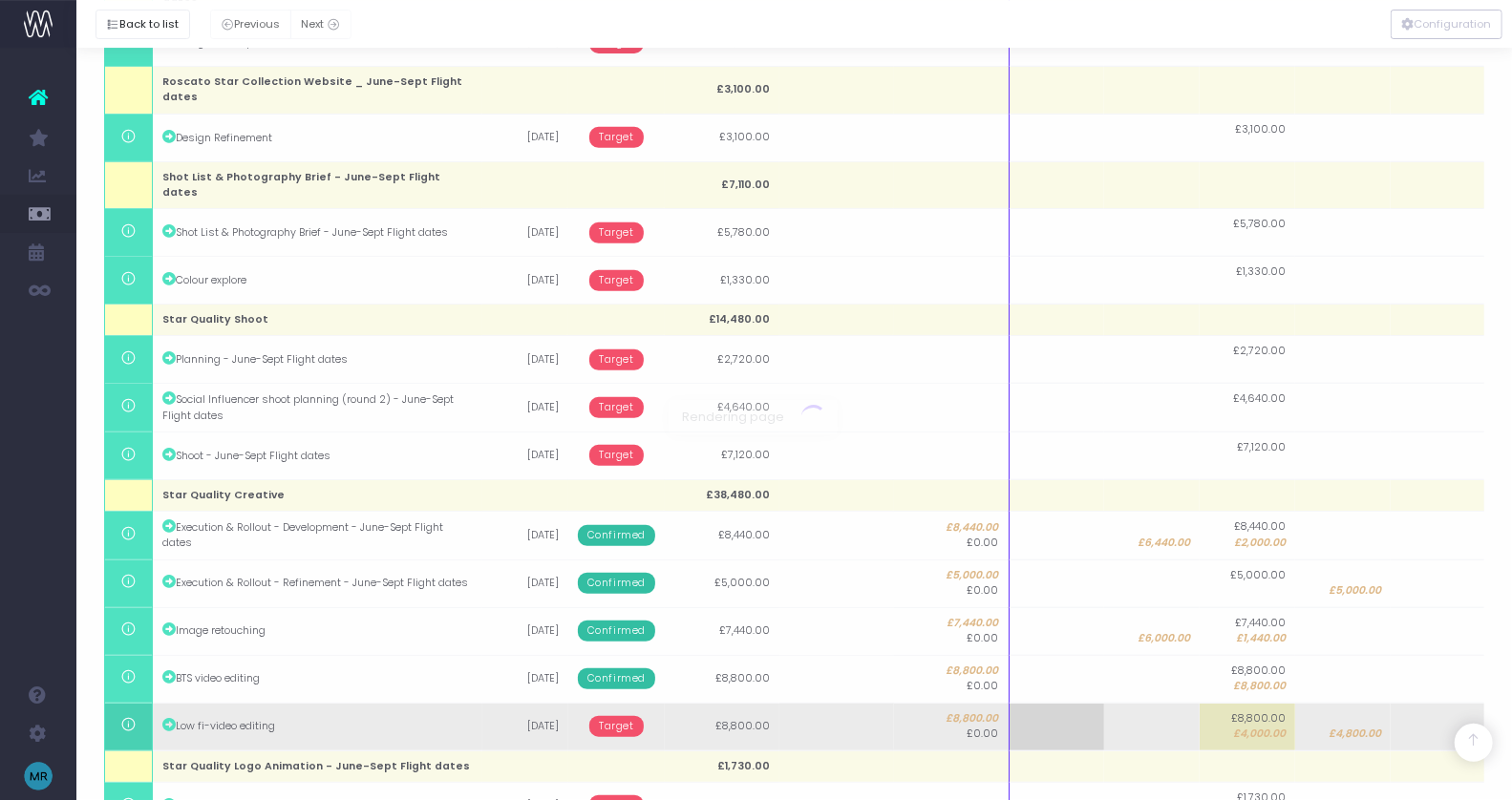
click at [615, 716] on span "Target" at bounding box center [617, 726] width 55 height 21
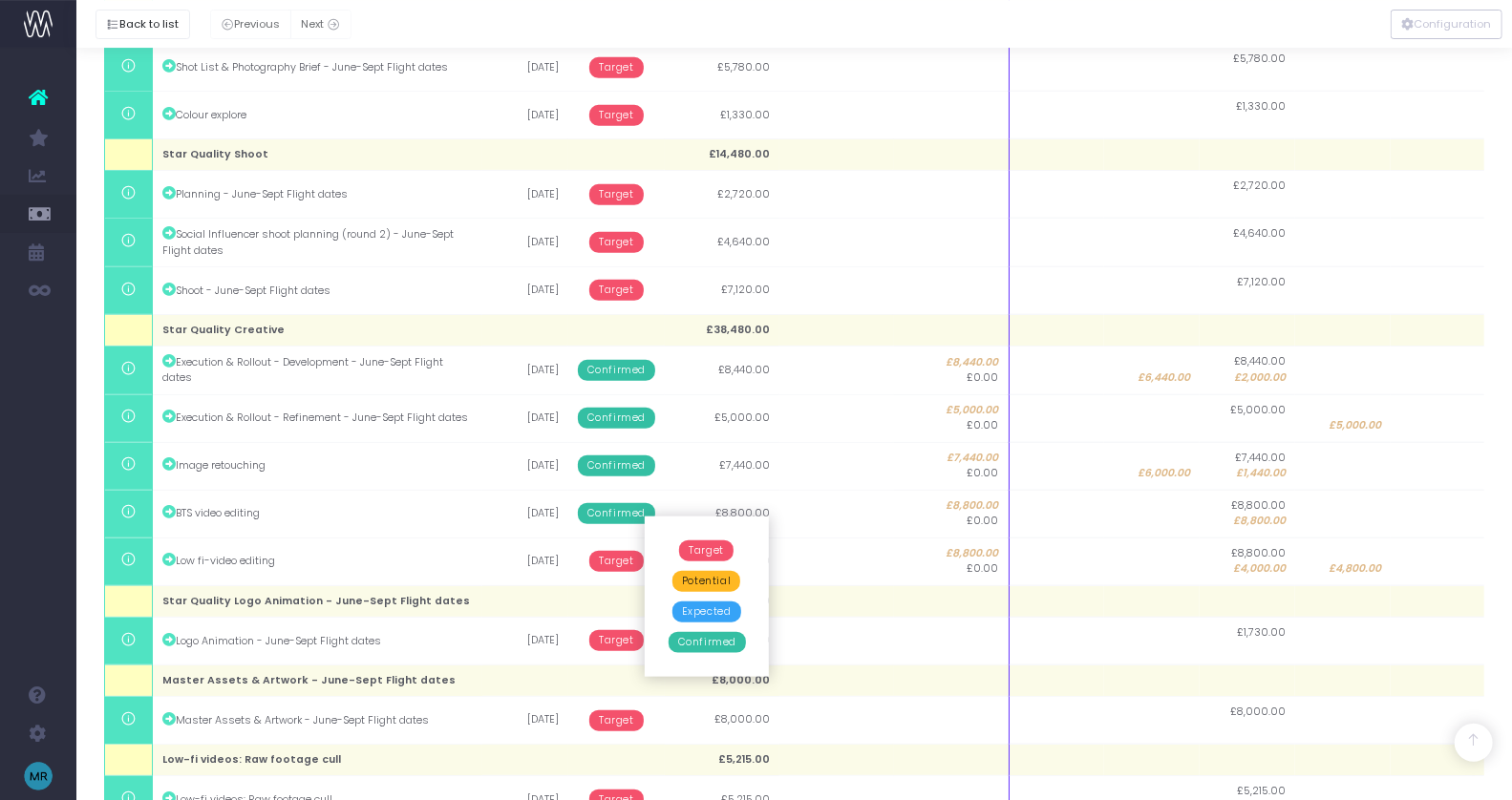
scroll to position [1057, 0]
click at [729, 636] on span "Confirmed" at bounding box center [707, 641] width 77 height 21
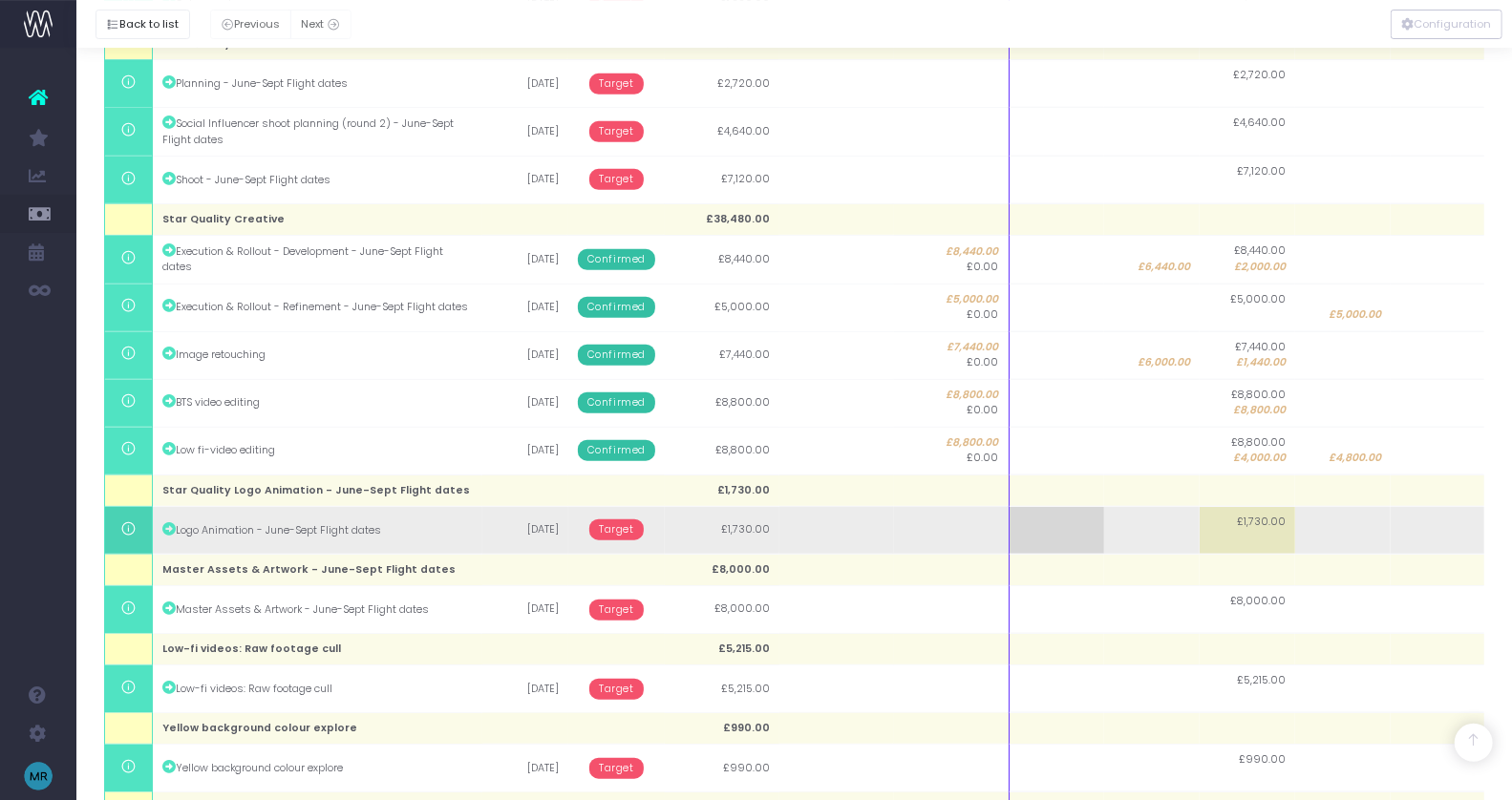
scroll to position [1168, 0]
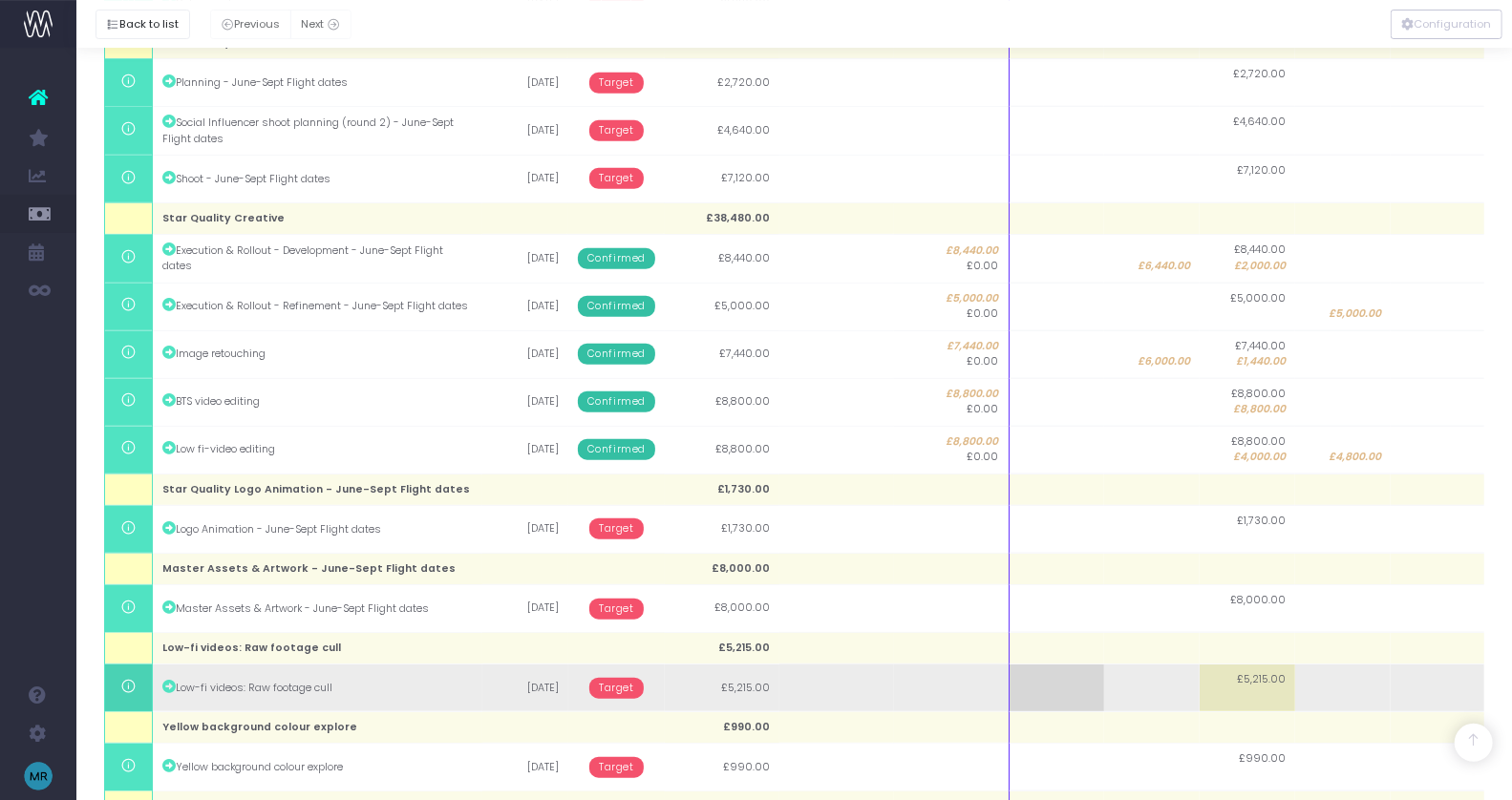
click at [1239, 665] on td "£5,215.00" at bounding box center [1248, 689] width 96 height 48
type input "1000"
click at [1152, 665] on td at bounding box center [1152, 689] width 96 height 48
type input "4215"
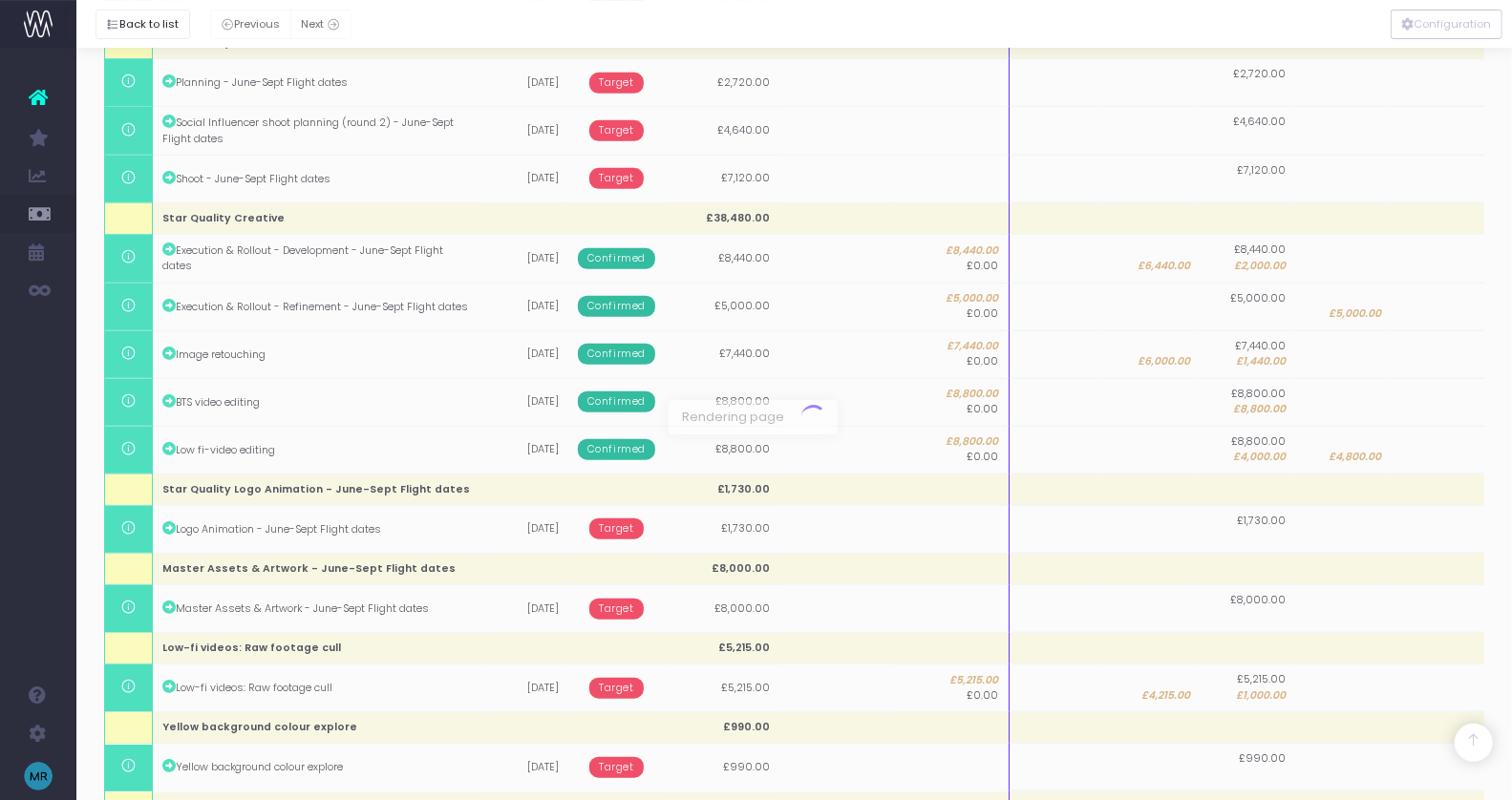
click at [1264, 713] on div at bounding box center [756, 400] width 1512 height 800
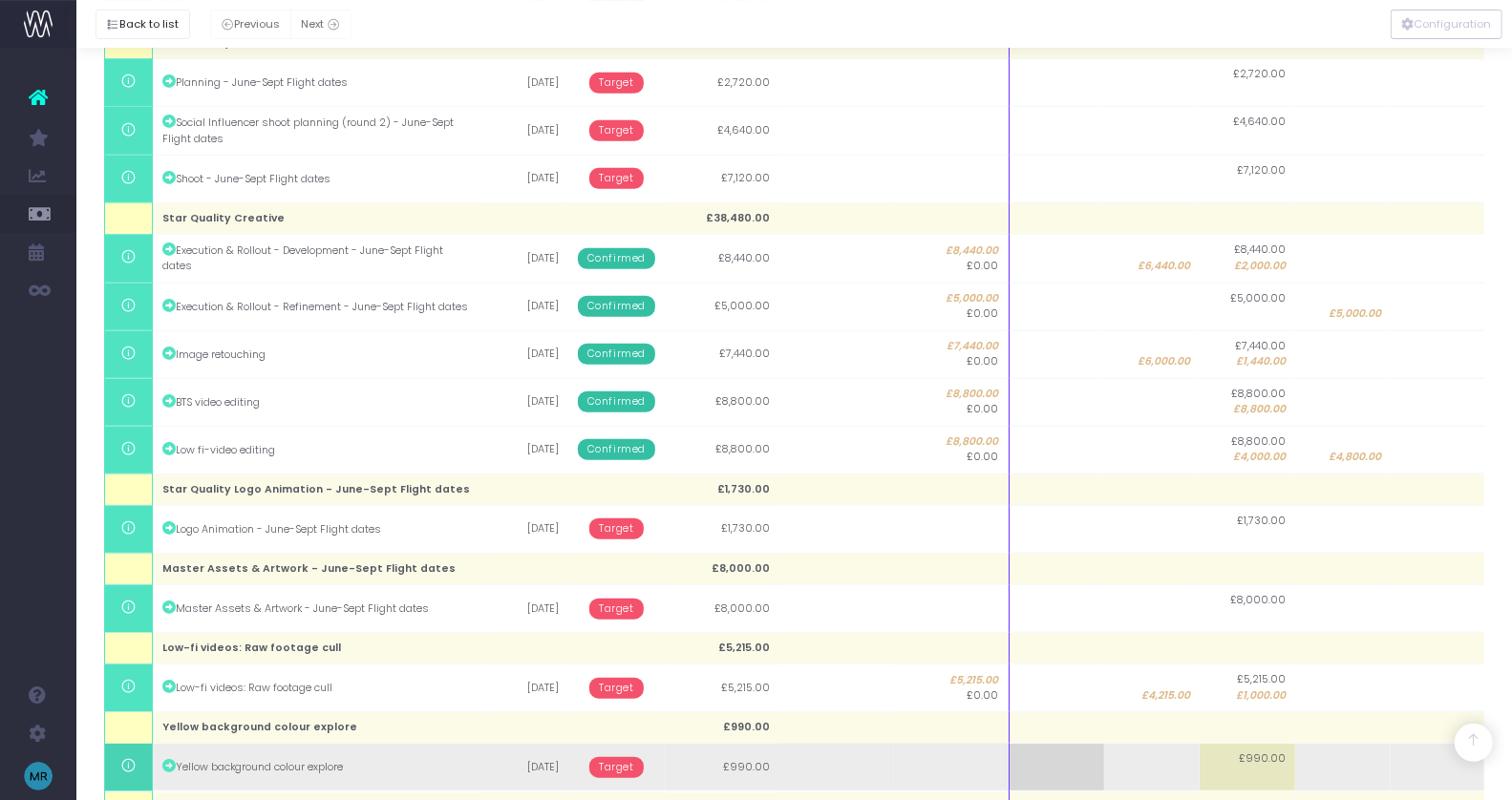
click at [1263, 744] on td "£990.00" at bounding box center [1248, 768] width 96 height 48
type input "990"
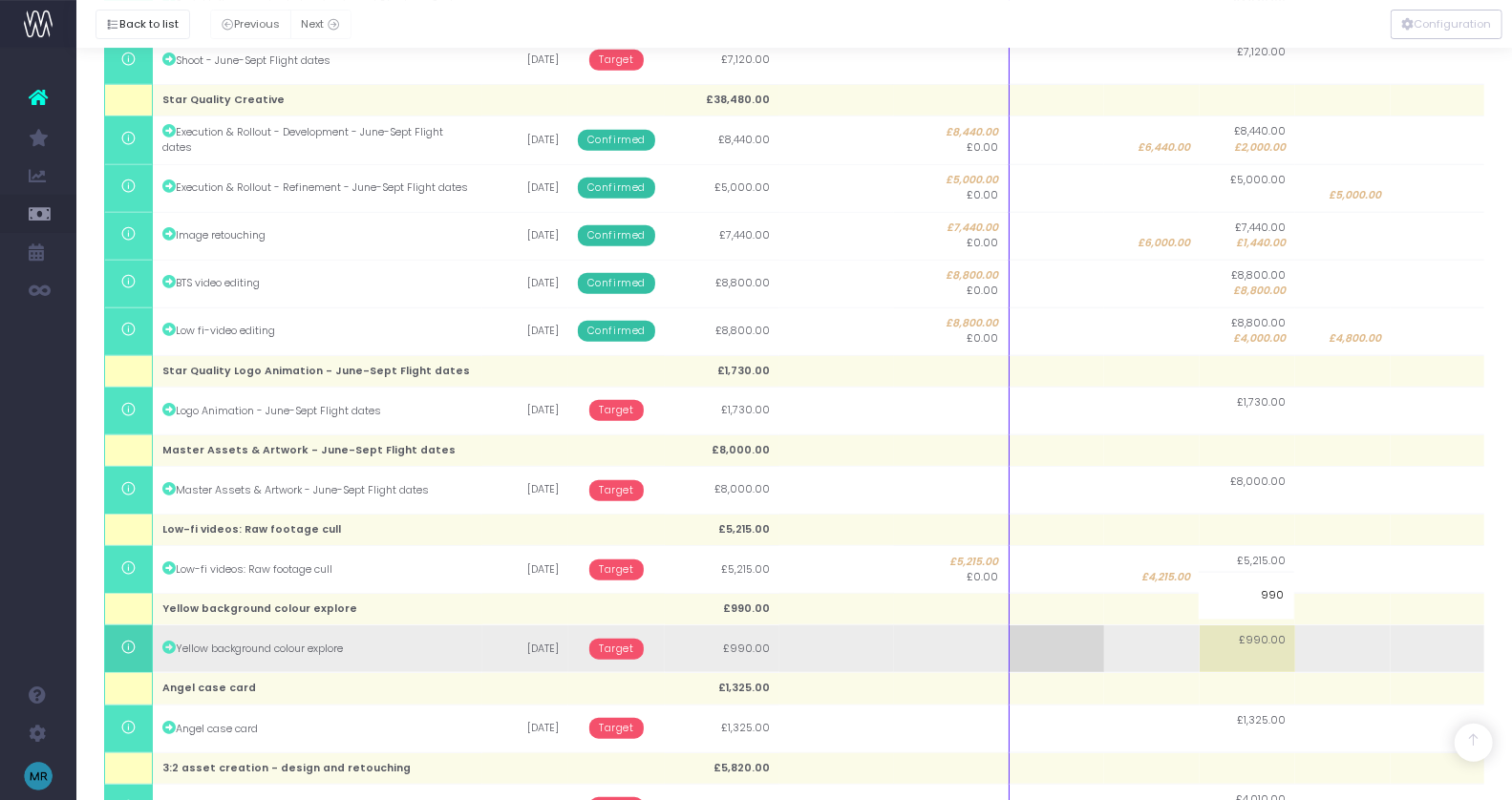
scroll to position [1297, 0]
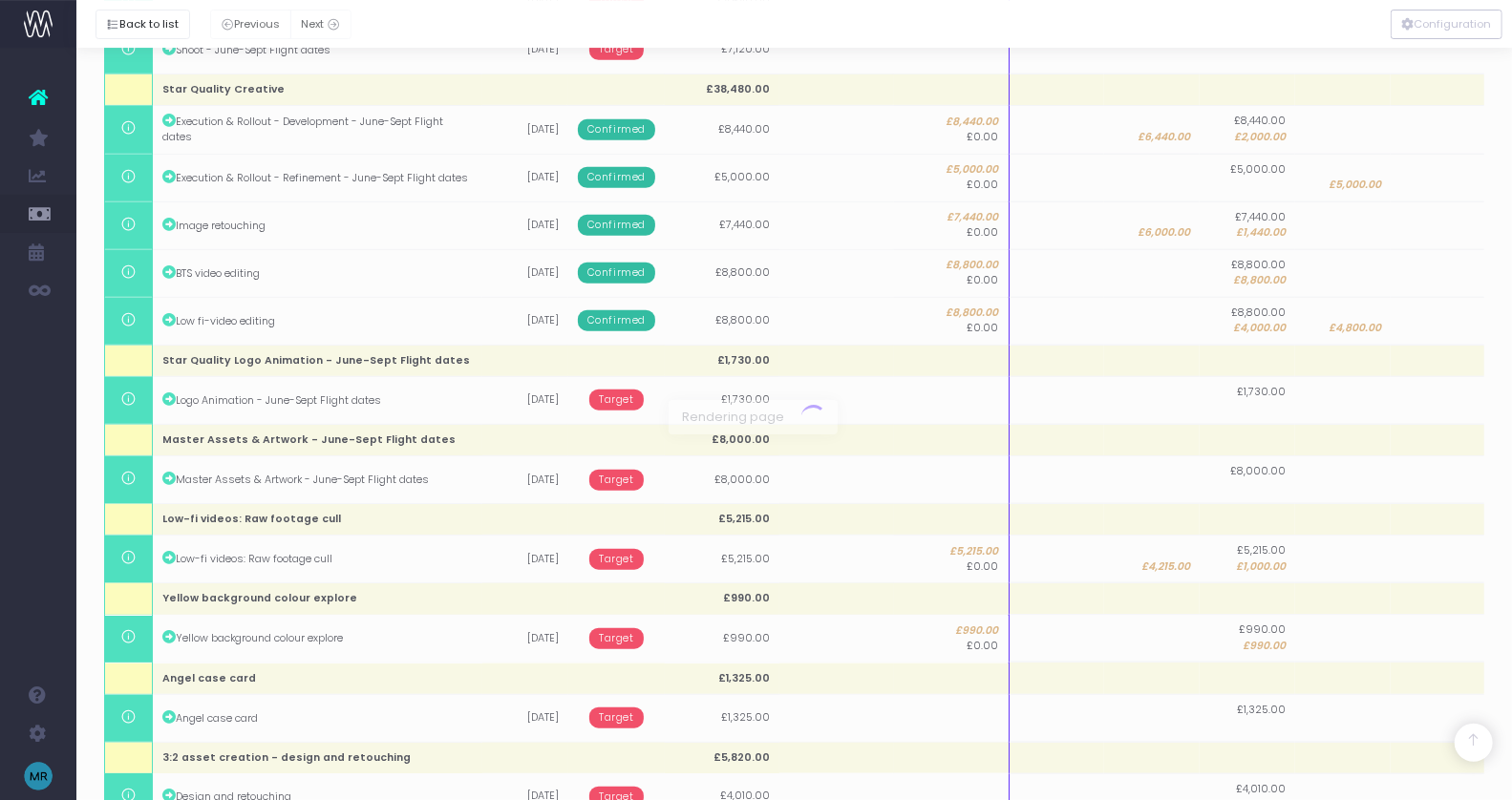
click at [1251, 674] on div at bounding box center [756, 400] width 1512 height 800
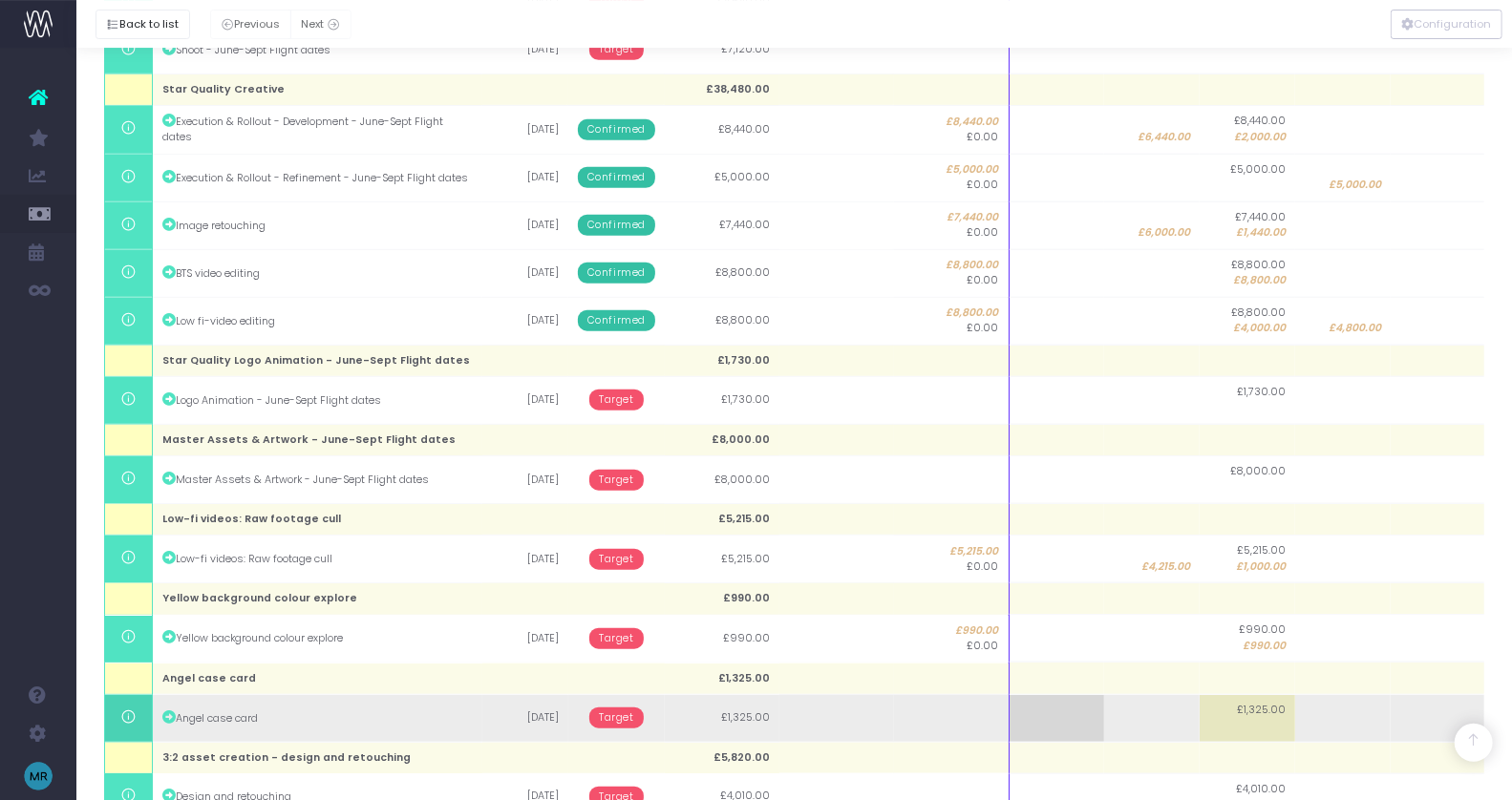
click at [1254, 694] on td "£1,325.00" at bounding box center [1248, 718] width 96 height 48
type input "1325"
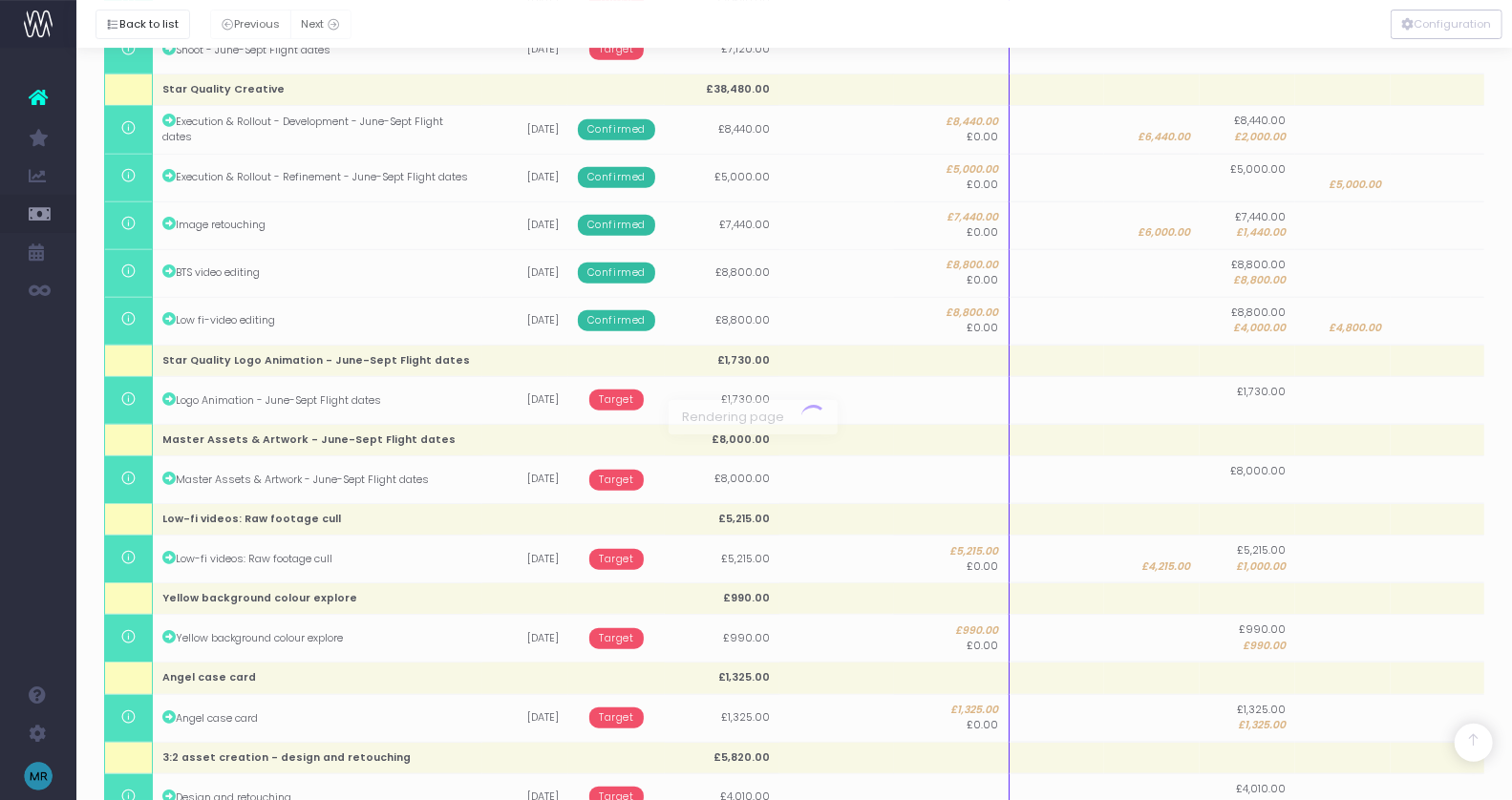
drag, startPoint x: 593, startPoint y: 652, endPoint x: 605, endPoint y: 665, distance: 17.7
click at [610, 662] on div at bounding box center [756, 400] width 1512 height 800
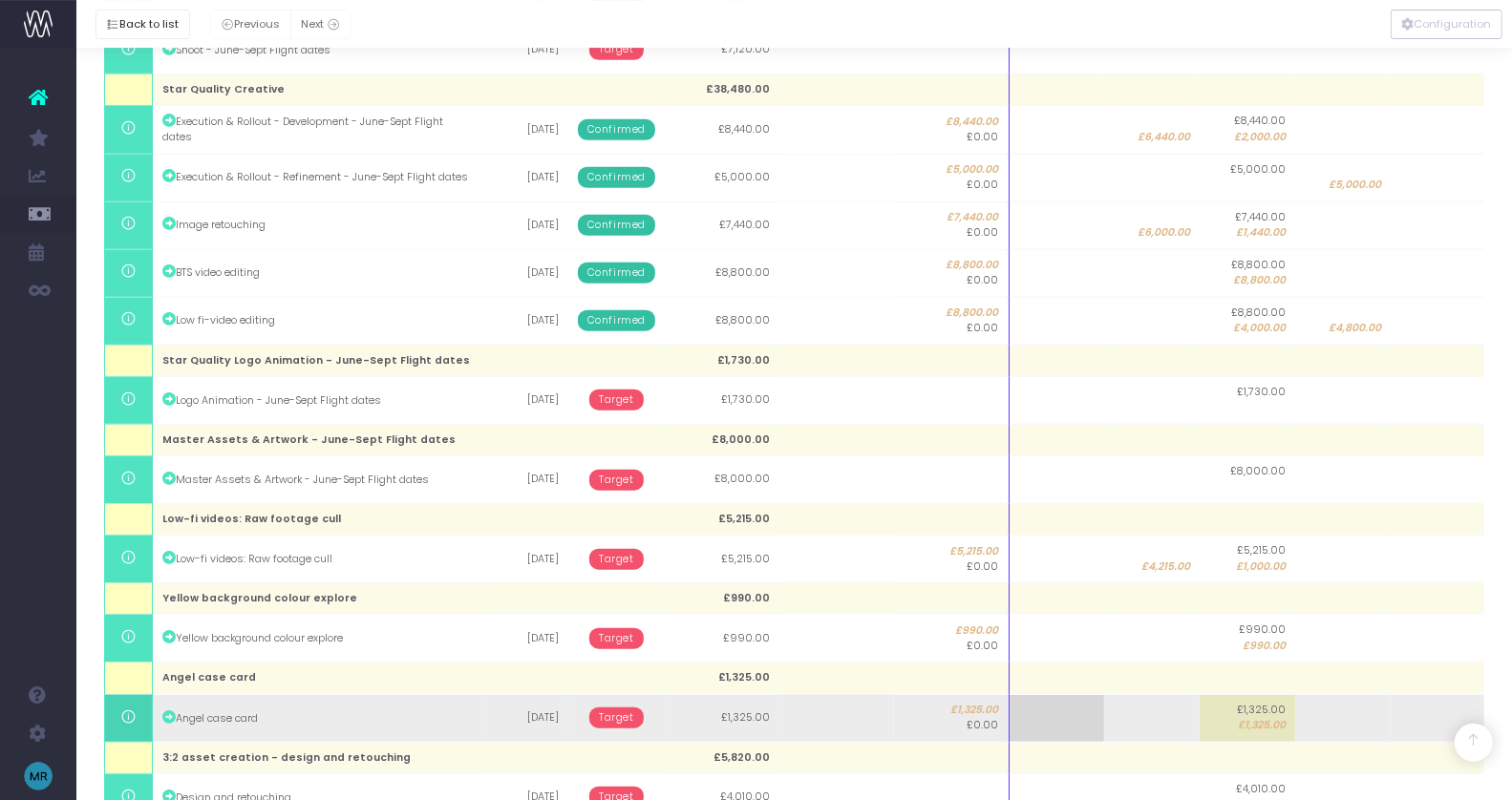
click at [611, 708] on span "Target" at bounding box center [617, 718] width 55 height 21
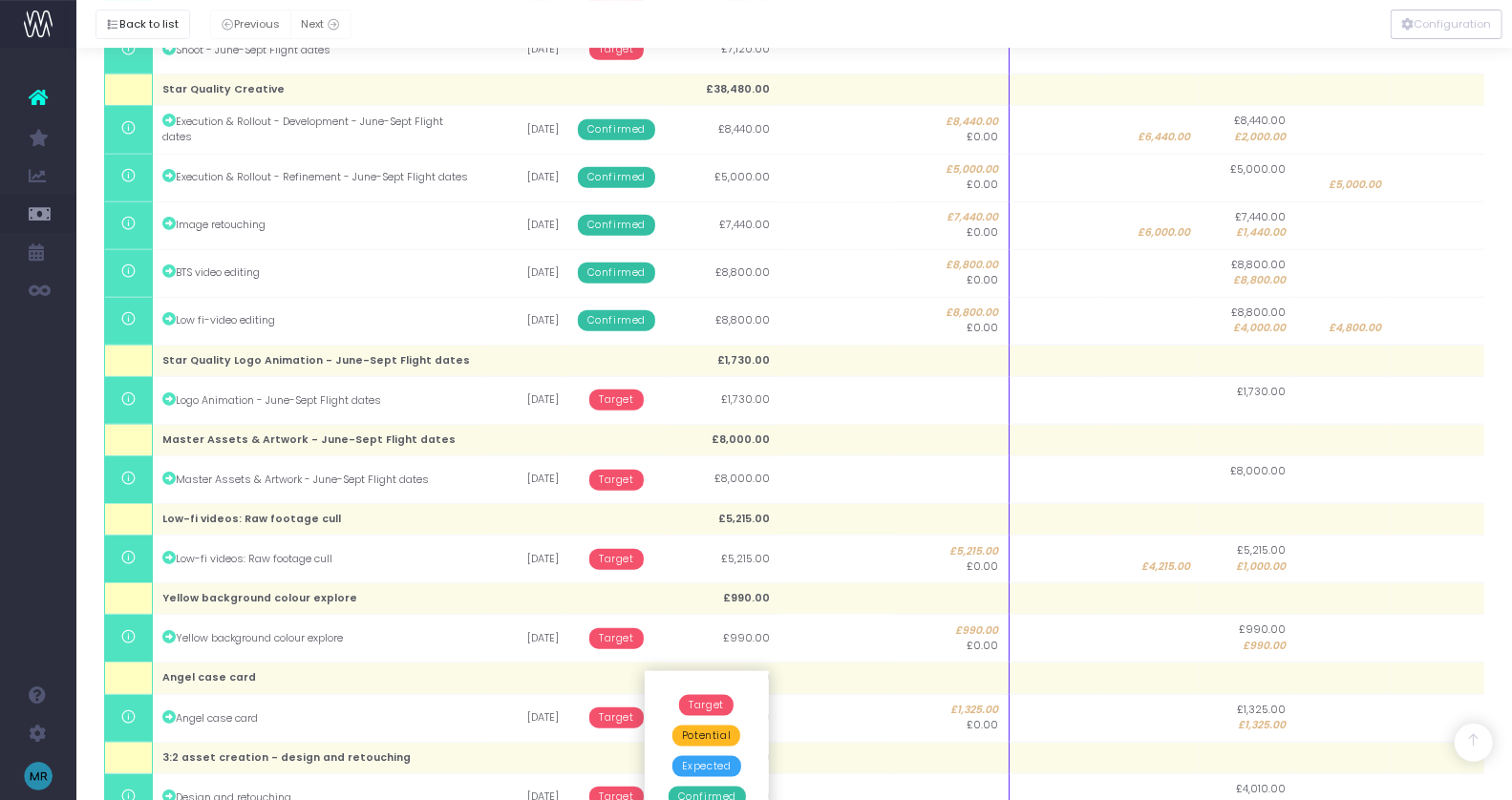
click at [698, 792] on span "Confirmed" at bounding box center [707, 797] width 77 height 21
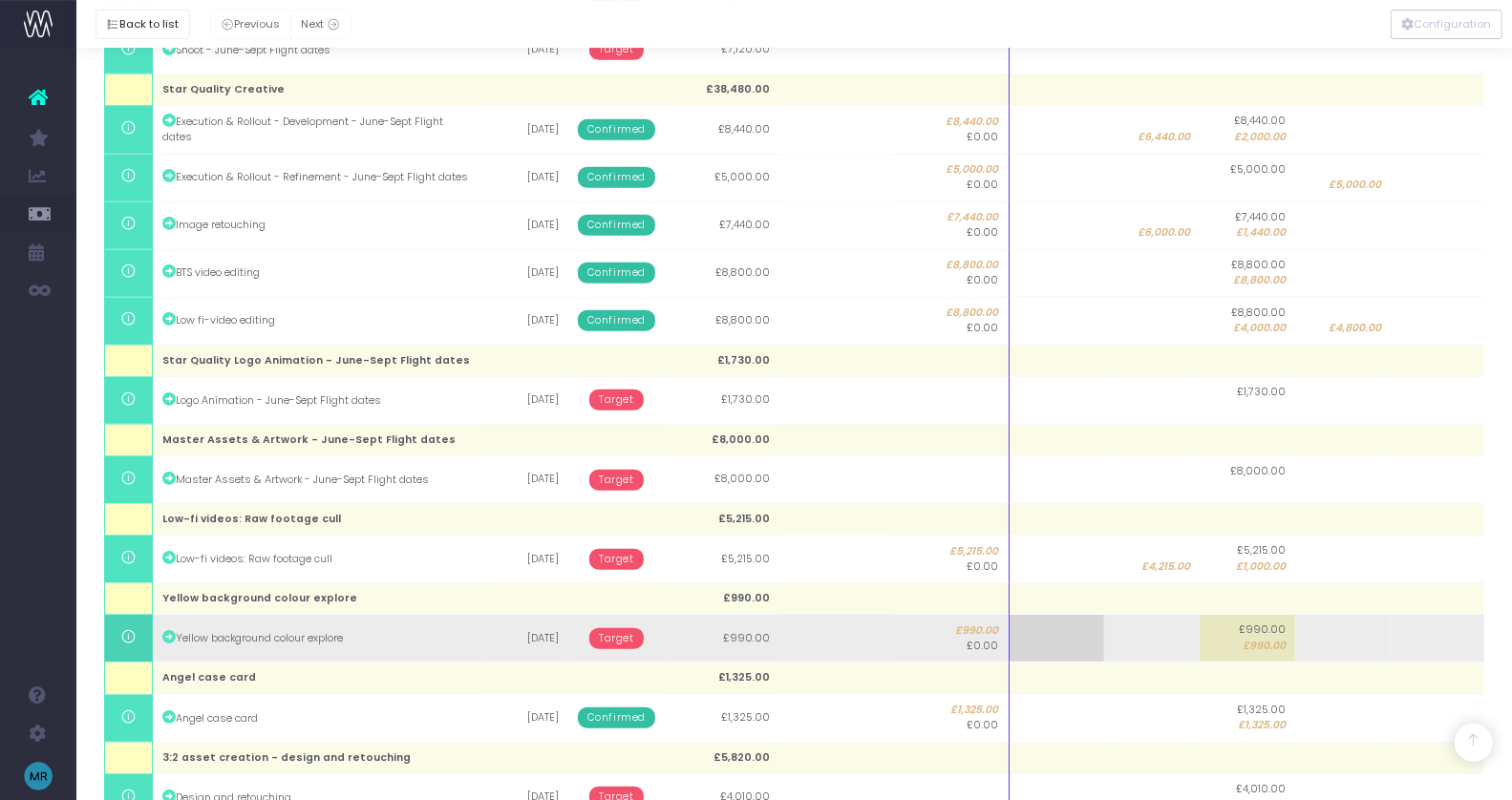
click at [619, 629] on span "Target" at bounding box center [617, 639] width 55 height 21
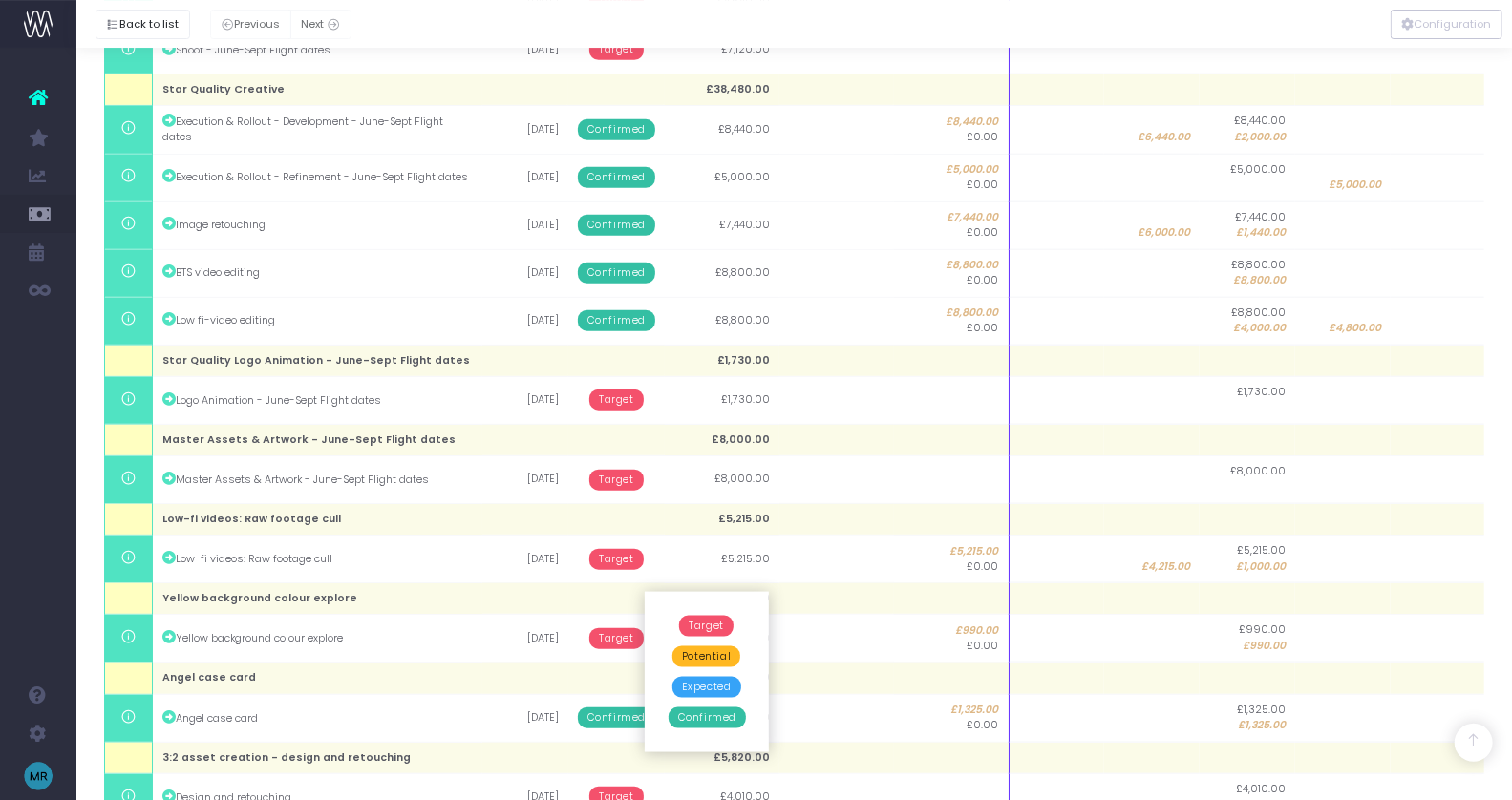
click at [701, 714] on span "Confirmed" at bounding box center [707, 718] width 77 height 21
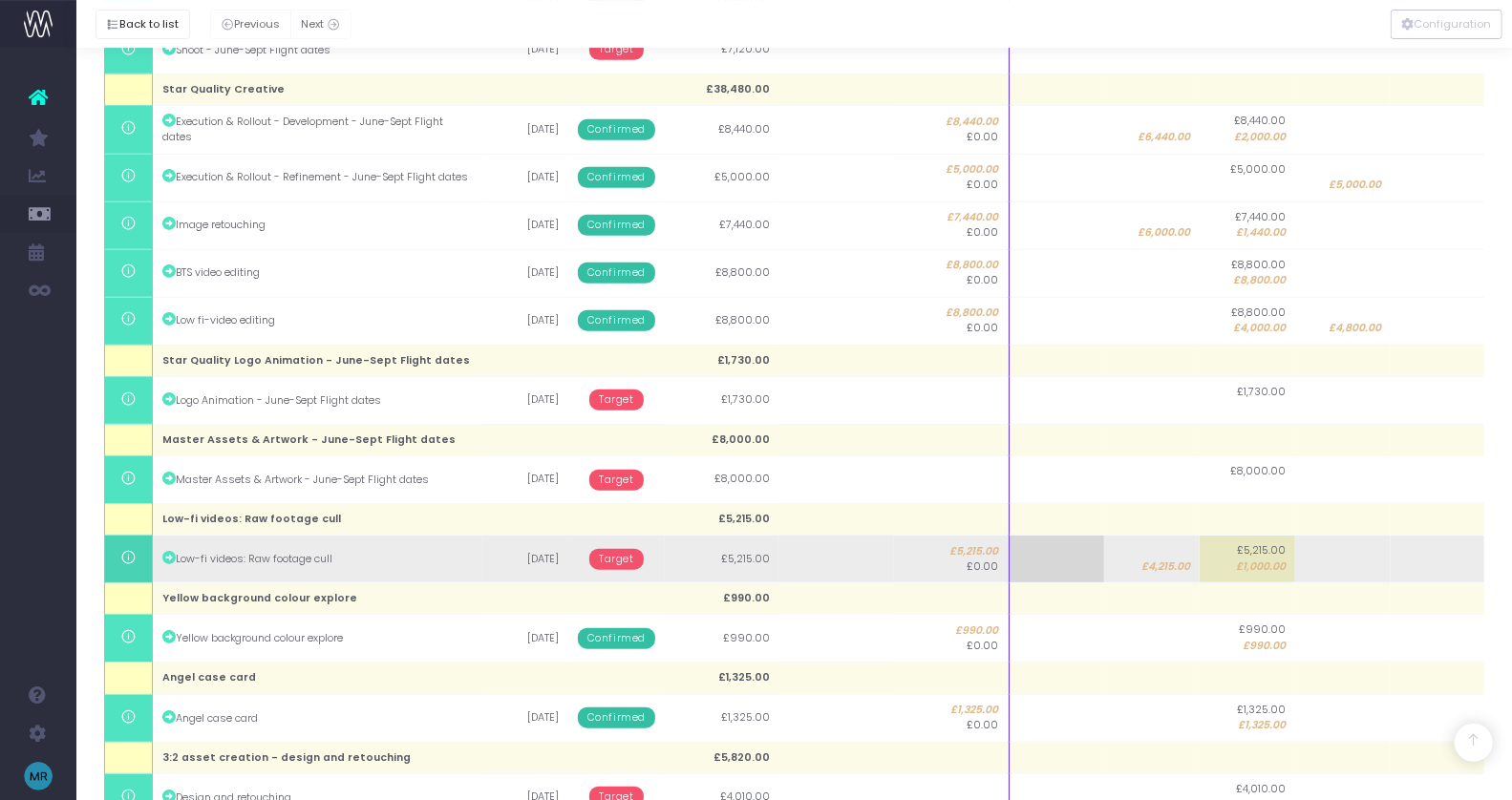
click at [620, 550] on span "Target" at bounding box center [617, 559] width 55 height 21
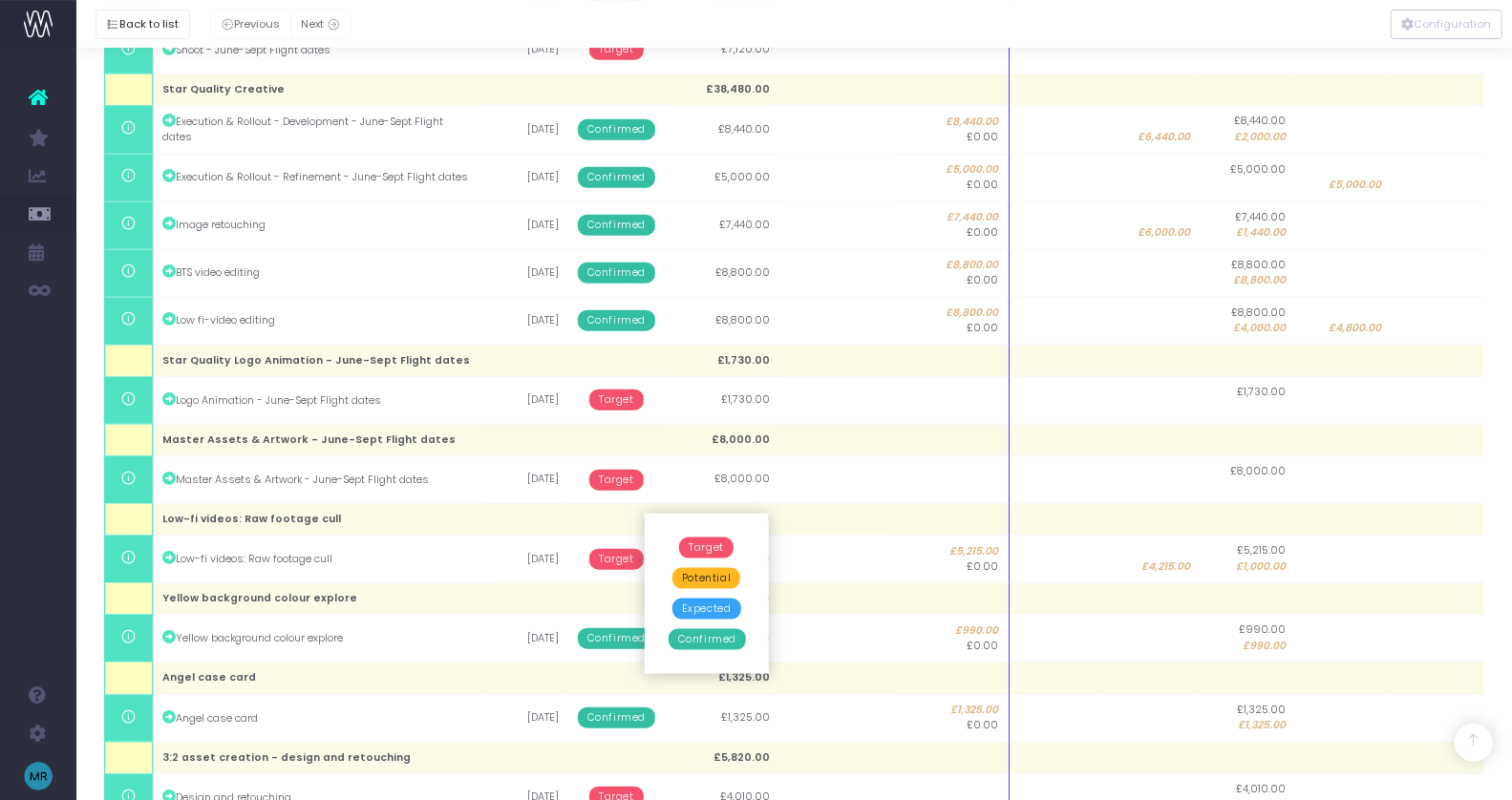
click at [691, 642] on span "Confirmed" at bounding box center [707, 640] width 77 height 21
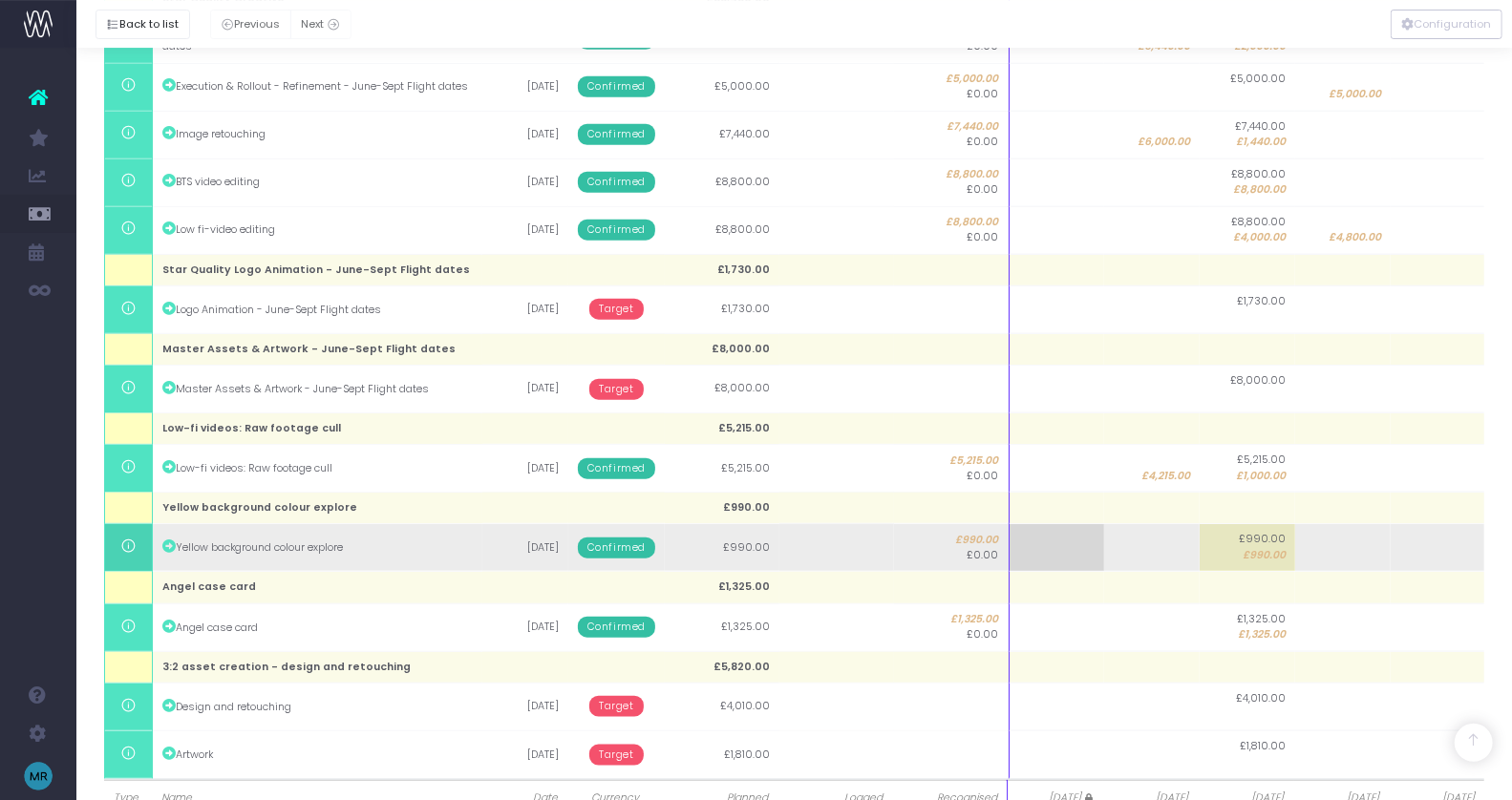
scroll to position [1396, 0]
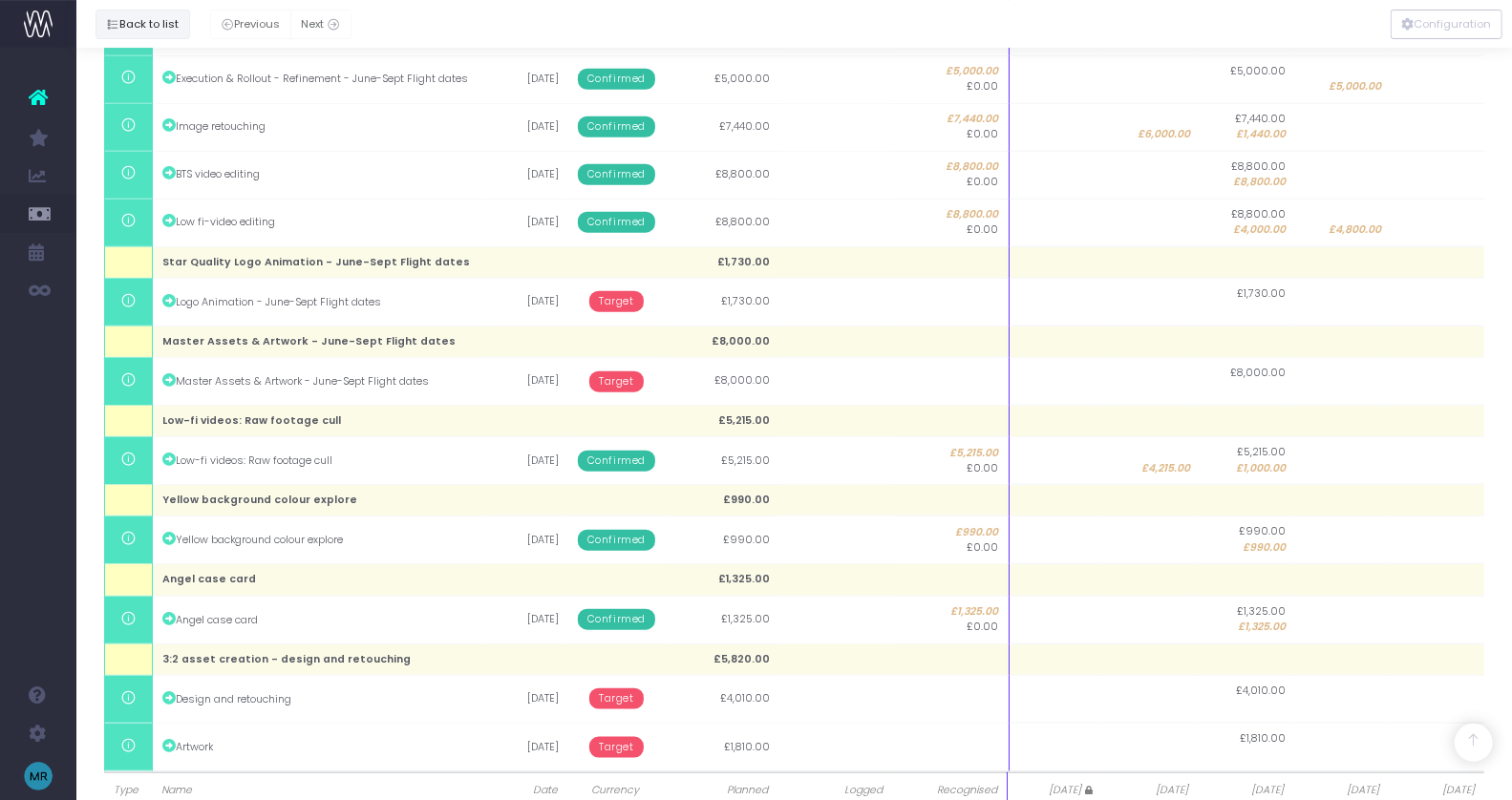
click at [171, 21] on button "Back to list" at bounding box center [143, 24] width 95 height 29
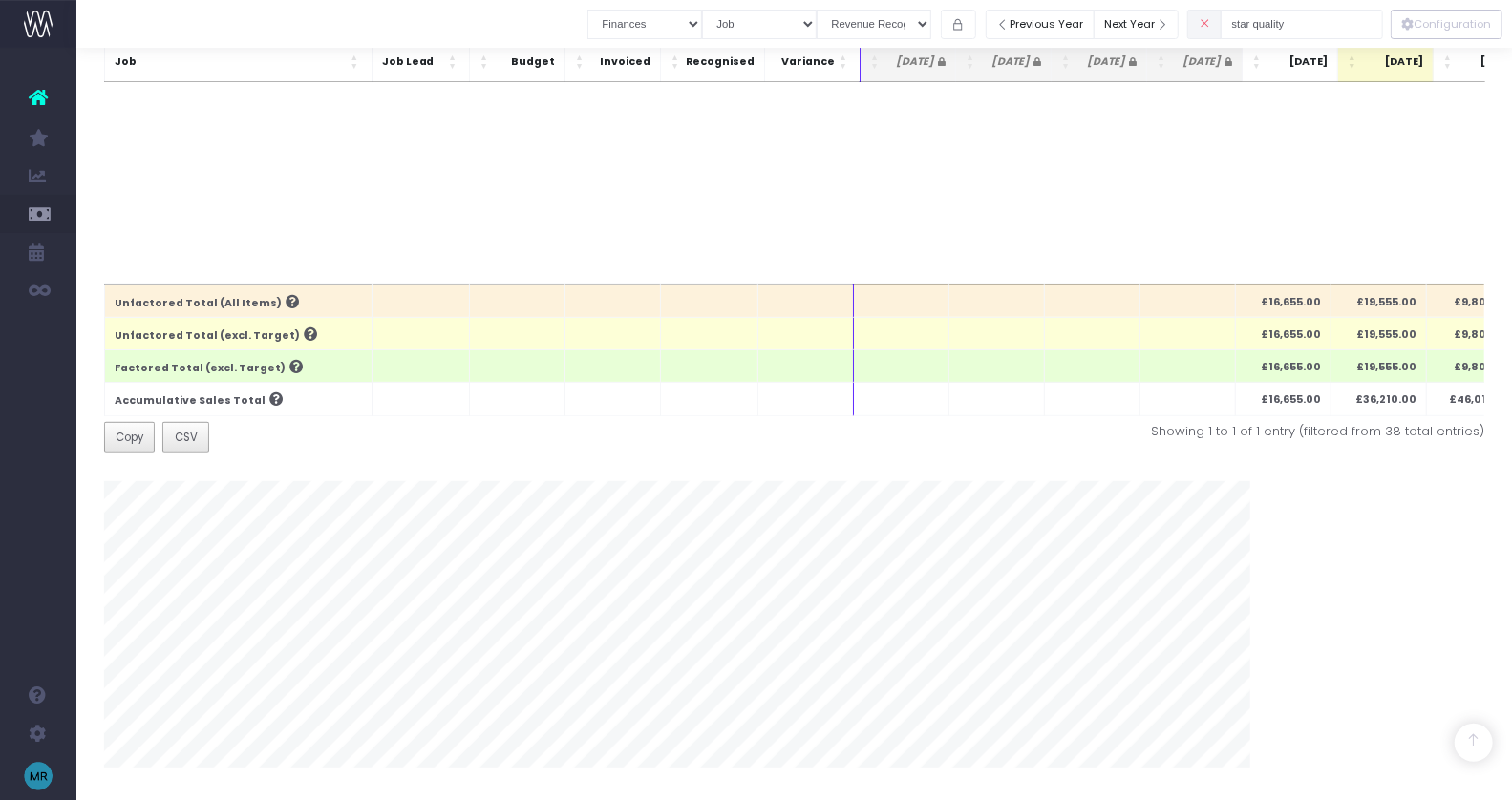
scroll to position [368, 0]
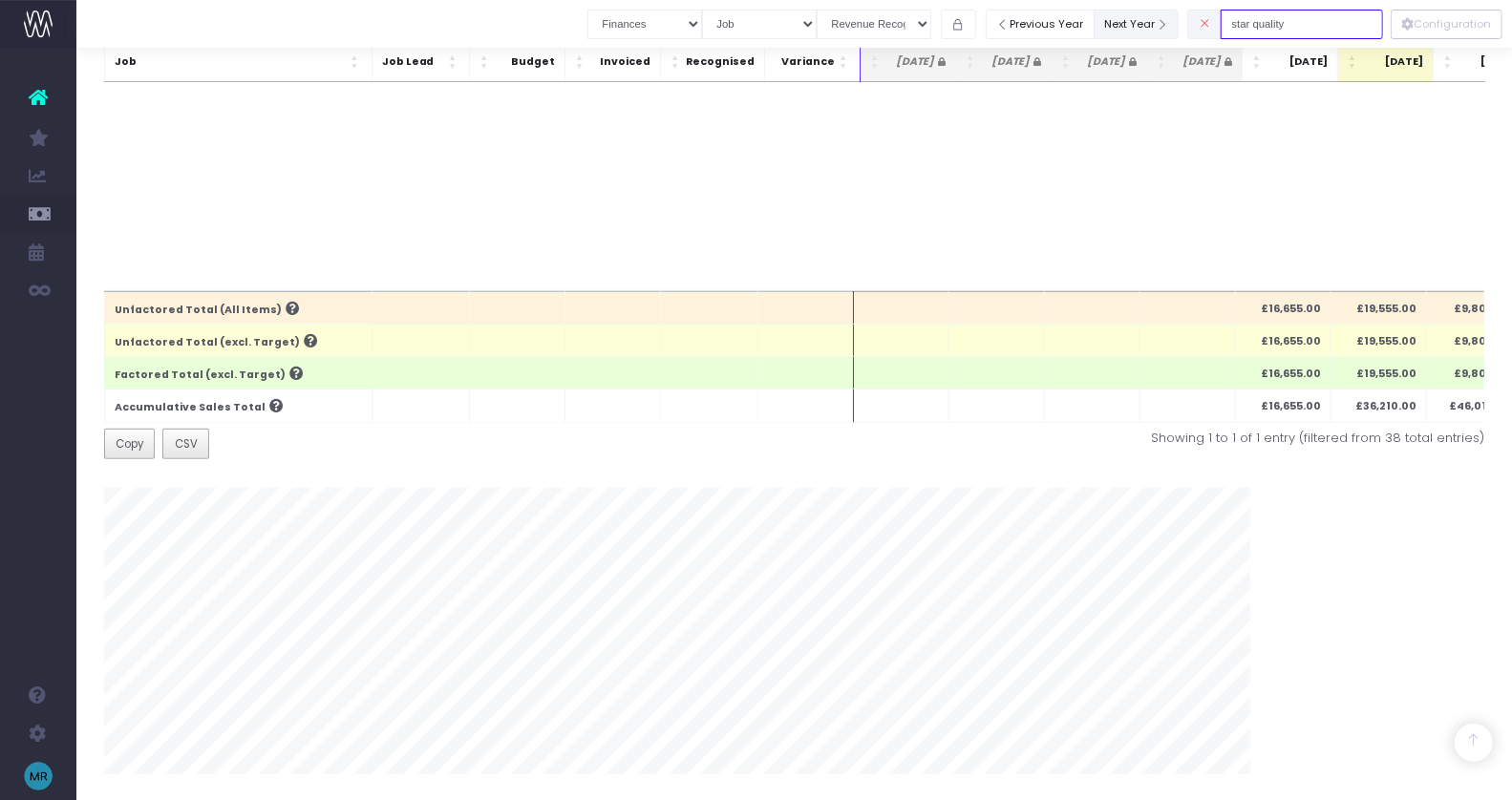
drag, startPoint x: 1323, startPoint y: 30, endPoint x: 1190, endPoint y: 28, distance: 133.0
click at [1190, 28] on div "Clear Filters Job summary column shows... Finances Chart Summary by Job Client …" at bounding box center [985, 24] width 795 height 39
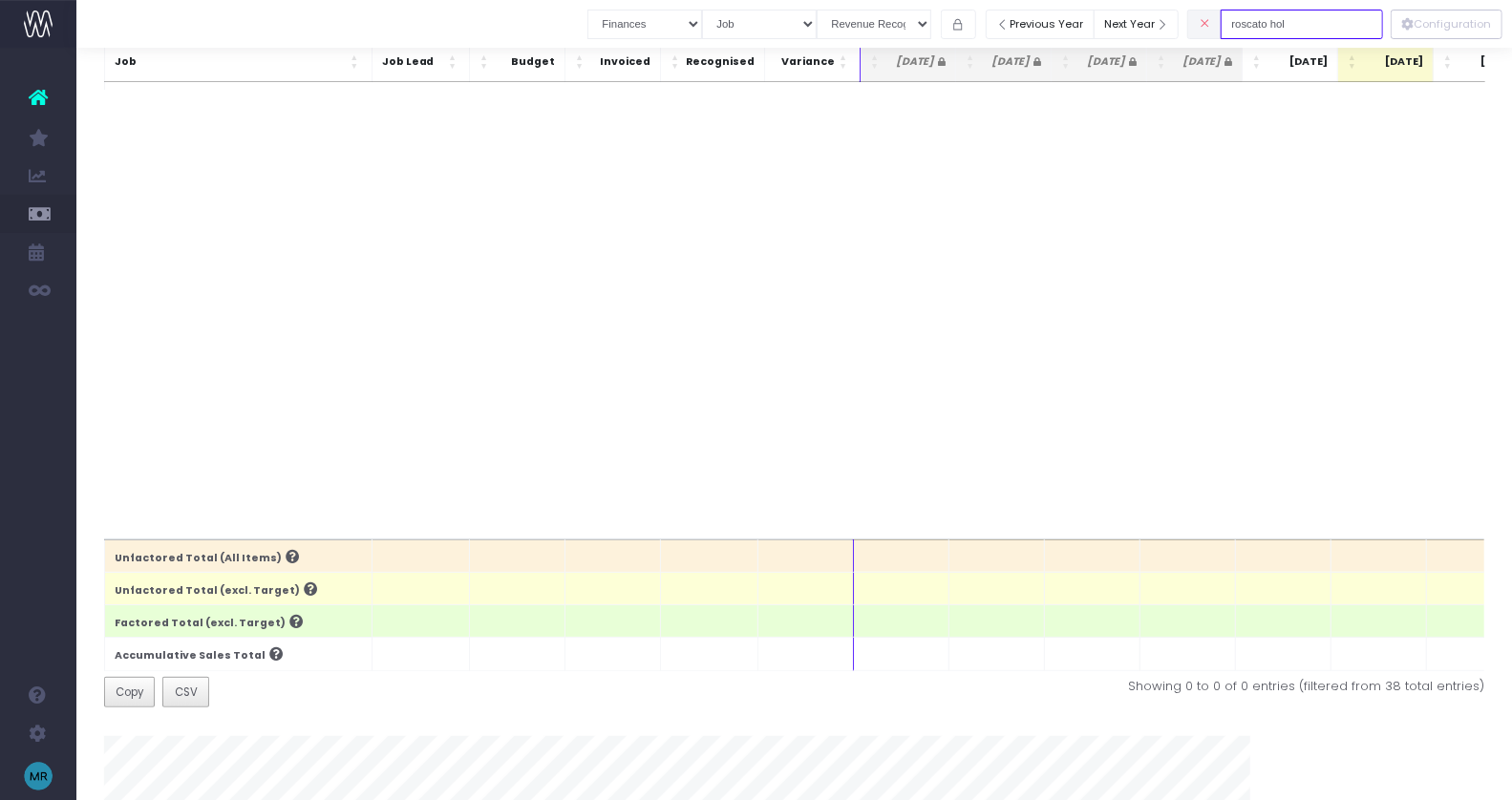
scroll to position [0, 0]
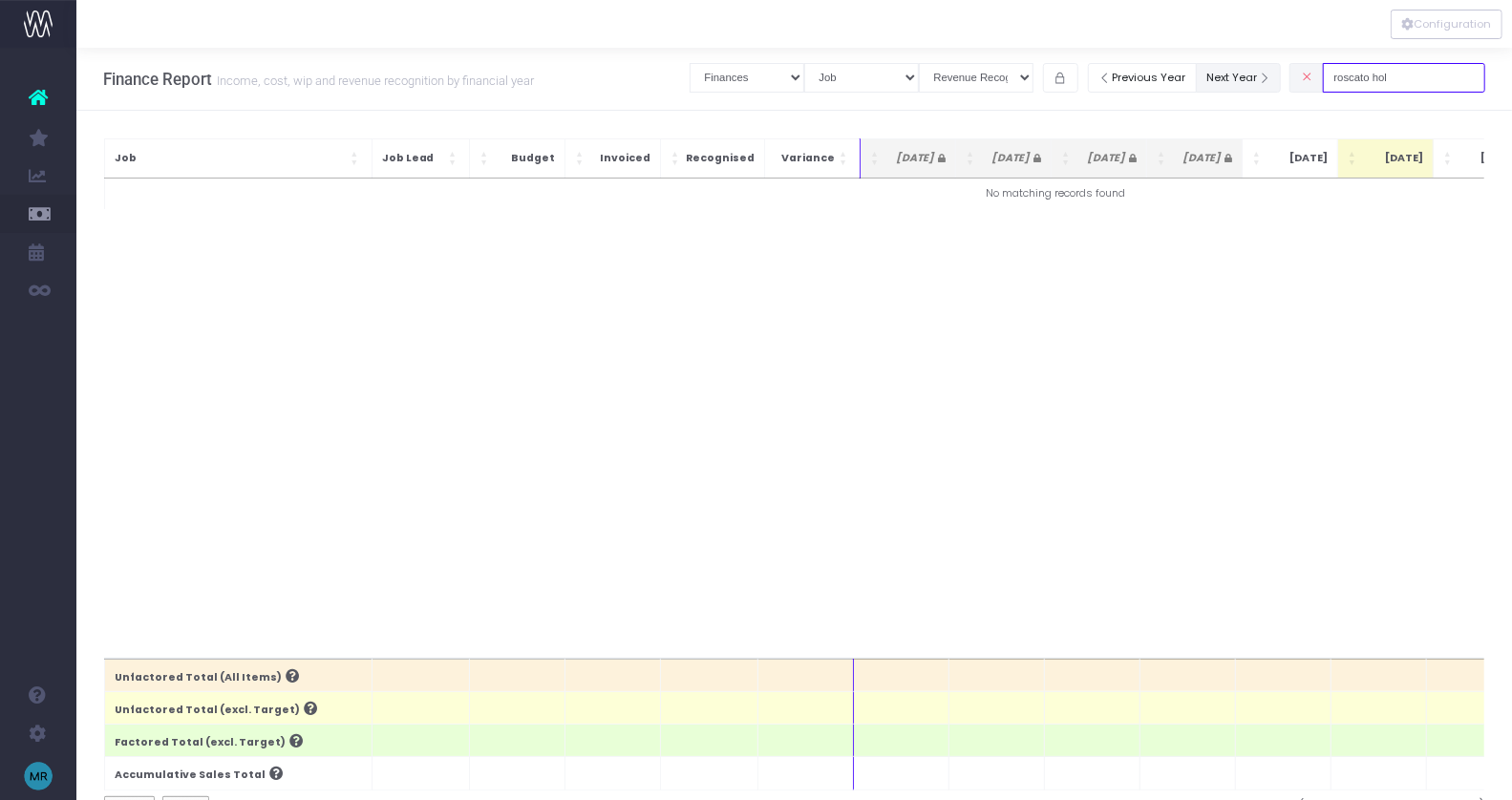
drag, startPoint x: 1430, startPoint y: 79, endPoint x: 1267, endPoint y: 64, distance: 163.7
click at [1267, 64] on div "Clear Filters Job summary column shows... Finances Chart Summary by Job Client …" at bounding box center [1087, 78] width 795 height 39
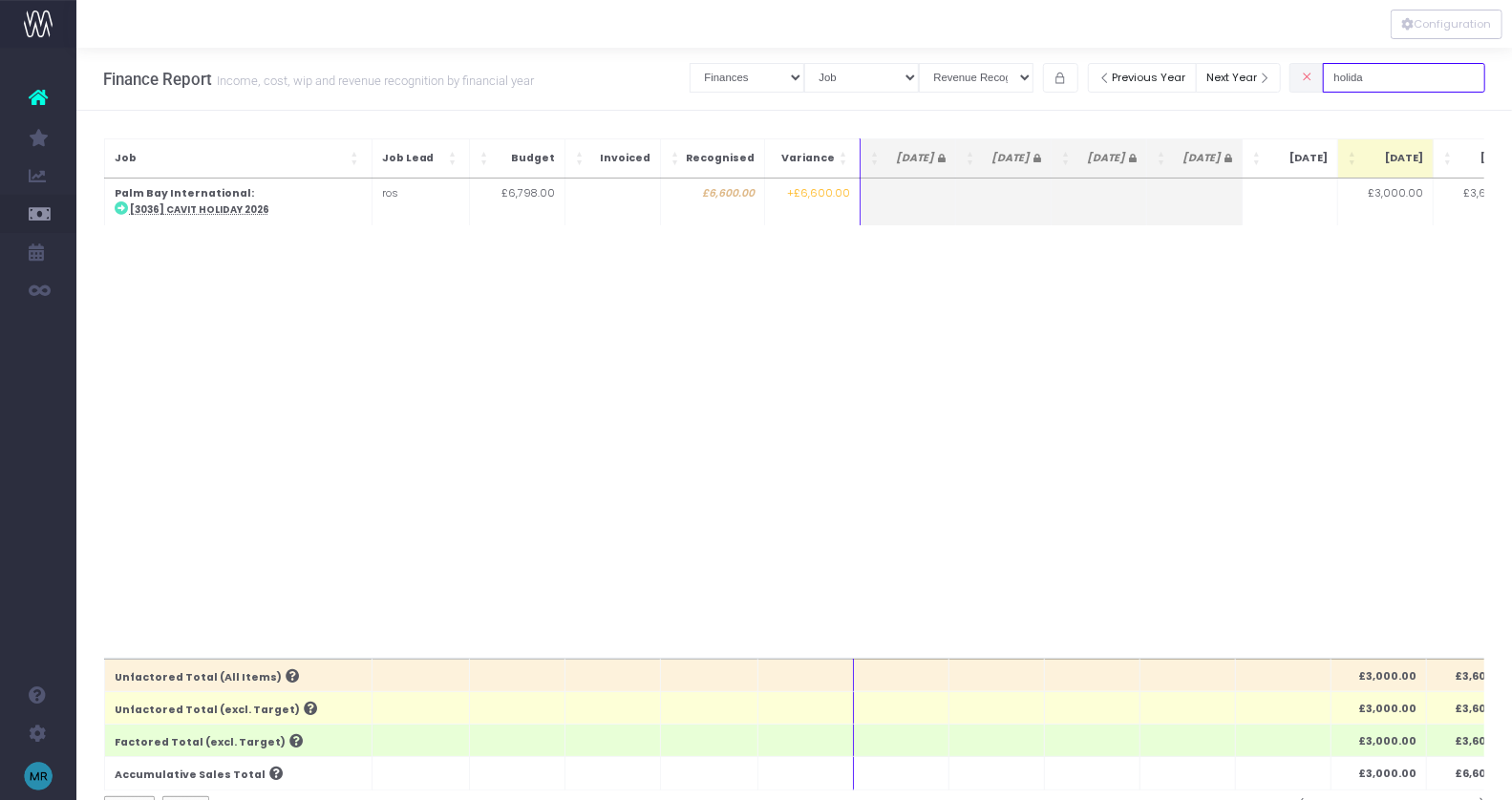
drag, startPoint x: 1365, startPoint y: 85, endPoint x: 1341, endPoint y: 85, distance: 24.0
click at [1341, 85] on div "holida" at bounding box center [1387, 78] width 196 height 39
drag, startPoint x: 1400, startPoint y: 78, endPoint x: 1333, endPoint y: 78, distance: 67.0
click at [1333, 78] on div "holida" at bounding box center [1387, 78] width 196 height 39
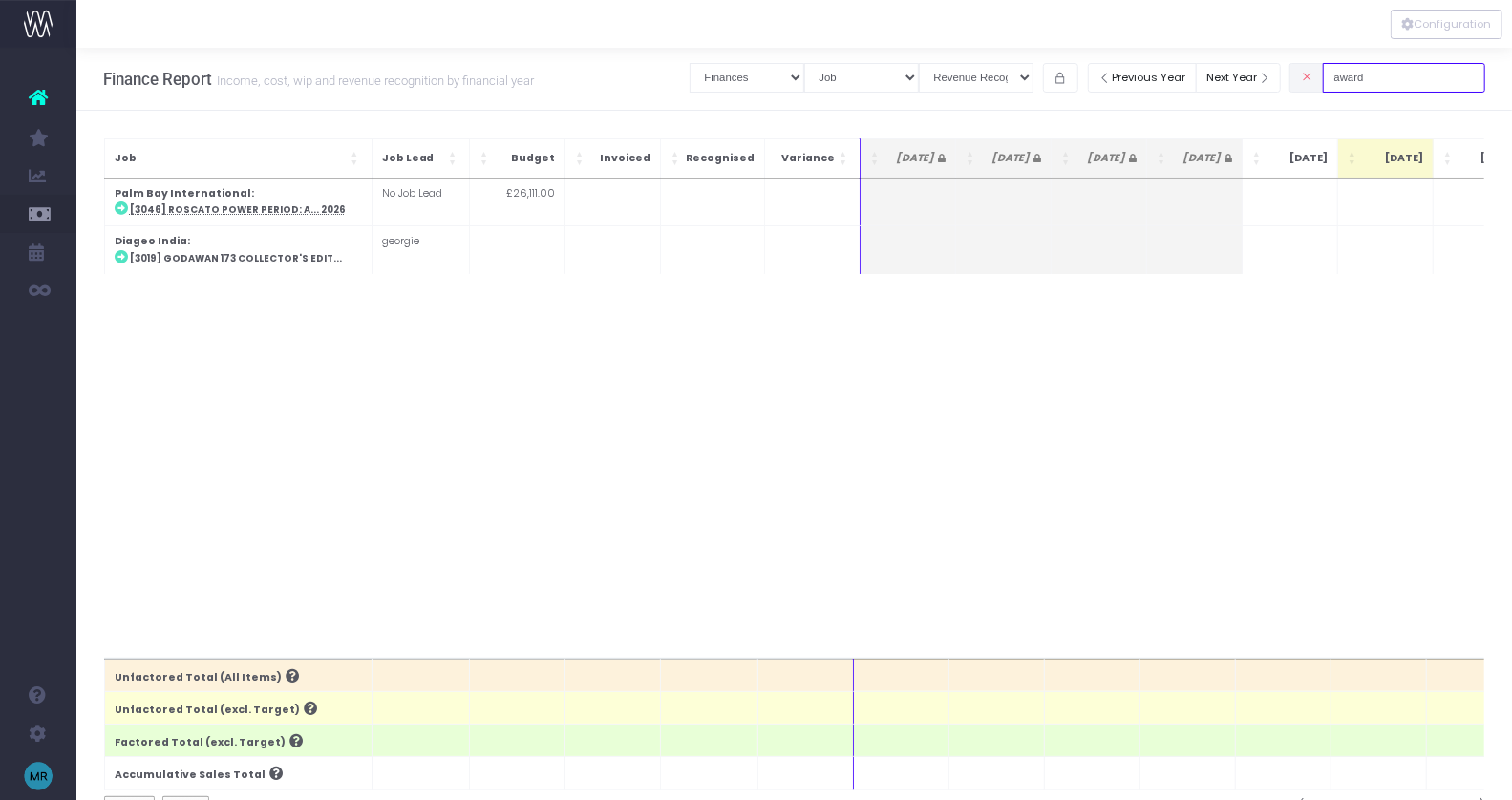
type input "award"
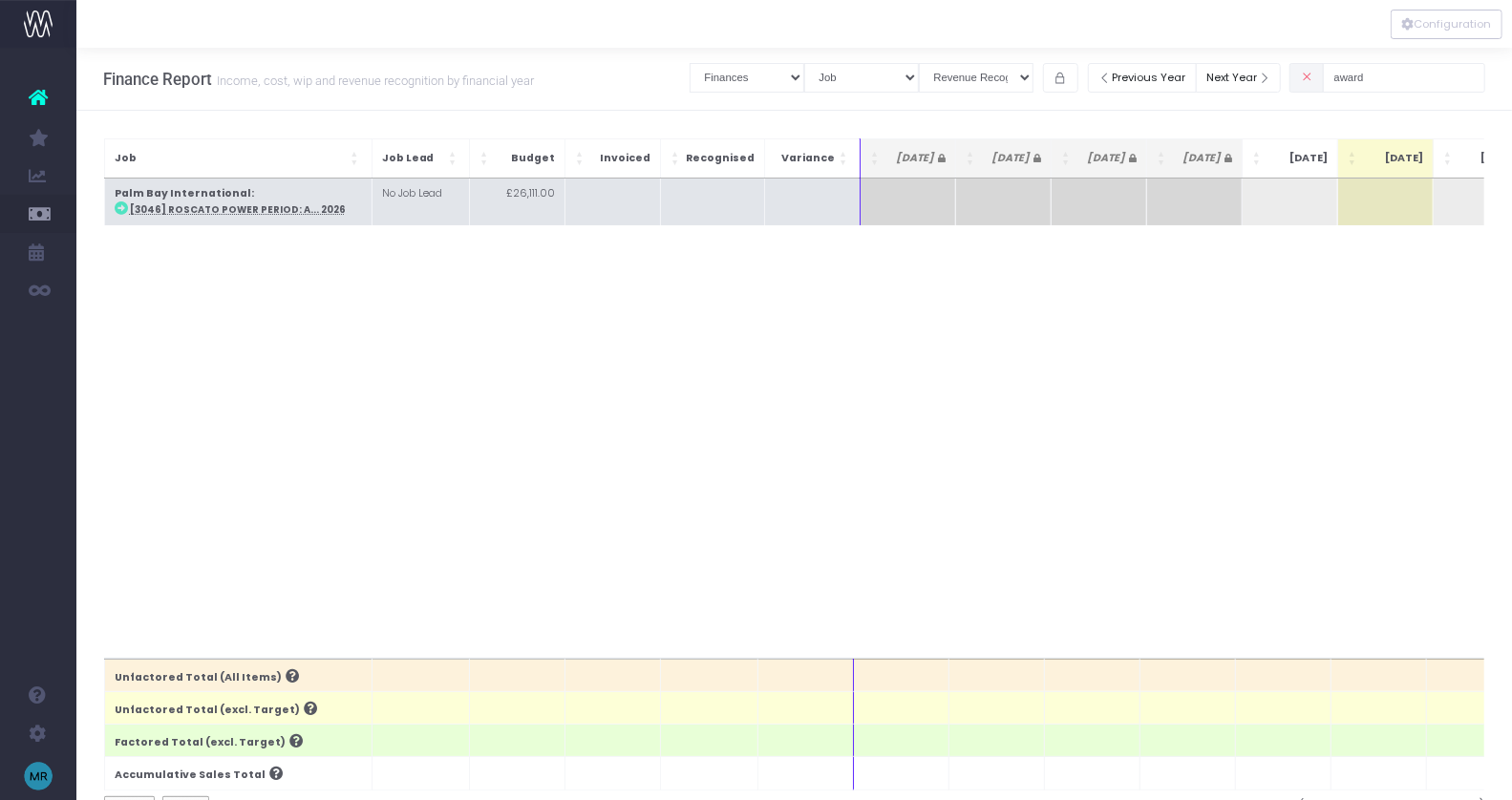
click at [245, 206] on abbr "[3046] Roscato Power Period: A... 2026" at bounding box center [238, 209] width 216 height 13
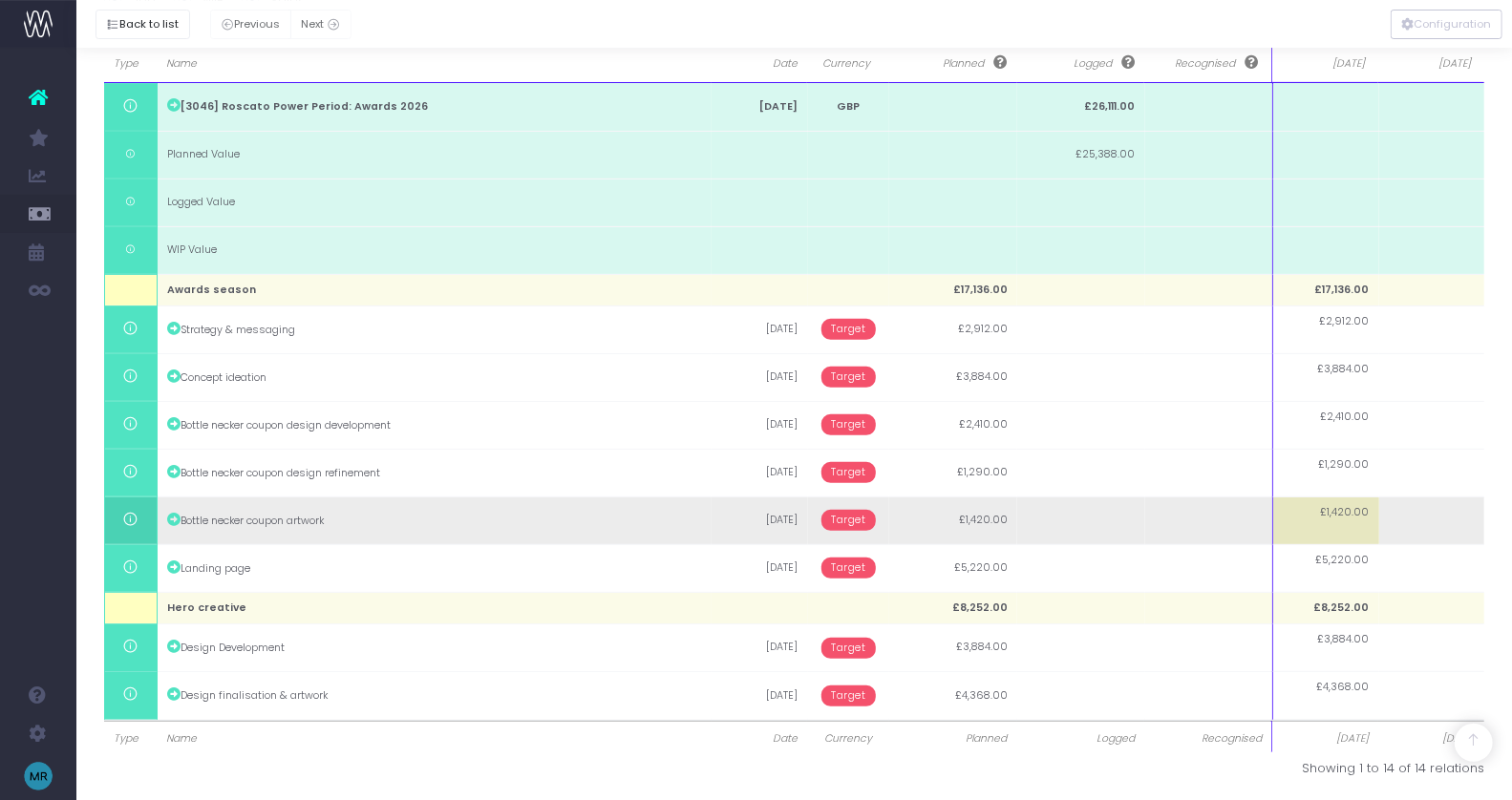
scroll to position [320, 0]
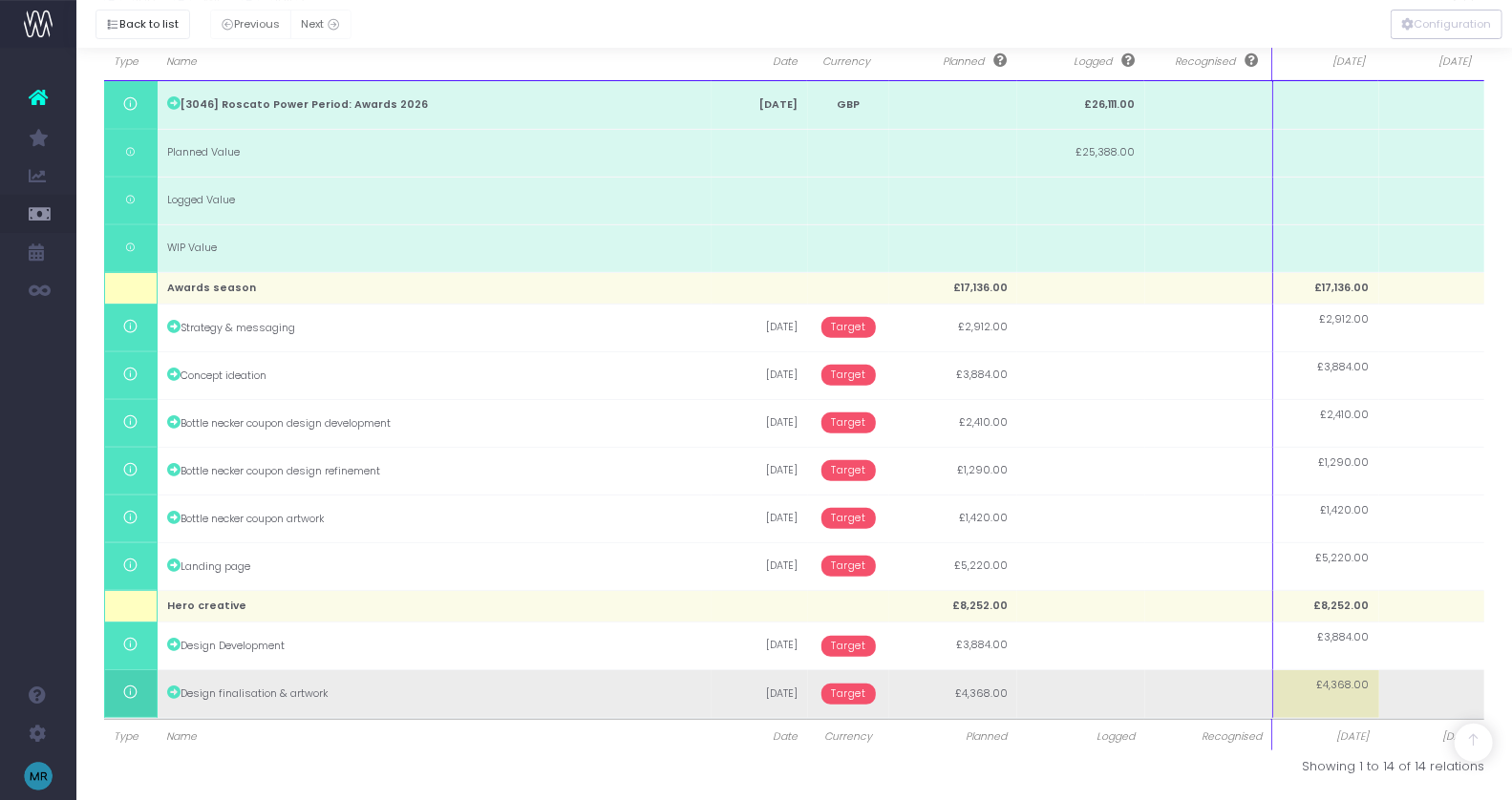
click at [1336, 679] on span "£4,368.00" at bounding box center [1344, 686] width 53 height 16
type input "4368"
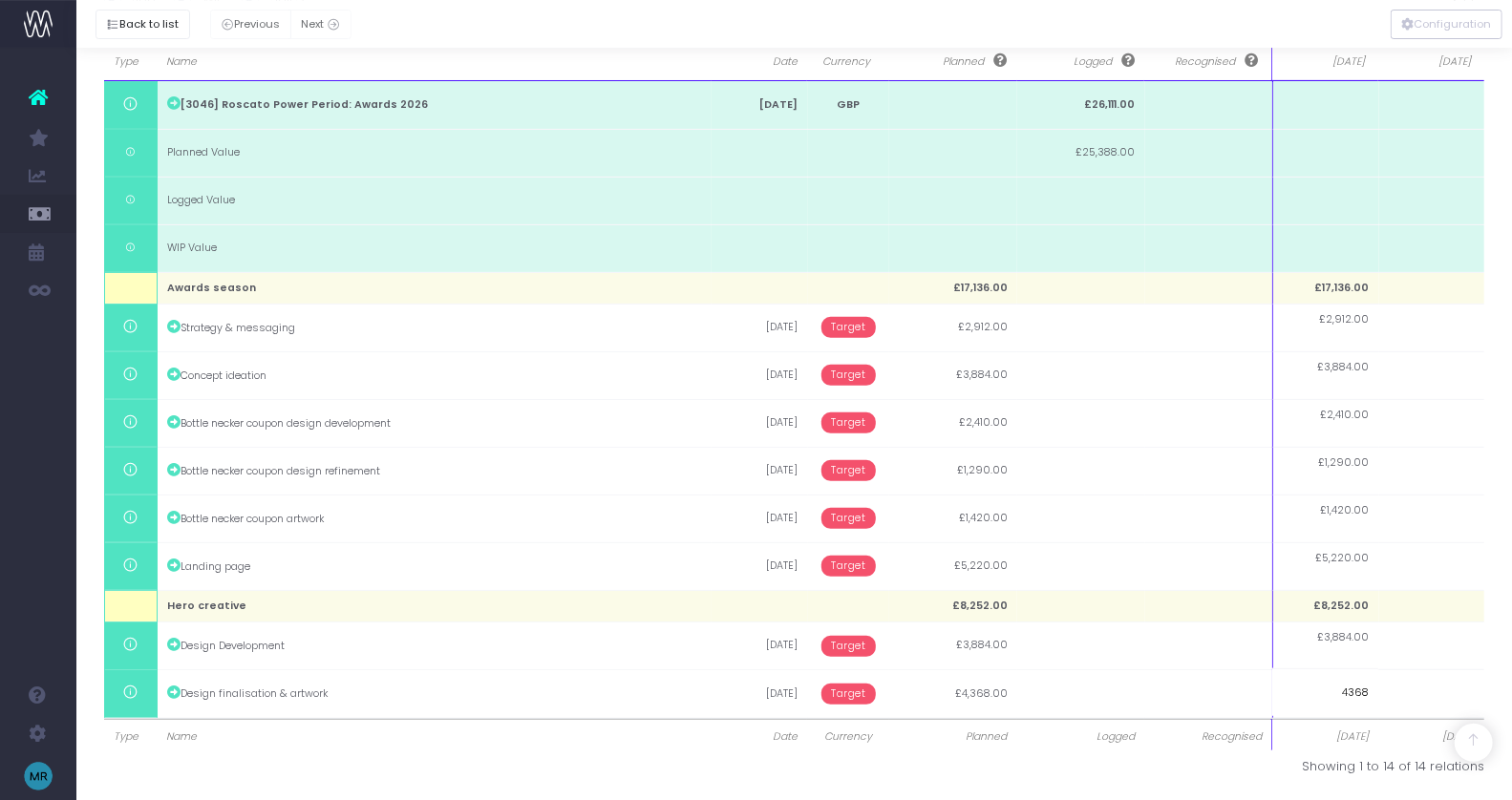
click at [1329, 705] on input "4368" at bounding box center [1325, 692] width 106 height 48
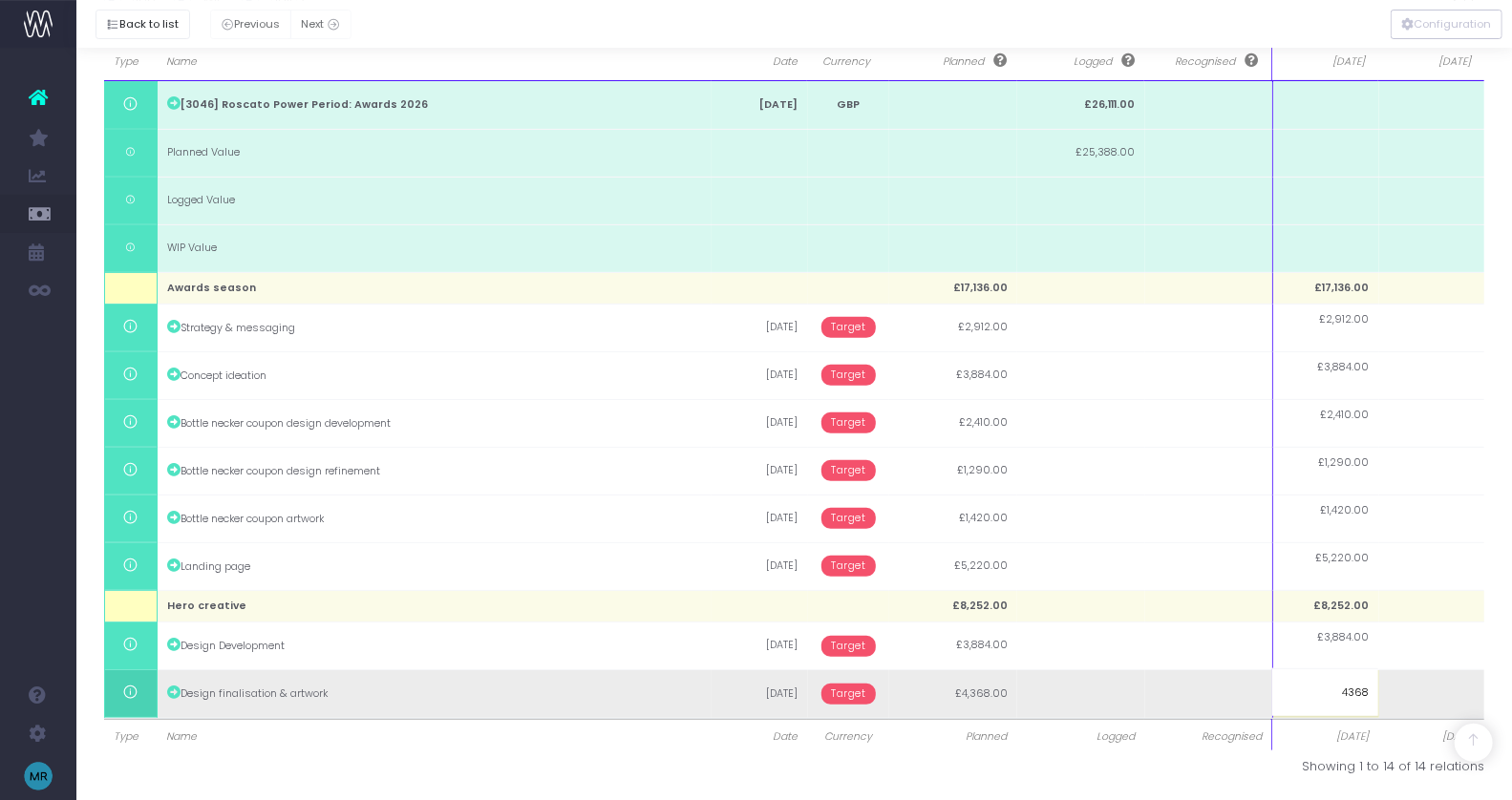
click at [1201, 480] on body "Oh my... this is bad. [PERSON_NAME] wasn't able to load this page. Please conta…" at bounding box center [756, 80] width 1512 height 800
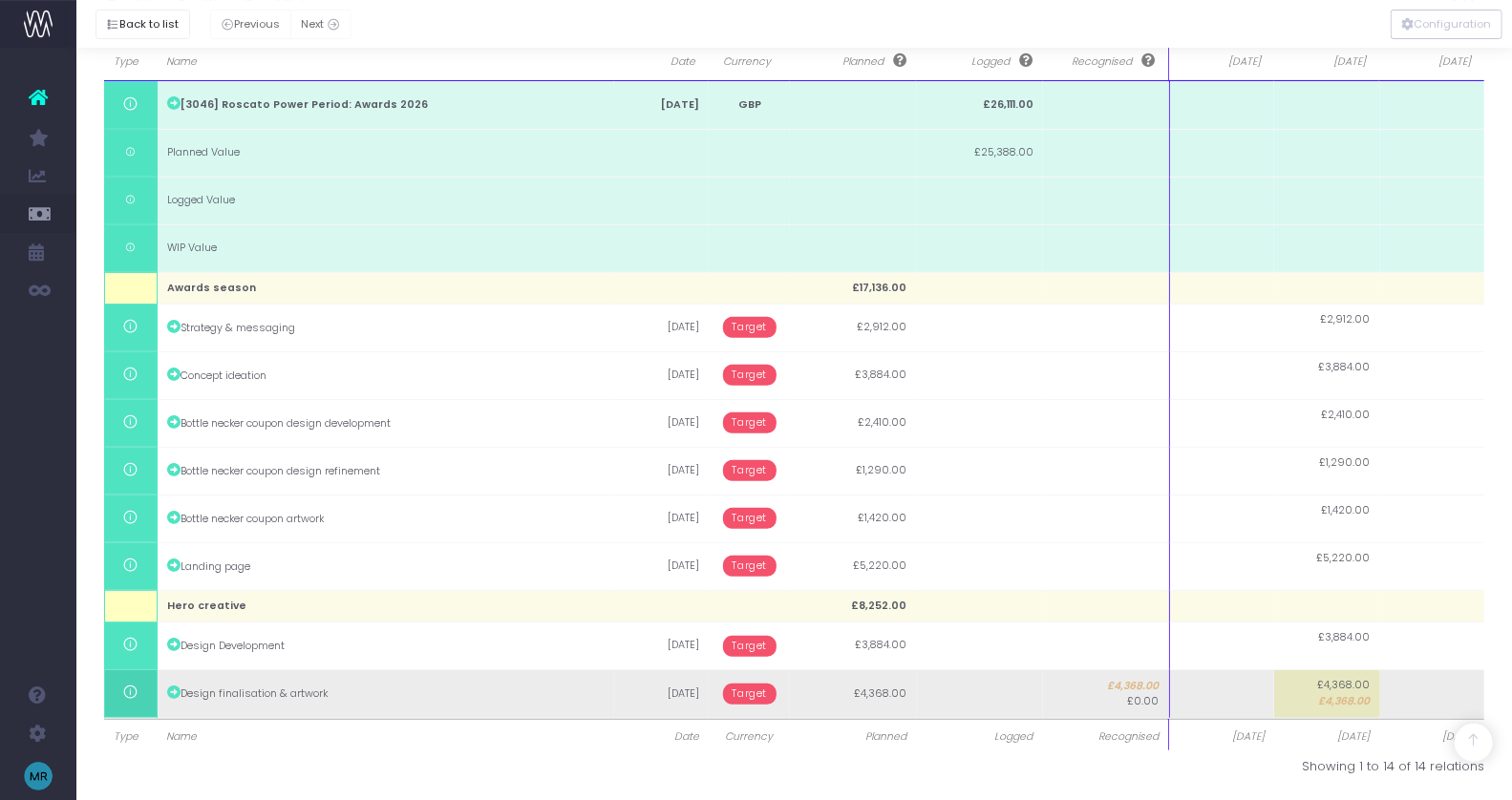
click at [745, 698] on span "Target" at bounding box center [750, 693] width 55 height 21
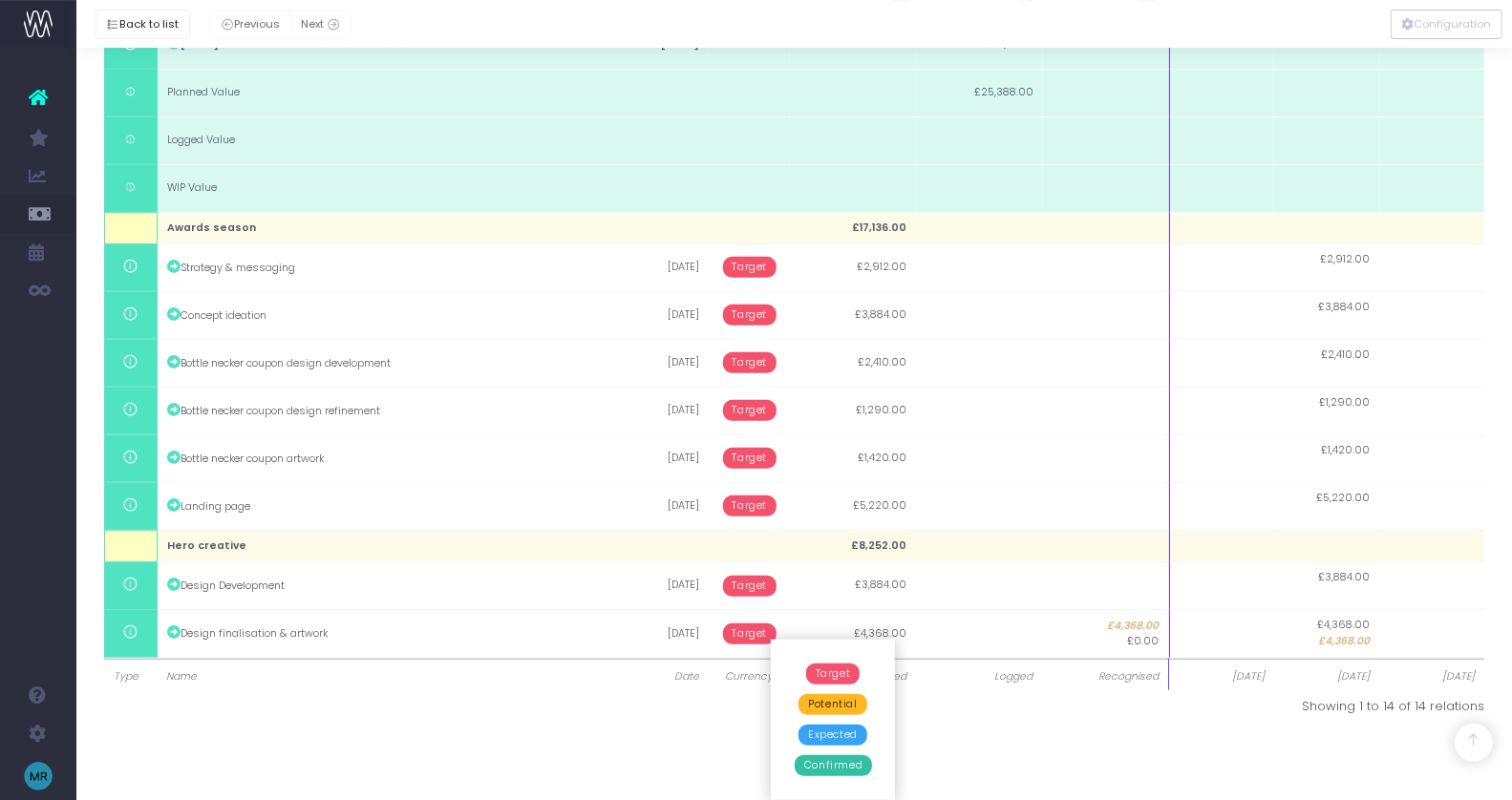
click at [835, 764] on span "Confirmed" at bounding box center [832, 765] width 77 height 21
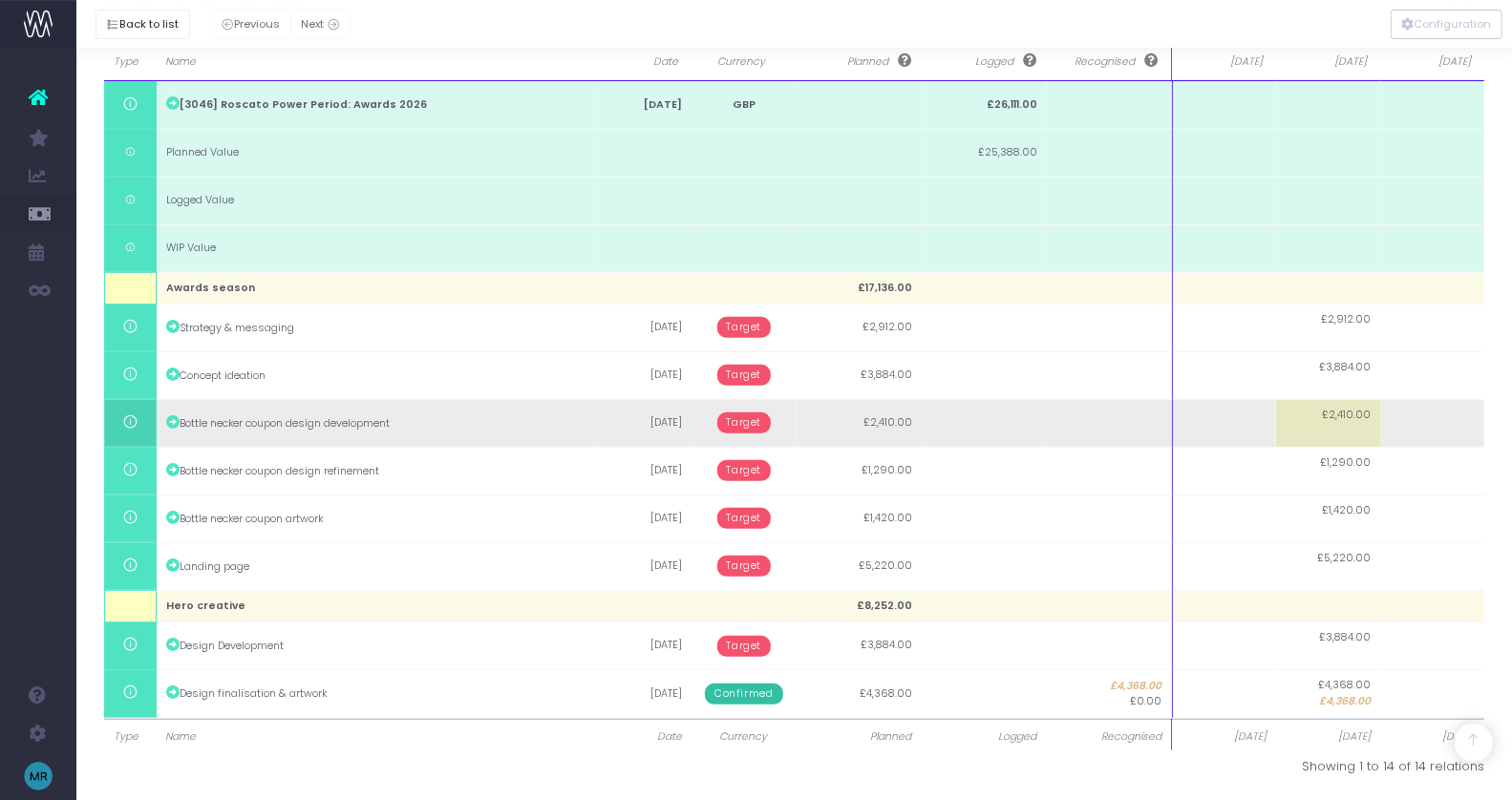
click at [1327, 428] on td "£2,410.00" at bounding box center [1328, 422] width 104 height 48
type input "1000"
click at [1225, 410] on body "Oh my... this is bad. [PERSON_NAME] wasn't able to load this page. Please conta…" at bounding box center [756, 80] width 1512 height 800
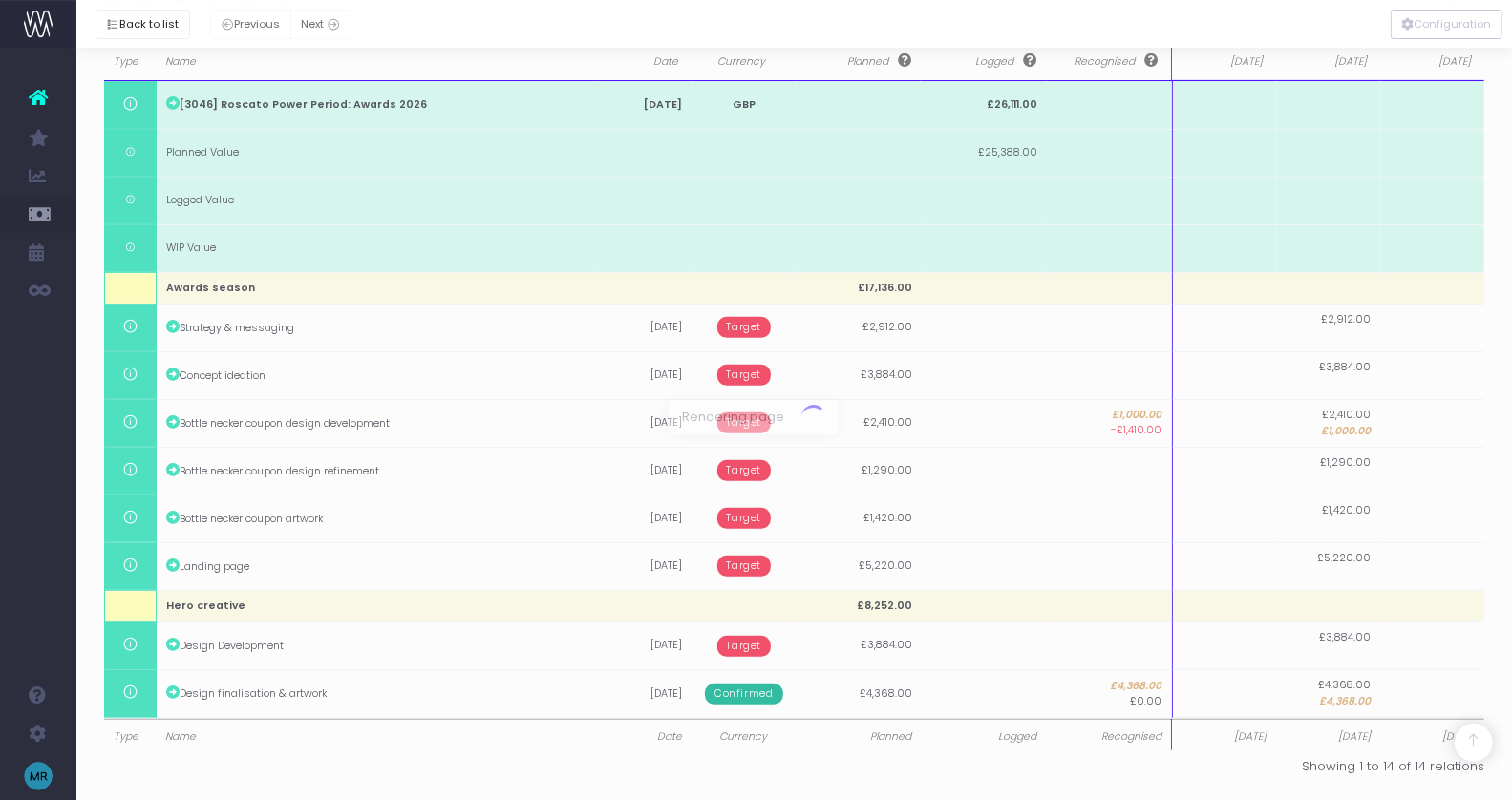
click at [1223, 424] on div at bounding box center [756, 400] width 1512 height 800
click at [1223, 424] on td at bounding box center [1223, 422] width 104 height 48
type input "1410"
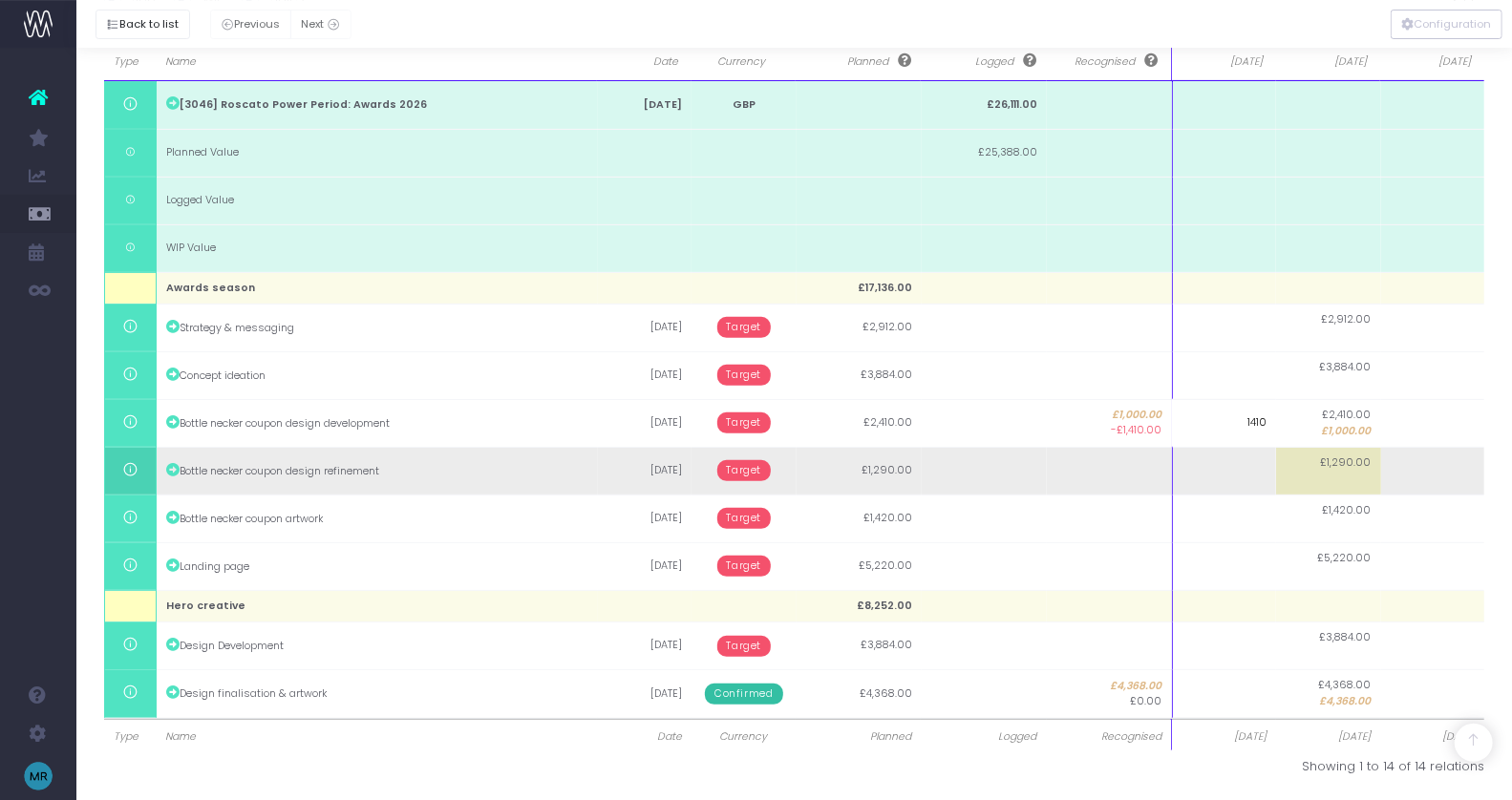
click at [1363, 468] on body "Oh my... this is bad. [PERSON_NAME] wasn't able to load this page. Please conta…" at bounding box center [756, 80] width 1512 height 800
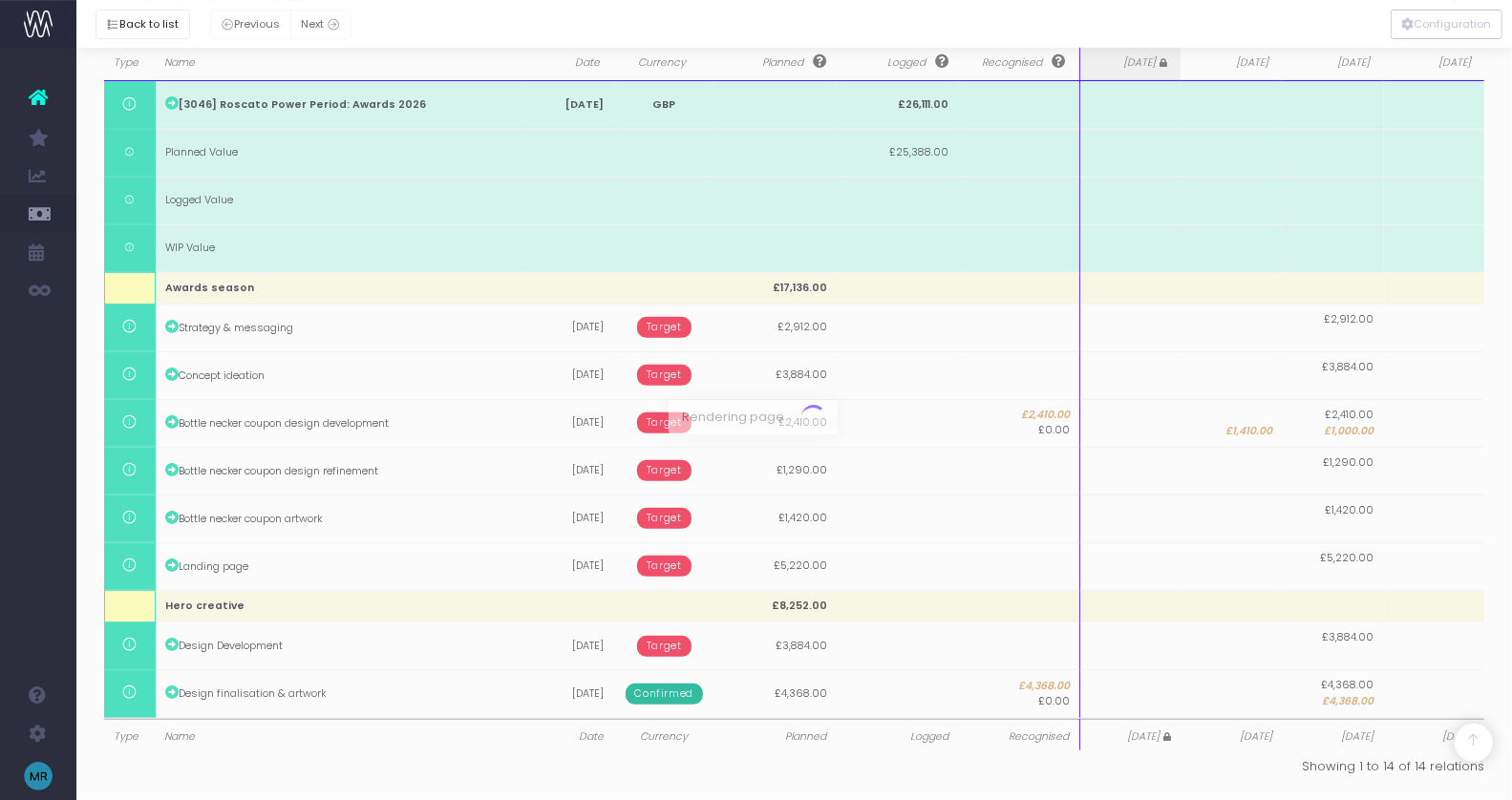
drag, startPoint x: 1364, startPoint y: 468, endPoint x: 1348, endPoint y: 481, distance: 20.6
click at [1347, 481] on div at bounding box center [756, 400] width 1512 height 800
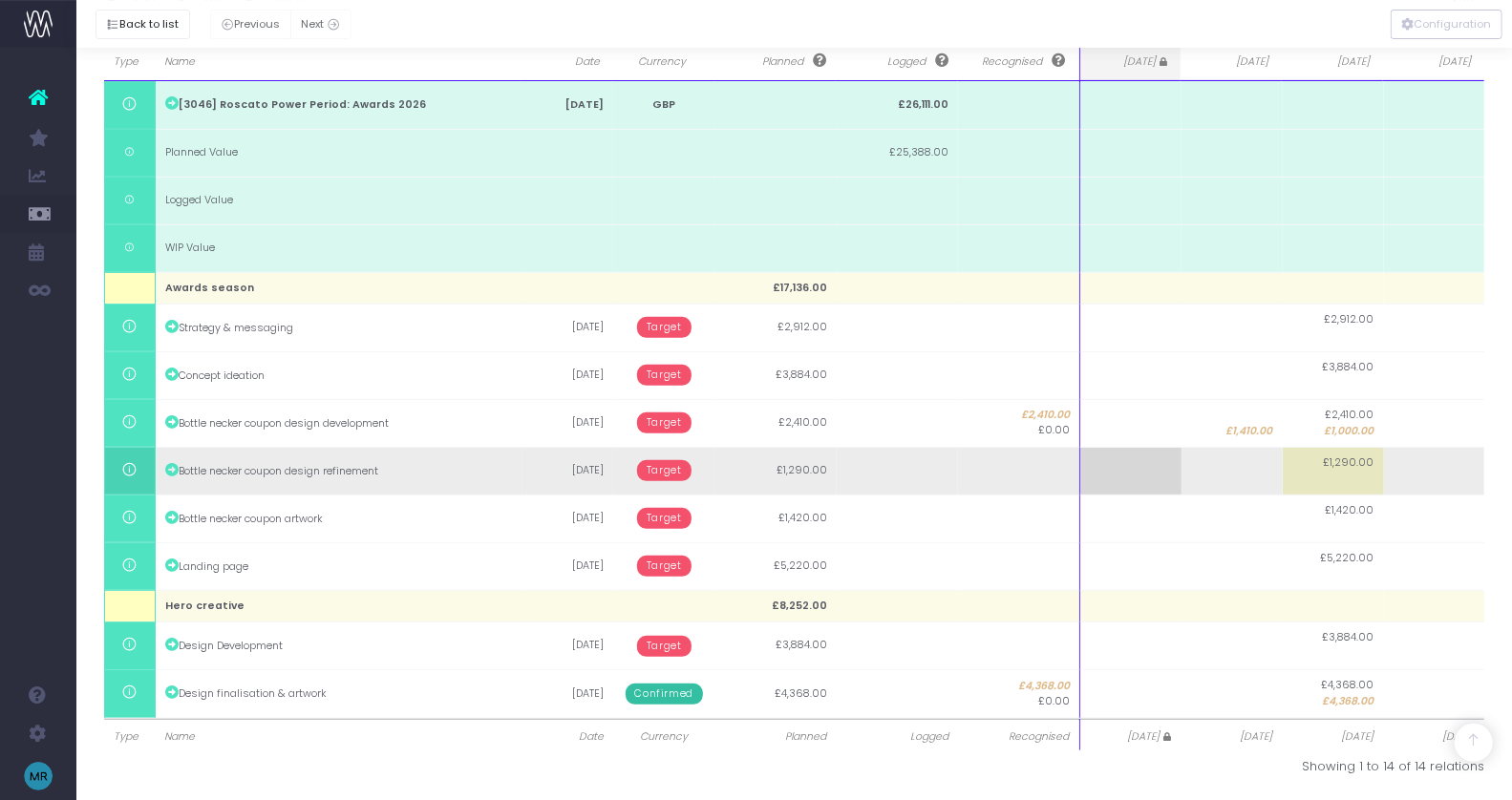
click at [1343, 475] on td "£1,290.00" at bounding box center [1334, 470] width 102 height 48
type input "1290"
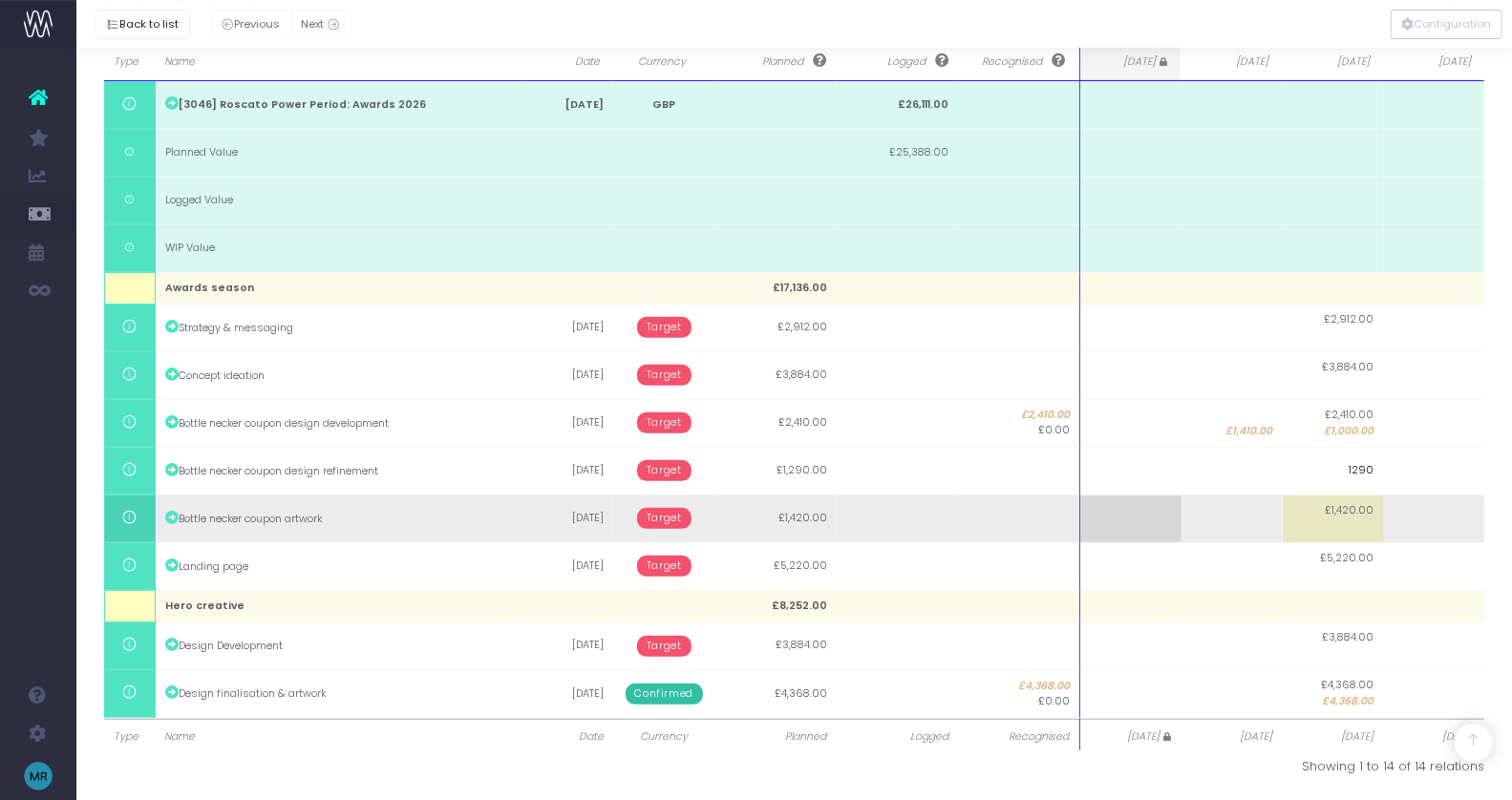
click at [1341, 480] on body "Oh my... this is bad. [PERSON_NAME] wasn't able to load this page. Please conta…" at bounding box center [756, 80] width 1512 height 800
click at [1345, 527] on td "£1,420.00" at bounding box center [1334, 518] width 102 height 48
type input "1420"
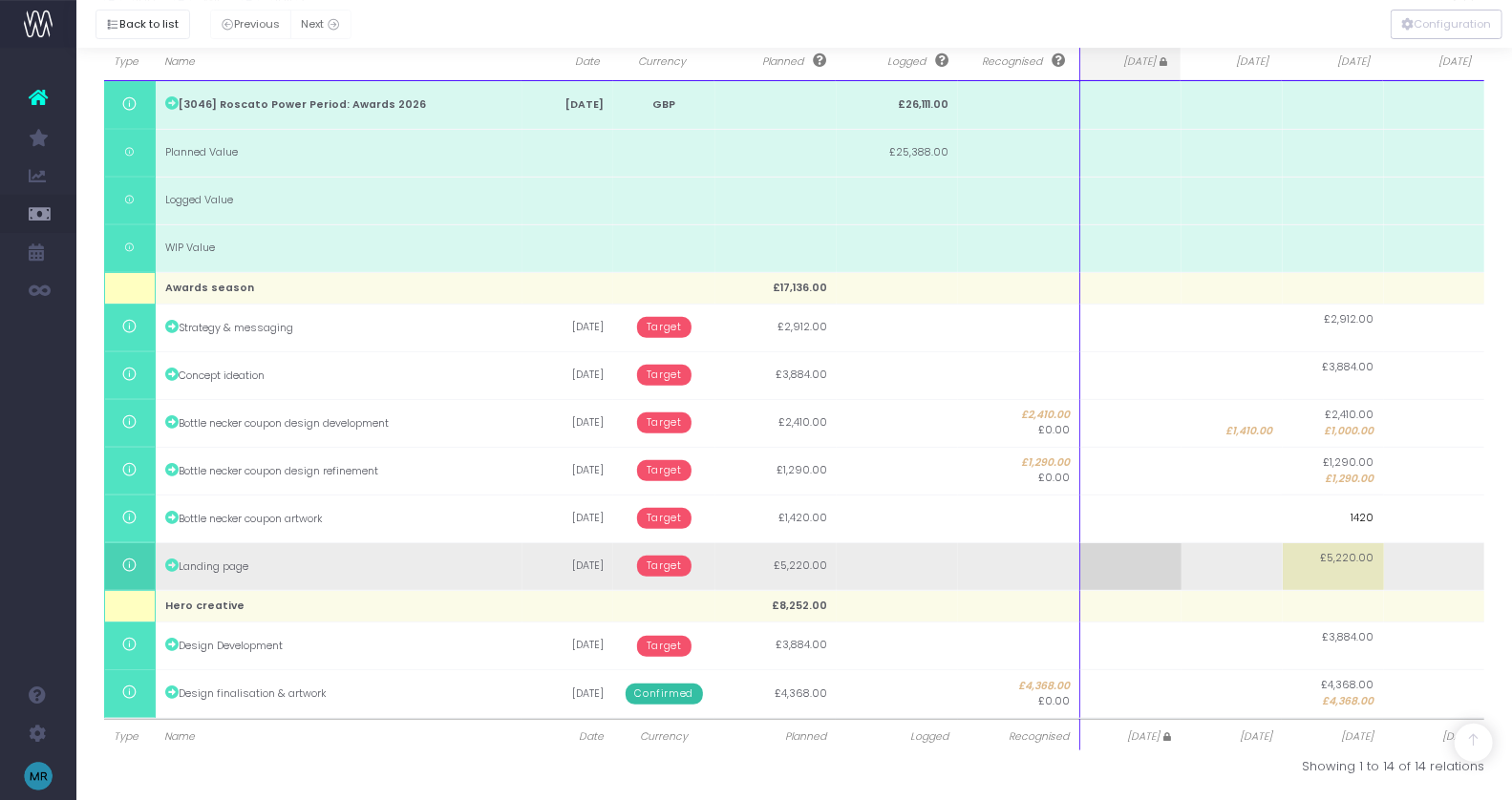
click at [1347, 480] on body "Oh my... this is bad. [PERSON_NAME] wasn't able to load this page. Please conta…" at bounding box center [756, 80] width 1512 height 800
click at [1344, 568] on td "£5,220.00" at bounding box center [1334, 566] width 102 height 48
type input "5220"
type input "4000"
click at [1419, 575] on td at bounding box center [1435, 566] width 102 height 48
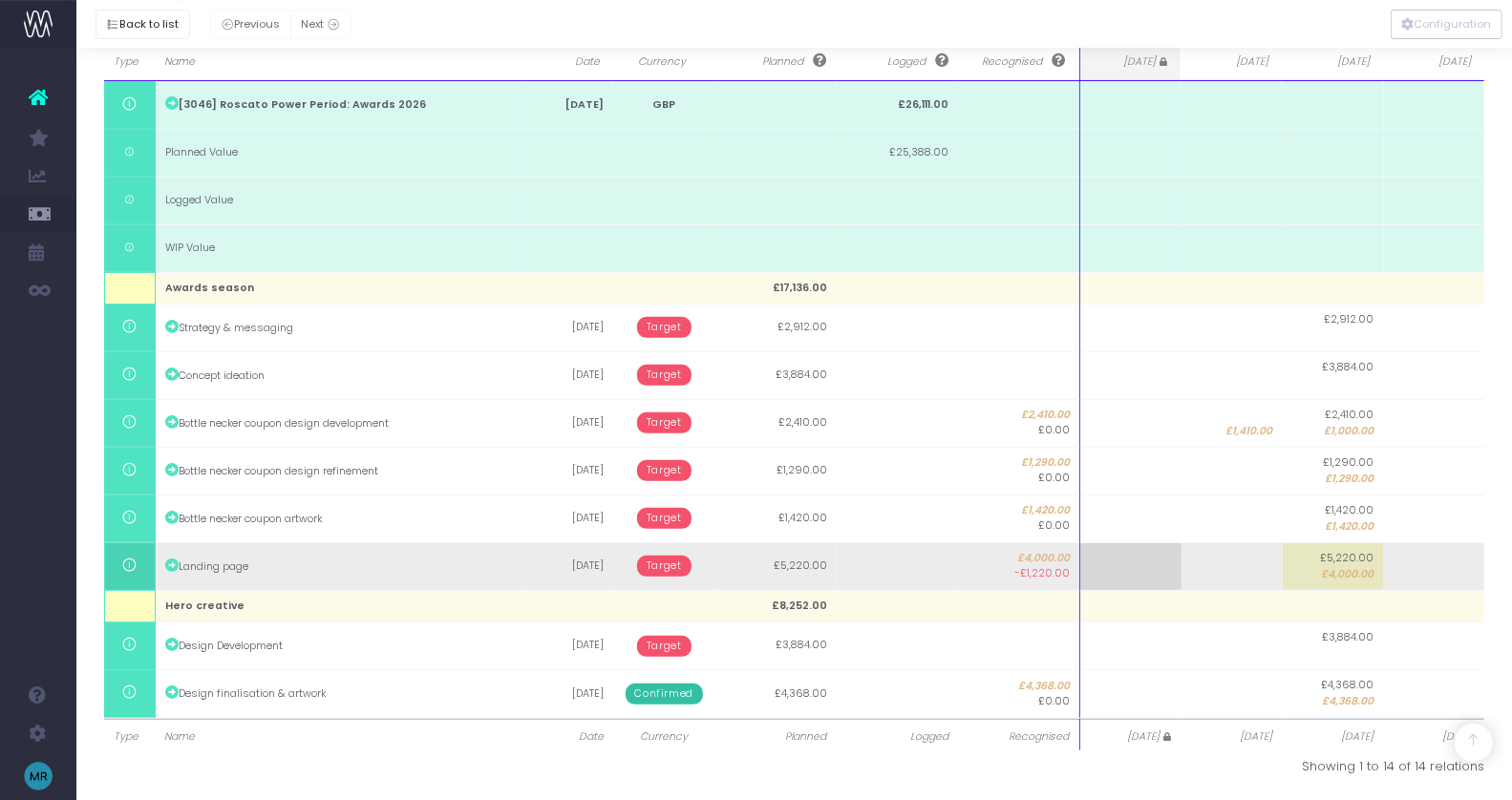
type input "1220"
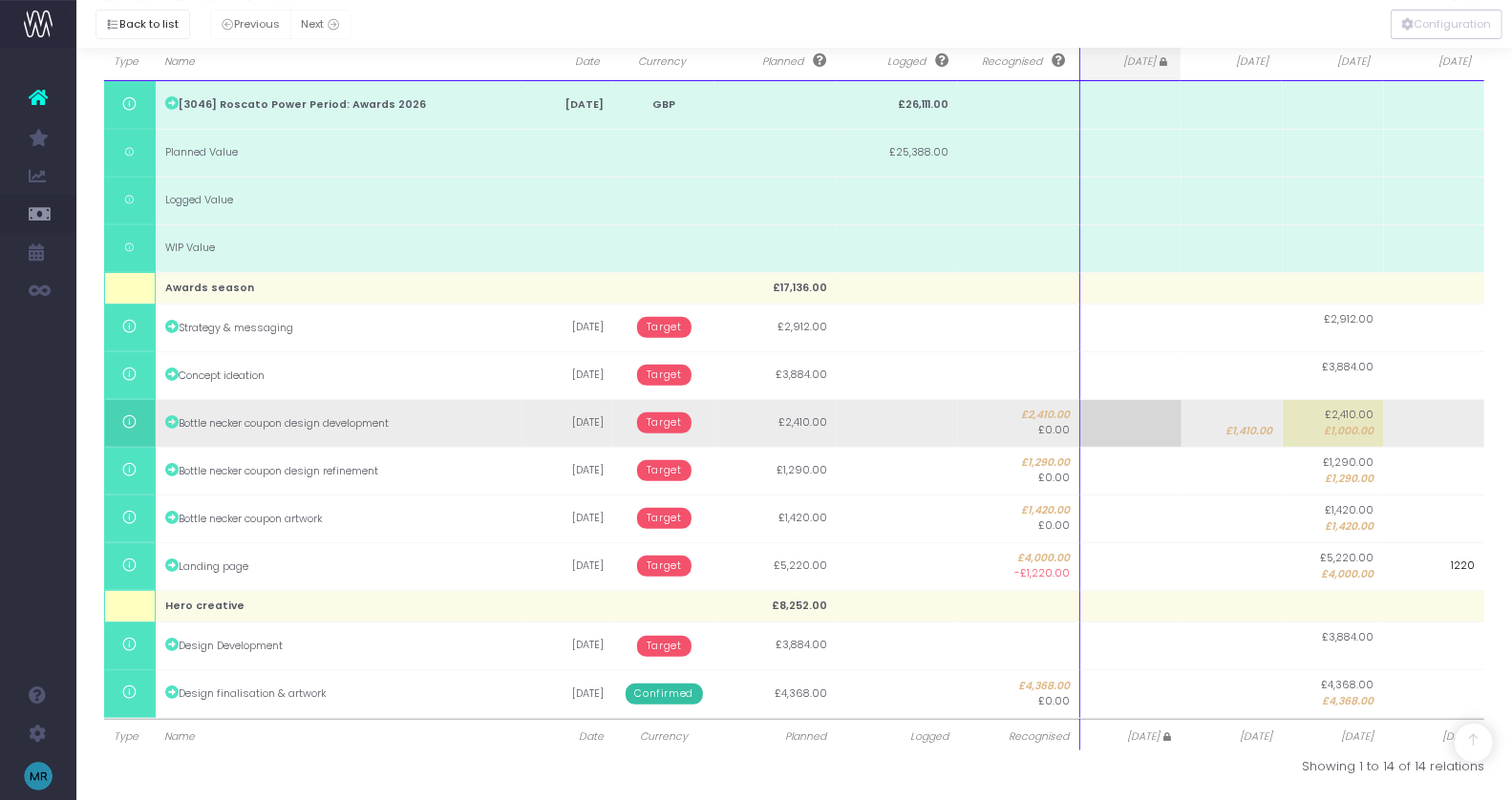
click at [644, 422] on body "Oh my... this is bad. [PERSON_NAME] wasn't able to load this page. Please conta…" at bounding box center [756, 80] width 1512 height 800
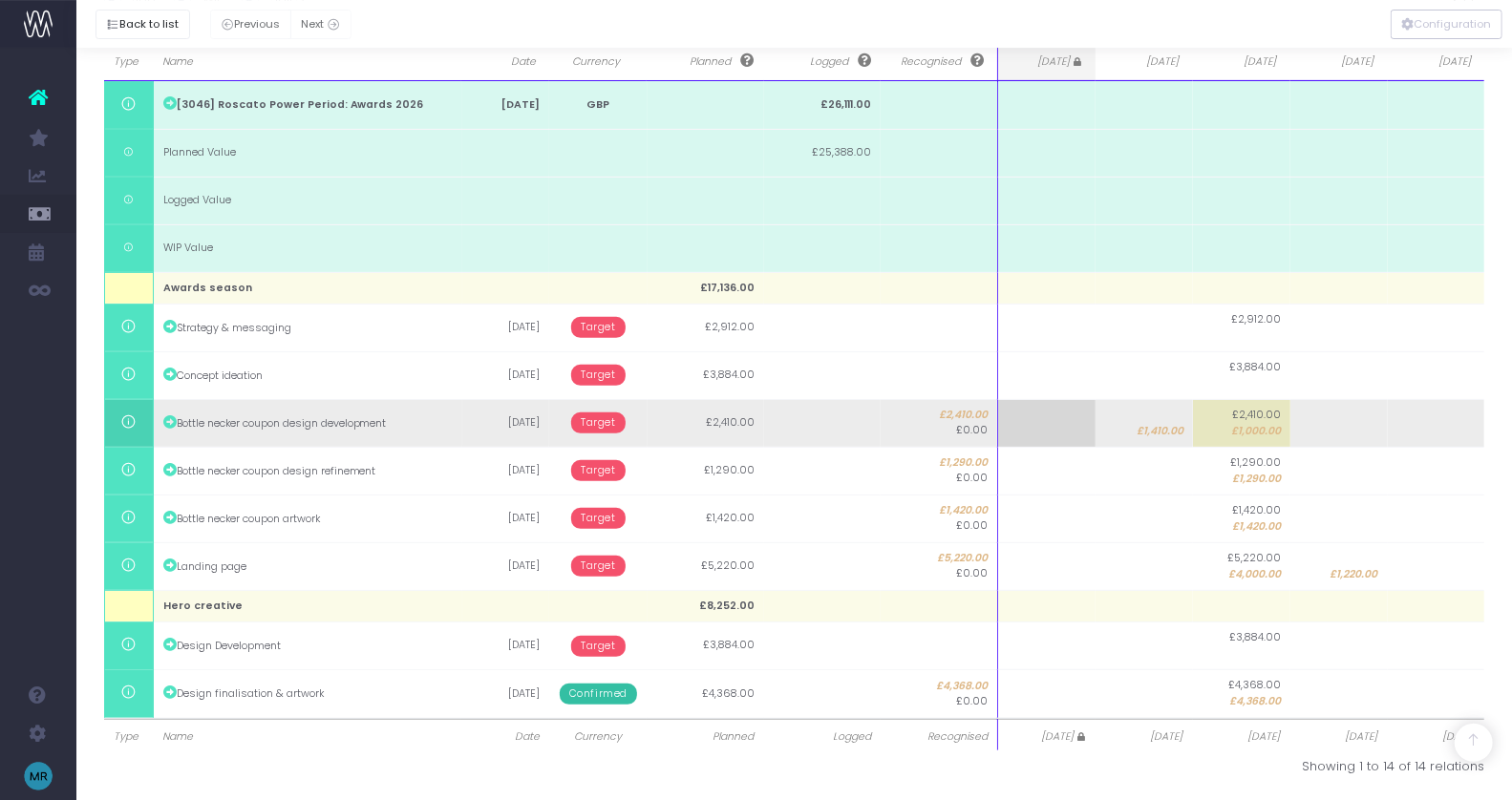
click at [603, 426] on span "Target" at bounding box center [599, 422] width 55 height 21
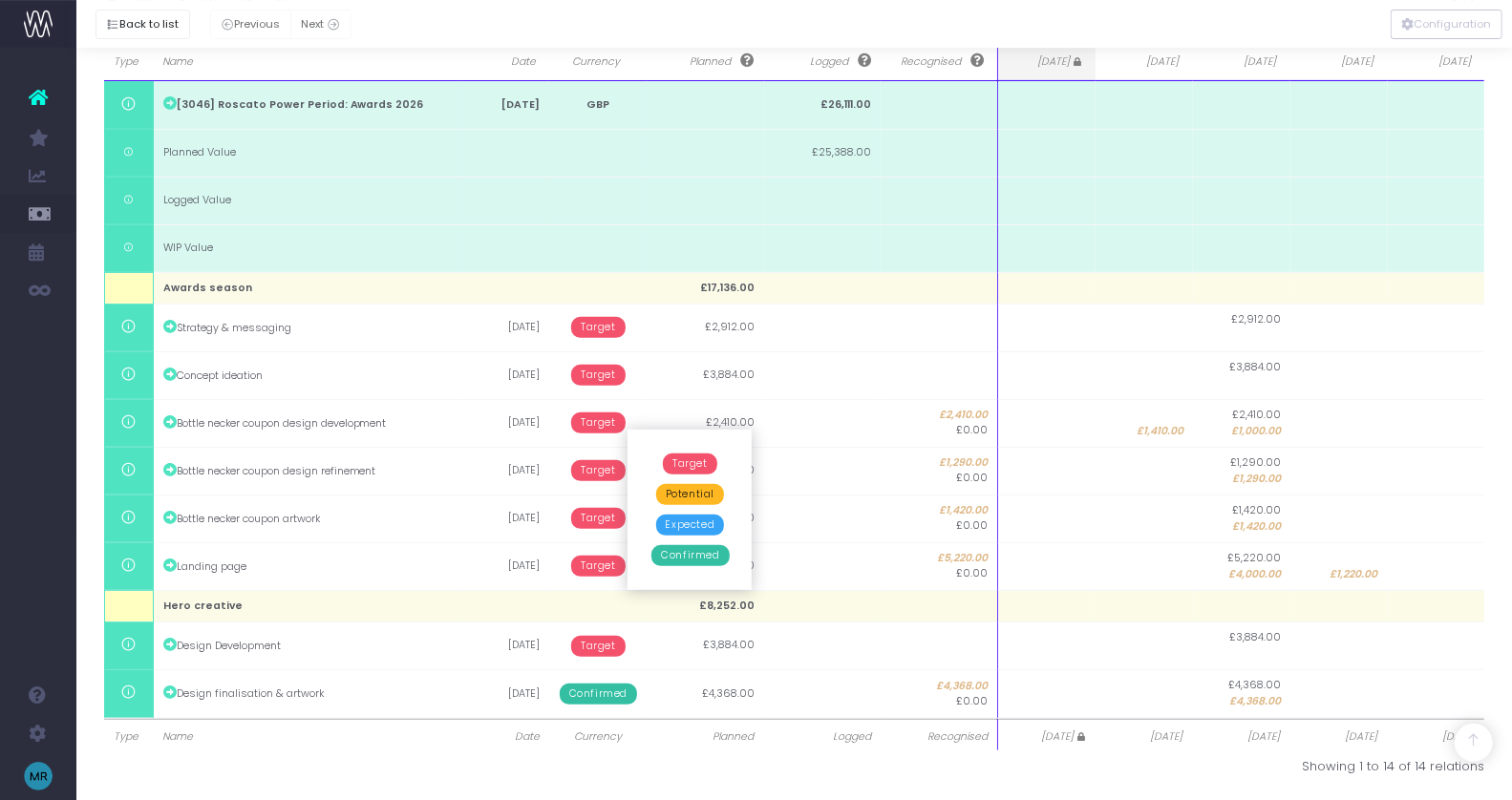
click at [680, 556] on span "Confirmed" at bounding box center [689, 556] width 77 height 21
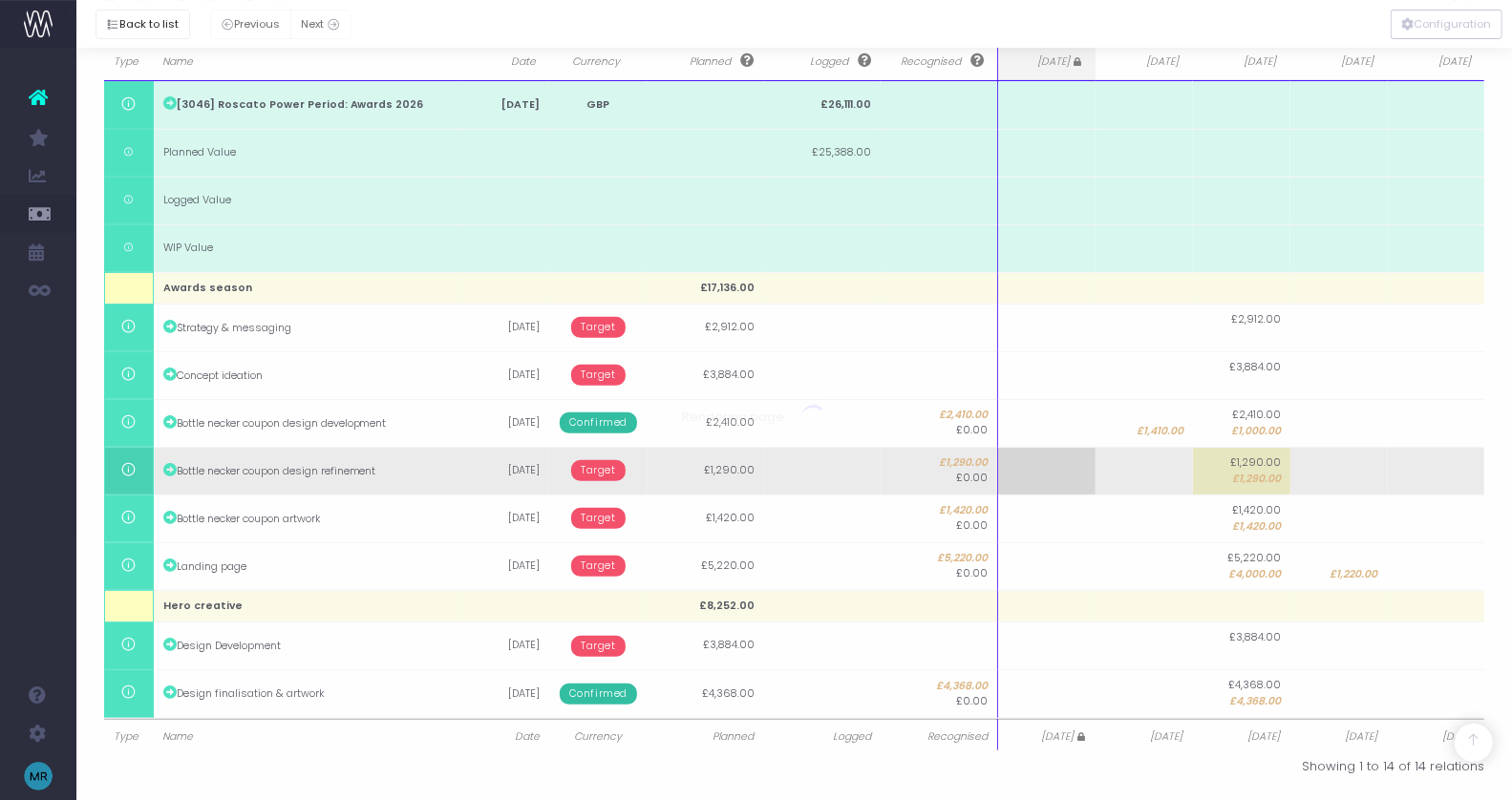
click at [602, 467] on span "Target" at bounding box center [599, 470] width 55 height 21
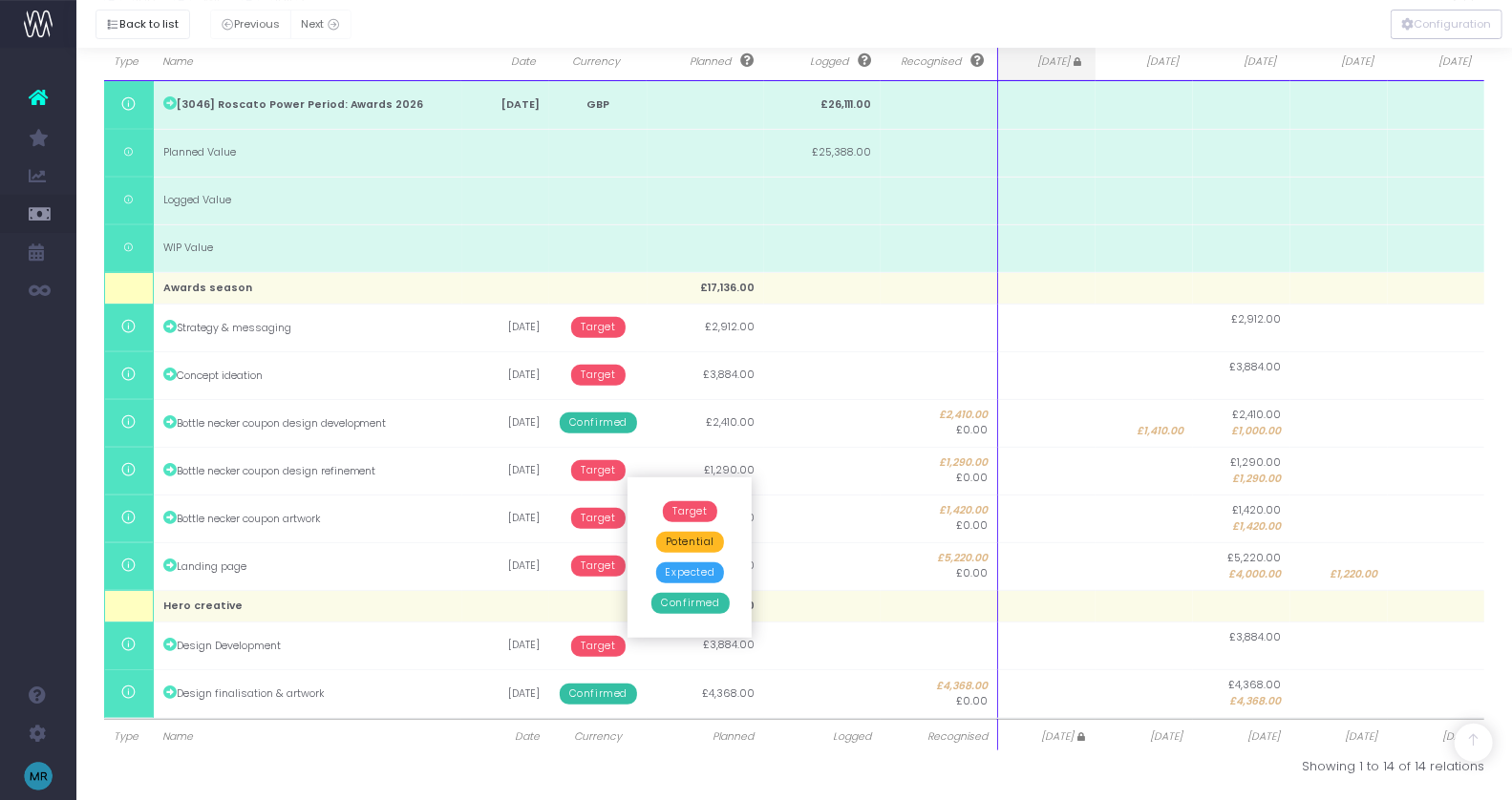
click at [678, 600] on span "Confirmed" at bounding box center [689, 602] width 77 height 21
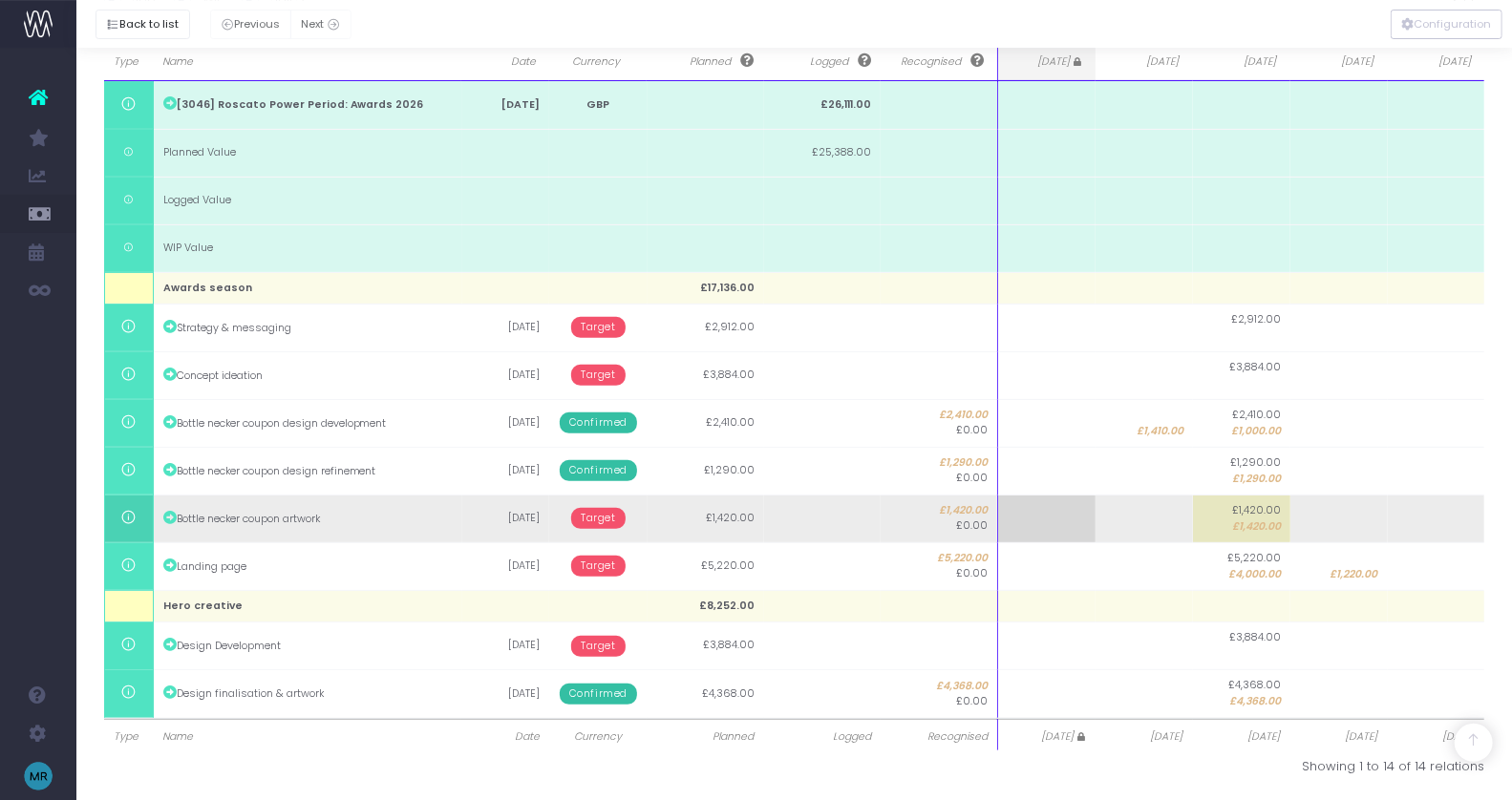
click at [594, 505] on td "Target" at bounding box center [599, 518] width 98 height 48
click at [596, 514] on span "Target" at bounding box center [599, 518] width 55 height 21
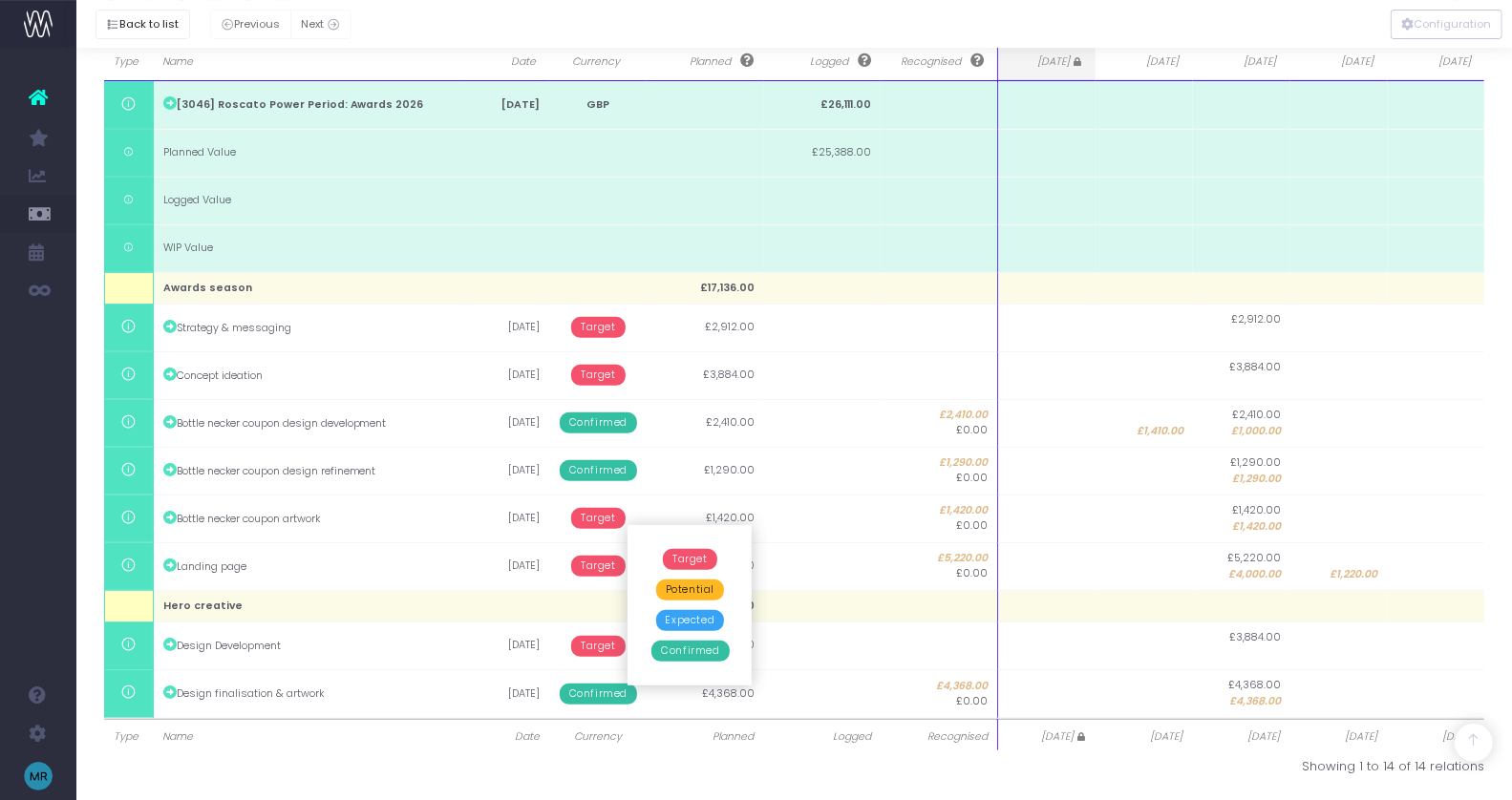
click at [672, 642] on span "Confirmed" at bounding box center [689, 650] width 77 height 21
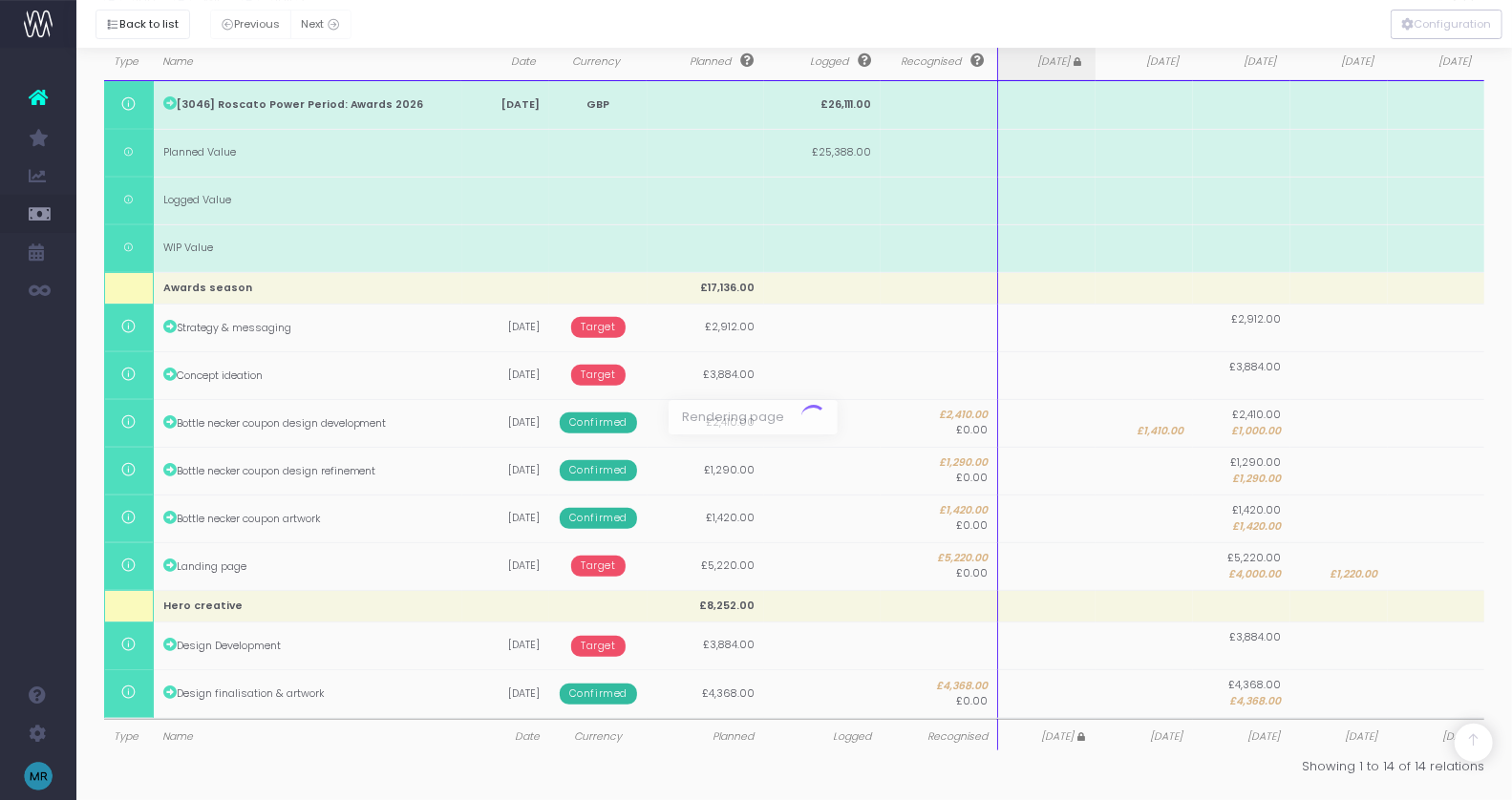
click at [597, 556] on div at bounding box center [756, 400] width 1512 height 800
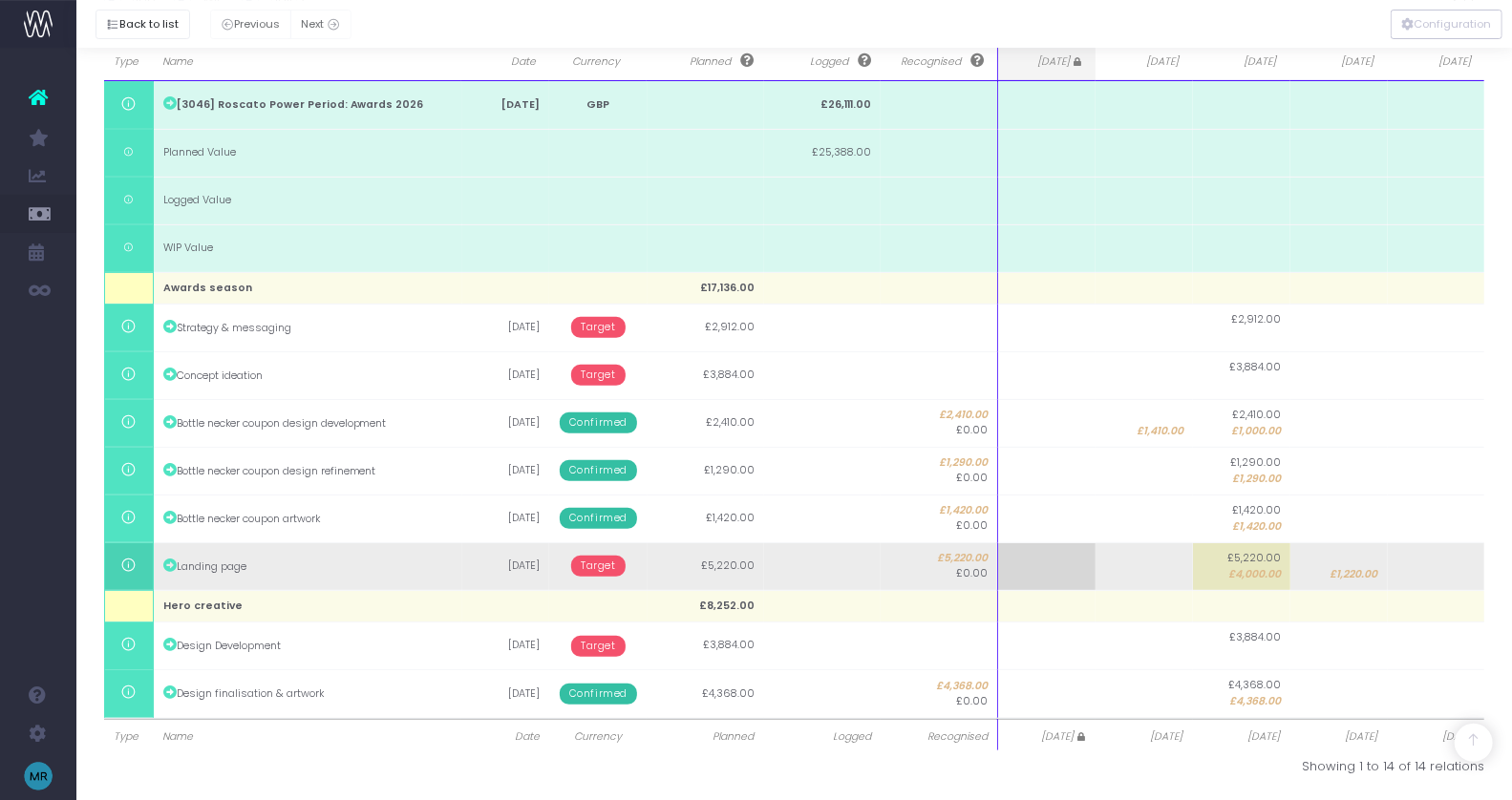
click at [597, 563] on span "Target" at bounding box center [599, 565] width 55 height 21
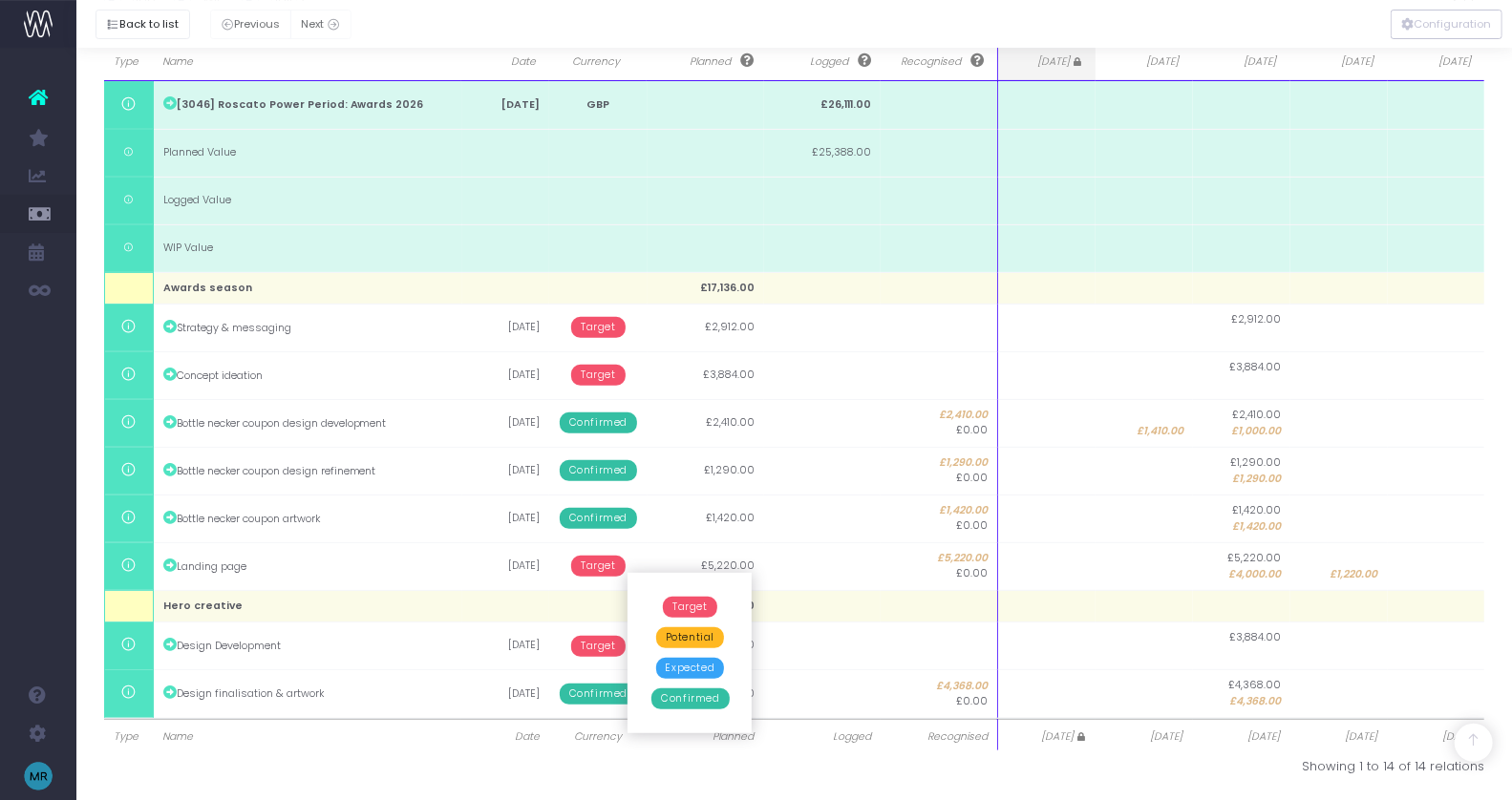
click at [681, 702] on span "Confirmed" at bounding box center [689, 698] width 77 height 21
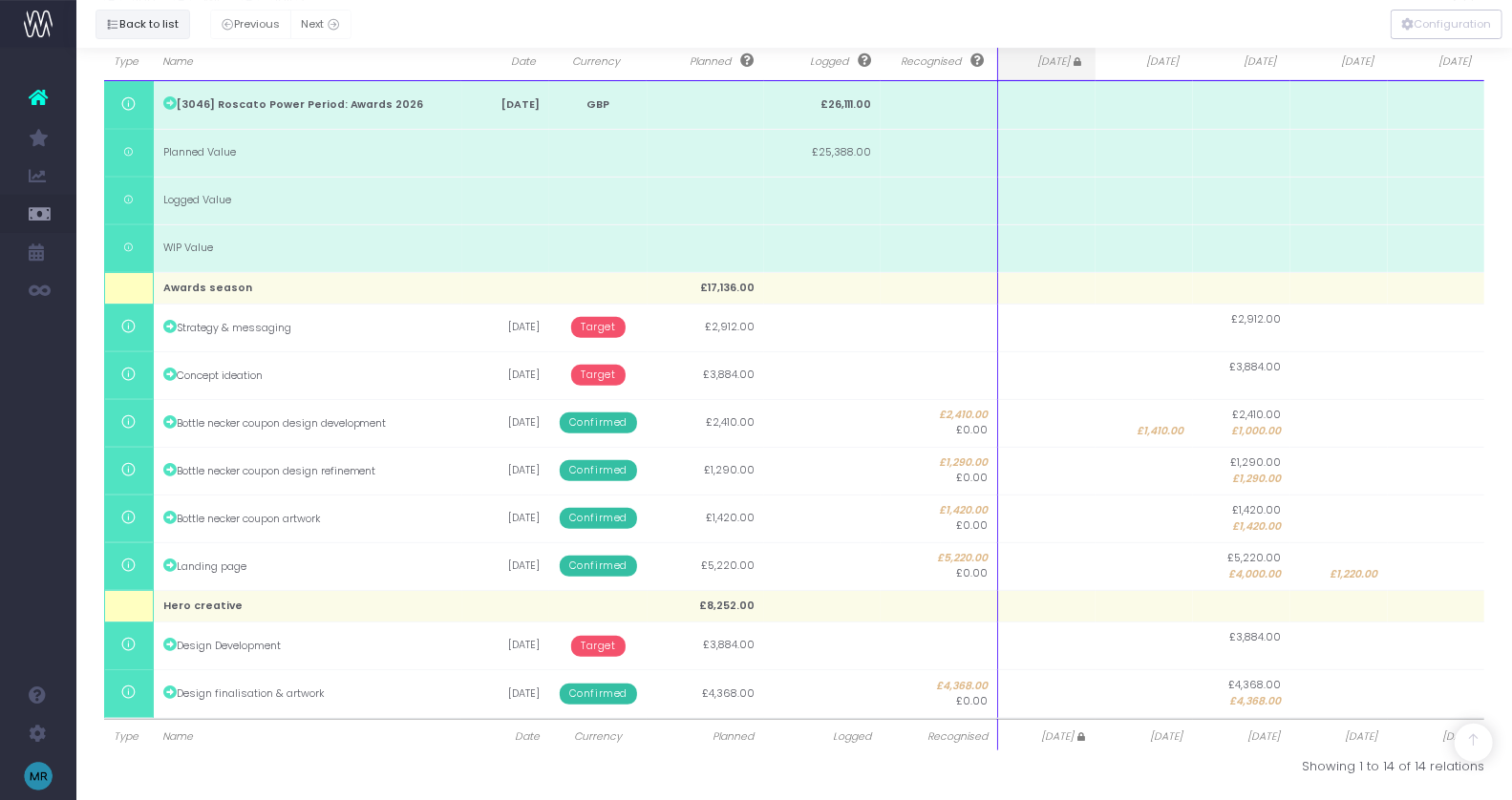
click at [130, 25] on button "Back to list" at bounding box center [143, 24] width 95 height 29
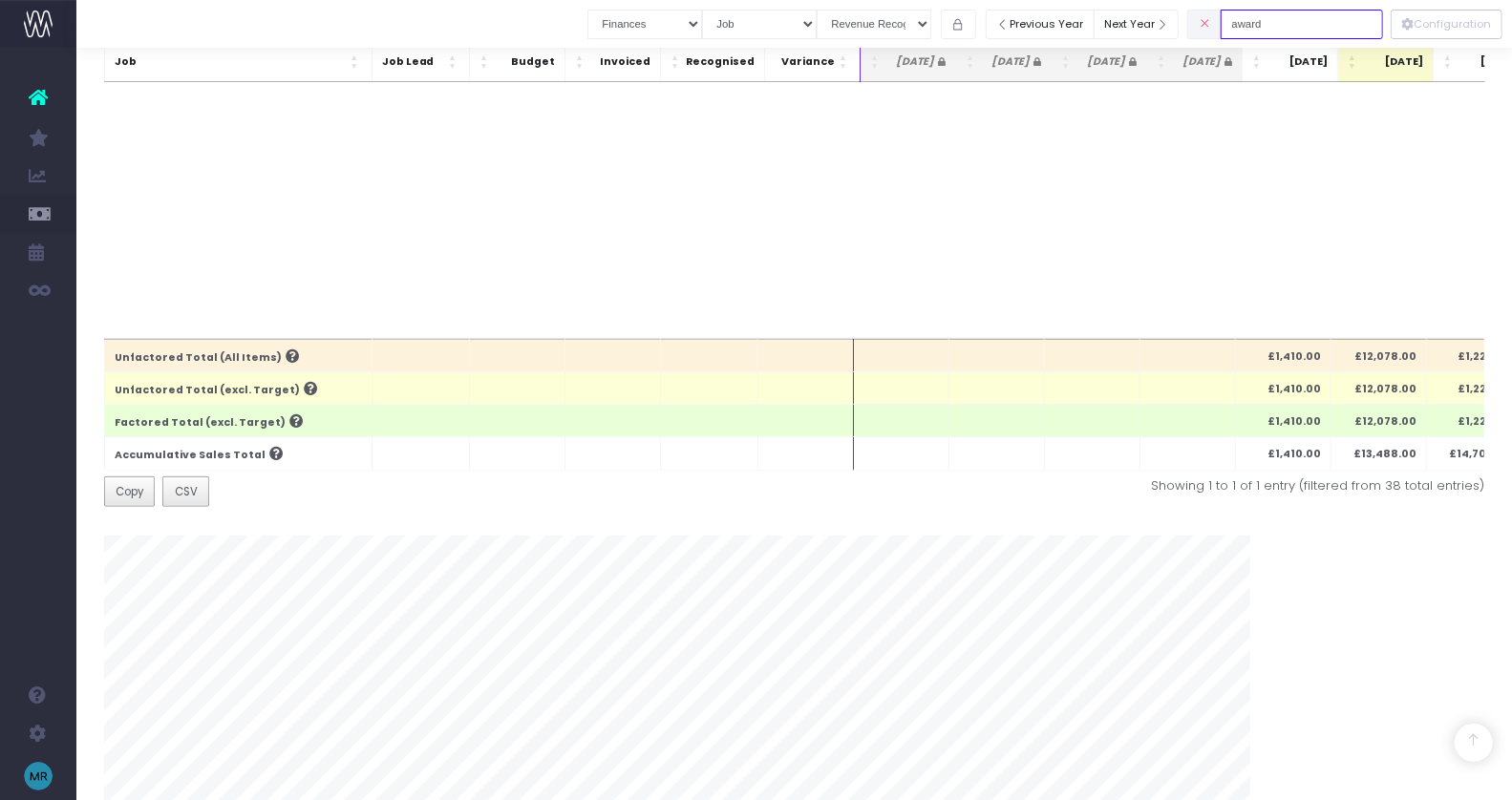
click at [1290, 24] on input "award" at bounding box center [1302, 24] width 162 height 29
drag, startPoint x: 1302, startPoint y: 24, endPoint x: 1260, endPoint y: 24, distance: 42.0
click at [1260, 24] on input "award" at bounding box center [1302, 24] width 162 height 29
type input "loyalty"
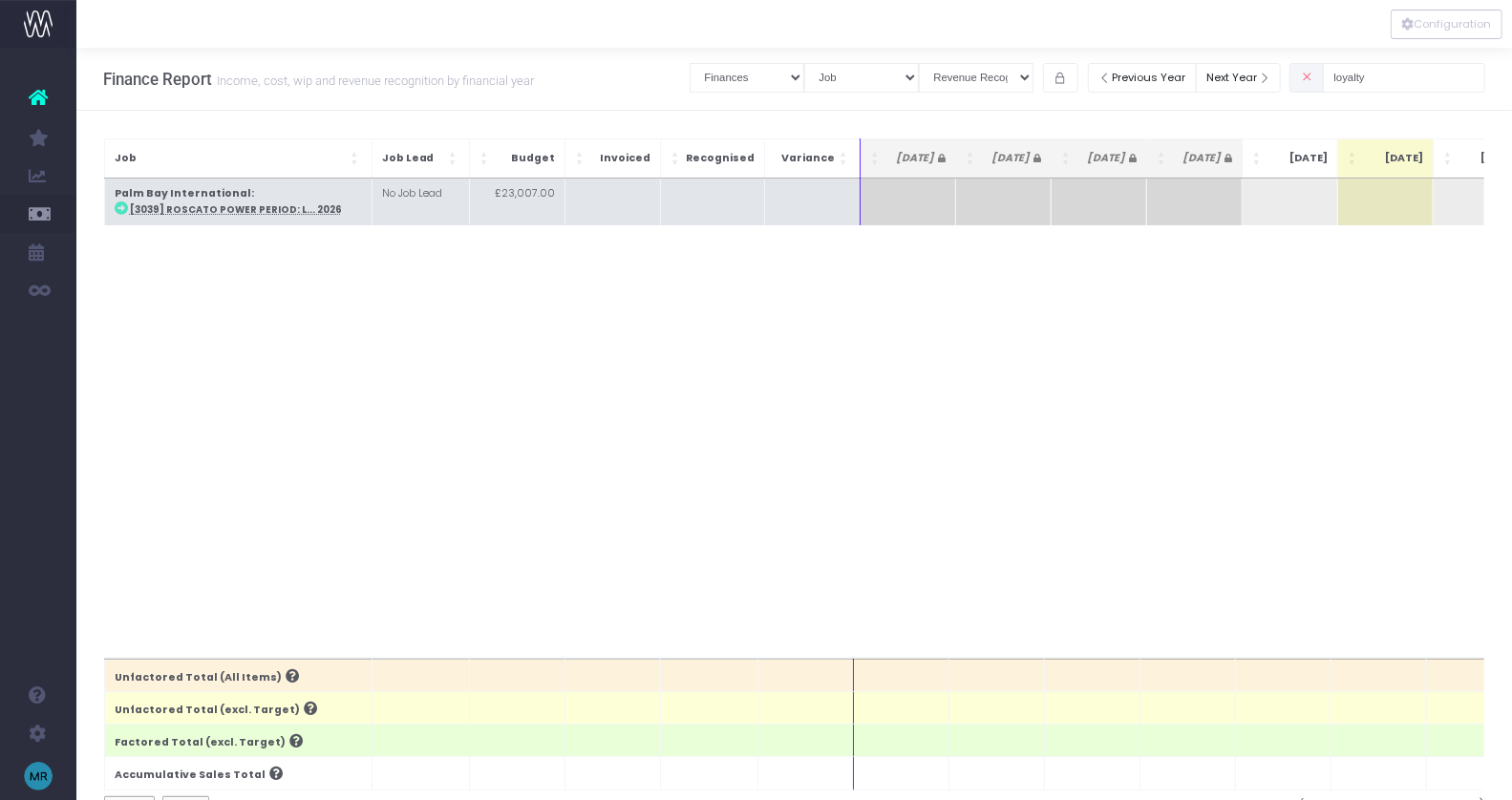
click at [193, 211] on abbr "[3039] Roscato Power Period: L... 2026" at bounding box center [236, 209] width 212 height 13
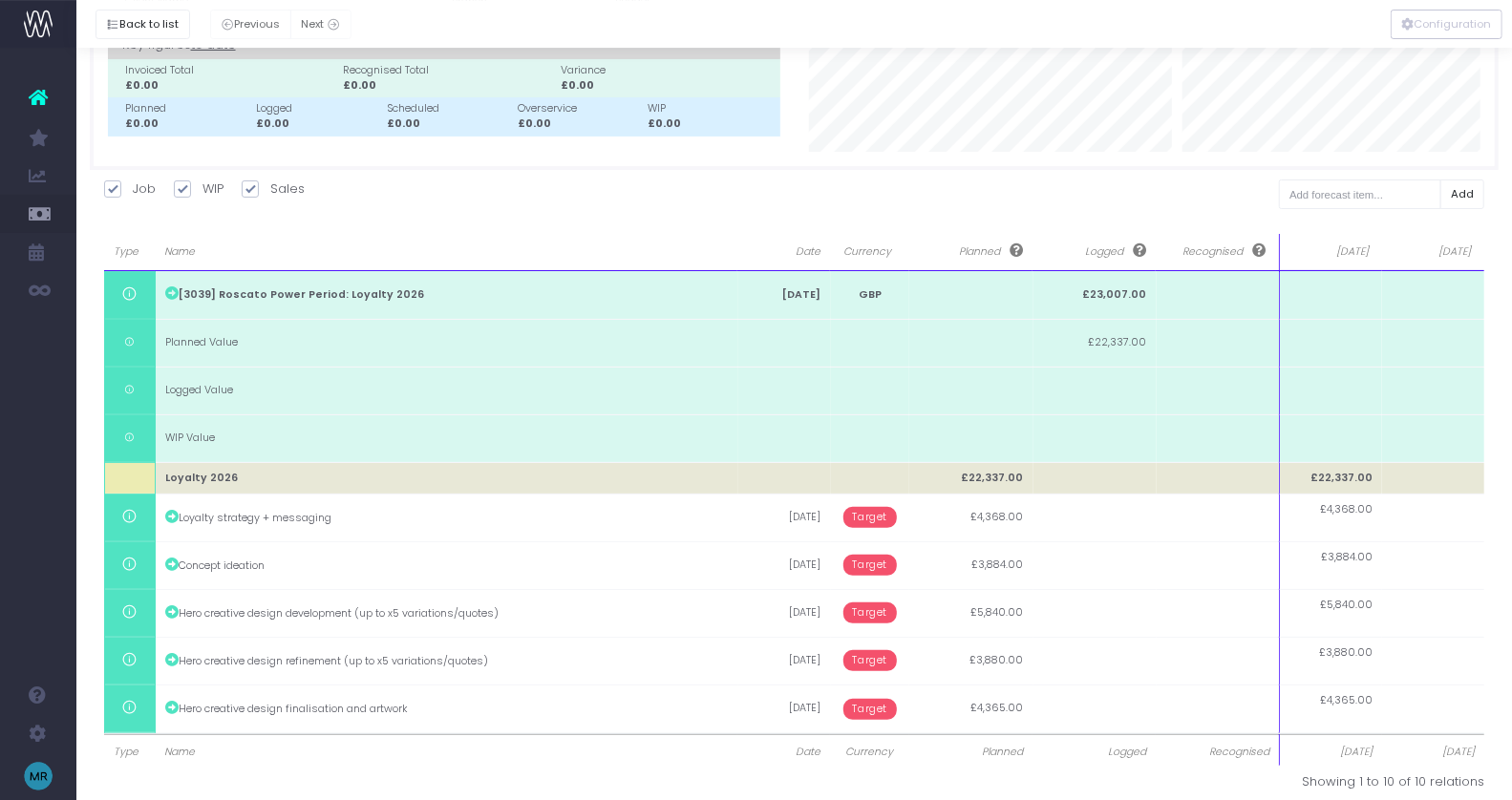
scroll to position [145, 0]
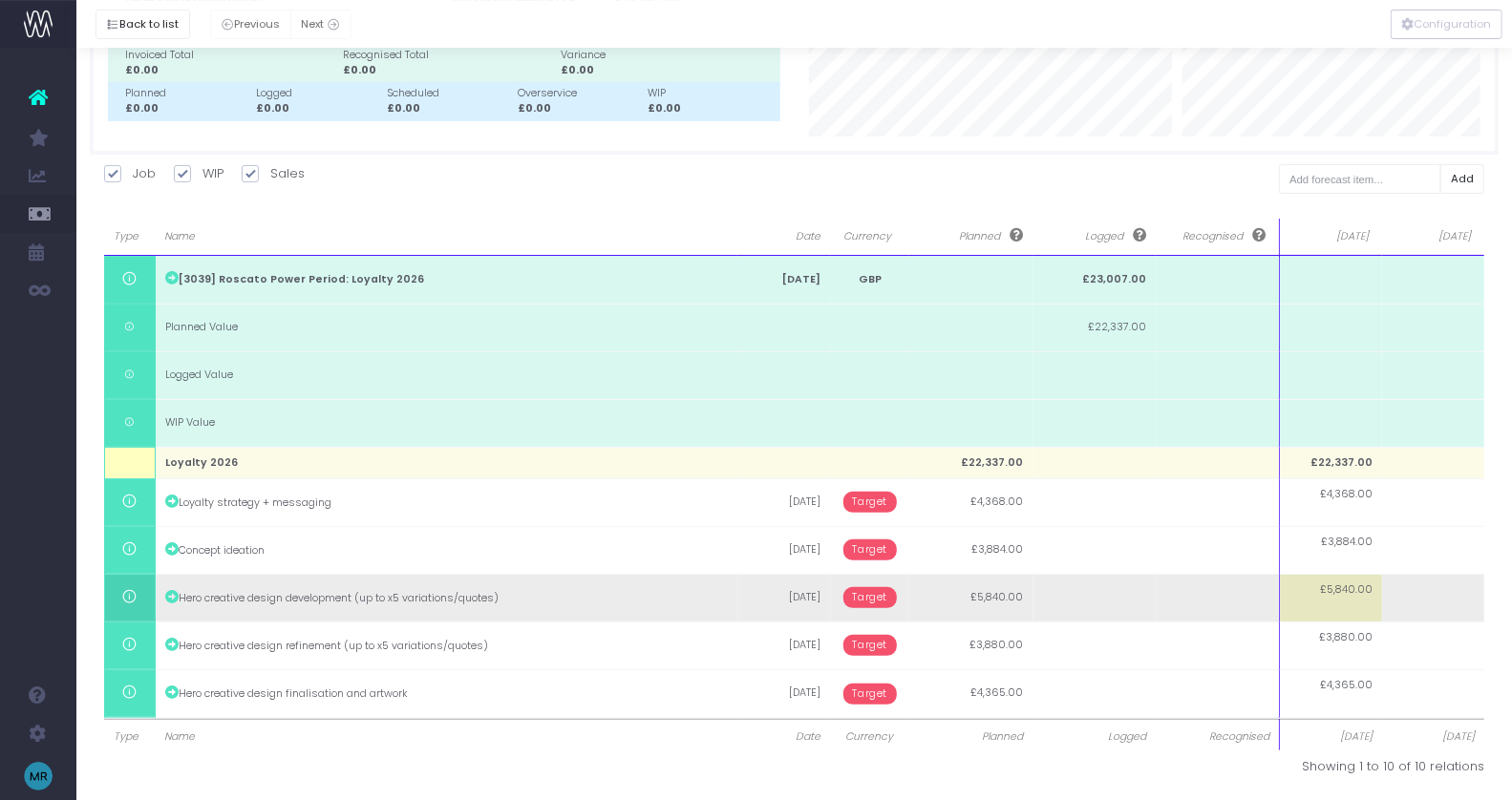
click at [1357, 600] on td "£5,840.00" at bounding box center [1331, 598] width 103 height 48
type input "4340"
click at [1414, 597] on body "Oh my... this is bad. [PERSON_NAME] wasn't able to load this page. Please conta…" at bounding box center [756, 255] width 1512 height 800
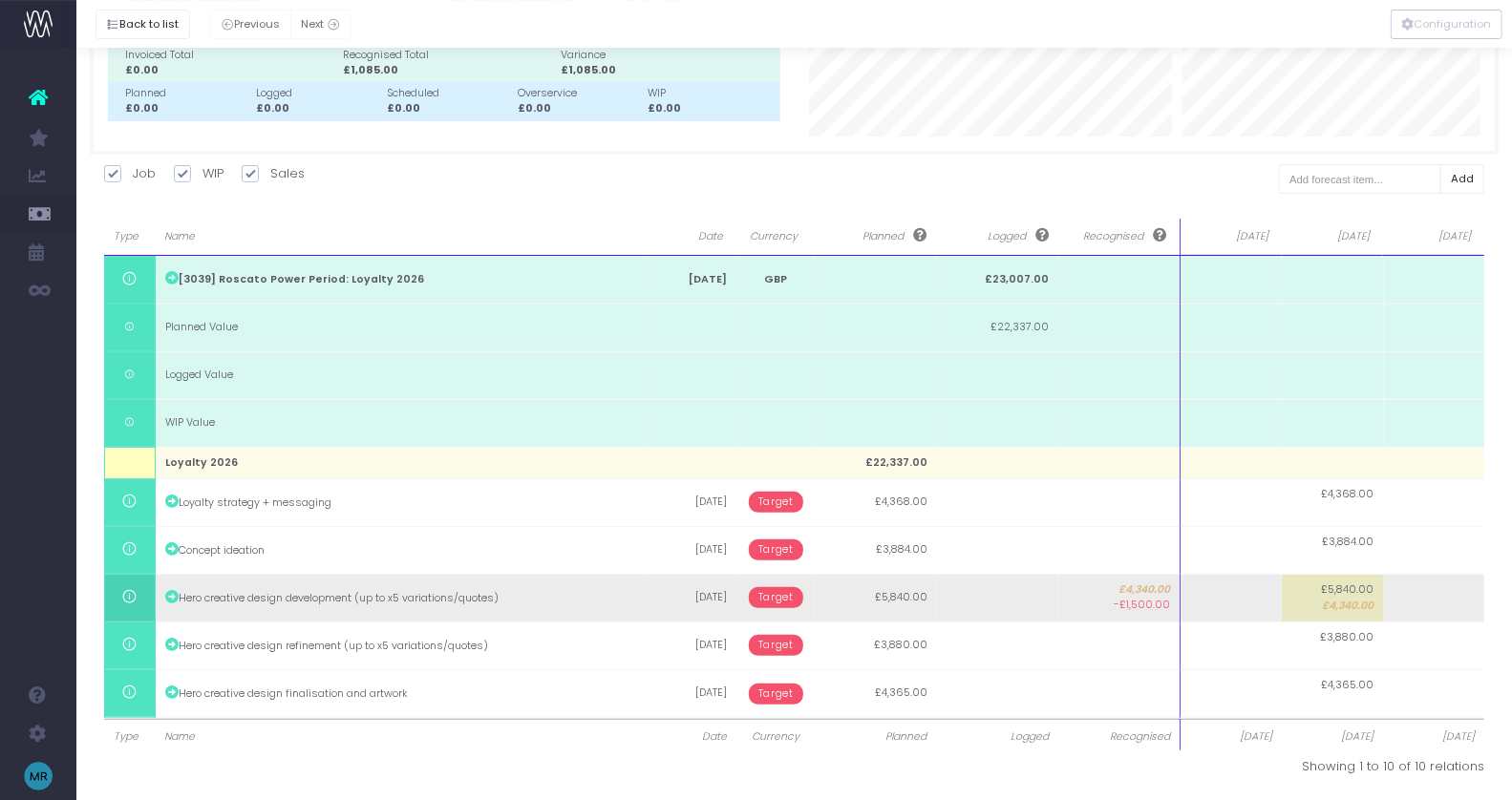
click at [1239, 592] on td at bounding box center [1231, 598] width 102 height 48
type input "1500"
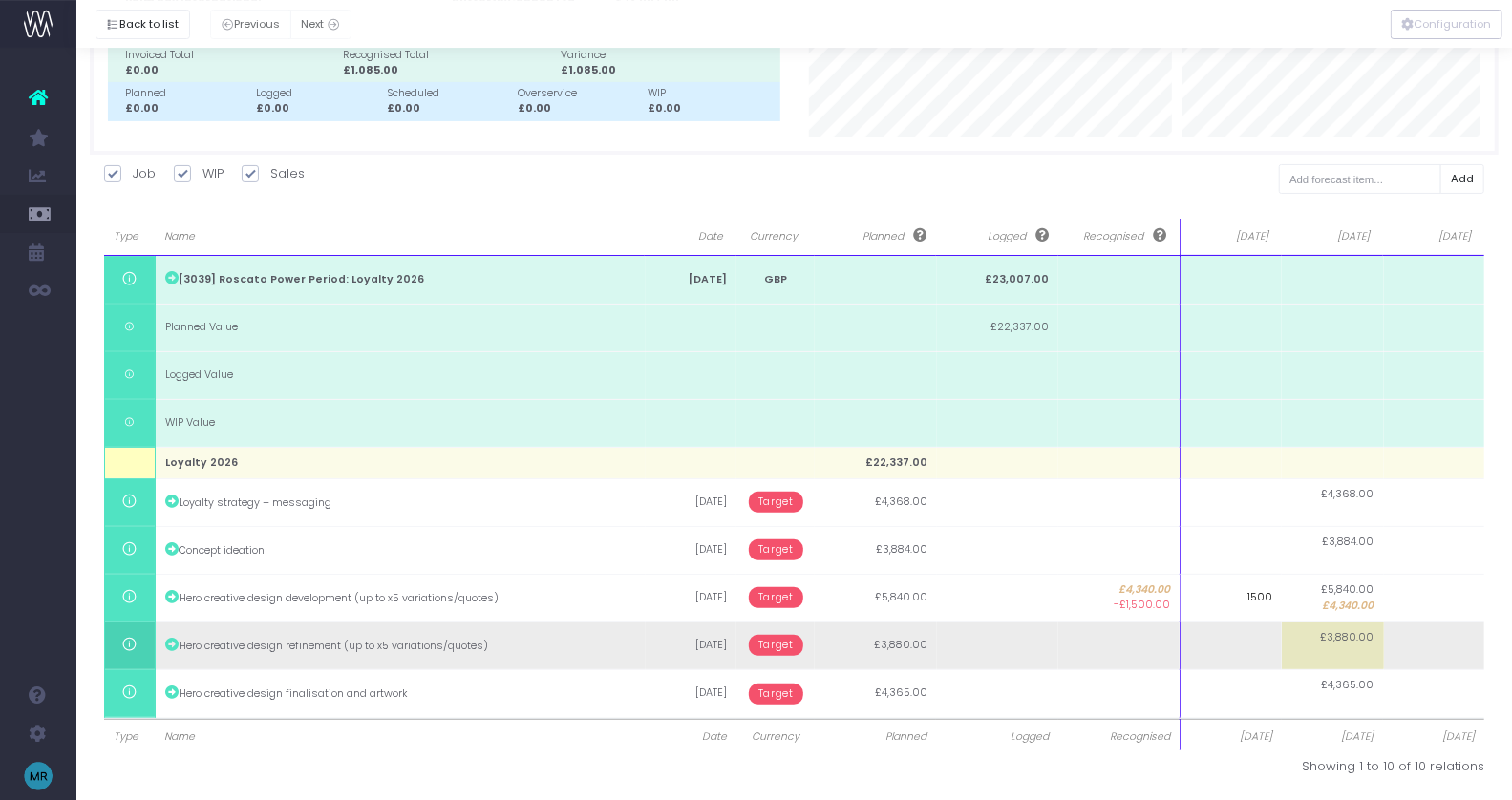
click at [1413, 651] on body "Oh my... this is bad. [PERSON_NAME] wasn't able to load this page. Please conta…" at bounding box center [756, 255] width 1512 height 800
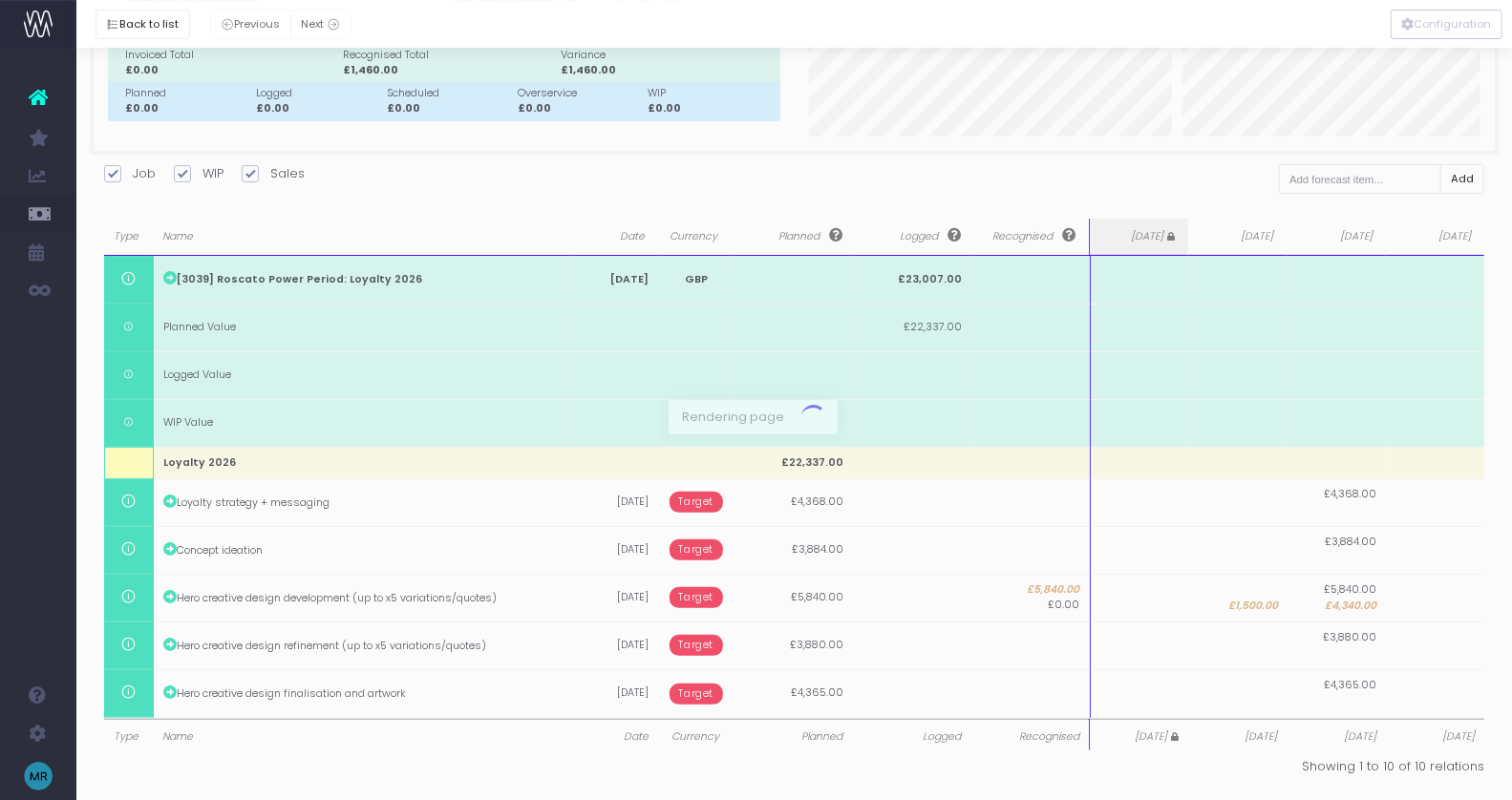
click at [1419, 642] on div at bounding box center [756, 400] width 1512 height 800
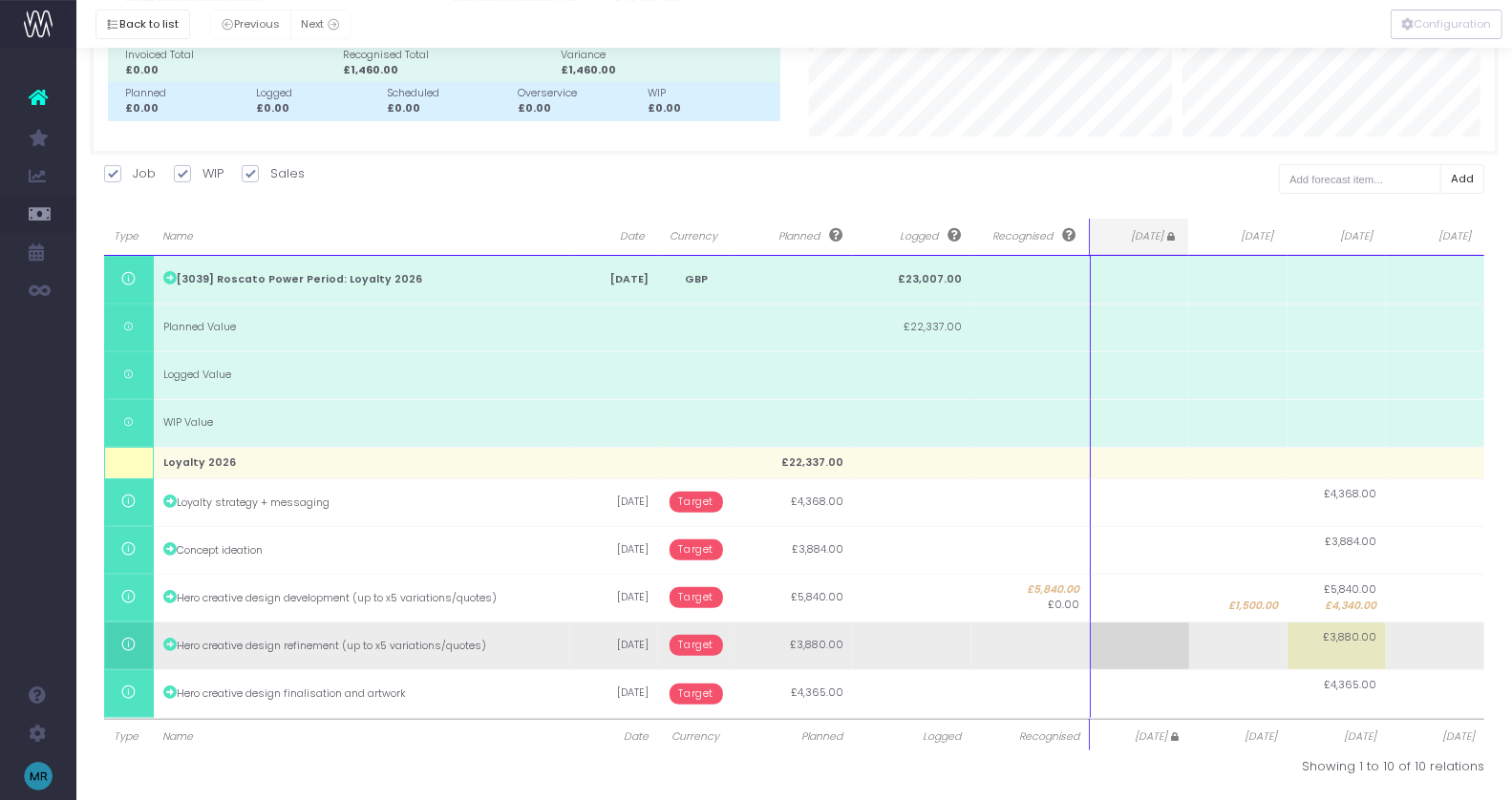
click at [1431, 641] on td at bounding box center [1435, 645] width 99 height 48
type input "3880"
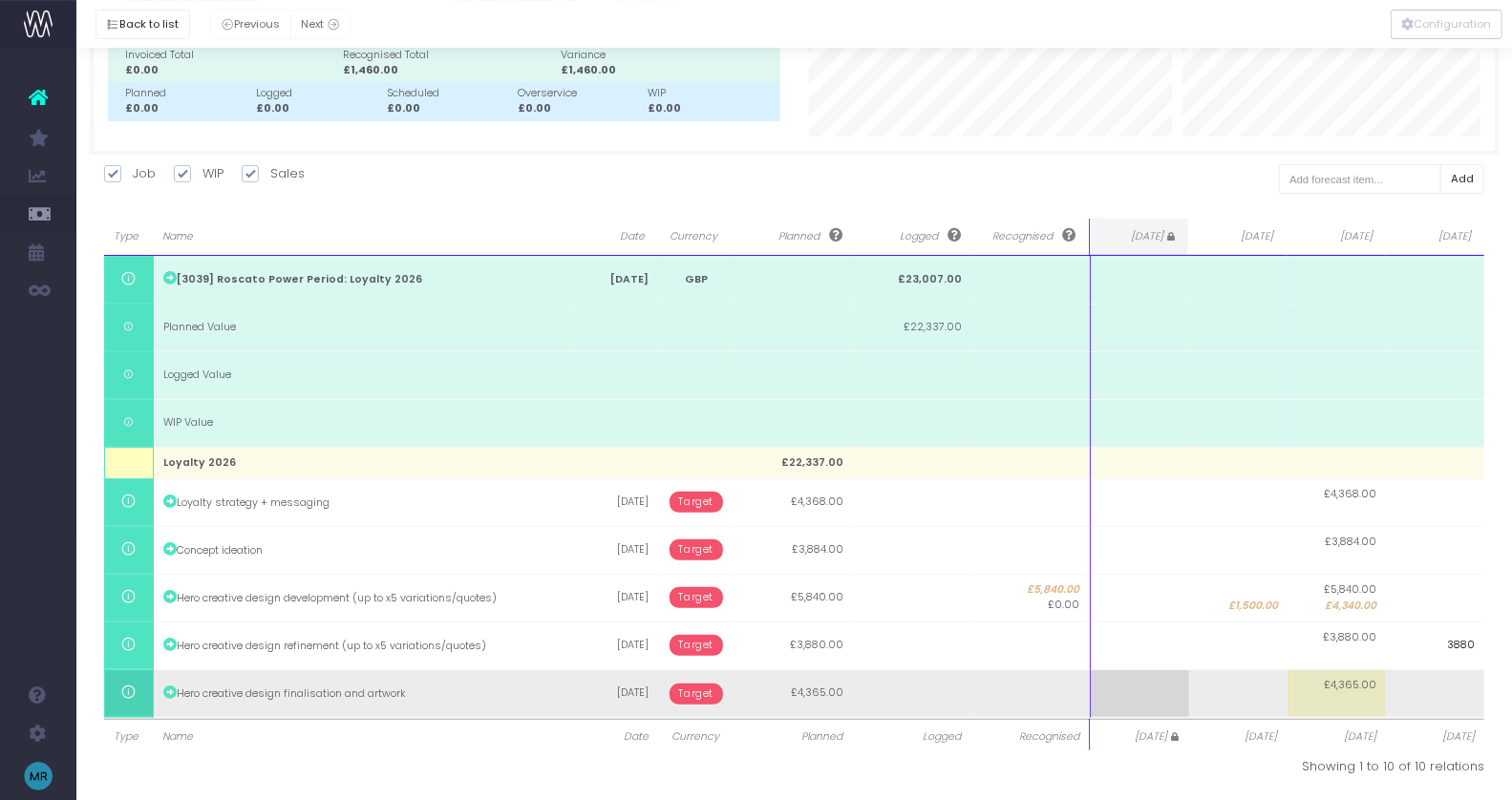
click at [1439, 655] on body "Oh my... this is bad. [PERSON_NAME] wasn't able to load this page. Please conta…" at bounding box center [756, 255] width 1512 height 800
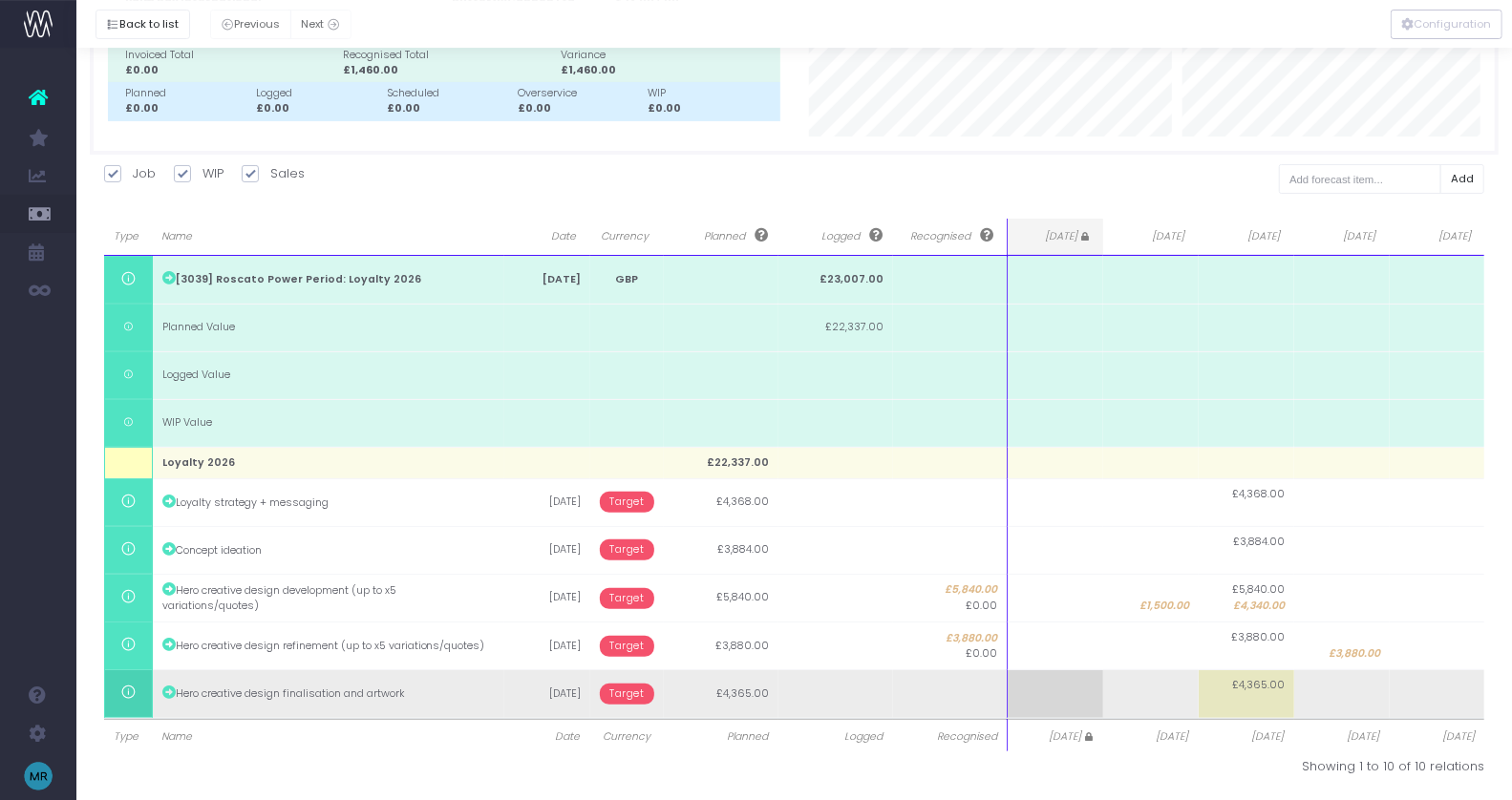
click at [1428, 690] on td at bounding box center [1438, 694] width 96 height 48
type input "4365"
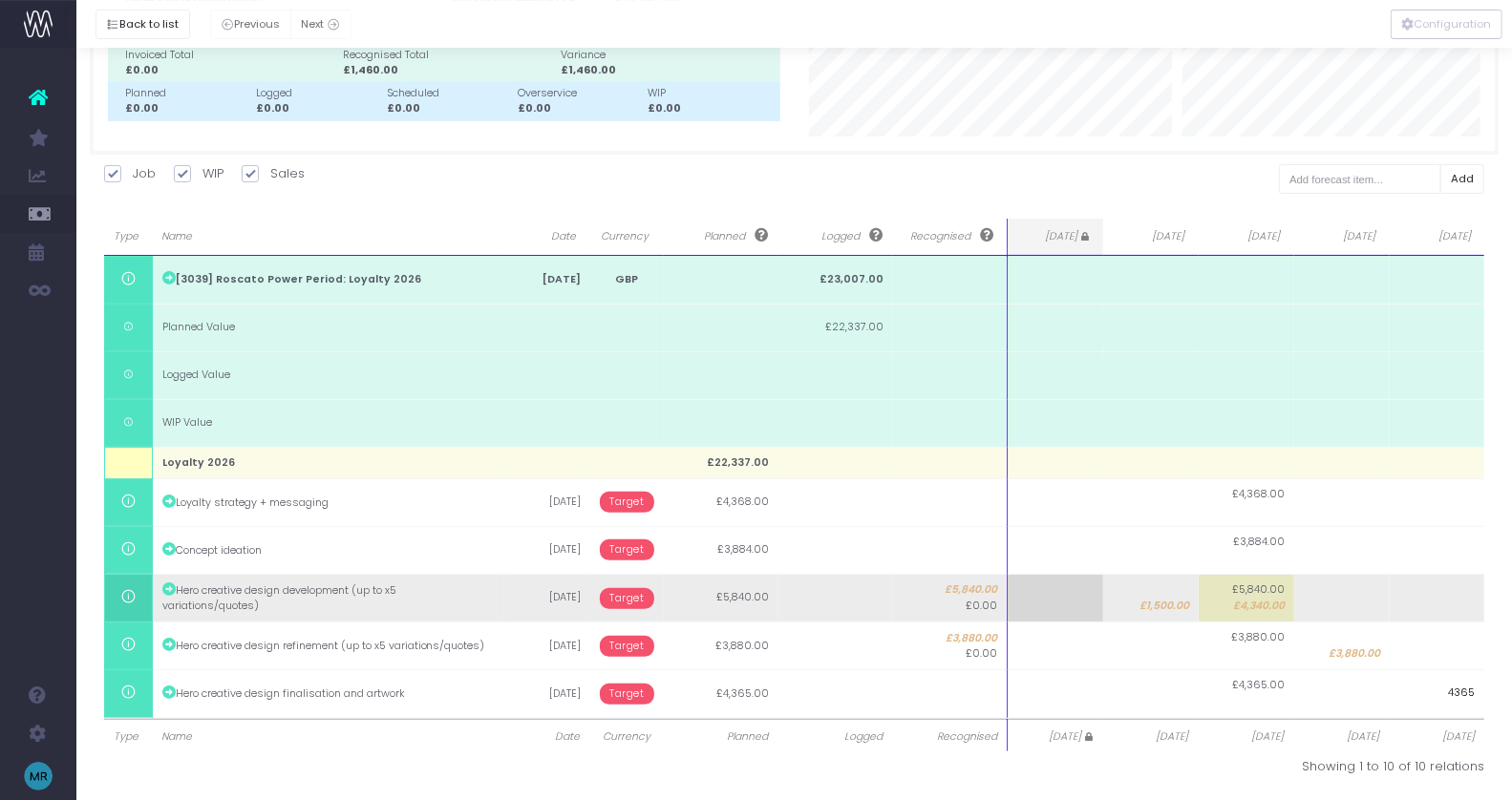
click at [634, 602] on body "Oh my... this is bad. [PERSON_NAME] wasn't able to load this page. Please conta…" at bounding box center [756, 255] width 1512 height 800
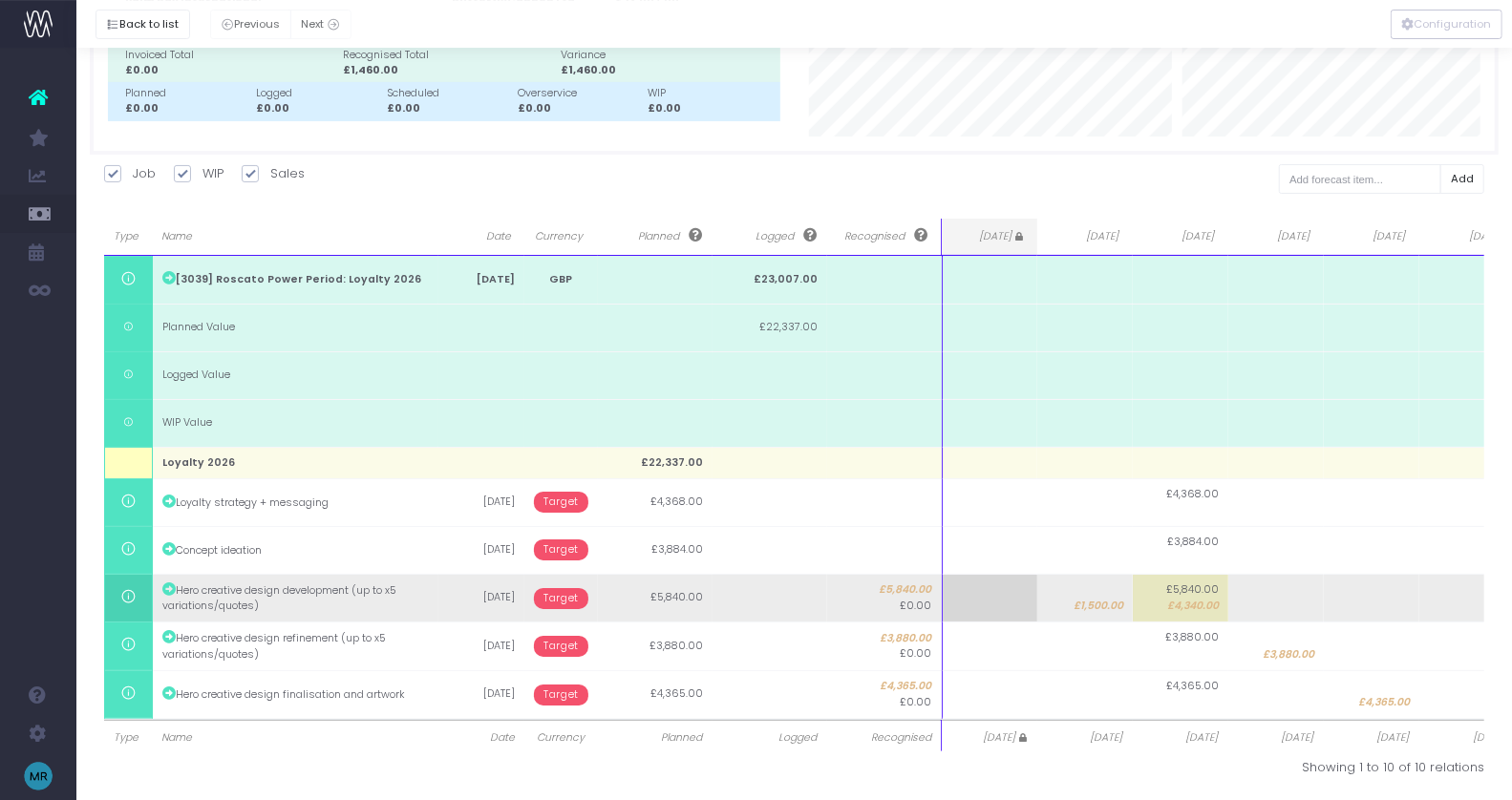
click at [566, 589] on span "Target" at bounding box center [561, 599] width 55 height 21
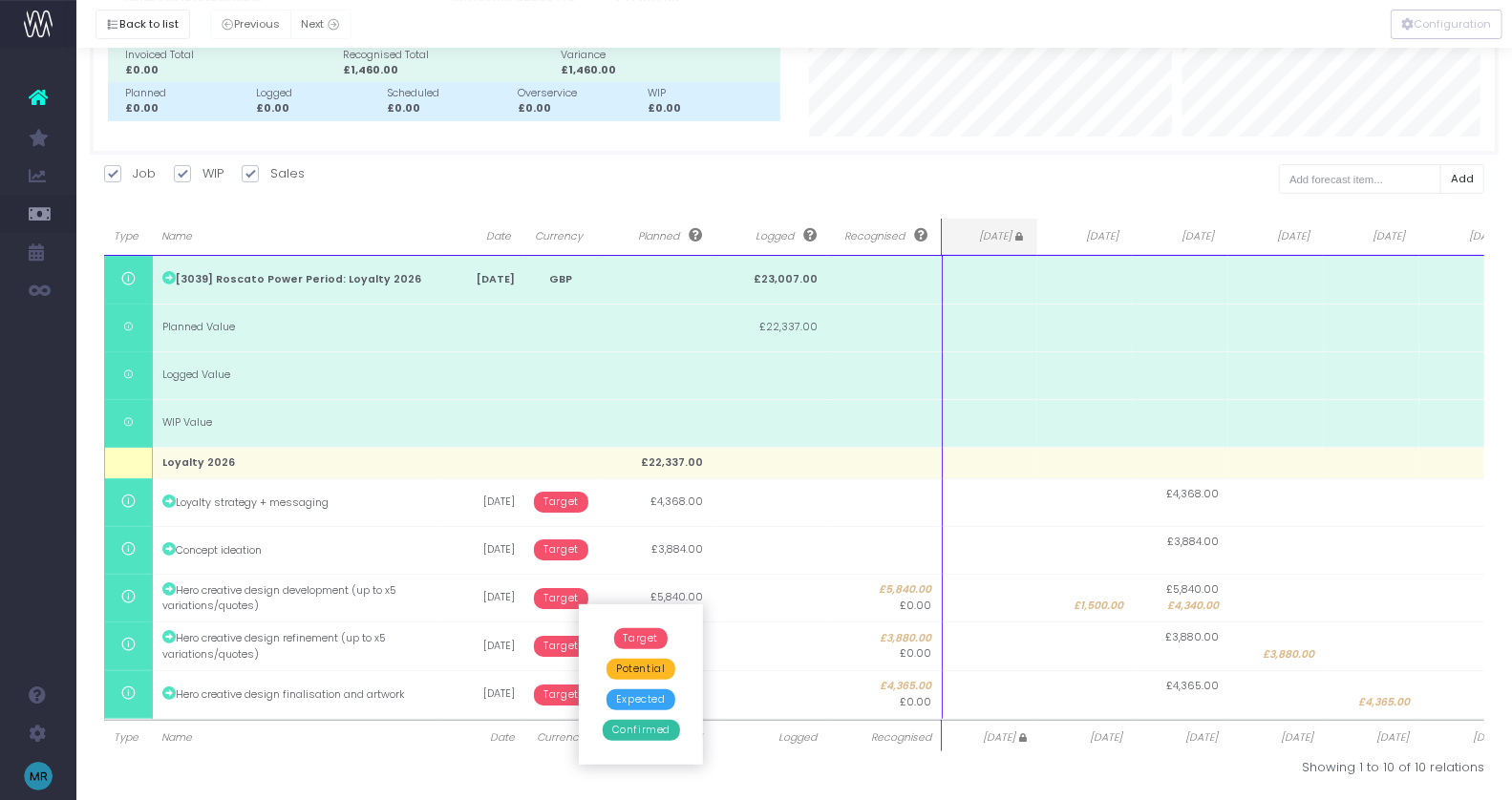
click at [625, 732] on span "Confirmed" at bounding box center [641, 730] width 77 height 21
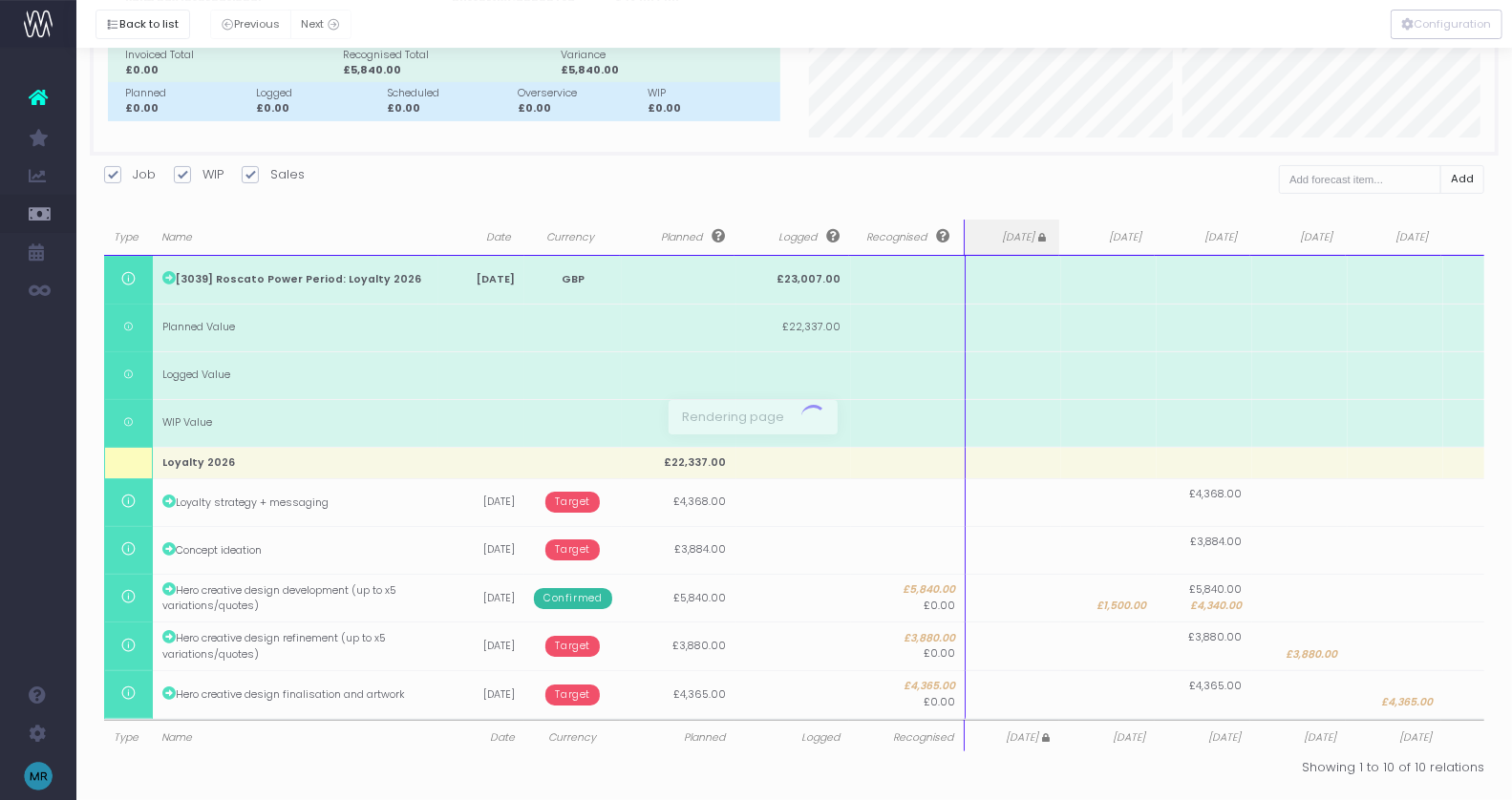
click at [557, 644] on div at bounding box center [756, 400] width 1512 height 800
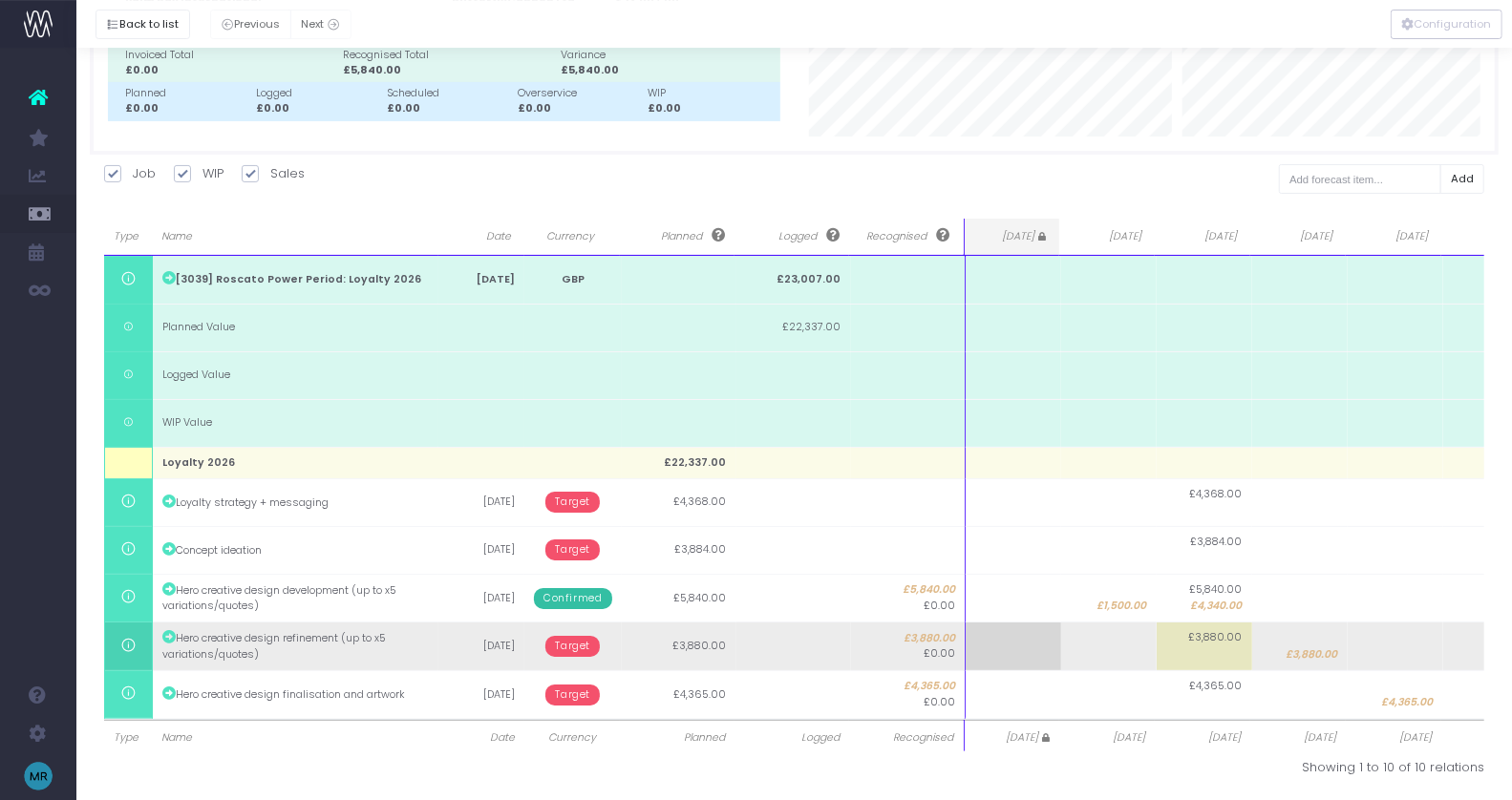
click at [566, 644] on span "Target" at bounding box center [573, 645] width 55 height 21
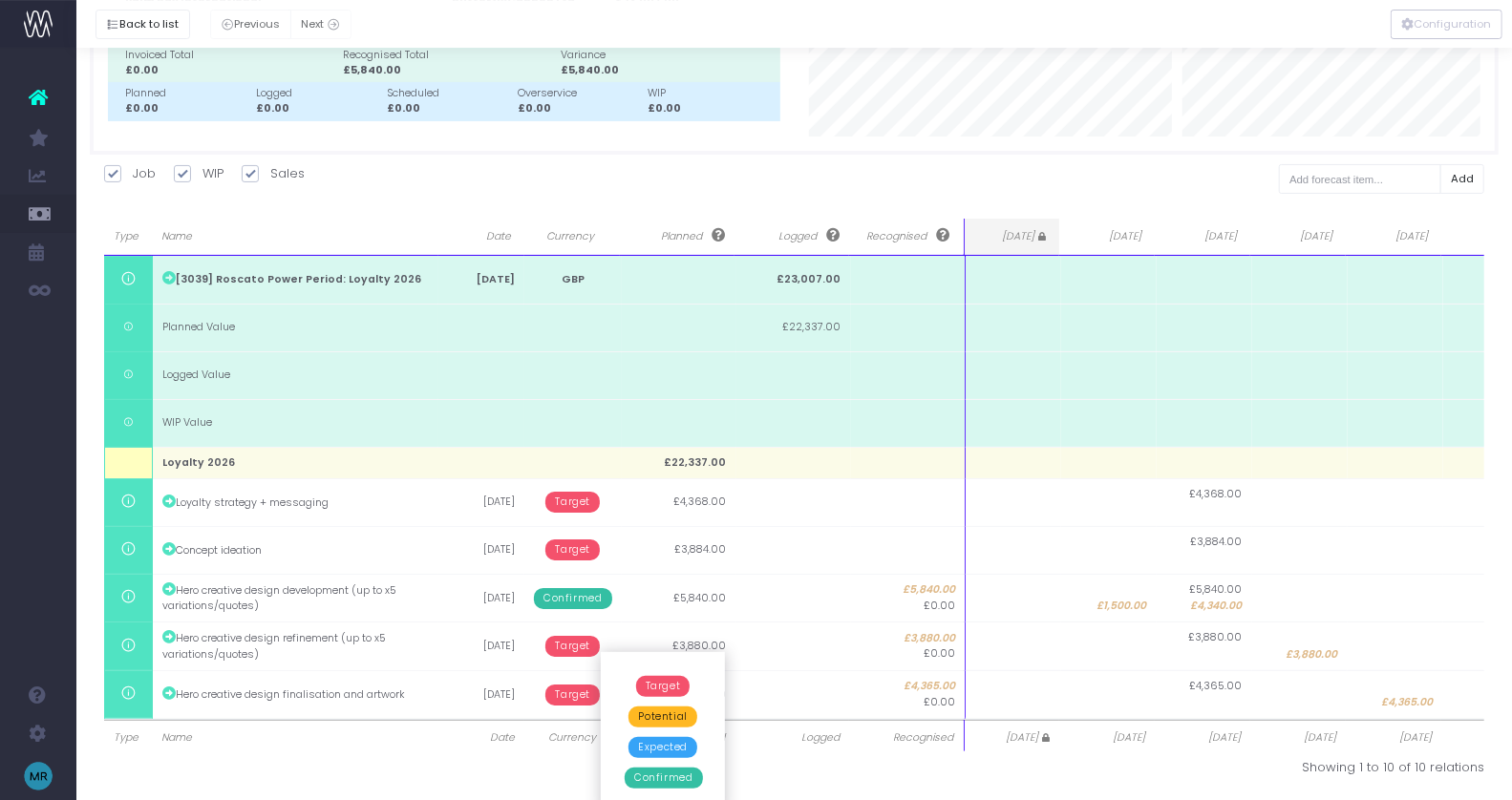
click at [642, 741] on span "Expected" at bounding box center [663, 747] width 68 height 21
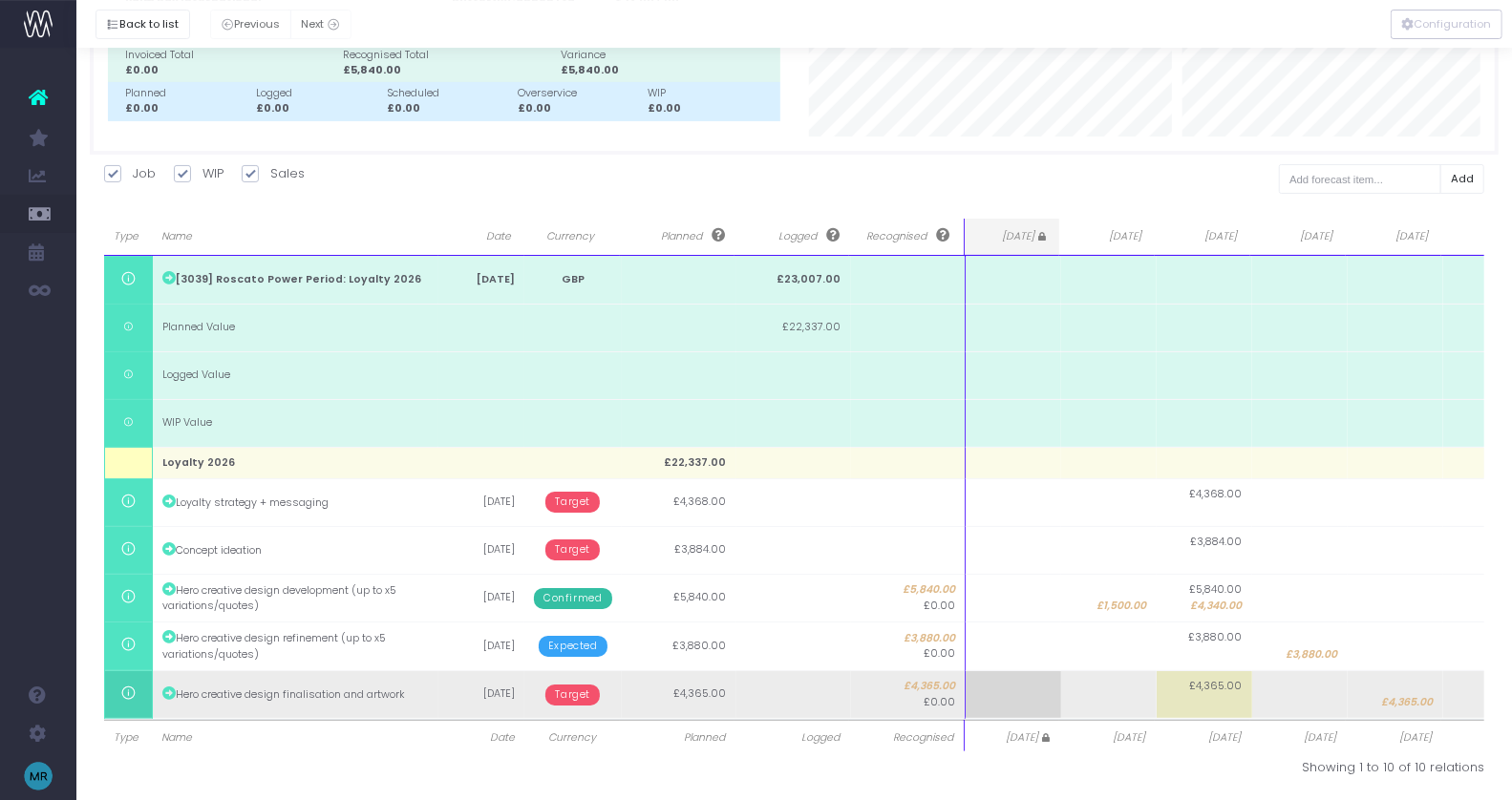
click at [577, 691] on span "Target" at bounding box center [573, 694] width 55 height 21
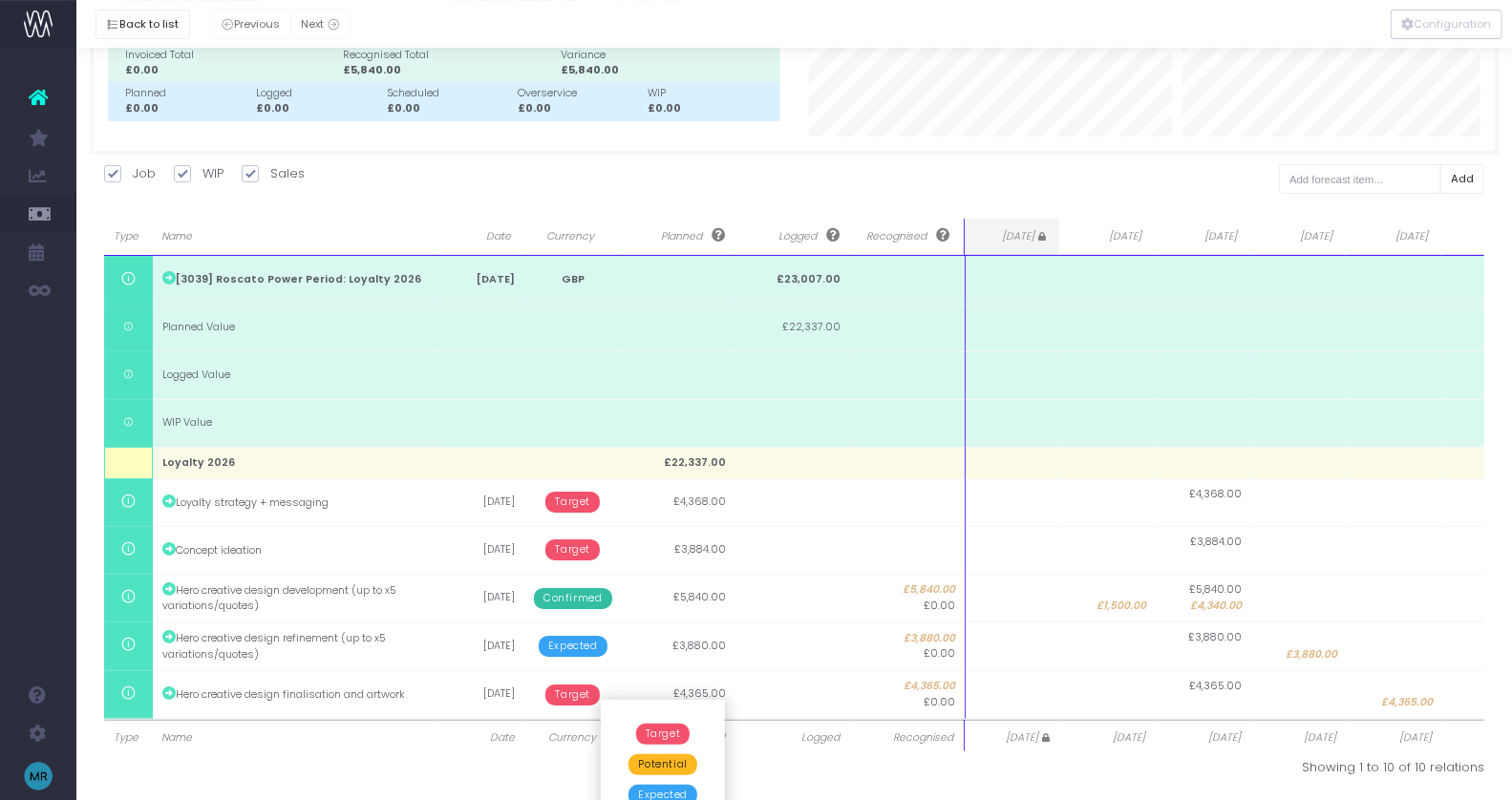
click at [656, 792] on span "Expected" at bounding box center [663, 795] width 68 height 21
click at [147, 21] on button "Back to list" at bounding box center [143, 24] width 95 height 29
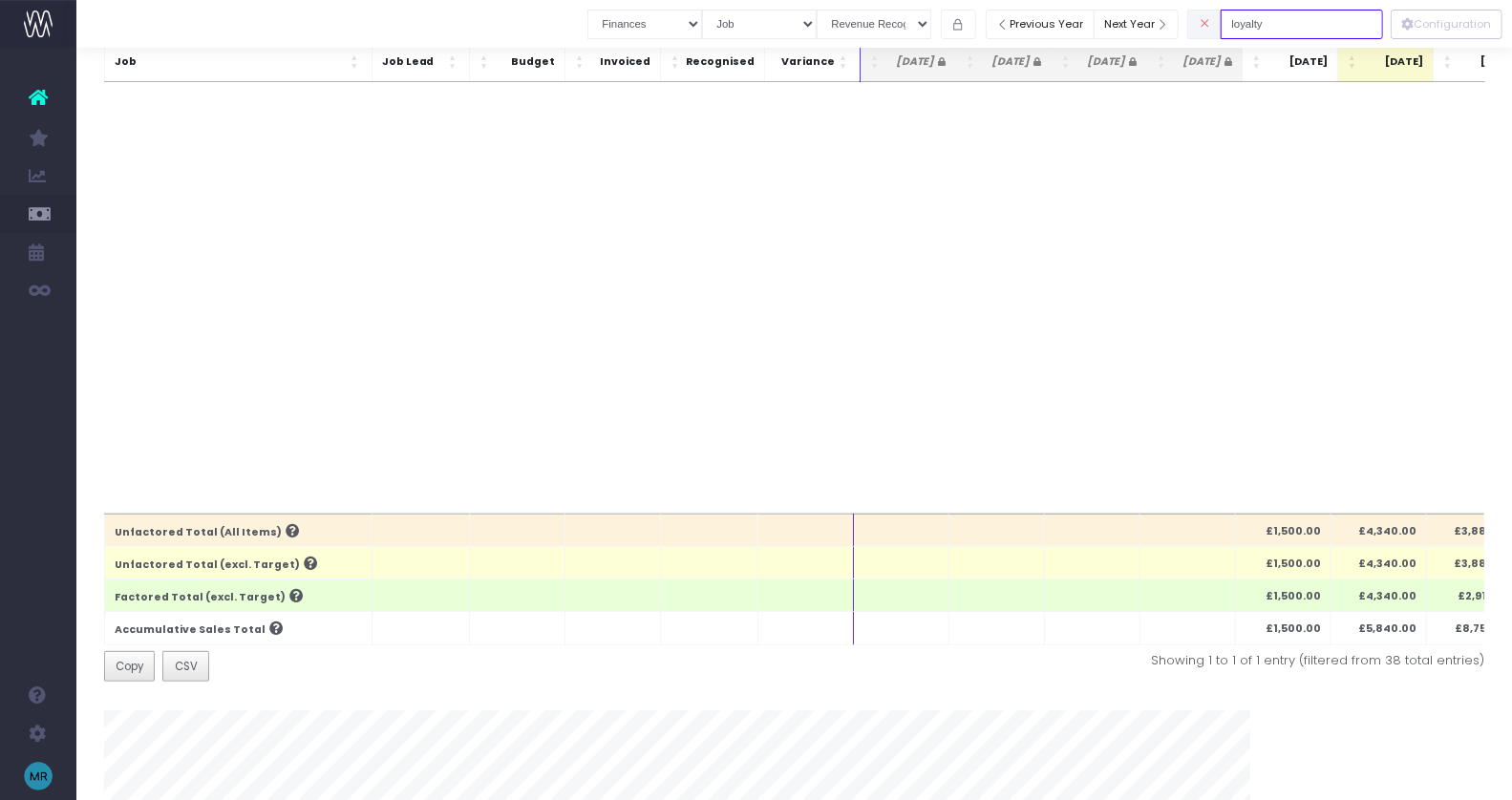
click at [1302, 20] on input "loyalty" at bounding box center [1302, 24] width 162 height 29
drag, startPoint x: 1306, startPoint y: 22, endPoint x: 1183, endPoint y: 22, distance: 123.0
click at [1183, 22] on div "Clear Filters Job summary column shows... Finances Chart Summary by Job Client …" at bounding box center [985, 24] width 795 height 39
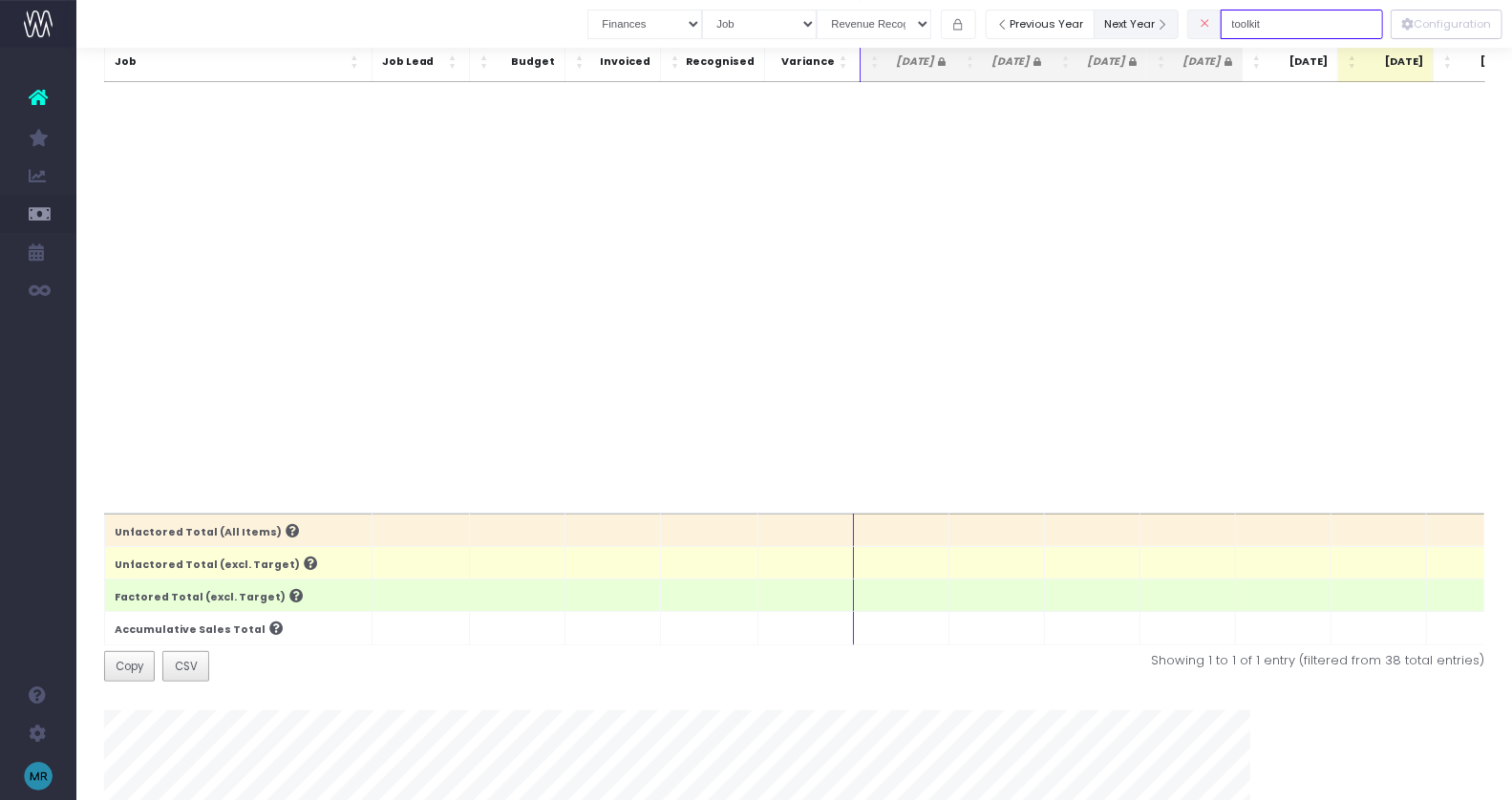
type input "toolkit"
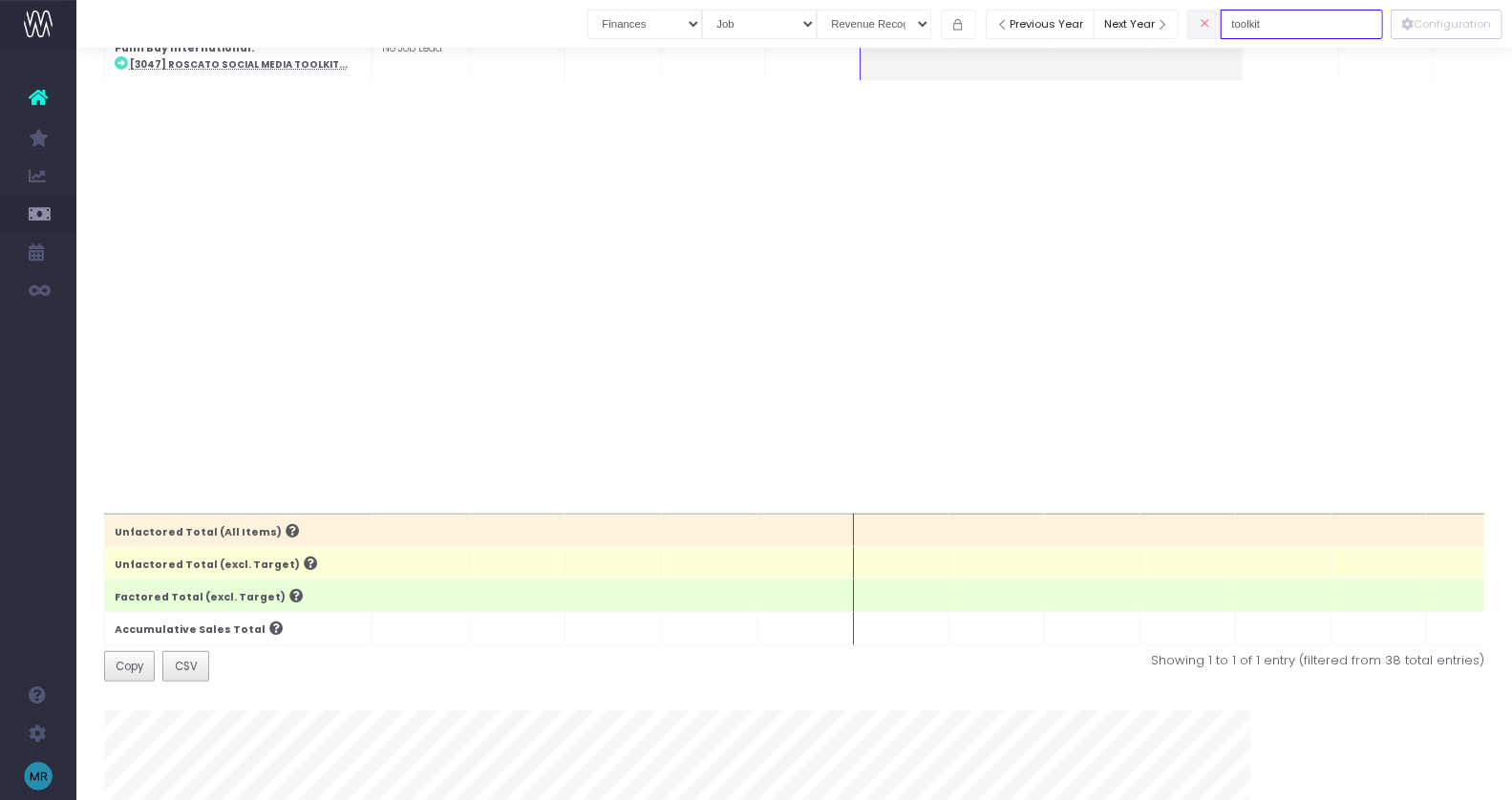
scroll to position [0, 0]
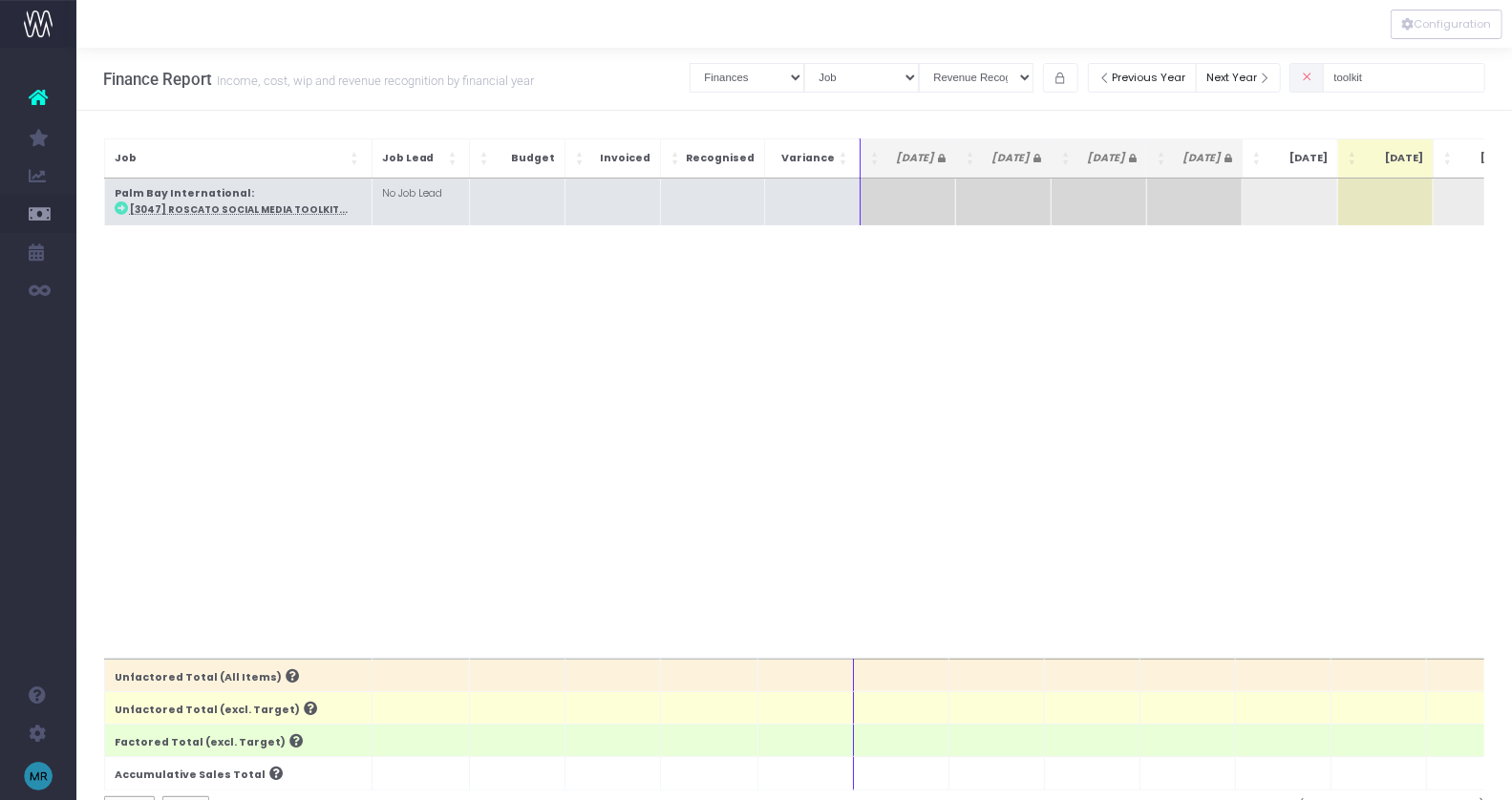
click at [256, 206] on abbr "[3047] Roscato Social Media Toolkit..." at bounding box center [239, 209] width 218 height 13
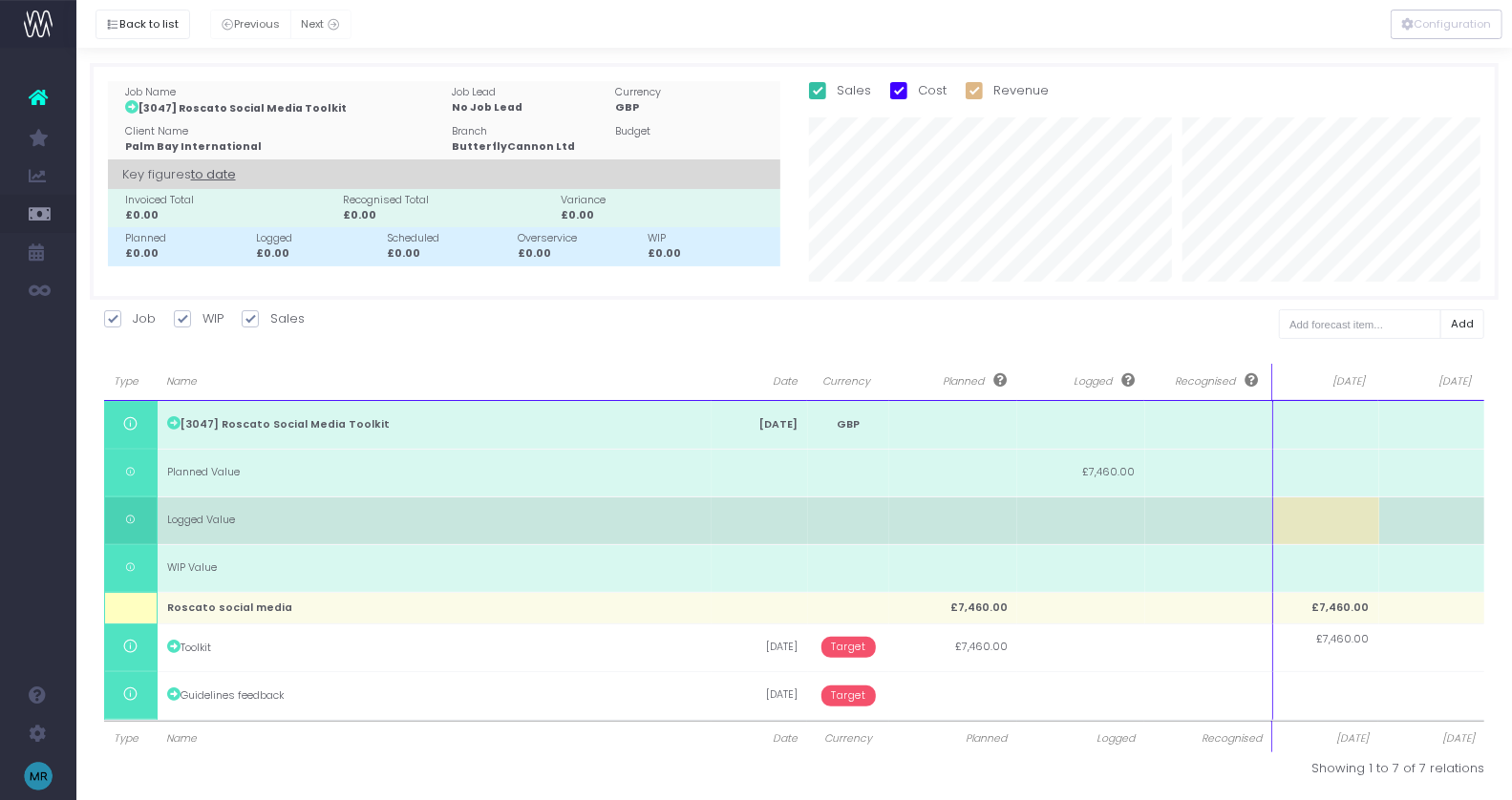
scroll to position [2, 0]
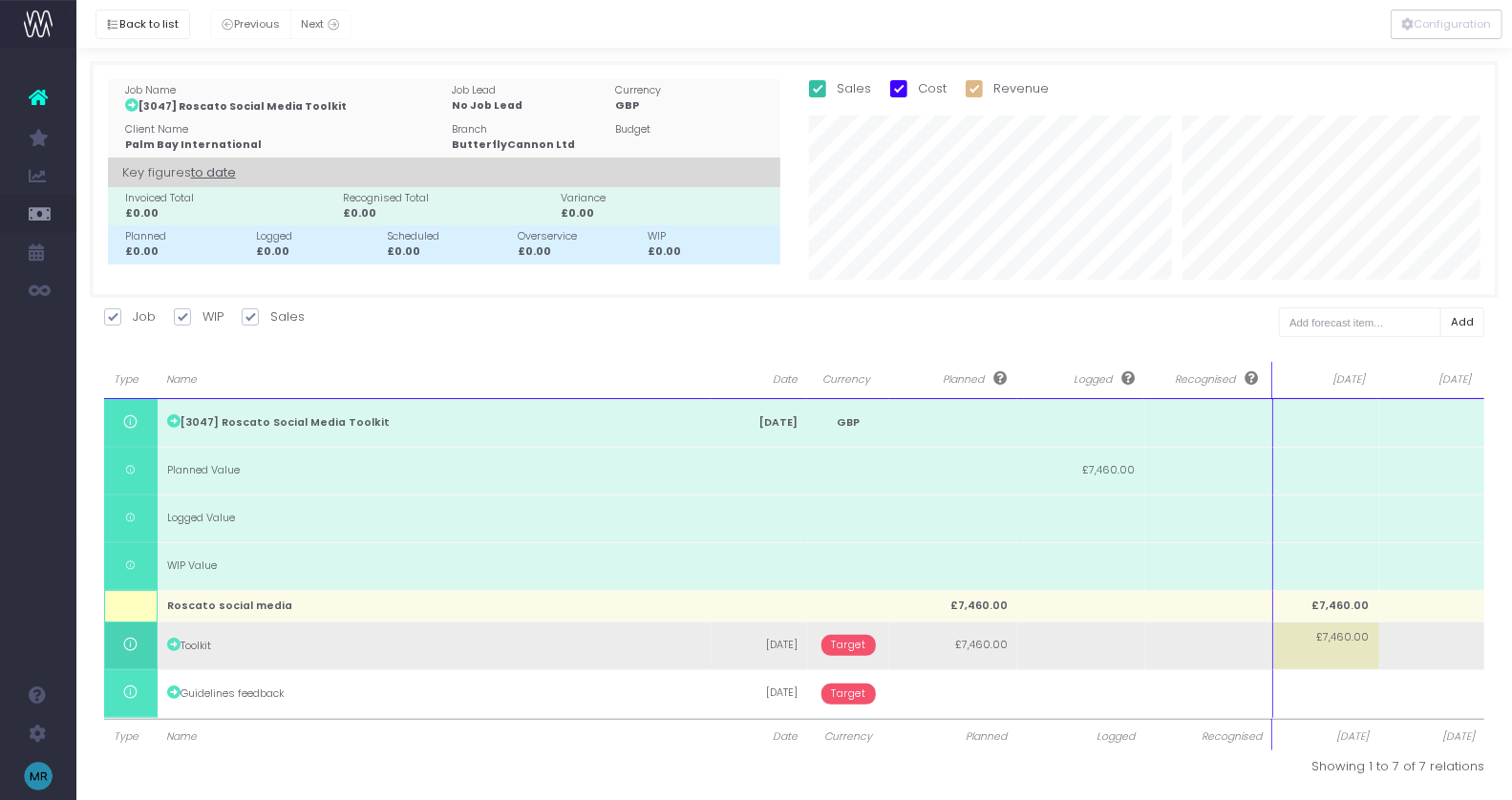
click at [1333, 648] on td "£7,460.00" at bounding box center [1325, 645] width 106 height 48
type input "3460"
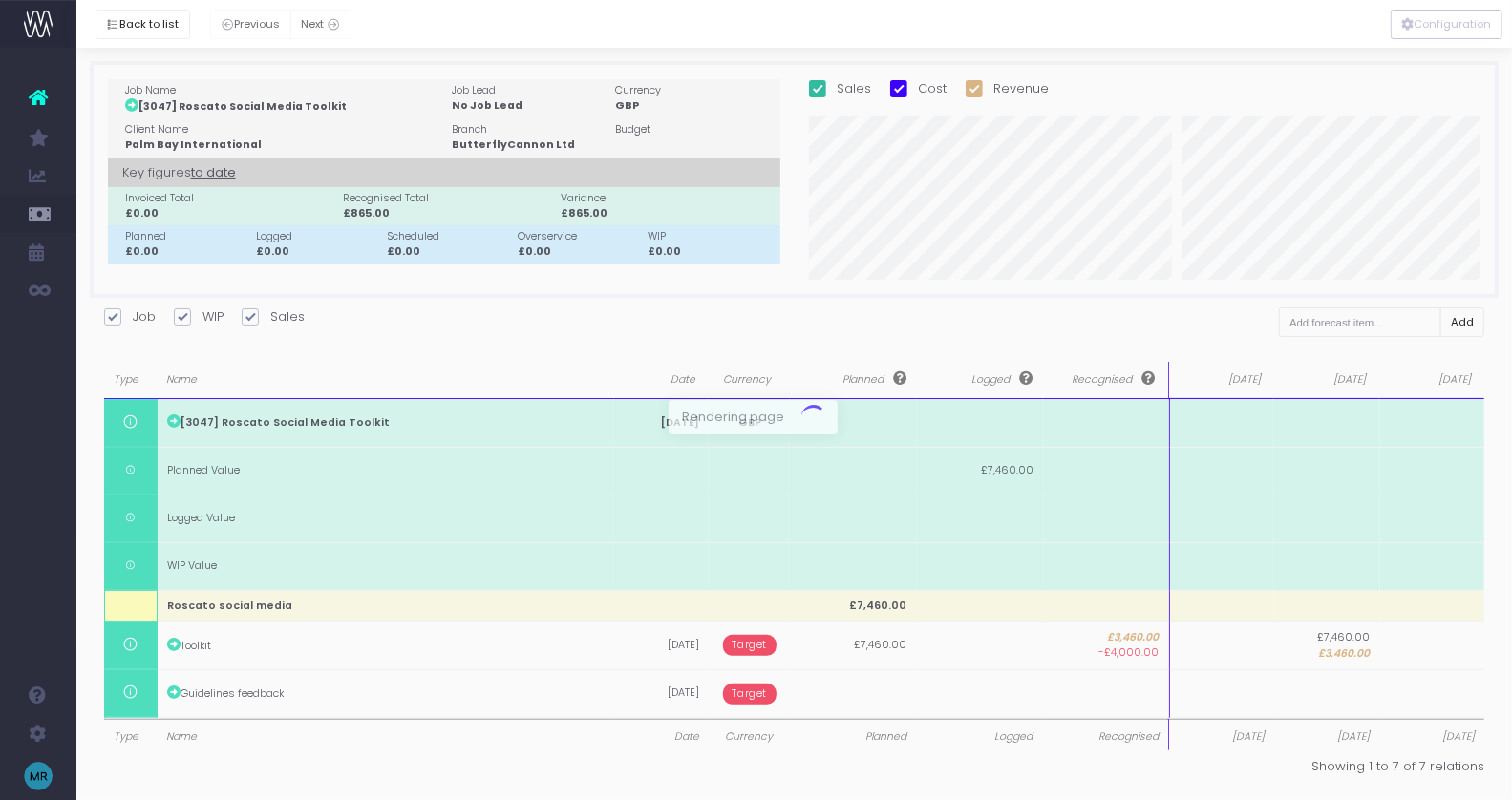
scroll to position [0, 0]
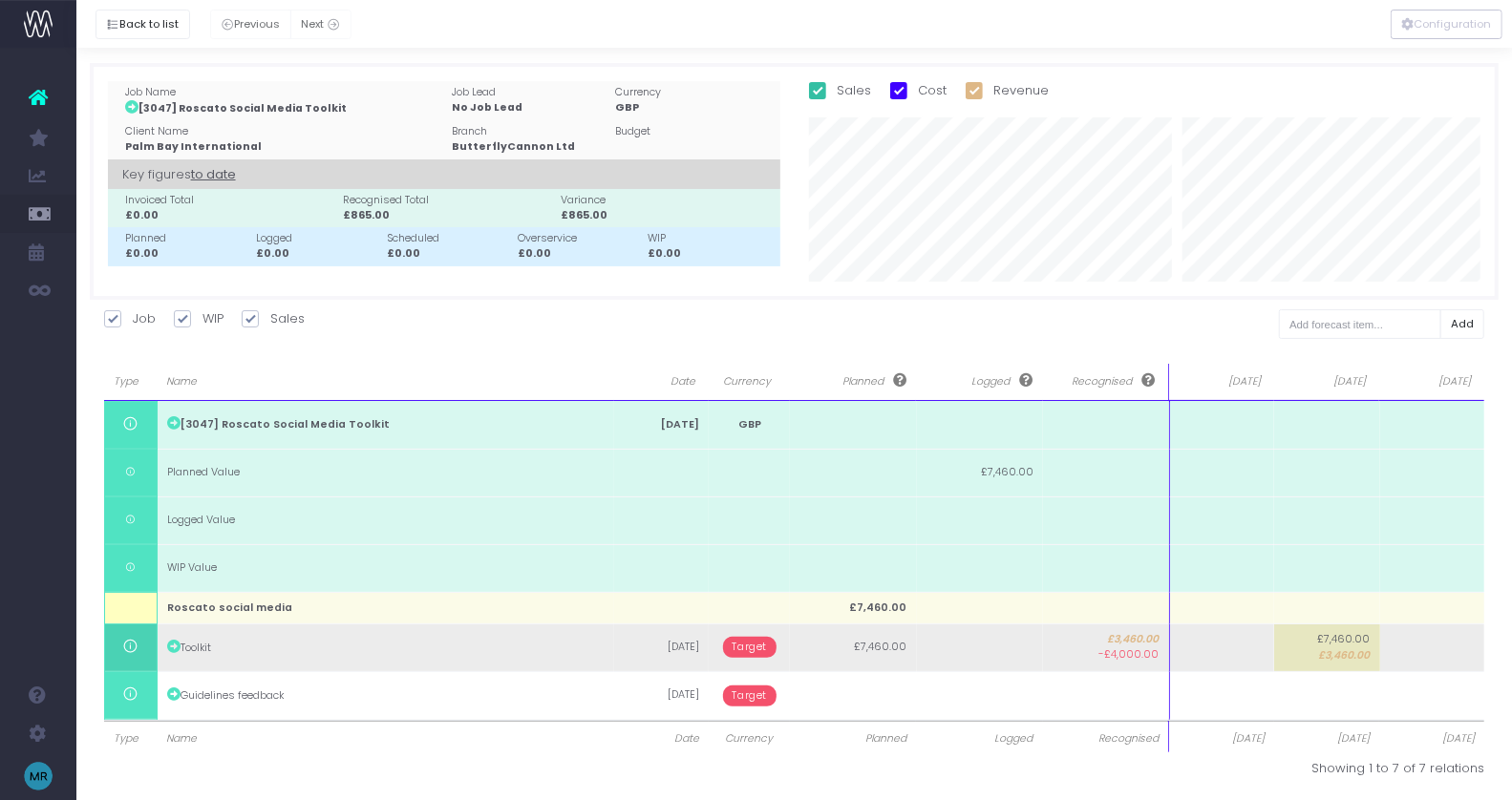
click at [1241, 653] on td at bounding box center [1221, 647] width 105 height 48
type input "4000"
click at [748, 647] on body "Oh my... this is bad. [PERSON_NAME] wasn't able to load this page. Please conta…" at bounding box center [756, 400] width 1512 height 800
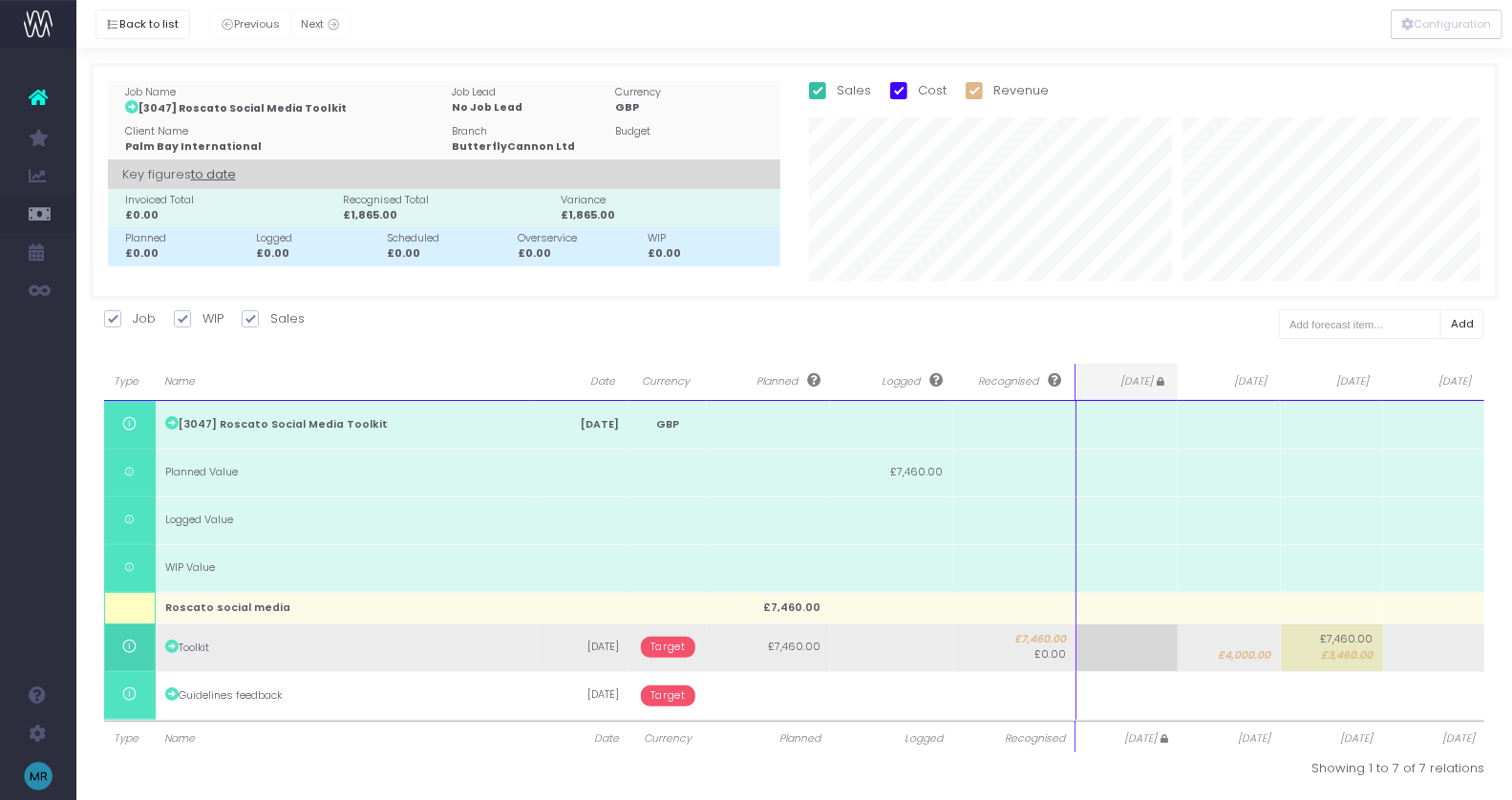
click at [672, 644] on span "Target" at bounding box center [668, 646] width 55 height 21
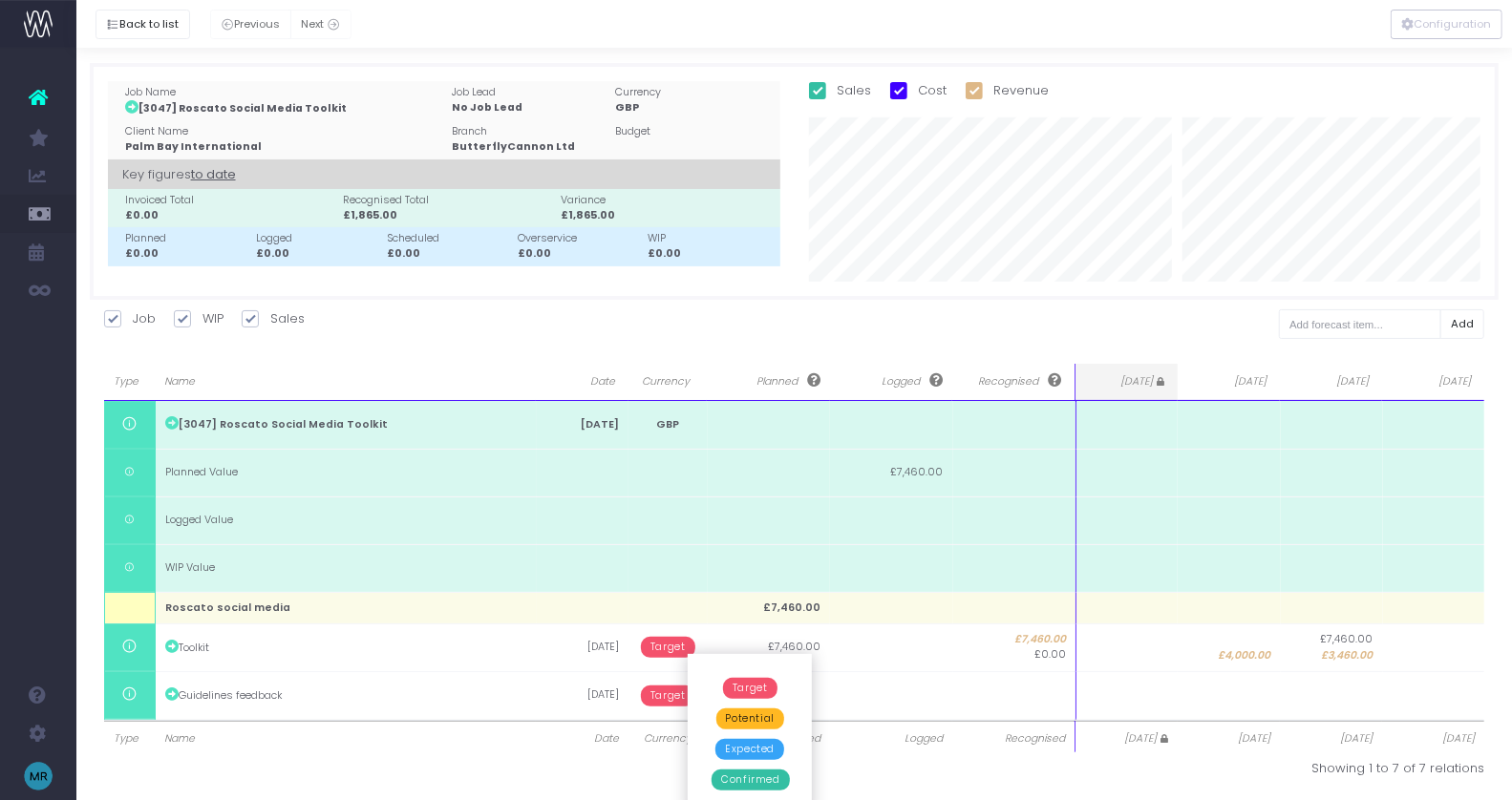
click at [735, 778] on span "Confirmed" at bounding box center [750, 779] width 77 height 21
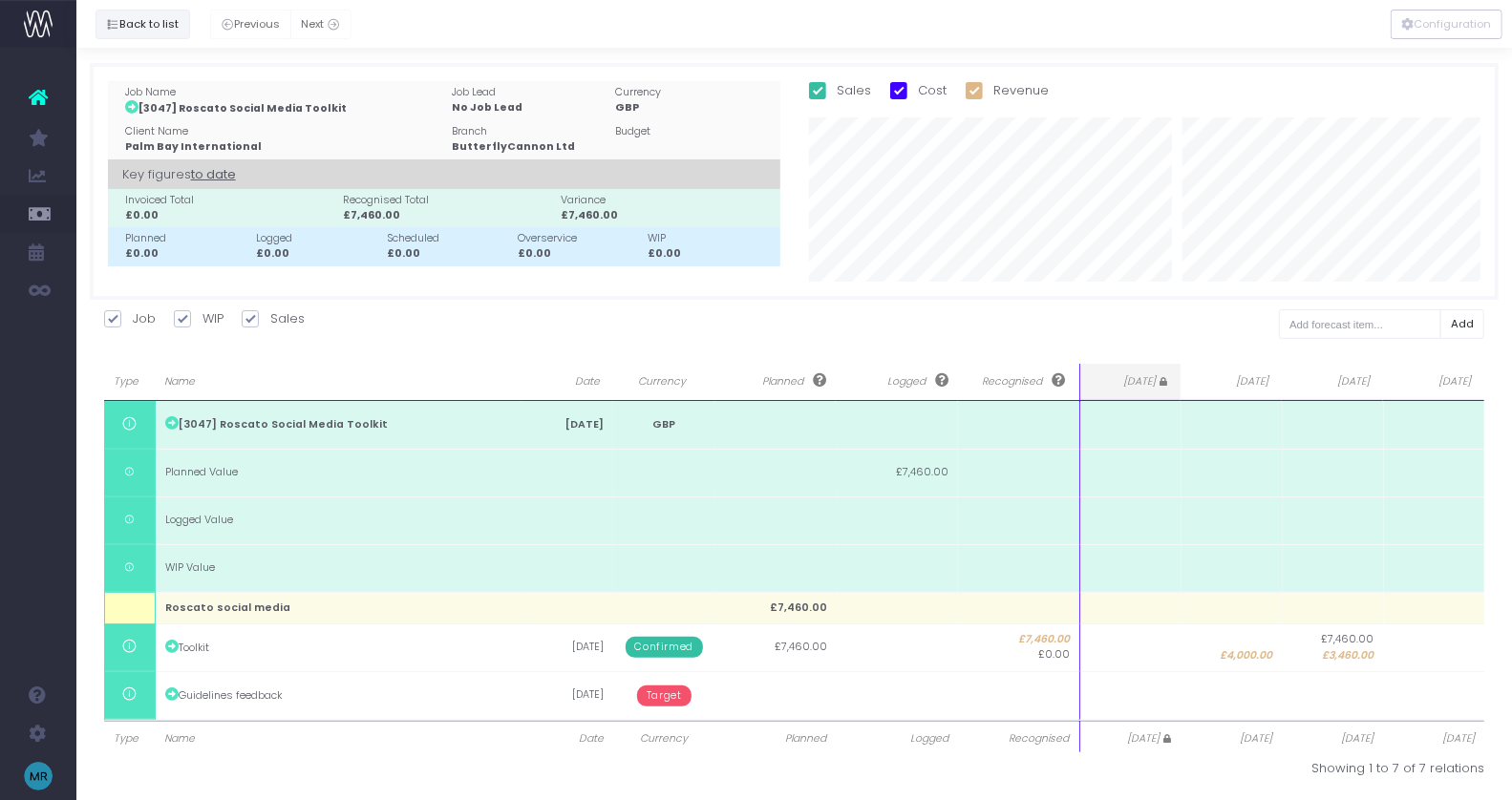
click at [159, 29] on button "Back to list" at bounding box center [143, 24] width 95 height 29
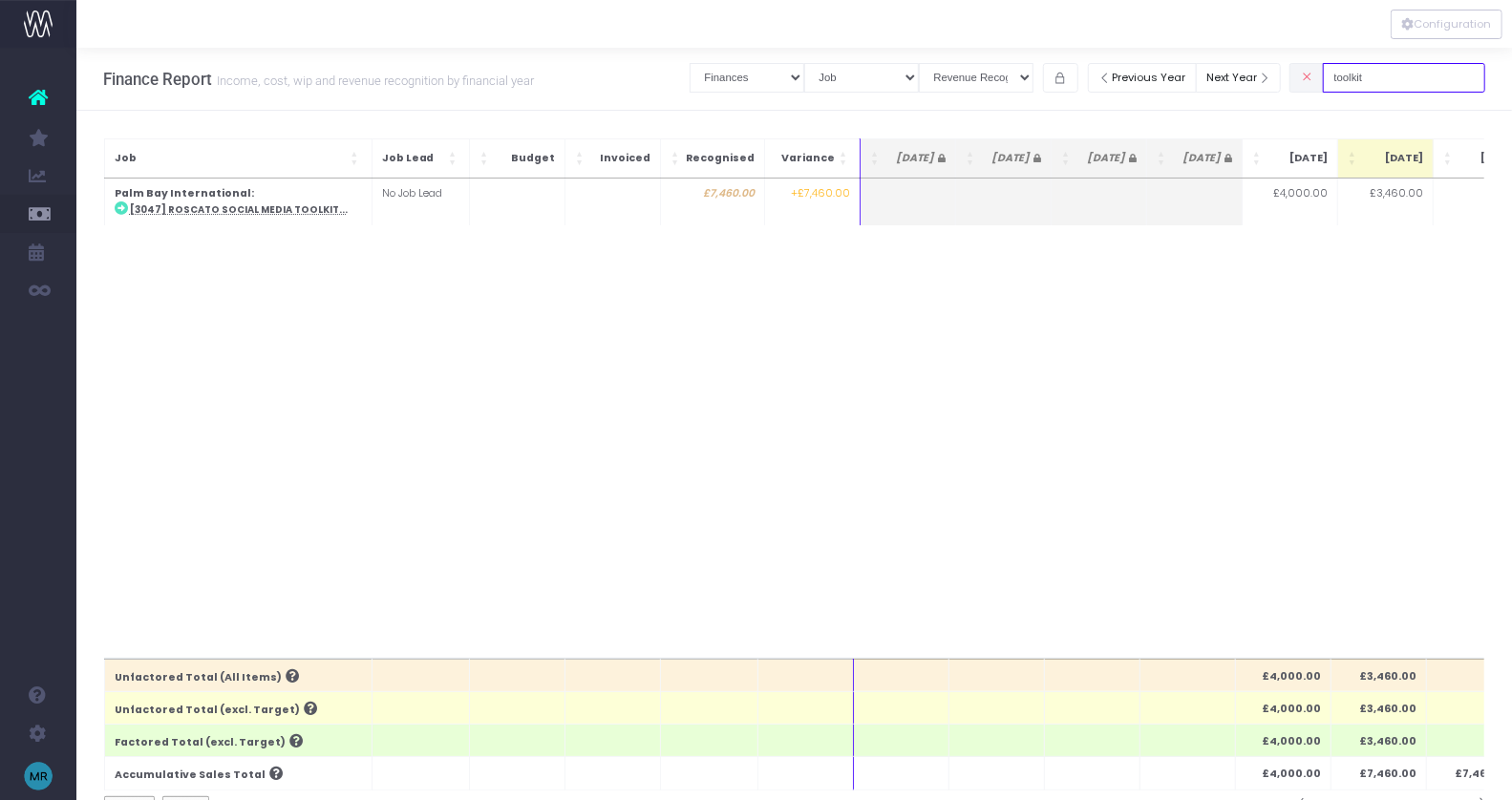
click at [1412, 76] on input "toolkit" at bounding box center [1404, 77] width 162 height 29
drag, startPoint x: 1412, startPoint y: 76, endPoint x: 1292, endPoint y: 76, distance: 120.0
click at [1292, 76] on div "Clear Filters Job summary column shows... Finances Chart Summary by Job Client …" at bounding box center [1087, 78] width 795 height 39
type input "consumer"
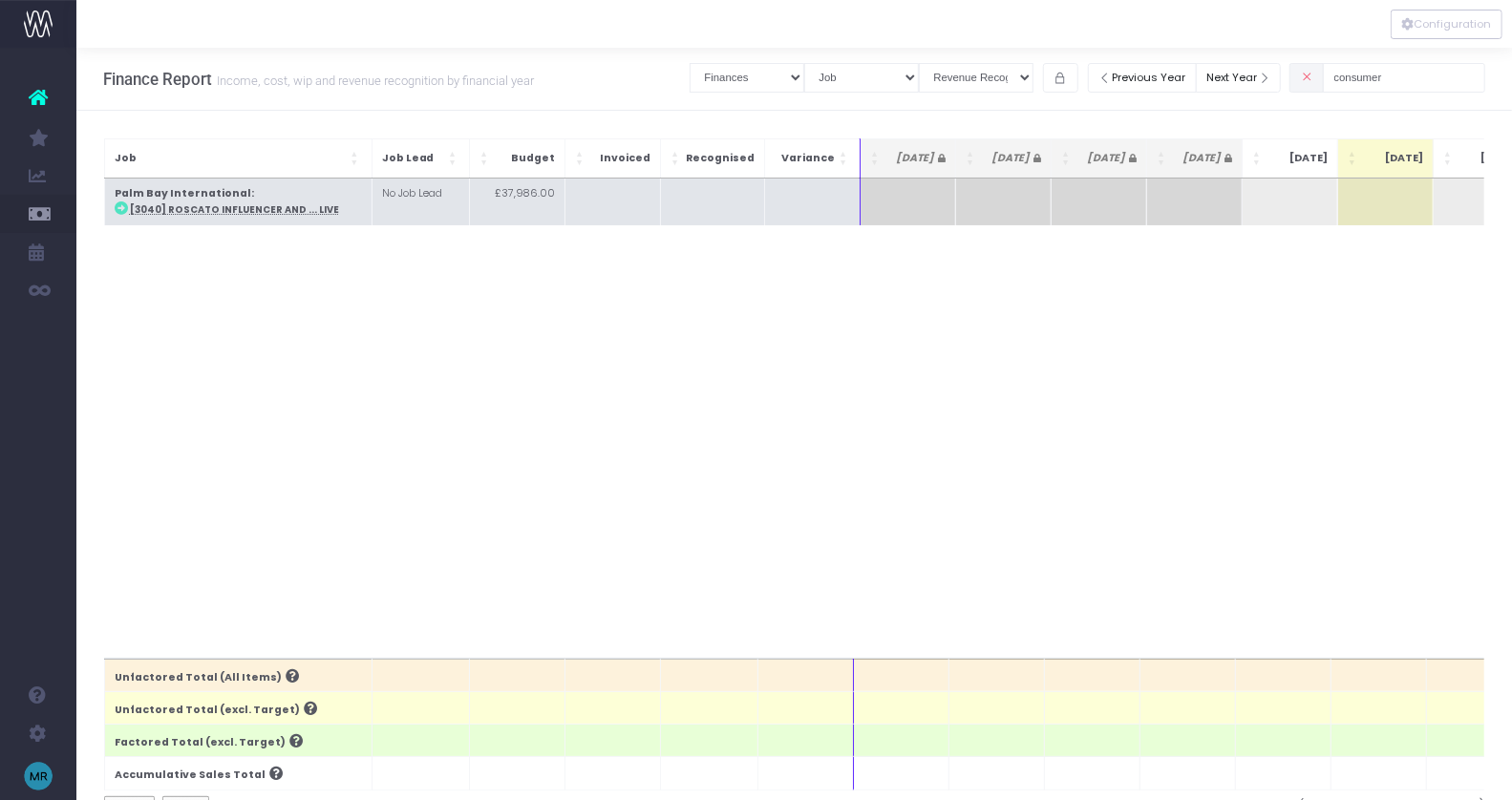
click at [268, 209] on abbr "[3040] Roscato Influencer and ... Live" at bounding box center [235, 209] width 209 height 13
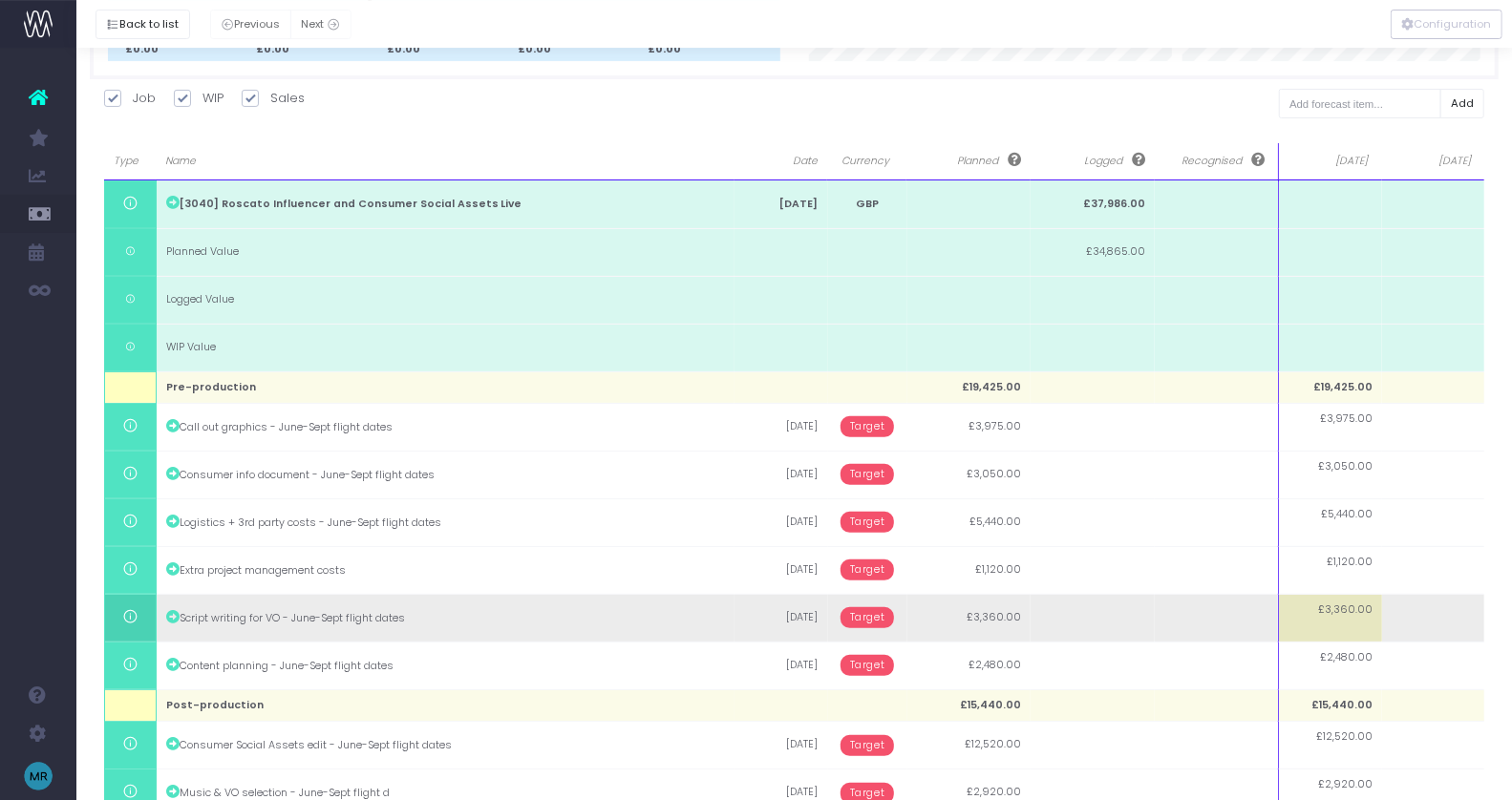
scroll to position [253, 0]
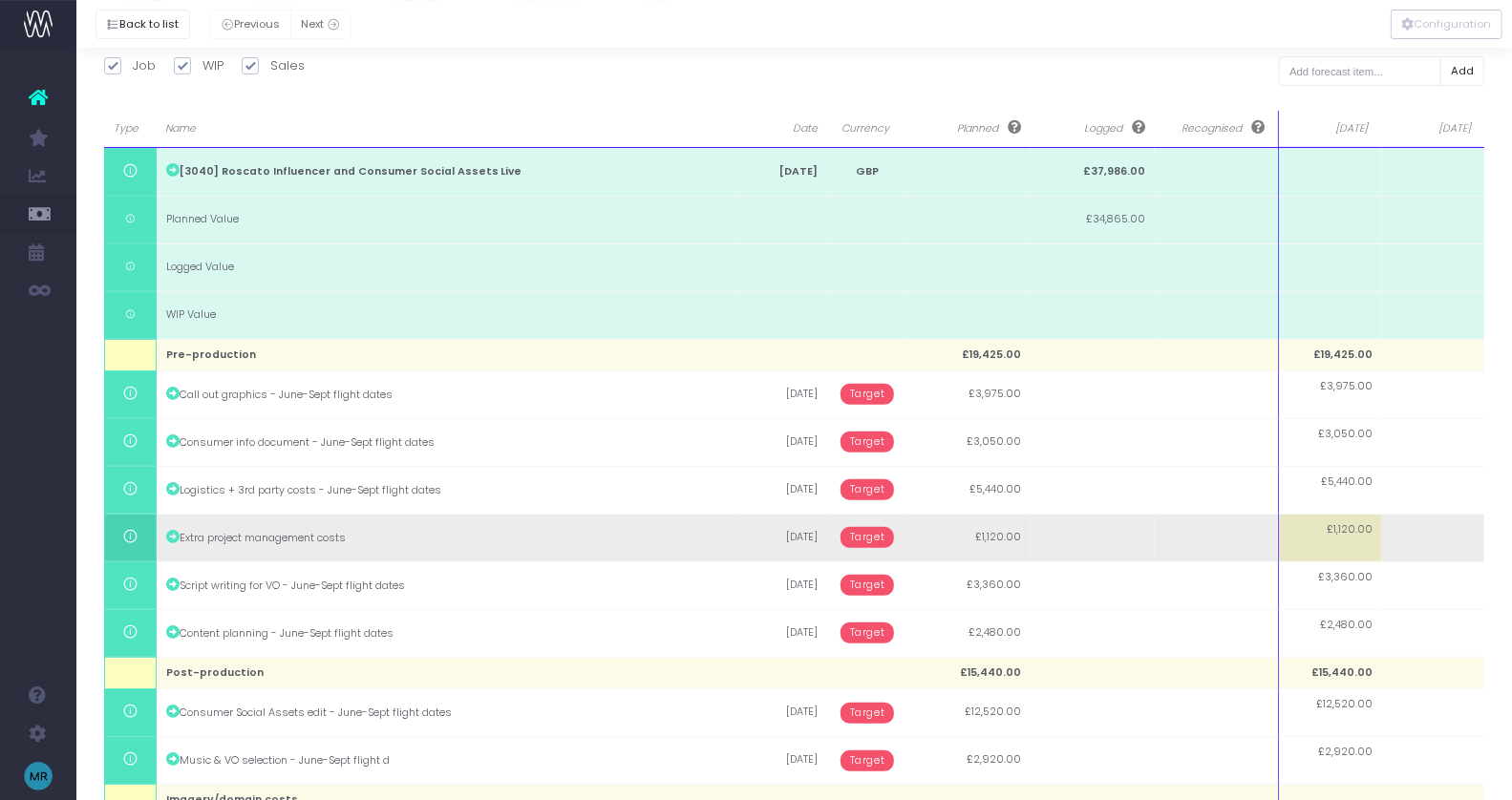
click at [1362, 534] on span "£1,120.00" at bounding box center [1349, 530] width 46 height 16
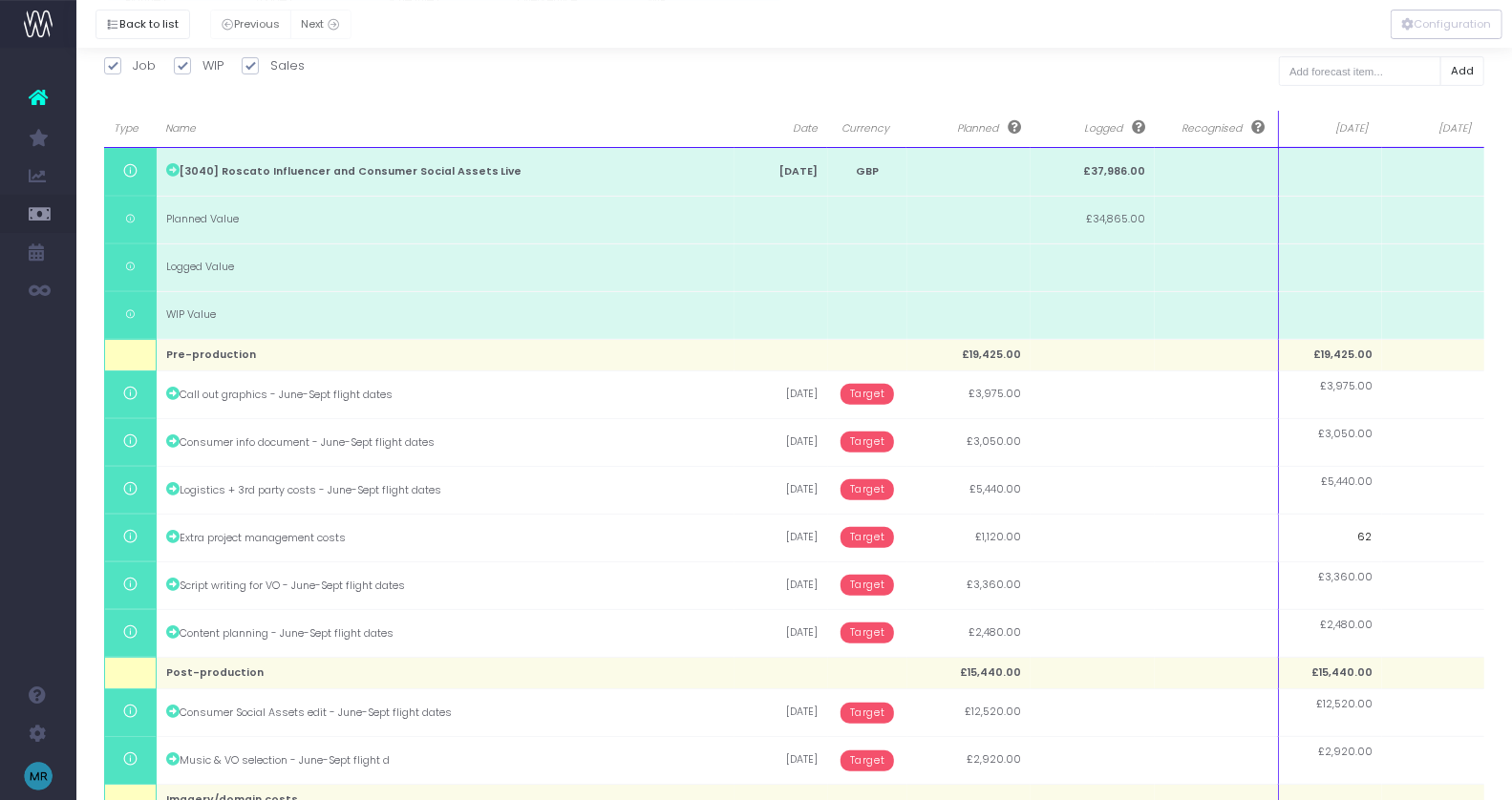
type input "620"
click at [1335, 540] on input "620" at bounding box center [1330, 537] width 103 height 48
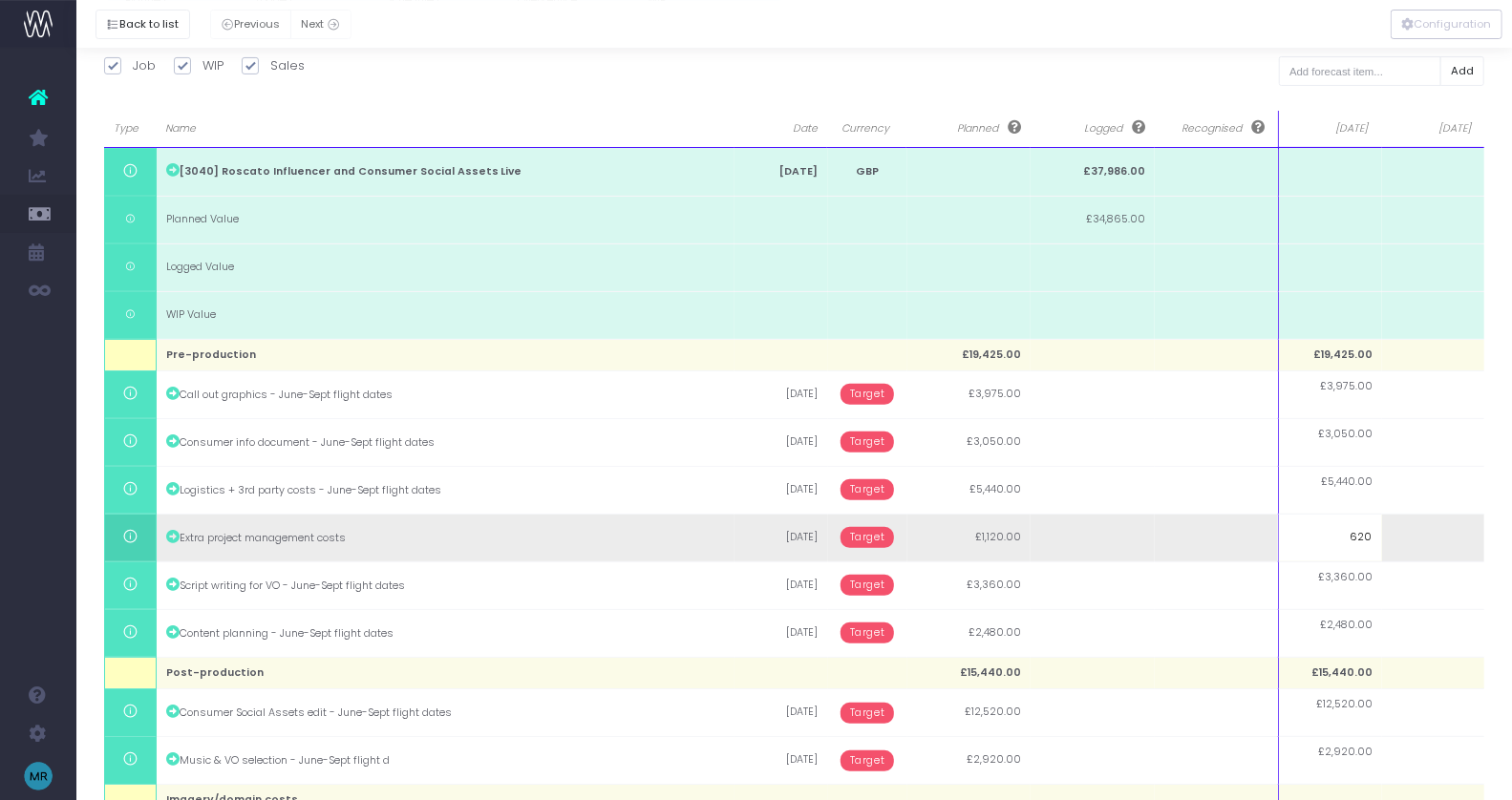
click at [874, 537] on body "Oh my... this is bad. [PERSON_NAME] wasn't able to load this page. Please conta…" at bounding box center [756, 147] width 1512 height 800
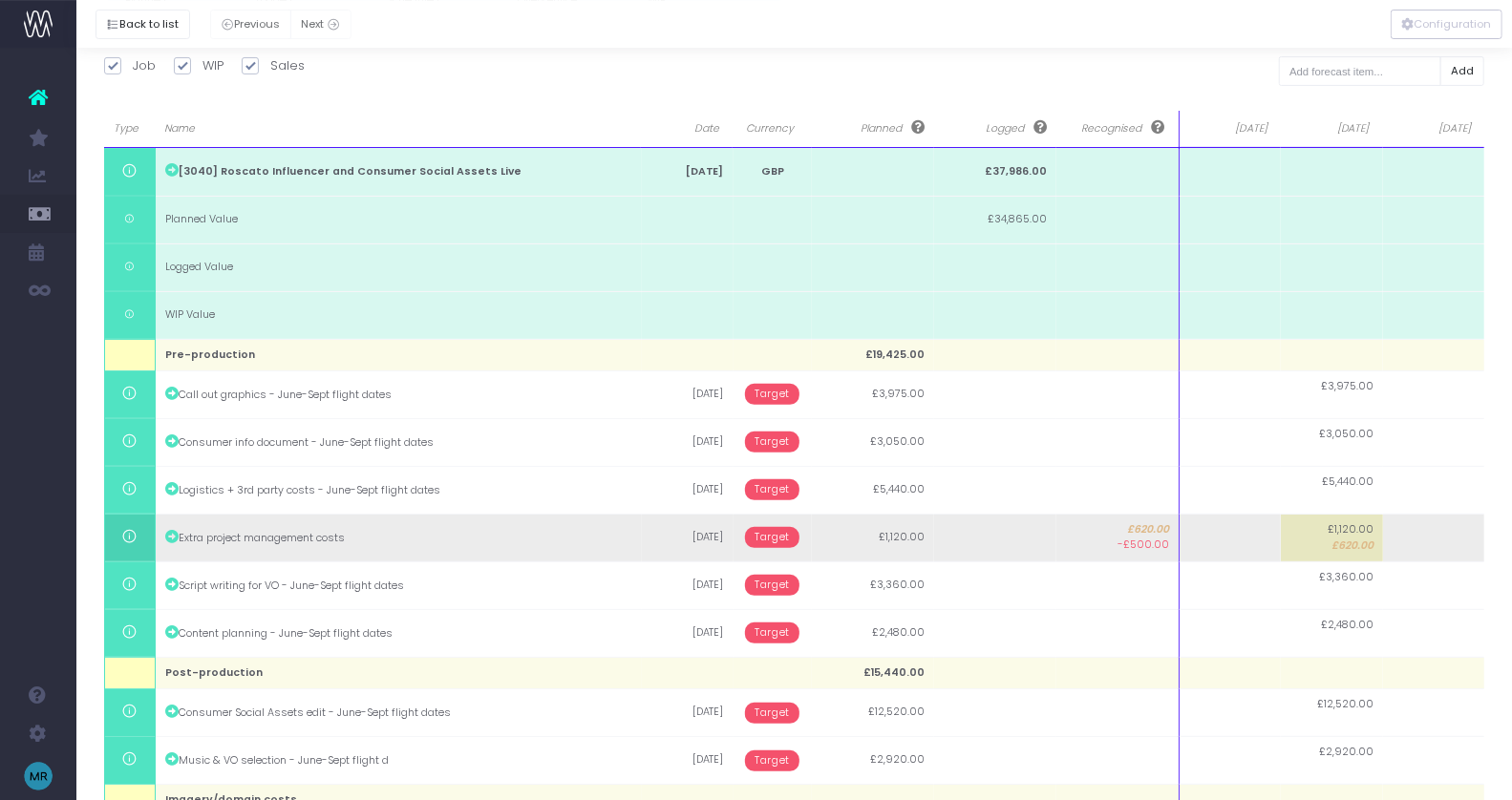
click at [1269, 546] on td at bounding box center [1229, 537] width 102 height 48
type input "500"
click at [767, 535] on body "Oh my... this is bad. [PERSON_NAME] wasn't able to load this page. Please conta…" at bounding box center [756, 147] width 1512 height 800
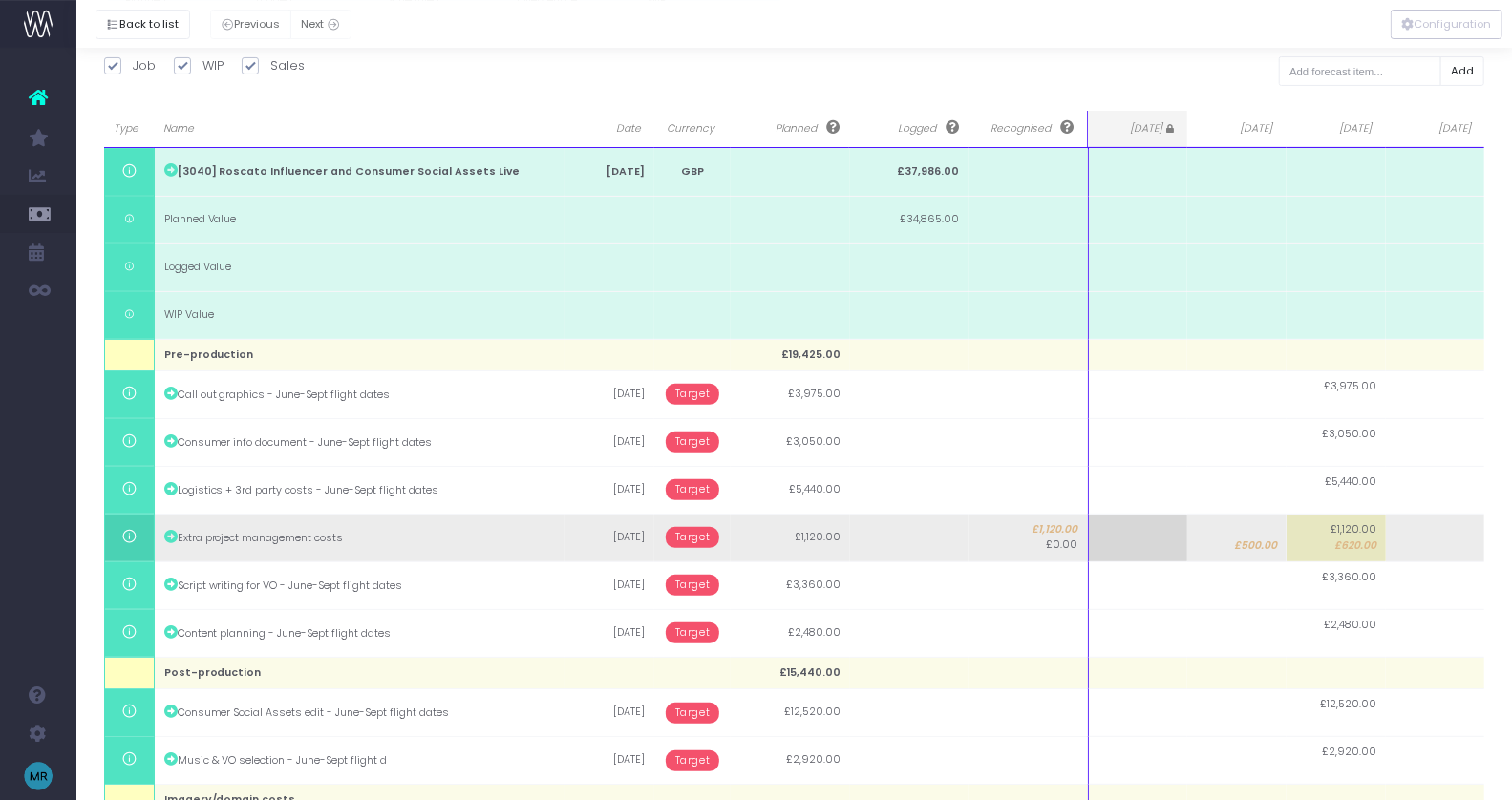
click at [697, 540] on span "Target" at bounding box center [693, 537] width 55 height 21
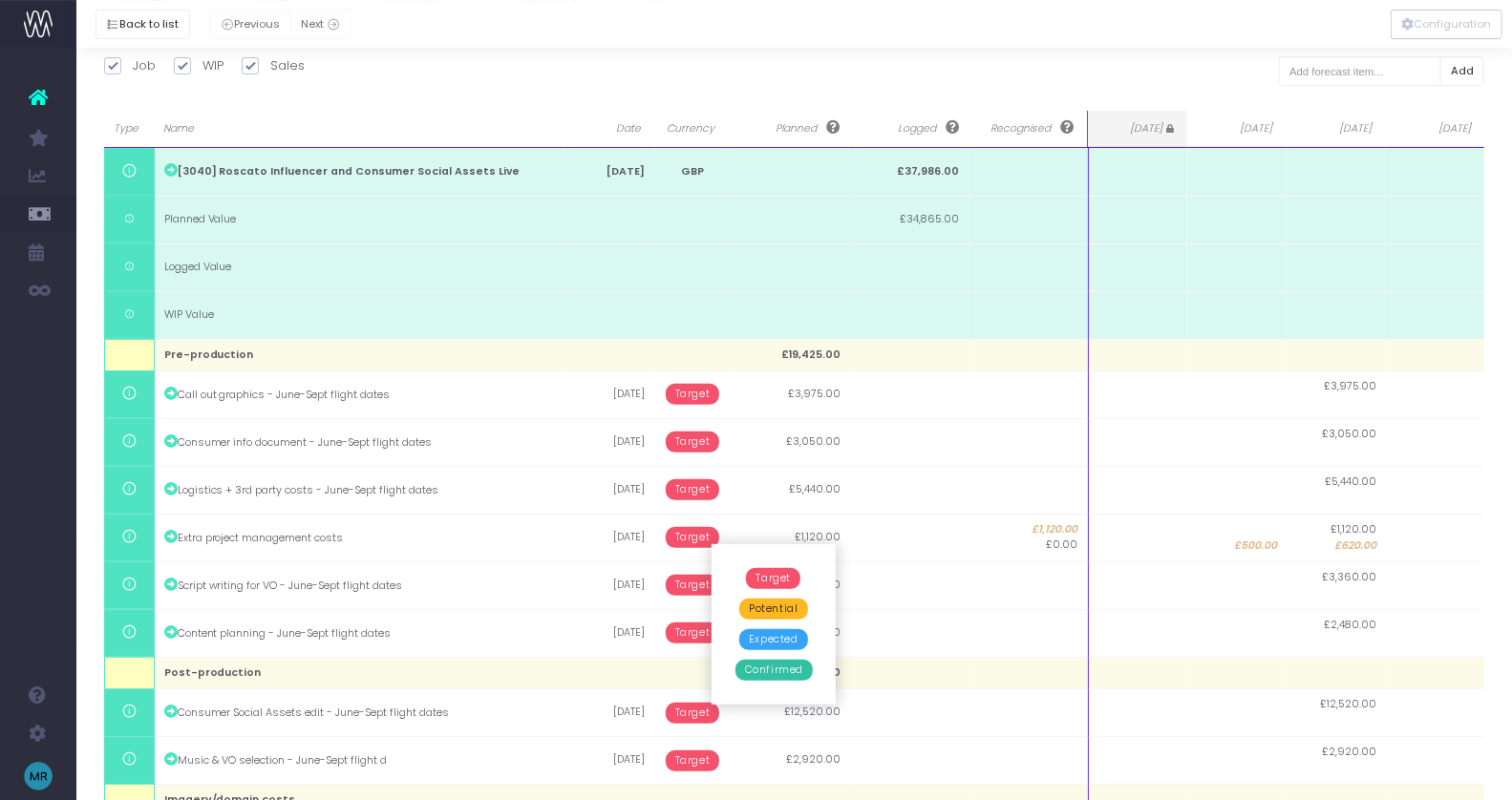
click at [777, 671] on span "Confirmed" at bounding box center [774, 670] width 77 height 21
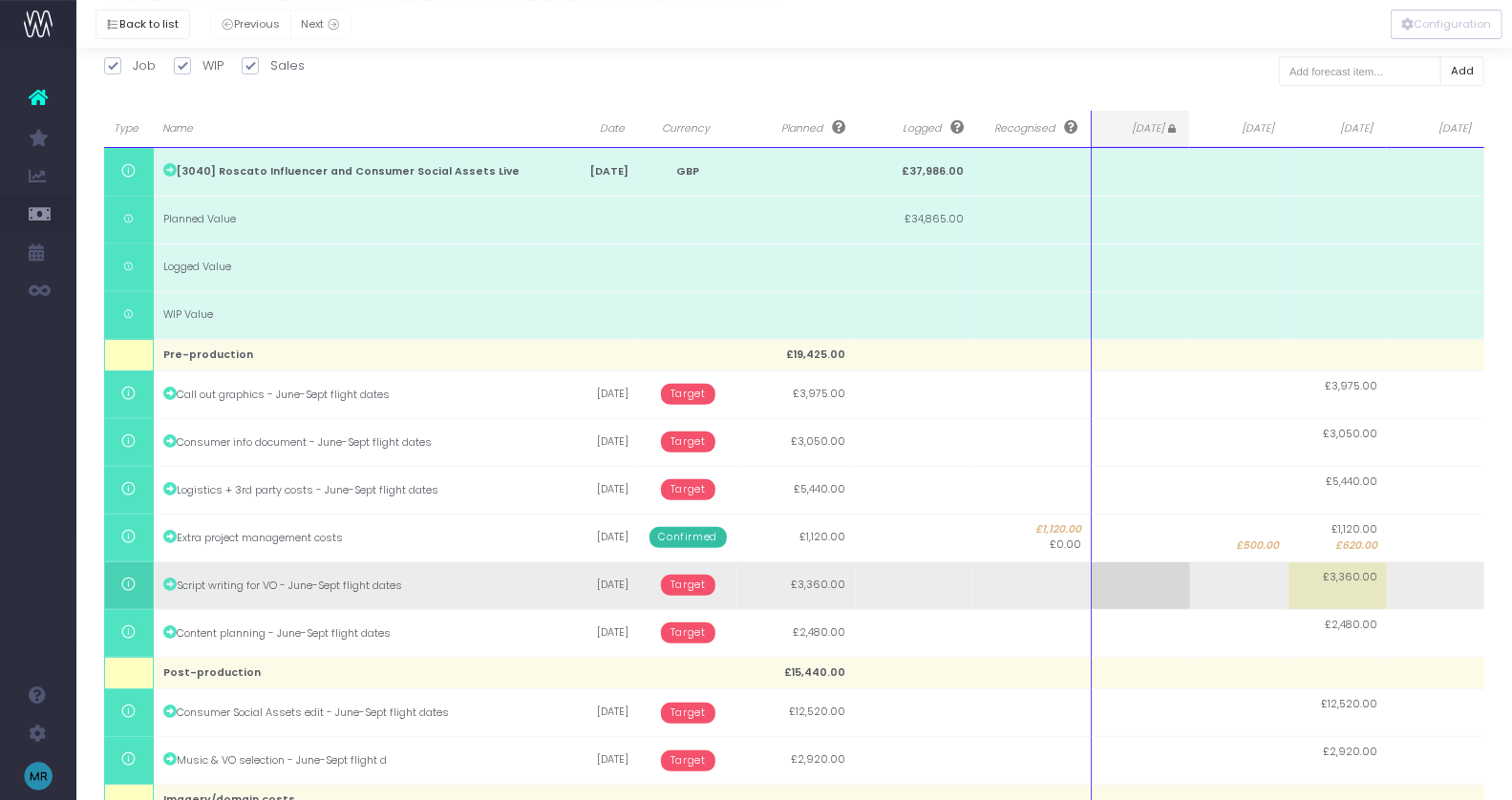
click at [1325, 583] on td "£3,360.00" at bounding box center [1337, 585] width 99 height 48
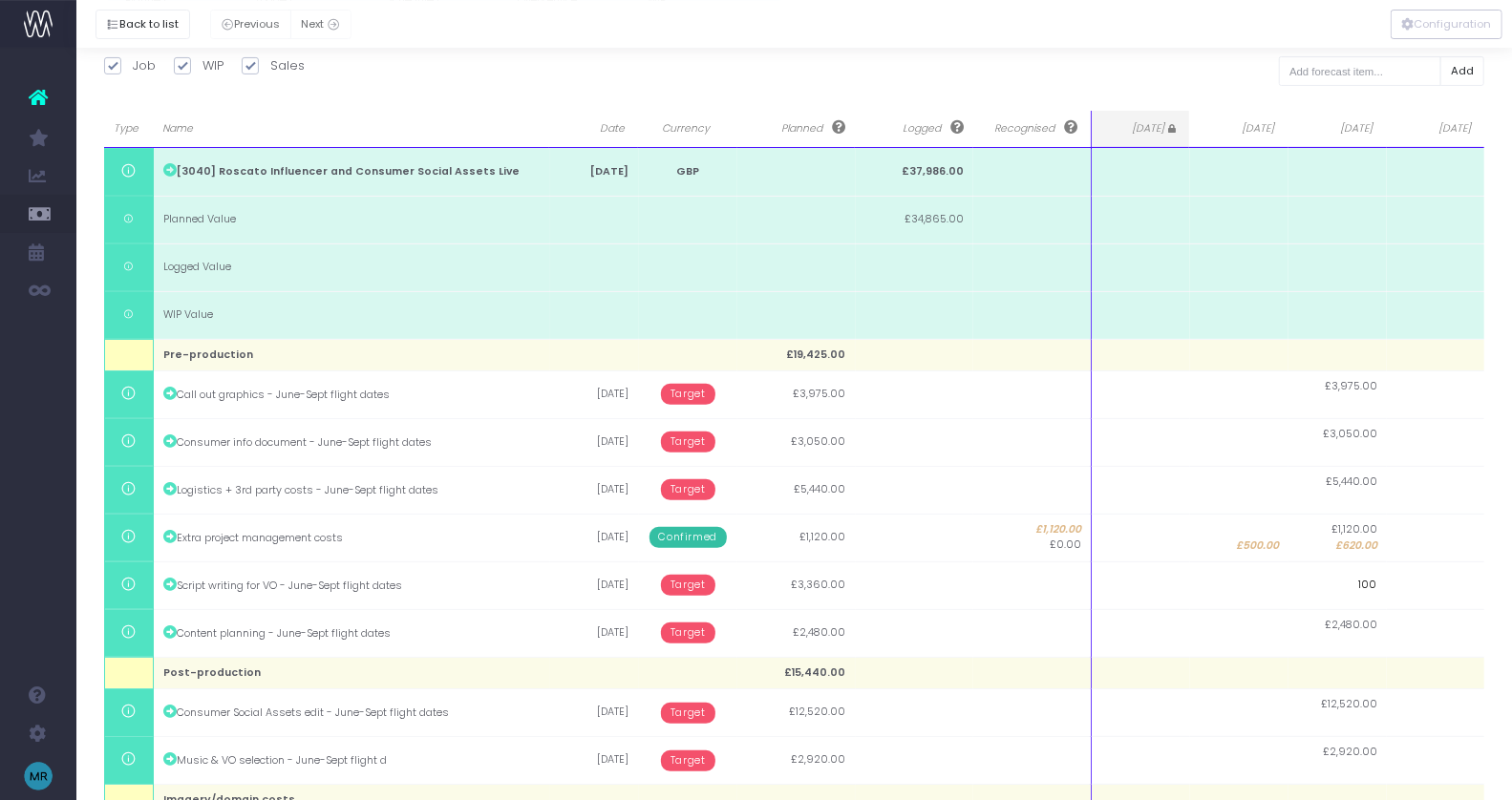
type input "1000"
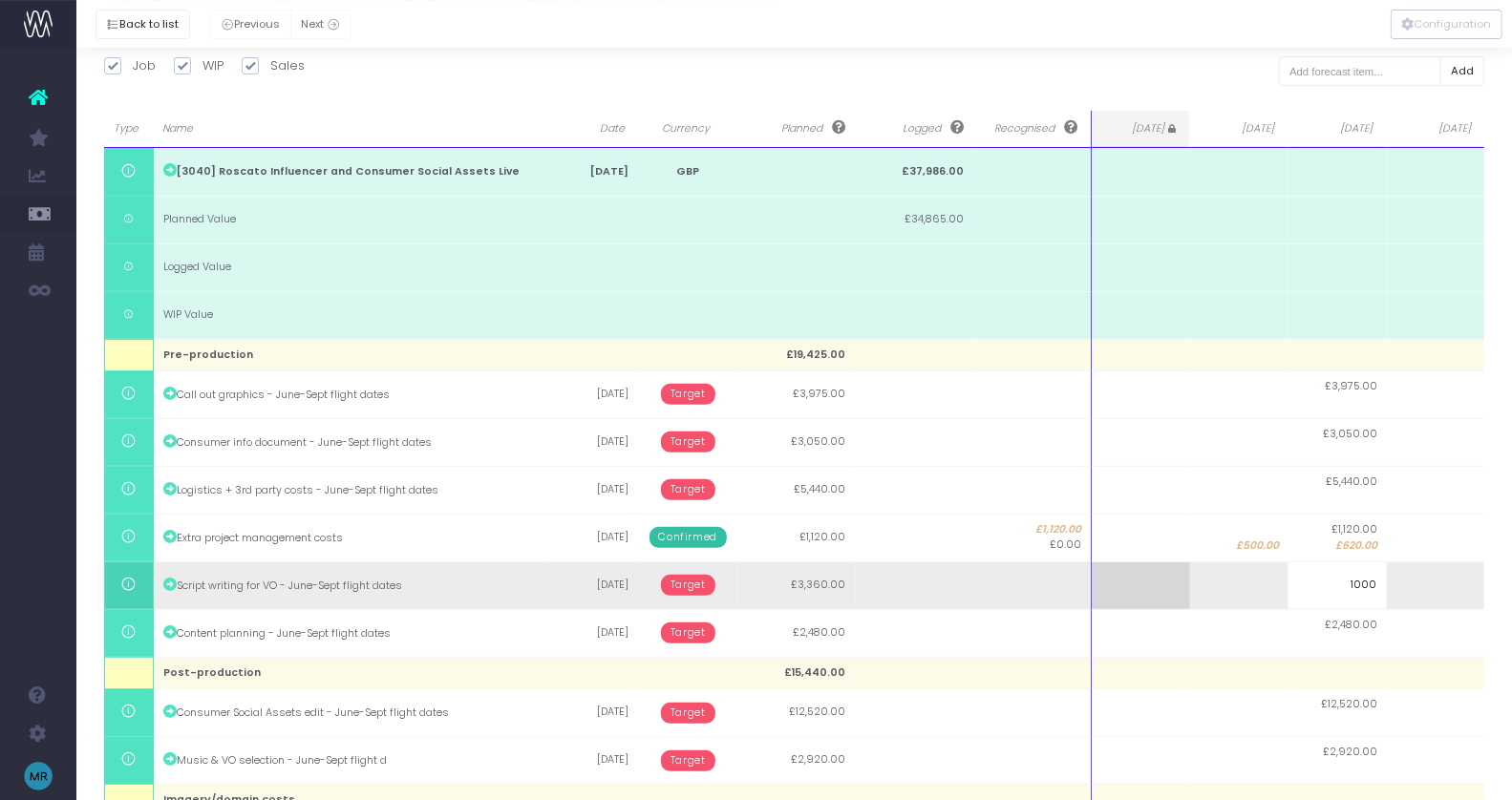
click at [1235, 548] on body "Oh my... this is bad. [PERSON_NAME] wasn't able to load this page. Please conta…" at bounding box center [756, 147] width 1512 height 800
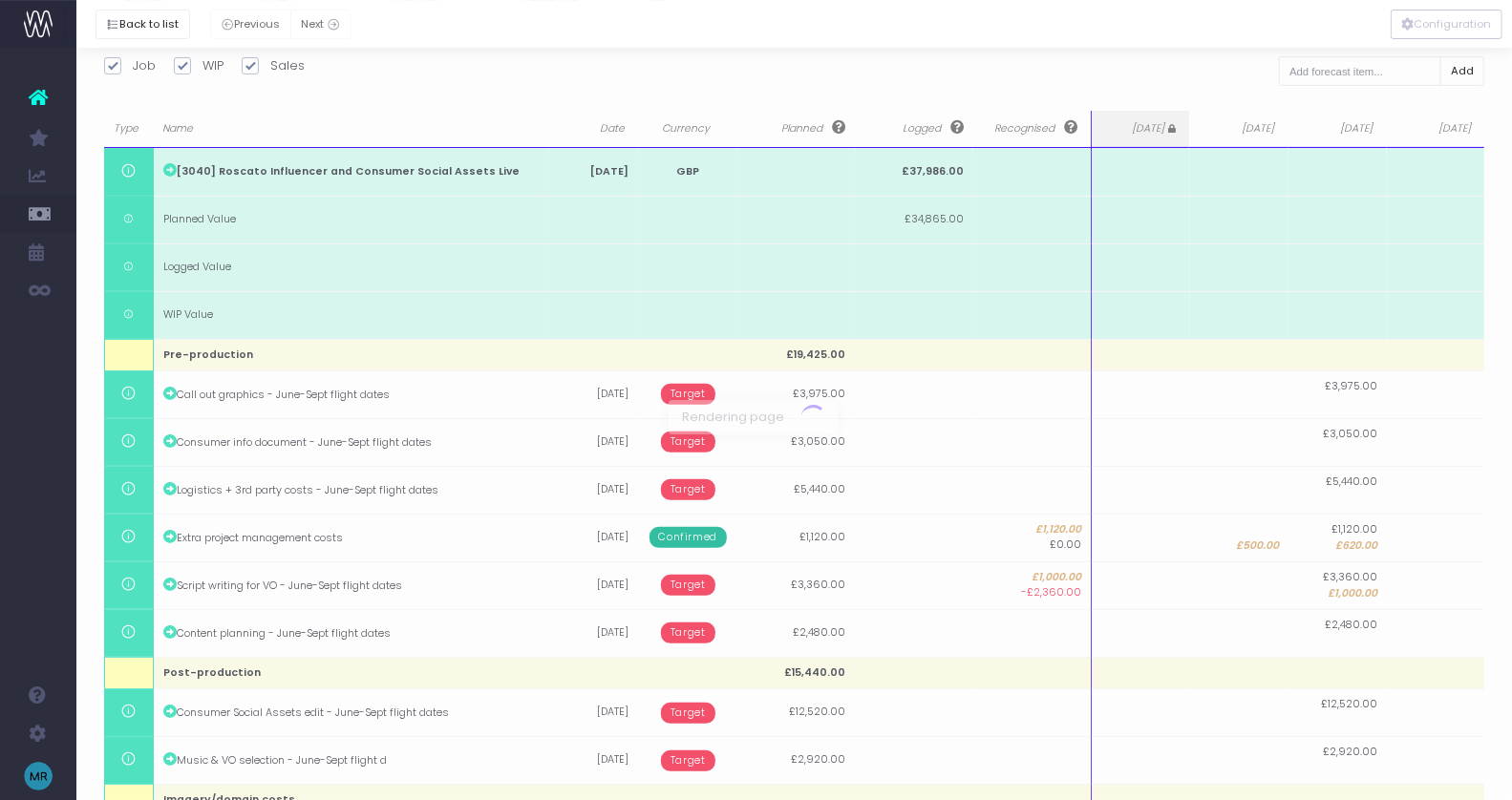
click at [1257, 585] on div at bounding box center [756, 400] width 1512 height 800
click at [1257, 585] on td at bounding box center [1239, 585] width 99 height 48
type input "2360"
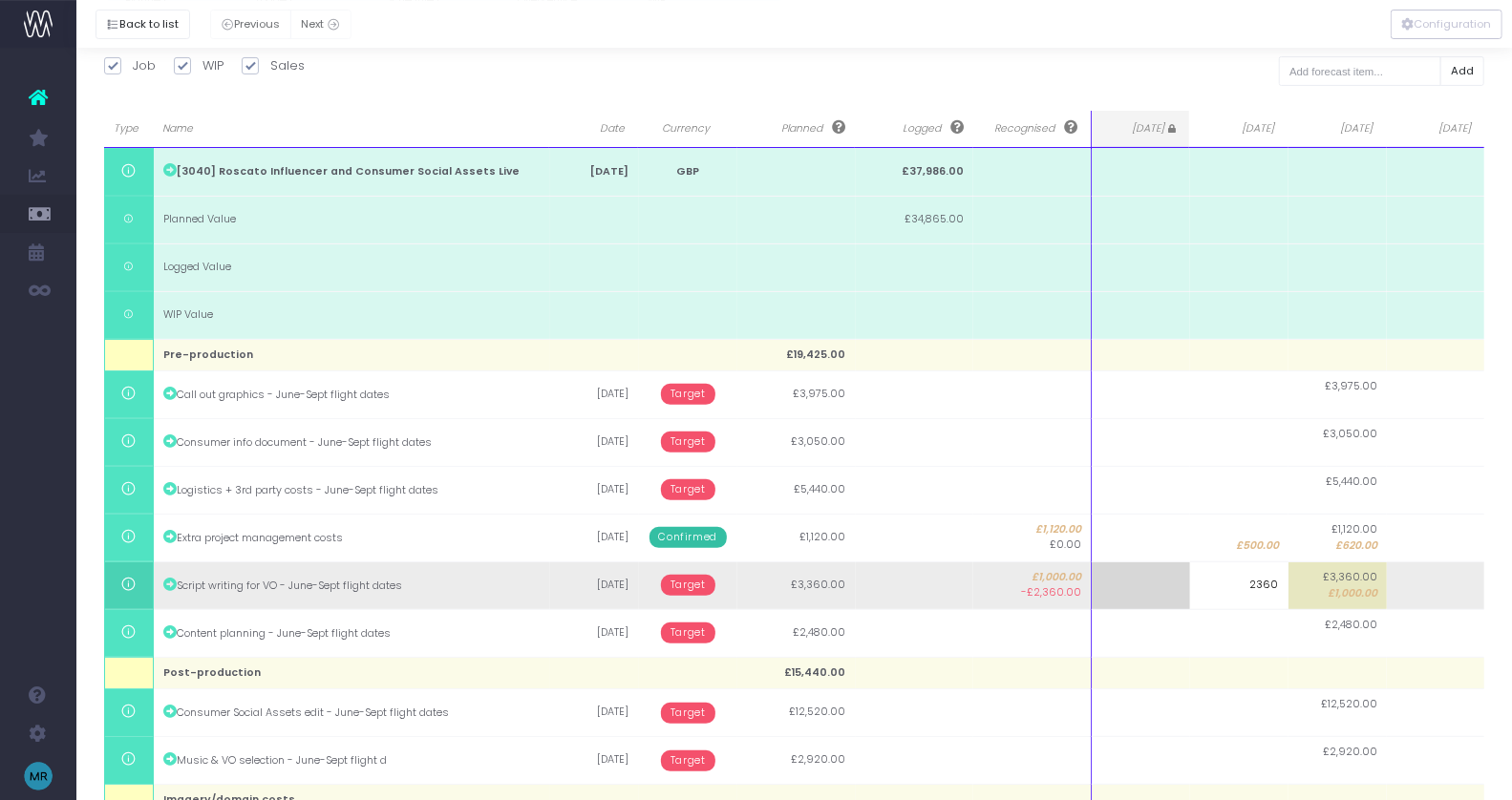
click at [696, 548] on body "Oh my... this is bad. [PERSON_NAME] wasn't able to load this page. Please conta…" at bounding box center [756, 147] width 1512 height 800
click at [690, 585] on span "Target" at bounding box center [689, 585] width 55 height 21
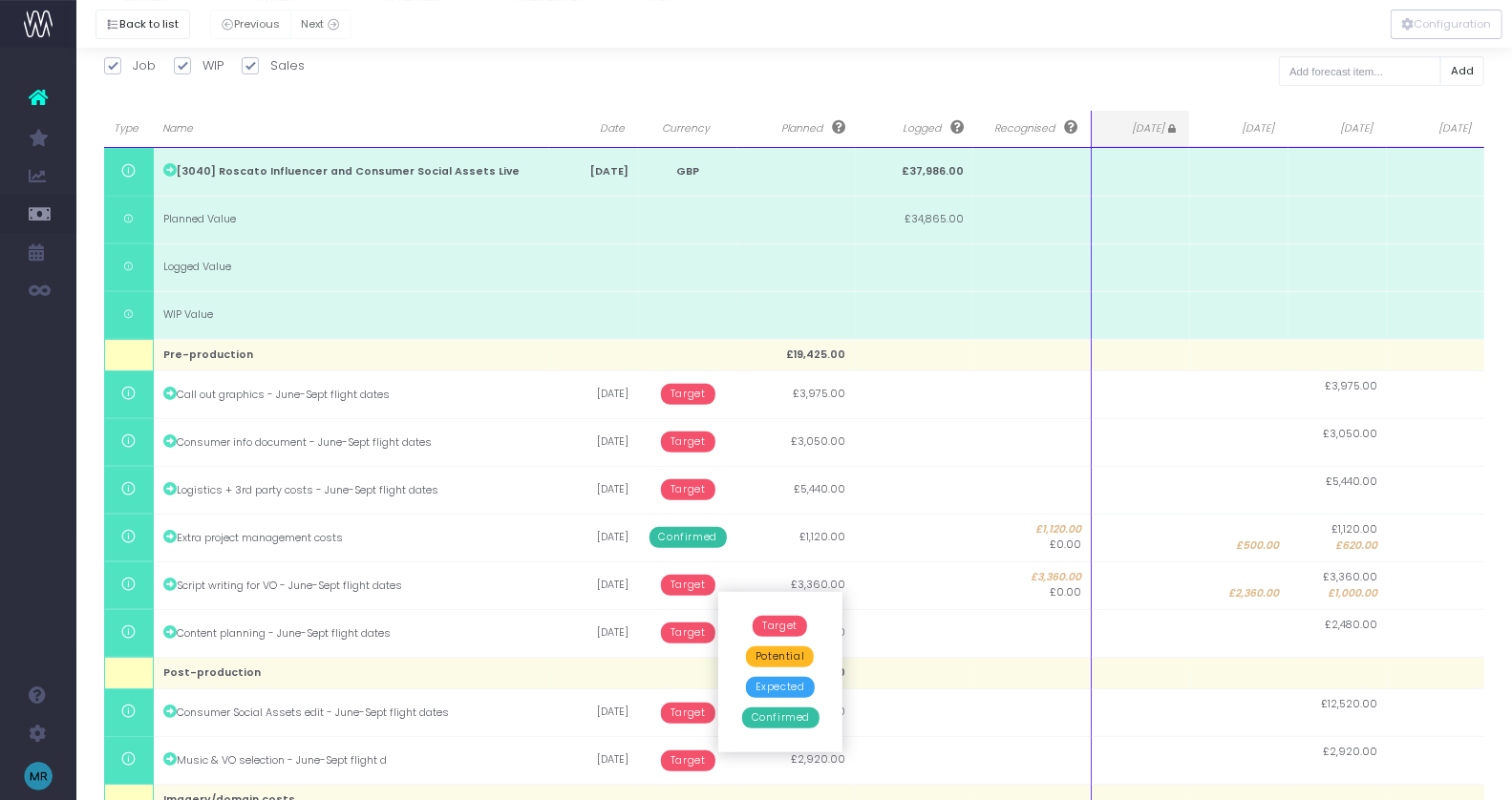
click at [766, 713] on span "Confirmed" at bounding box center [780, 718] width 77 height 21
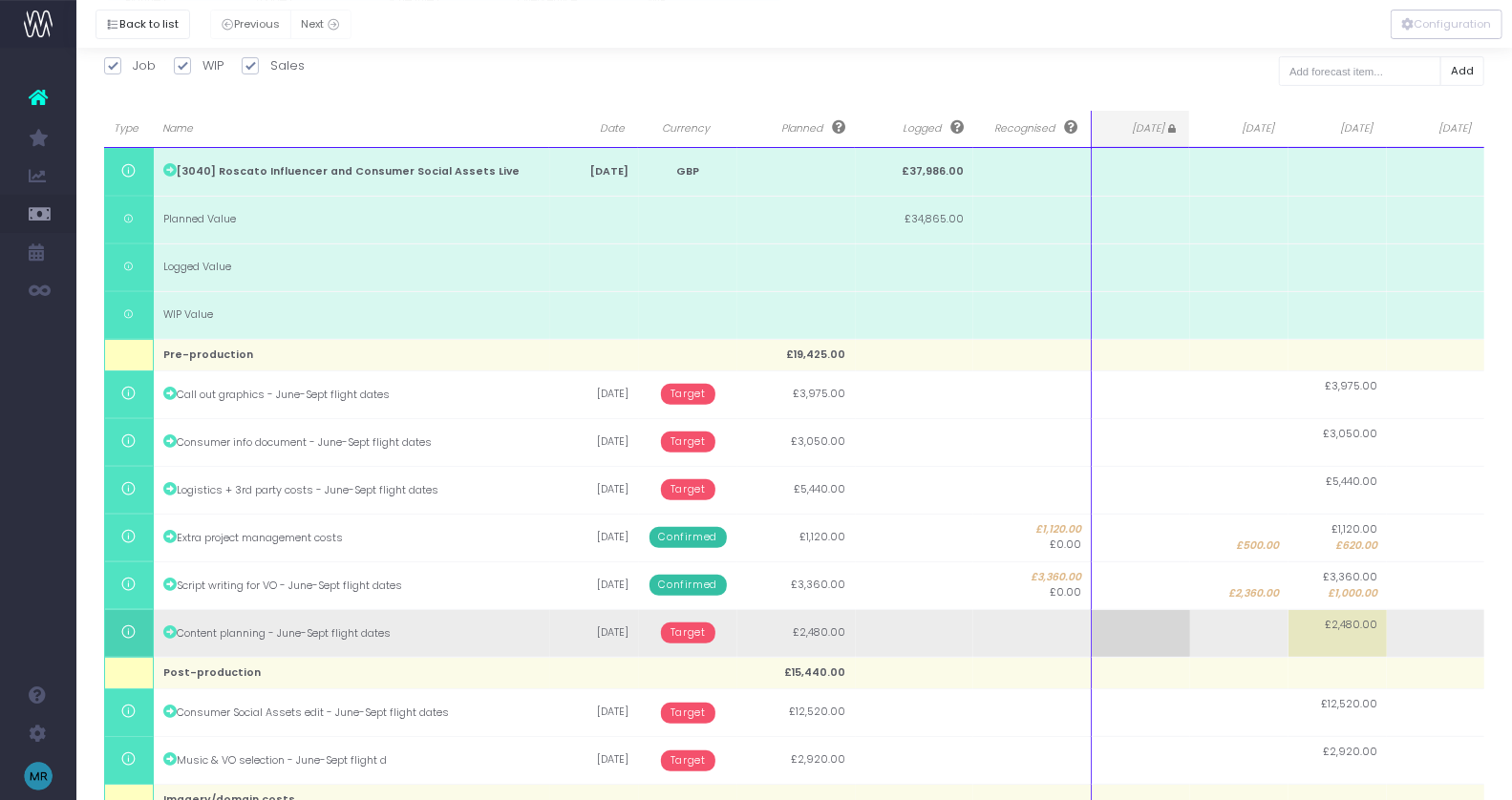
click at [1348, 646] on td "£2,480.00" at bounding box center [1337, 633] width 99 height 48
type input "2480"
click at [686, 548] on body "Oh my... this is bad. [PERSON_NAME] wasn't able to load this page. Please conta…" at bounding box center [756, 147] width 1512 height 800
click at [689, 631] on span "Target" at bounding box center [689, 633] width 55 height 21
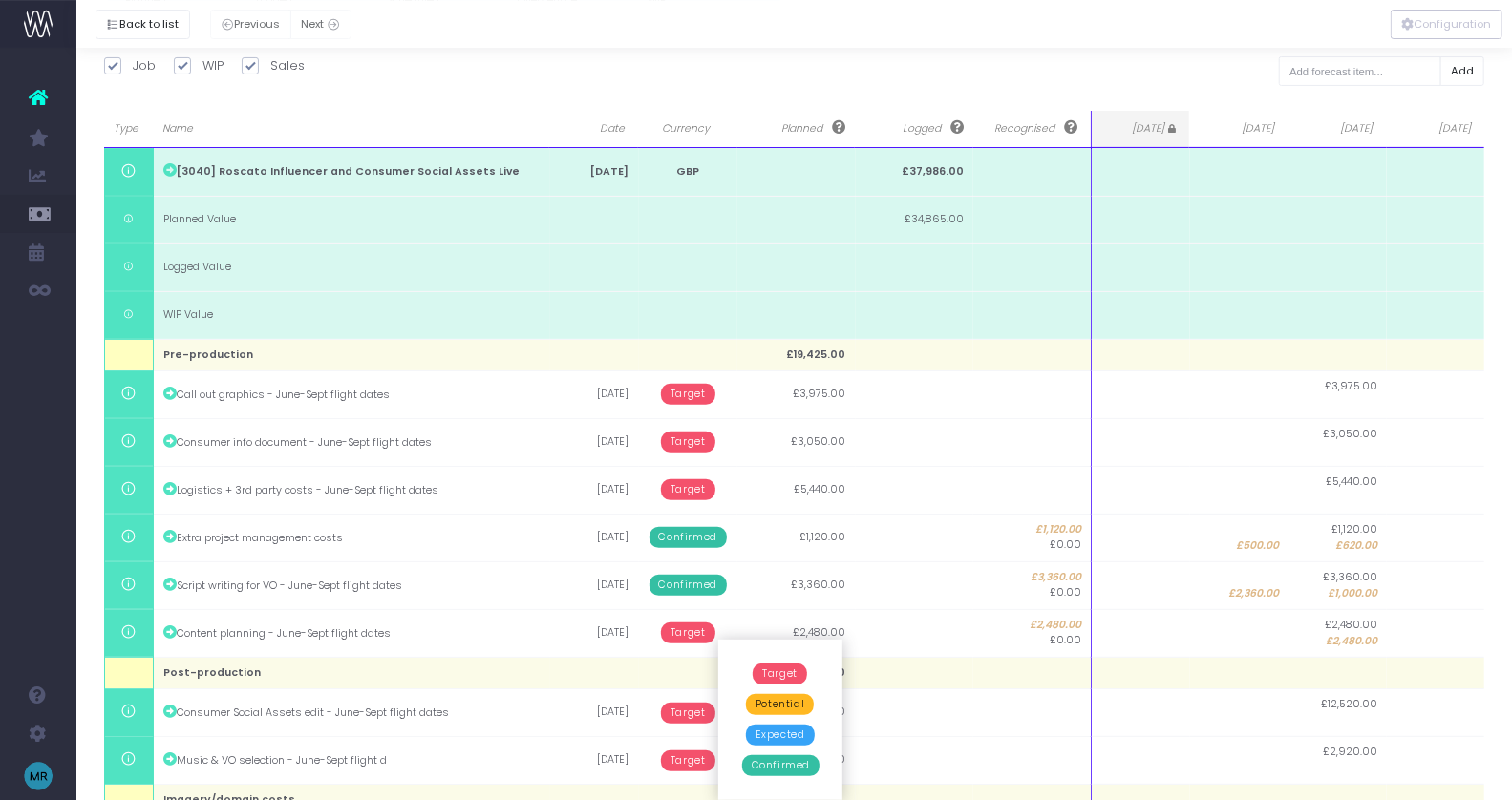
click at [773, 765] on span "Confirmed" at bounding box center [780, 765] width 77 height 21
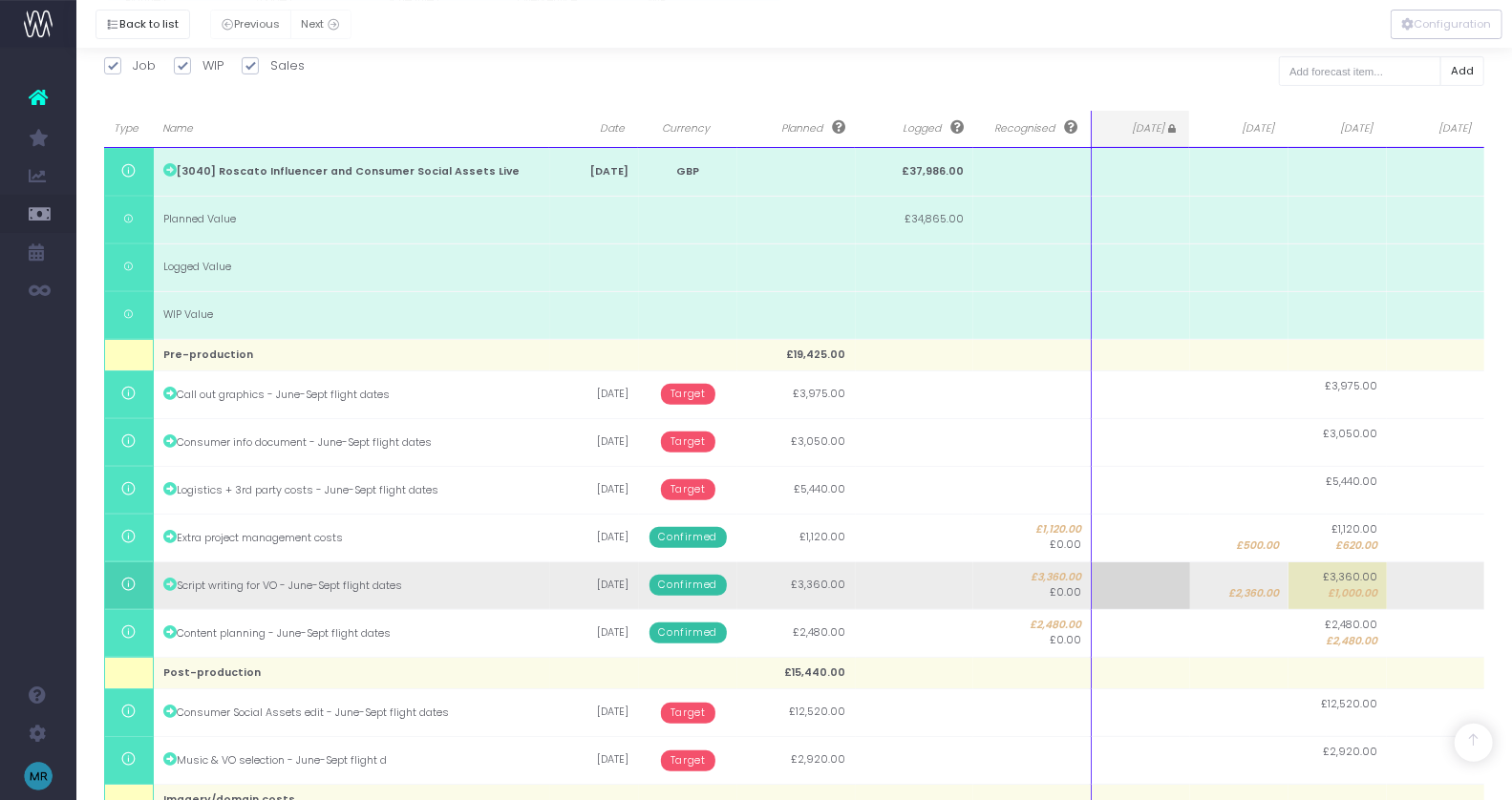
scroll to position [398, 0]
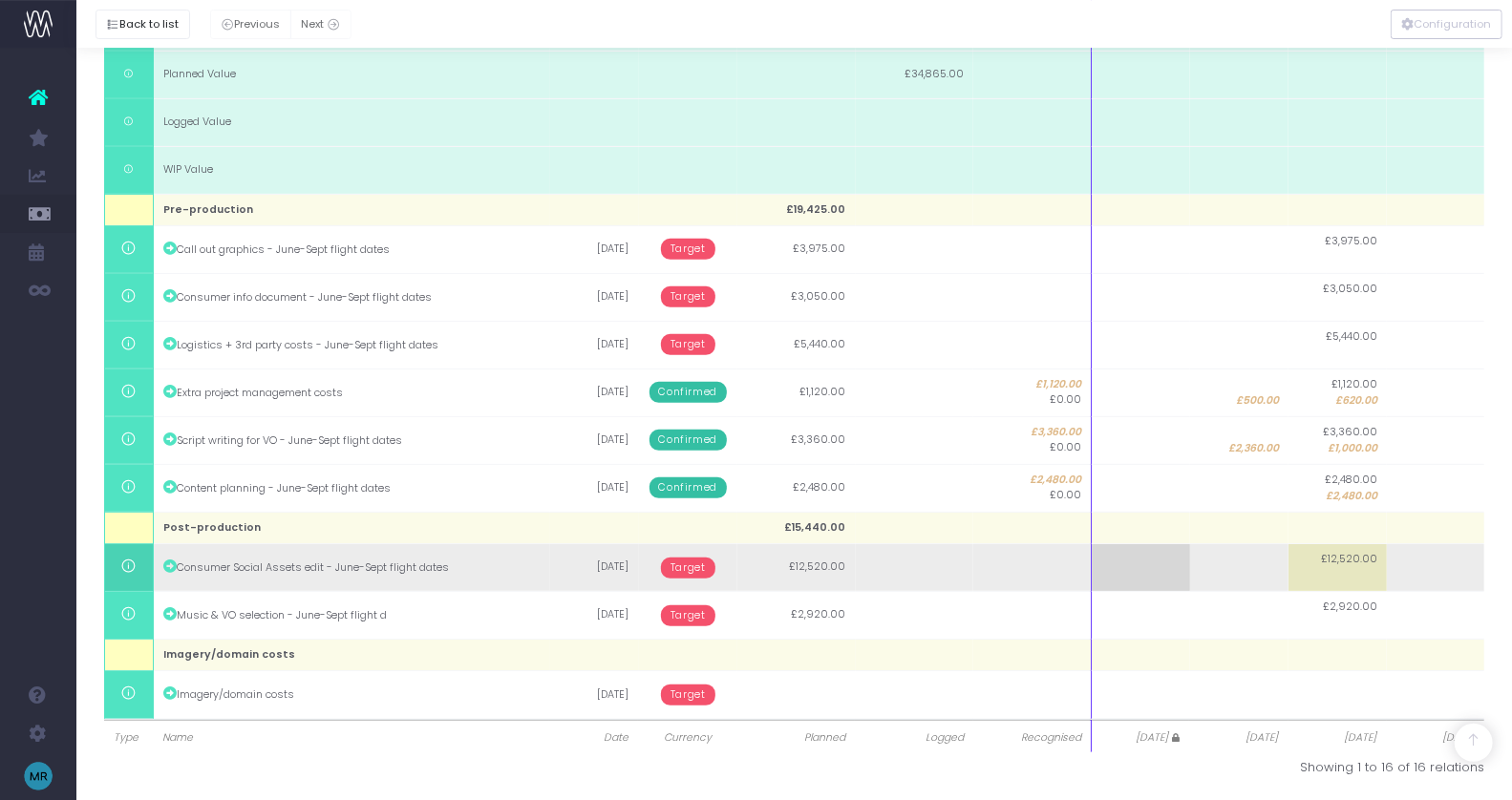
click at [1384, 556] on td "£12,520.00" at bounding box center [1337, 568] width 99 height 48
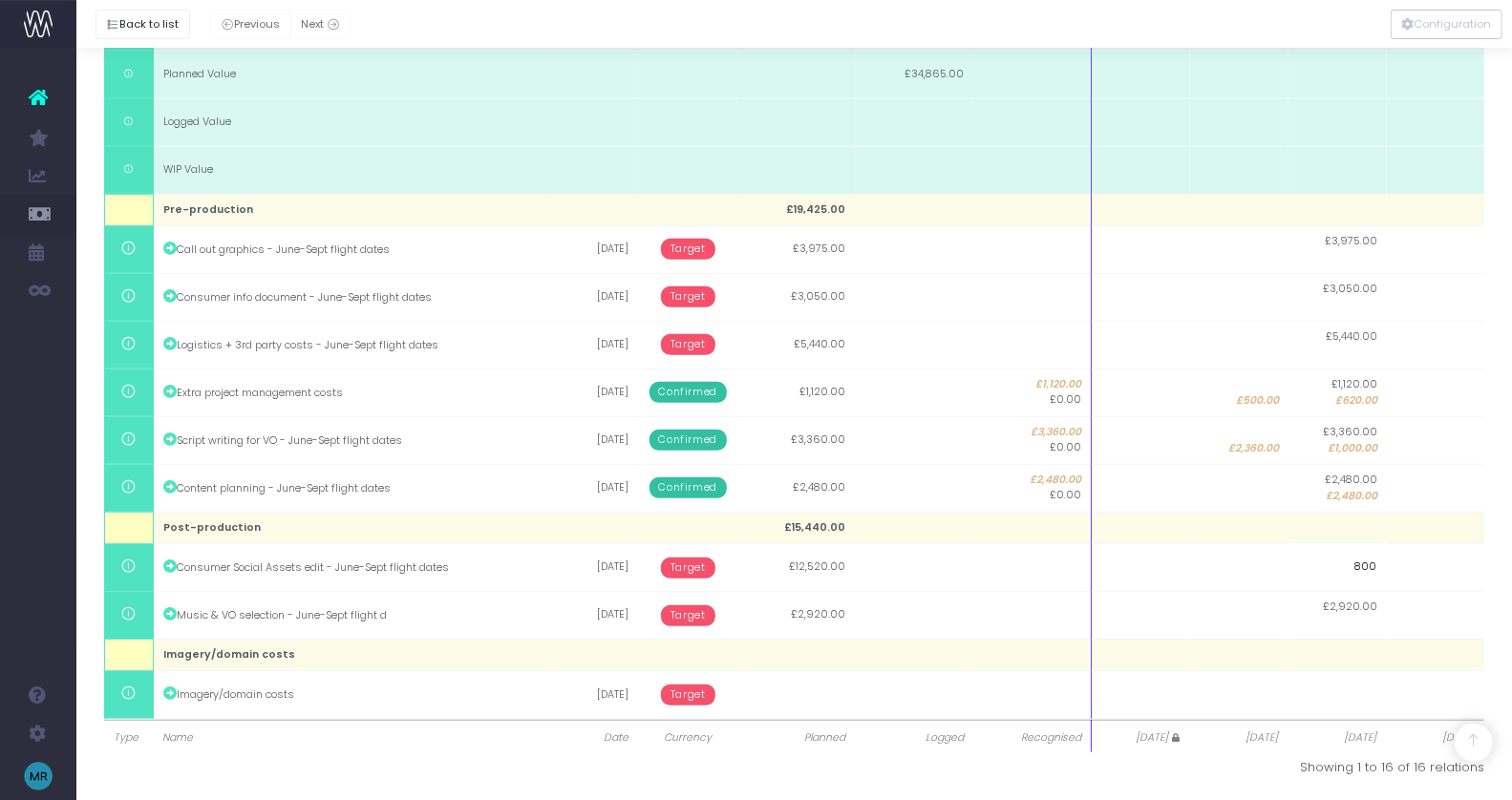
type input "8000"
click at [1412, 575] on div at bounding box center [756, 400] width 1512 height 800
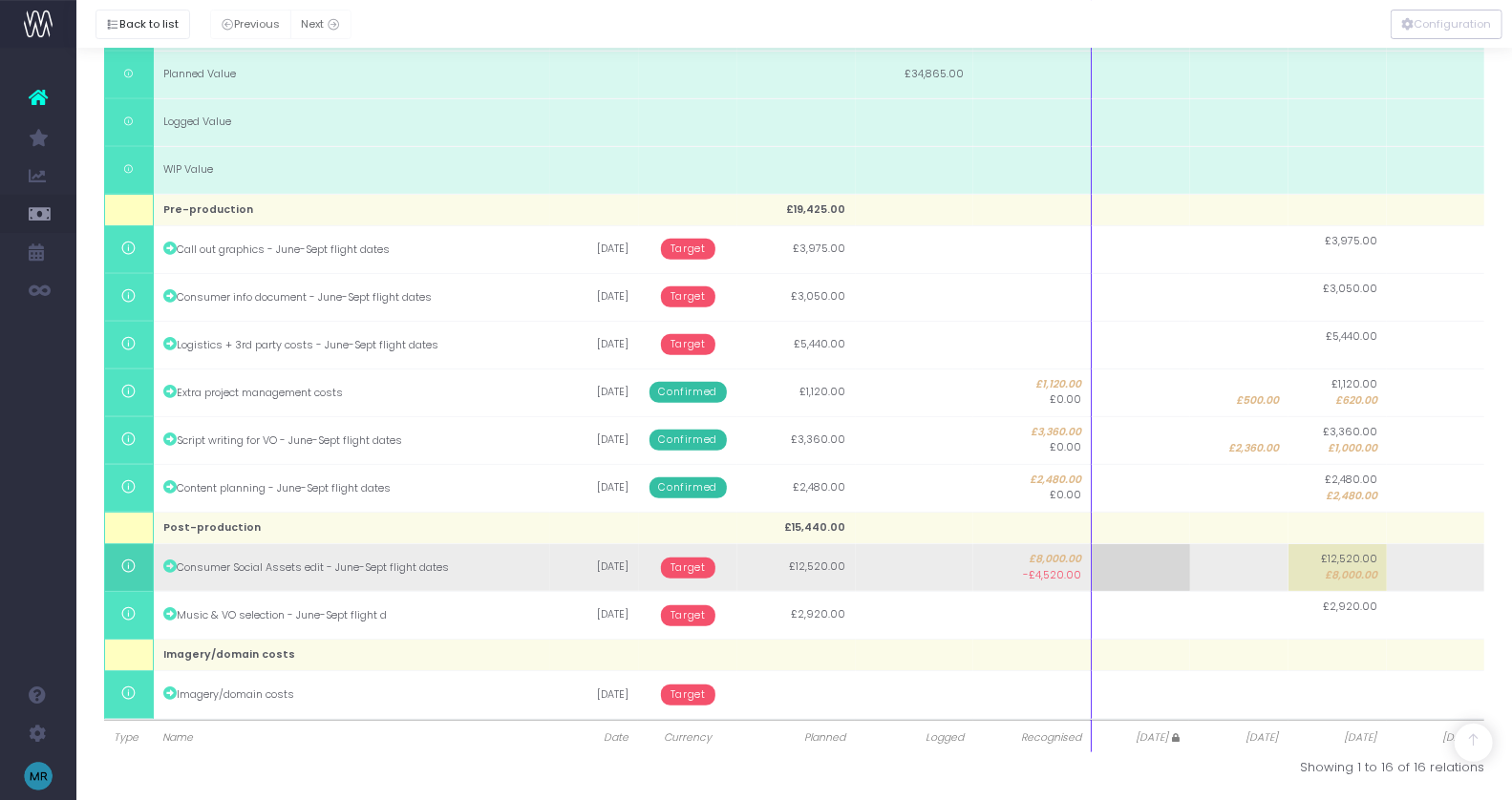
click at [1419, 557] on td at bounding box center [1436, 568] width 99 height 48
type input "4520"
click at [700, 402] on body "Oh my... this is bad. [PERSON_NAME] wasn't able to load this page. Please conta…" at bounding box center [756, 2] width 1512 height 800
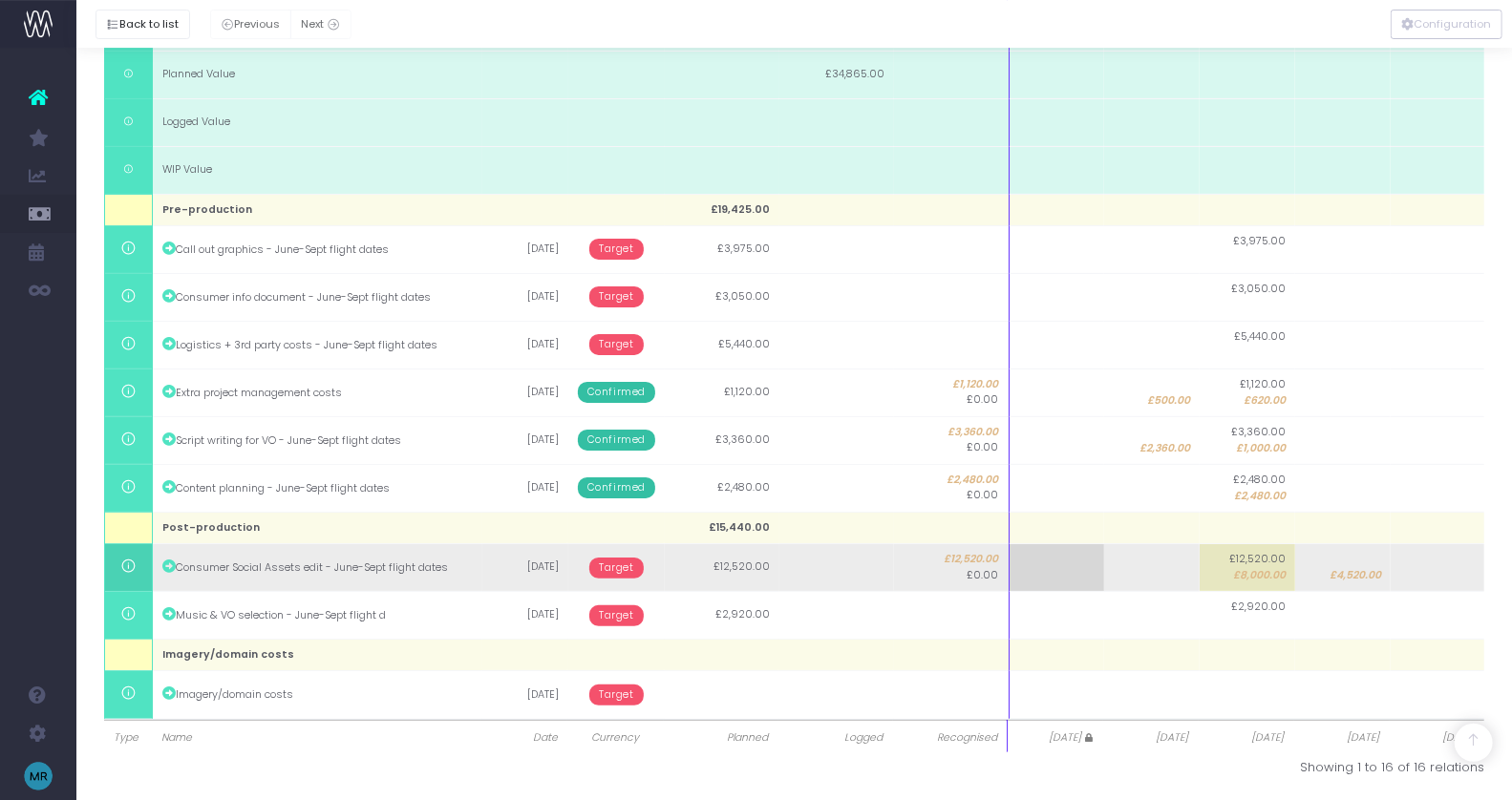
click at [630, 565] on span "Target" at bounding box center [617, 567] width 55 height 21
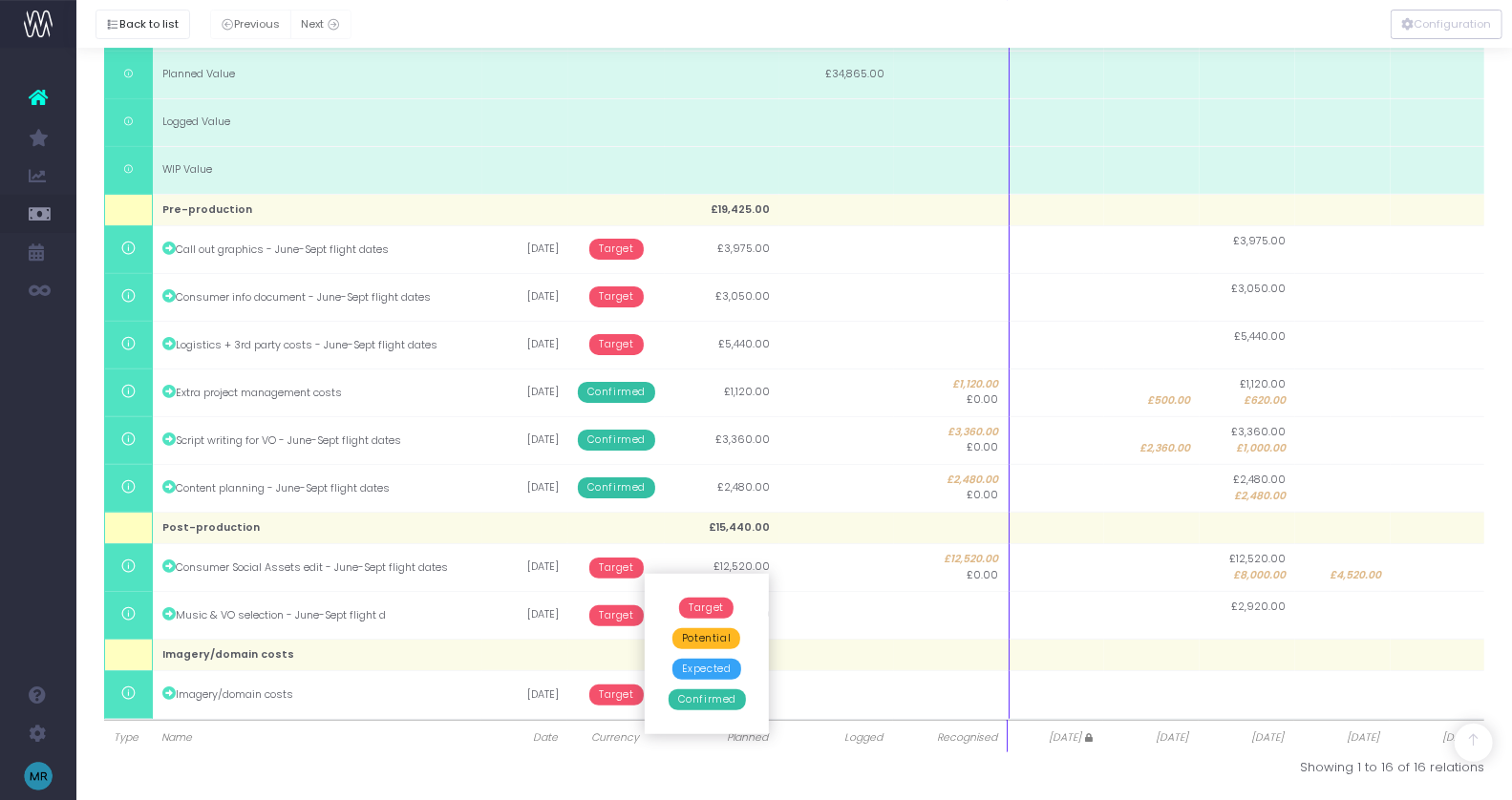
click at [705, 696] on span "Confirmed" at bounding box center [707, 699] width 77 height 21
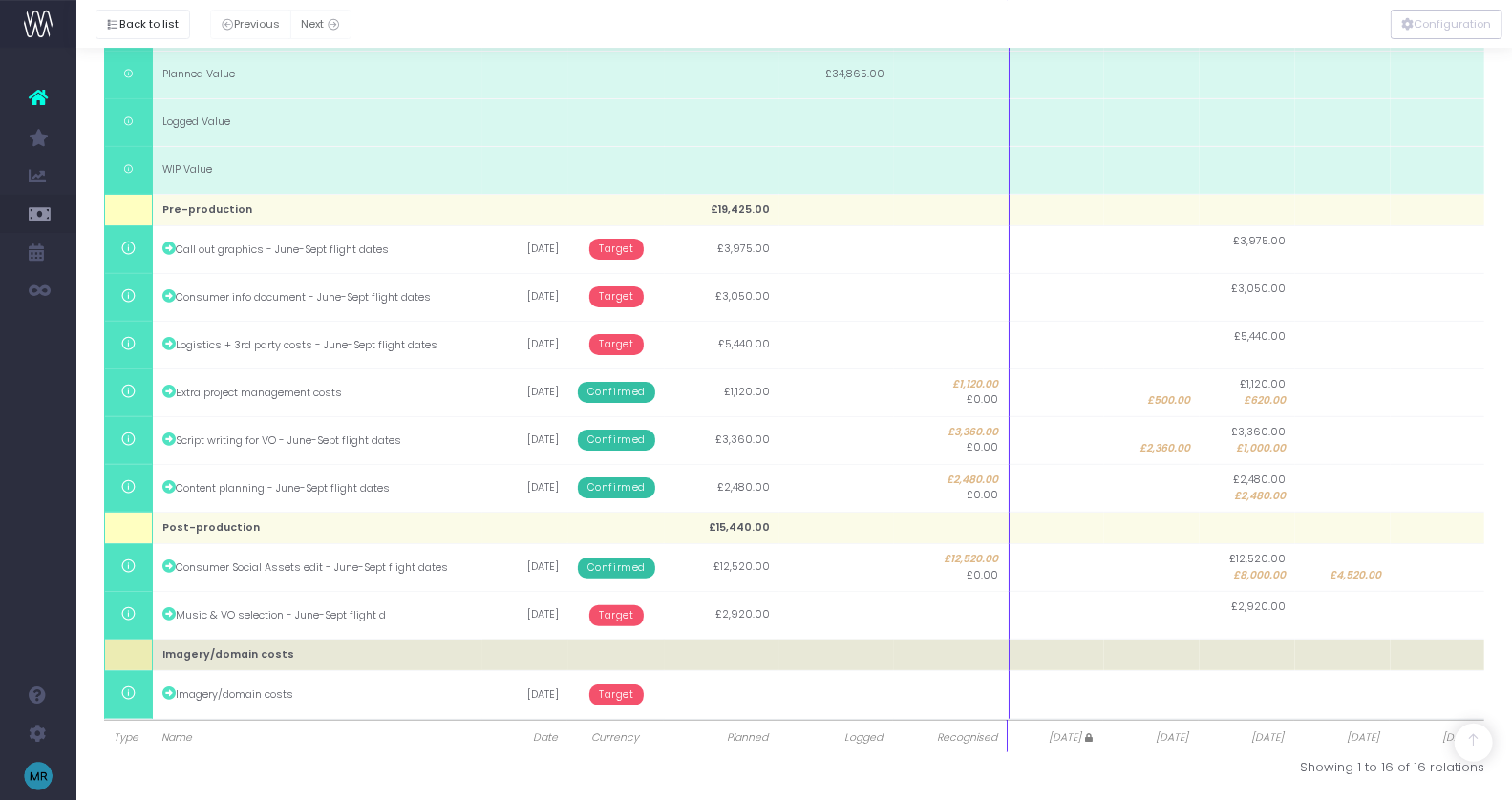
click at [1205, 640] on td at bounding box center [1248, 655] width 96 height 31
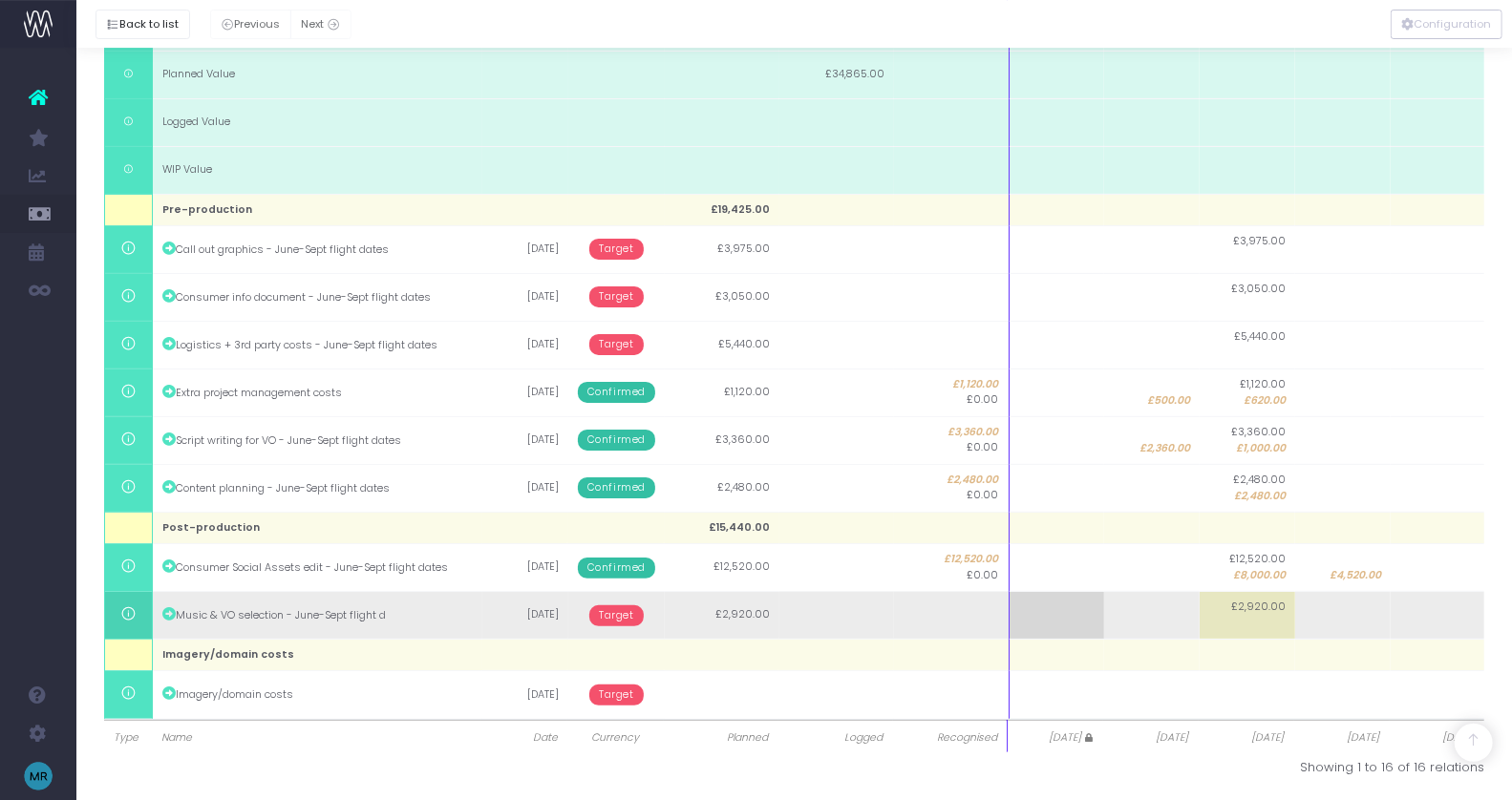
click at [1254, 618] on td "£2,920.00" at bounding box center [1248, 615] width 96 height 48
type input "1400"
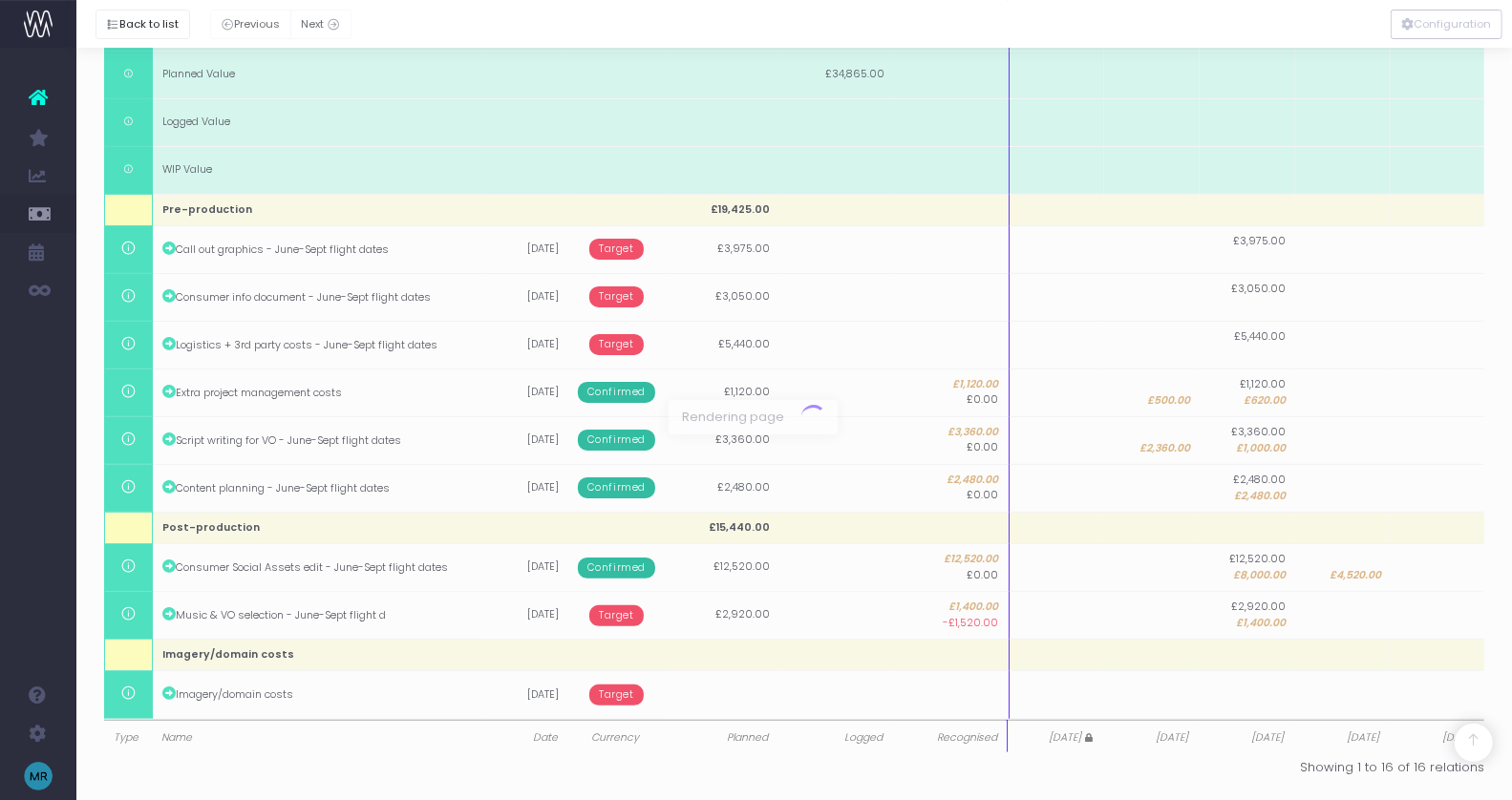
click at [1351, 579] on div at bounding box center [756, 400] width 1512 height 800
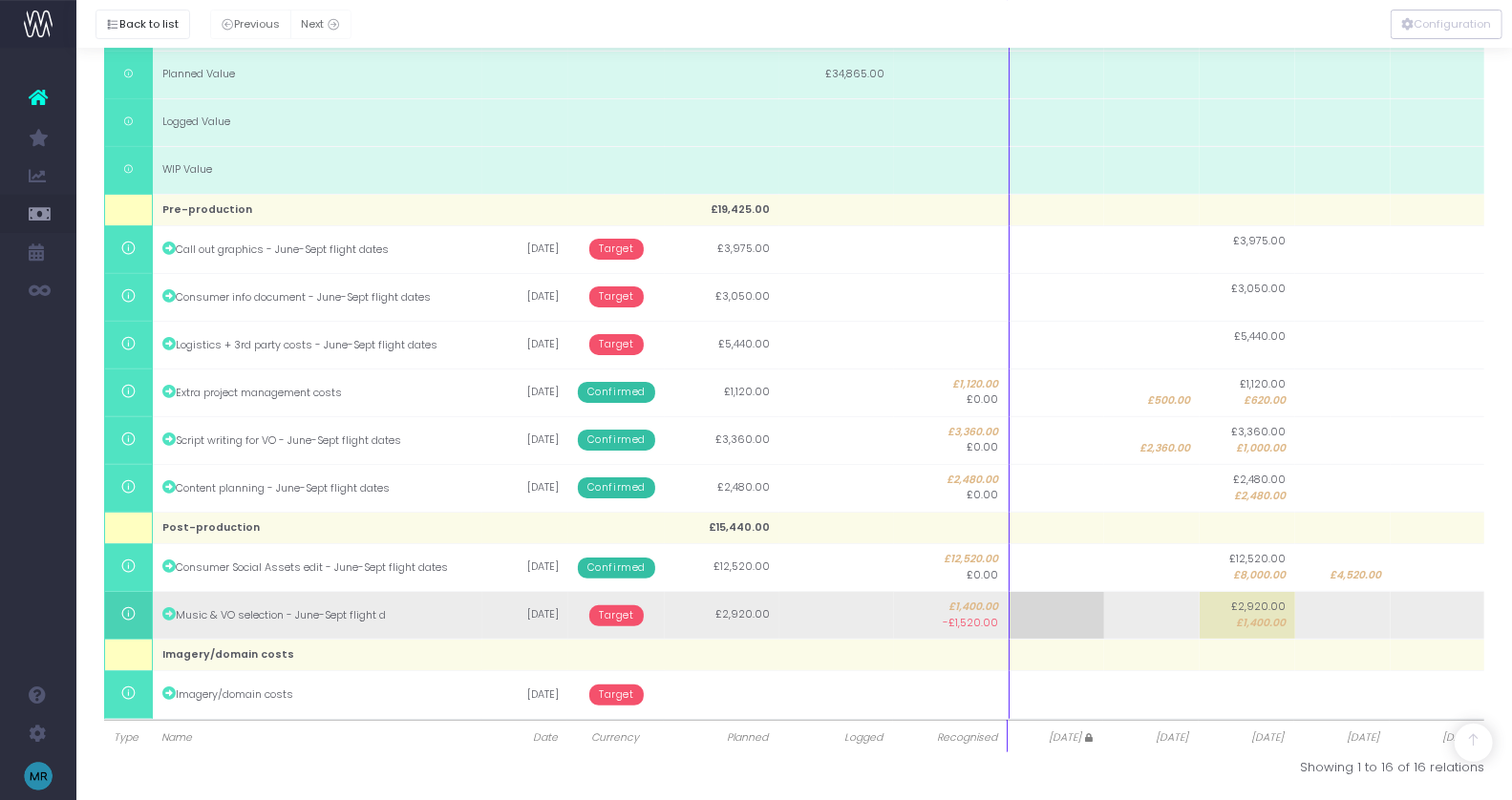
click at [1346, 606] on td at bounding box center [1343, 615] width 96 height 48
type input "1520"
click at [600, 402] on body "Oh my... this is bad. [PERSON_NAME] wasn't able to load this page. Please conta…" at bounding box center [756, 2] width 1512 height 800
click at [625, 617] on span "Target" at bounding box center [617, 615] width 55 height 21
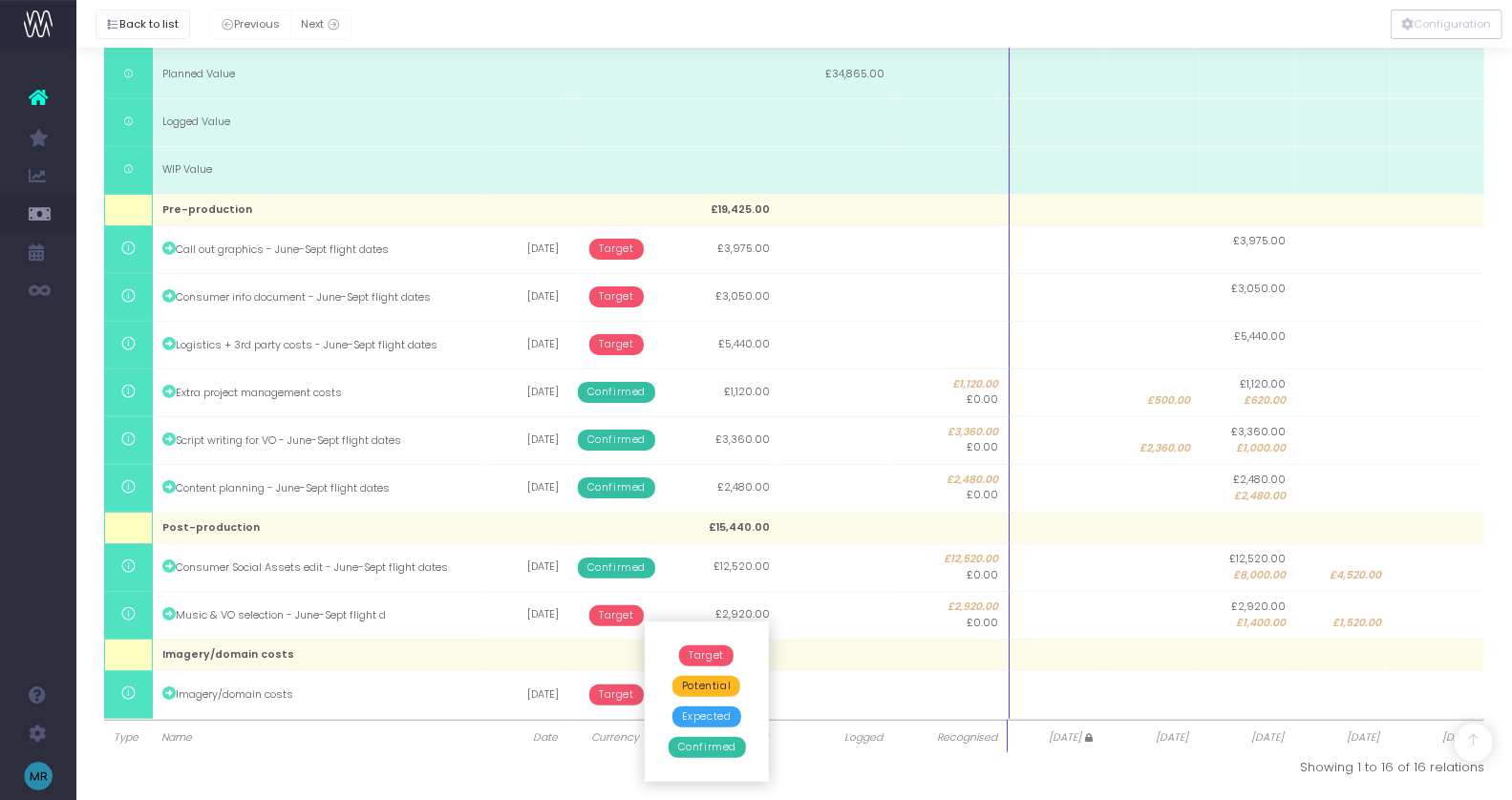
click at [695, 749] on span "Confirmed" at bounding box center [707, 747] width 77 height 21
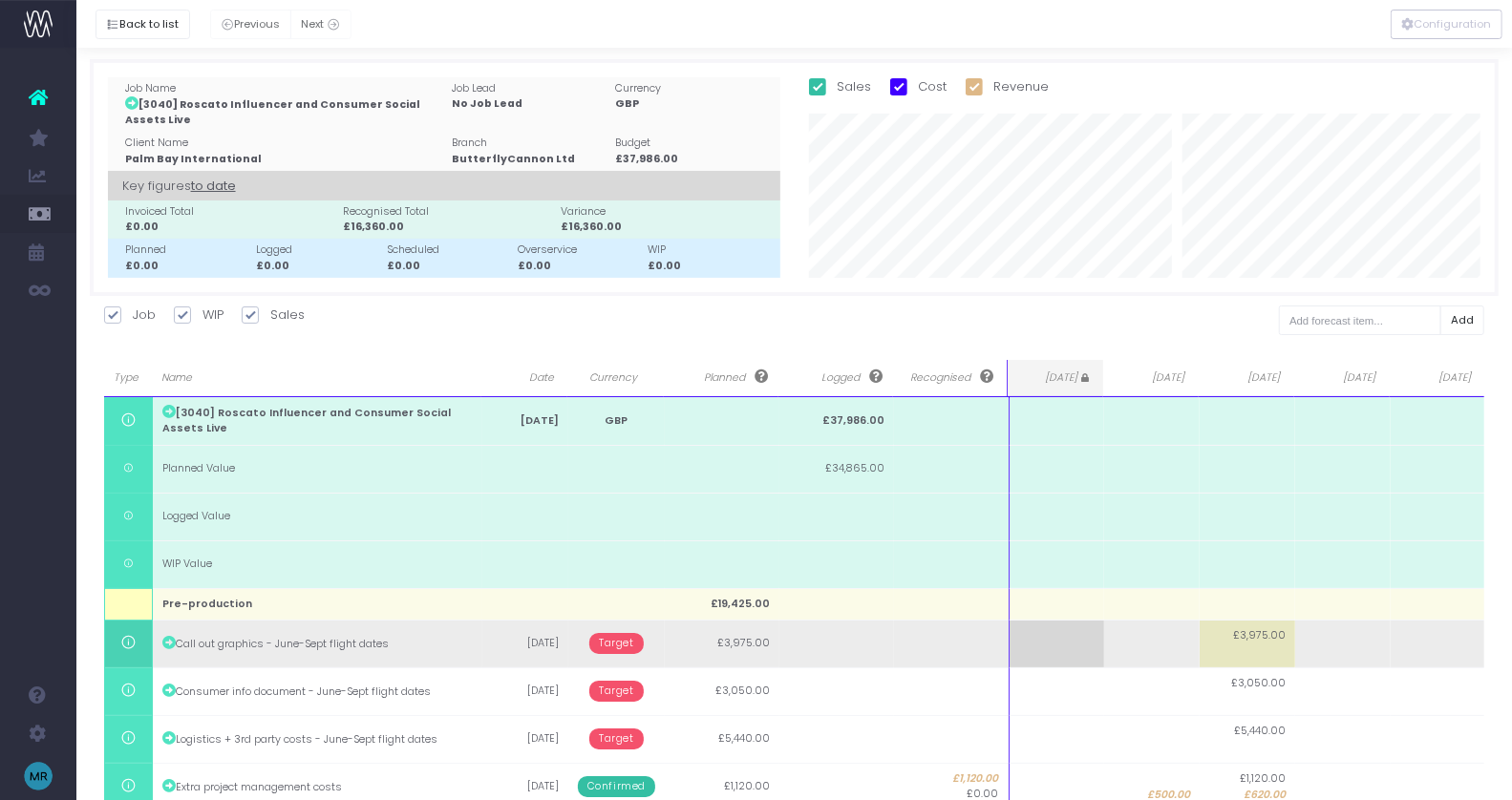
scroll to position [0, 0]
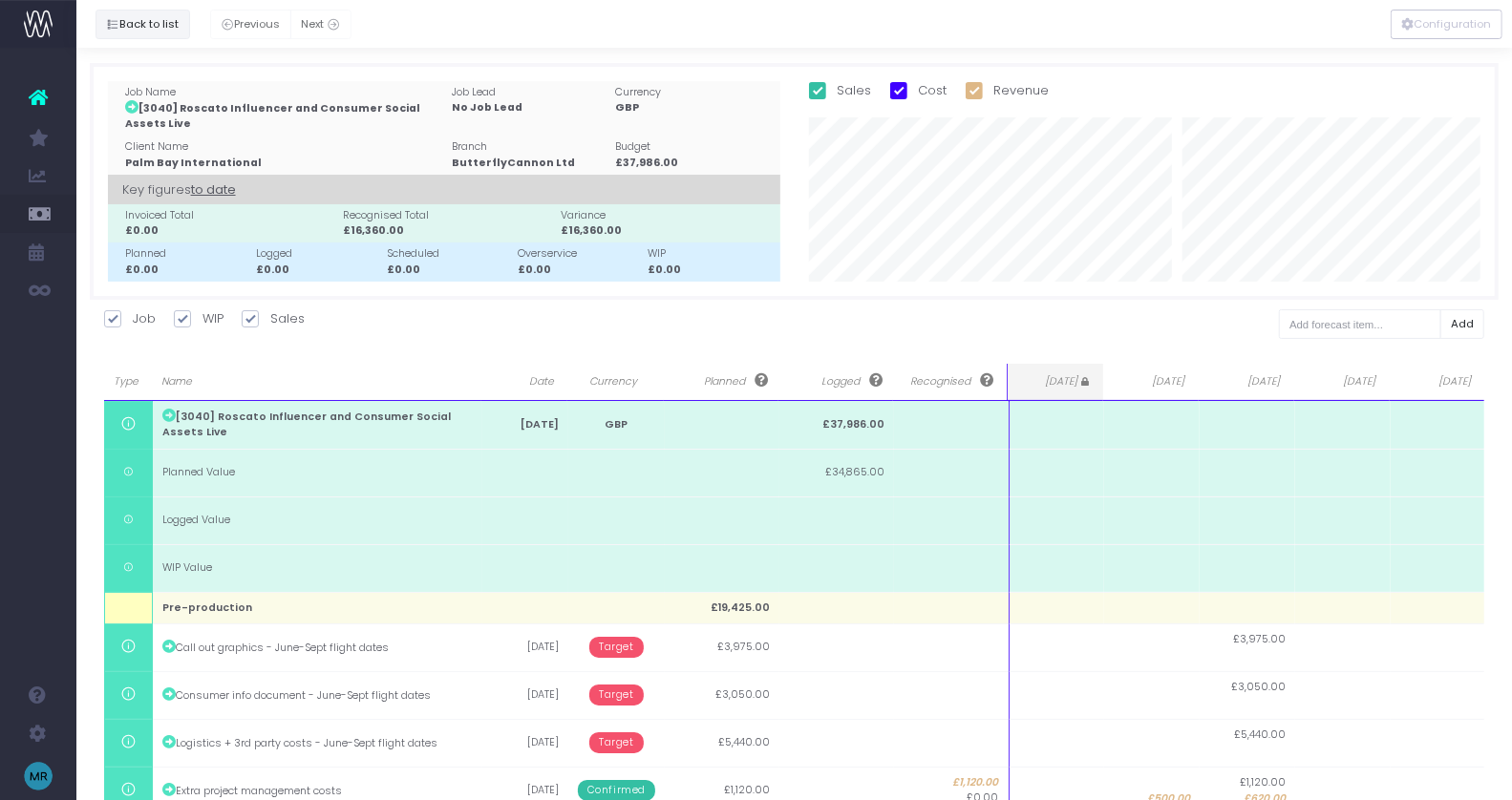
click at [152, 21] on button "Back to list" at bounding box center [143, 24] width 95 height 29
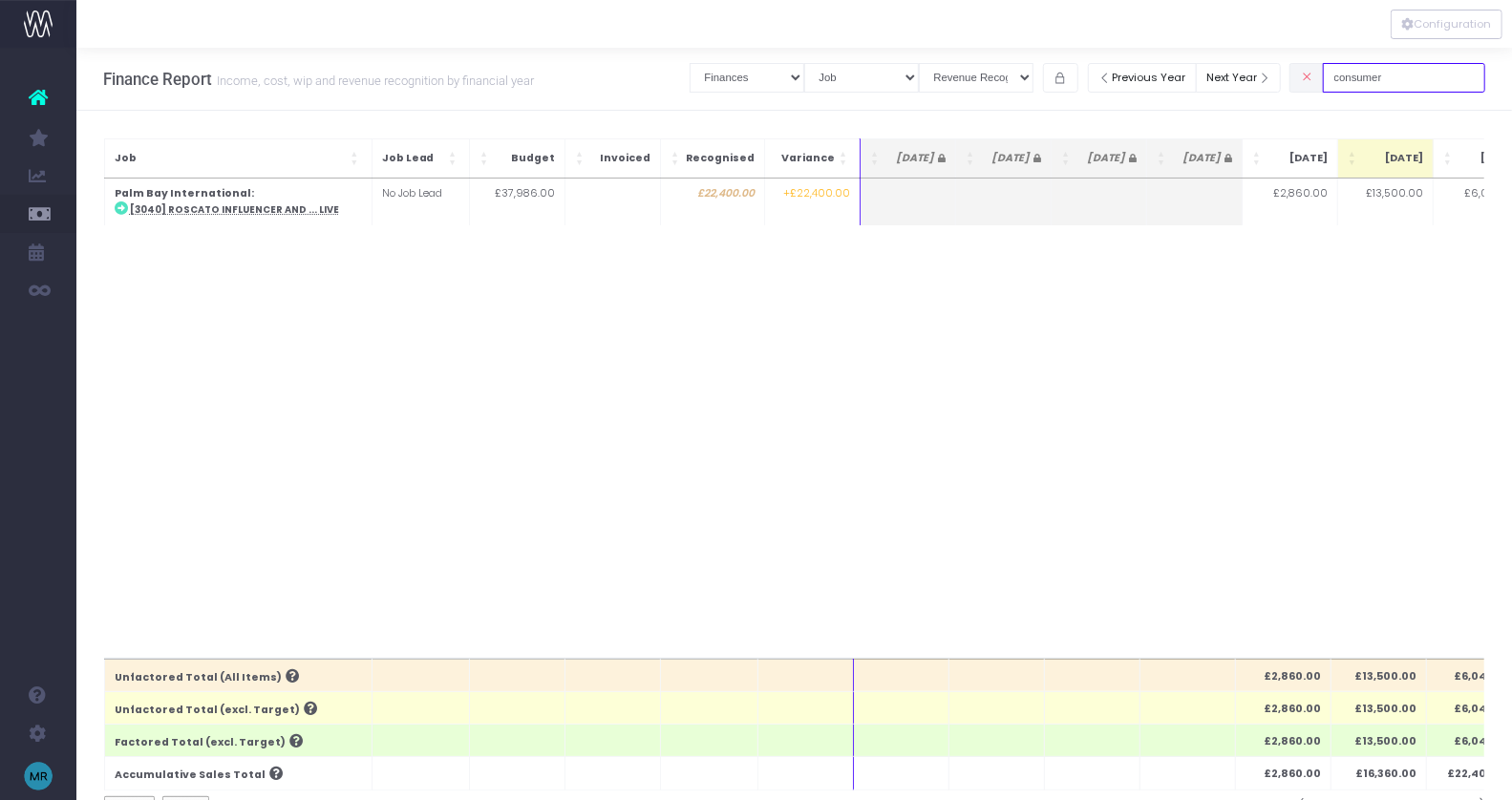
click at [1421, 77] on input "consumer" at bounding box center [1404, 77] width 162 height 29
drag, startPoint x: 1421, startPoint y: 77, endPoint x: 1301, endPoint y: 77, distance: 120.0
click at [1302, 77] on div "Clear Filters Job summary column shows... Finances Chart Summary by Job Client …" at bounding box center [1087, 78] width 795 height 39
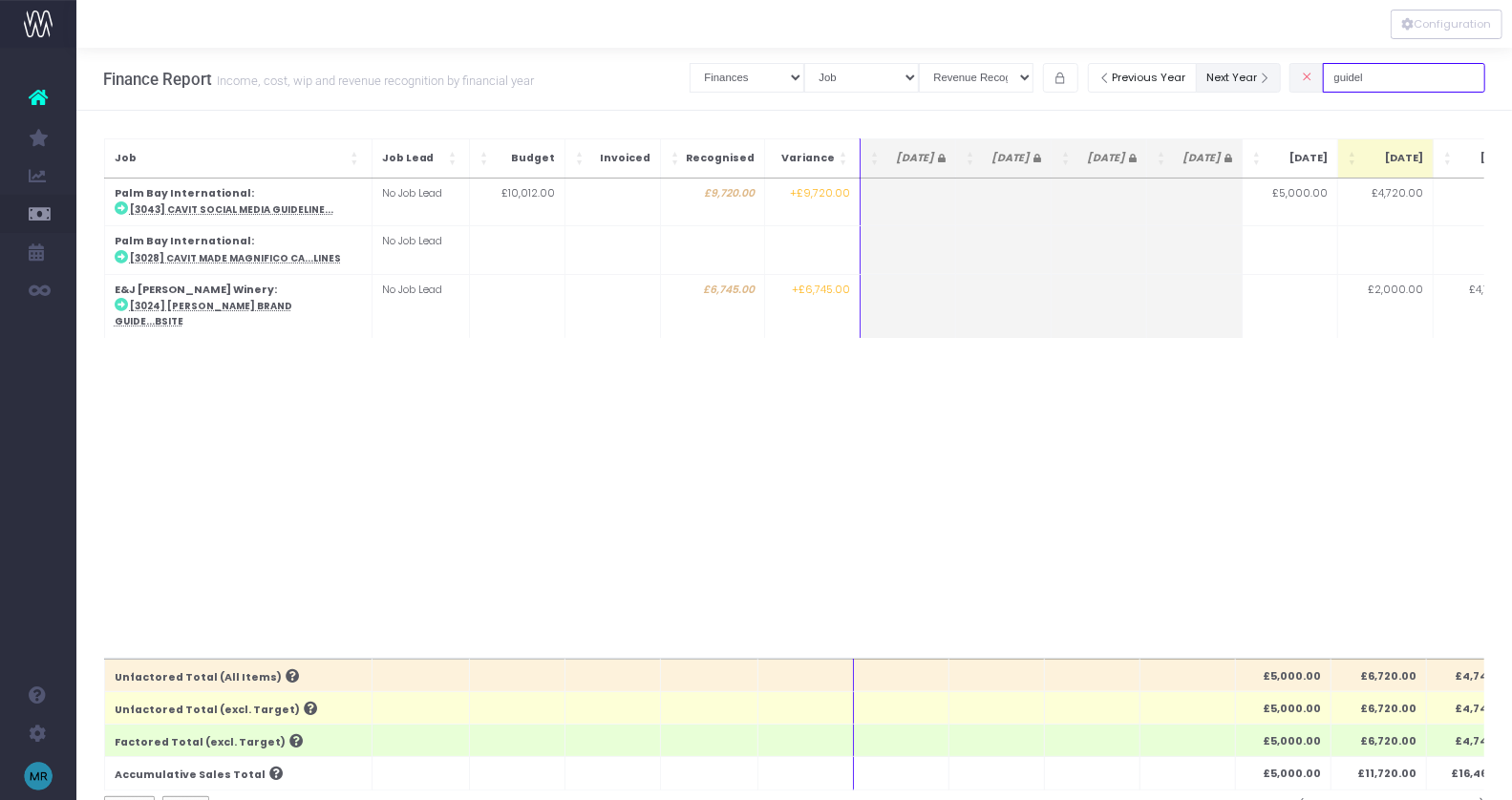
drag, startPoint x: 1401, startPoint y: 75, endPoint x: 1273, endPoint y: 75, distance: 128.0
click at [1273, 75] on div "Clear Filters Job summary column shows... Finances Chart Summary by Job Client …" at bounding box center [1087, 78] width 795 height 39
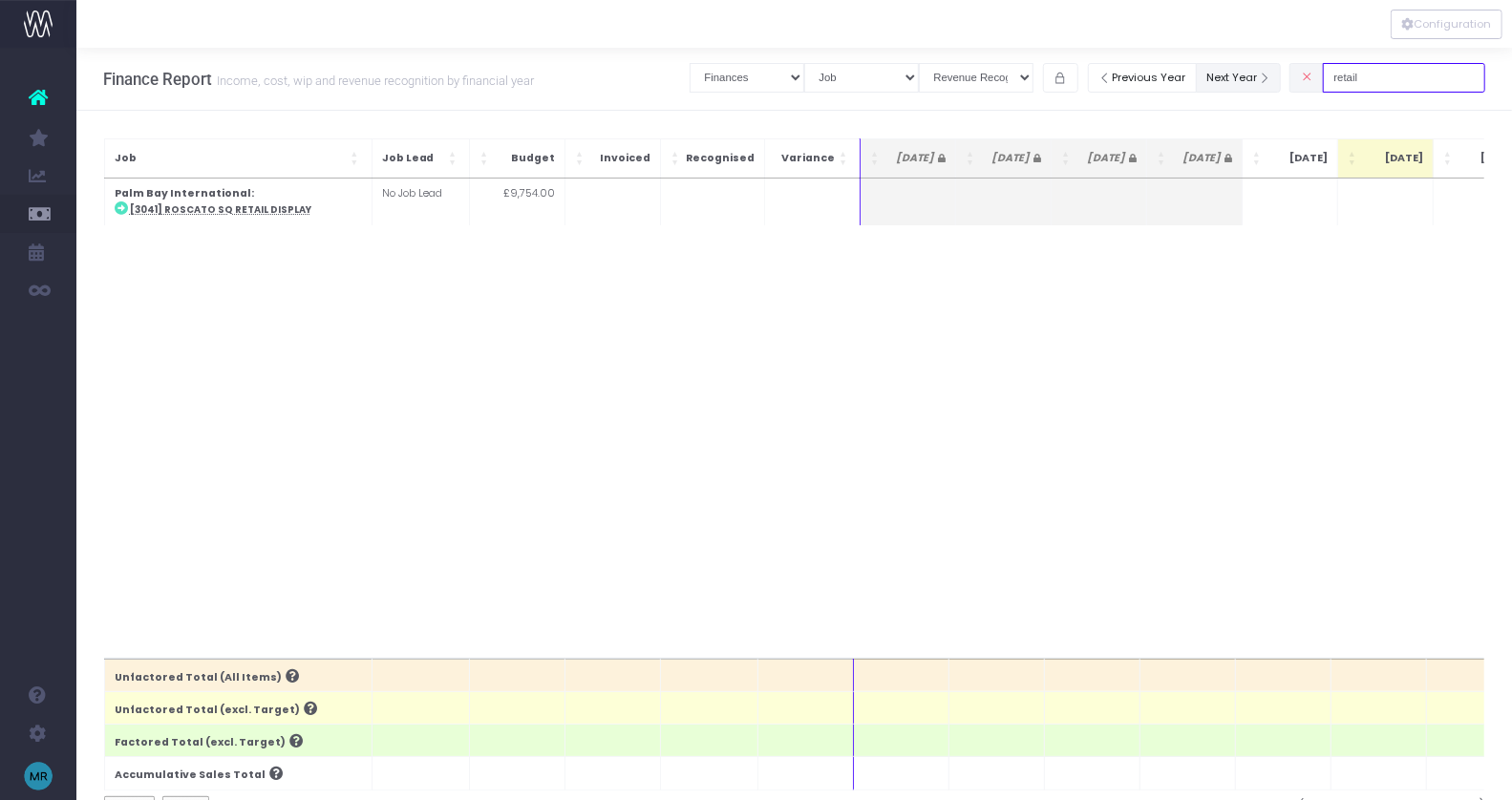
type input "retail"
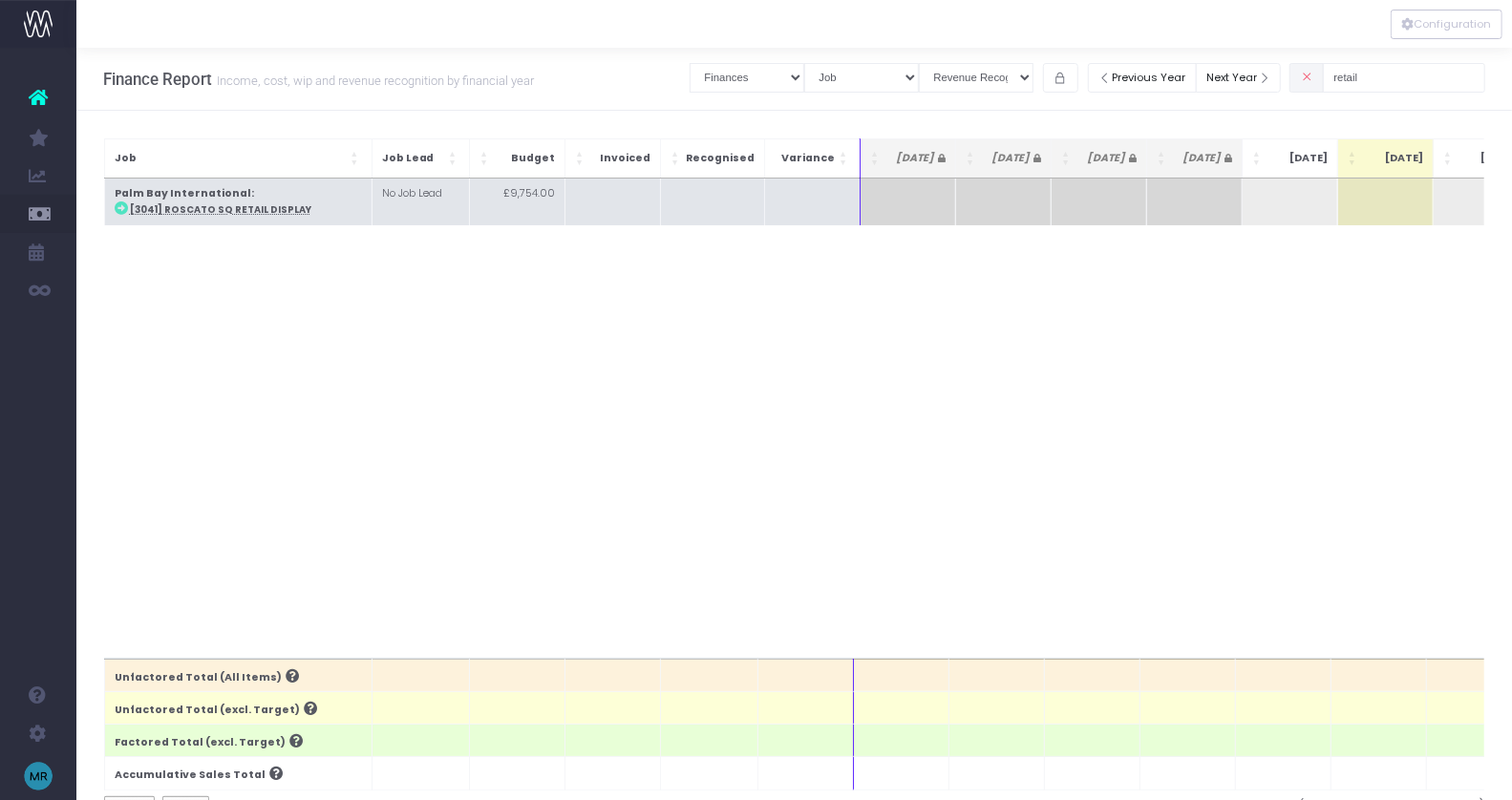
click at [198, 222] on td "Palm Bay International : [3041] Roscato SQ Retail Display" at bounding box center [237, 202] width 267 height 47
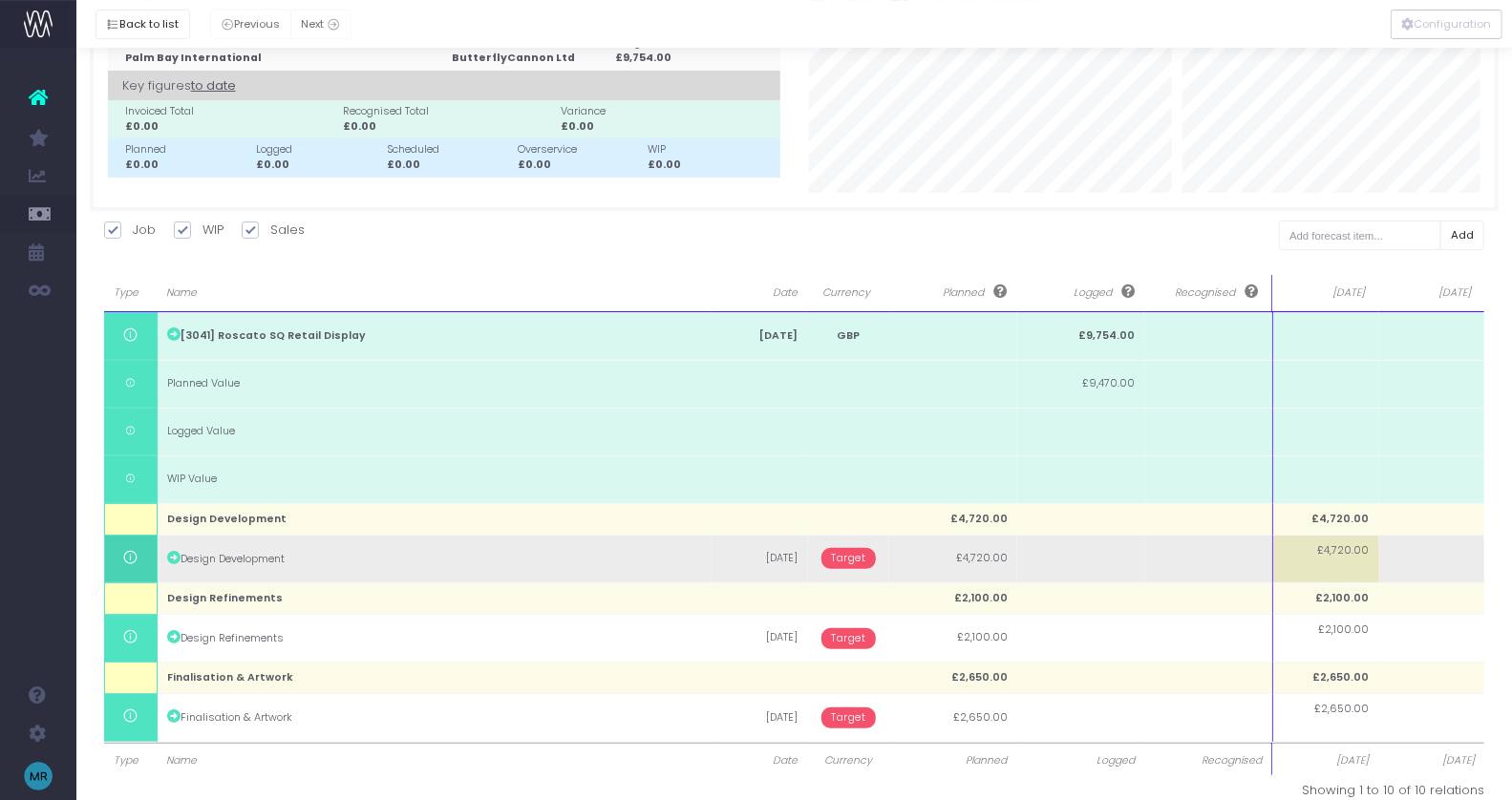
scroll to position [110, 0]
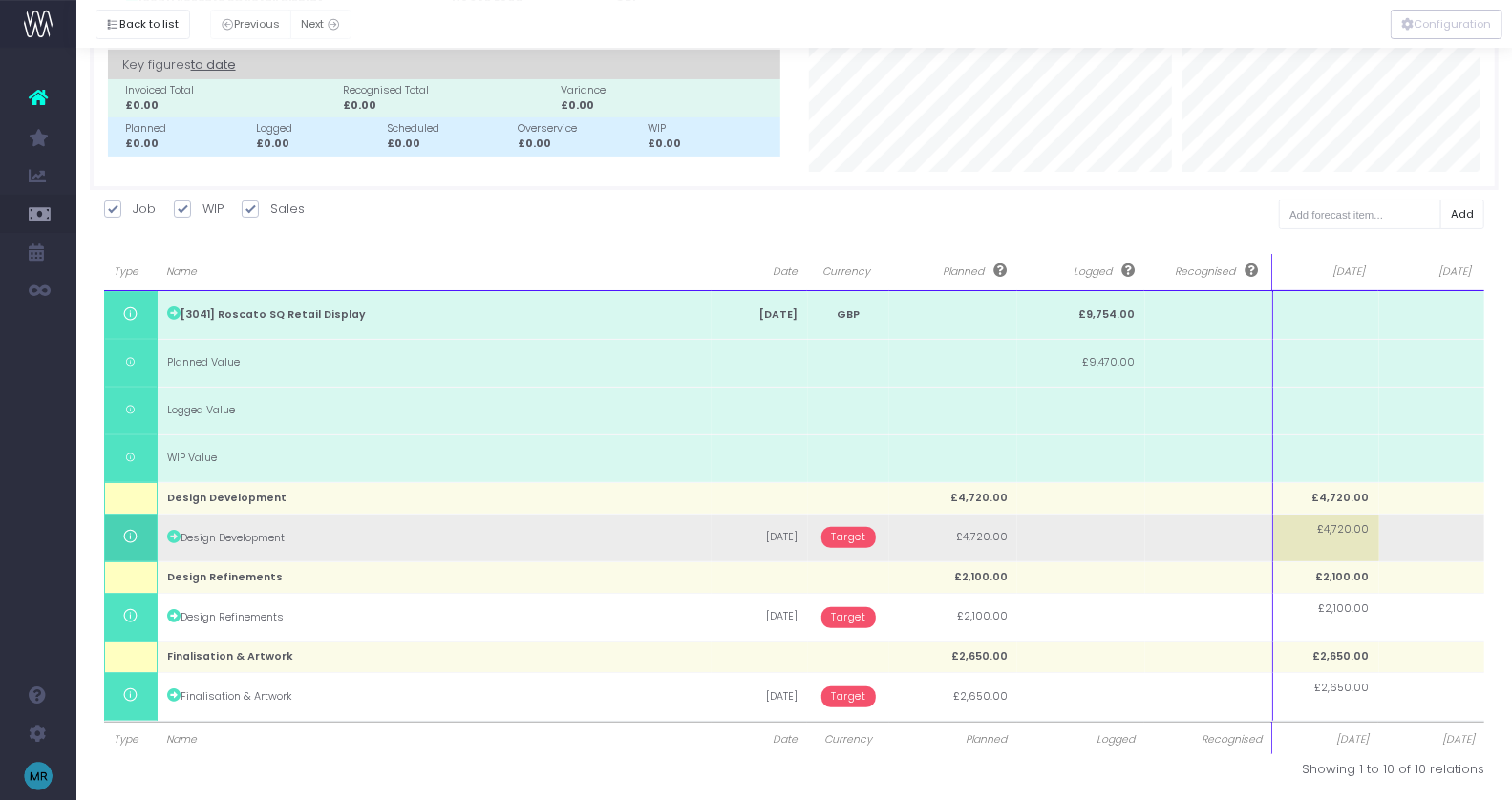
click at [1340, 531] on span "£4,720.00" at bounding box center [1344, 530] width 52 height 16
type input "2720"
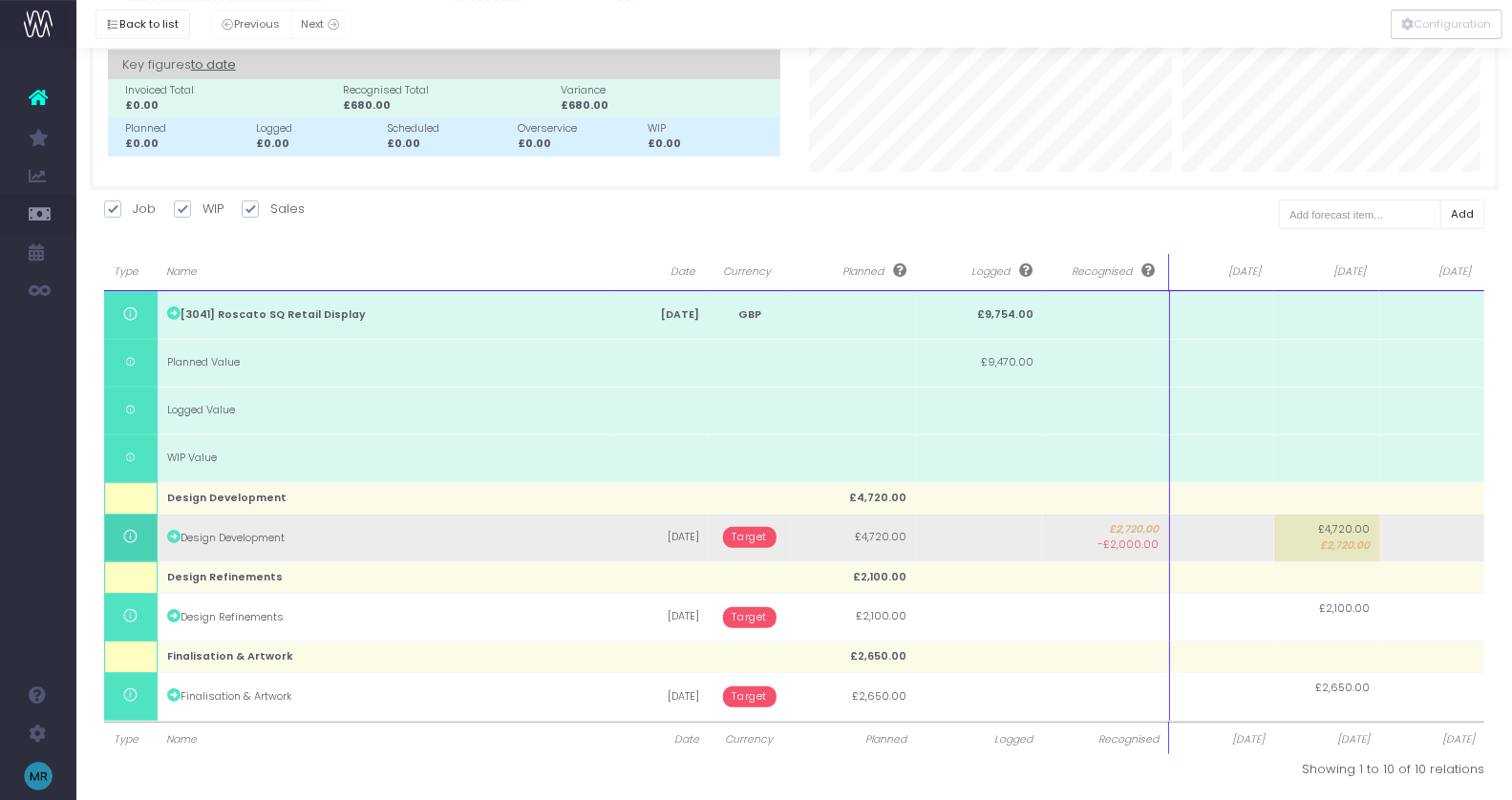
click at [762, 536] on span "Target" at bounding box center [750, 537] width 55 height 21
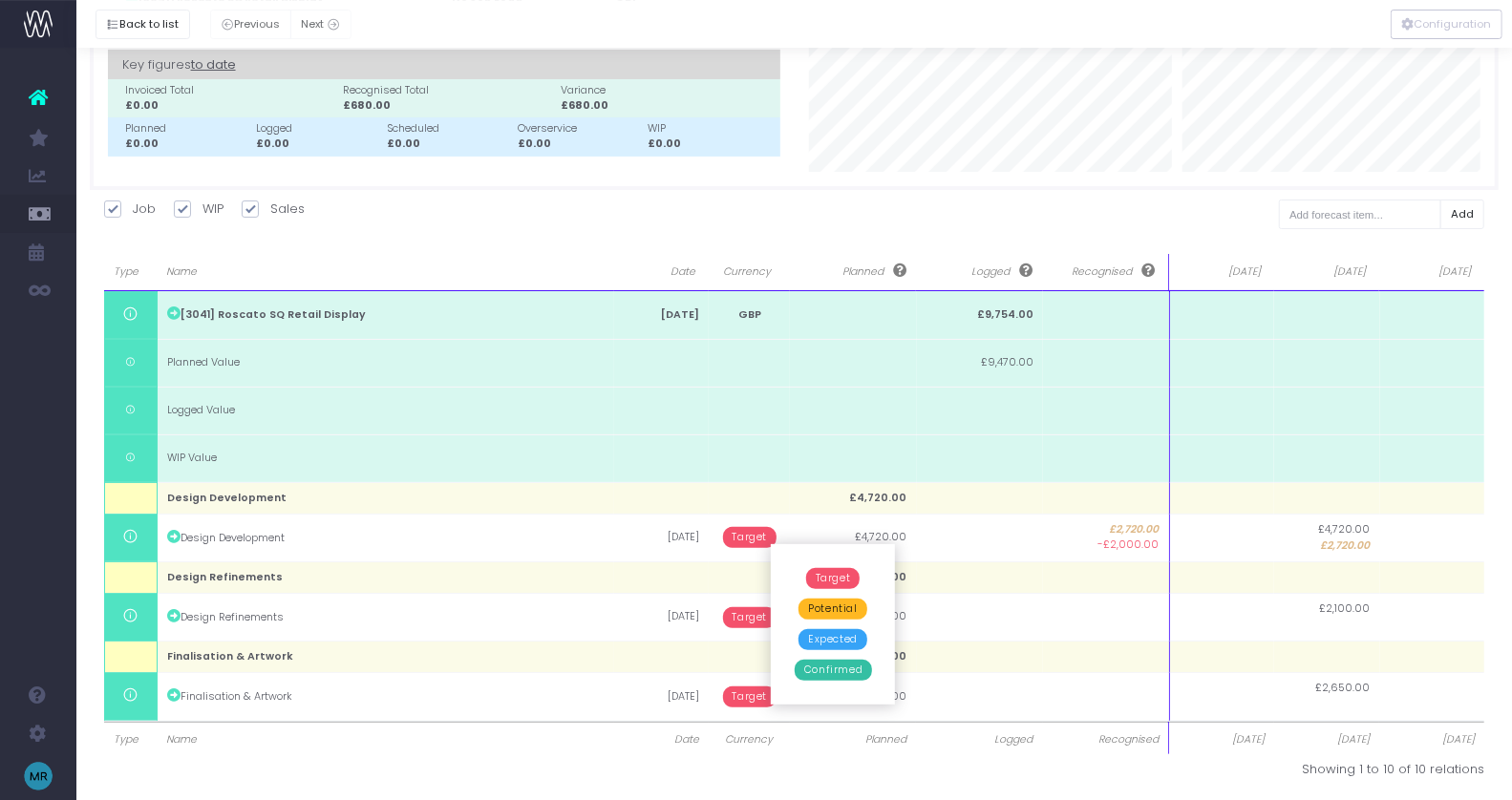
click at [826, 670] on span "Confirmed" at bounding box center [832, 670] width 77 height 21
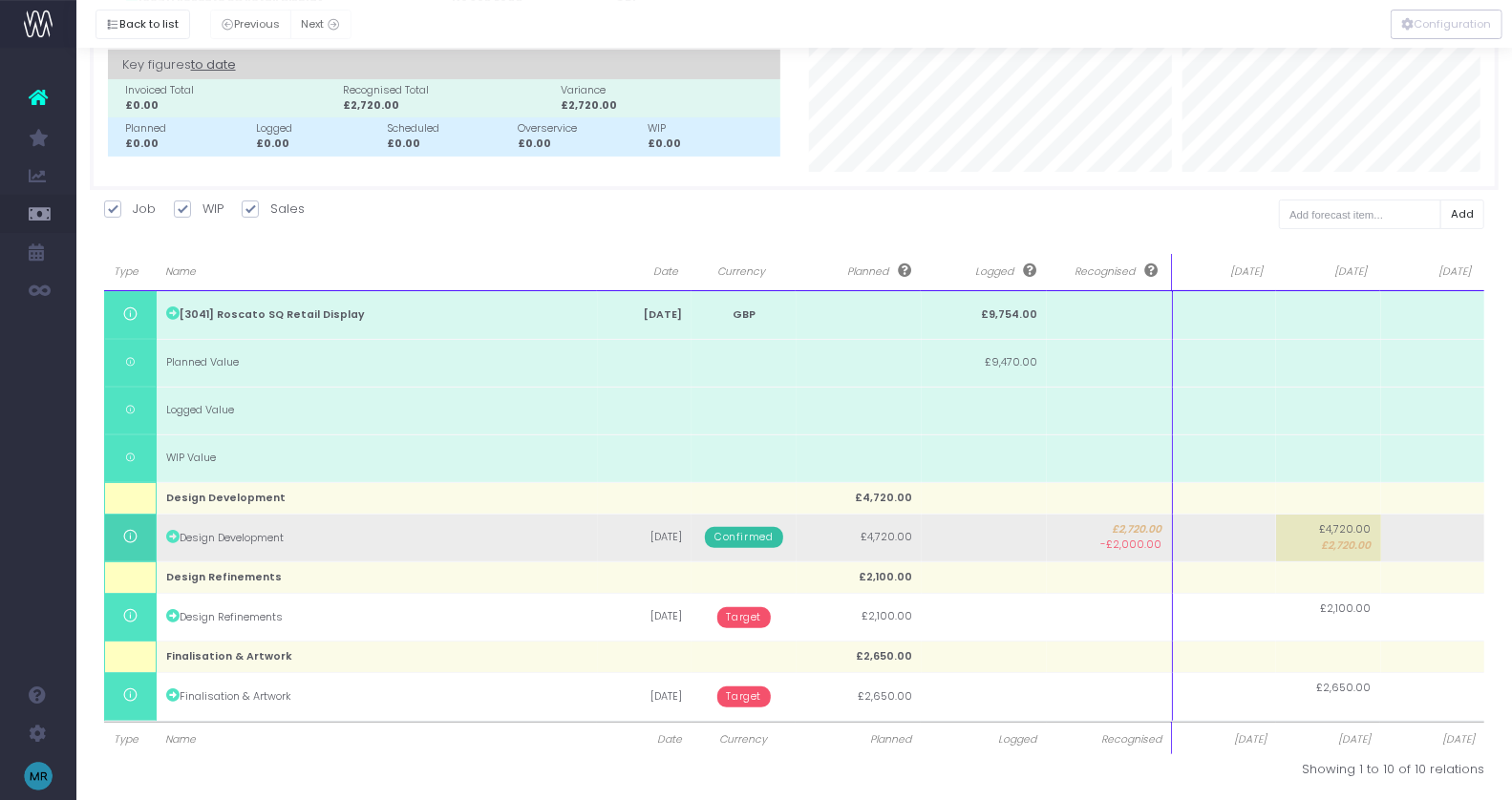
click at [1258, 529] on td at bounding box center [1223, 537] width 104 height 48
type input "2000"
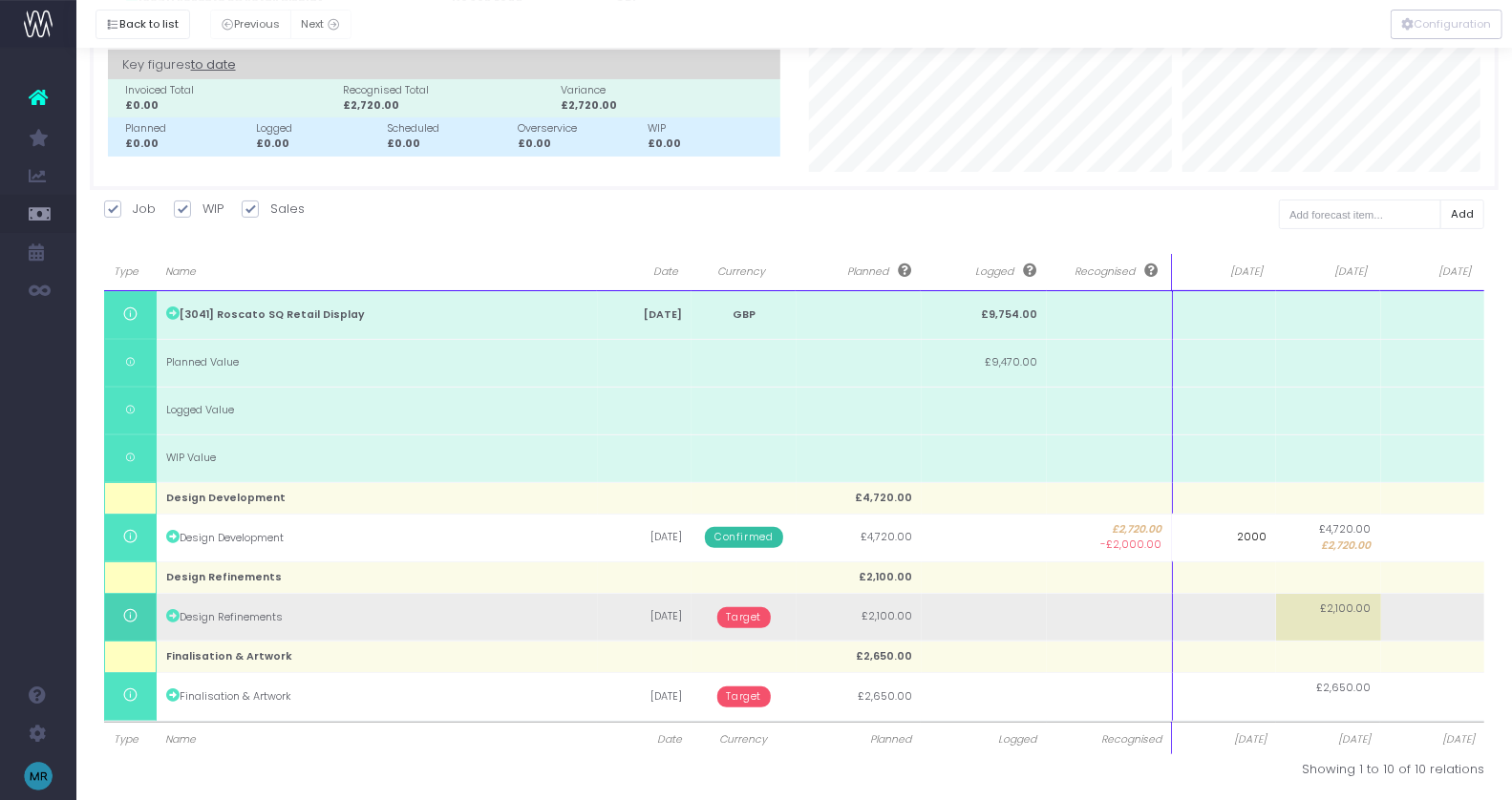
click at [1354, 609] on body "Oh my... this is bad. [PERSON_NAME] wasn't able to load this page. Please conta…" at bounding box center [756, 290] width 1512 height 800
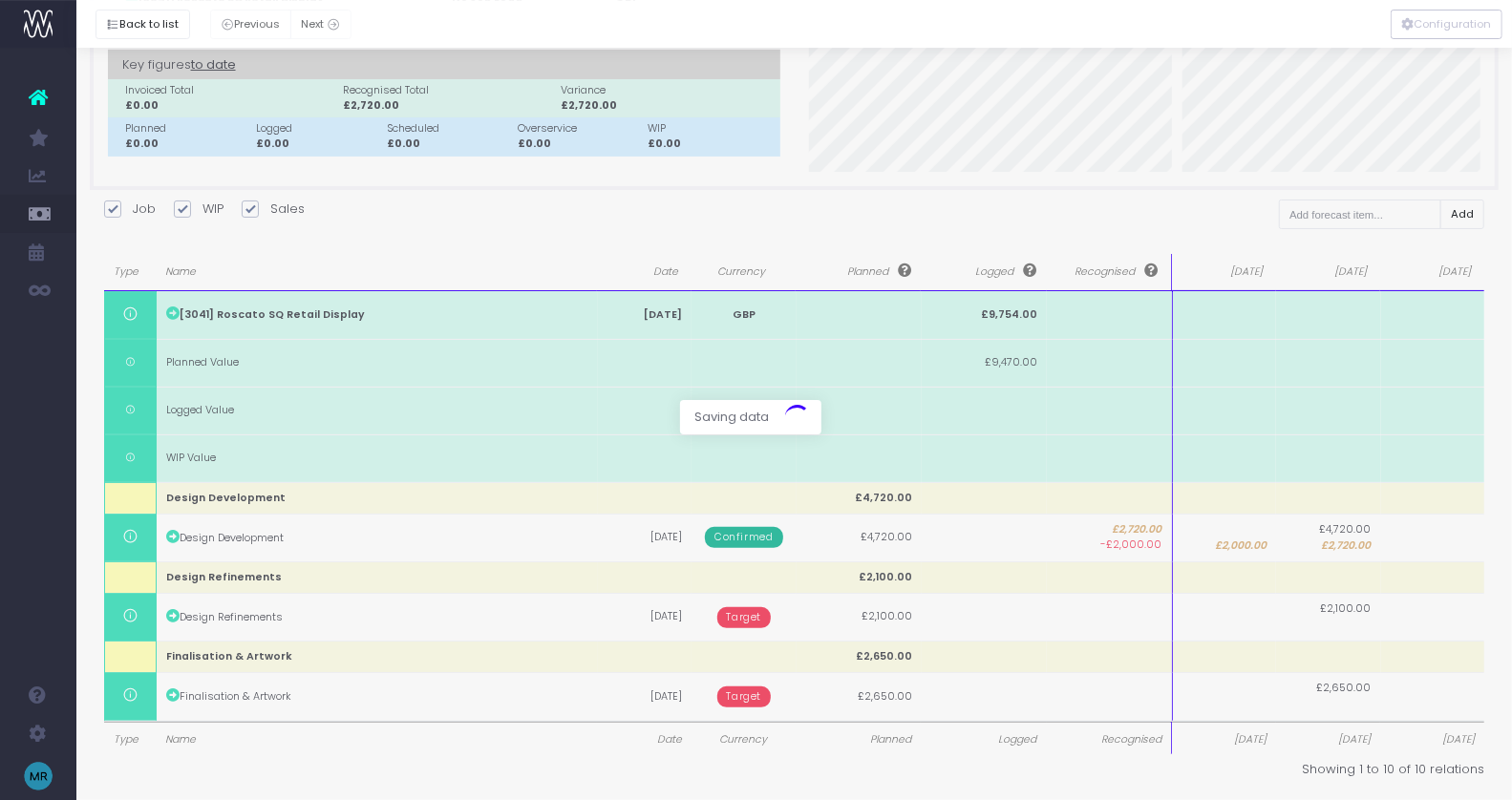
click at [1338, 627] on div at bounding box center [756, 400] width 1512 height 800
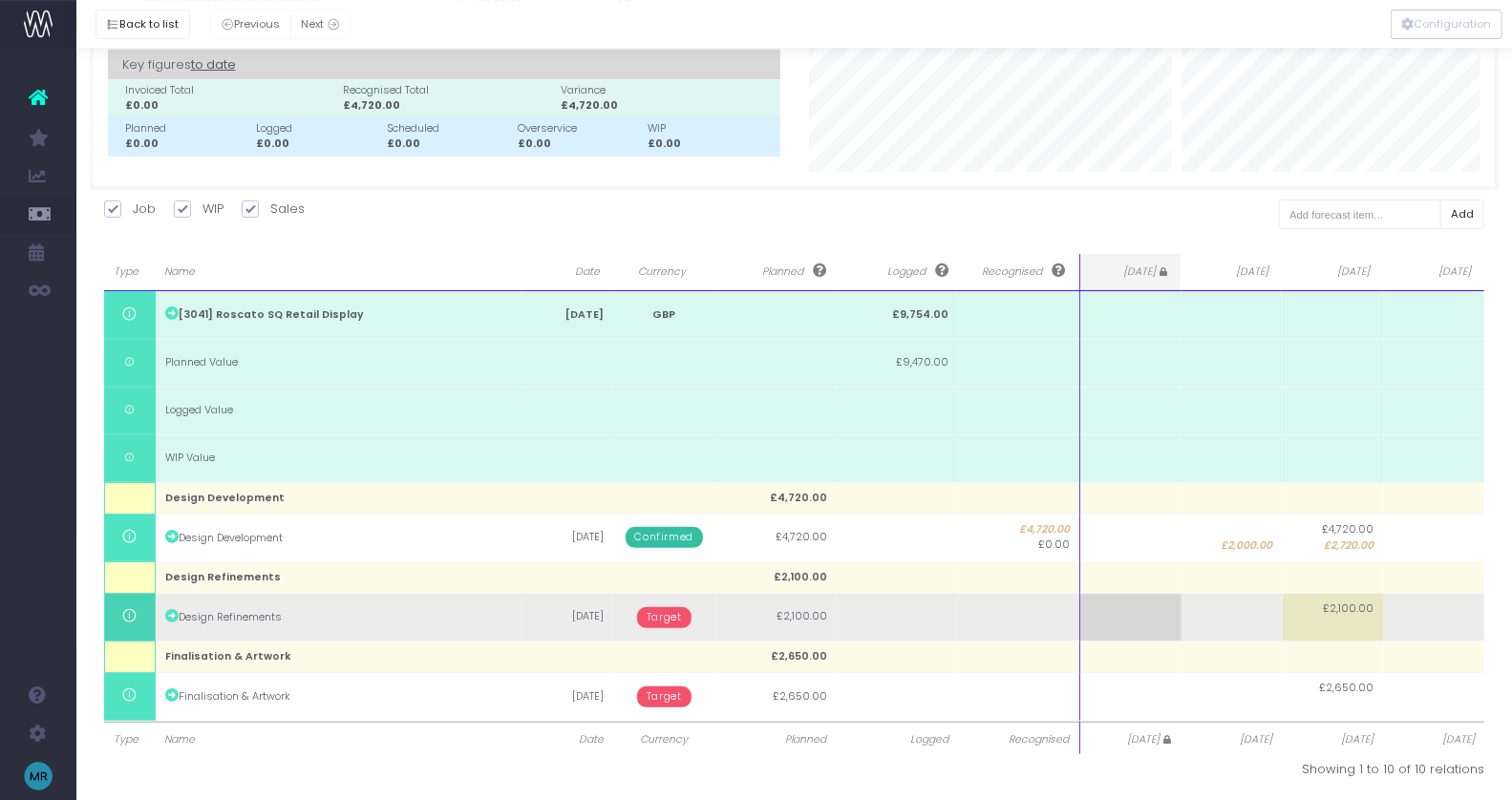
click at [1363, 619] on td "£2,100.00" at bounding box center [1334, 617] width 102 height 48
type input "2100"
click at [657, 614] on body "Oh my... this is bad. [PERSON_NAME] wasn't able to load this page. Please conta…" at bounding box center [756, 290] width 1512 height 800
click at [674, 616] on span "Target" at bounding box center [664, 617] width 55 height 21
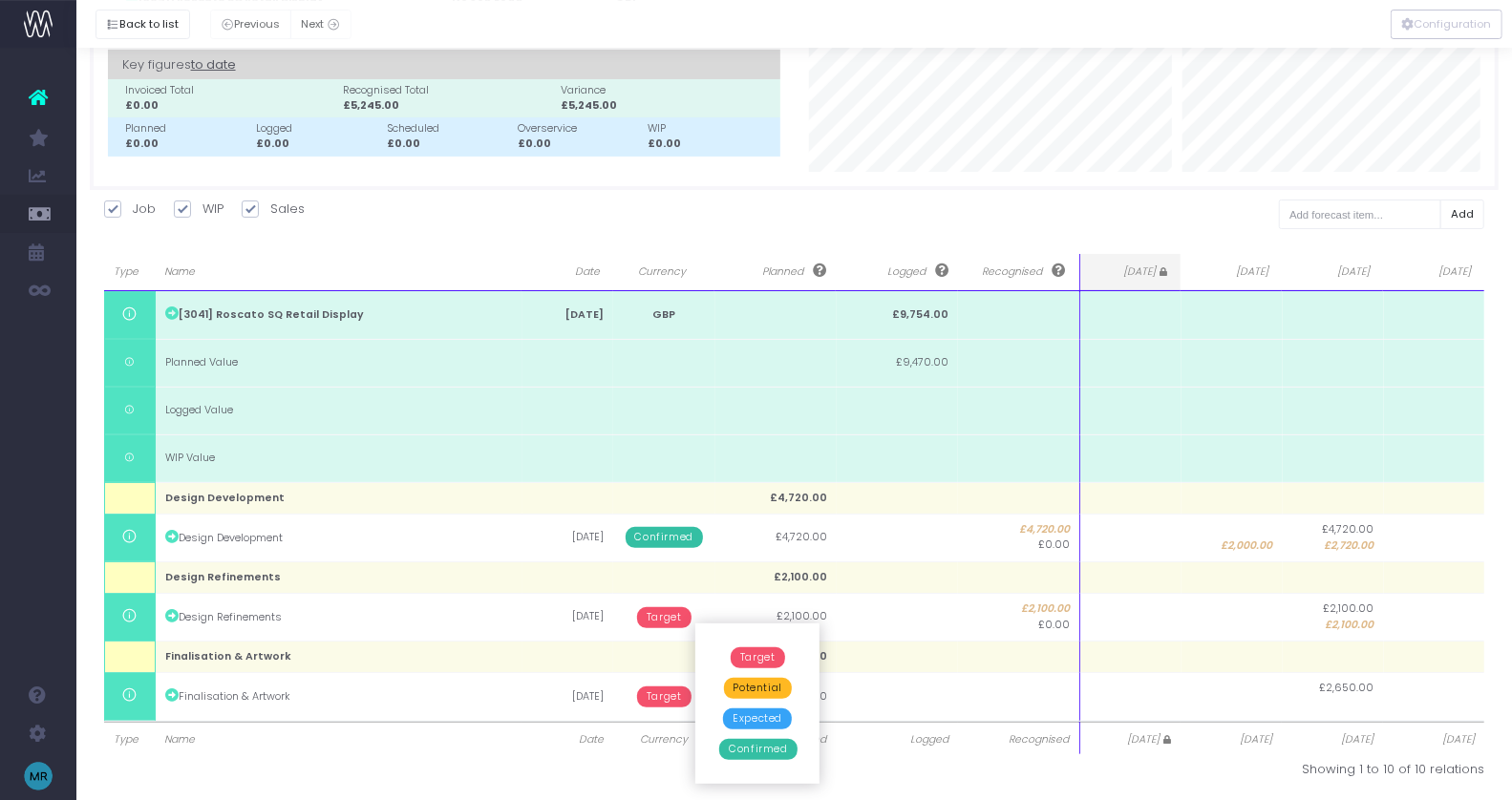
click at [744, 757] on span "Confirmed" at bounding box center [757, 749] width 77 height 21
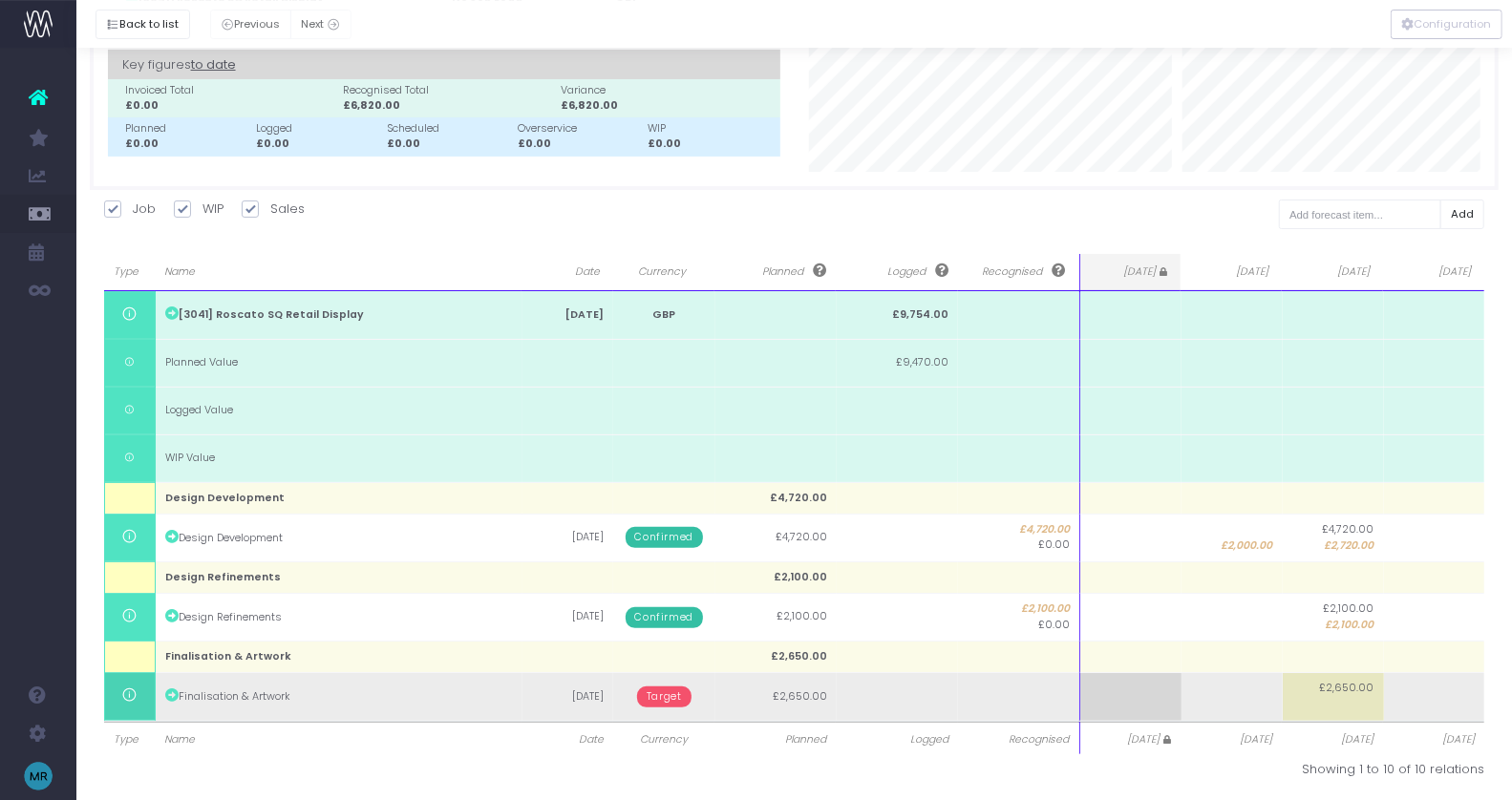
click at [1443, 691] on td at bounding box center [1435, 696] width 102 height 48
type input "2650"
click at [678, 690] on body "Oh my... this is bad. [PERSON_NAME] wasn't able to load this page. Please conta…" at bounding box center [756, 290] width 1512 height 800
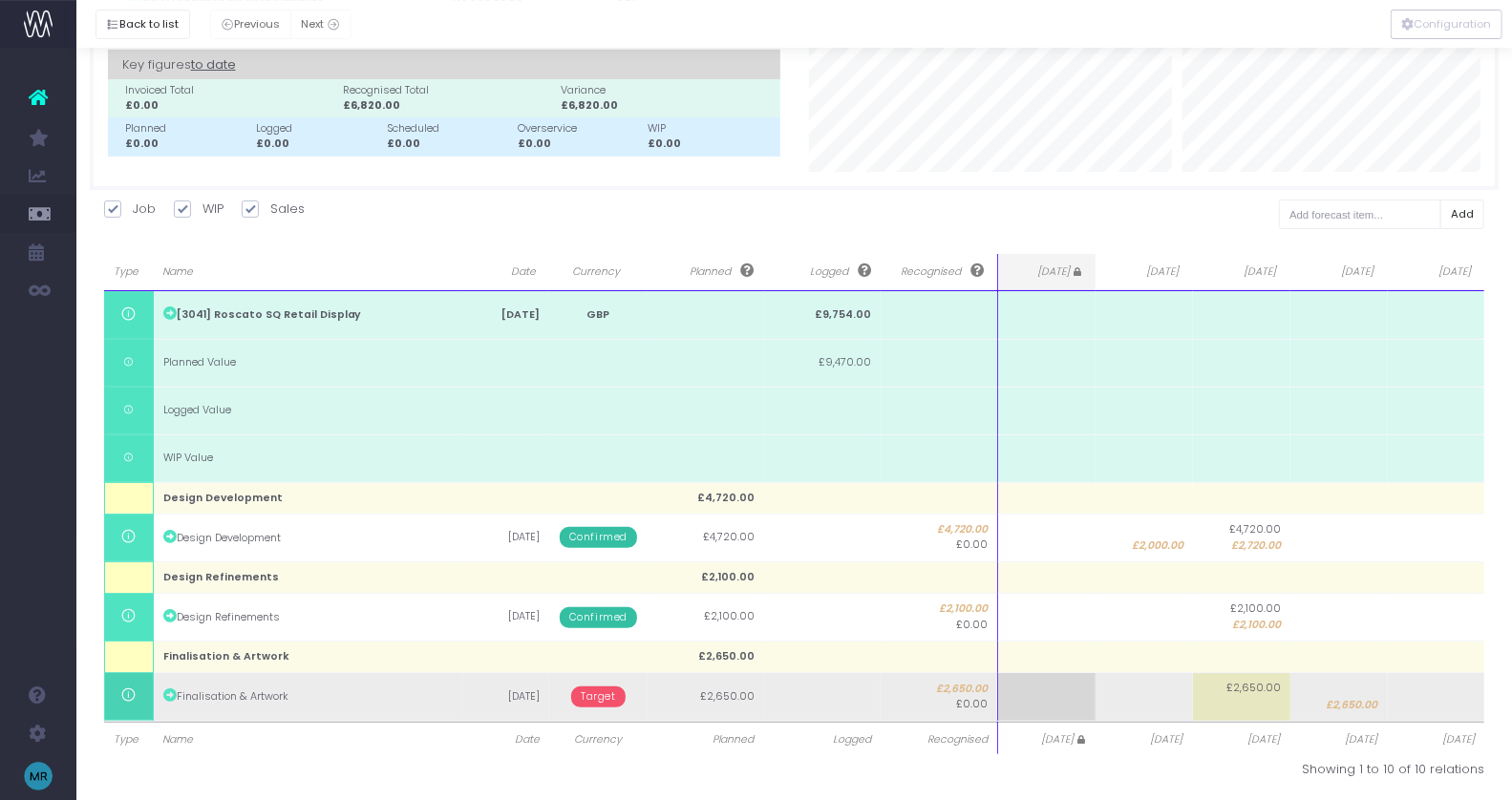
click at [604, 696] on span "Target" at bounding box center [599, 696] width 55 height 21
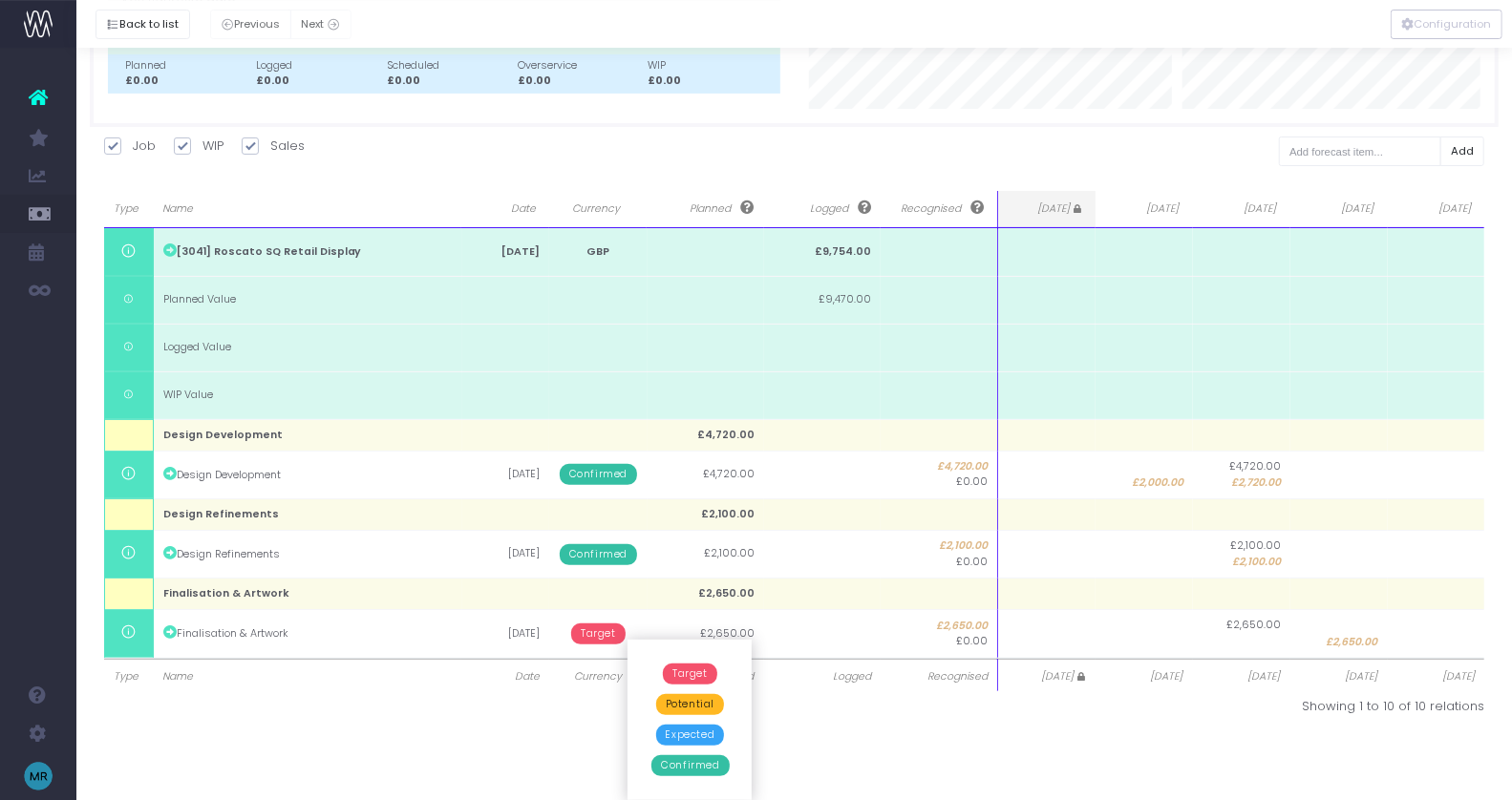
click at [686, 765] on span "Confirmed" at bounding box center [689, 765] width 77 height 21
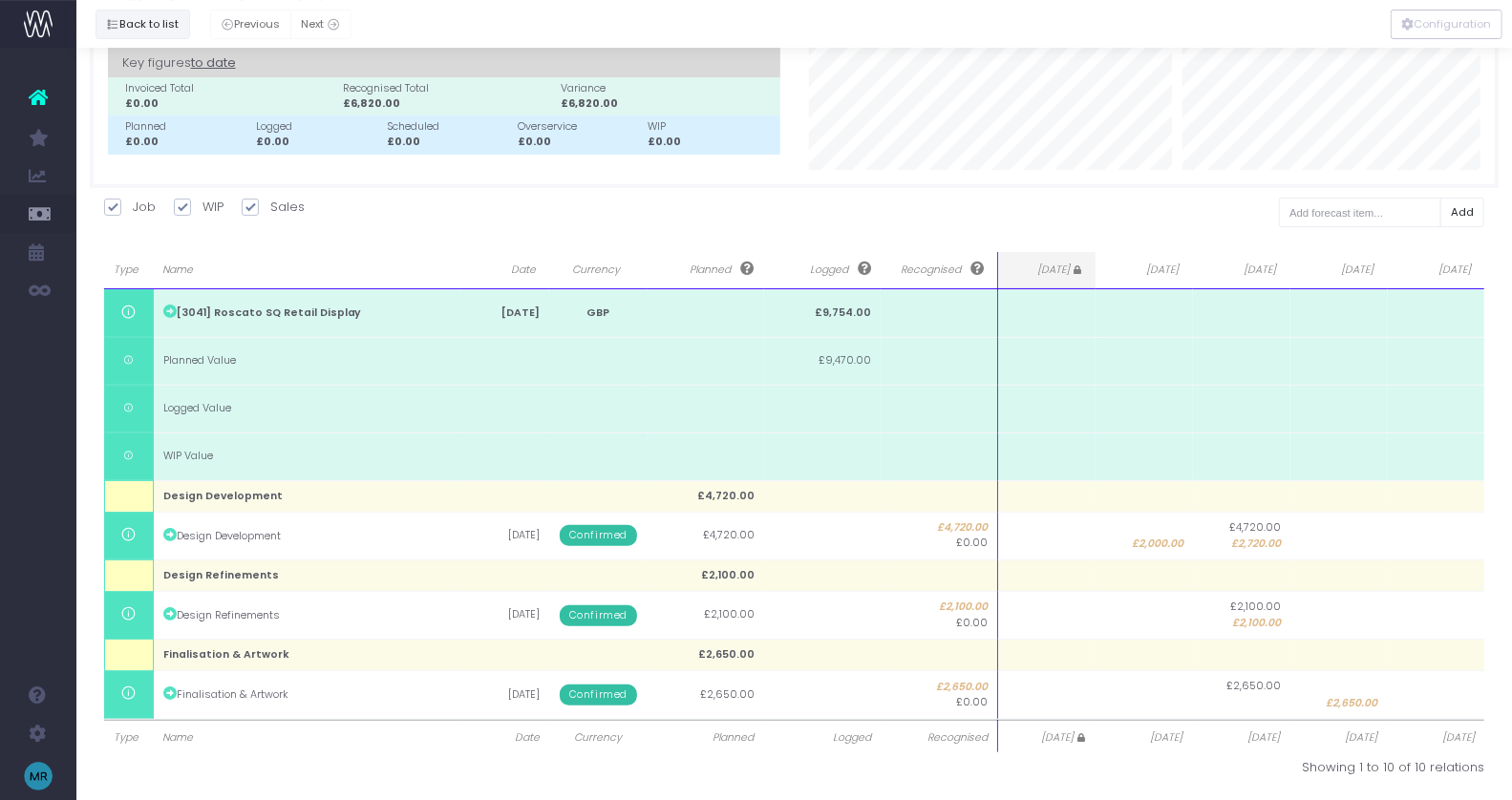
click at [126, 20] on button "Back to list" at bounding box center [143, 24] width 95 height 29
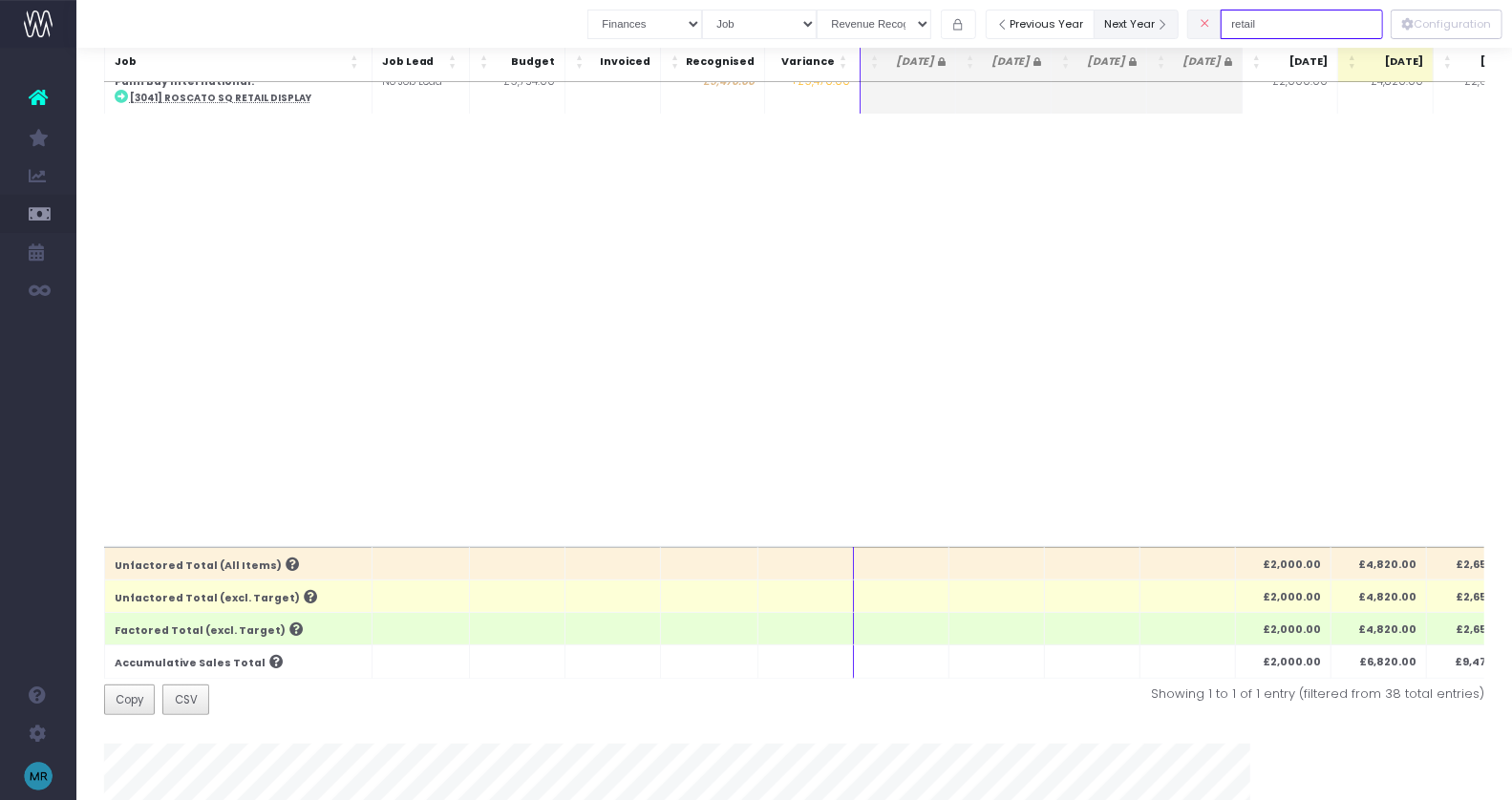
drag, startPoint x: 1302, startPoint y: 22, endPoint x: 1156, endPoint y: 22, distance: 146.0
click at [1156, 22] on div "Clear Filters Job summary column shows... Finances Chart Summary by Job Client …" at bounding box center [985, 24] width 795 height 39
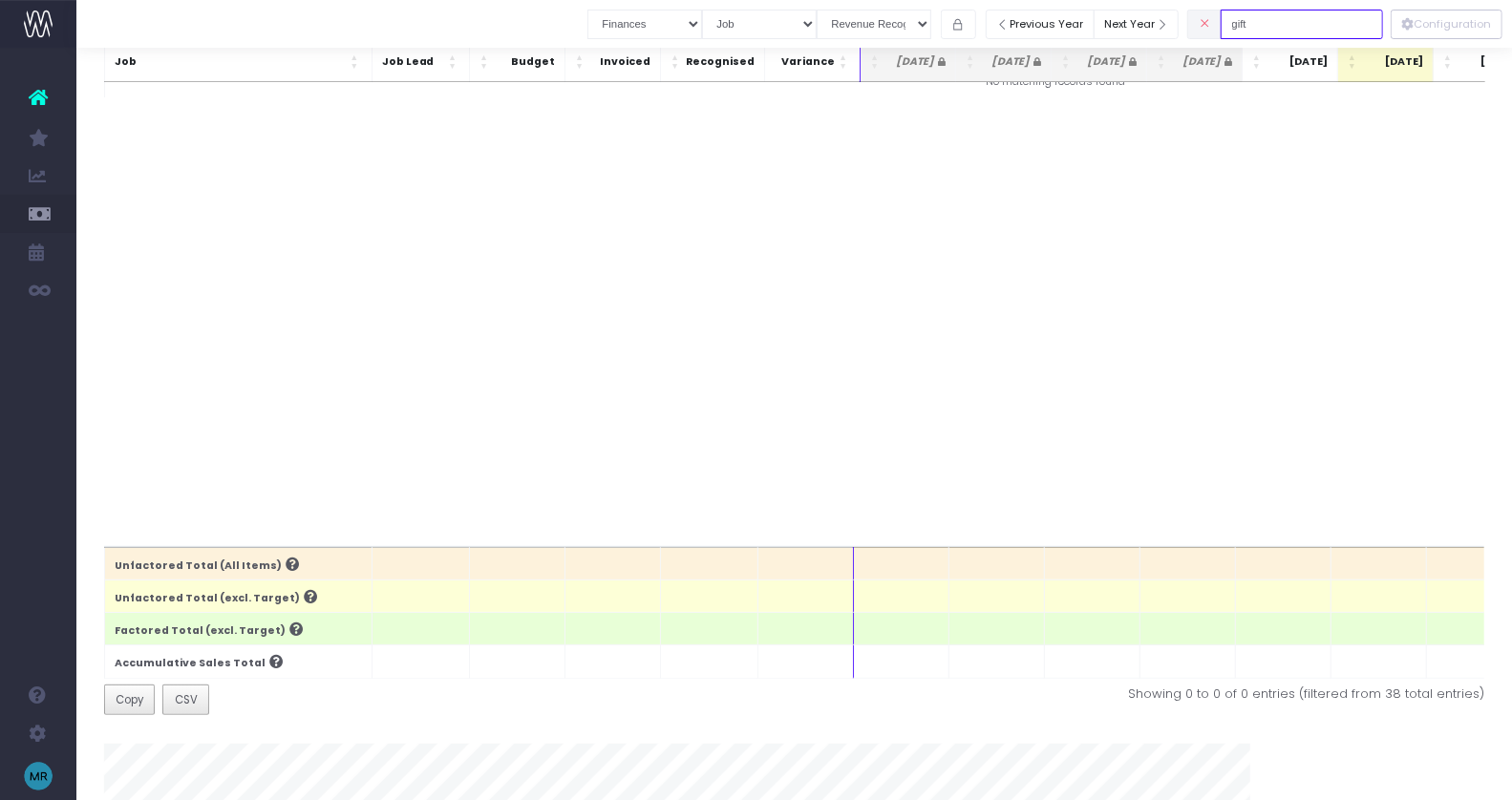
scroll to position [0, 0]
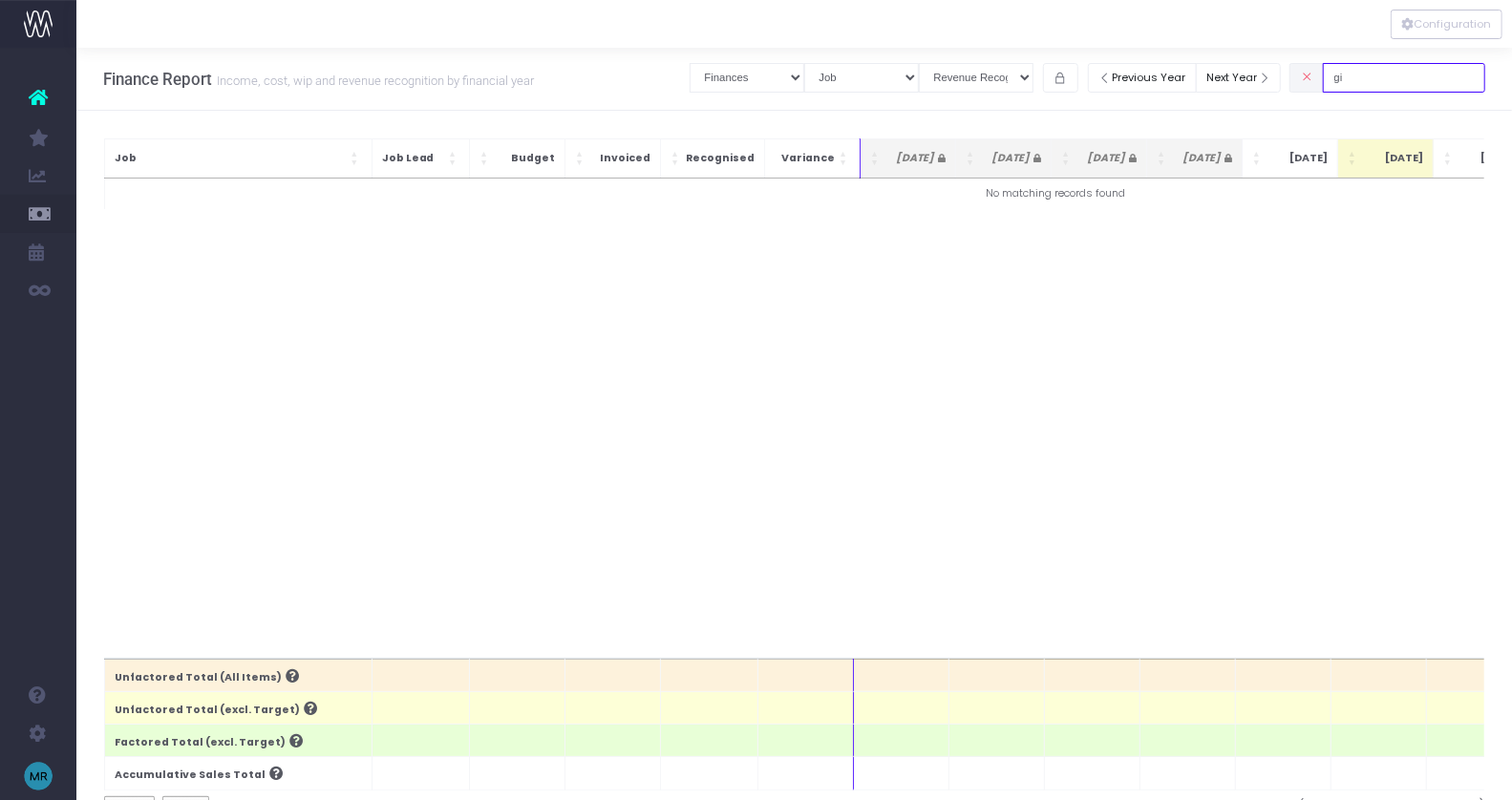
type input "g"
drag, startPoint x: 1396, startPoint y: 79, endPoint x: 1251, endPoint y: 67, distance: 145.5
click at [1251, 67] on div "Clear Filters Job summary column shows... Finances Chart Summary by Job Client …" at bounding box center [1087, 78] width 795 height 39
drag, startPoint x: 1409, startPoint y: 71, endPoint x: 1197, endPoint y: 74, distance: 212.0
click at [1197, 74] on div "Clear Filters Job summary column shows... Finances Chart Summary by Job Client …" at bounding box center [1087, 78] width 795 height 39
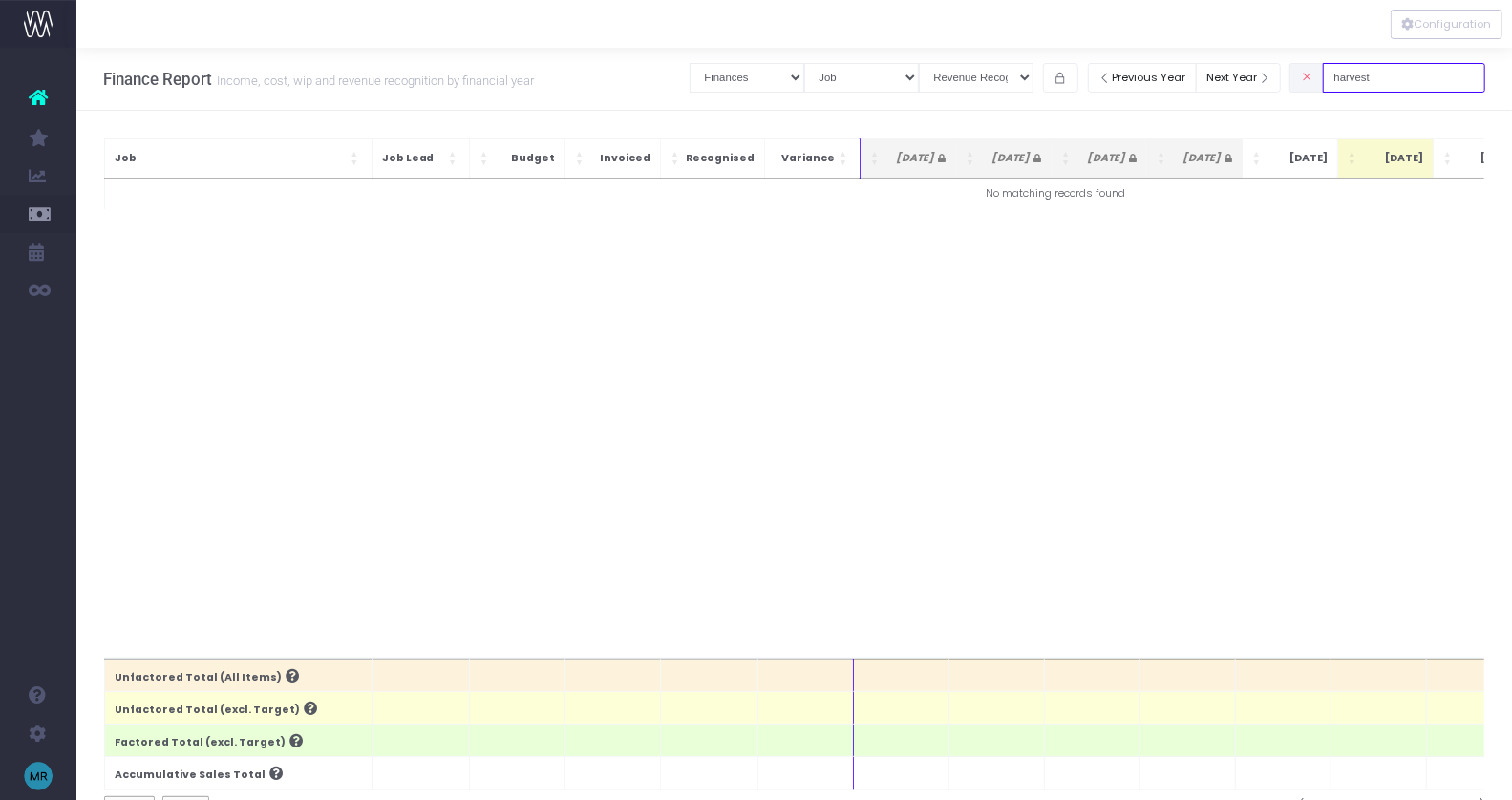
drag, startPoint x: 1408, startPoint y: 76, endPoint x: 1230, endPoint y: 57, distance: 179.0
click at [1230, 57] on div "Clear Filters Job summary column shows... Finances Chart Summary by Job Client …" at bounding box center [1087, 73] width 795 height 49
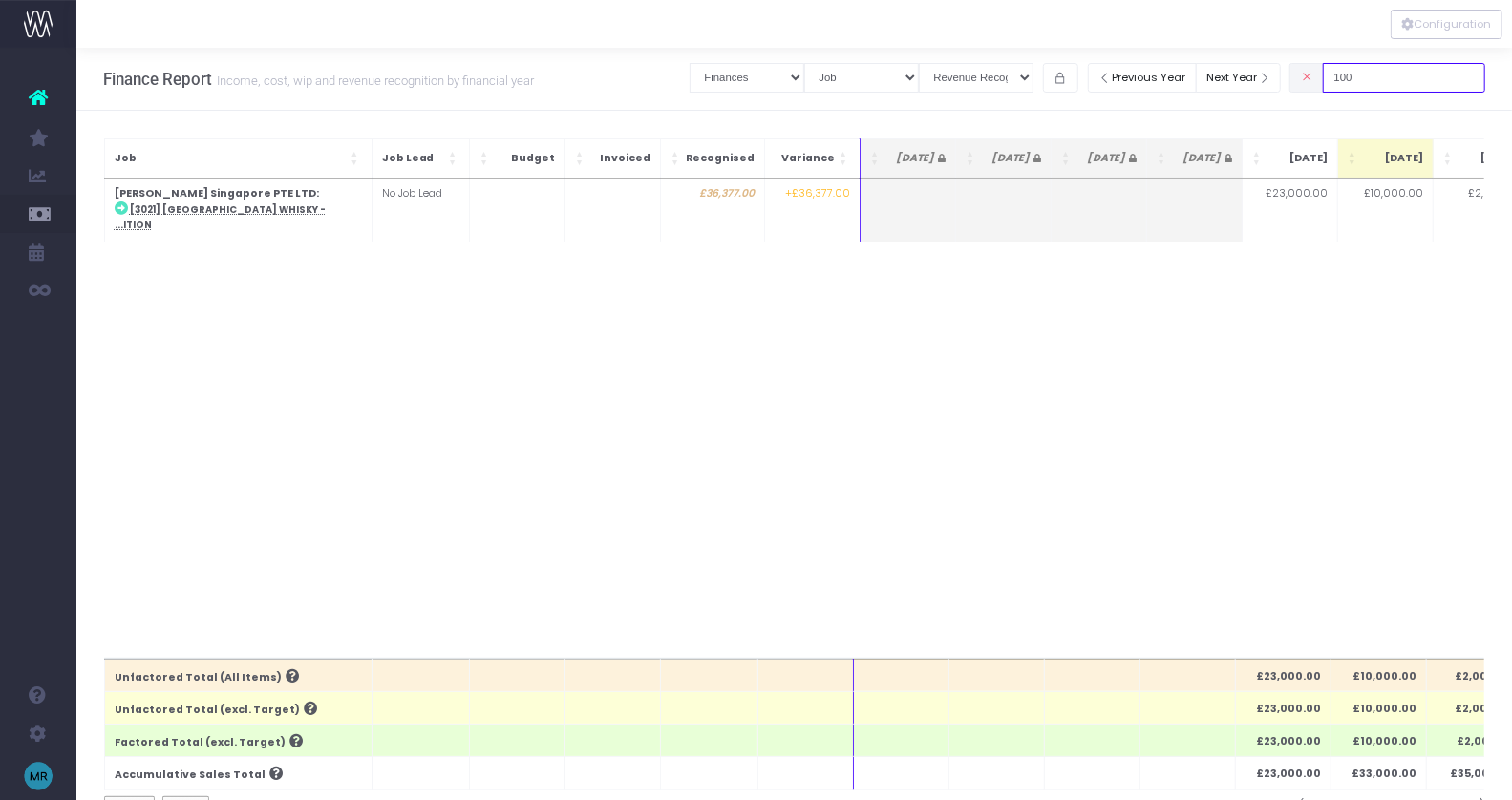
drag, startPoint x: 1391, startPoint y: 74, endPoint x: 1354, endPoint y: 74, distance: 37.0
click at [1355, 74] on input "100" at bounding box center [1404, 77] width 162 height 29
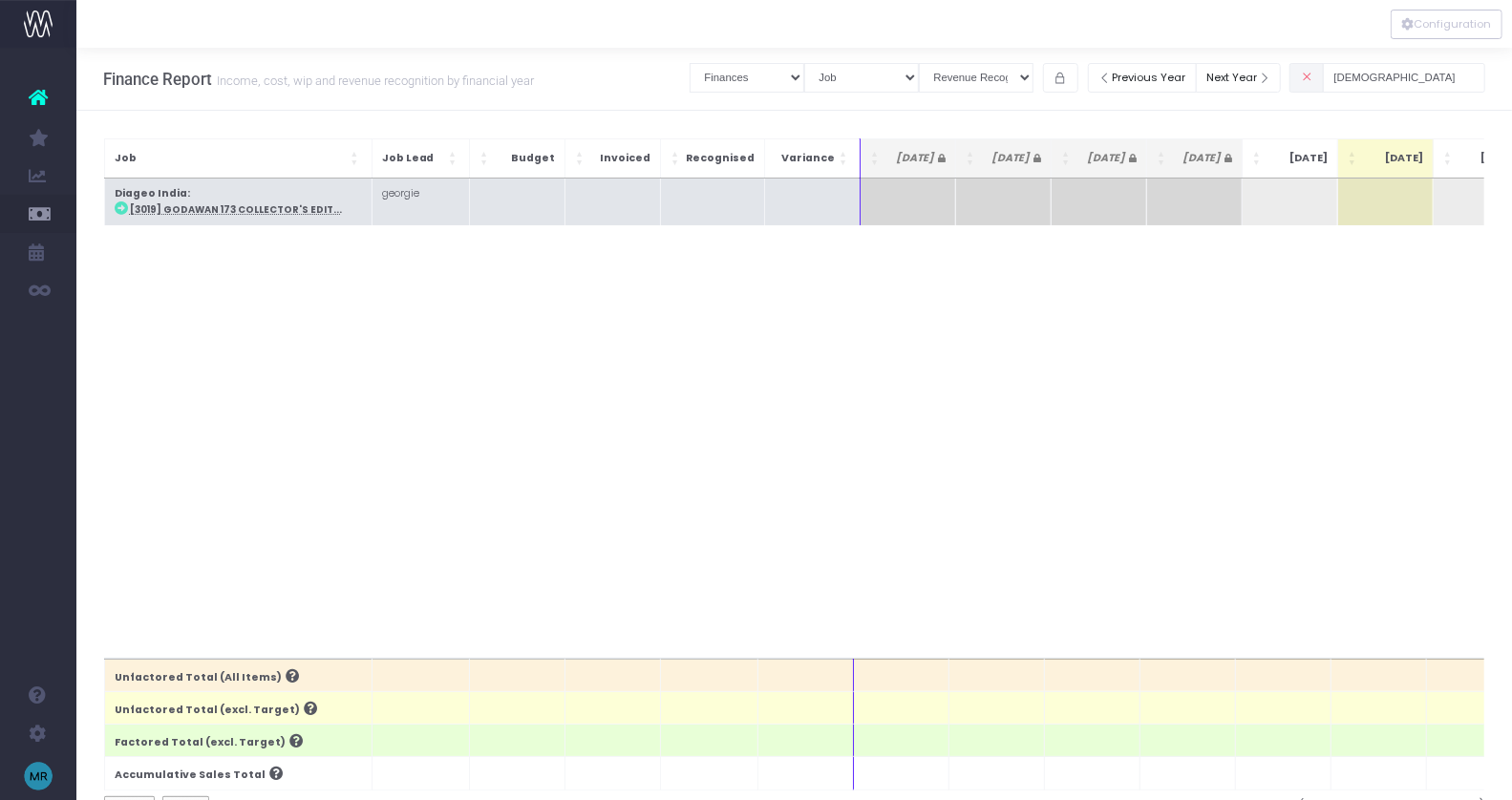
click at [224, 210] on abbr "[3019] Godawan 173 Collector's Edit..." at bounding box center [236, 209] width 212 height 13
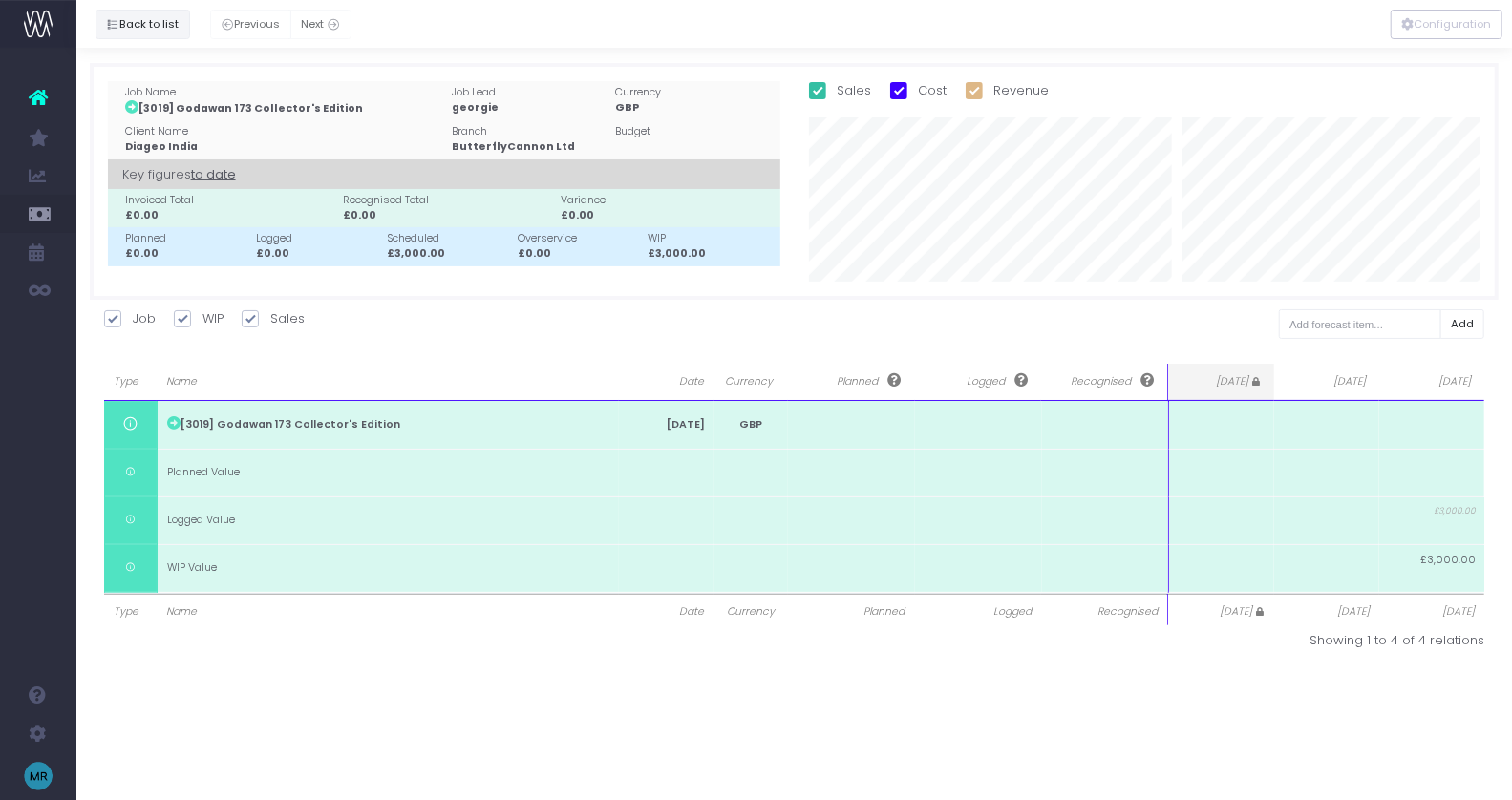
click at [126, 22] on button "Back to list" at bounding box center [143, 24] width 95 height 29
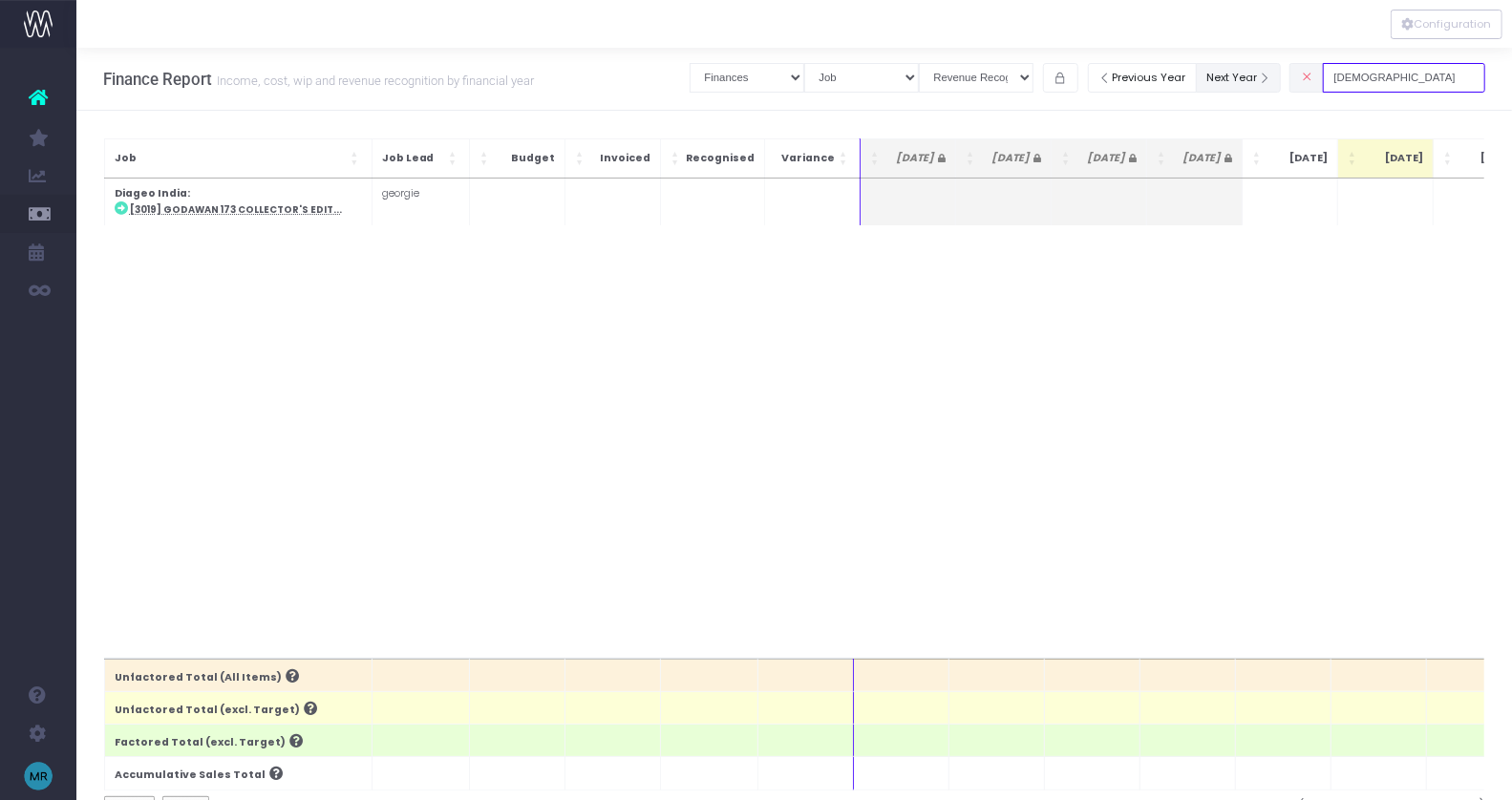
drag, startPoint x: 1373, startPoint y: 75, endPoint x: 1294, endPoint y: 75, distance: 79.0
click at [1294, 75] on div "Clear Filters Job summary column shows... Finances Chart Summary by Job Client …" at bounding box center [1087, 78] width 795 height 39
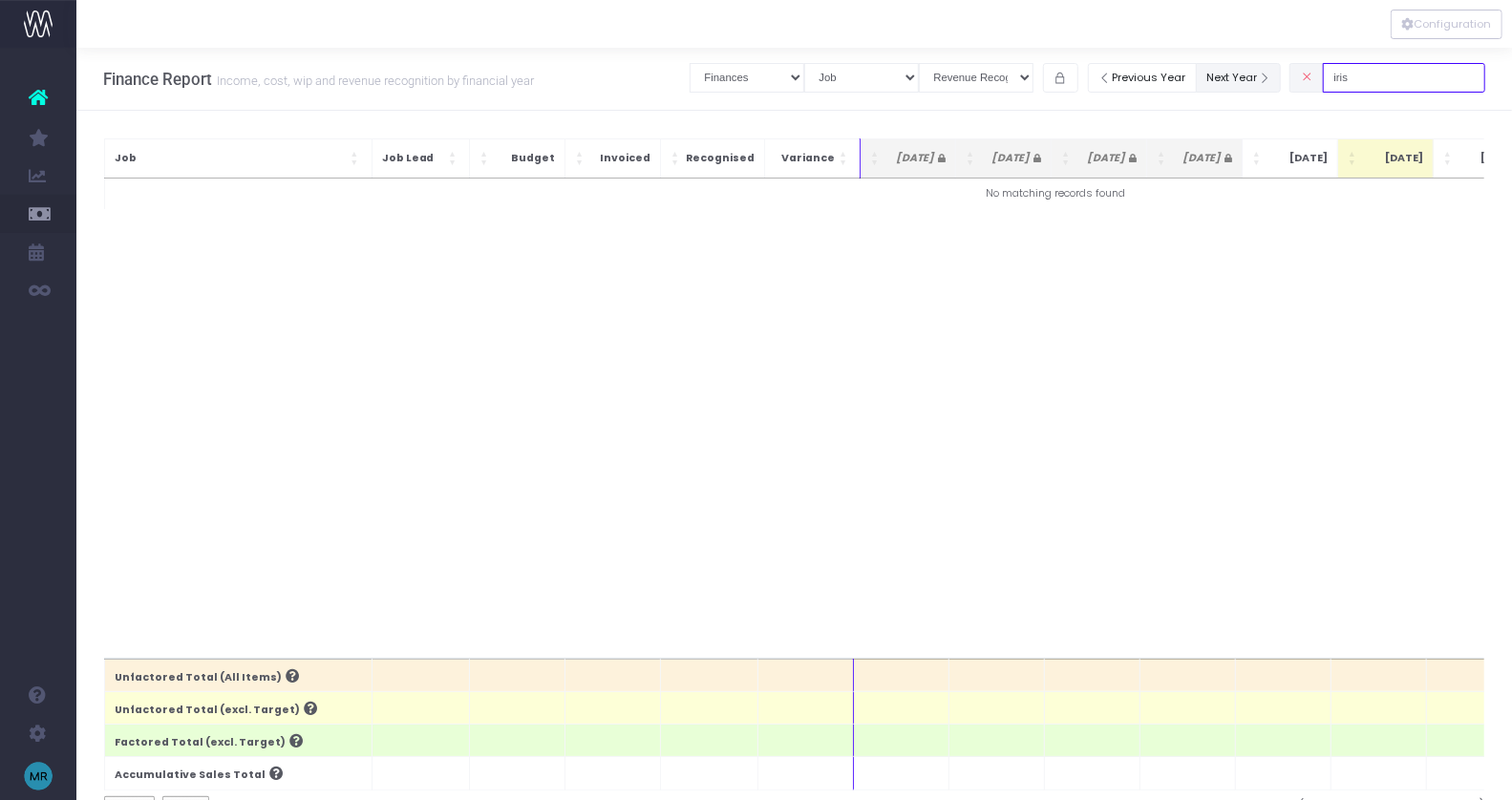
drag, startPoint x: 1397, startPoint y: 86, endPoint x: 1294, endPoint y: 79, distance: 103.2
click at [1294, 78] on div "Clear Filters Job summary column shows... Finances Chart Summary by Job Client …" at bounding box center [1087, 78] width 795 height 39
type input "resi"
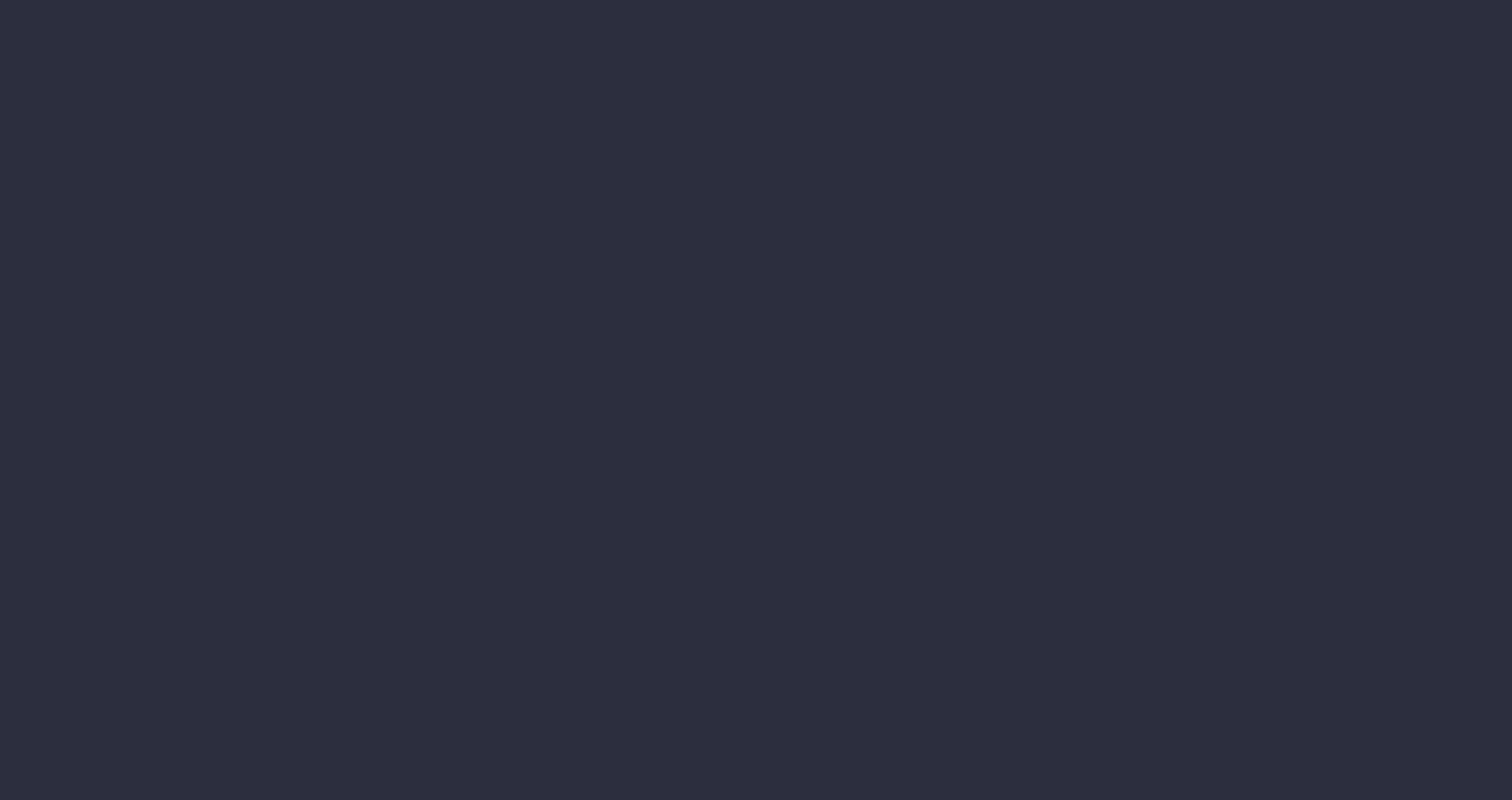
select select "finances"
select select "job"
select select "revrec"
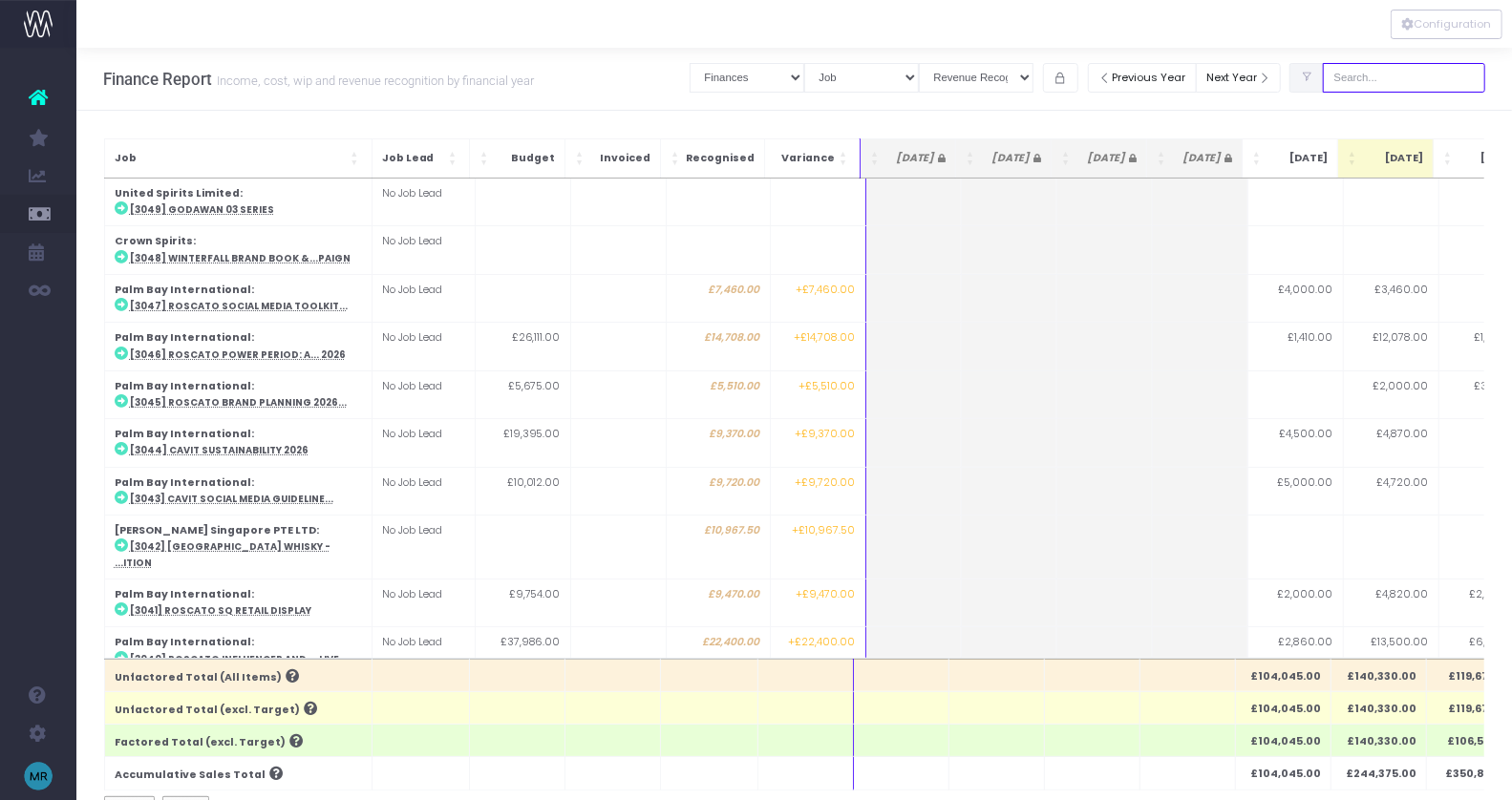
click at [1404, 70] on input "text" at bounding box center [1404, 77] width 162 height 29
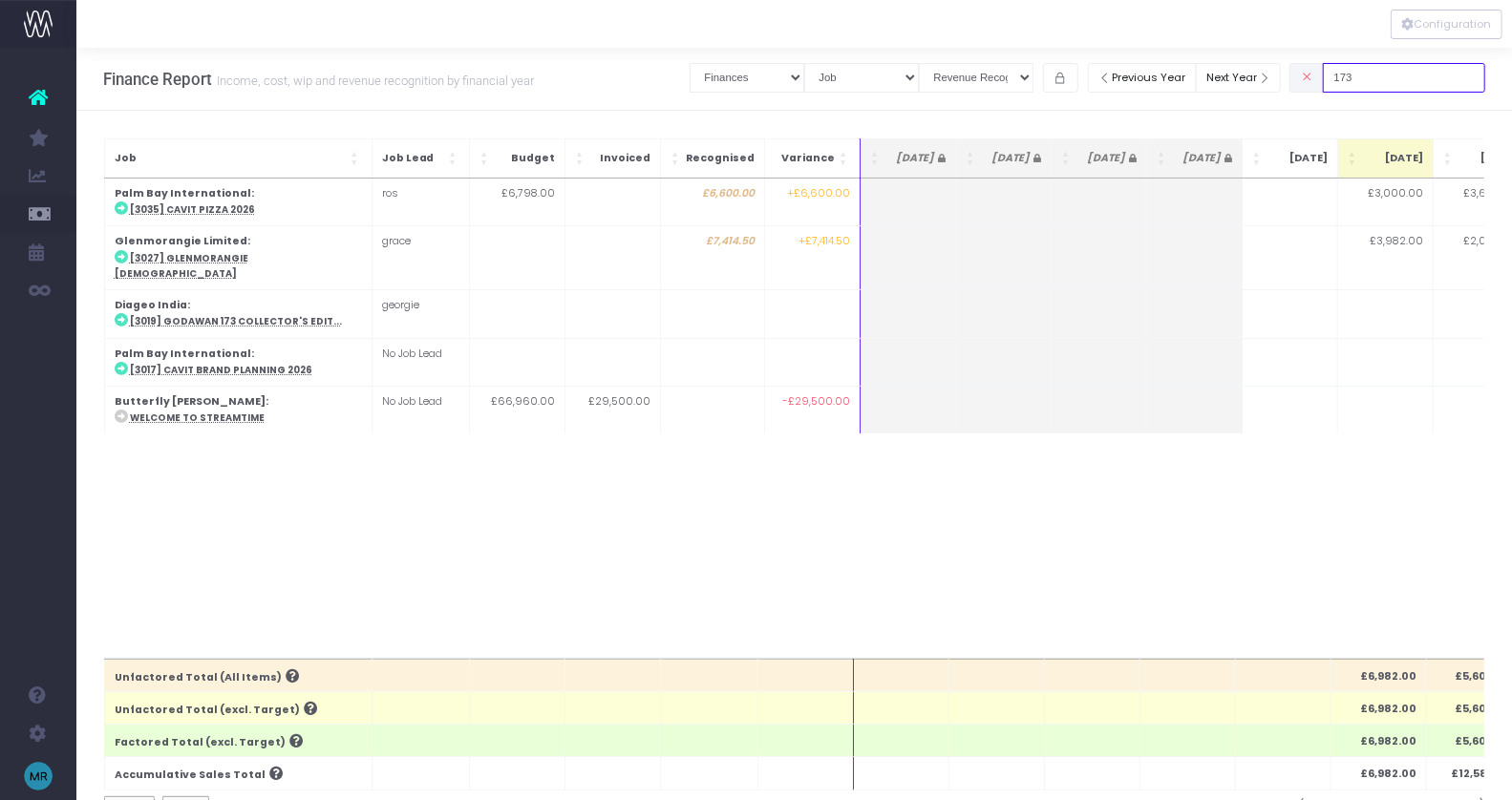
type input "173"
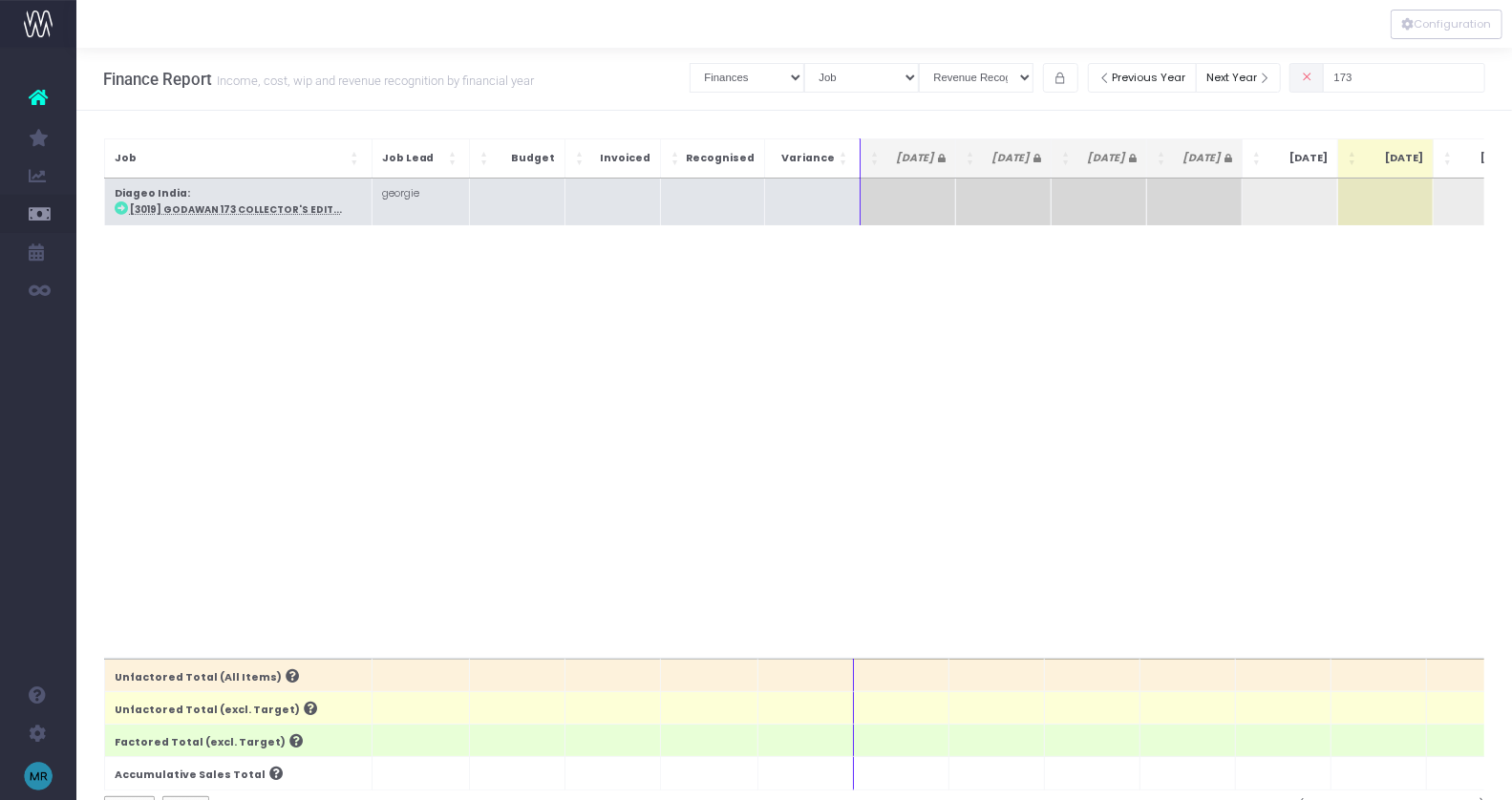
click at [271, 207] on abbr "[3019] Godawan 173 Collector's Edit..." at bounding box center [236, 209] width 212 height 13
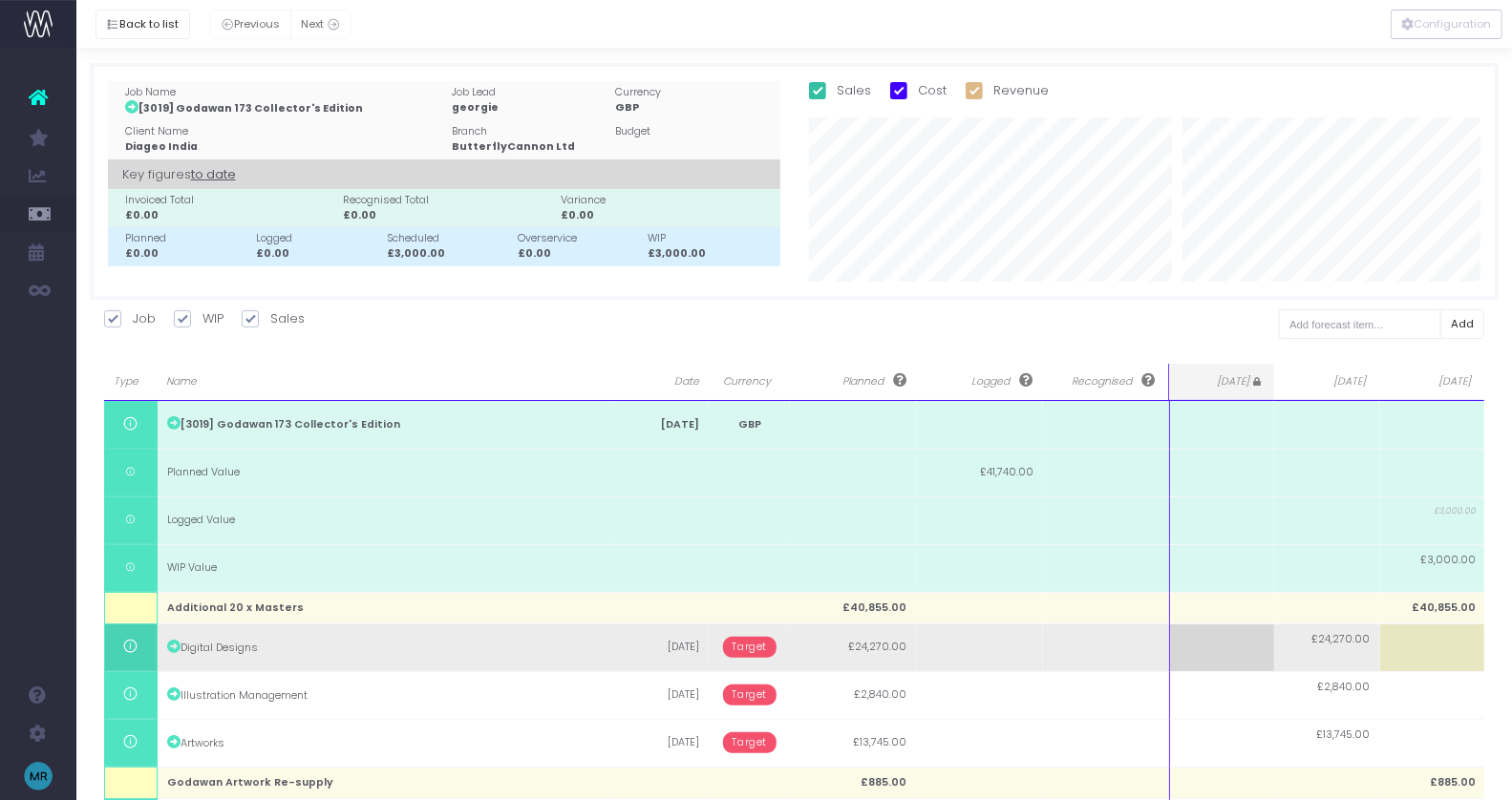
click at [1330, 650] on td "£24,270.00" at bounding box center [1326, 647] width 105 height 48
type input "7270"
click at [1224, 661] on body "Oh my... this is bad. [PERSON_NAME] wasn't able to load this page. Please conta…" at bounding box center [756, 400] width 1512 height 800
click at [1438, 649] on td at bounding box center [1432, 647] width 105 height 48
type input "7270"
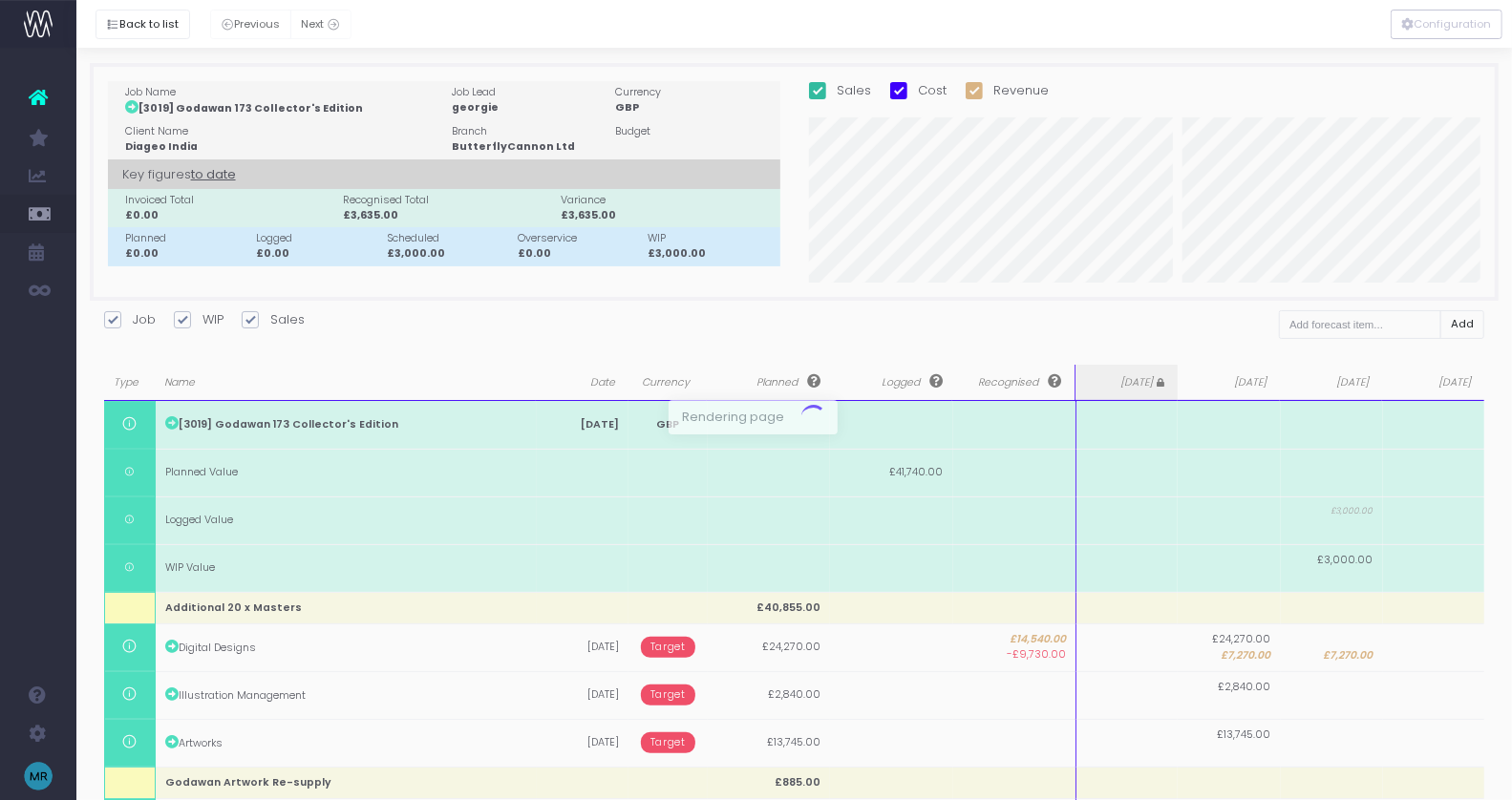
click at [1349, 656] on div at bounding box center [756, 400] width 1512 height 800
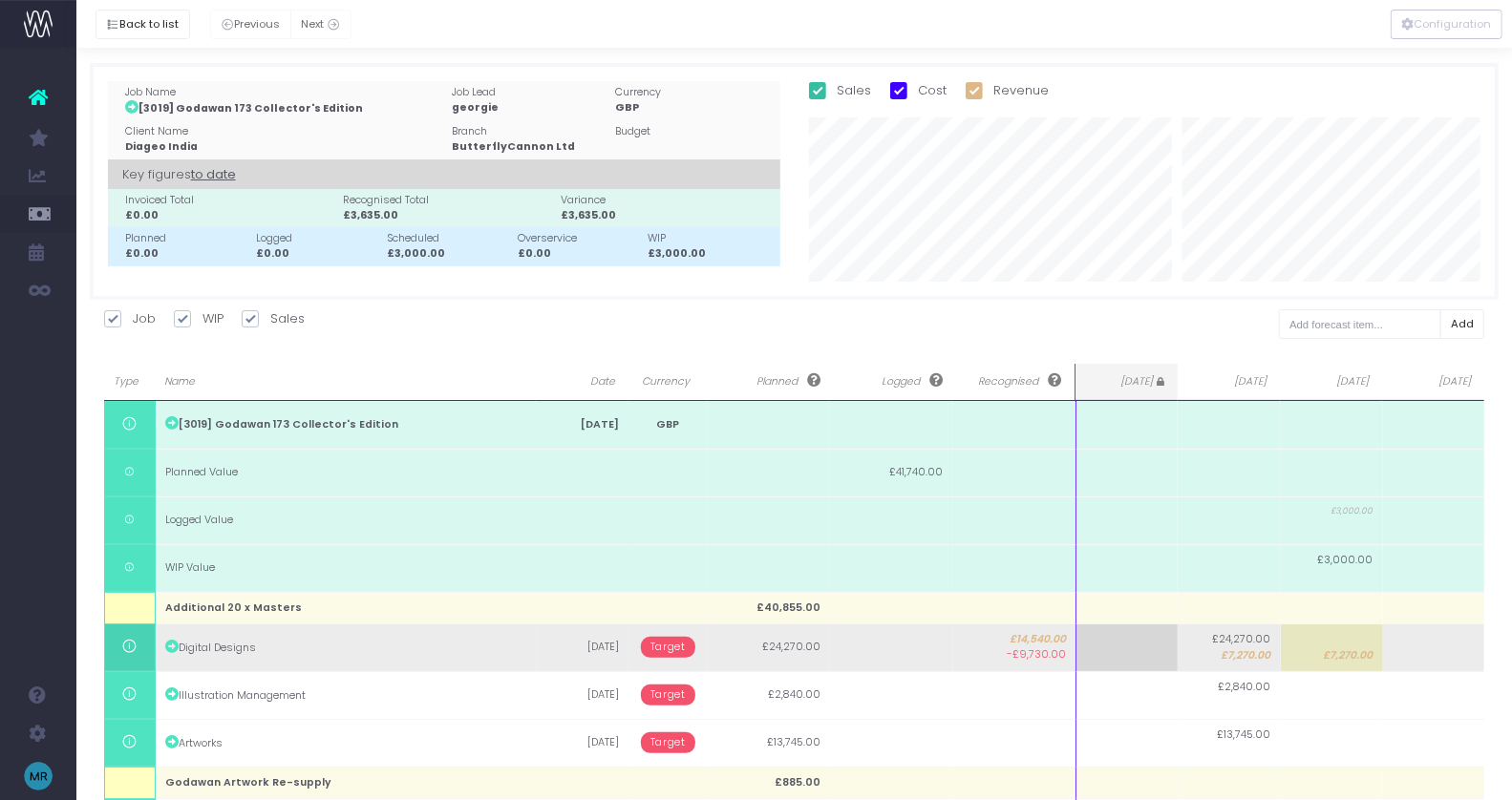
click at [1248, 653] on span "£7,270.00" at bounding box center [1246, 656] width 50 height 16
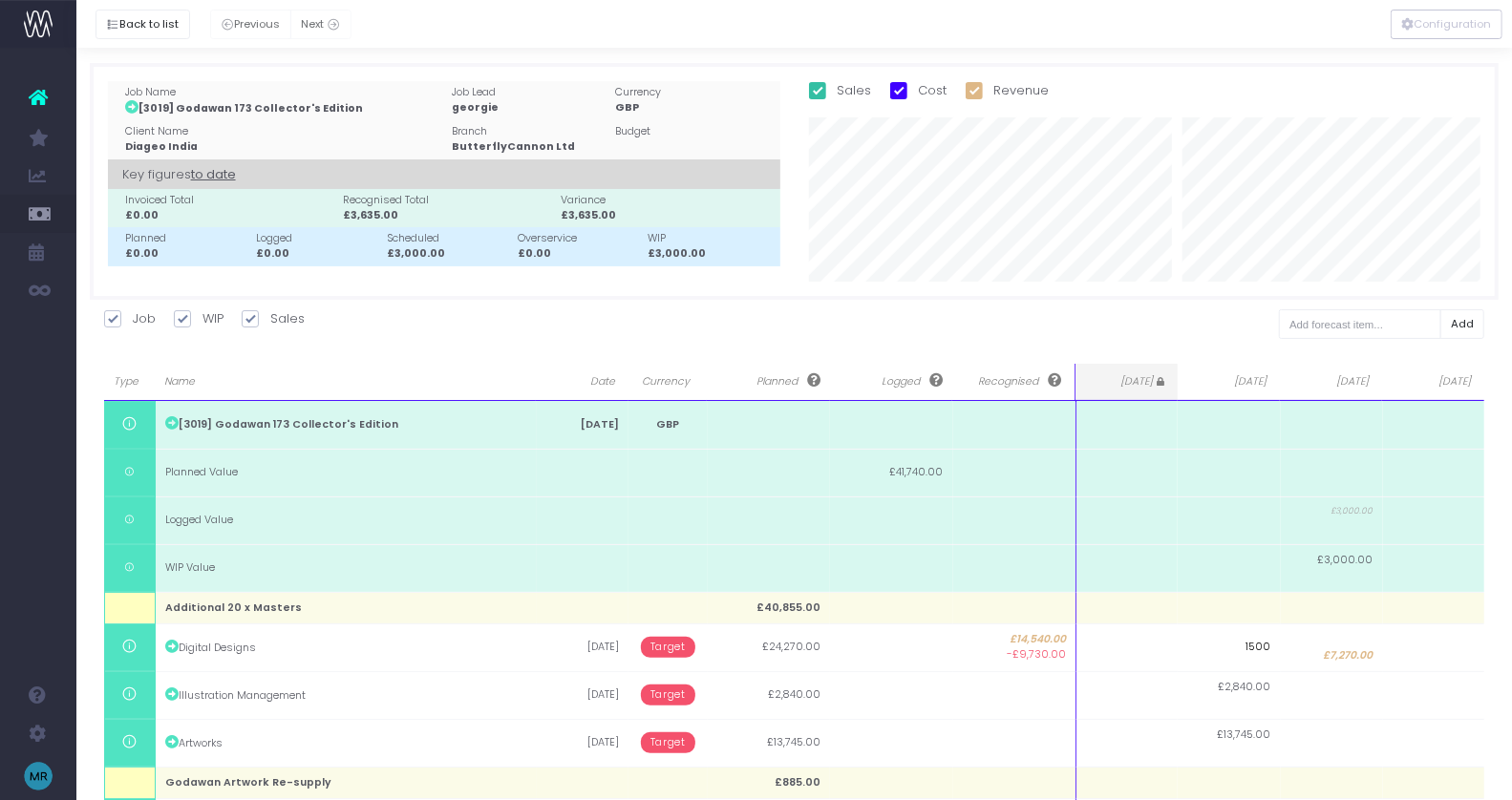
type input "15000"
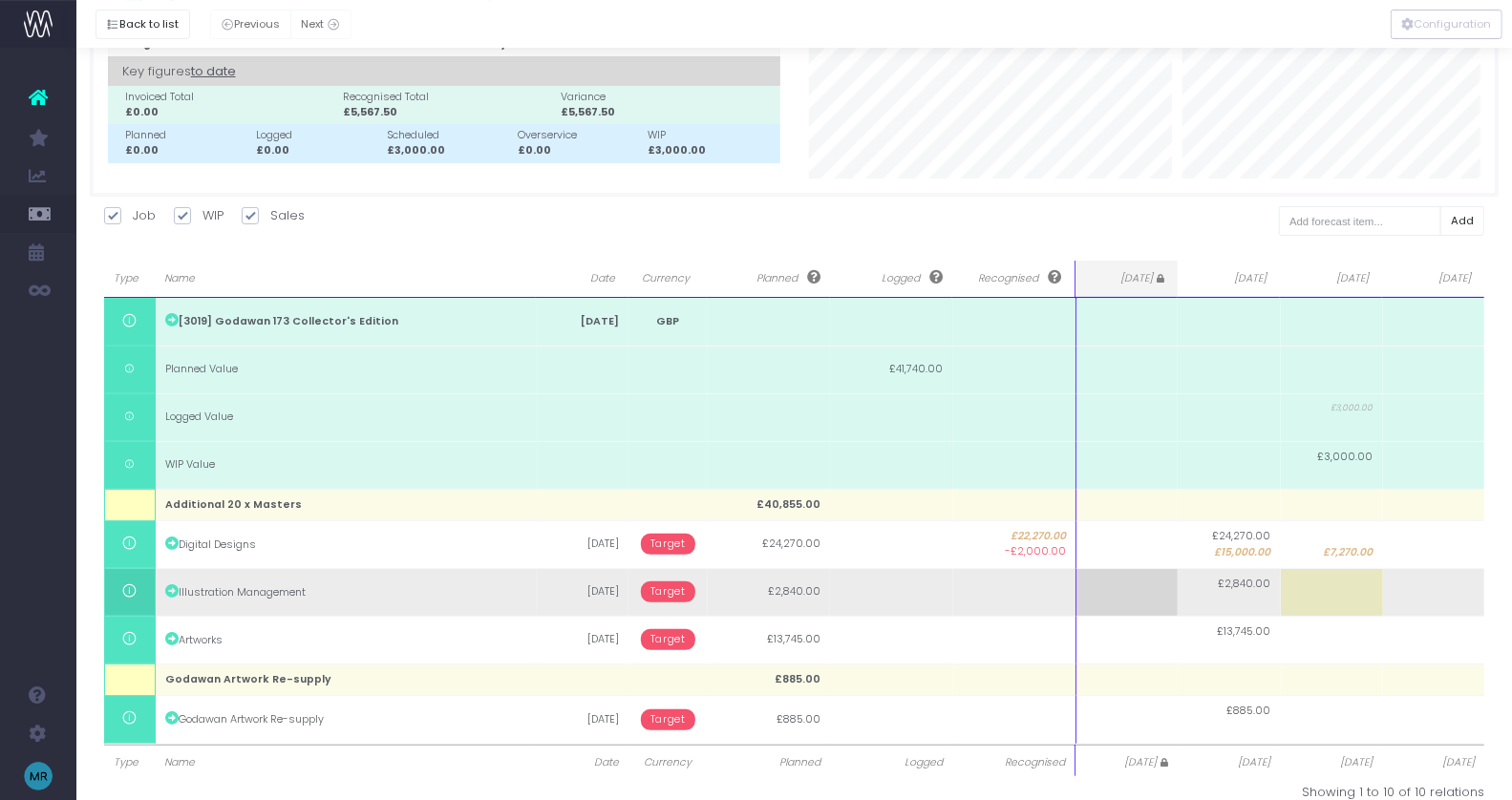
scroll to position [129, 0]
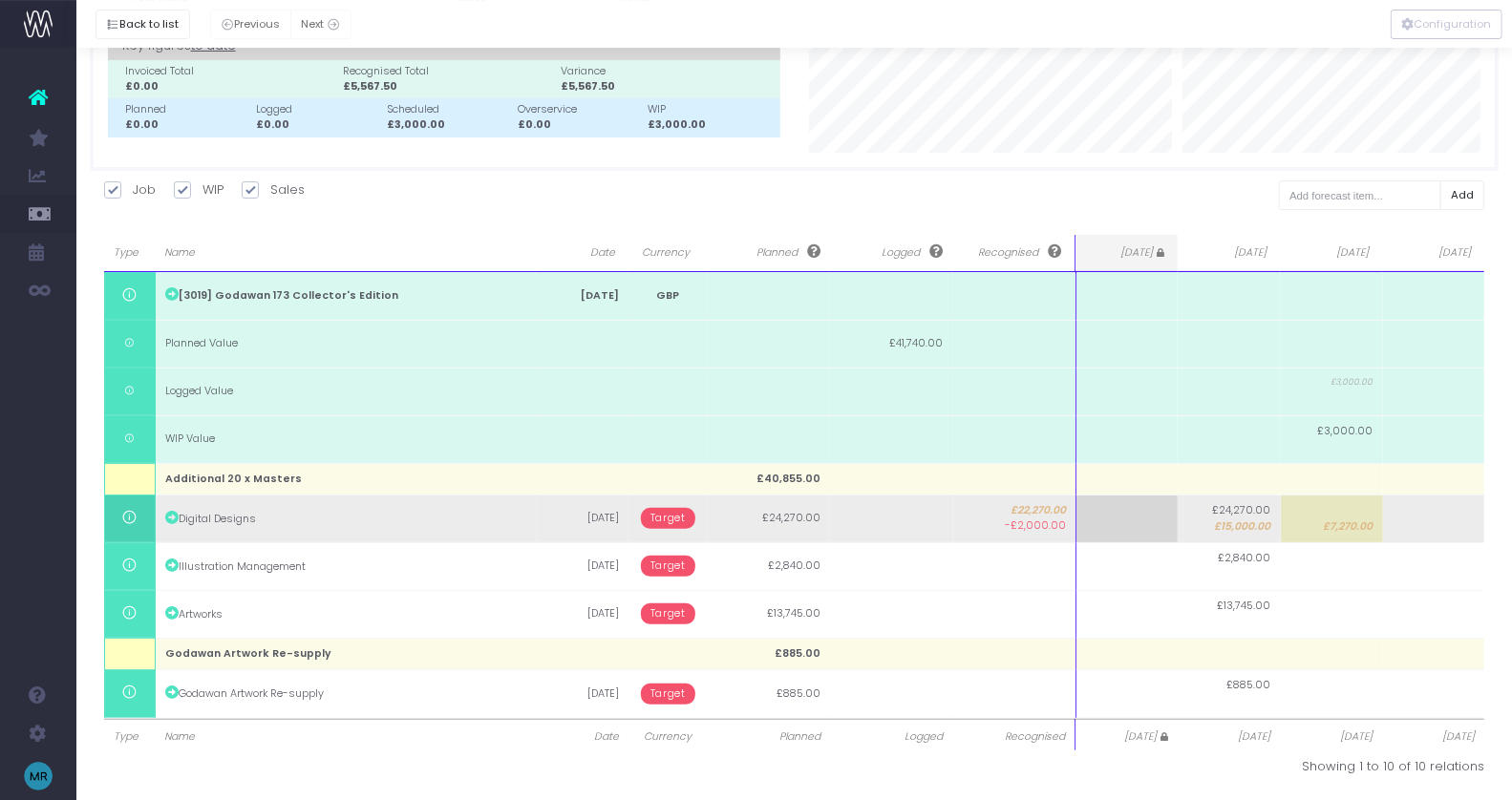
click at [1431, 523] on td at bounding box center [1434, 518] width 102 height 48
type input "2000"
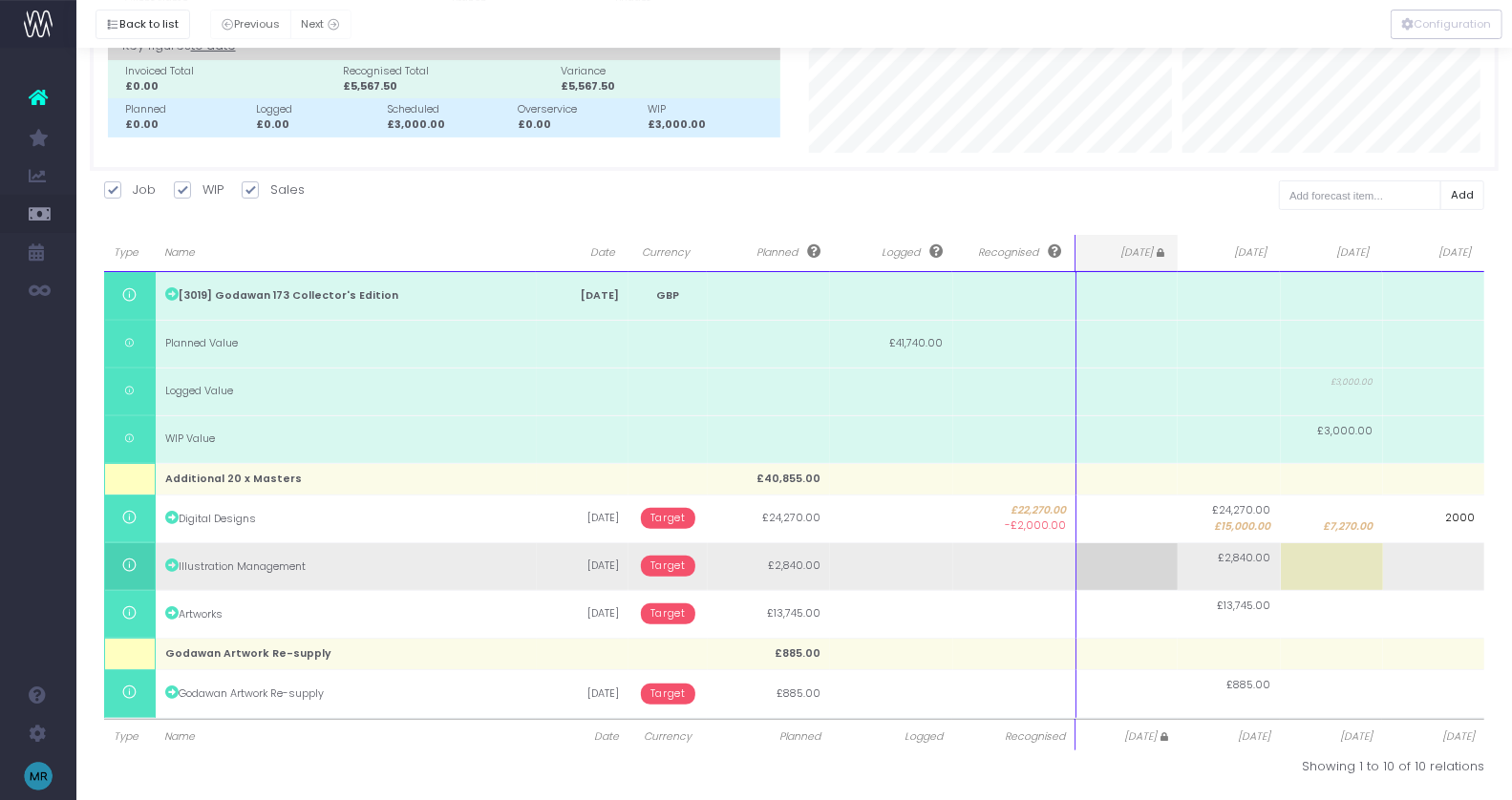
click at [1440, 551] on body "Oh my... this is bad. [PERSON_NAME] wasn't able to load this page. Please conta…" at bounding box center [756, 271] width 1512 height 800
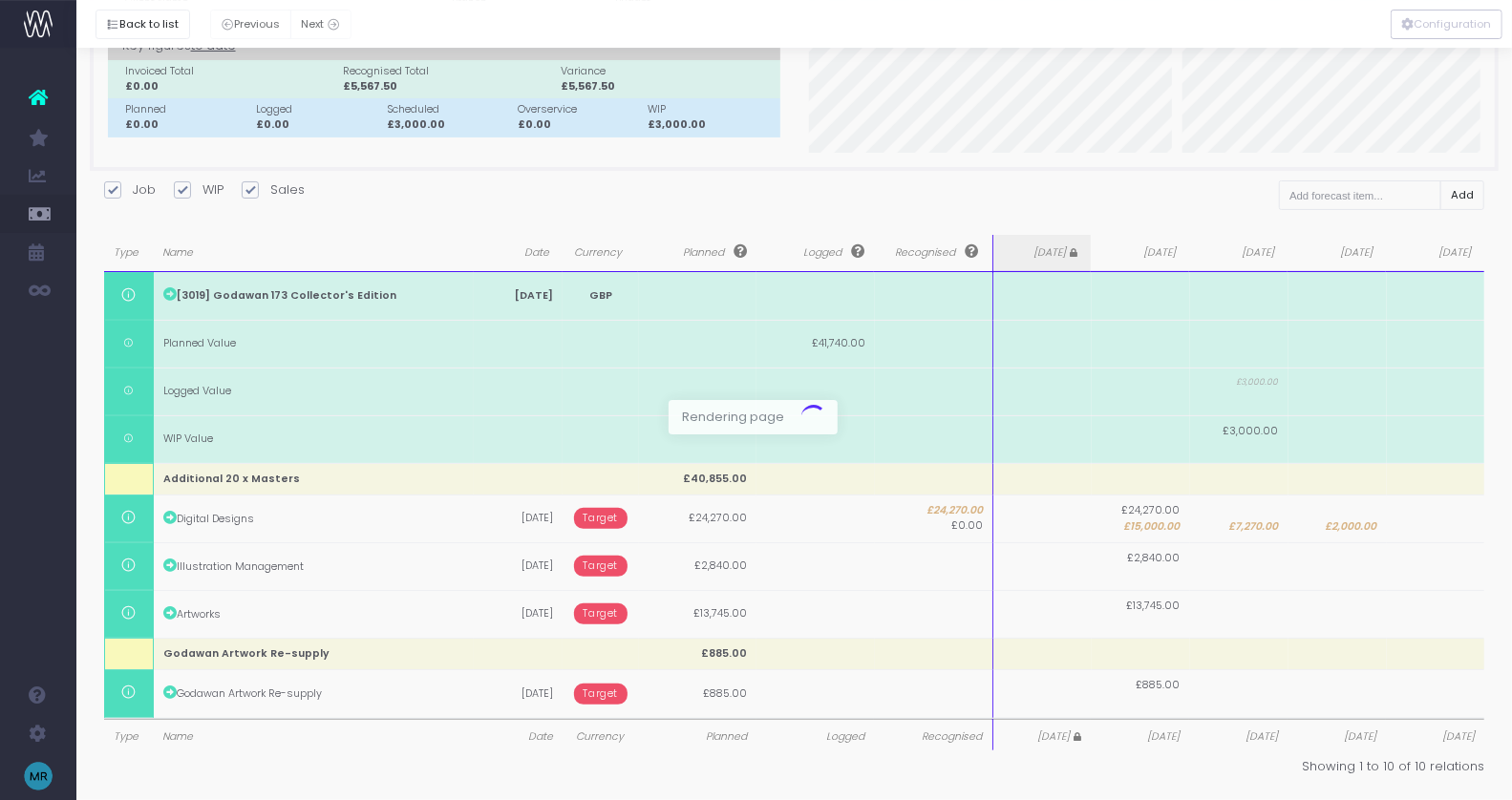
click at [1452, 558] on div at bounding box center [756, 400] width 1512 height 800
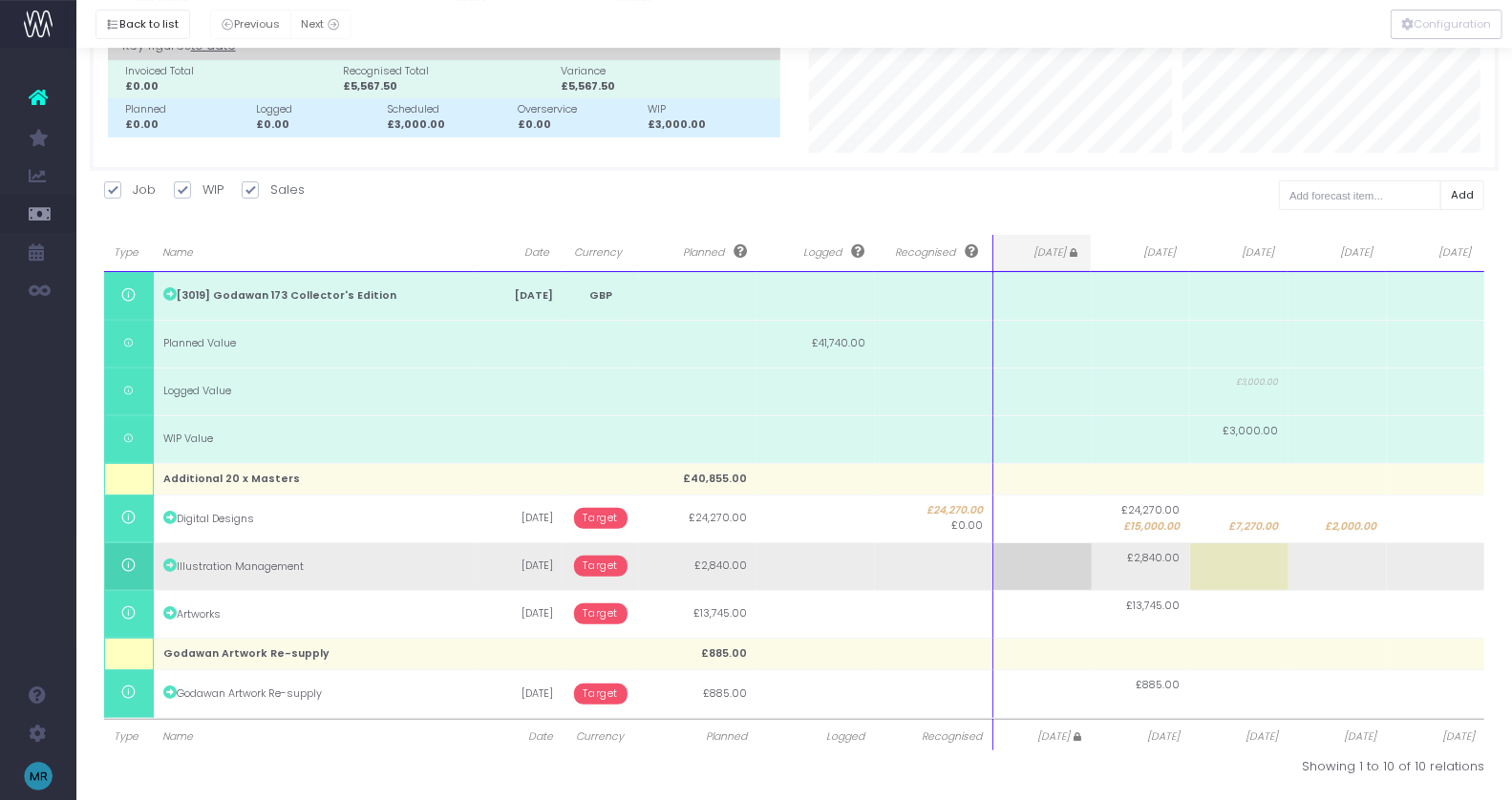
click at [1336, 555] on td at bounding box center [1337, 566] width 99 height 48
type input "2840"
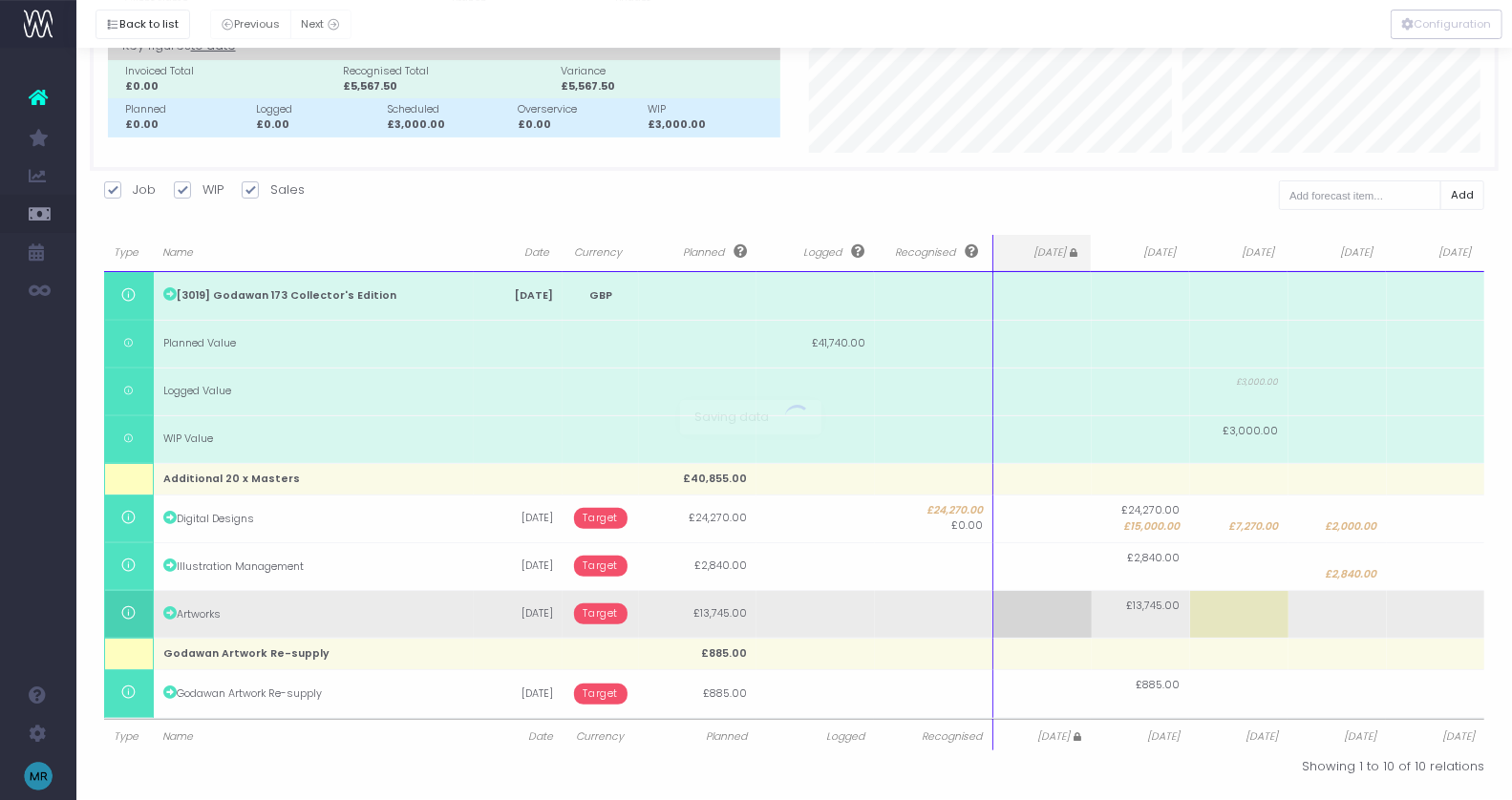
click at [1142, 618] on body "Oh my... this is bad. [PERSON_NAME] wasn't able to load this page. Please conta…" at bounding box center [756, 271] width 1512 height 800
click at [1153, 622] on td "£13,745.00" at bounding box center [1140, 614] width 99 height 48
type input "7"
type input "6745"
click at [1031, 619] on td at bounding box center [1043, 614] width 99 height 48
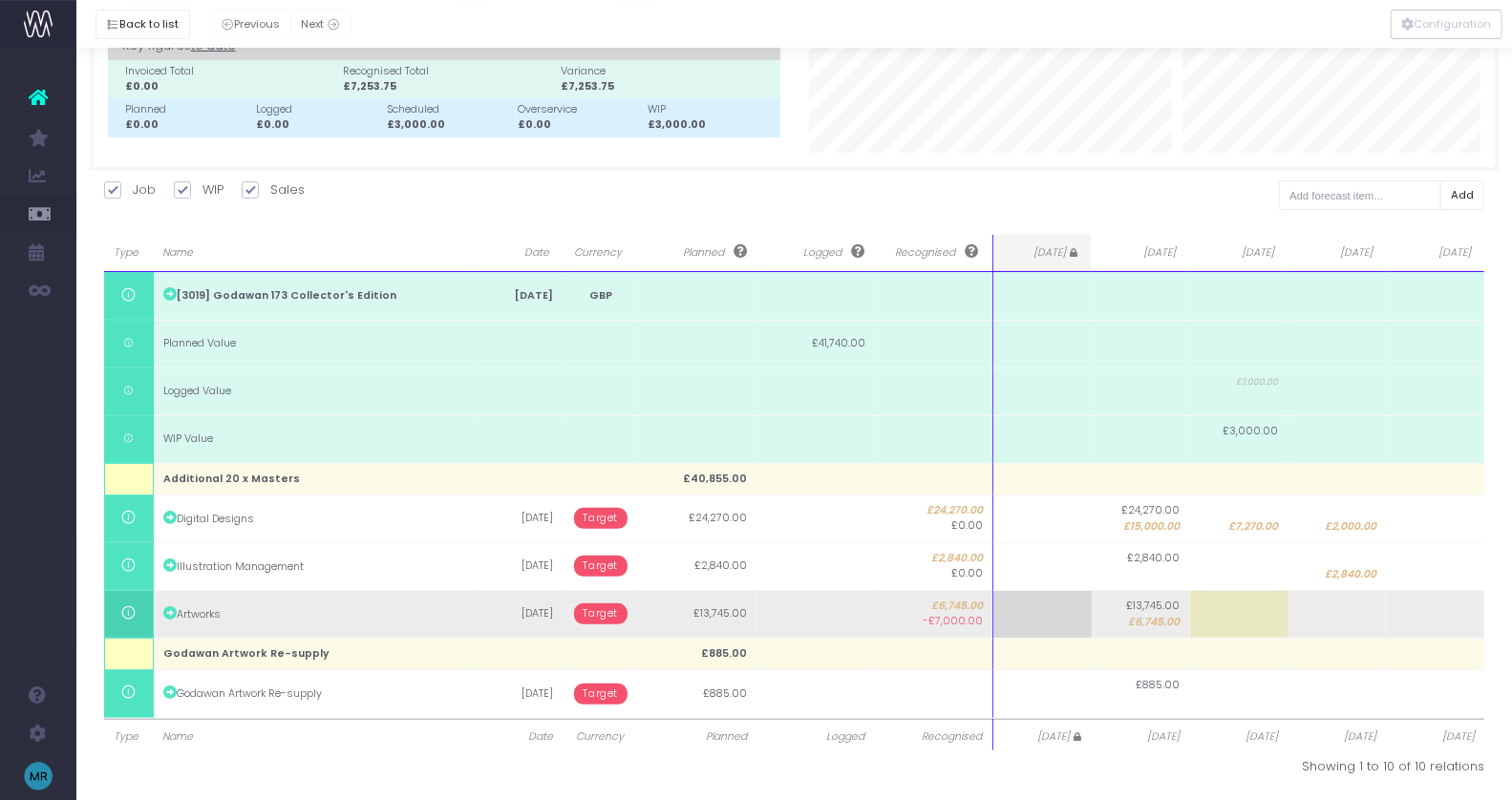
type input "7000"
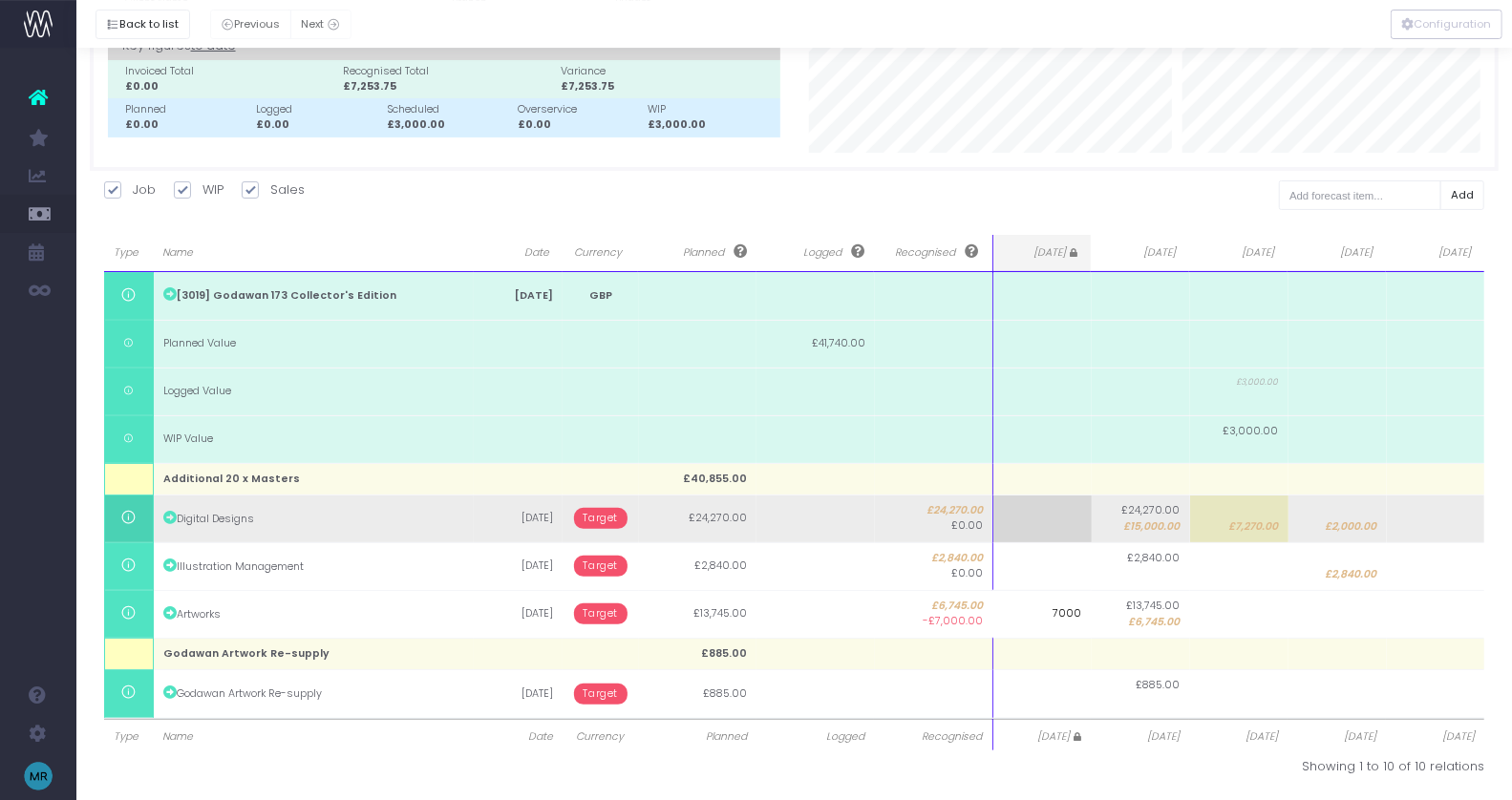
click at [590, 518] on body "Oh my... this is bad. [PERSON_NAME] wasn't able to load this page. Please conta…" at bounding box center [756, 271] width 1512 height 800
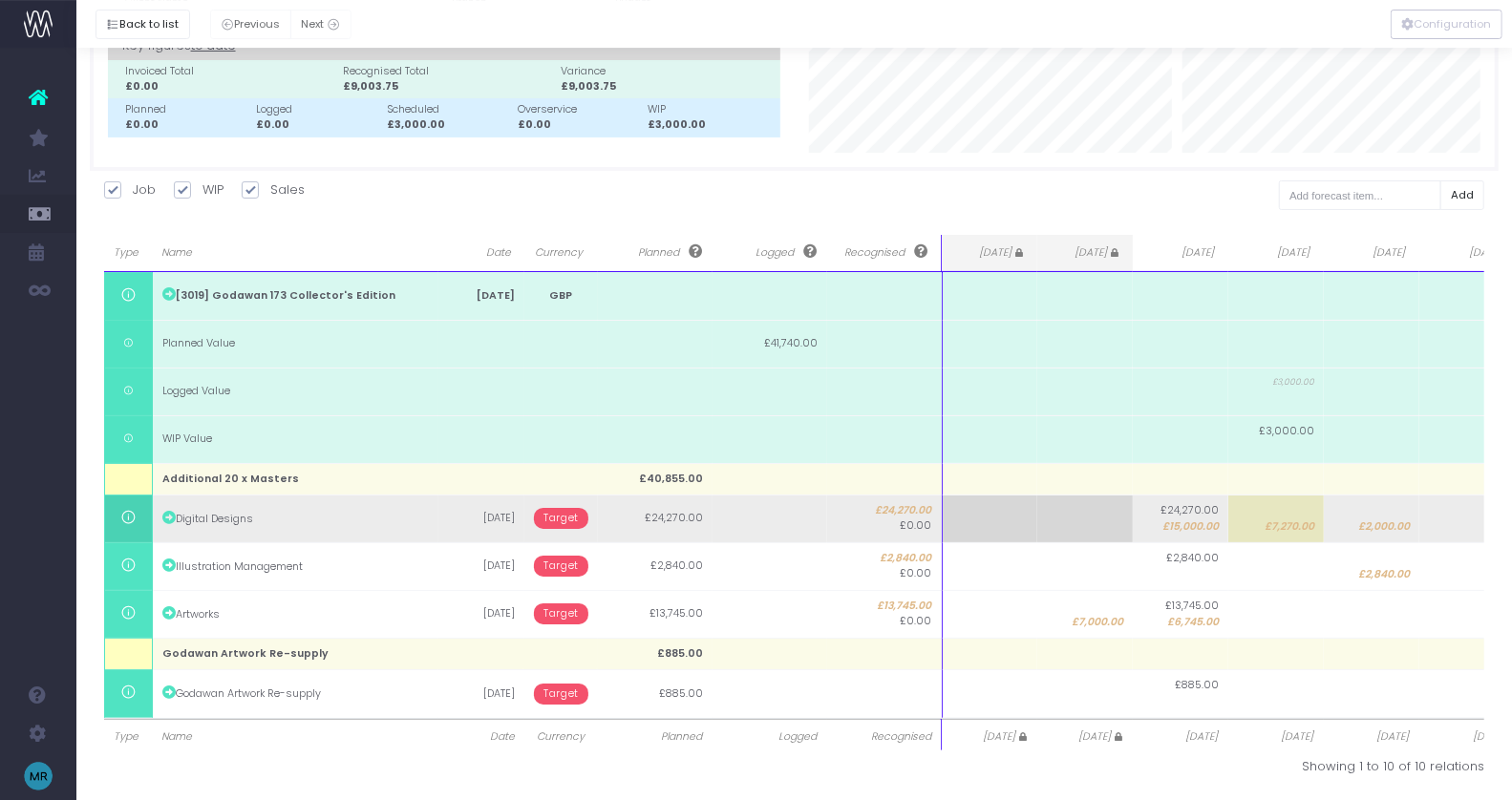
click at [557, 515] on span "Target" at bounding box center [561, 518] width 55 height 21
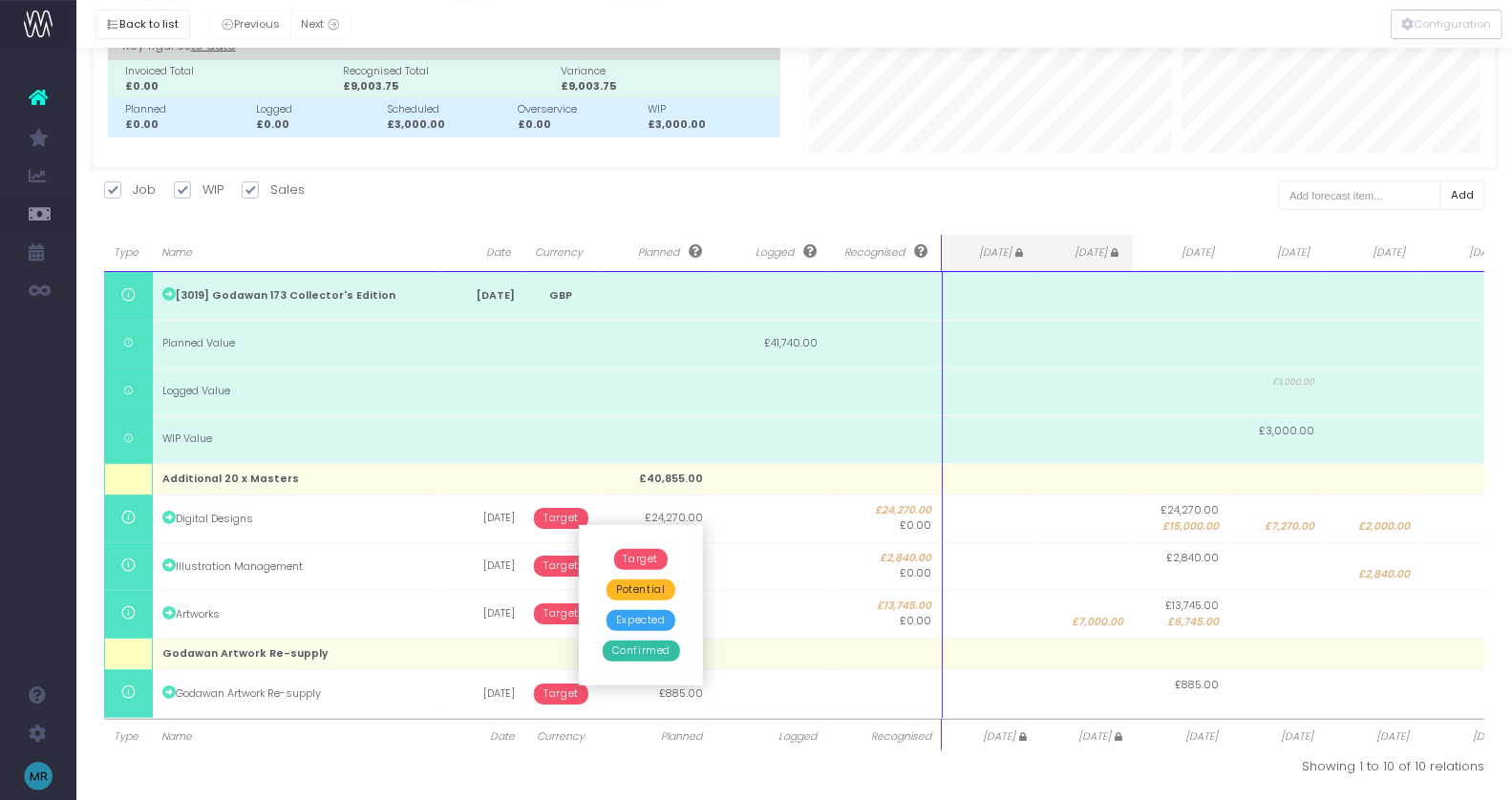
click at [633, 654] on span "Confirmed" at bounding box center [641, 650] width 77 height 21
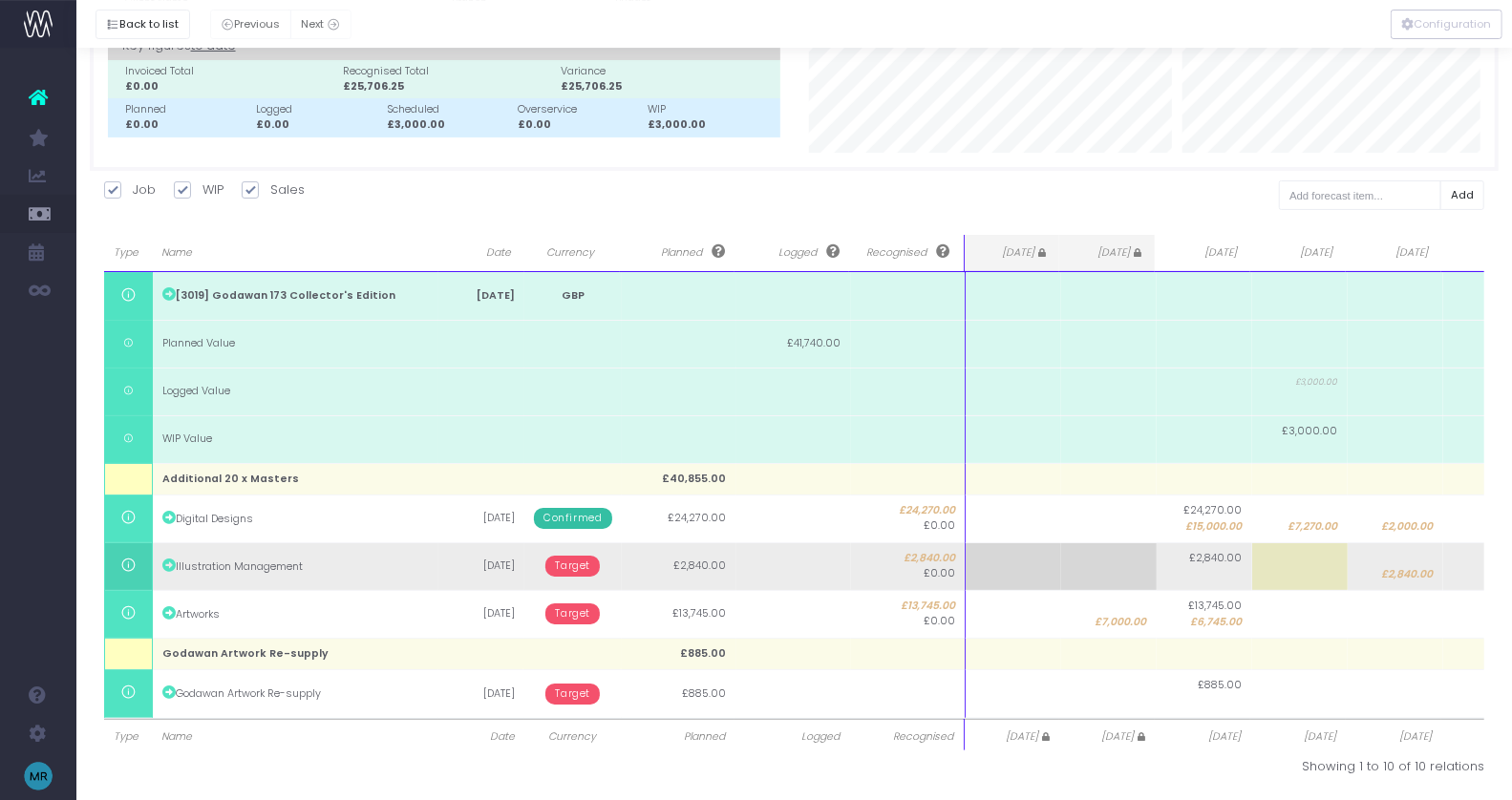
click at [572, 561] on span "Target" at bounding box center [573, 565] width 55 height 21
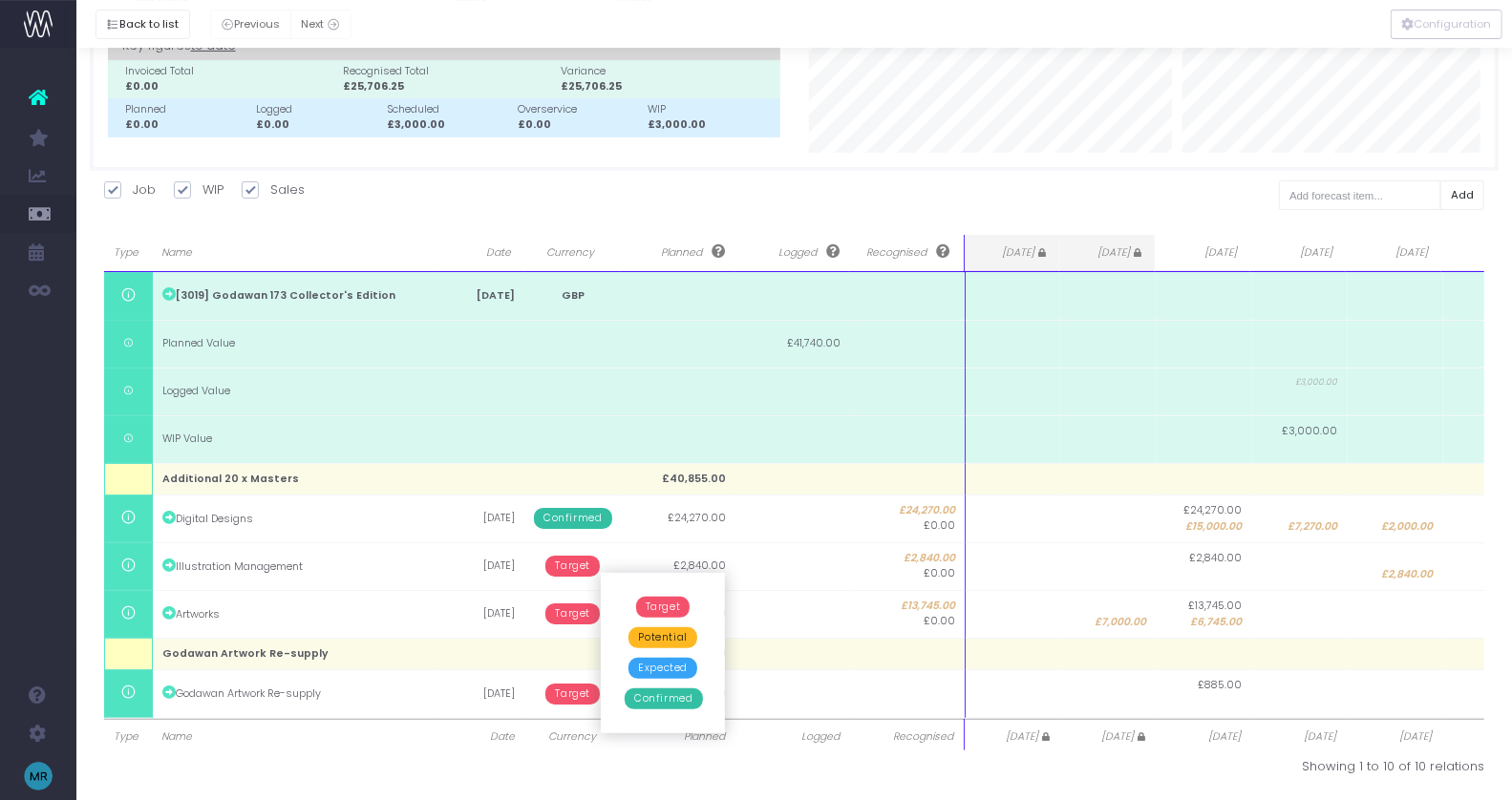
click at [659, 706] on span "Confirmed" at bounding box center [663, 698] width 77 height 21
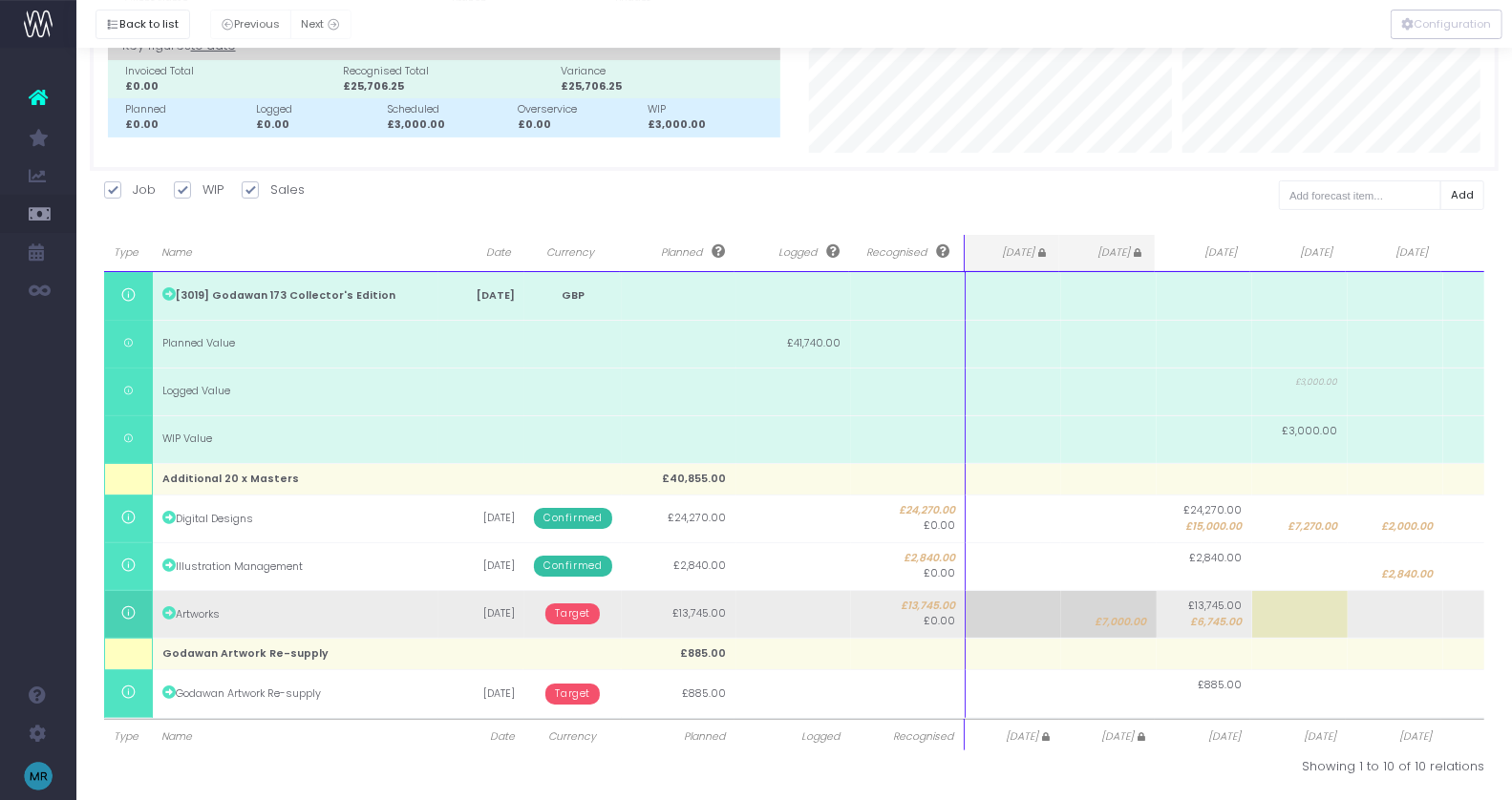
click at [573, 609] on span "Target" at bounding box center [573, 613] width 55 height 21
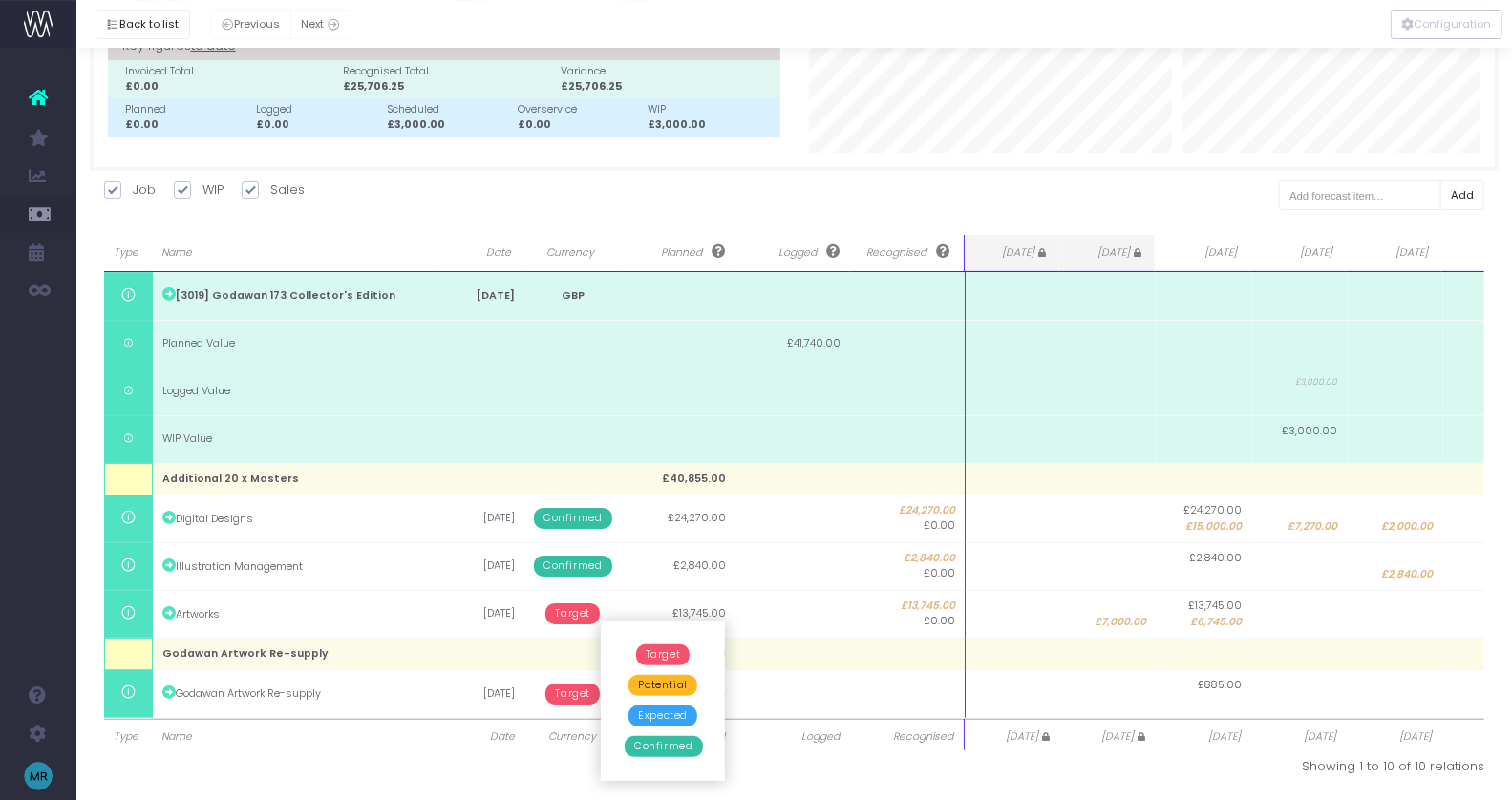
click at [652, 742] on span "Confirmed" at bounding box center [663, 746] width 77 height 21
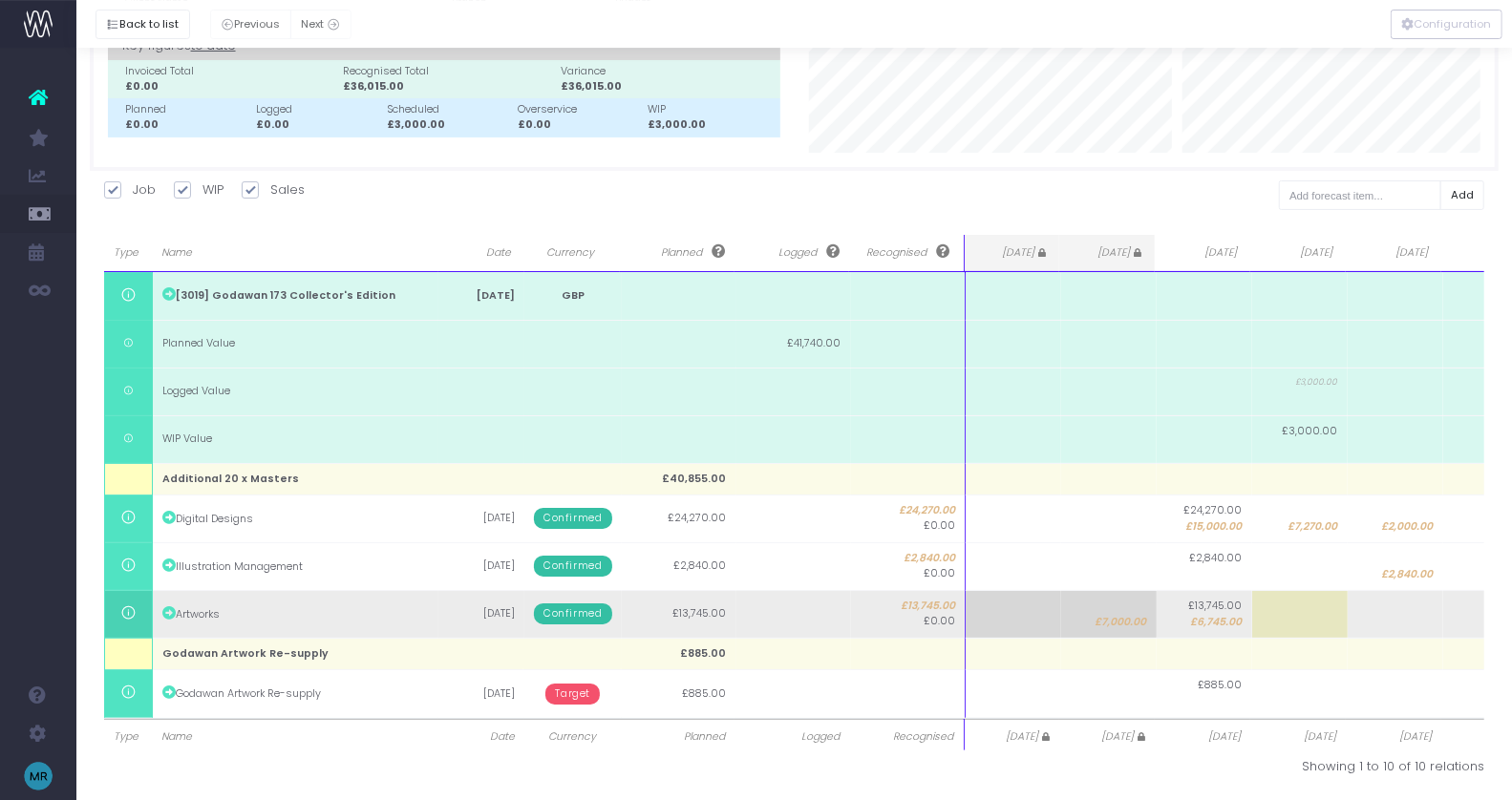
click at [1320, 617] on td at bounding box center [1300, 614] width 96 height 48
click at [1219, 631] on td "£13,745.00 £6,745.00" at bounding box center [1205, 614] width 96 height 48
type input "6745"
click at [1305, 596] on td at bounding box center [1300, 614] width 96 height 48
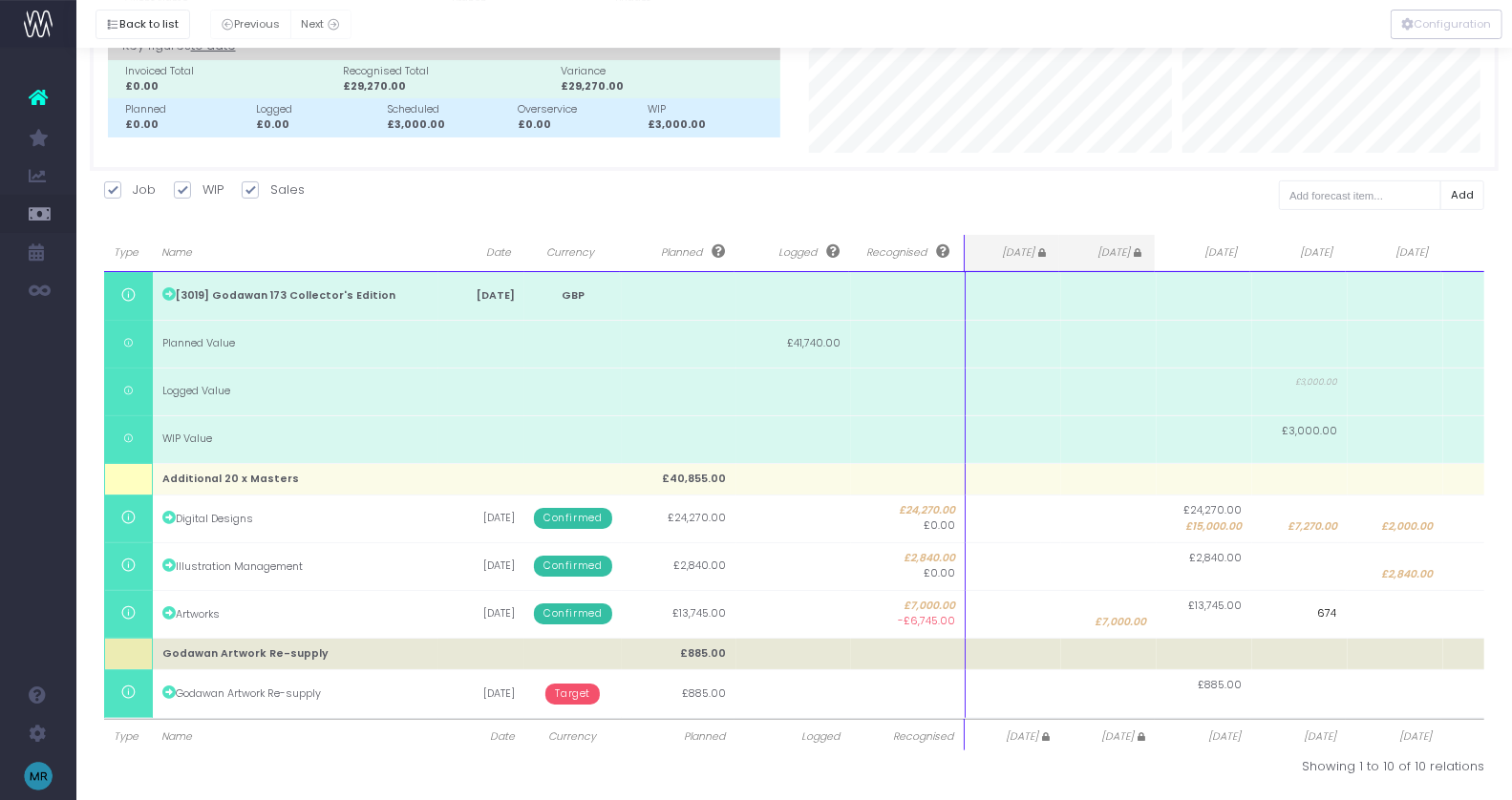
type input "6745"
